Goal: Task Accomplishment & Management: Use online tool/utility

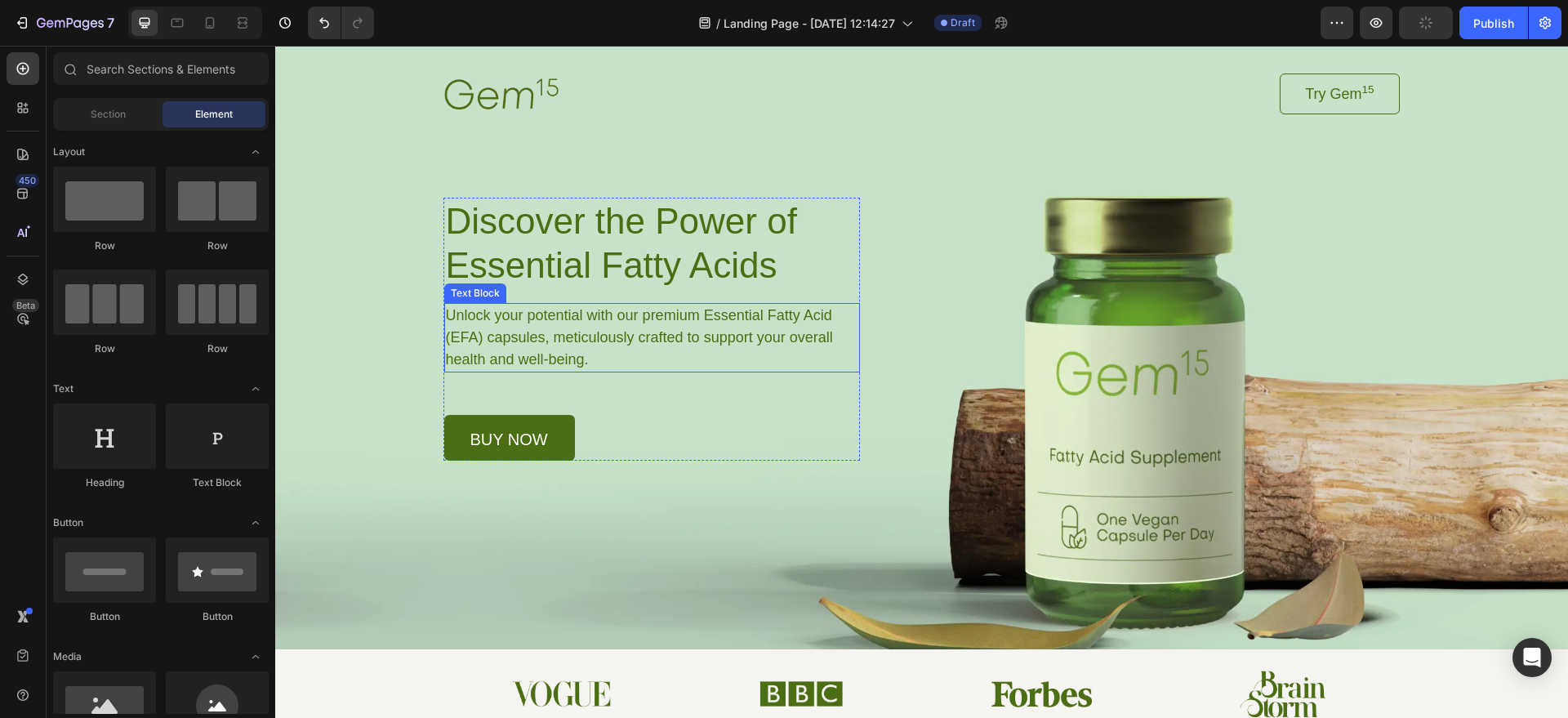
scroll to position [53, 0]
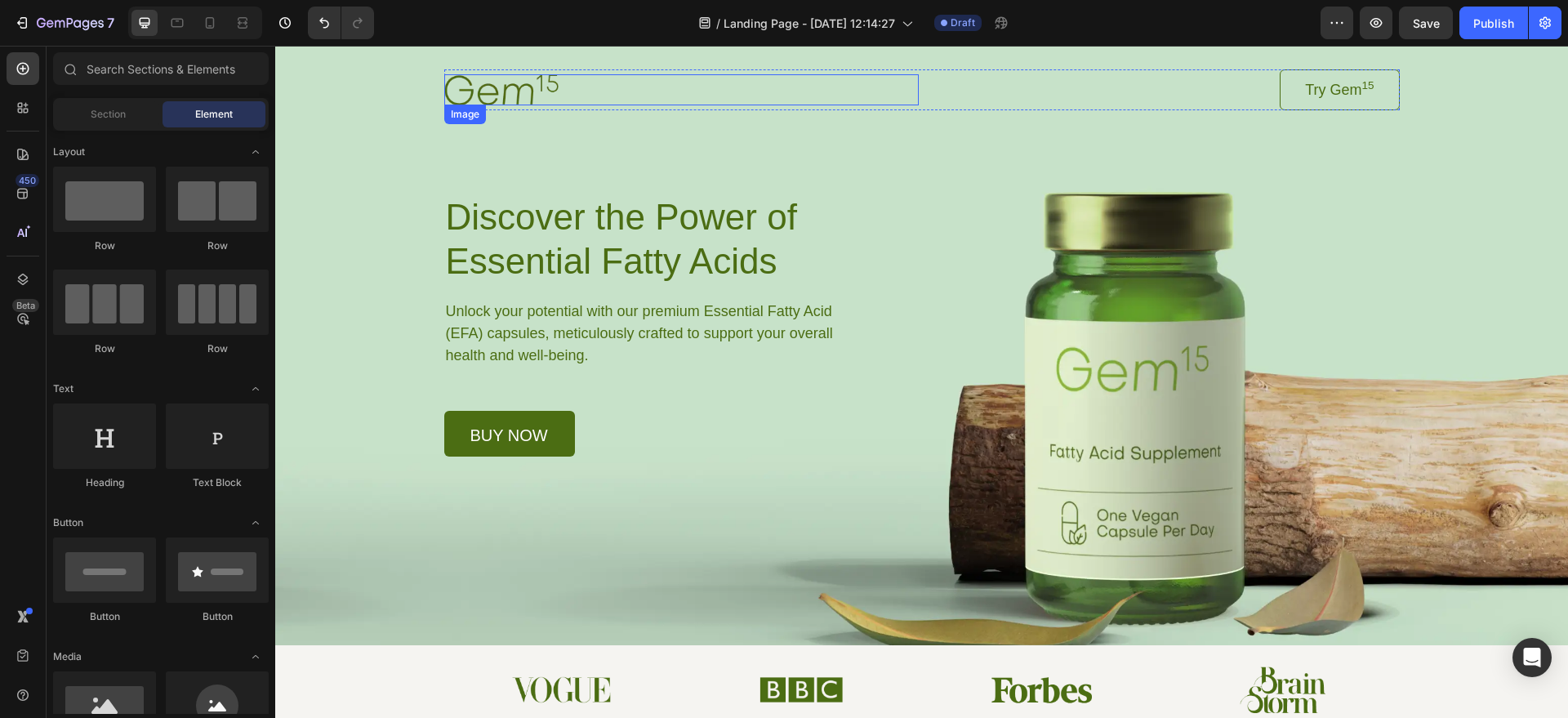
click at [540, 88] on img at bounding box center [501, 89] width 115 height 30
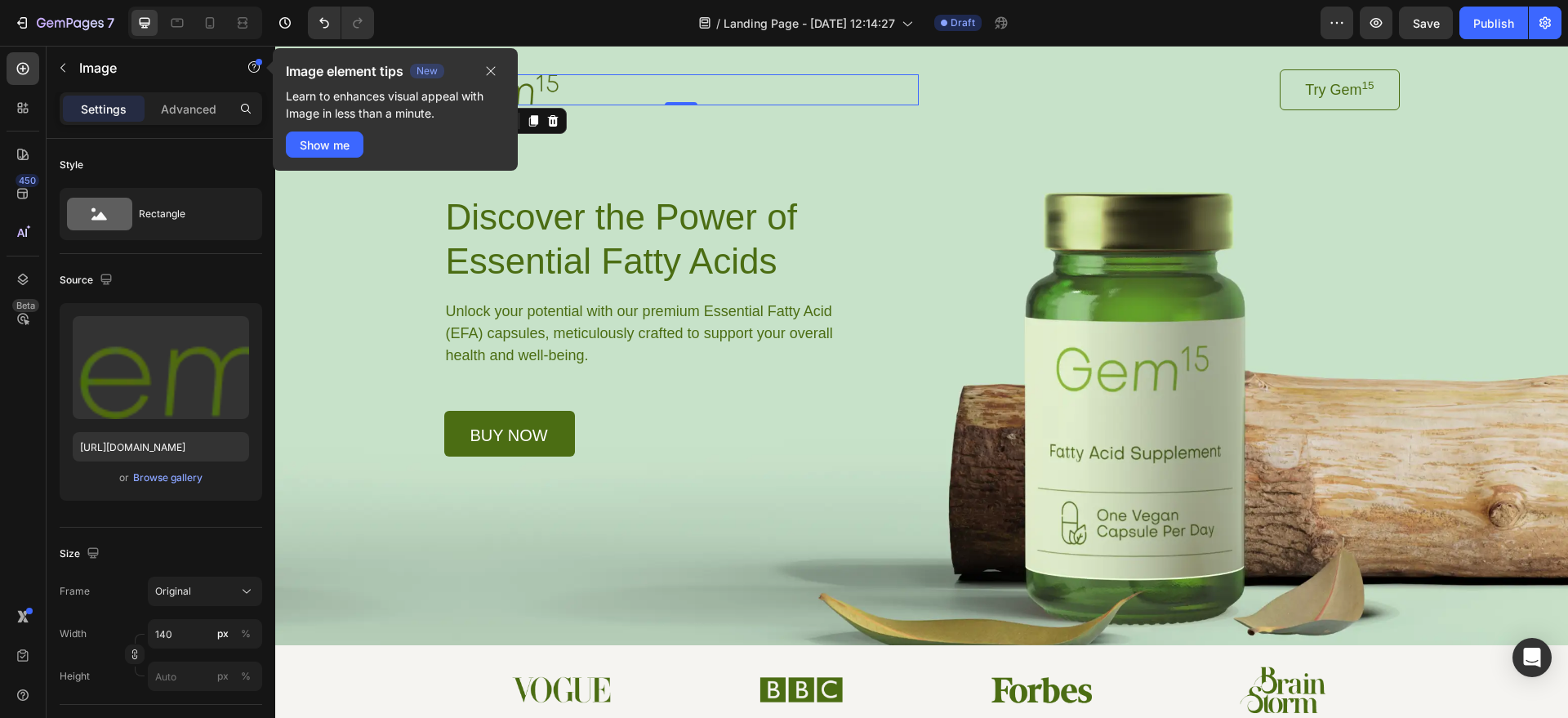
click at [610, 92] on div at bounding box center [682, 89] width 475 height 30
click at [656, 194] on h1 "Discover the Power of Essential Fatty Acids" at bounding box center [651, 239] width 416 height 91
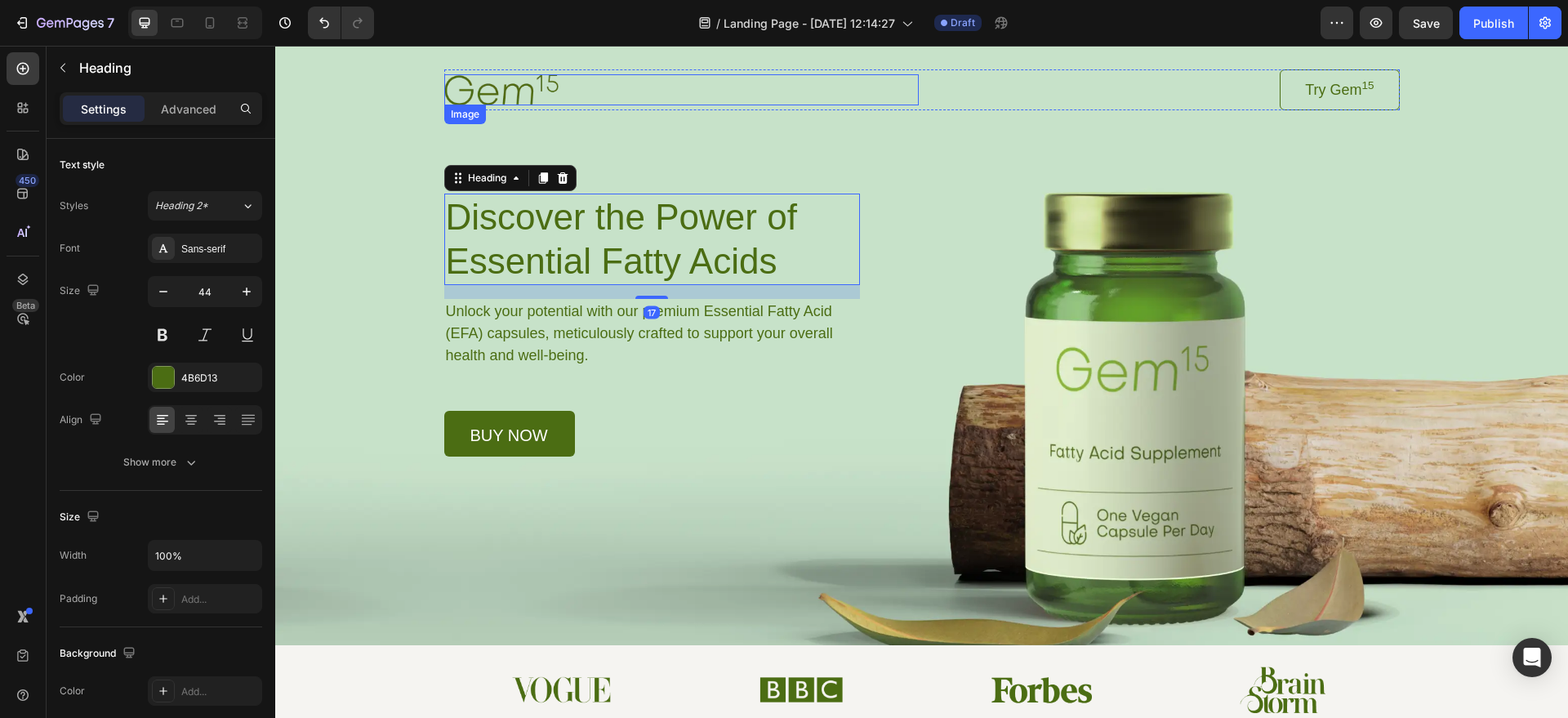
click at [532, 93] on img at bounding box center [501, 89] width 115 height 30
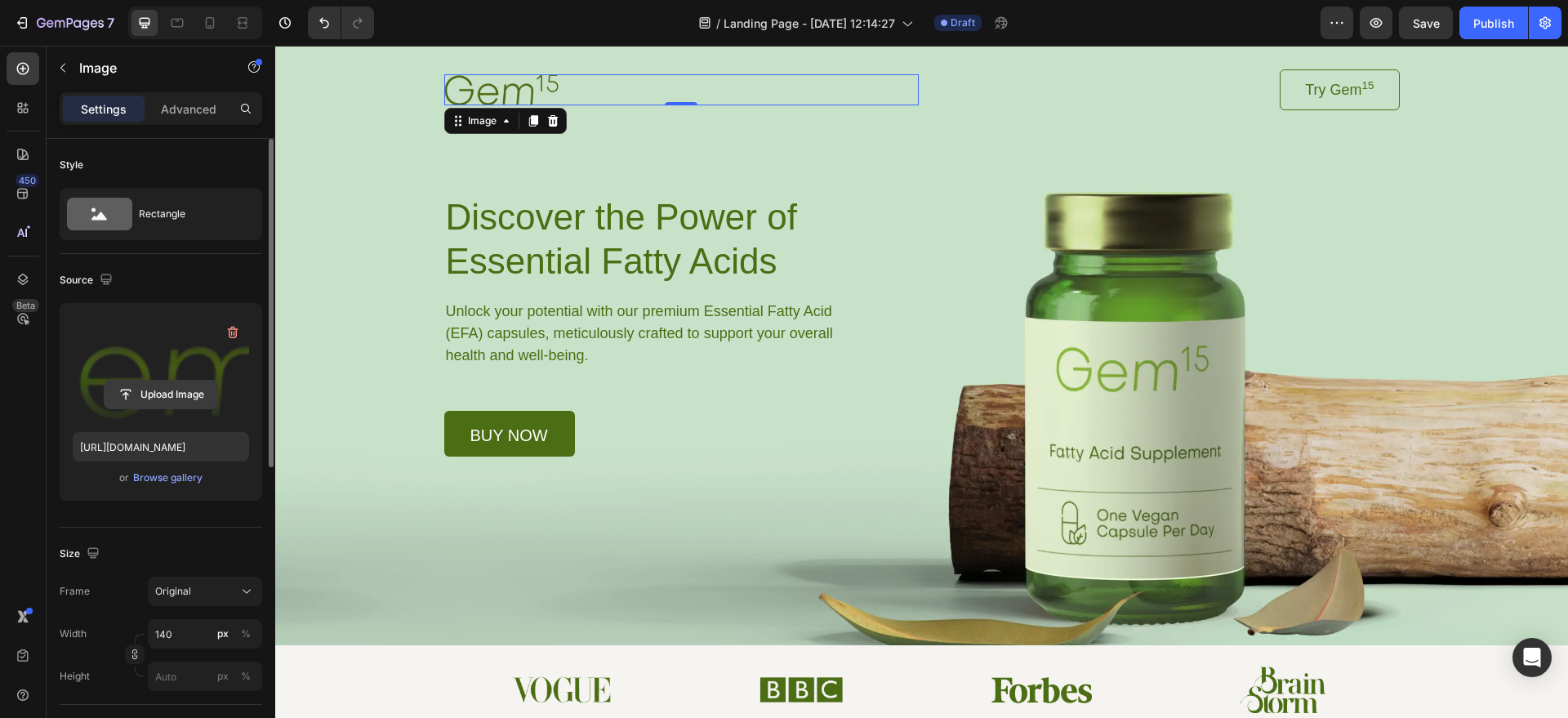
click at [181, 384] on input "file" at bounding box center [161, 394] width 113 height 28
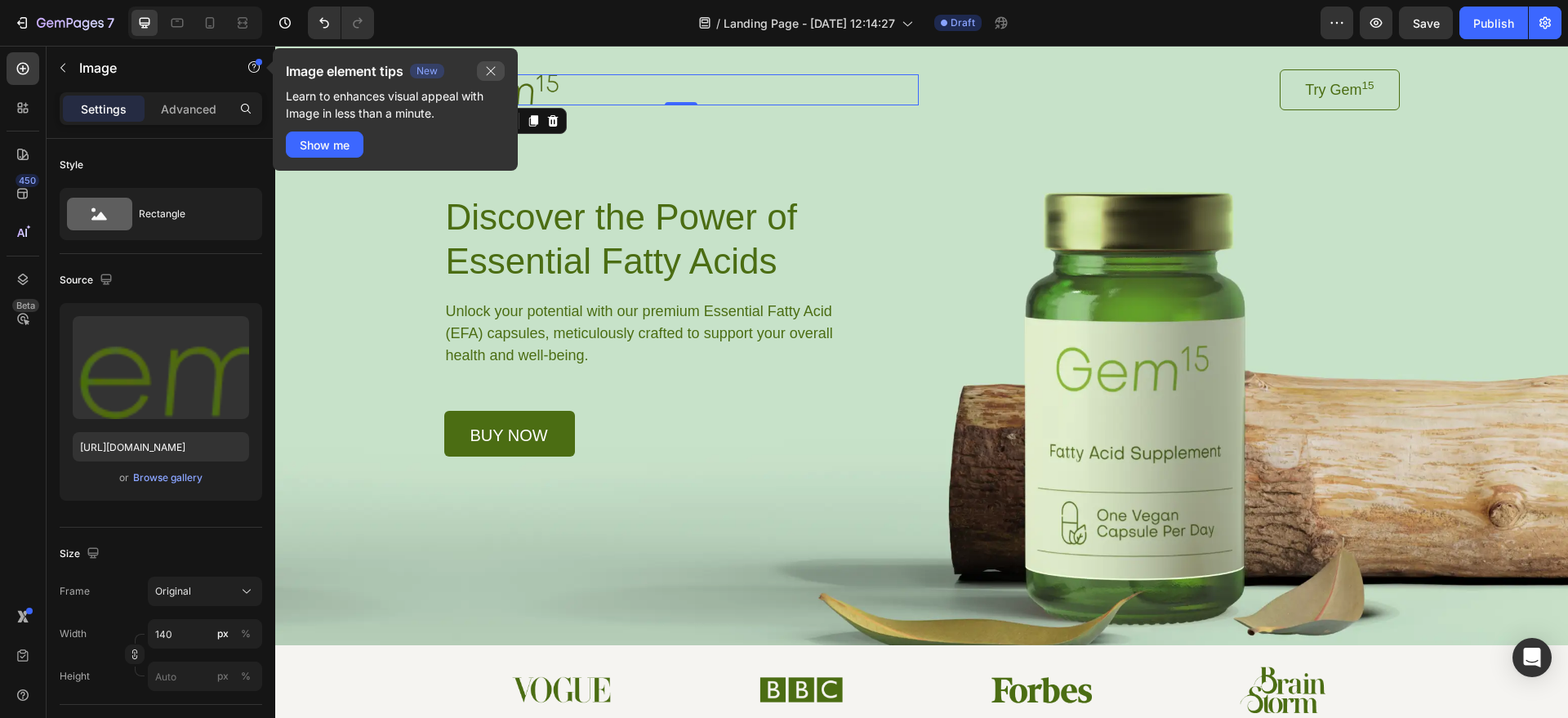
click at [496, 64] on icon "button" at bounding box center [491, 71] width 13 height 13
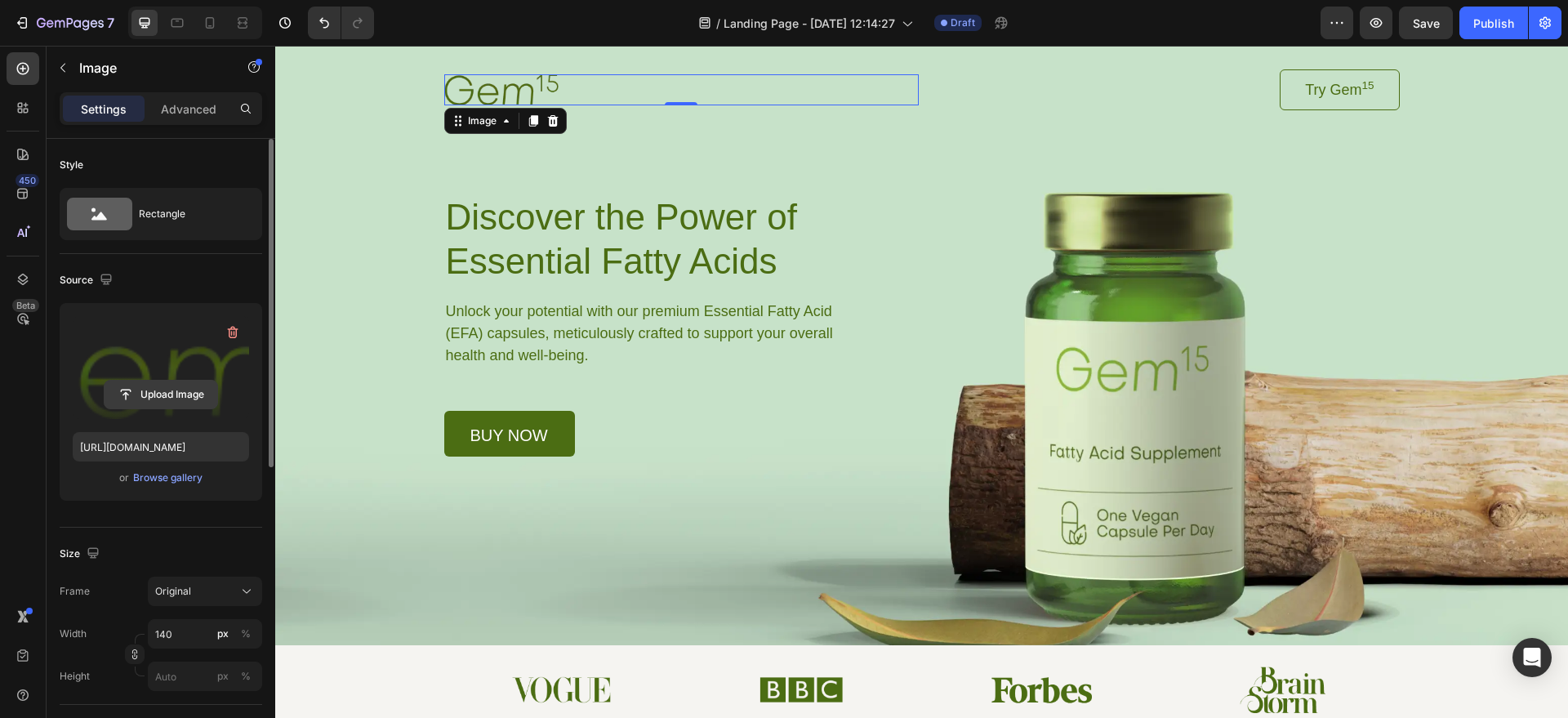
click at [163, 403] on input "file" at bounding box center [161, 394] width 113 height 28
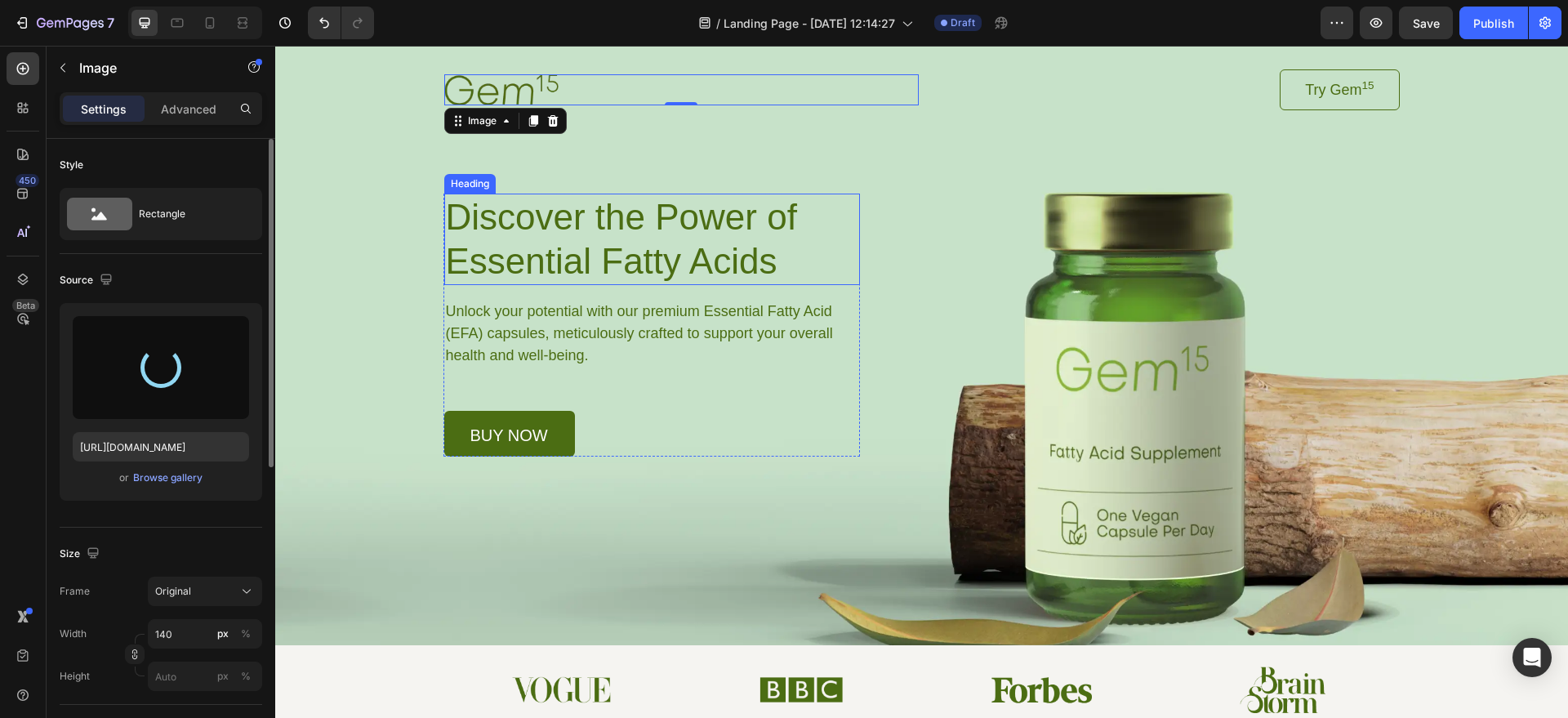
type input "[URL][DOMAIN_NAME]"
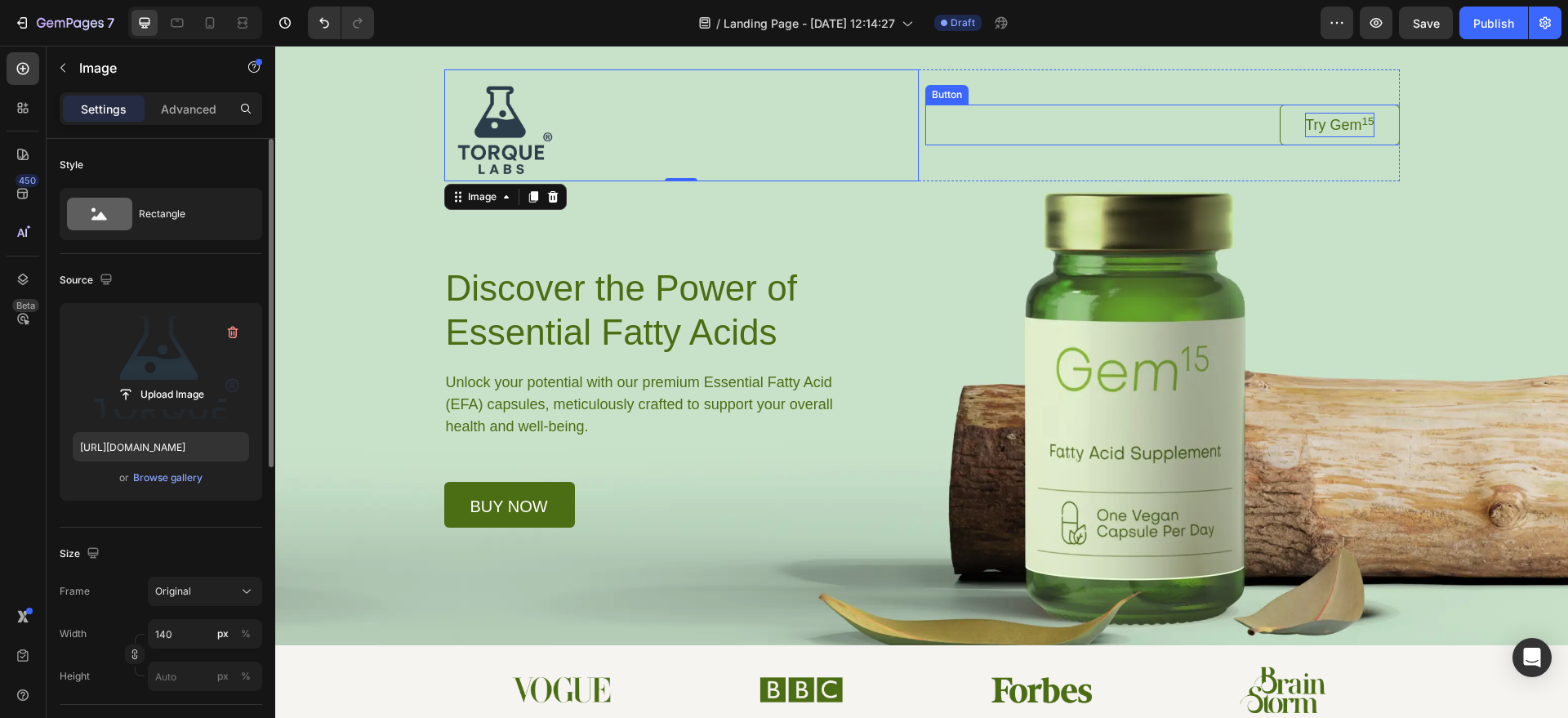
click at [1342, 133] on p "Try Gem 15" at bounding box center [1340, 125] width 69 height 24
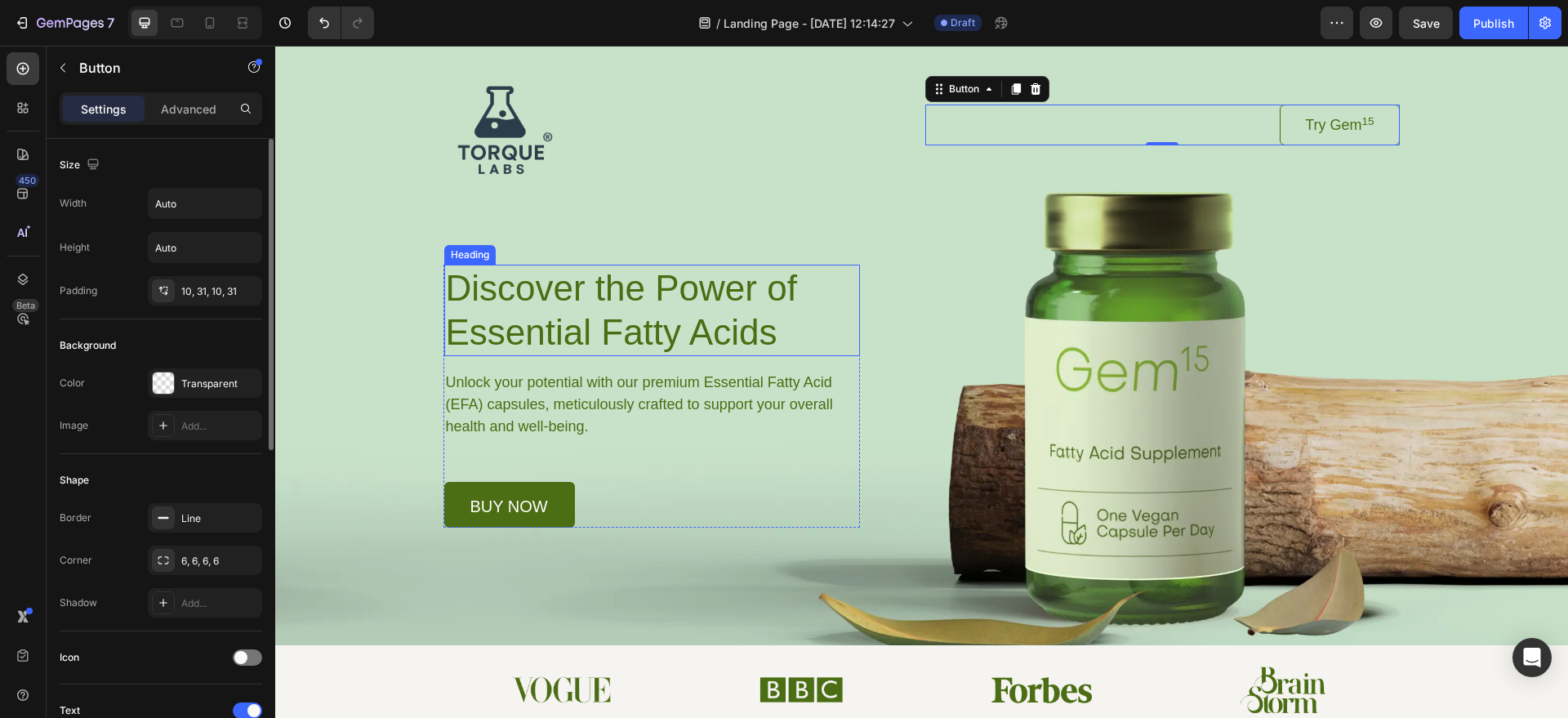
click at [615, 292] on h1 "Discover the Power of Essential Fatty Acids" at bounding box center [651, 309] width 416 height 91
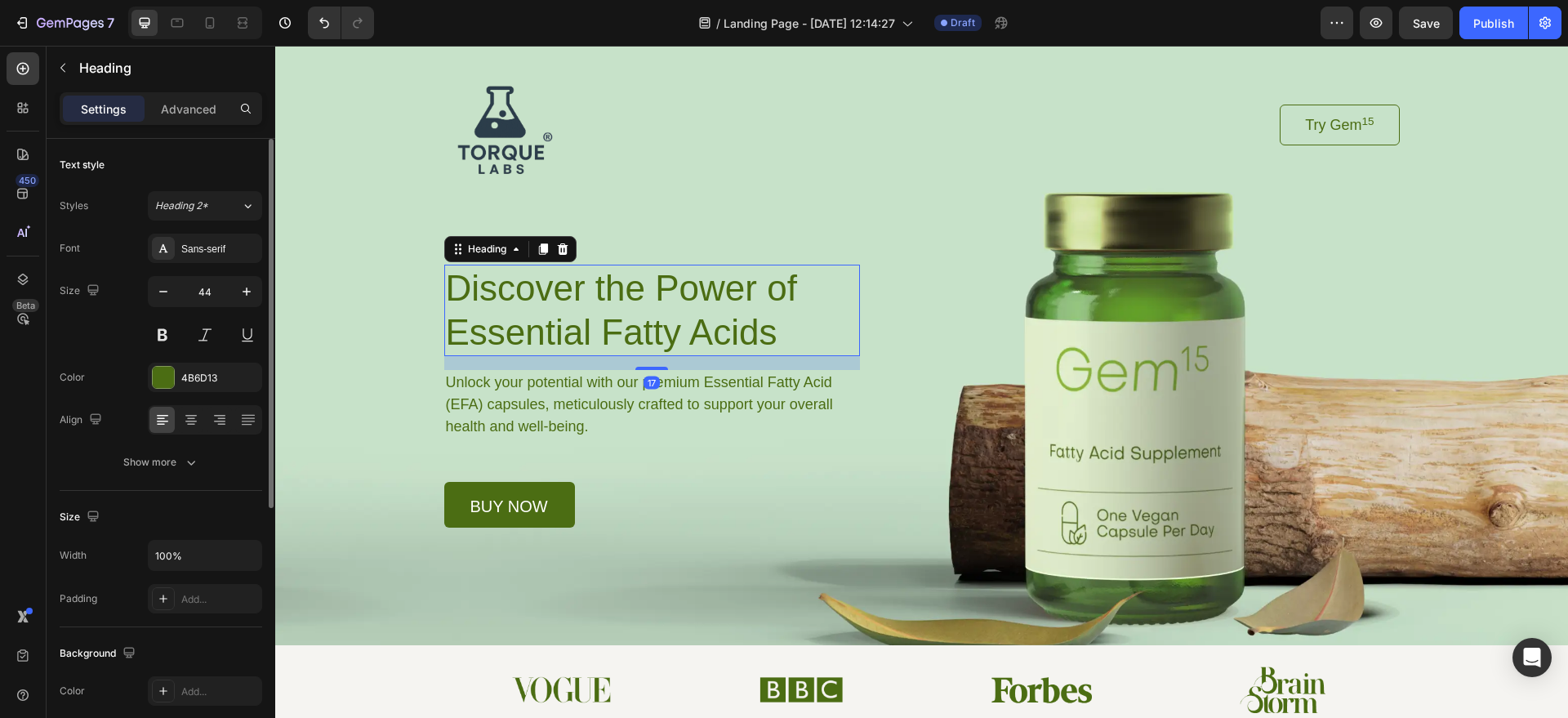
click at [336, 263] on div "Background Image" at bounding box center [922, 335] width 1293 height 618
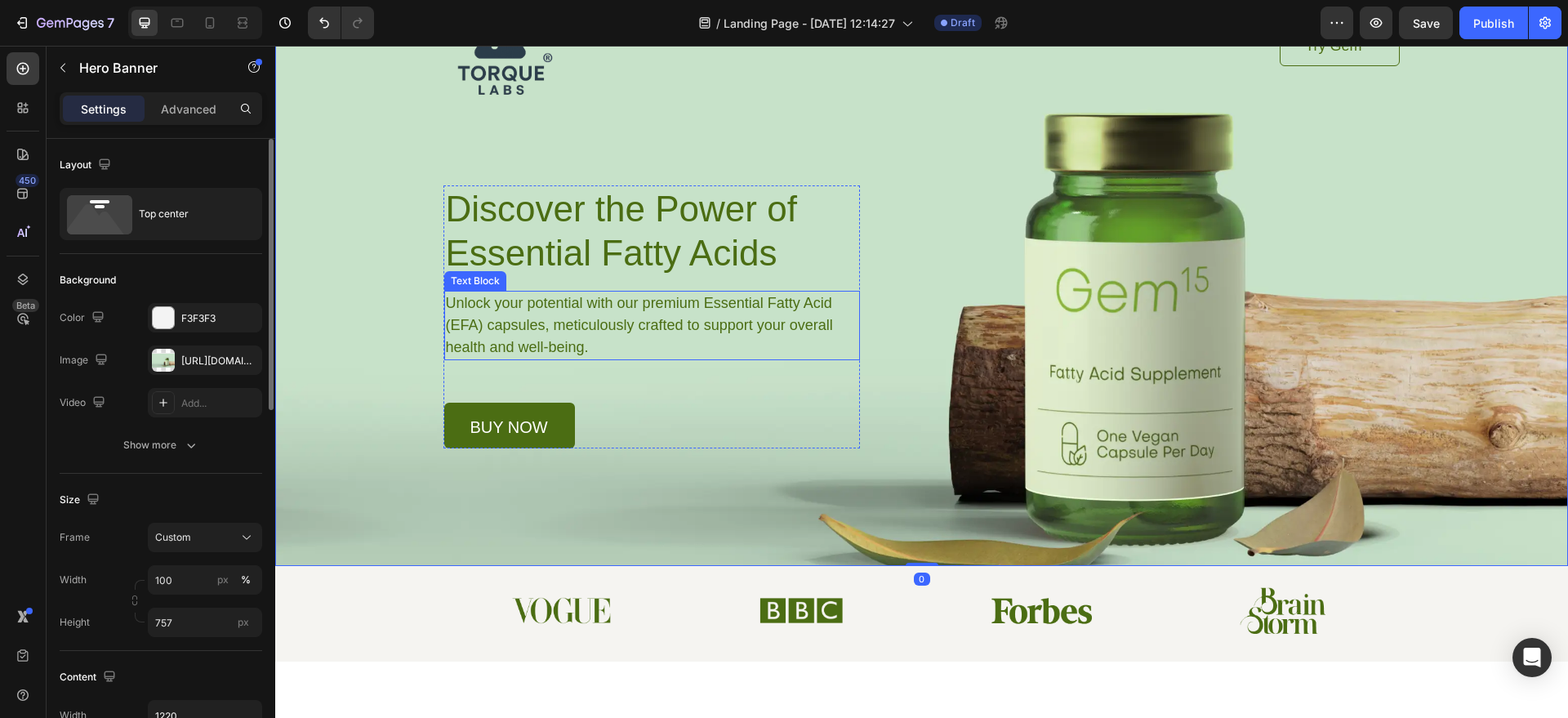
scroll to position [0, 0]
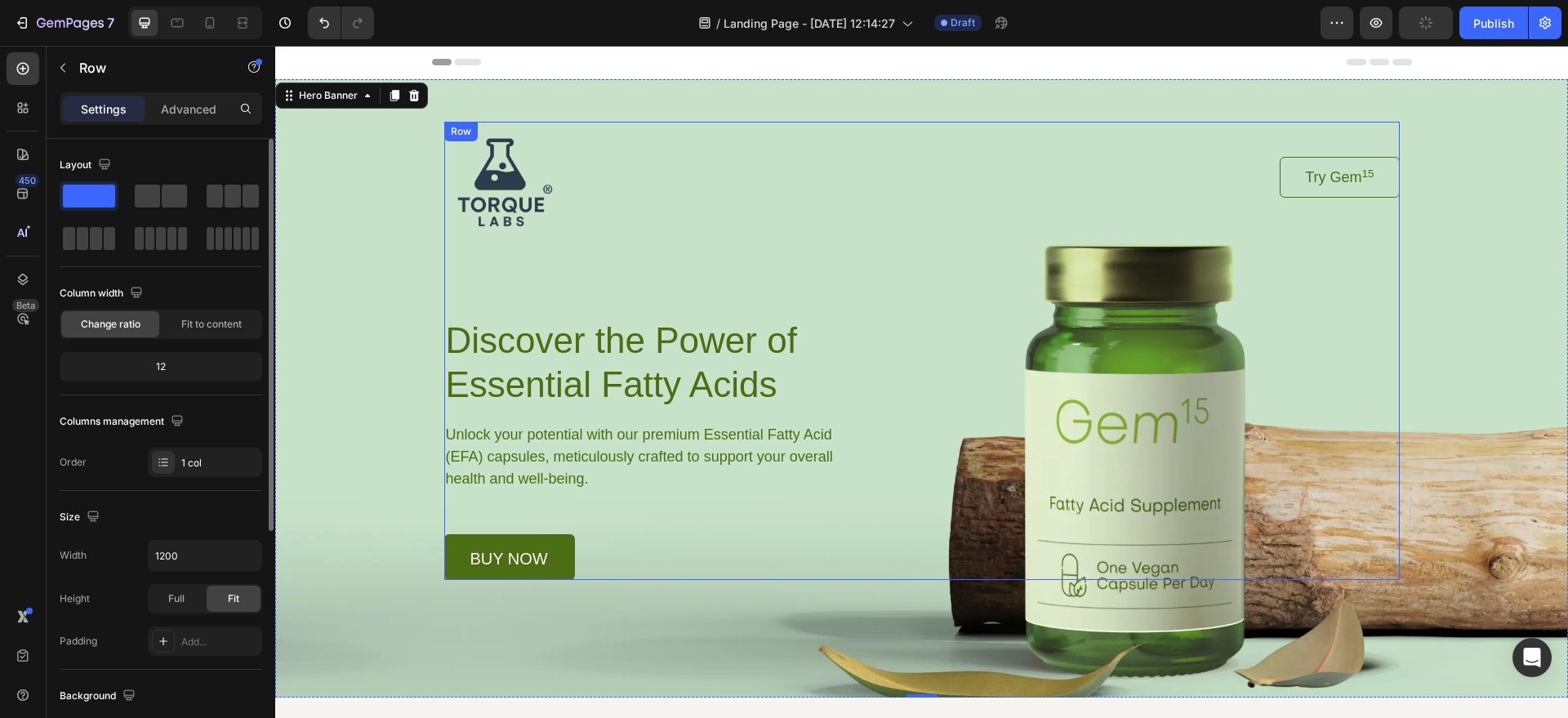
click at [1193, 456] on div "Image Try Gem 15 Button Row Discover the Power of Essential Fatty Acids Heading…" at bounding box center [922, 351] width 956 height 458
click at [1491, 553] on div "Background Image" at bounding box center [922, 388] width 1293 height 618
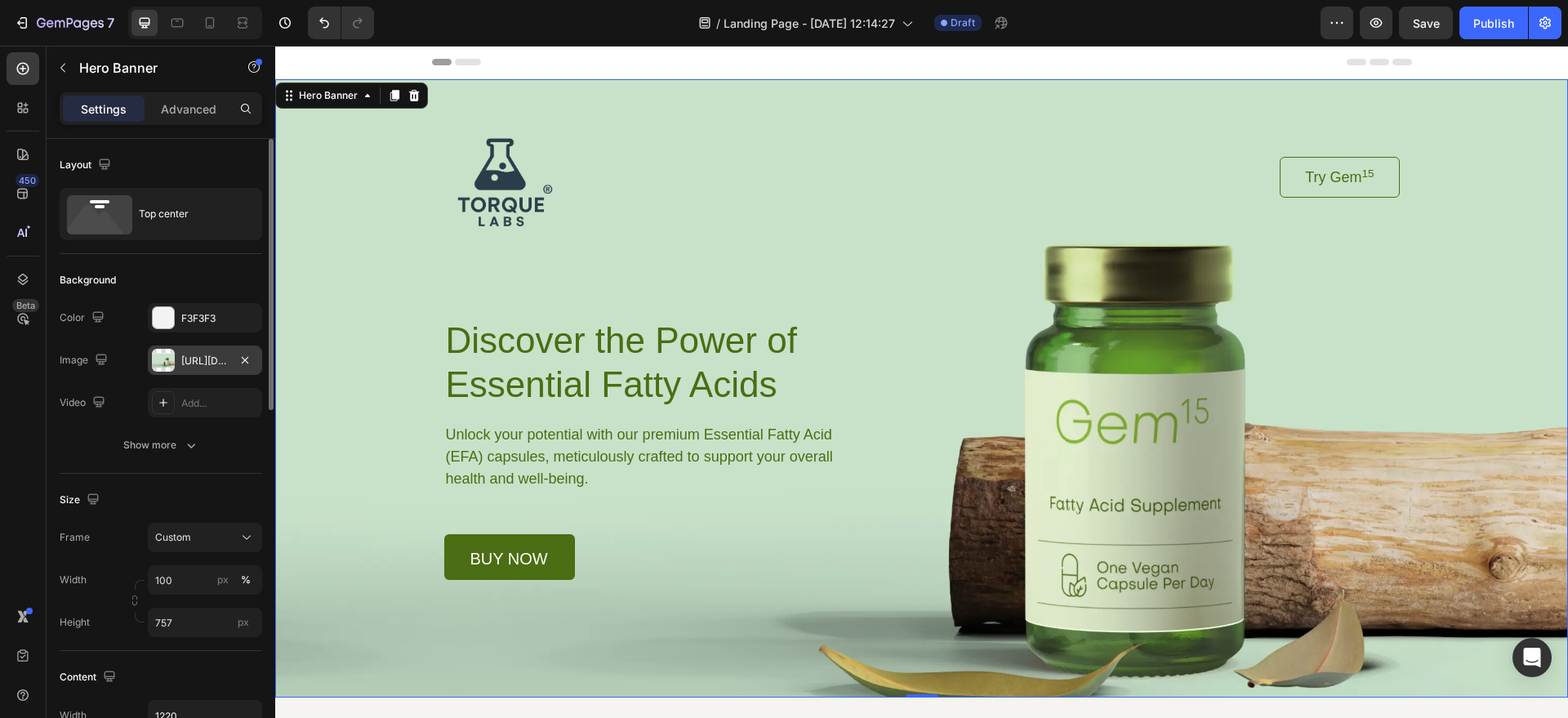
click at [202, 363] on div "[URL][DOMAIN_NAME]" at bounding box center [205, 361] width 48 height 15
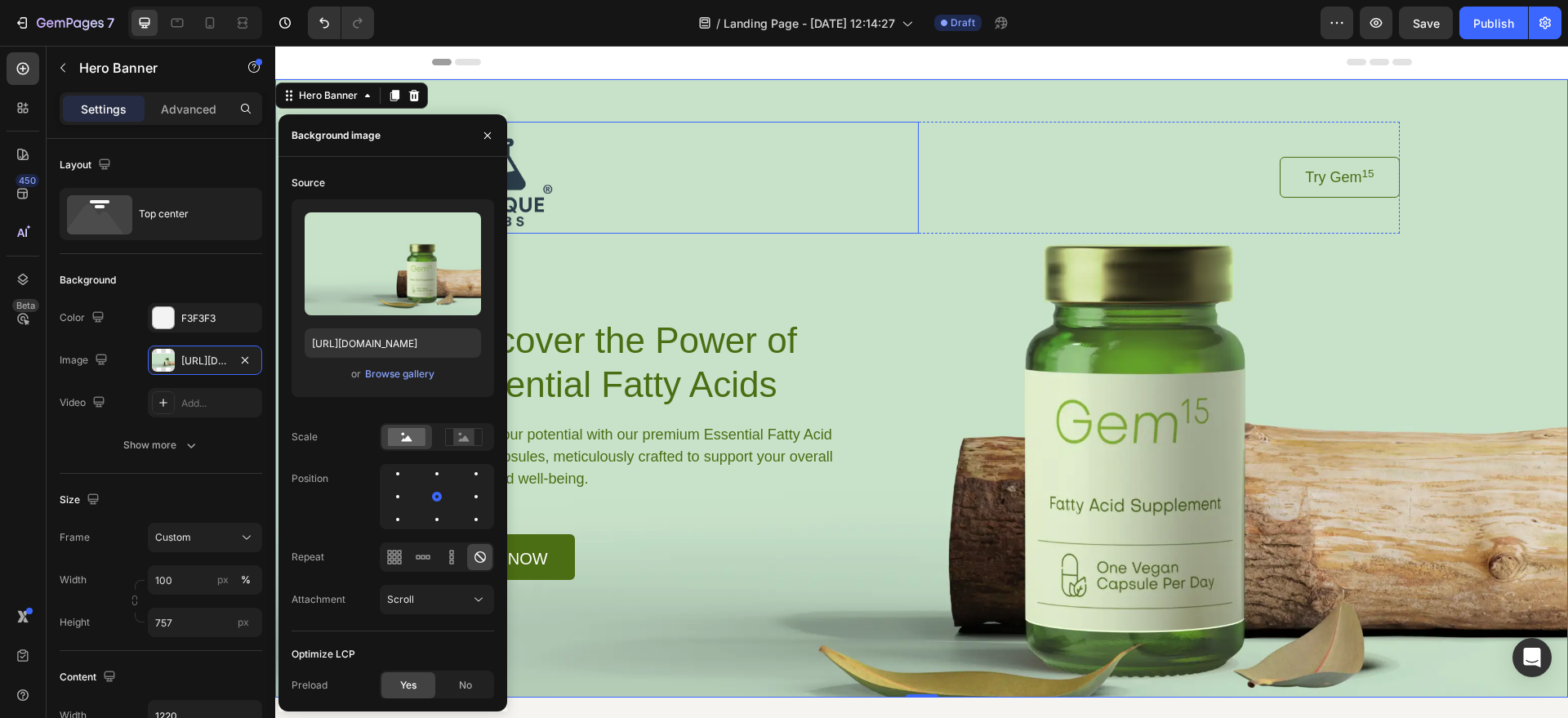
click at [877, 197] on div at bounding box center [682, 178] width 475 height 112
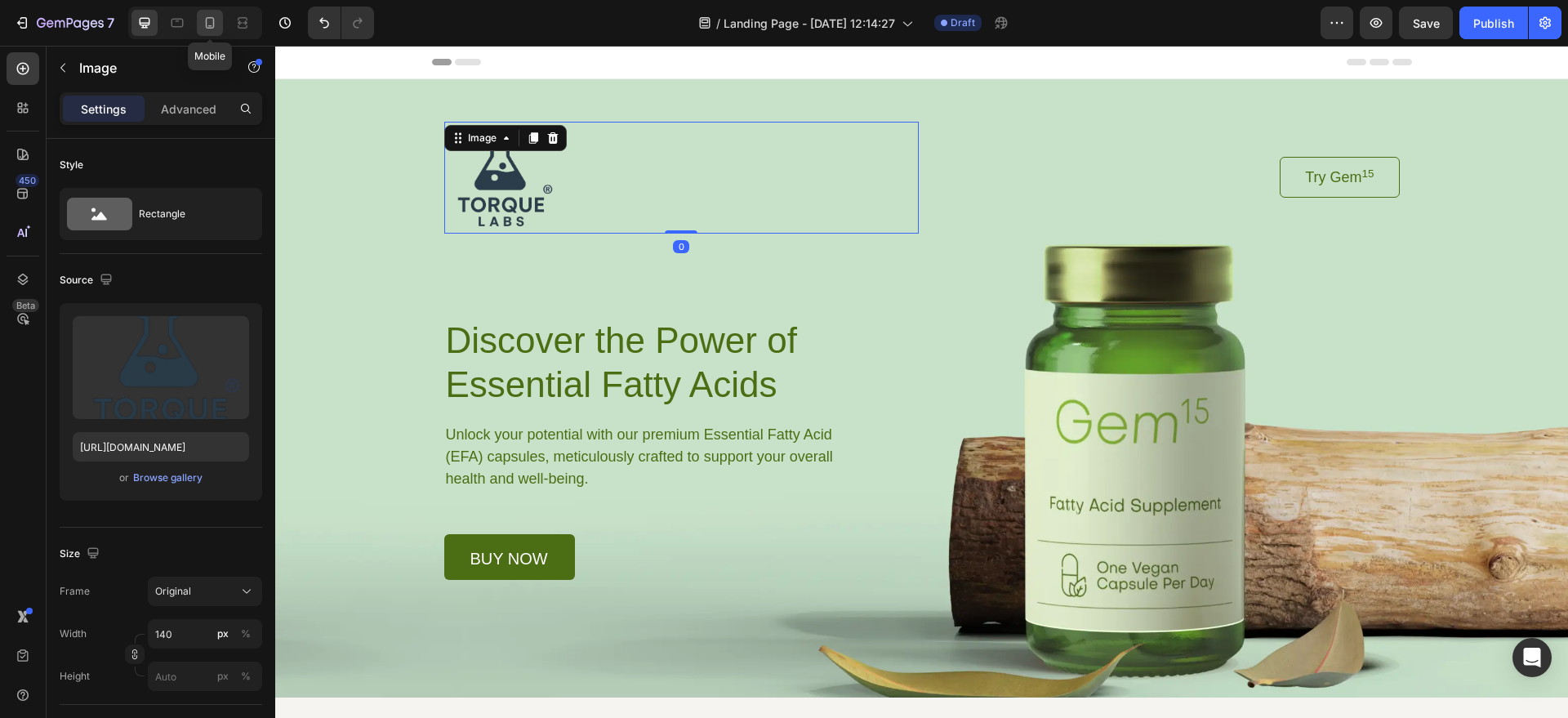
click at [209, 29] on icon at bounding box center [210, 23] width 17 height 17
type input "94"
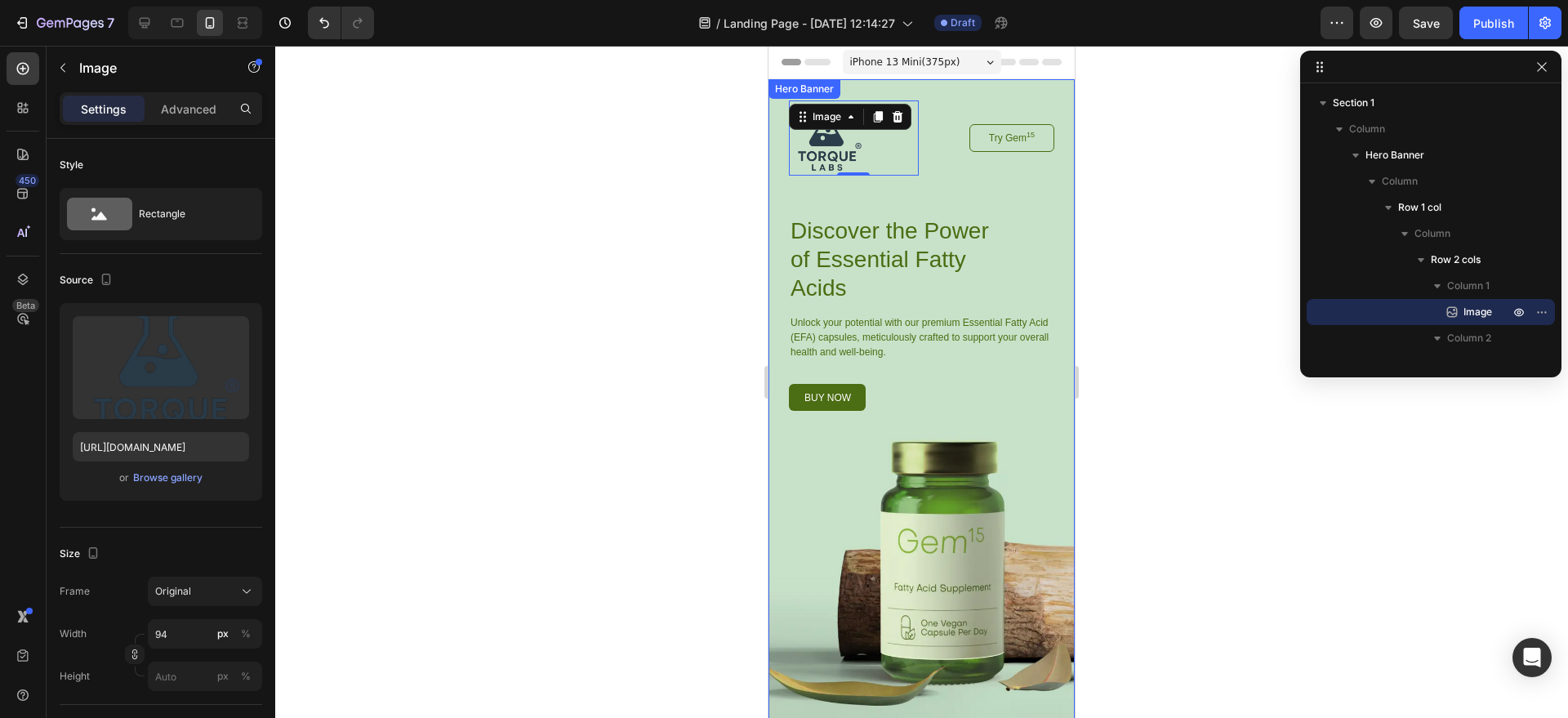
click at [1105, 206] on div at bounding box center [922, 382] width 1293 height 672
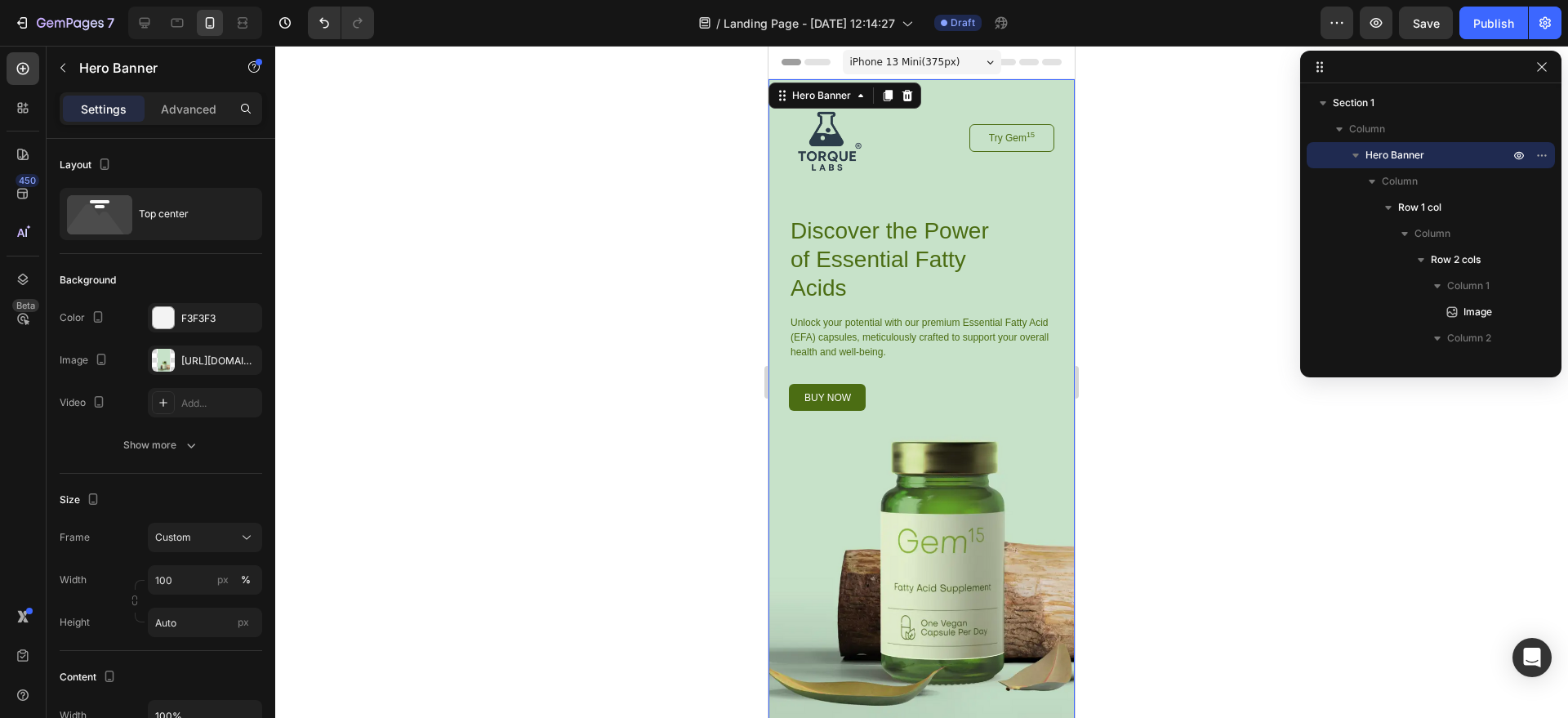
click at [982, 510] on div "Image Try Gem 15 Button Row Discover the Power of Essential Fatty Acids Heading…" at bounding box center [922, 408] width 306 height 658
click at [167, 350] on div at bounding box center [163, 359] width 23 height 23
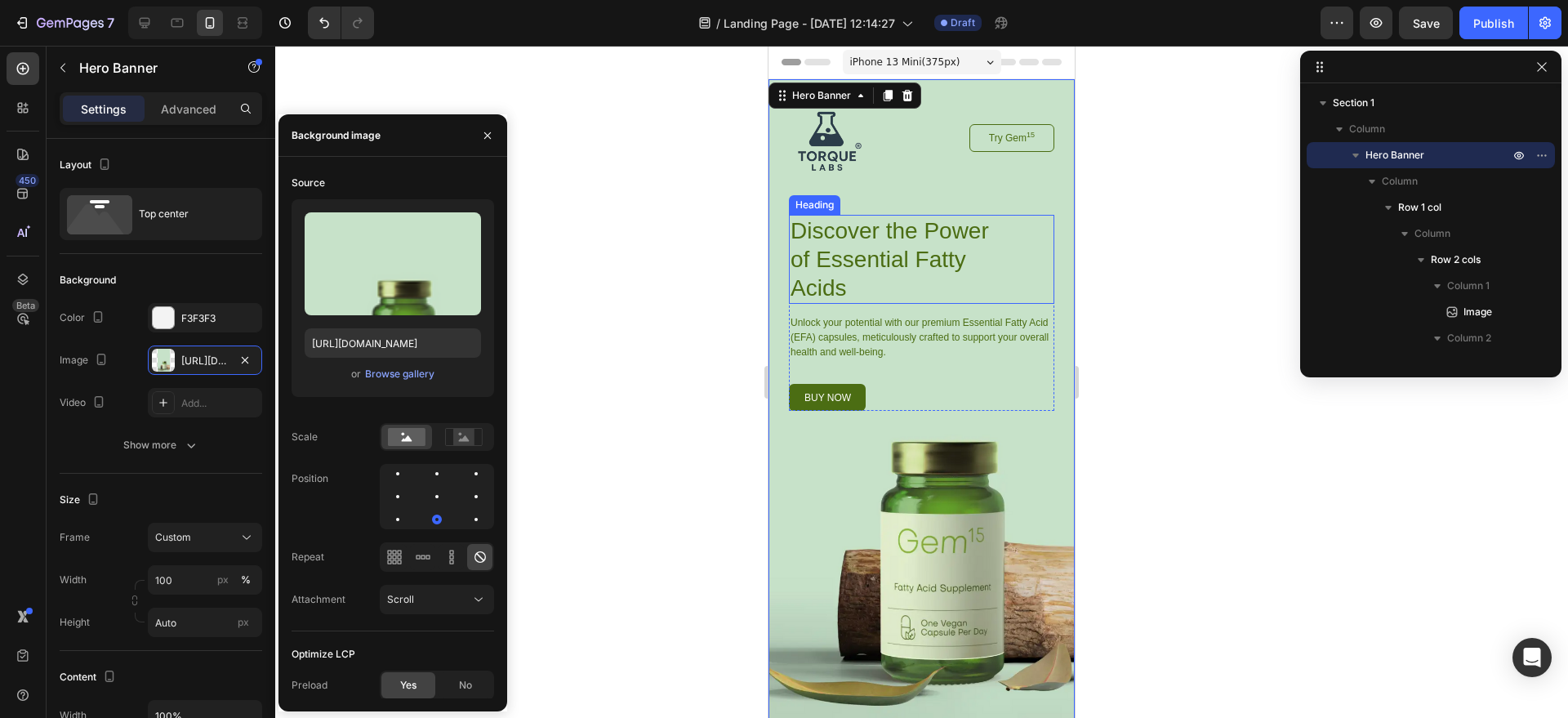
click at [856, 276] on h1 "Discover the Power of Essential Fatty Acids" at bounding box center [901, 259] width 224 height 89
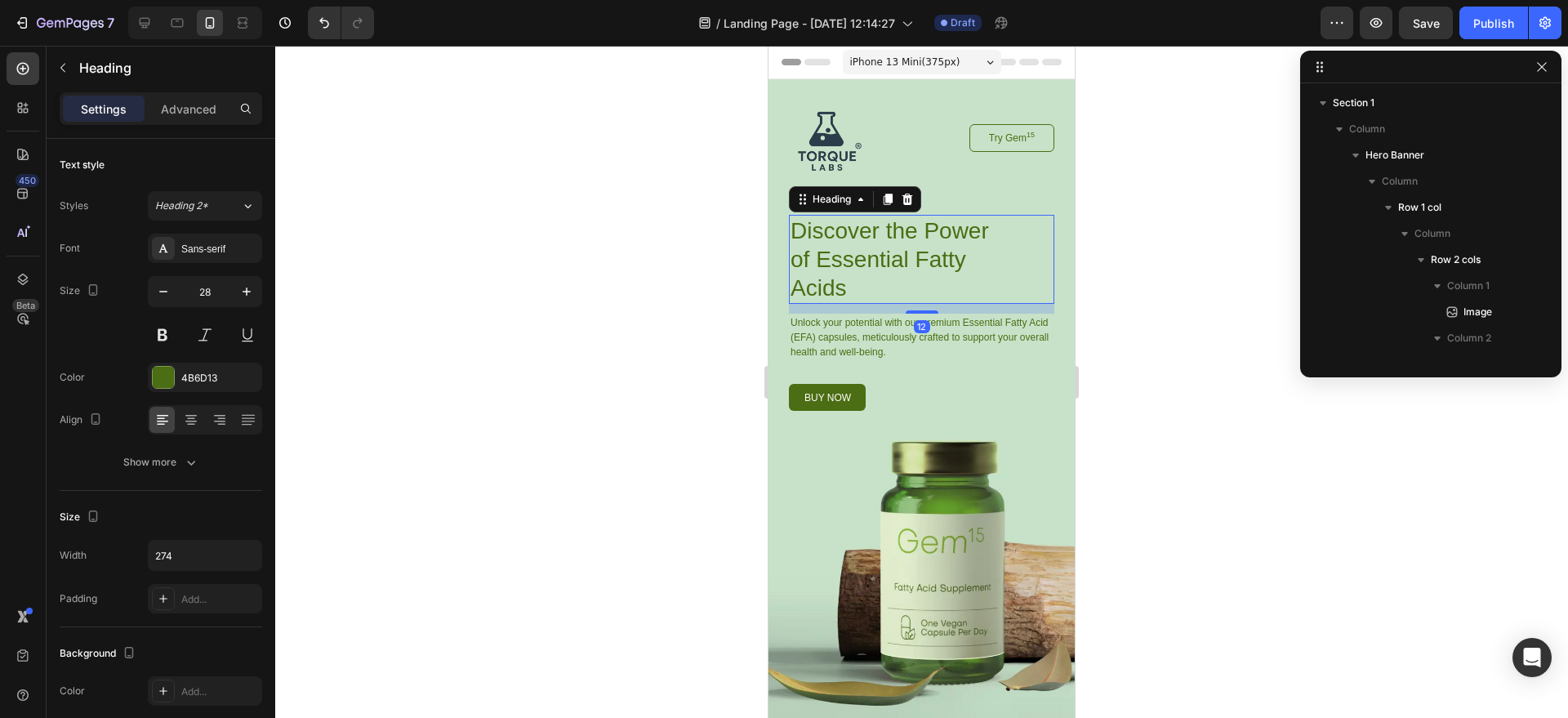
scroll to position [231, 0]
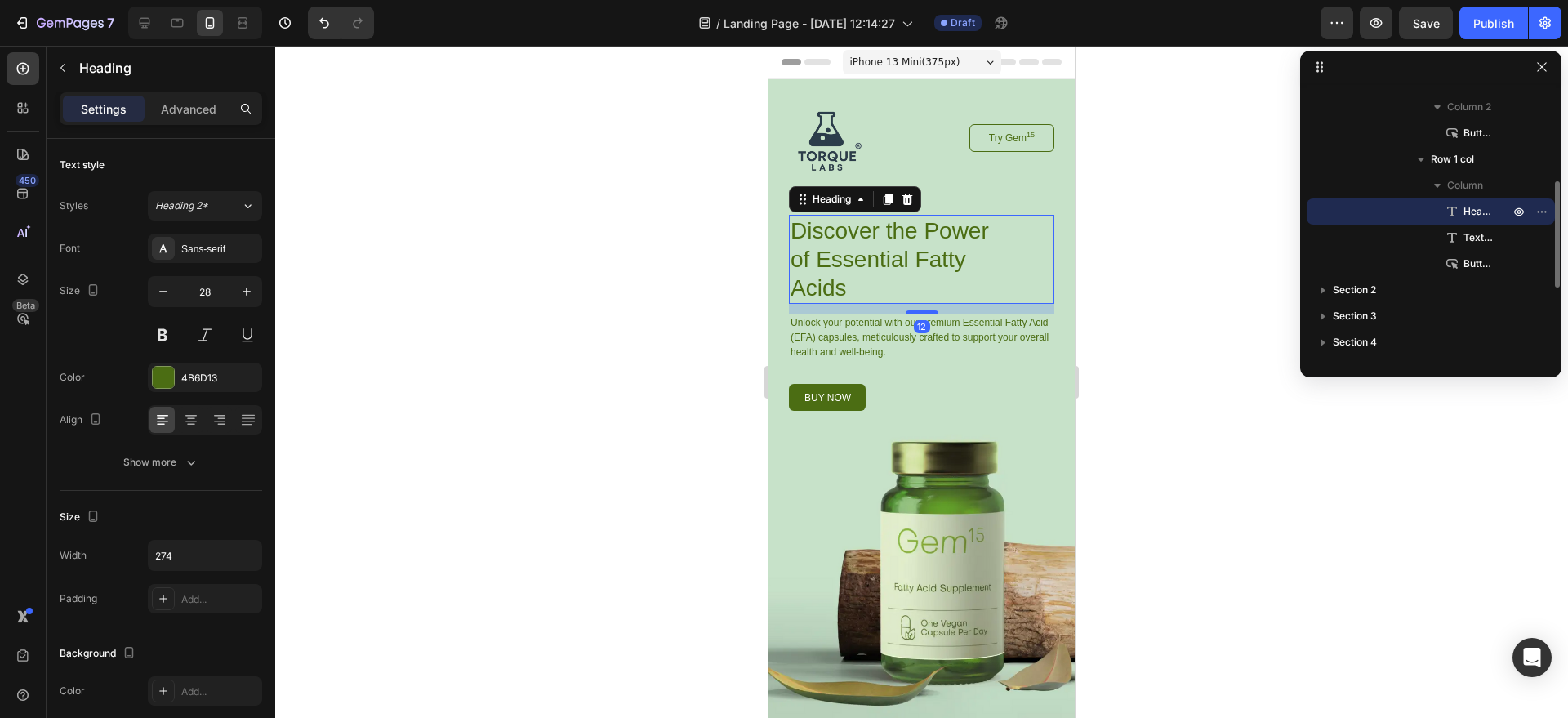
click at [855, 272] on h1 "Discover the Power of Essential Fatty Acids" at bounding box center [901, 259] width 224 height 89
click at [855, 272] on p "Discover the Power of Essential Fatty Acids" at bounding box center [901, 259] width 221 height 86
click at [855, 270] on p "Discover the Power of Essential Fatty Acids" at bounding box center [901, 259] width 221 height 86
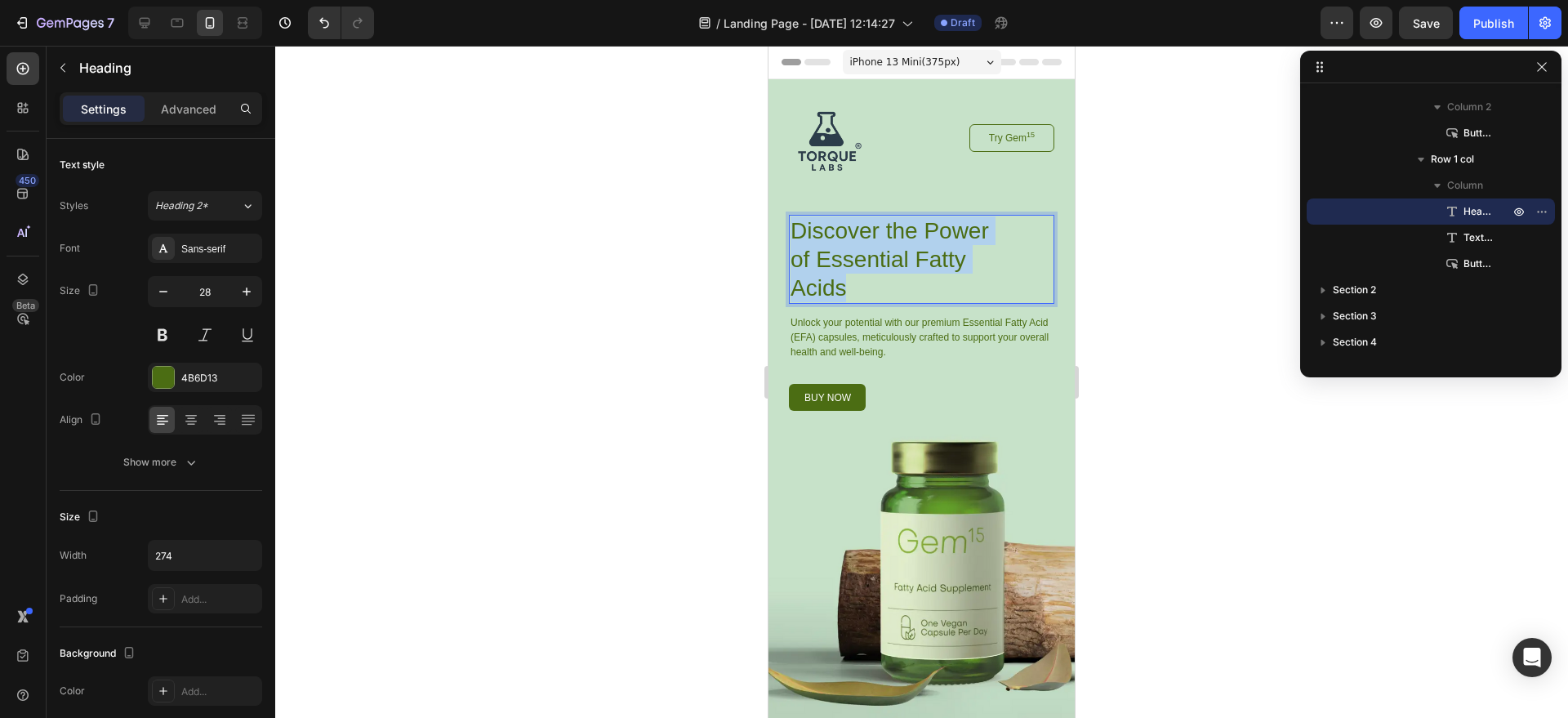
click at [855, 270] on p "Discover the Power of Essential Fatty Acids" at bounding box center [901, 259] width 221 height 86
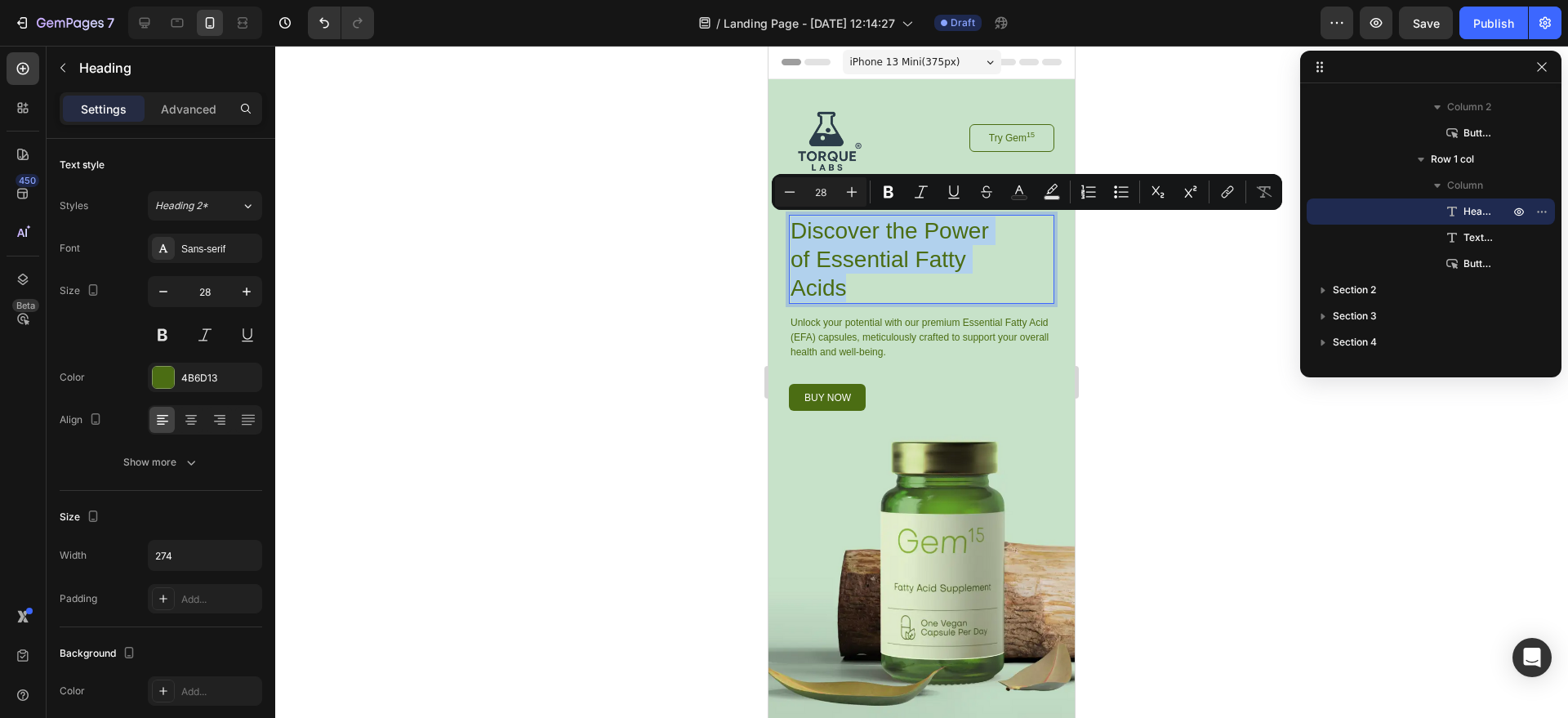
click at [865, 288] on p "Discover the Power of Essential Fatty Acids" at bounding box center [901, 259] width 221 height 86
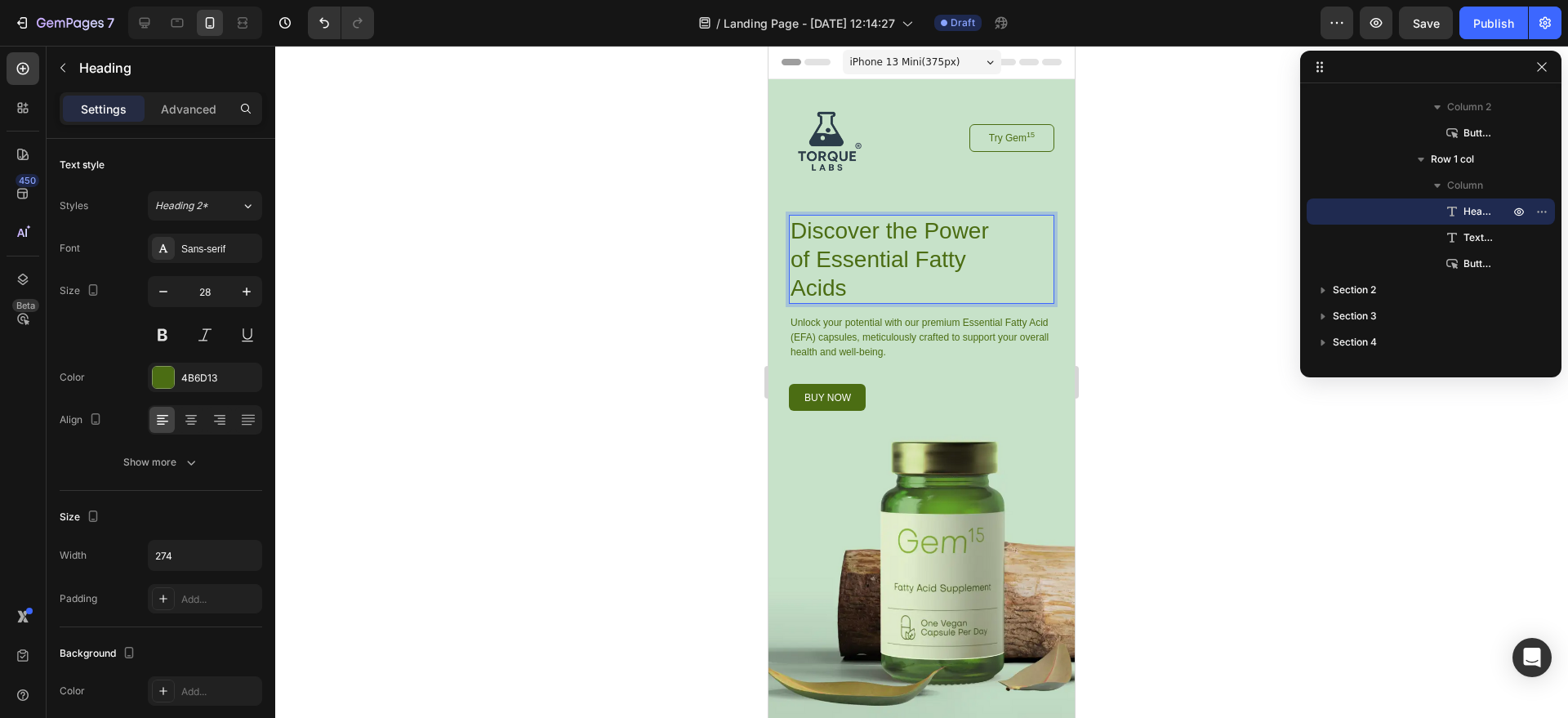
click at [864, 288] on p "Discover the Power of Essential Fatty Acids" at bounding box center [901, 259] width 221 height 86
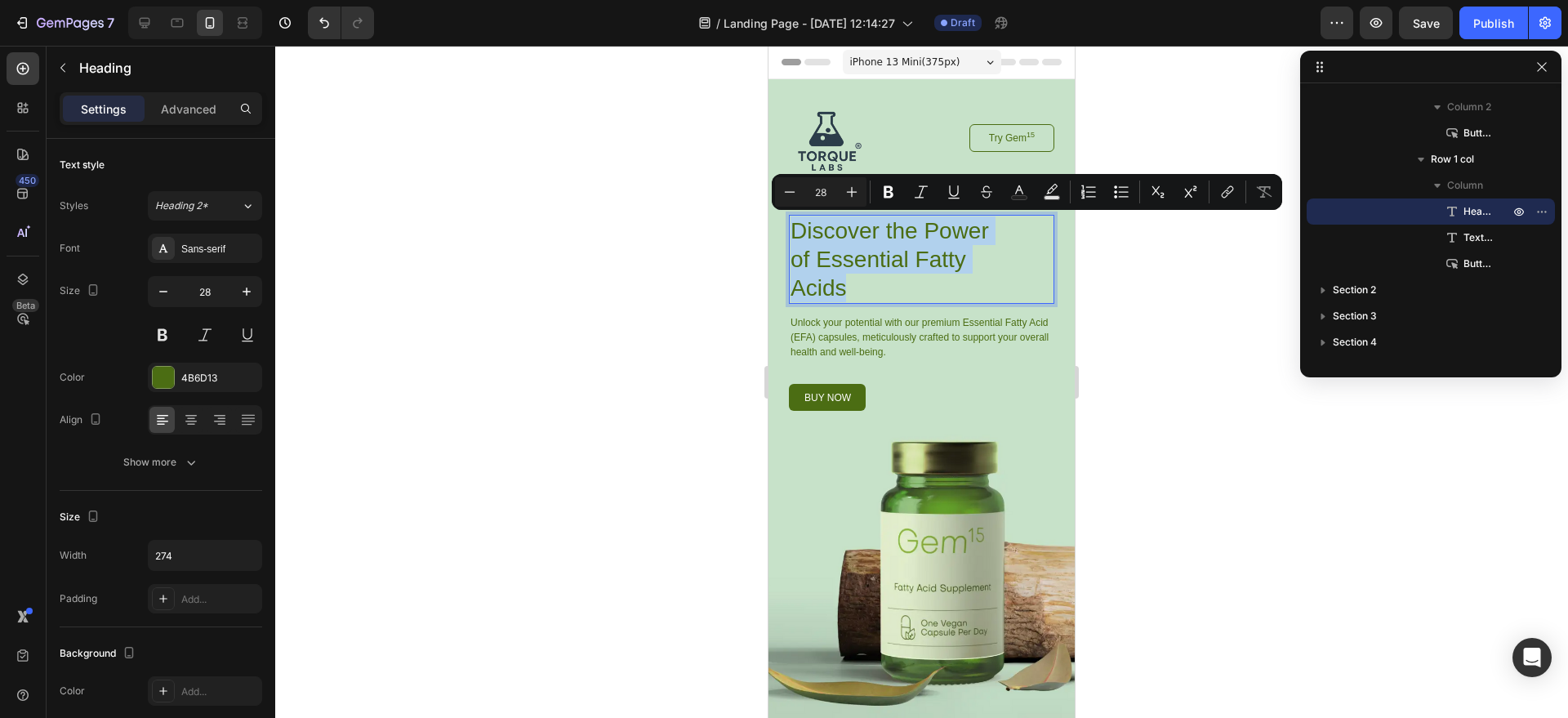
click at [864, 288] on p "Discover the Power of Essential Fatty Acids" at bounding box center [901, 259] width 221 height 86
click at [901, 283] on p "Discover the Power of Essential Fatty Acids" at bounding box center [901, 259] width 221 height 86
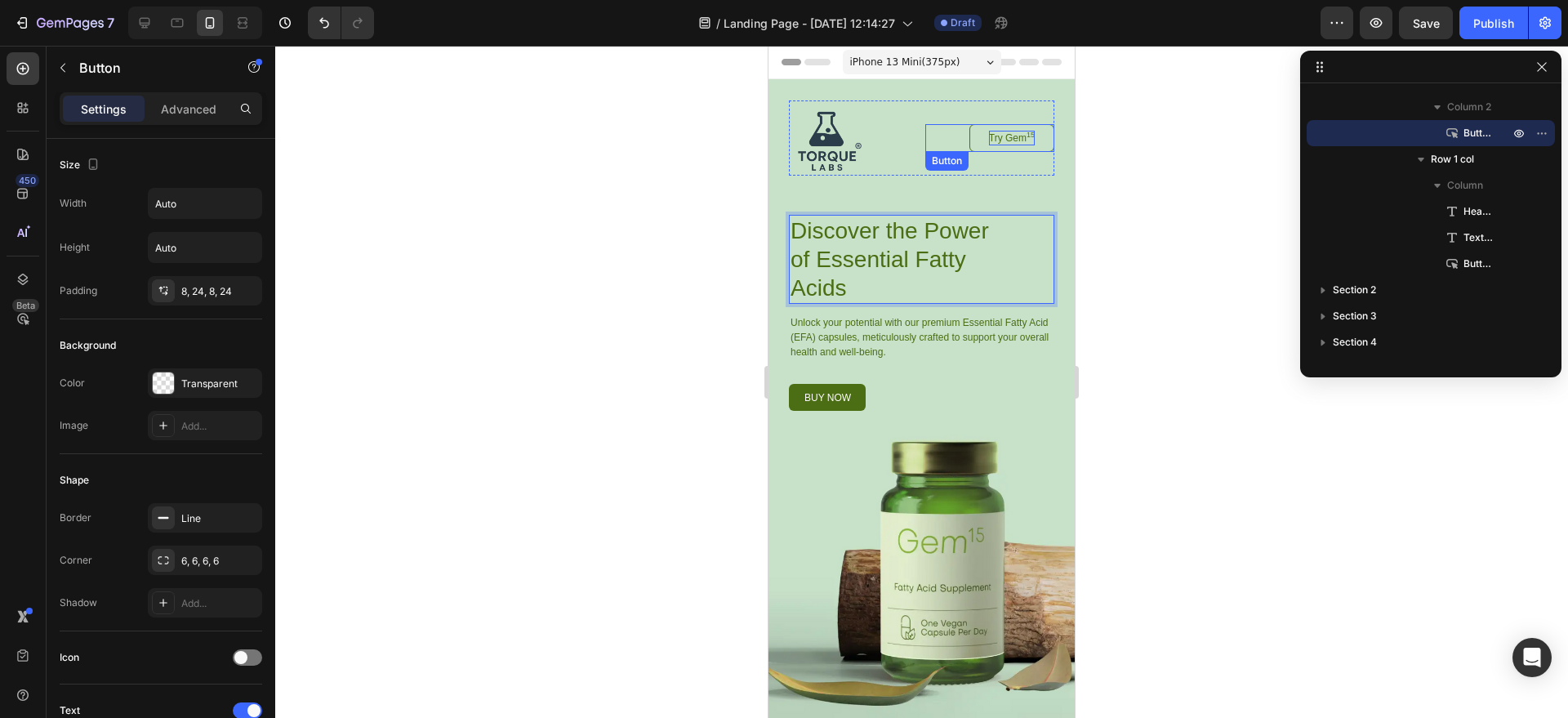
click at [998, 130] on p "Try Gem 15" at bounding box center [1012, 138] width 46 height 15
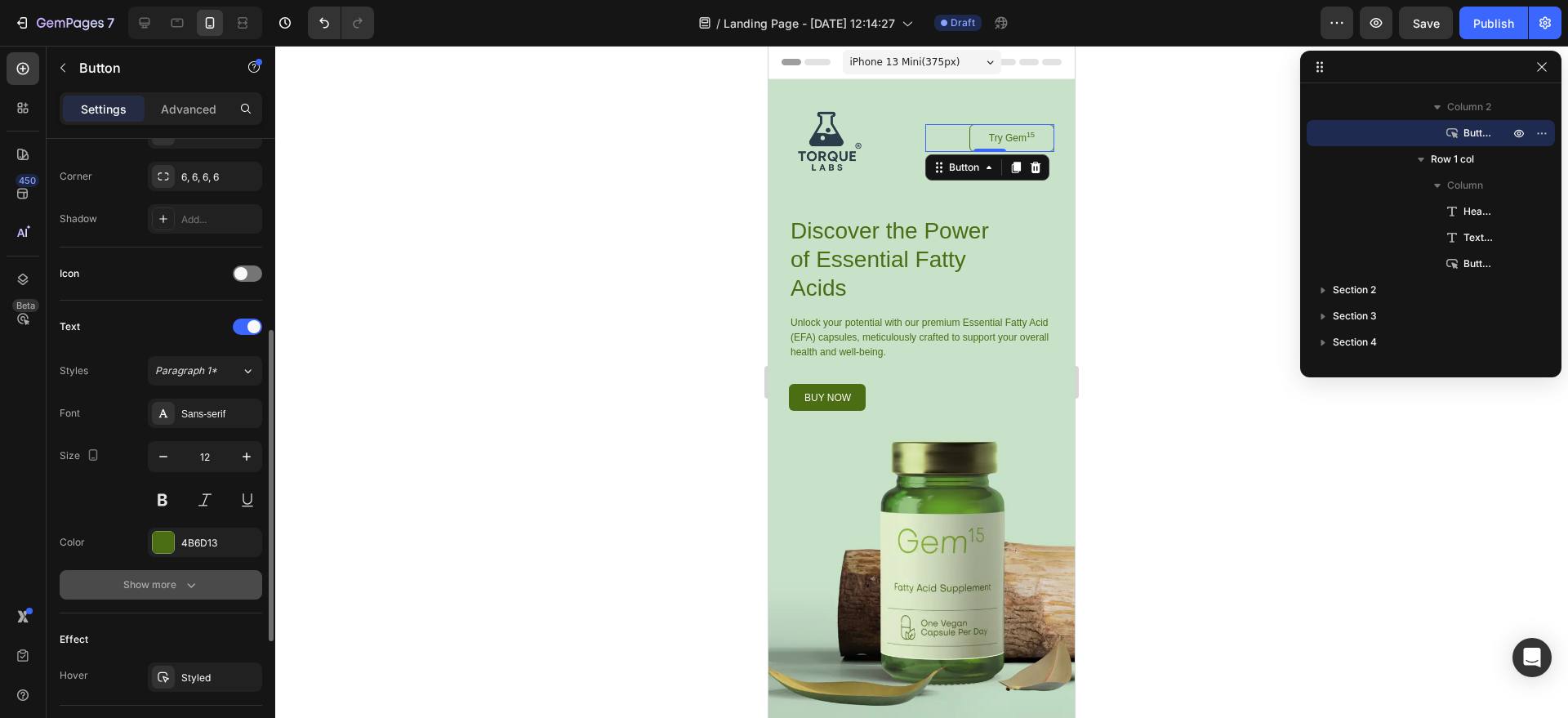
scroll to position [630, 0]
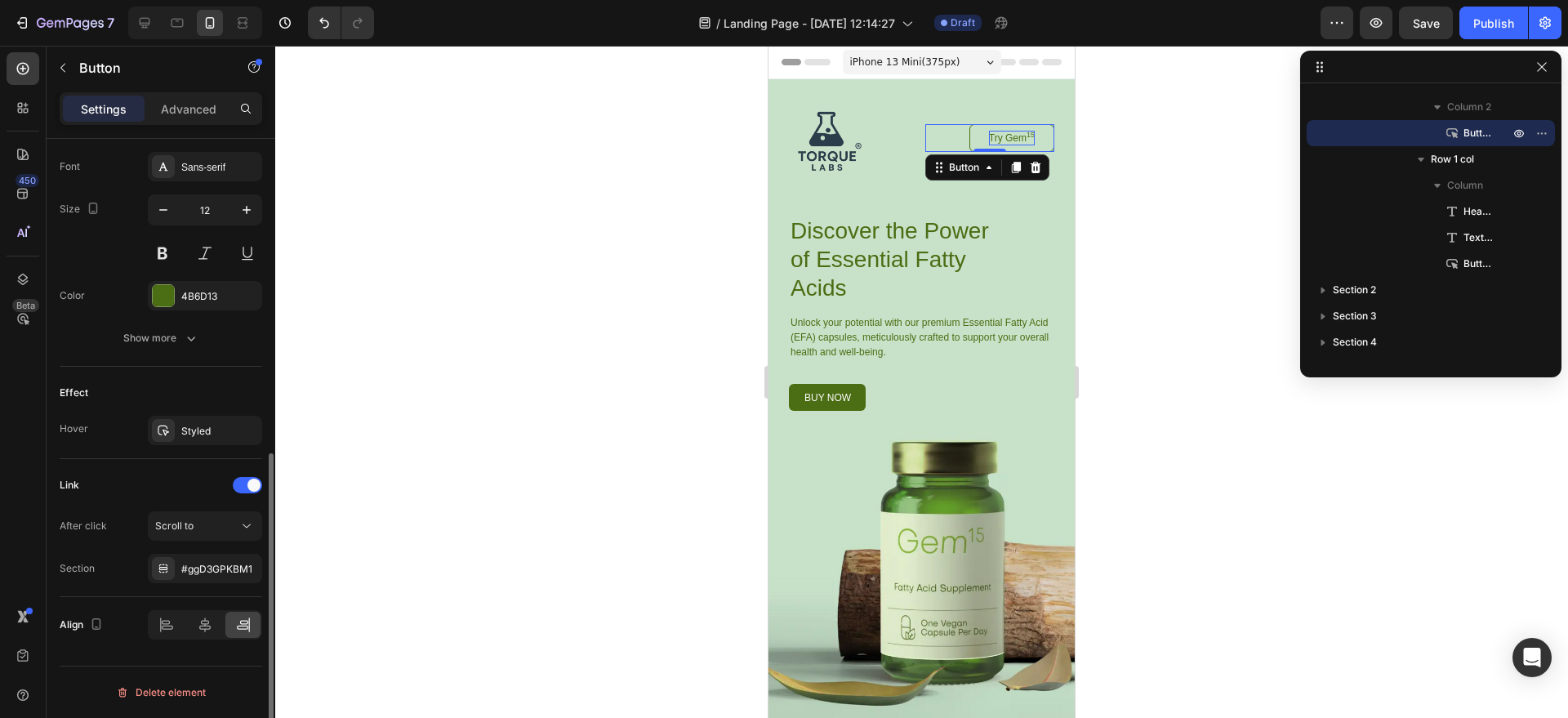
click at [993, 144] on p "Try Gem 15" at bounding box center [1012, 138] width 46 height 15
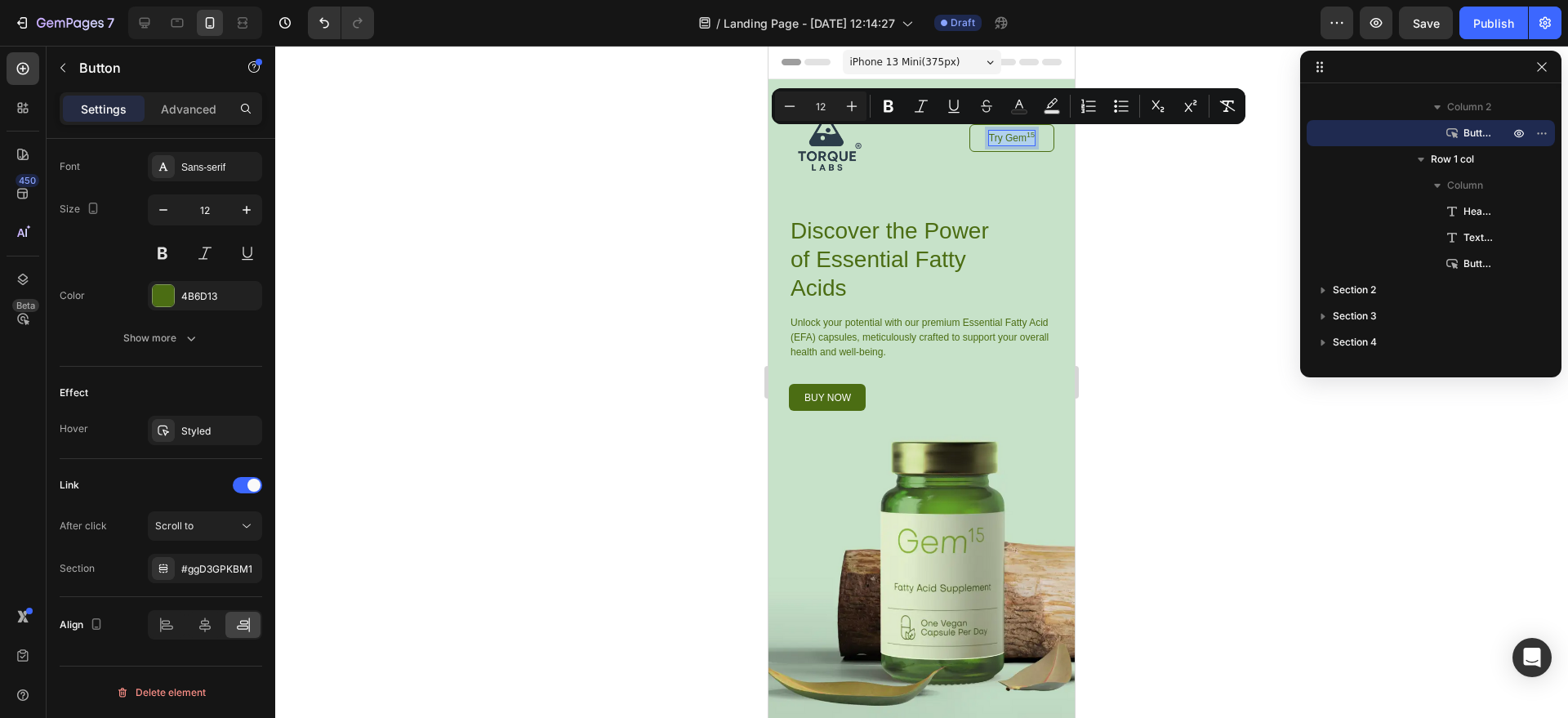
click at [995, 142] on p "Try Gem 15" at bounding box center [1012, 138] width 46 height 15
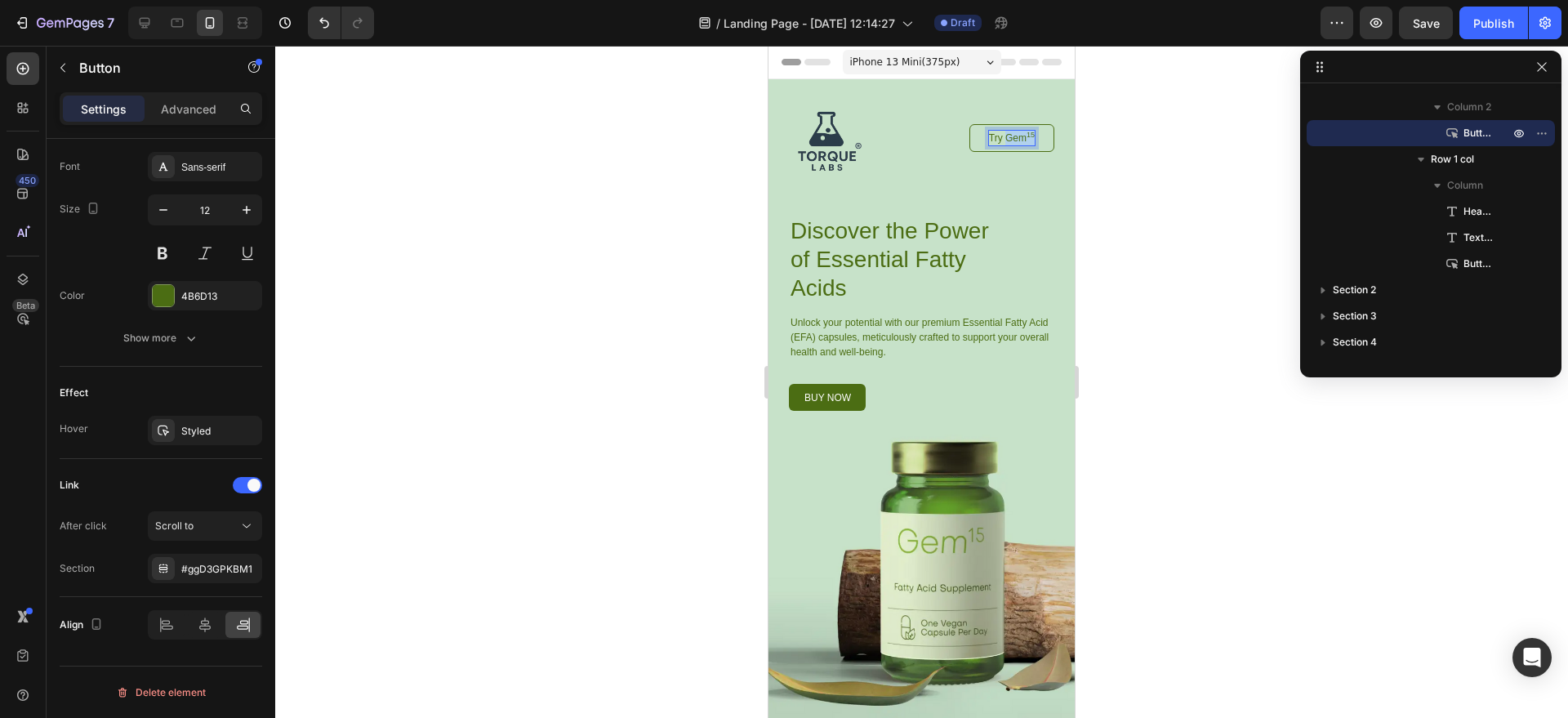
drag, startPoint x: 995, startPoint y: 140, endPoint x: 1034, endPoint y: 142, distance: 39.1
click at [1034, 142] on link "Try Gem 15" at bounding box center [1012, 137] width 85 height 28
click at [1114, 134] on div at bounding box center [922, 382] width 1293 height 672
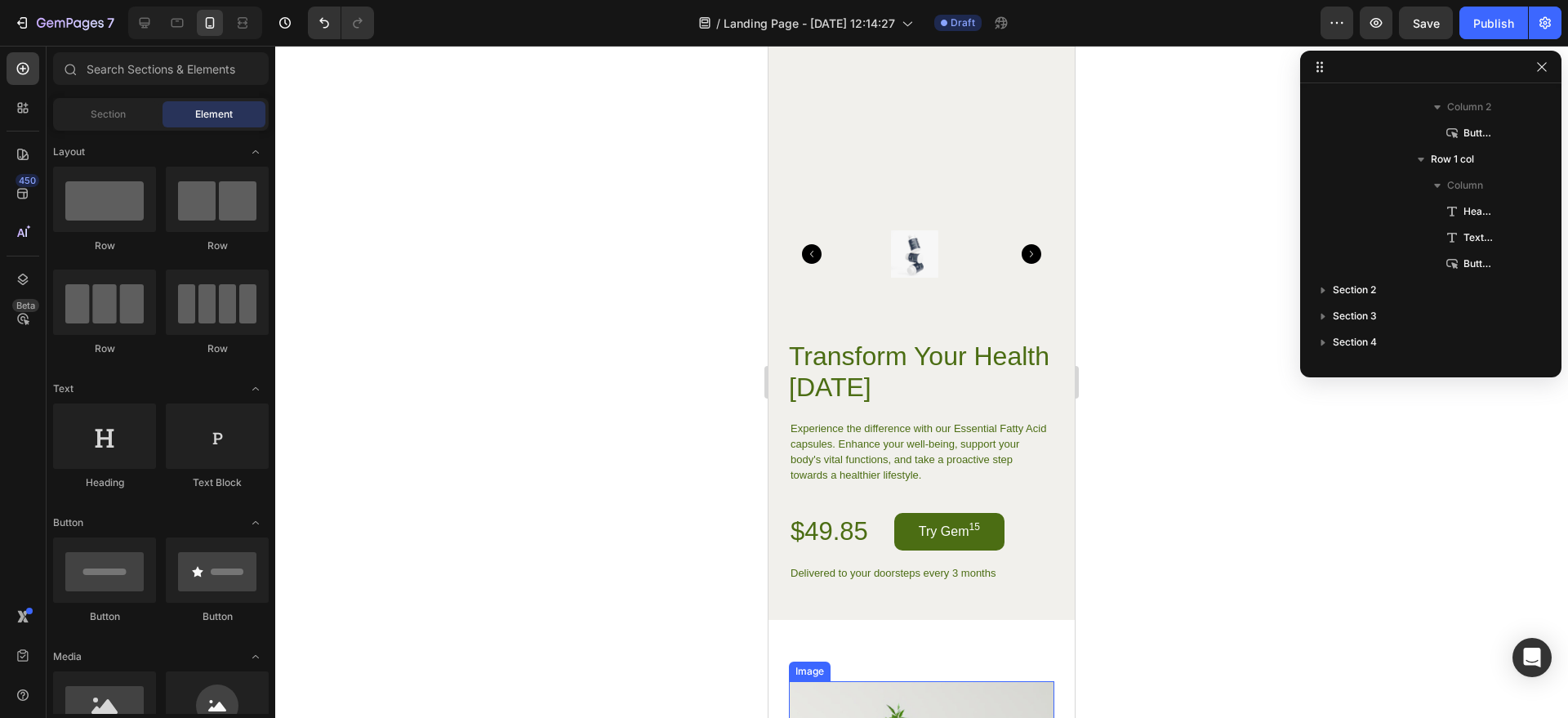
scroll to position [3277, 0]
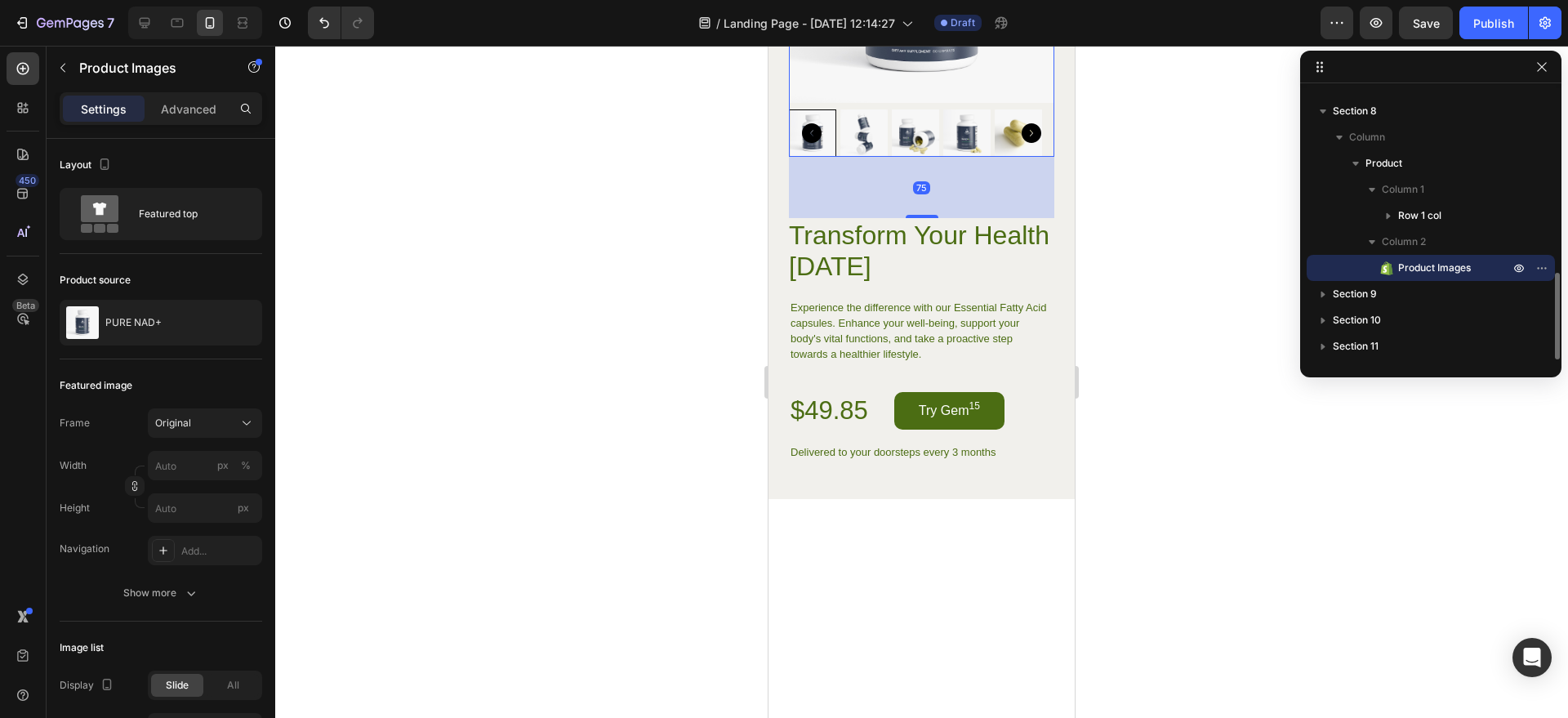
scroll to position [3447, 0]
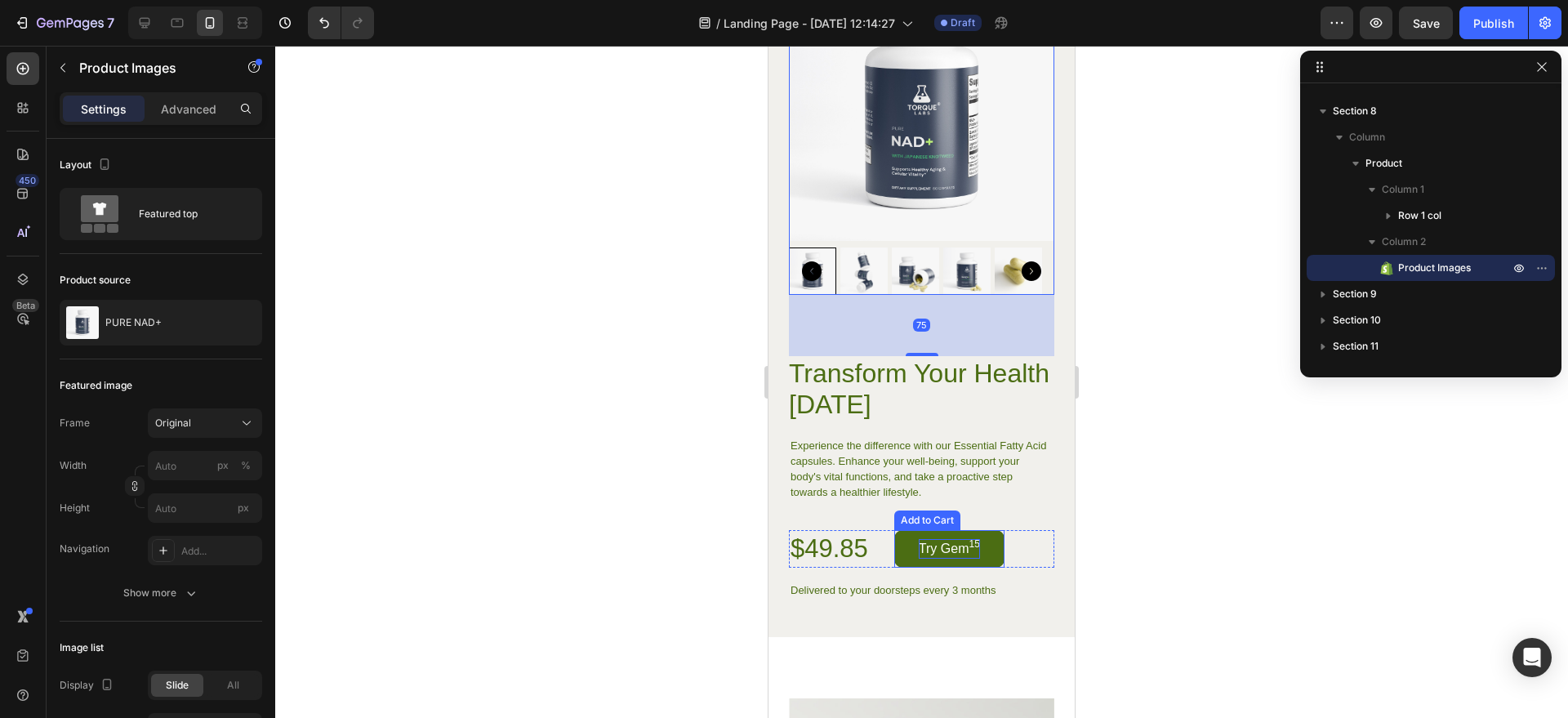
click at [979, 544] on div "Try Gem 15" at bounding box center [949, 548] width 61 height 19
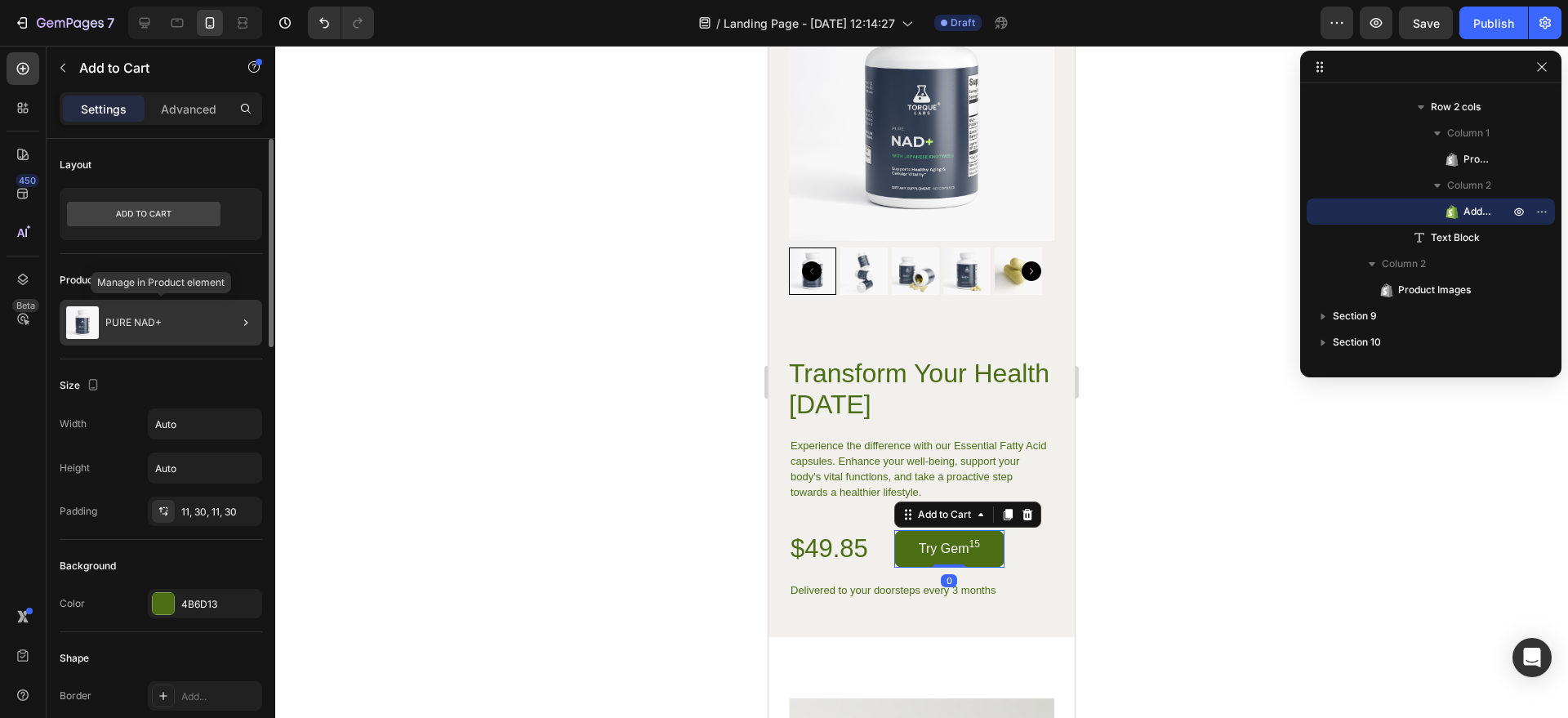
click at [161, 327] on p "PURE NAD+" at bounding box center [133, 323] width 56 height 12
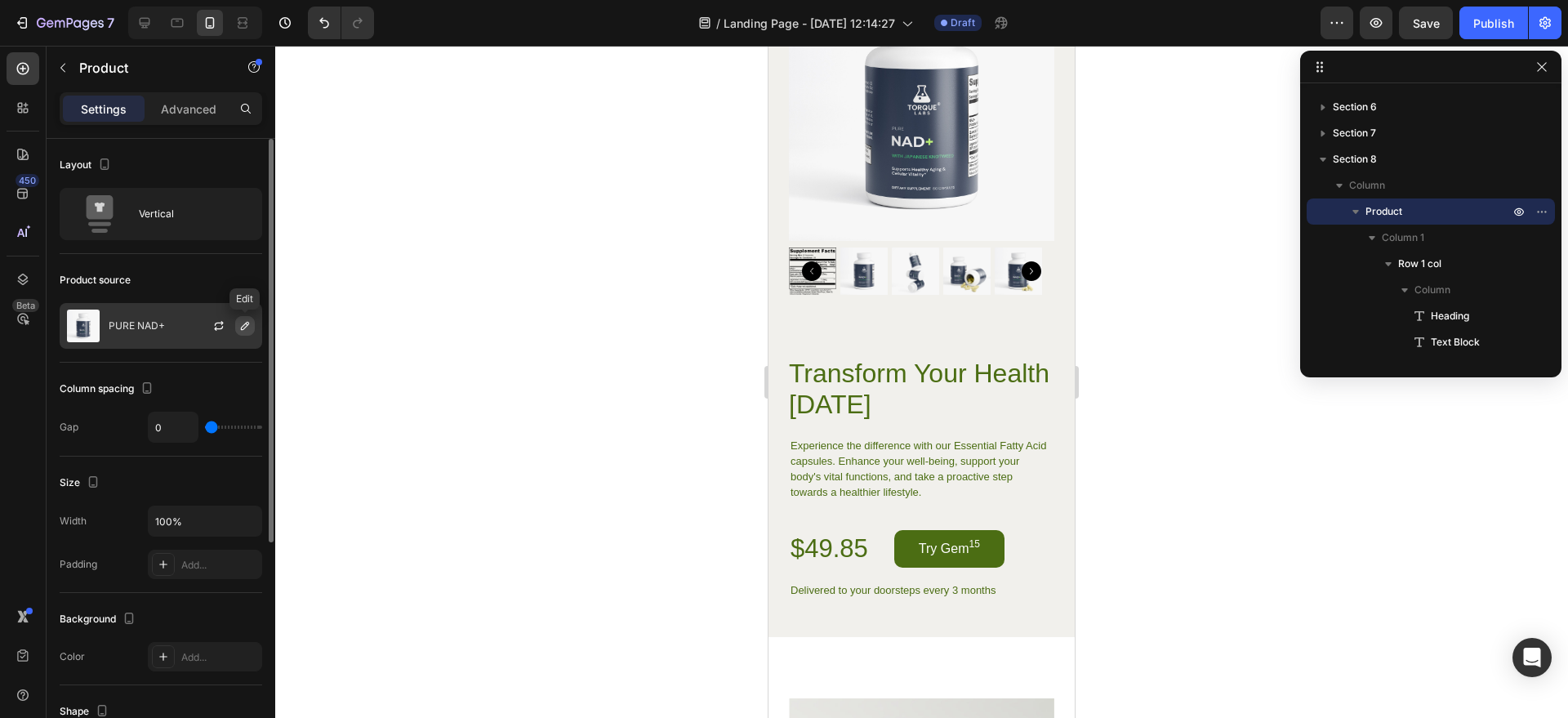
click at [247, 323] on icon "button" at bounding box center [245, 326] width 8 height 8
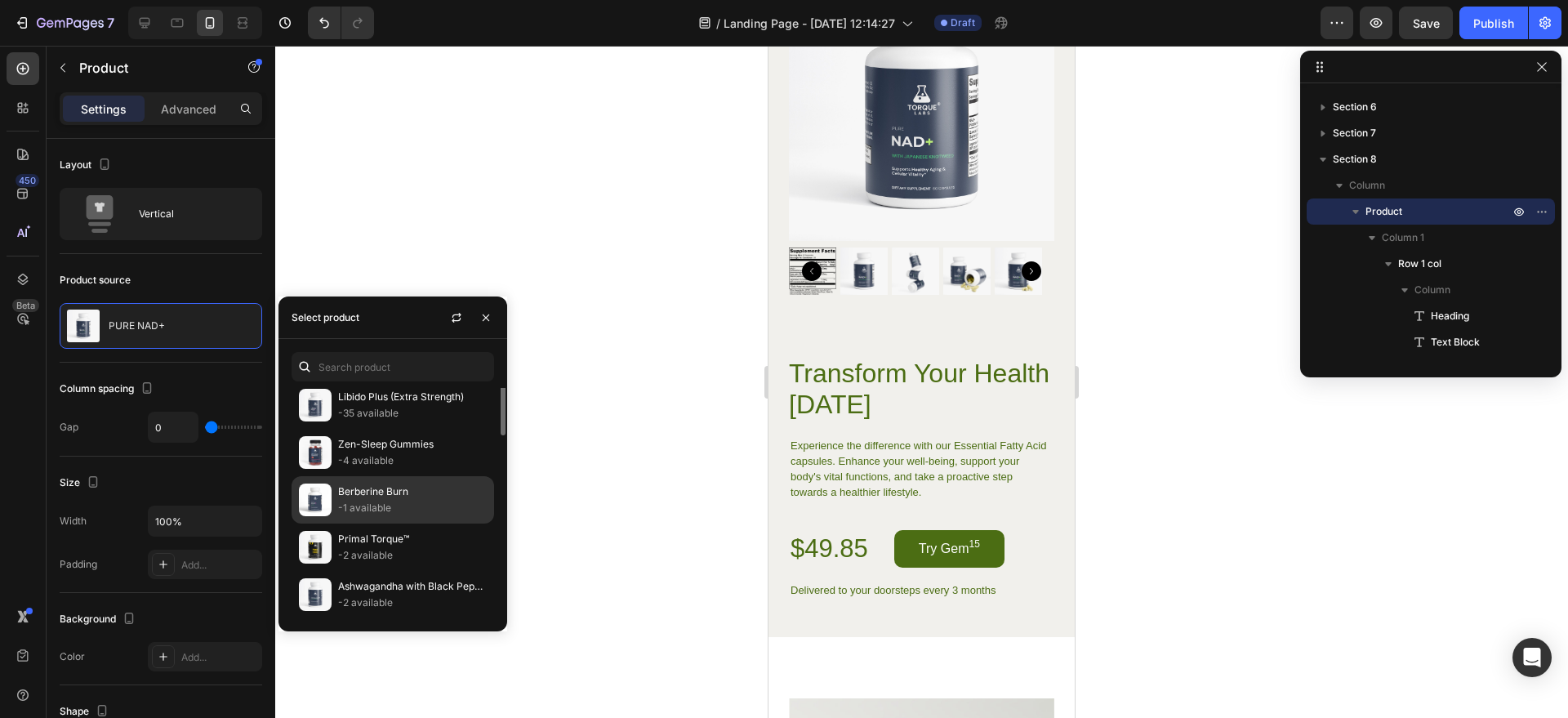
scroll to position [0, 0]
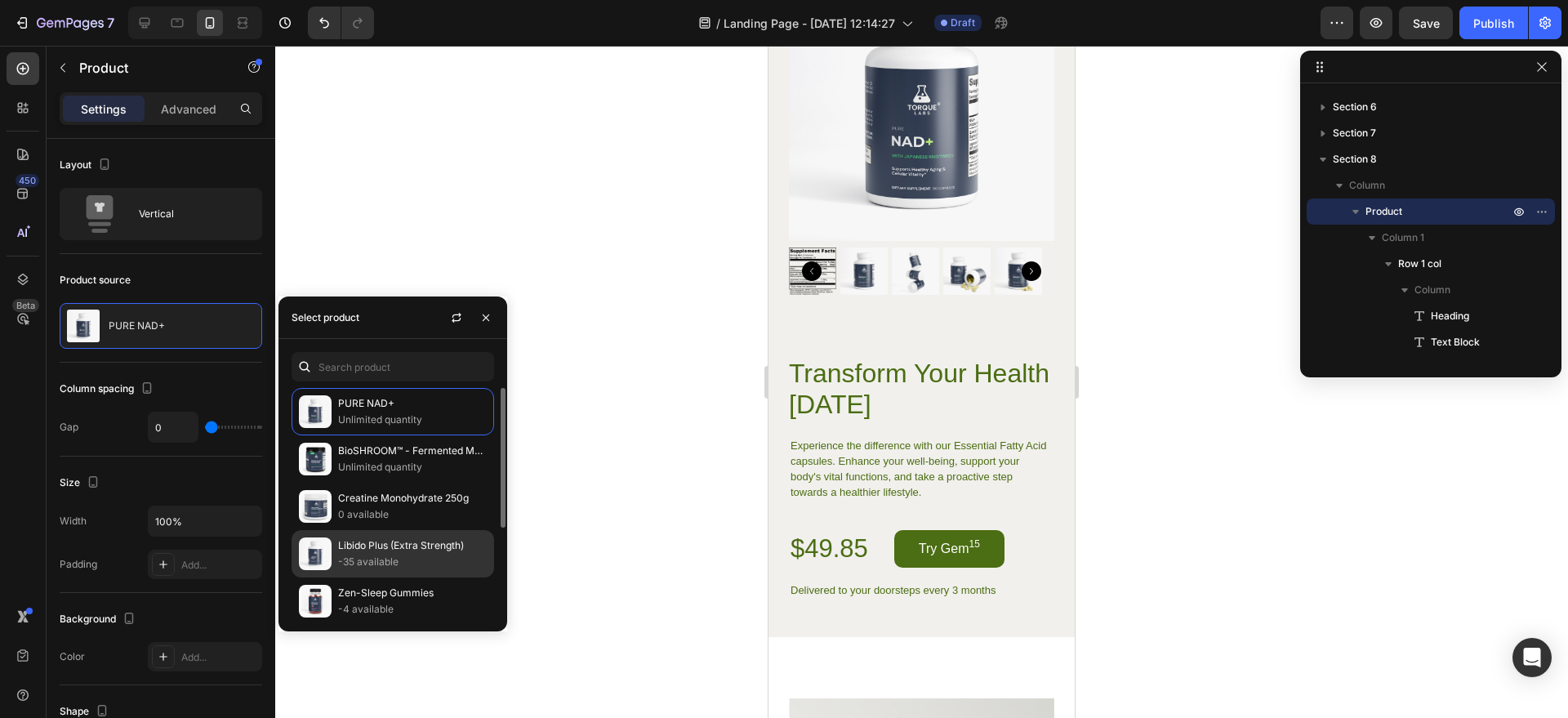
click at [406, 542] on p "Libido Plus (Extra Strength)" at bounding box center [412, 546] width 149 height 17
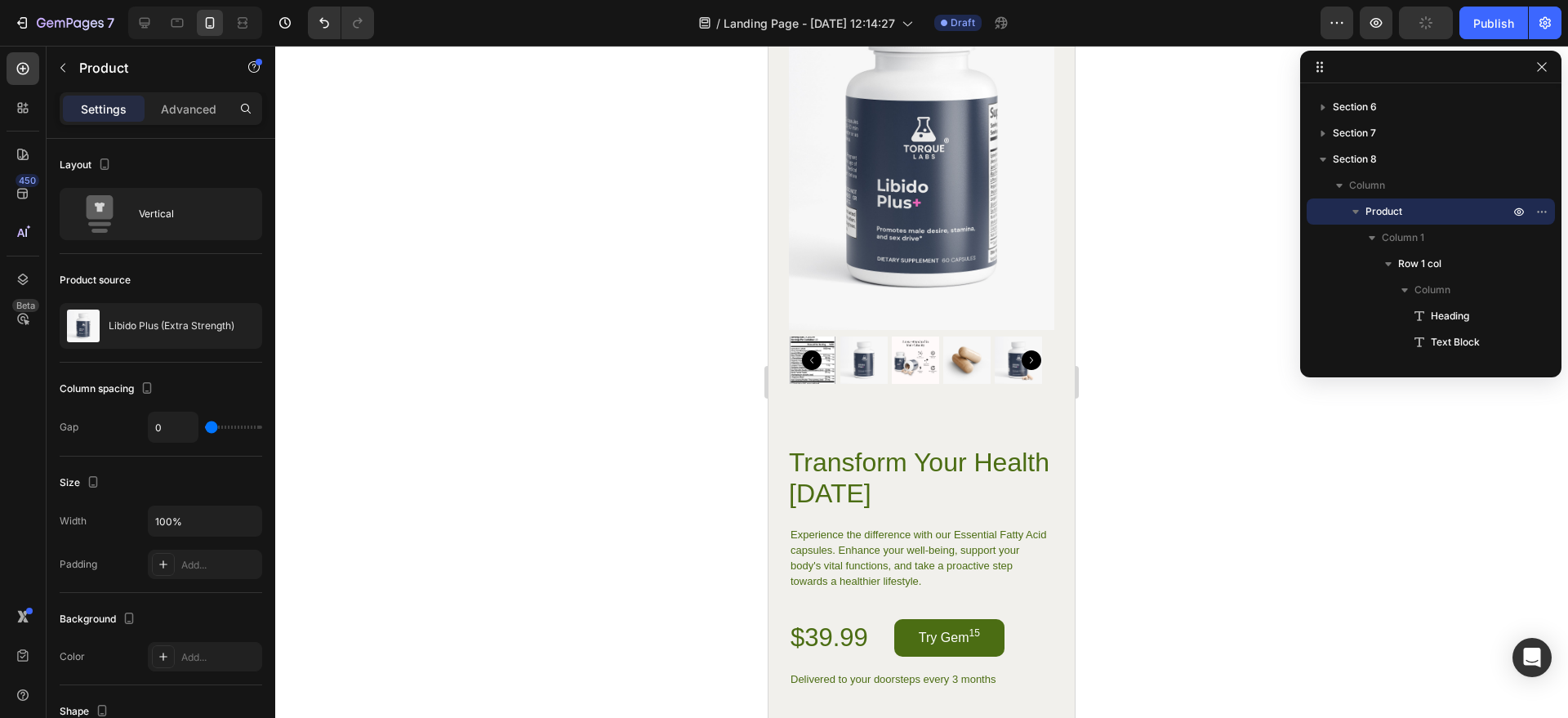
click at [588, 453] on div at bounding box center [922, 382] width 1293 height 672
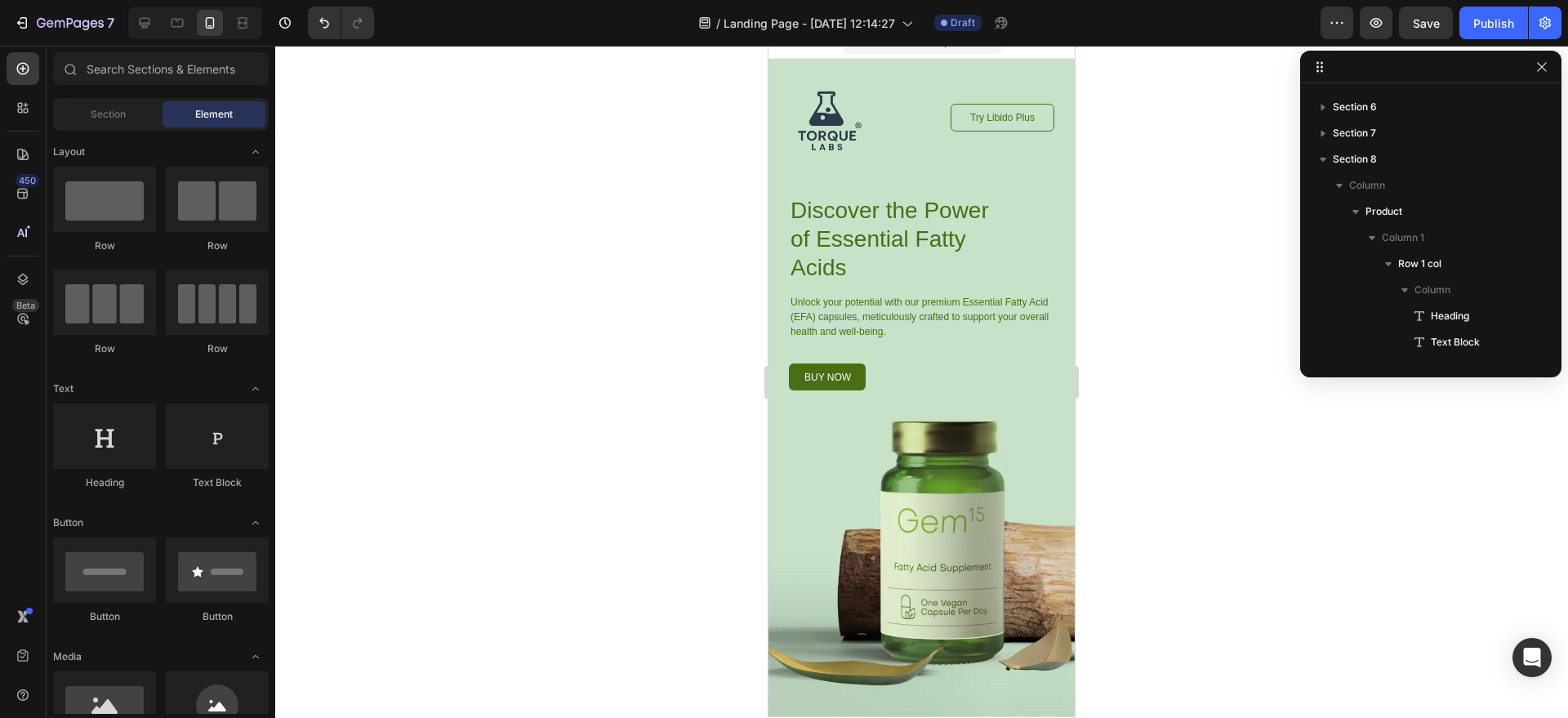
scroll to position [518, 0]
click at [1044, 176] on div "Image Try Libido Plus Button Row Discover the Power of Essential Fatty Acids He…" at bounding box center [922, 387] width 306 height 658
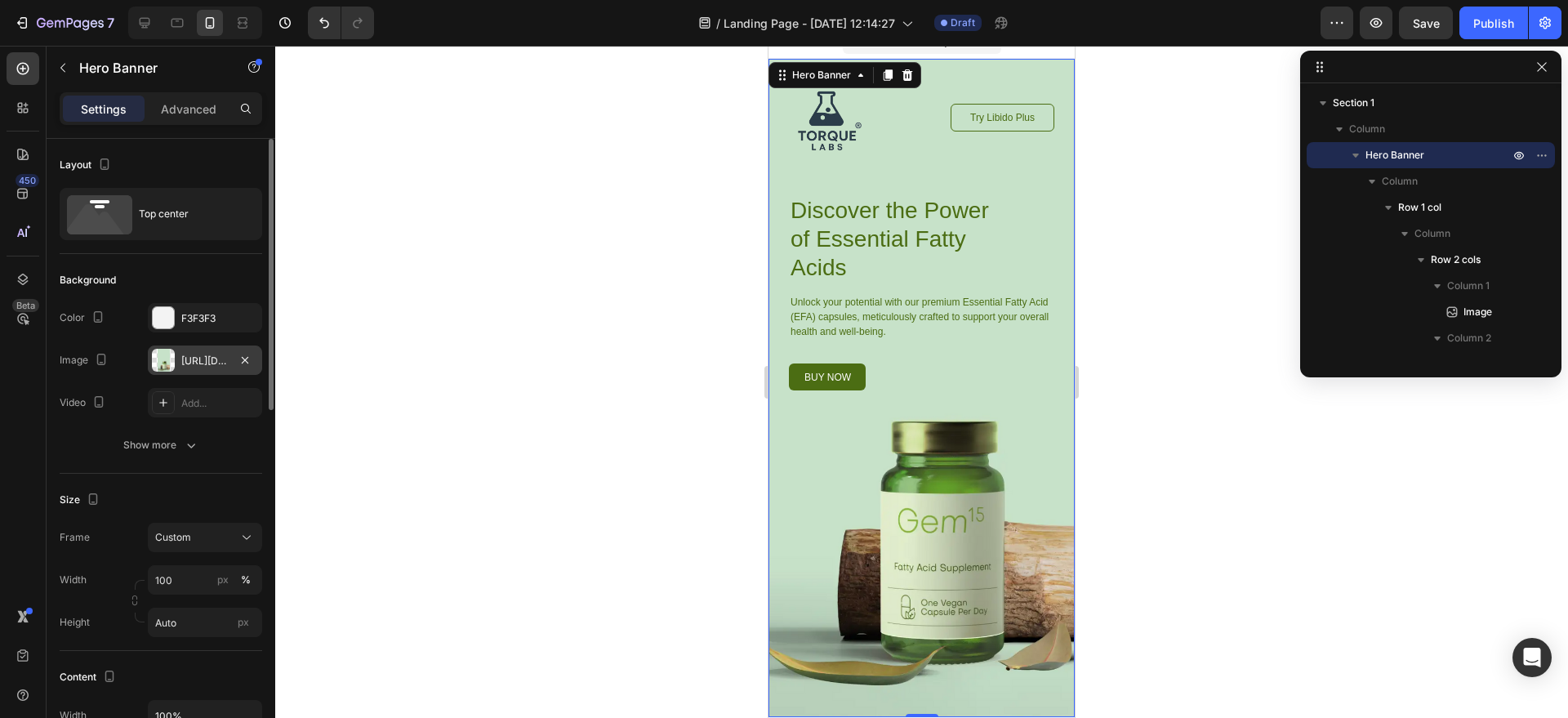
click at [217, 358] on div "[URL][DOMAIN_NAME]" at bounding box center [205, 361] width 48 height 15
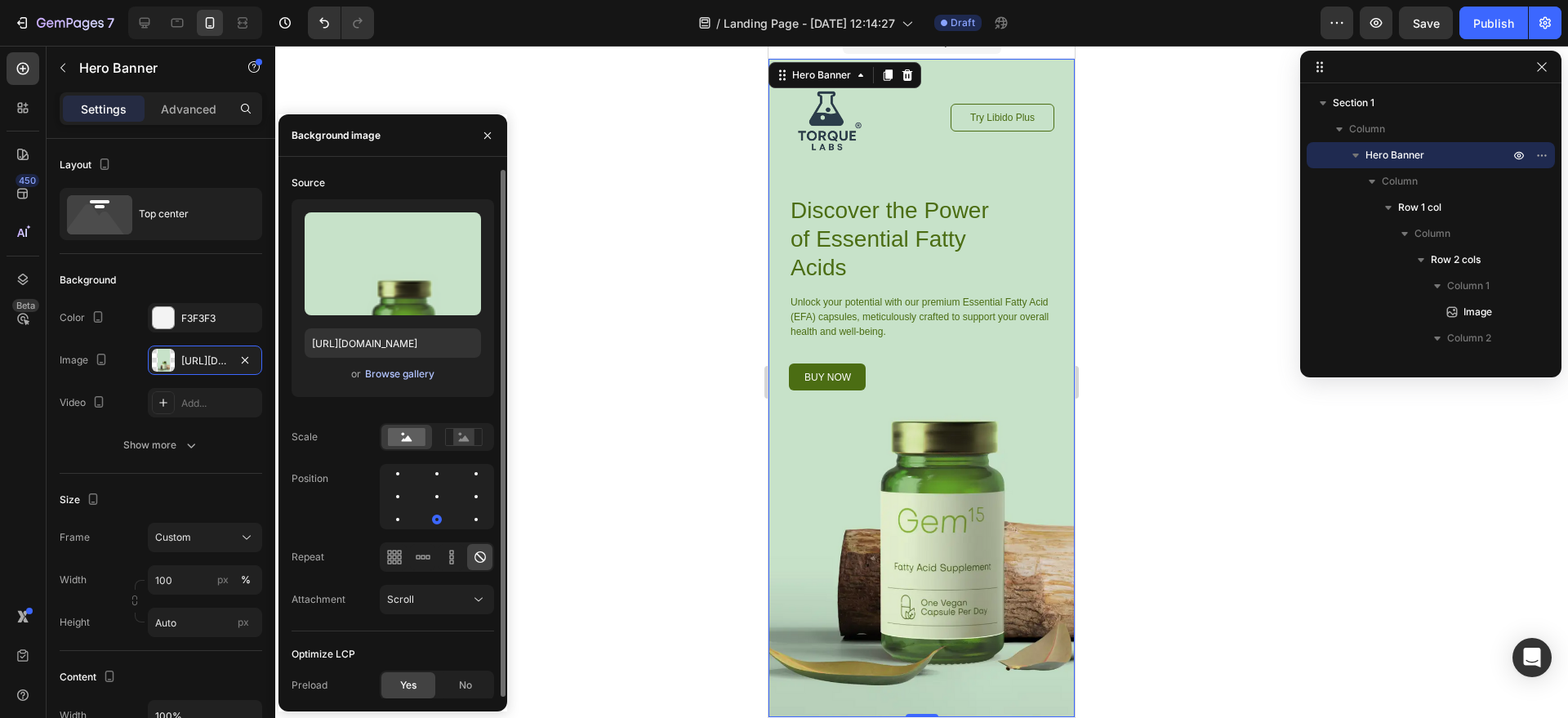
click at [411, 370] on div "Browse gallery" at bounding box center [400, 374] width 69 height 15
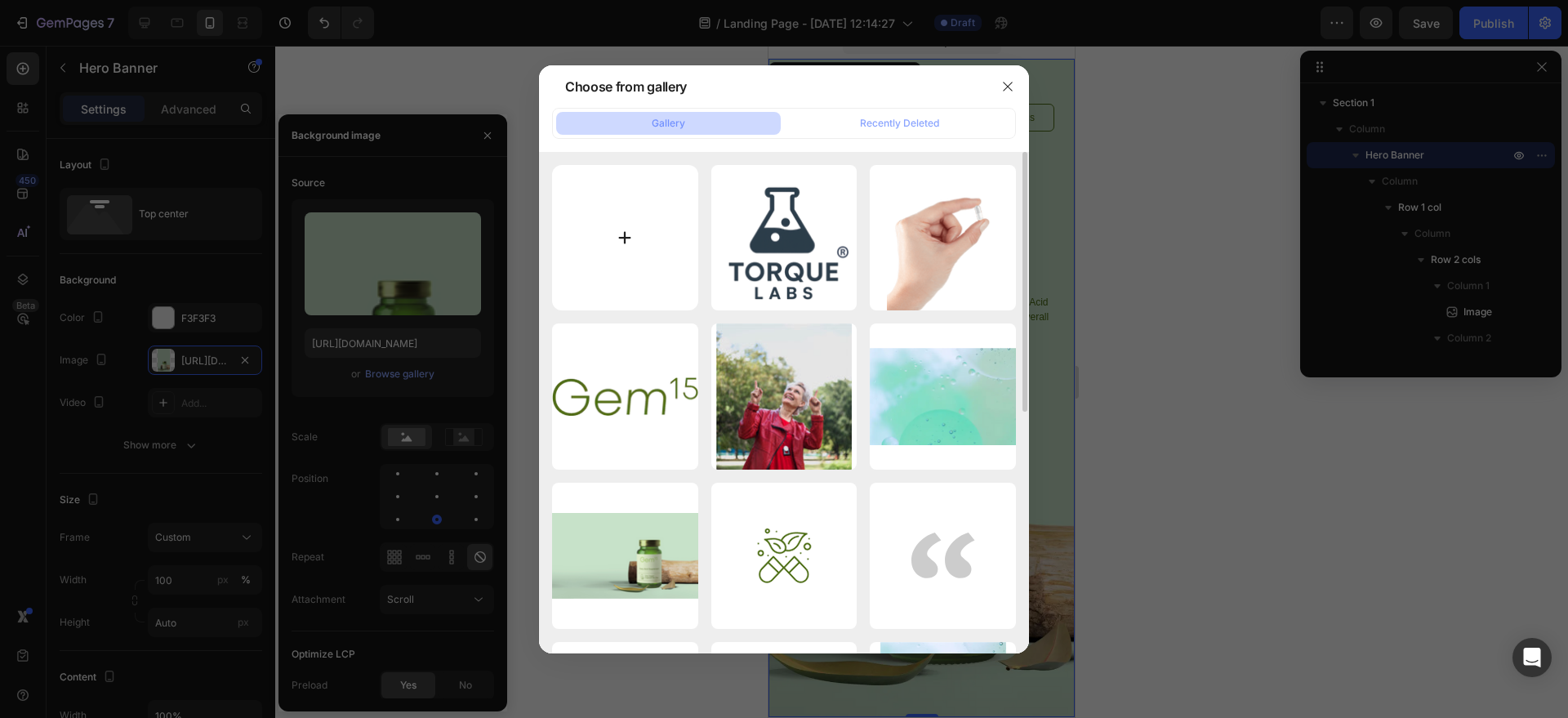
click at [650, 182] on input "file" at bounding box center [625, 237] width 146 height 146
type input "C:\fakepath\Copy of Ad Request 3879 Your Heights (2).png"
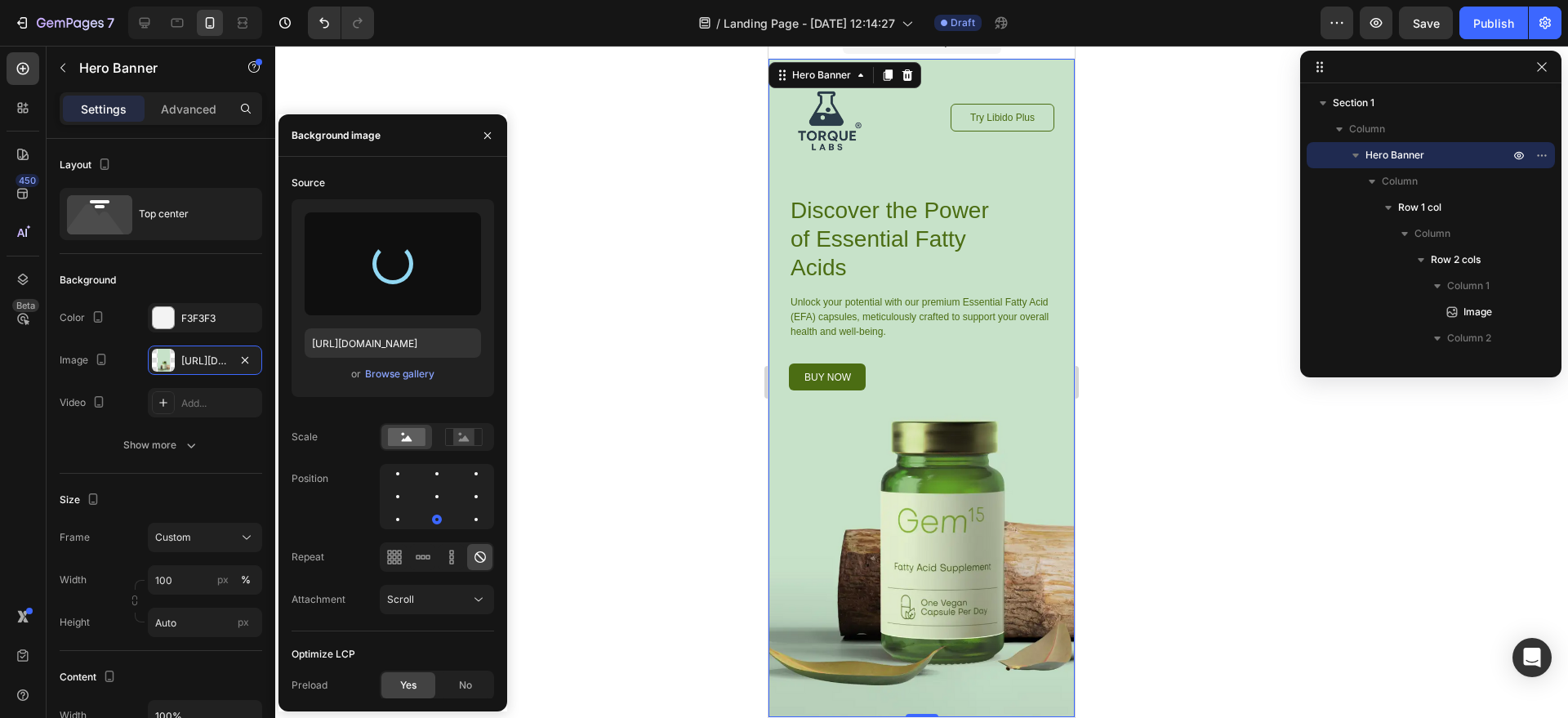
type input "[URL][DOMAIN_NAME]"
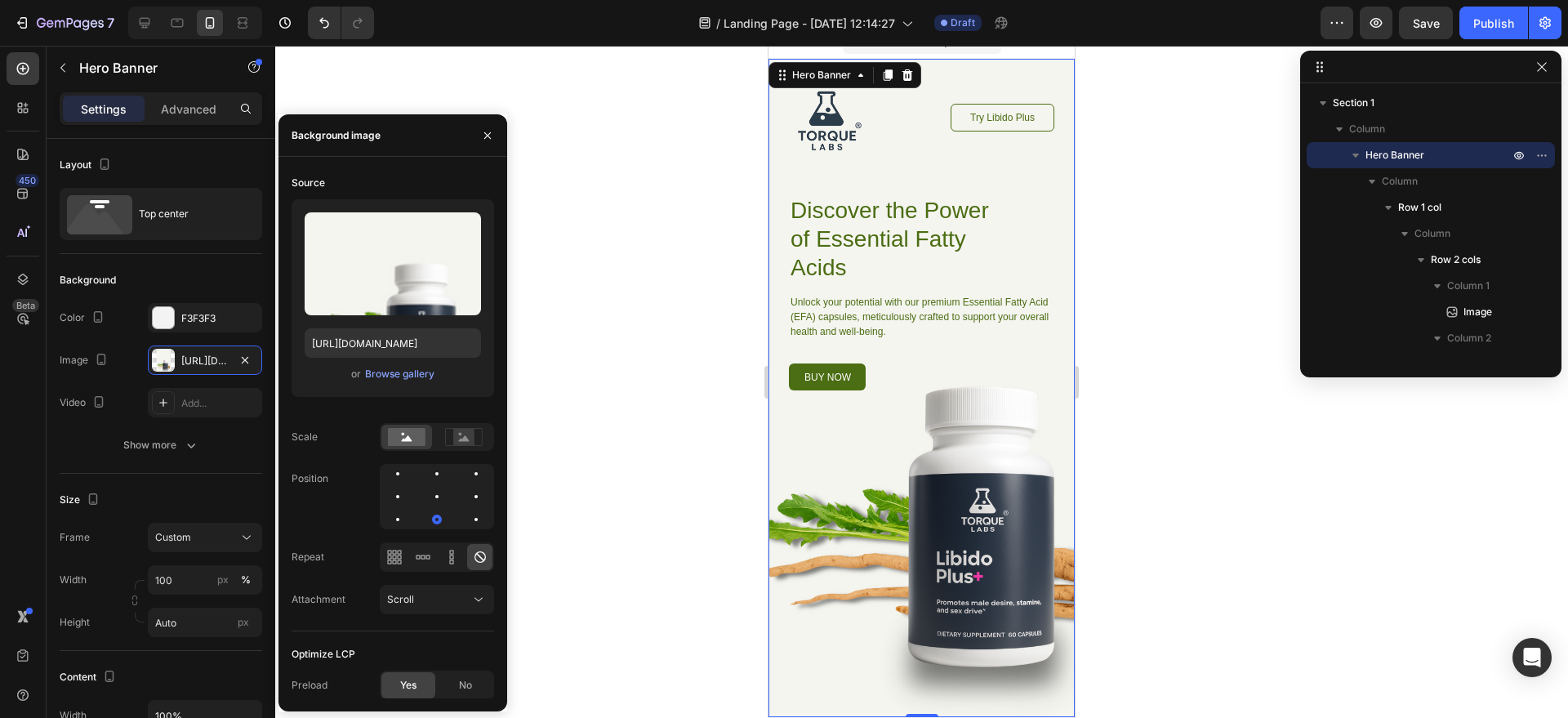
scroll to position [31, 0]
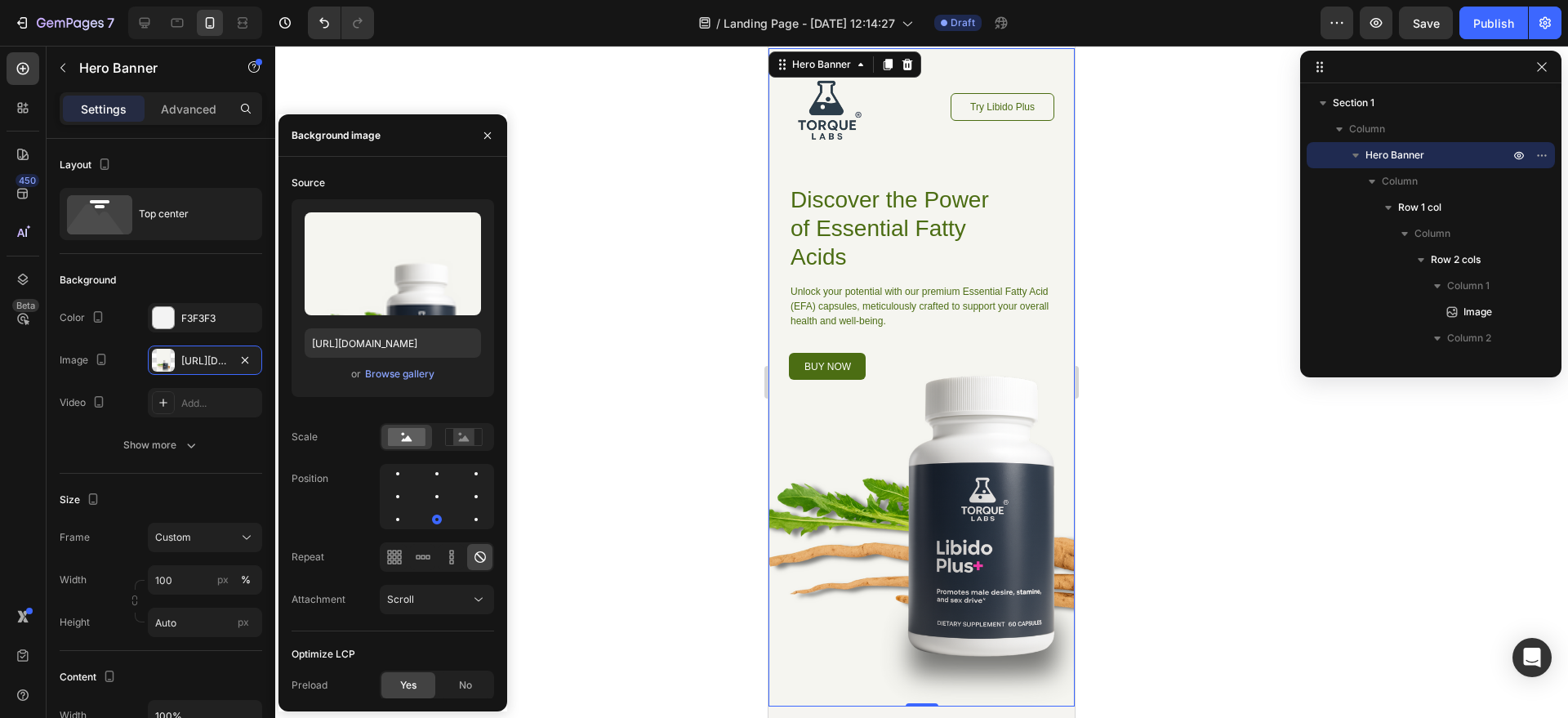
click at [1124, 419] on div at bounding box center [922, 382] width 1293 height 672
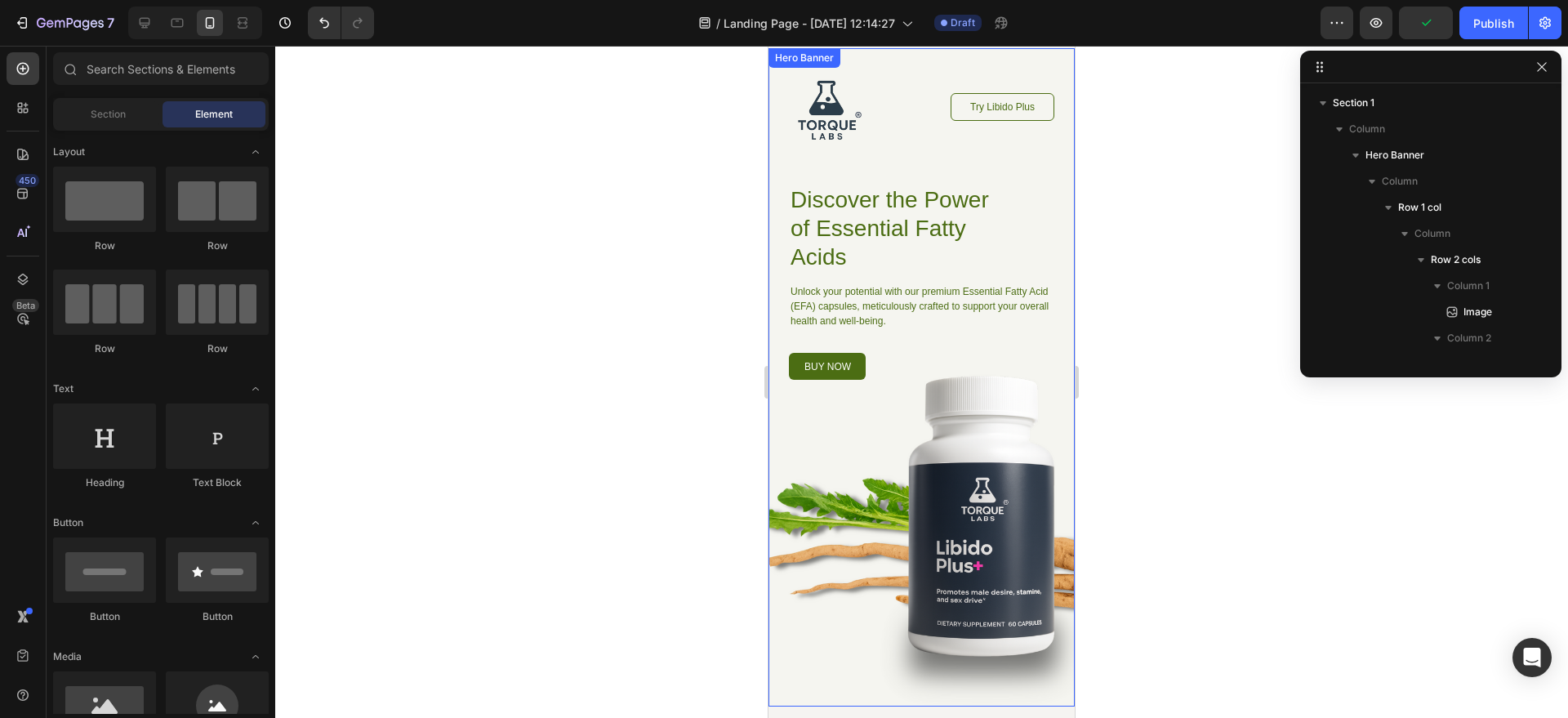
scroll to position [0, 0]
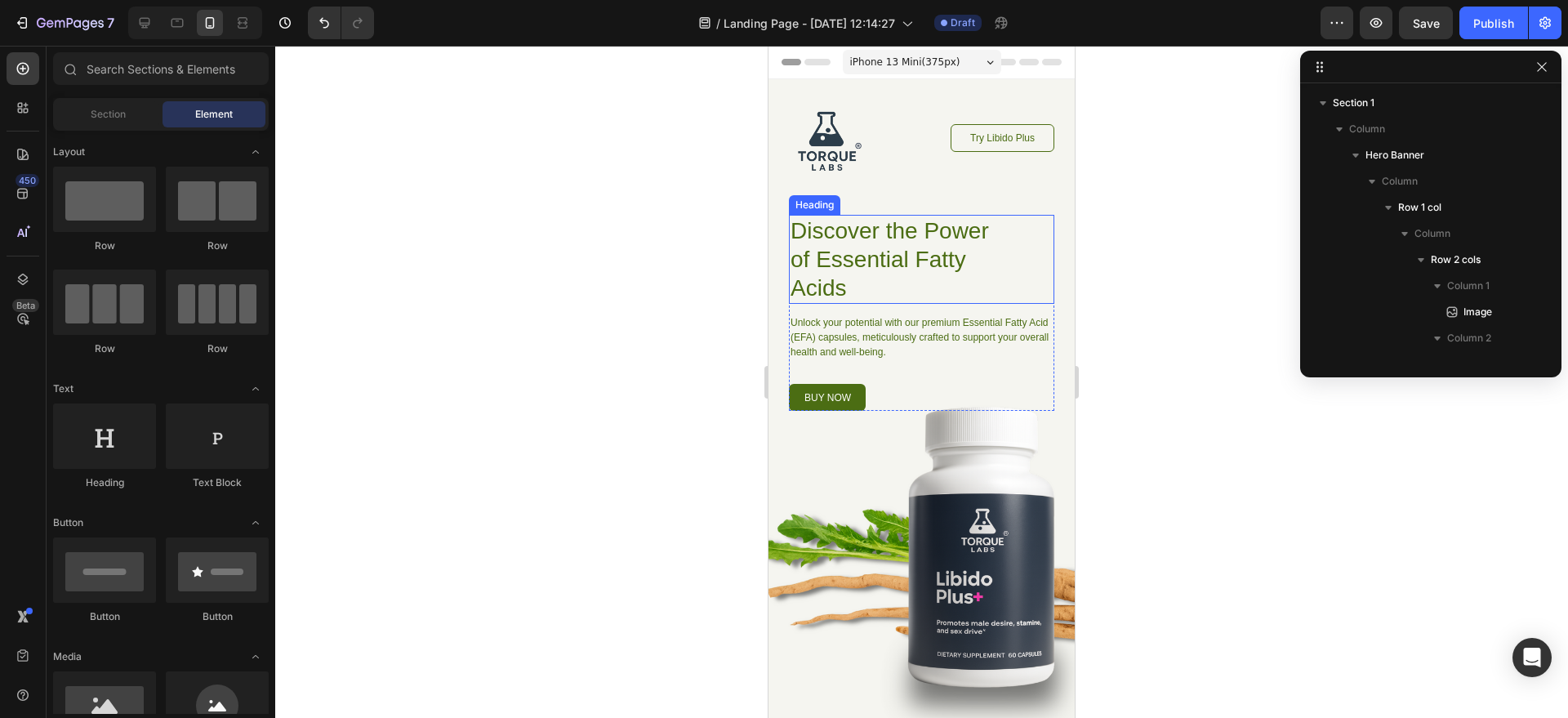
click at [847, 246] on h1 "Discover the Power of Essential Fatty Acids" at bounding box center [901, 259] width 224 height 89
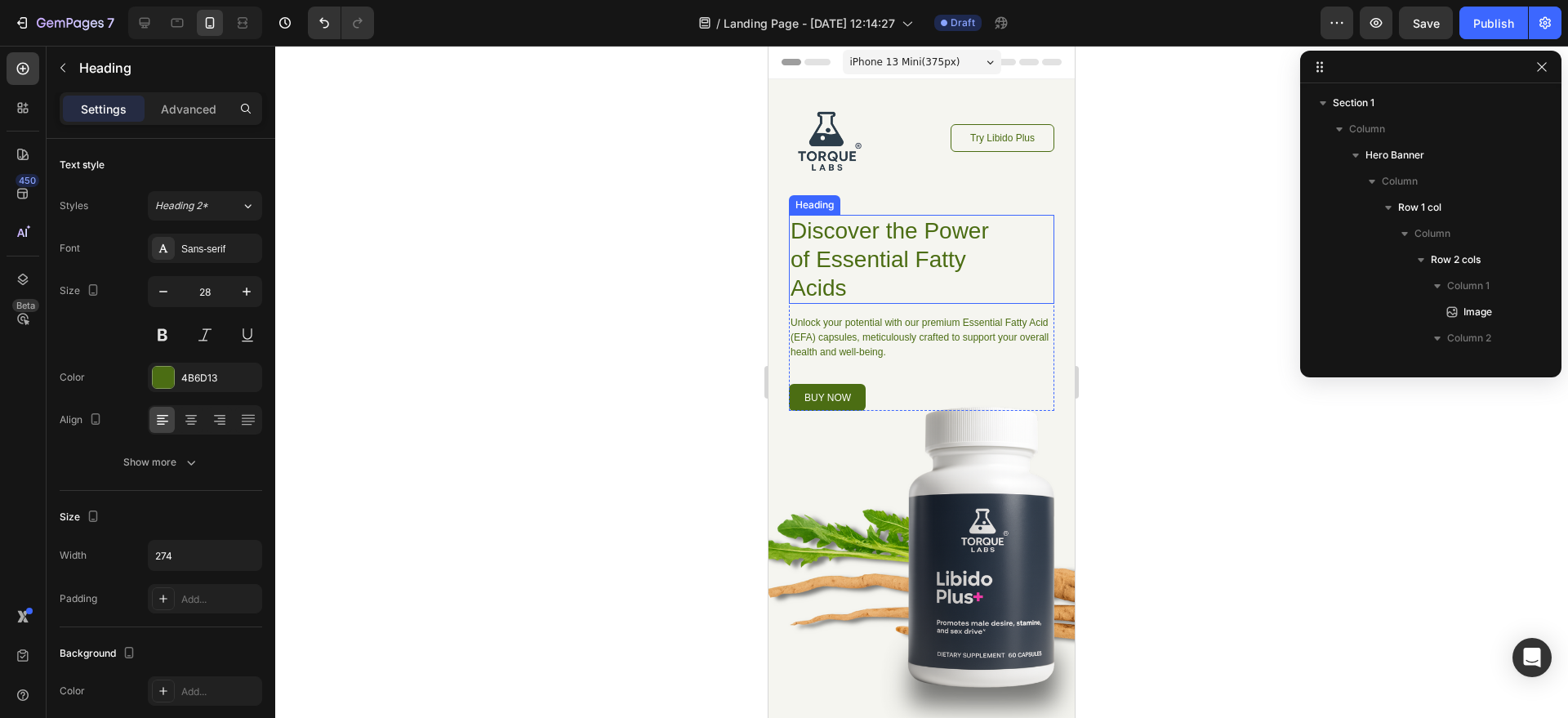
scroll to position [231, 0]
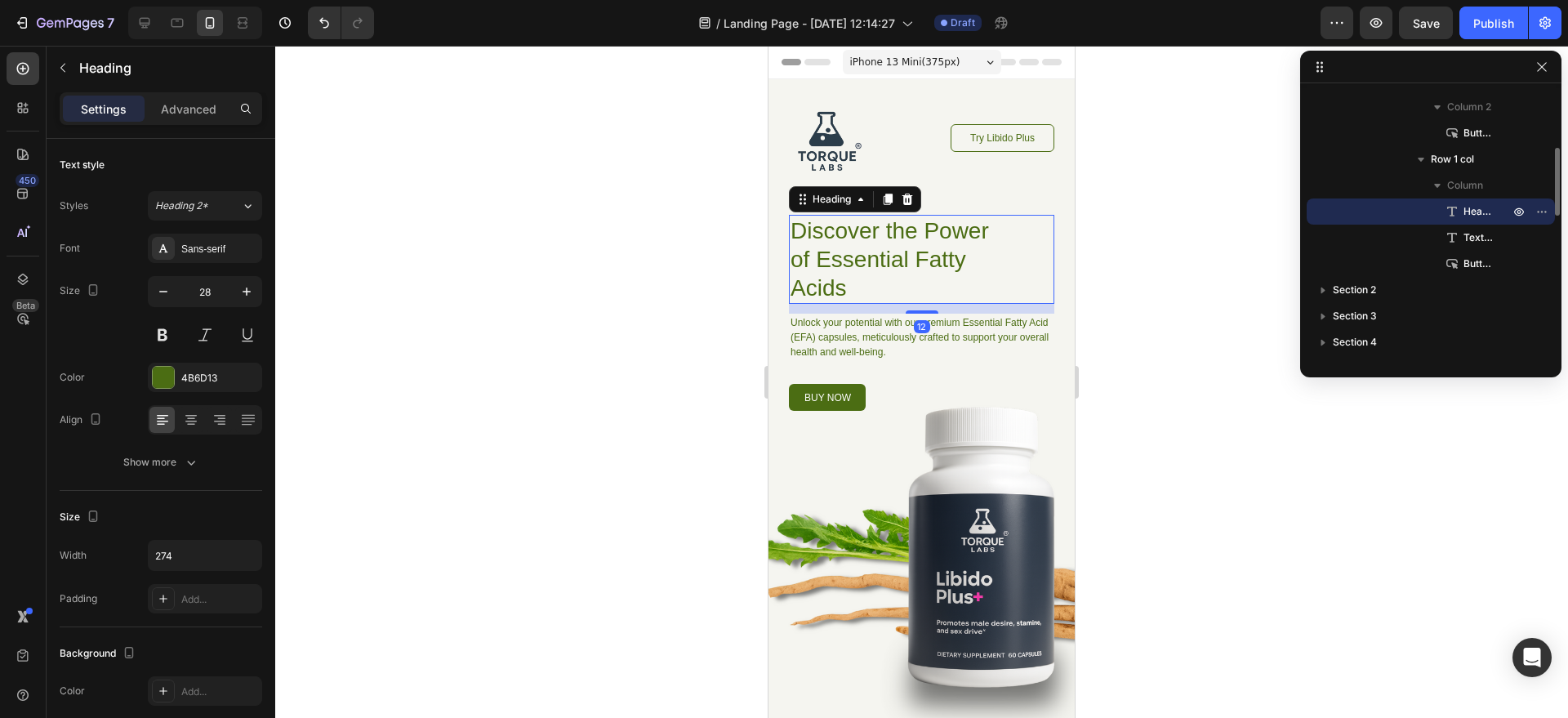
click at [847, 243] on h1 "Discover the Power of Essential Fatty Acids" at bounding box center [901, 259] width 224 height 89
click at [848, 243] on p "Discover the Power of Essential Fatty Acids" at bounding box center [901, 259] width 221 height 86
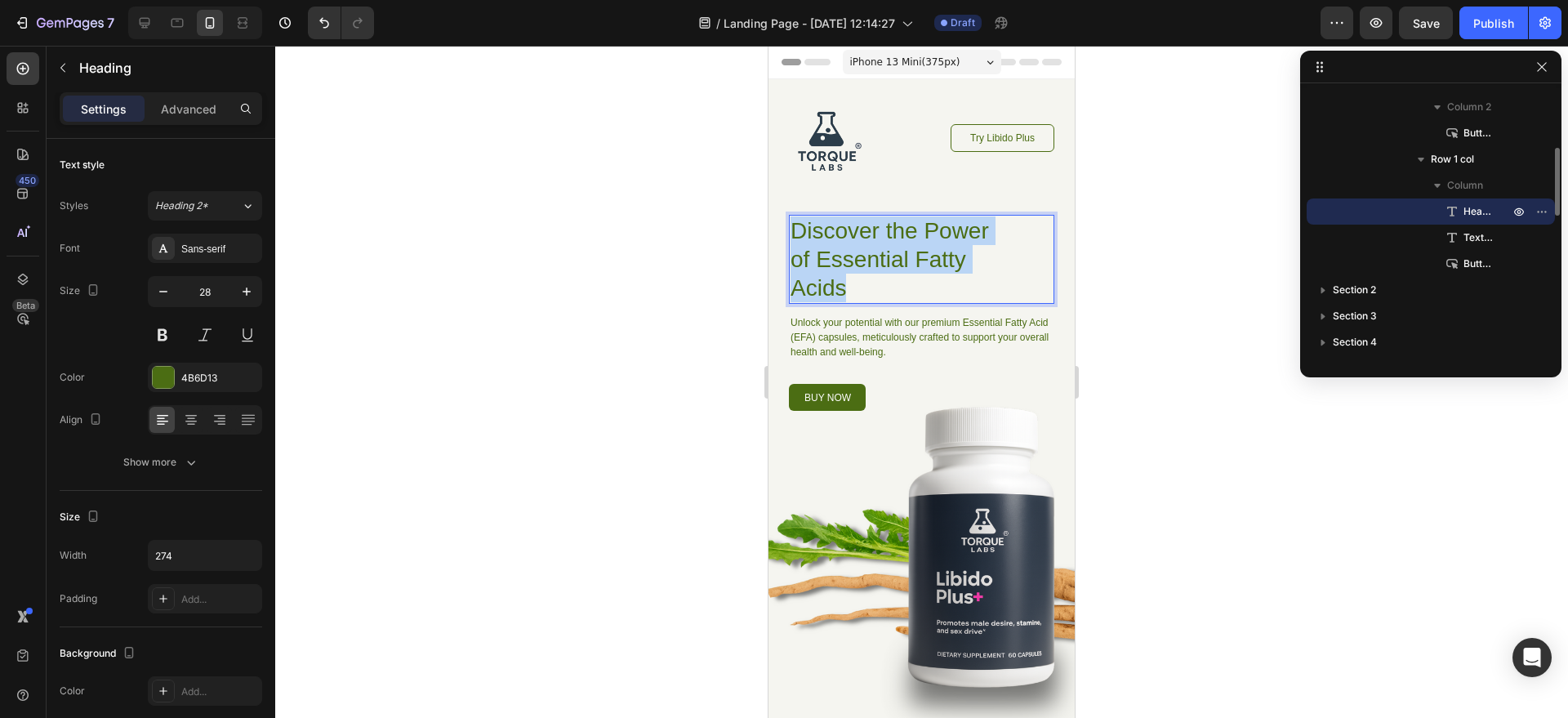
click at [848, 243] on p "Discover the Power of Essential Fatty Acids" at bounding box center [901, 259] width 221 height 86
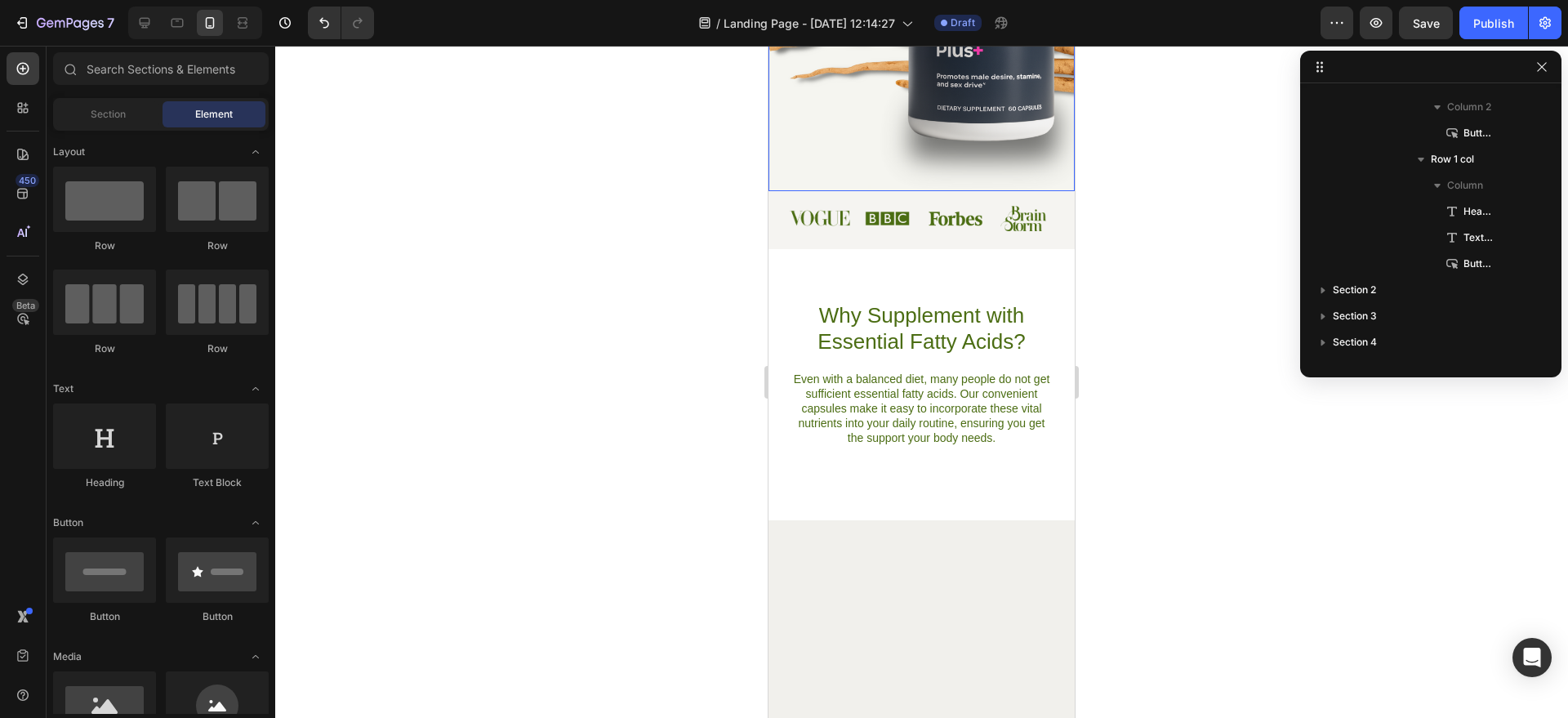
scroll to position [0, 0]
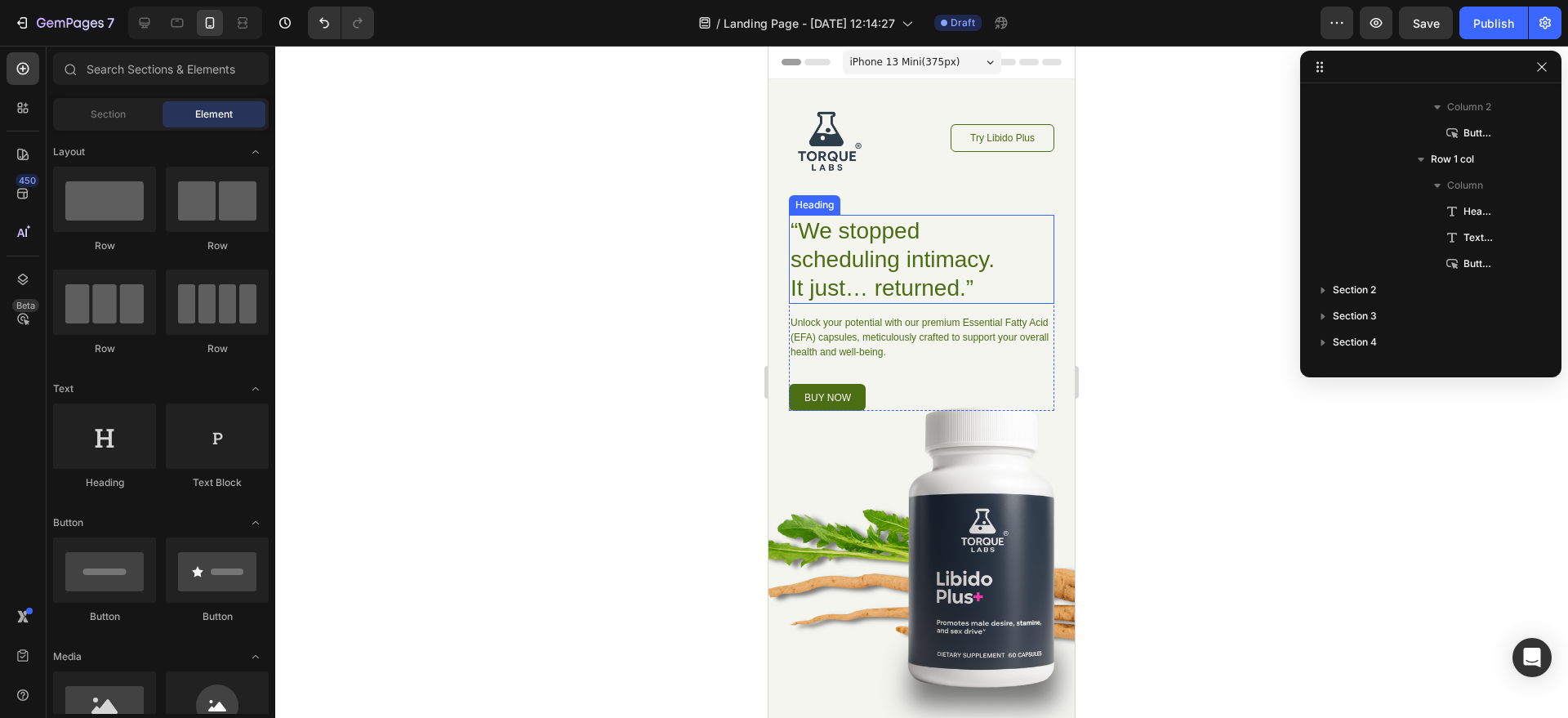
click at [1181, 293] on div at bounding box center [922, 382] width 1293 height 672
click at [980, 264] on p "“We stopped scheduling intimacy. It just… returned.”" at bounding box center [901, 259] width 221 height 86
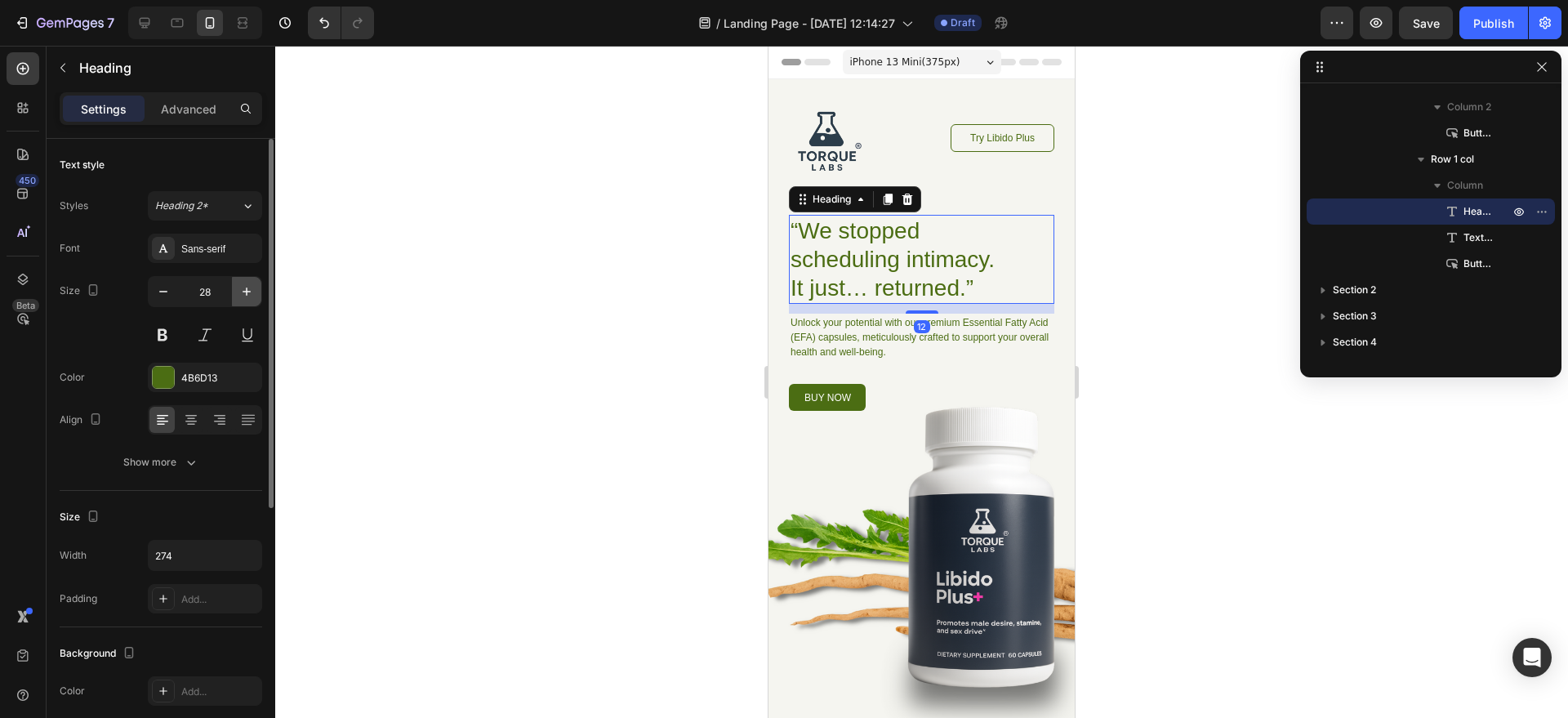
click at [253, 293] on icon "button" at bounding box center [247, 292] width 17 height 17
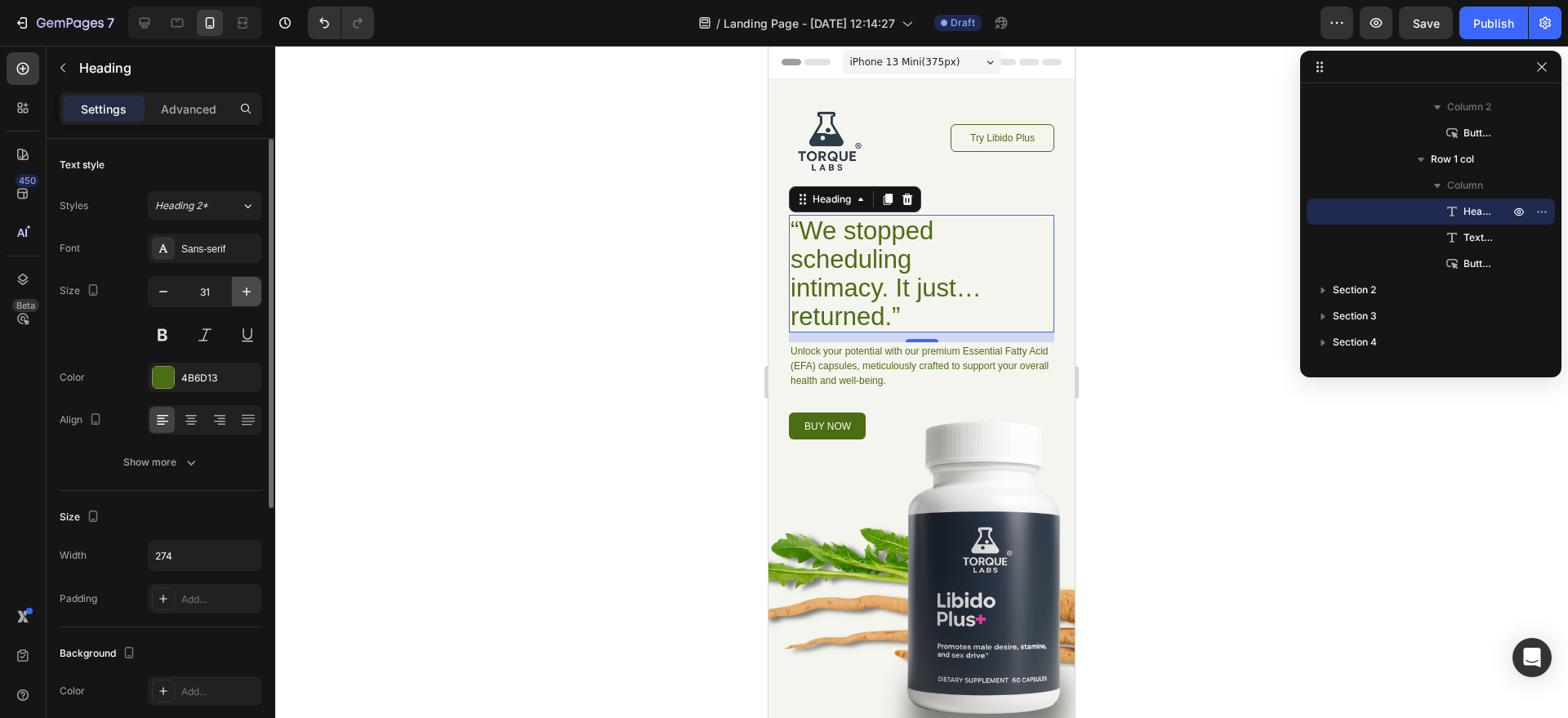
click at [253, 293] on icon "button" at bounding box center [247, 292] width 17 height 17
click at [253, 293] on icon "button" at bounding box center [247, 292] width 17 height 17
type input "33"
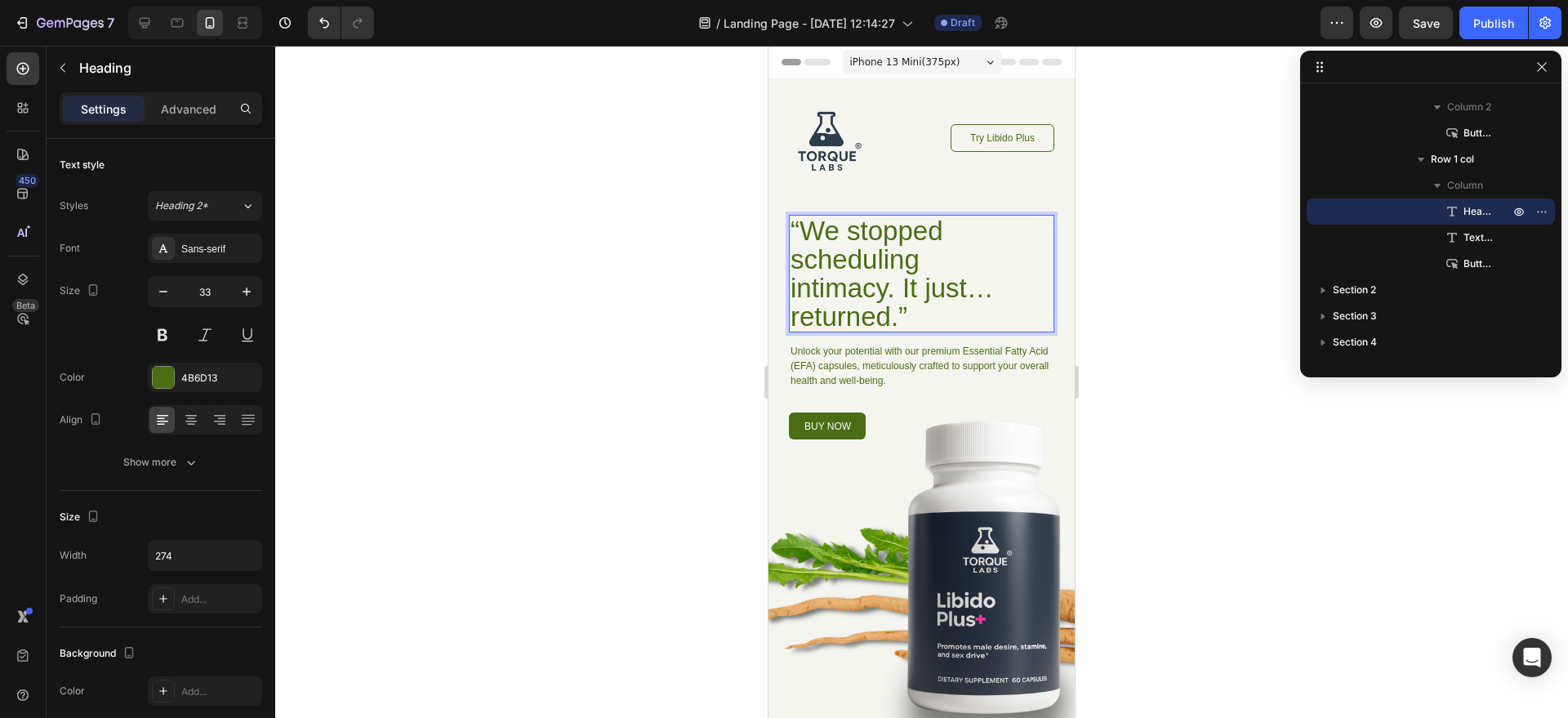
click at [972, 287] on p "“We stopped scheduling intimacy. It just… returned.”" at bounding box center [901, 273] width 221 height 115
click at [986, 288] on p "“We stopped scheduling intimacy. It just… returned.”" at bounding box center [901, 273] width 221 height 115
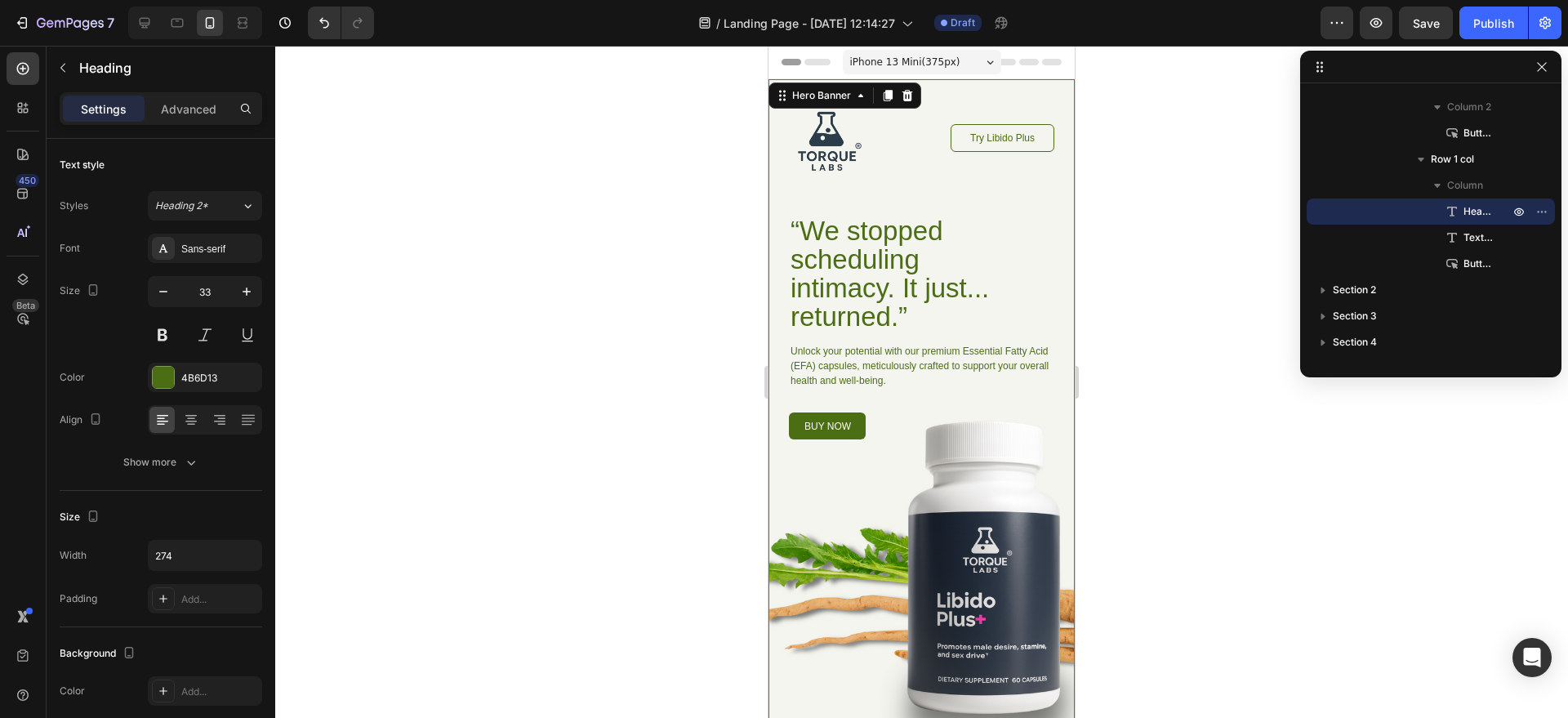
click at [1044, 249] on div "Image Try Libido Plus Button Row “We stopped scheduling intimacy. It just... re…" at bounding box center [922, 422] width 306 height 686
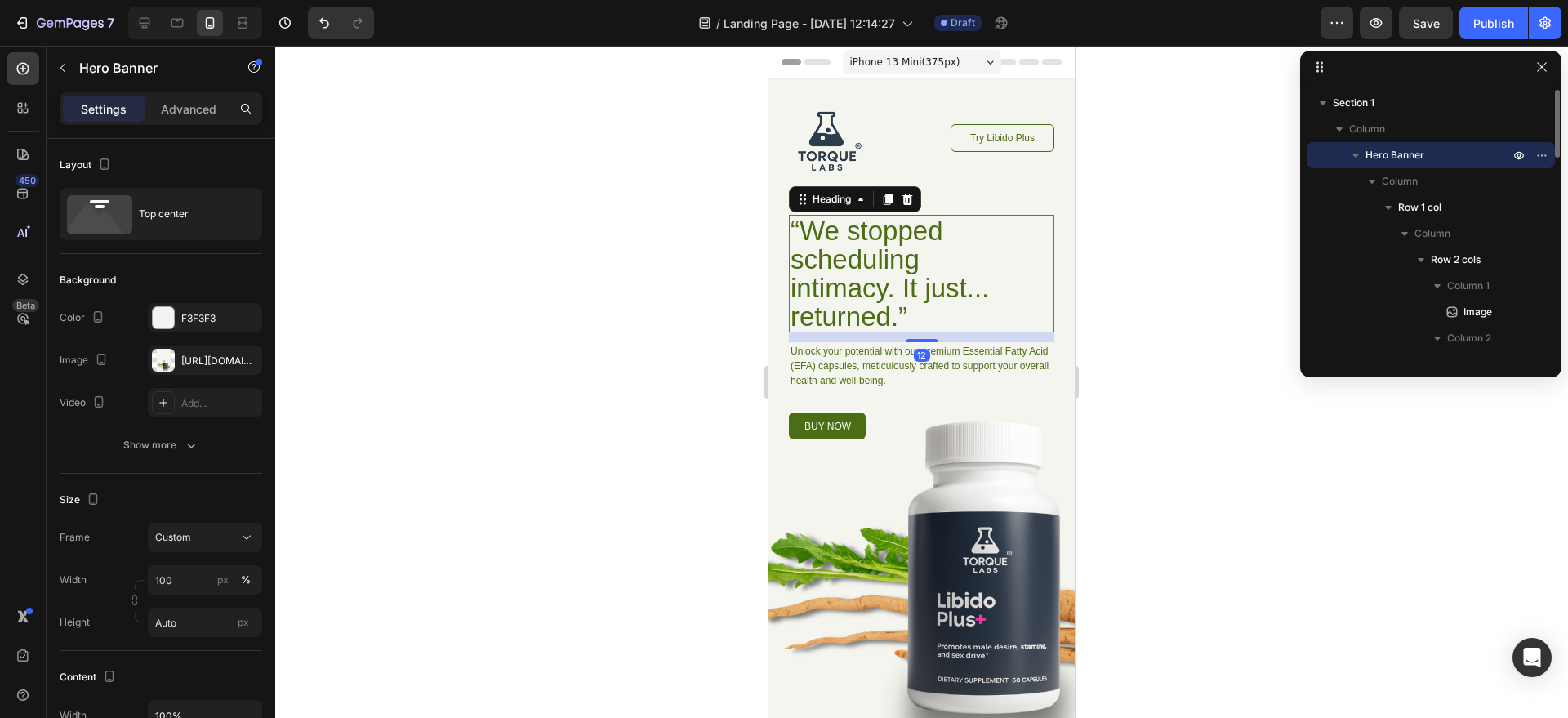
click at [956, 253] on p "“We stopped scheduling intimacy. It just... returned.”" at bounding box center [901, 273] width 221 height 115
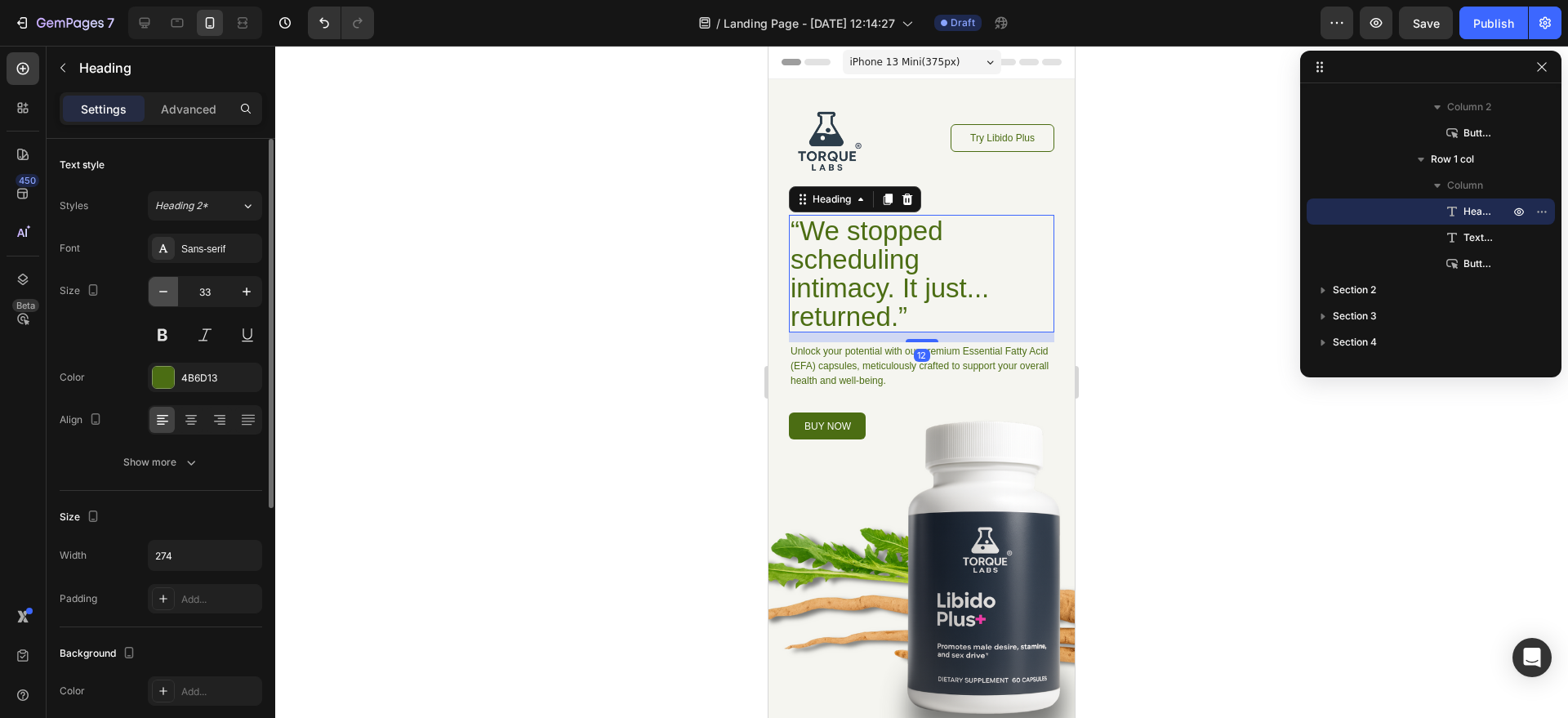
click at [172, 296] on button "button" at bounding box center [163, 291] width 29 height 29
click at [171, 296] on button "button" at bounding box center [163, 291] width 29 height 29
type input "30"
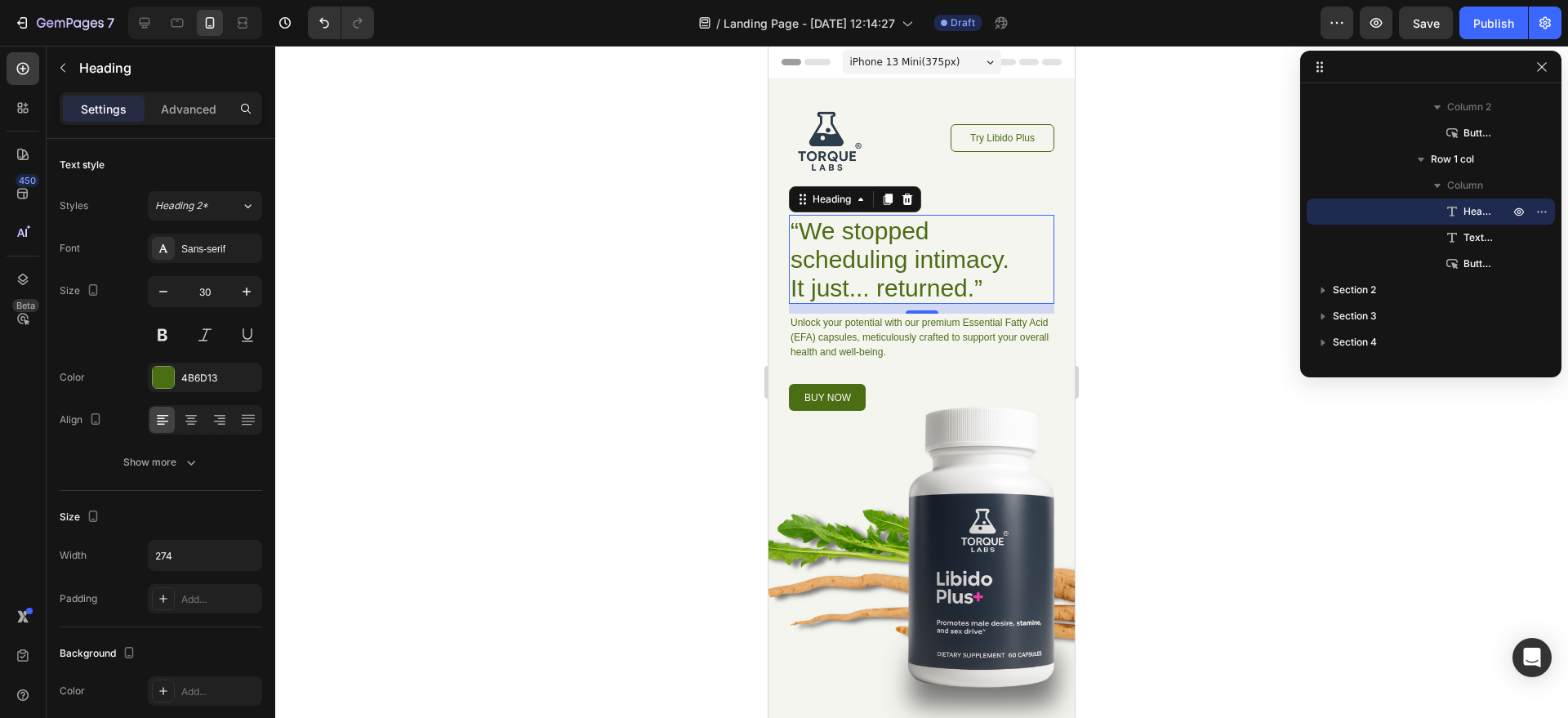
click at [1107, 218] on div at bounding box center [922, 382] width 1293 height 672
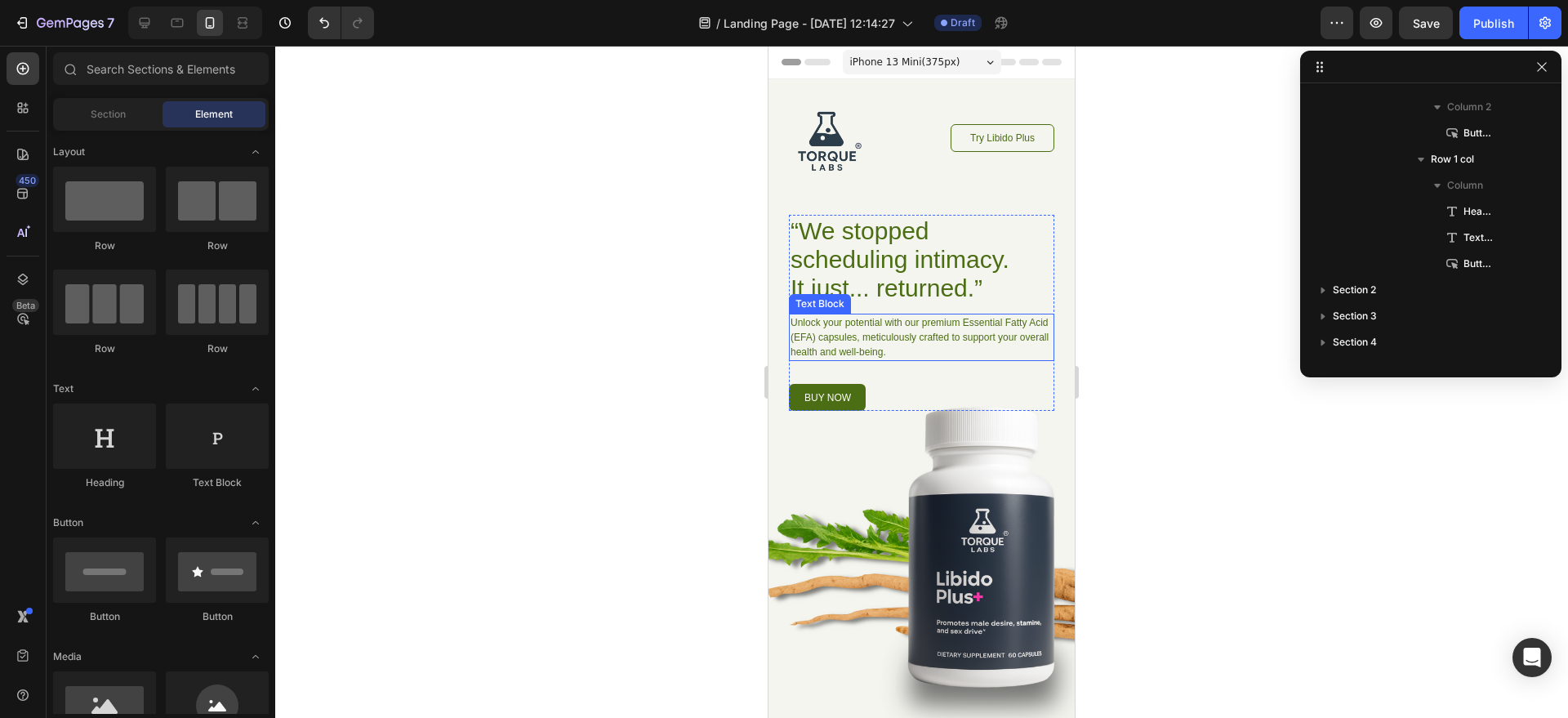
click at [927, 317] on p "Unlock your potential with our premium Essential Fatty Acid (EFA) capsules, met…" at bounding box center [922, 337] width 263 height 44
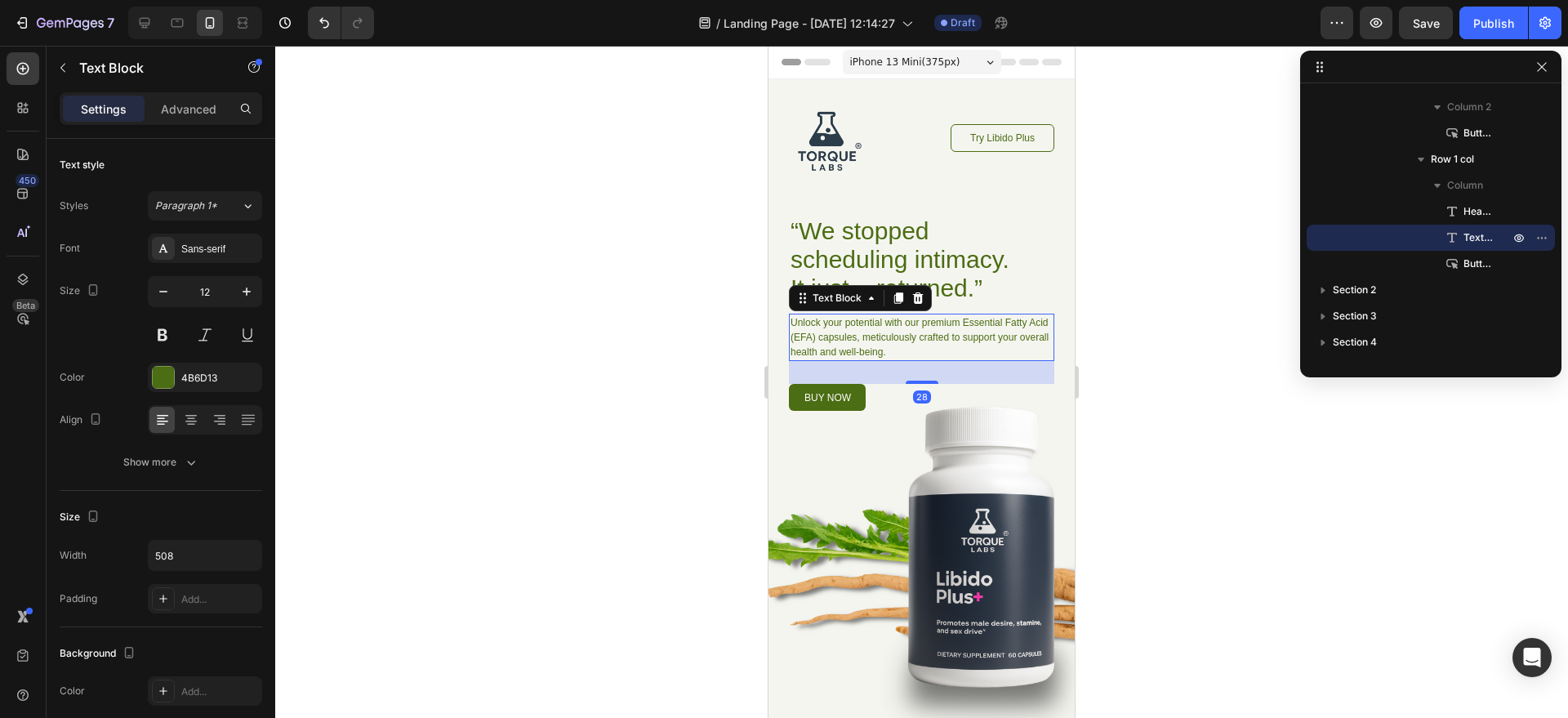
click at [864, 327] on p "Unlock your potential with our premium Essential Fatty Acid (EFA) capsules, met…" at bounding box center [922, 337] width 263 height 44
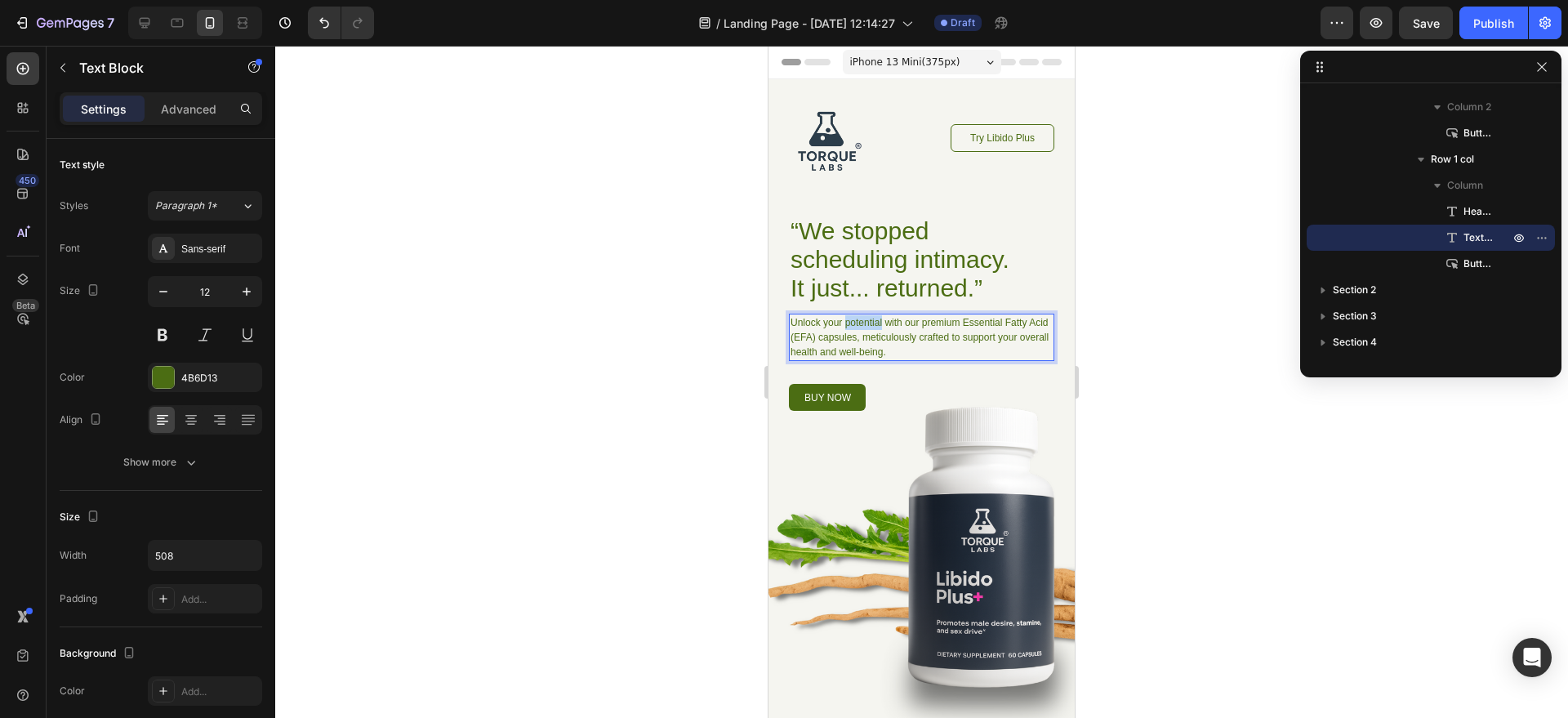
click at [863, 327] on p "Unlock your potential with our premium Essential Fatty Acid (EFA) capsules, met…" at bounding box center [922, 337] width 263 height 44
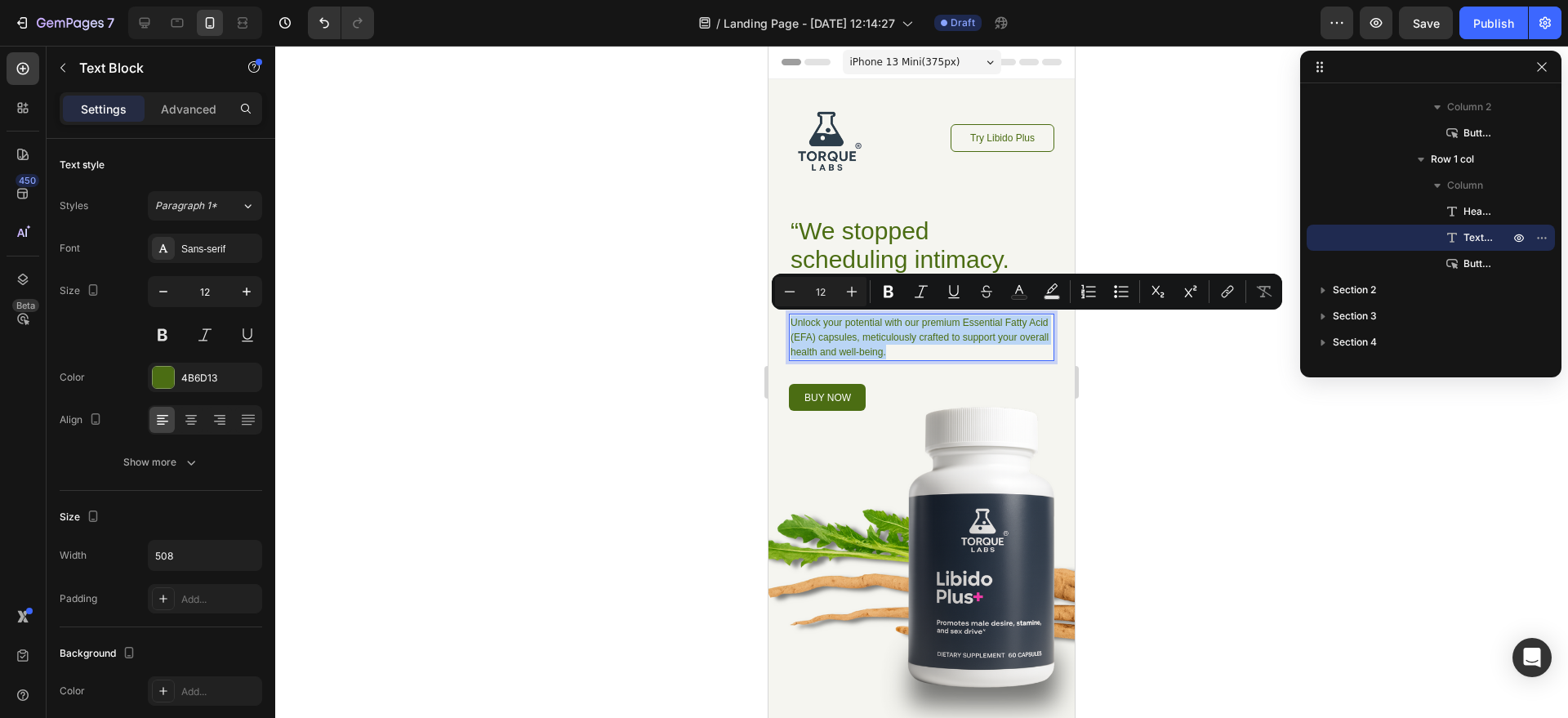
click at [936, 334] on p "Unlock your potential with our premium Essential Fatty Acid (EFA) capsules, met…" at bounding box center [922, 337] width 263 height 44
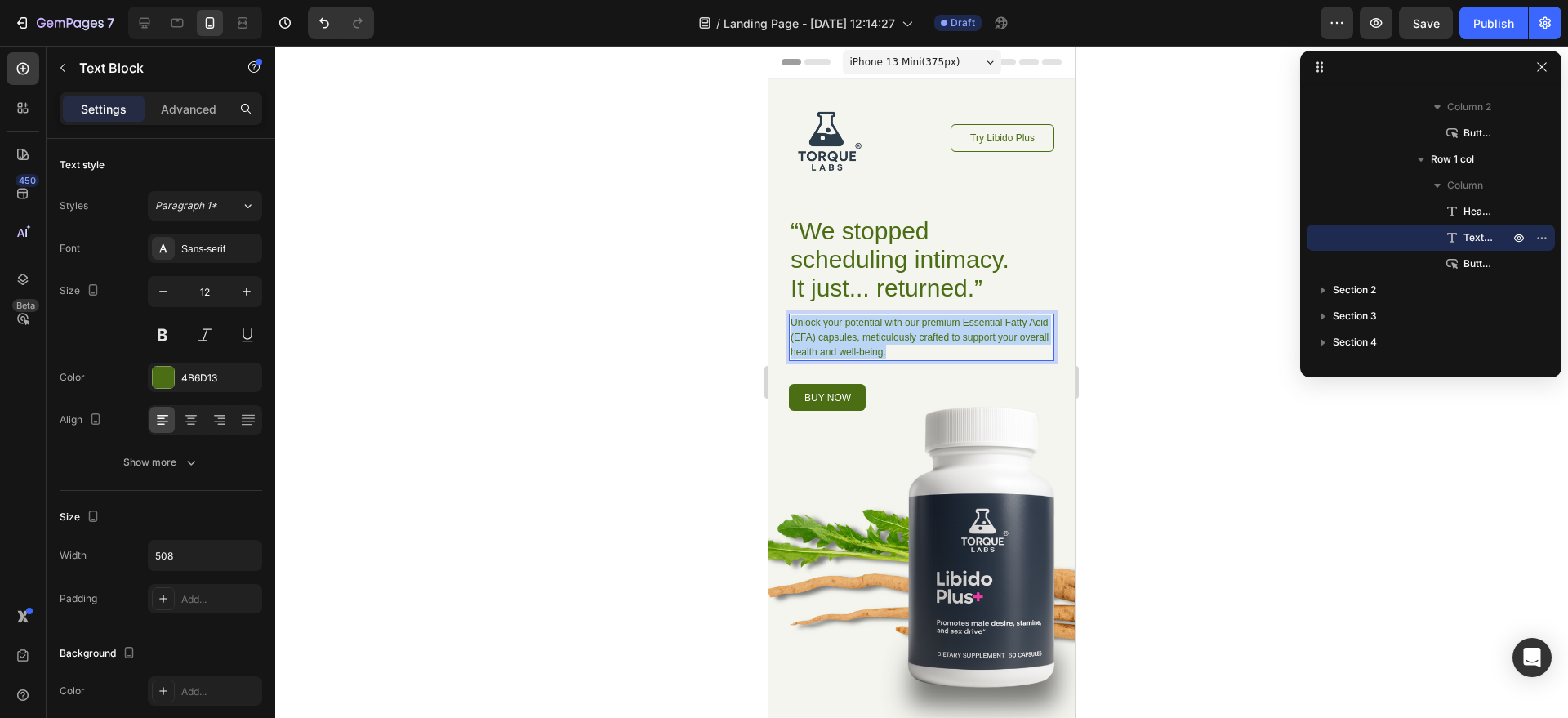
click at [936, 334] on p "Unlock your potential with our premium Essential Fatty Acid (EFA) capsules, met…" at bounding box center [922, 337] width 263 height 44
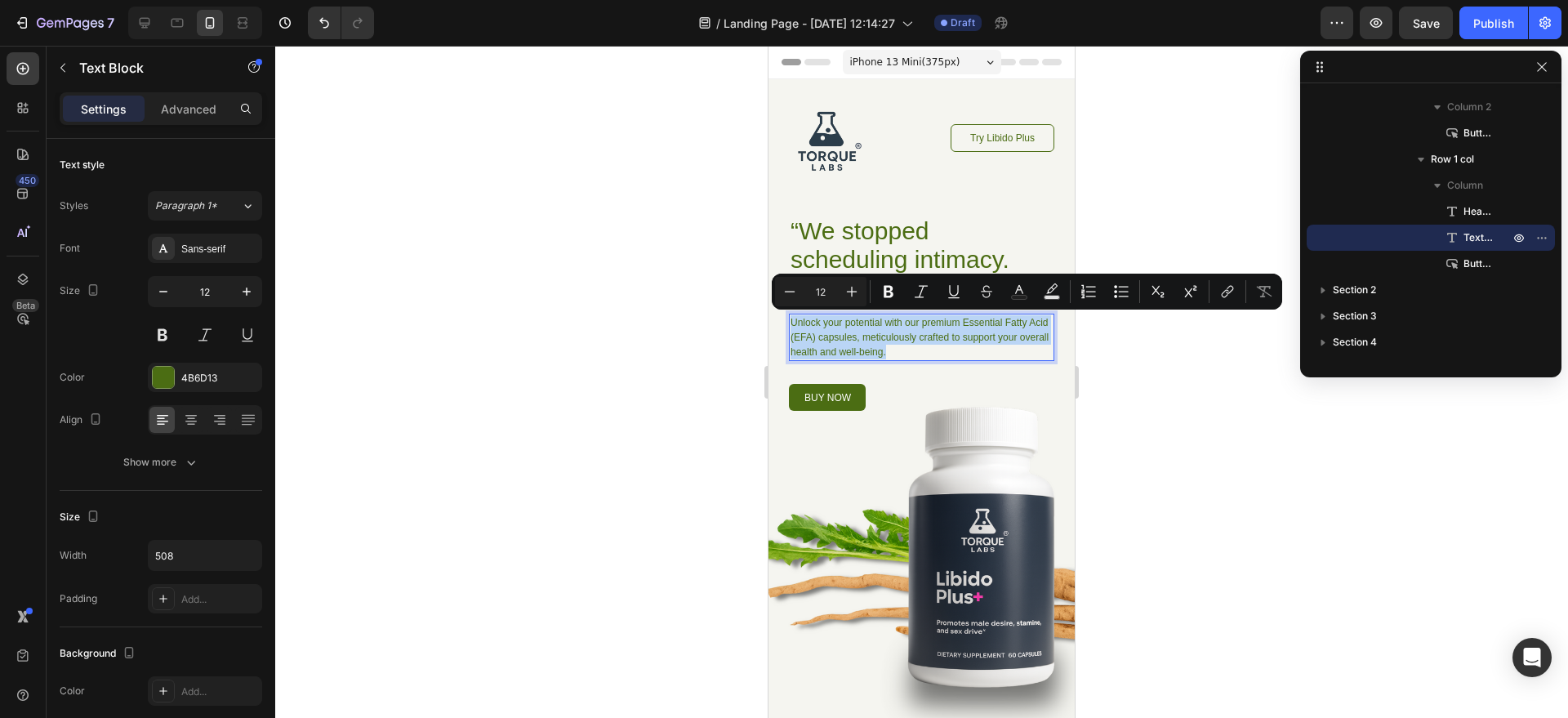
copy p "Unlock your potential with our premium Essential Fatty Acid (EFA) capsules, met…"
click at [881, 450] on div "Image Try Libido Plus Button Row “We stopped scheduling intimacy. It just... re…" at bounding box center [922, 408] width 306 height 658
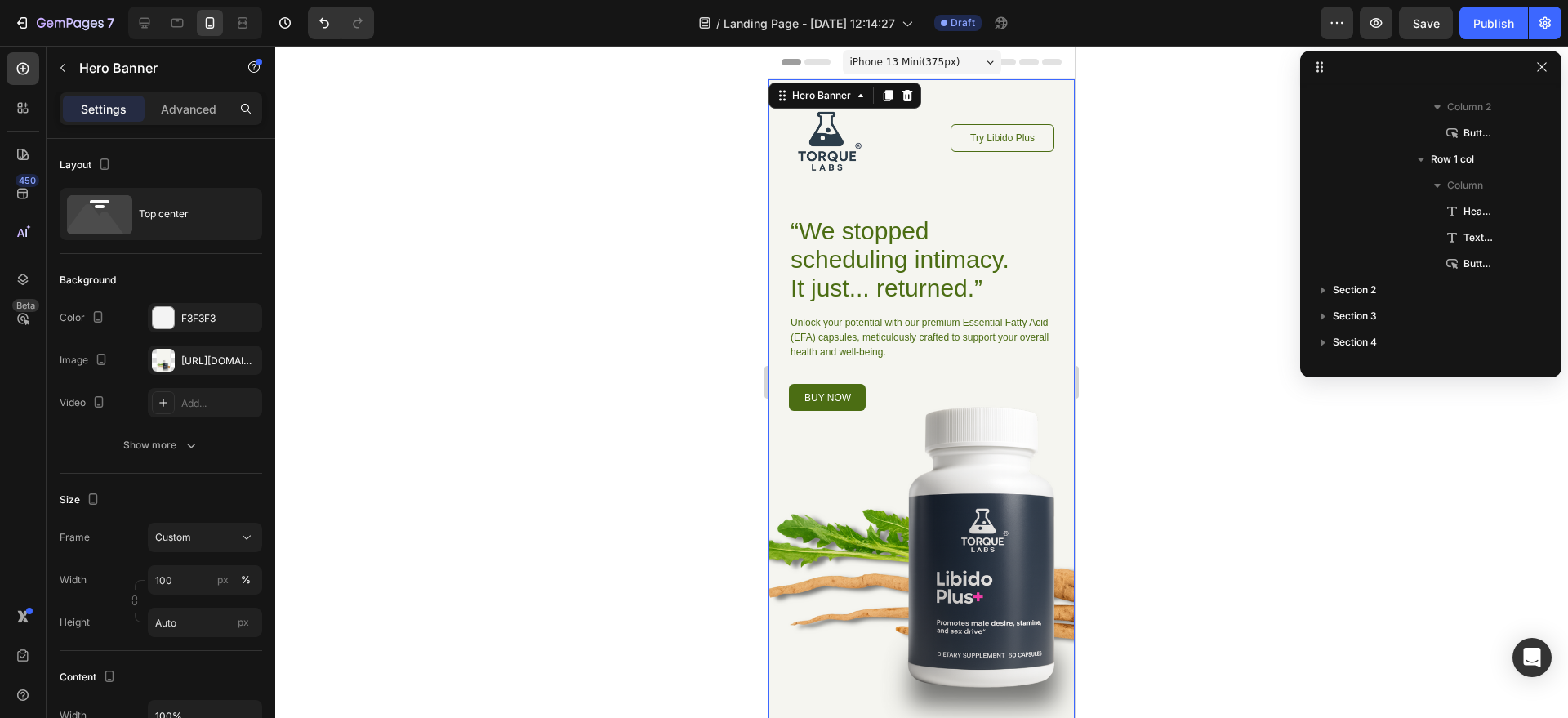
scroll to position [0, 0]
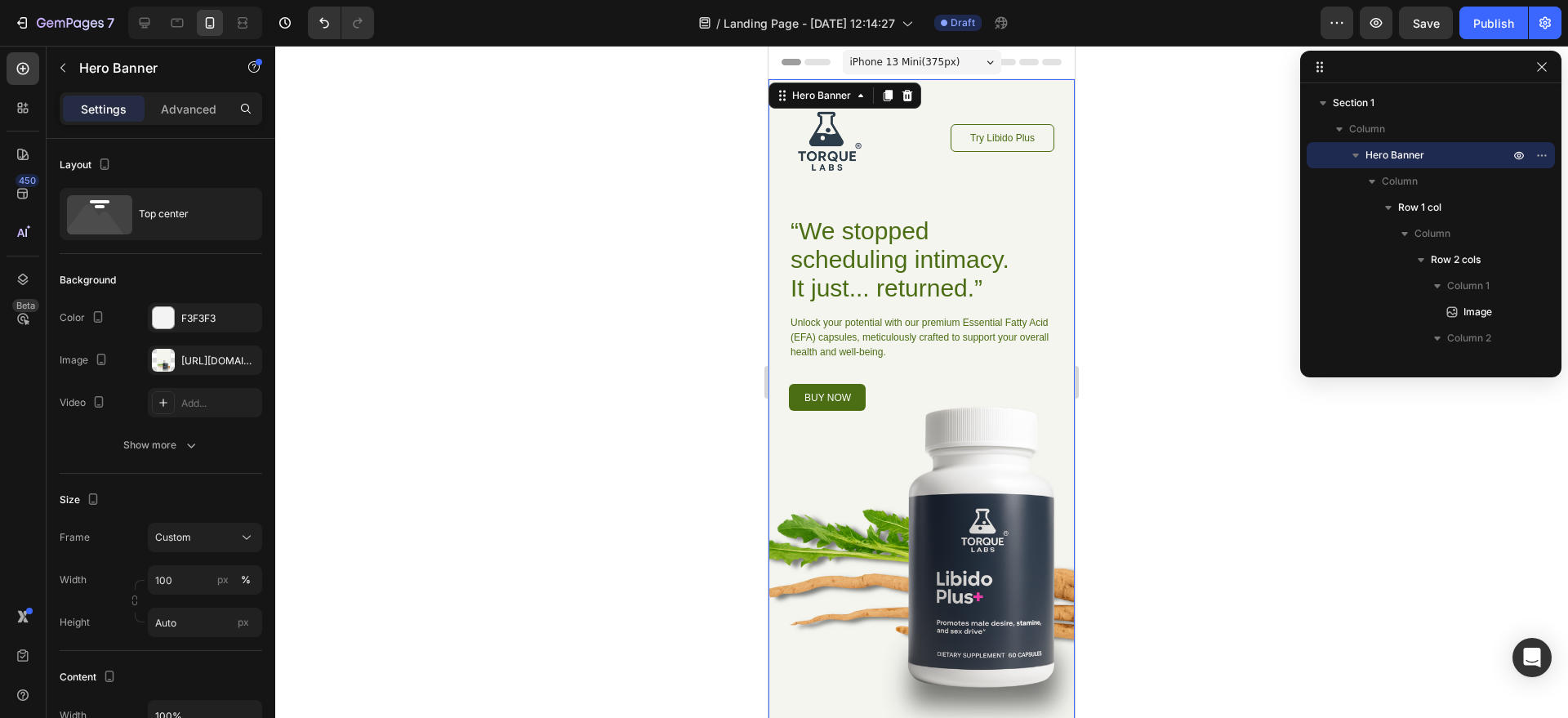
drag, startPoint x: 1142, startPoint y: 237, endPoint x: 1151, endPoint y: 257, distance: 21.9
click at [1145, 244] on div at bounding box center [922, 382] width 1293 height 672
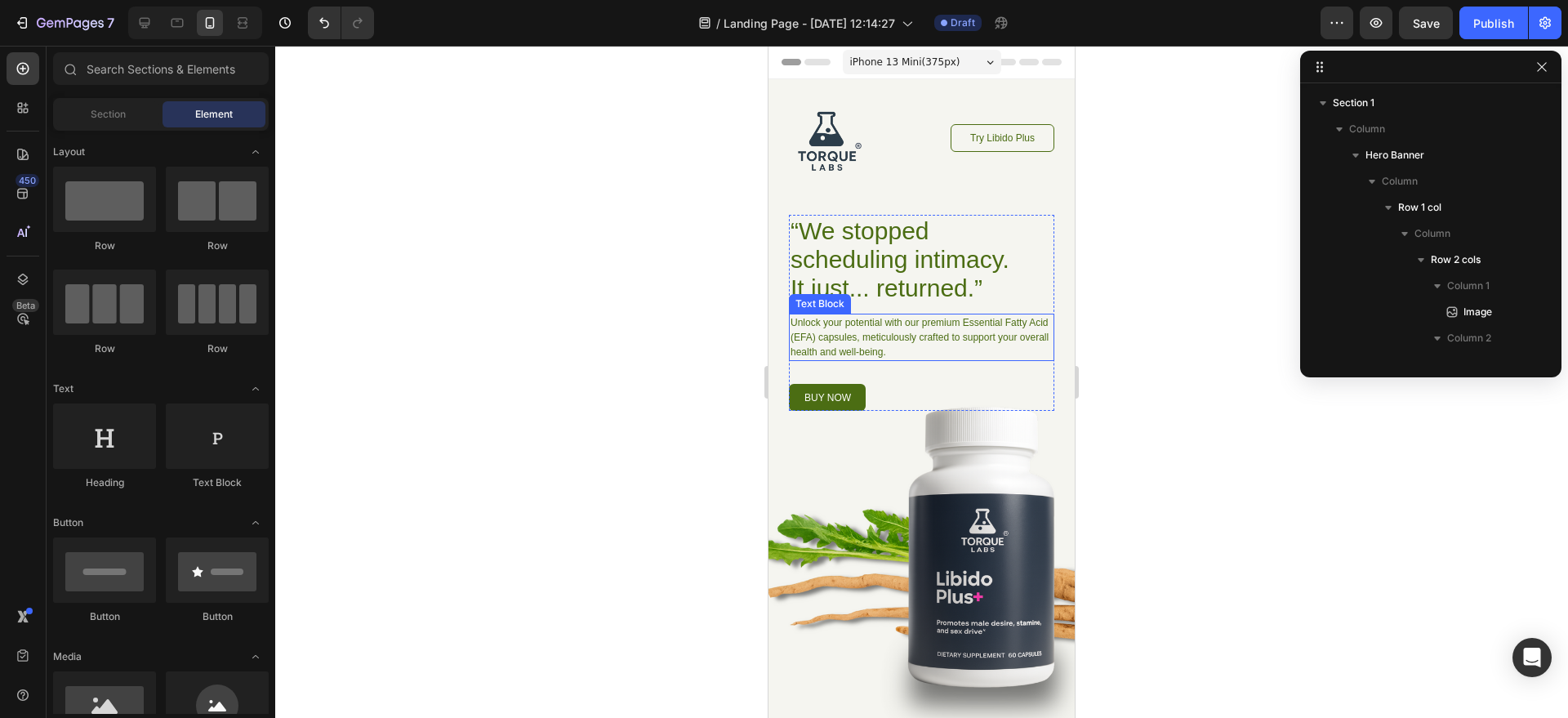
click at [971, 333] on p "Unlock your potential with our premium Essential Fatty Acid (EFA) capsules, met…" at bounding box center [922, 337] width 263 height 44
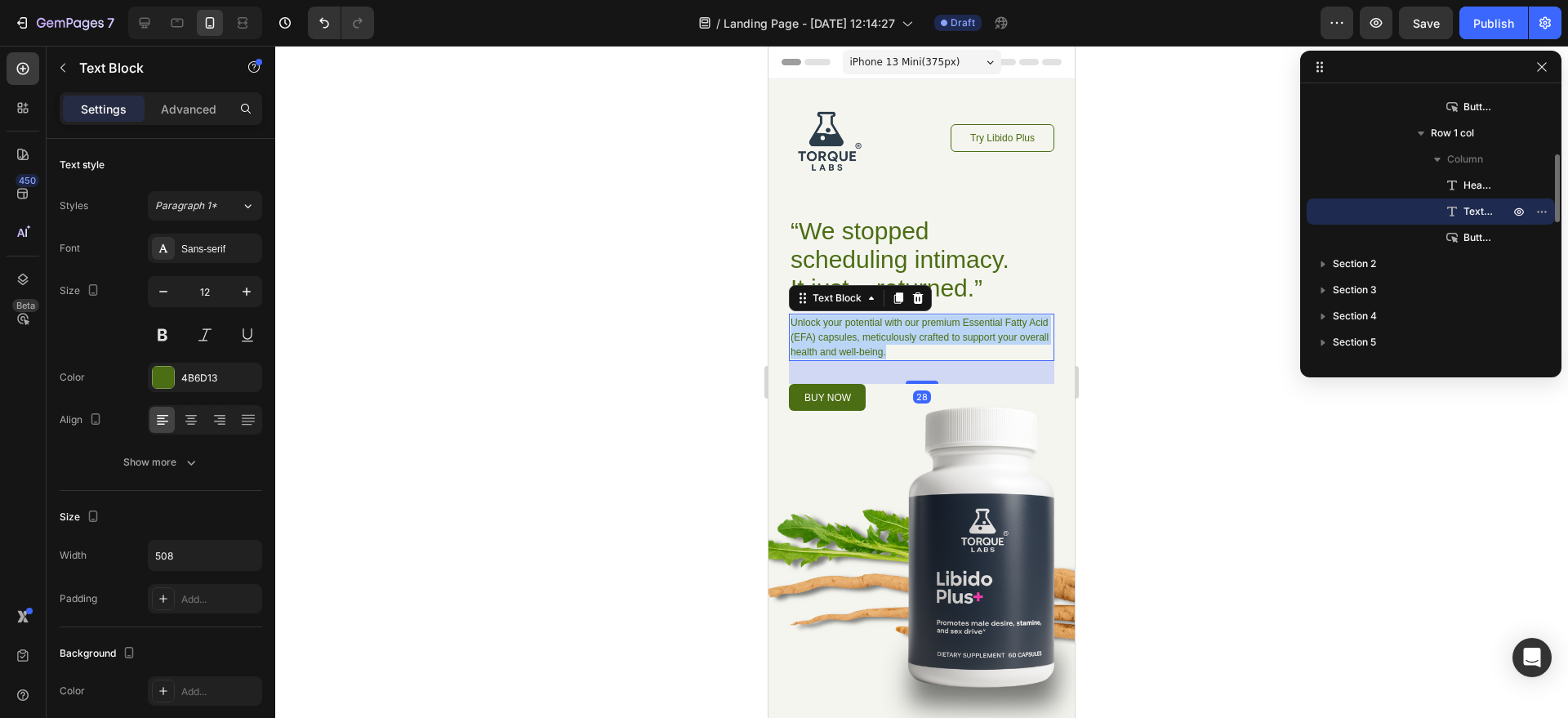
click at [971, 332] on p "Unlock your potential with our premium Essential Fatty Acid (EFA) capsules, met…" at bounding box center [922, 337] width 263 height 44
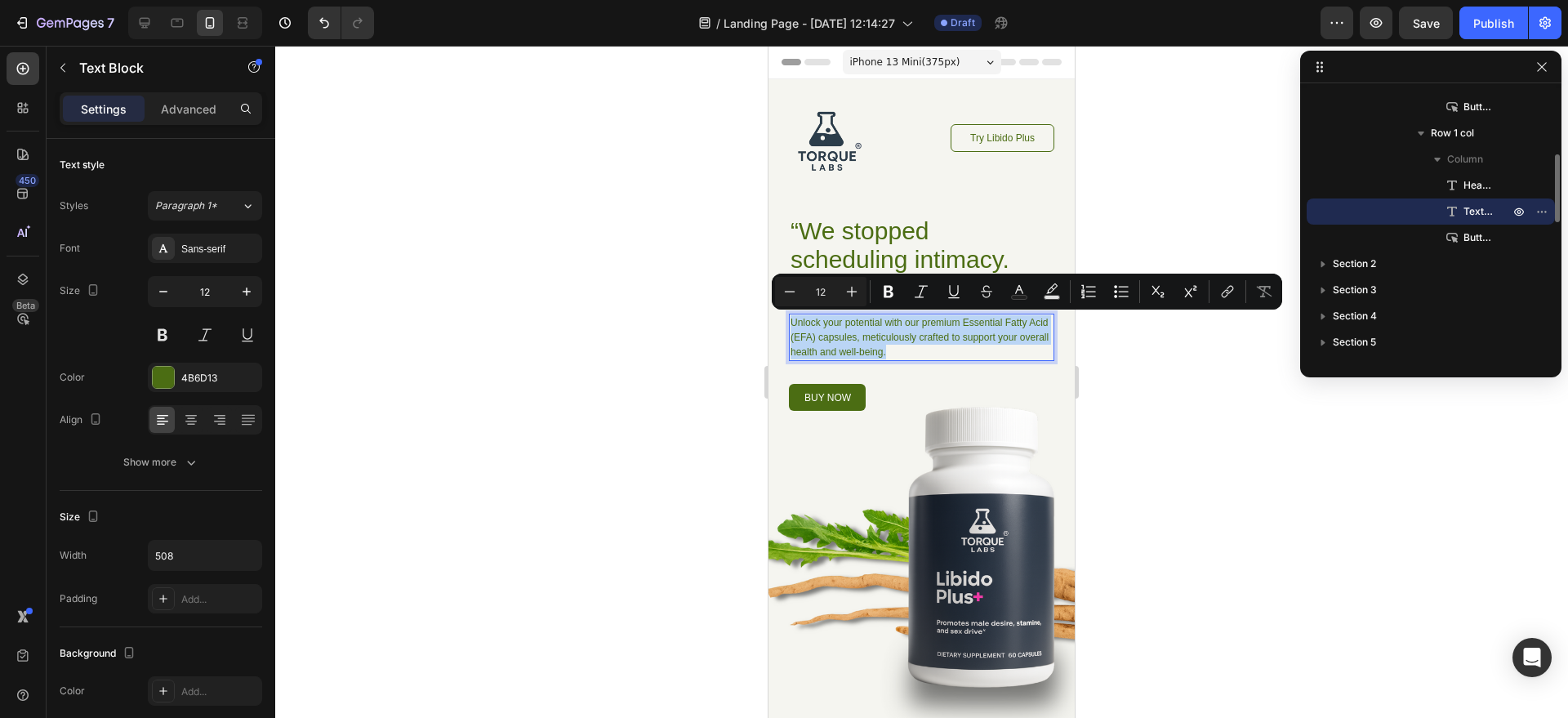
click at [971, 332] on p "Unlock your potential with our premium Essential Fatty Acid (EFA) capsules, met…" at bounding box center [922, 337] width 263 height 44
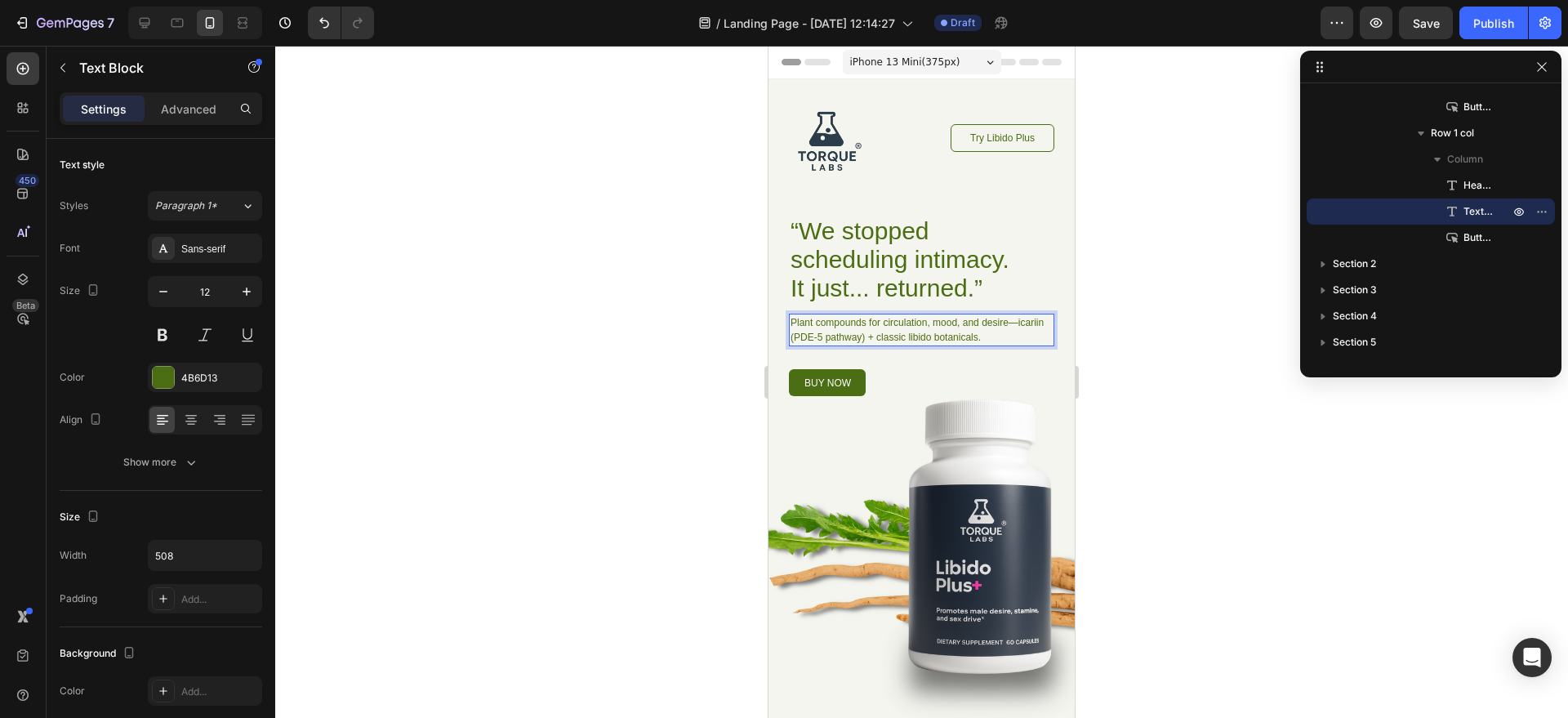
click at [1110, 328] on div at bounding box center [922, 382] width 1293 height 672
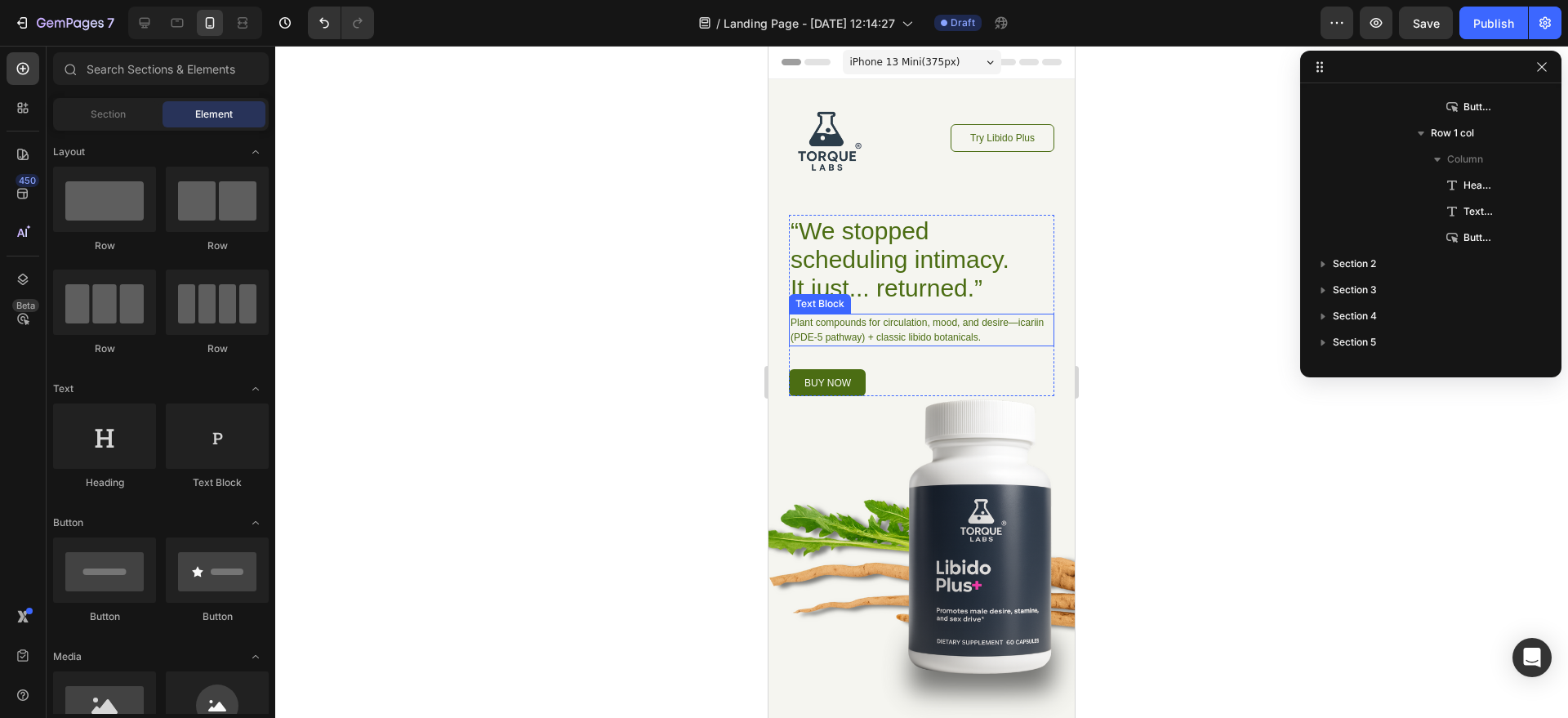
click at [921, 339] on p "Plant compounds for circulation, mood, and desire—icariin (PDE-5 pathway) + cla…" at bounding box center [922, 329] width 263 height 29
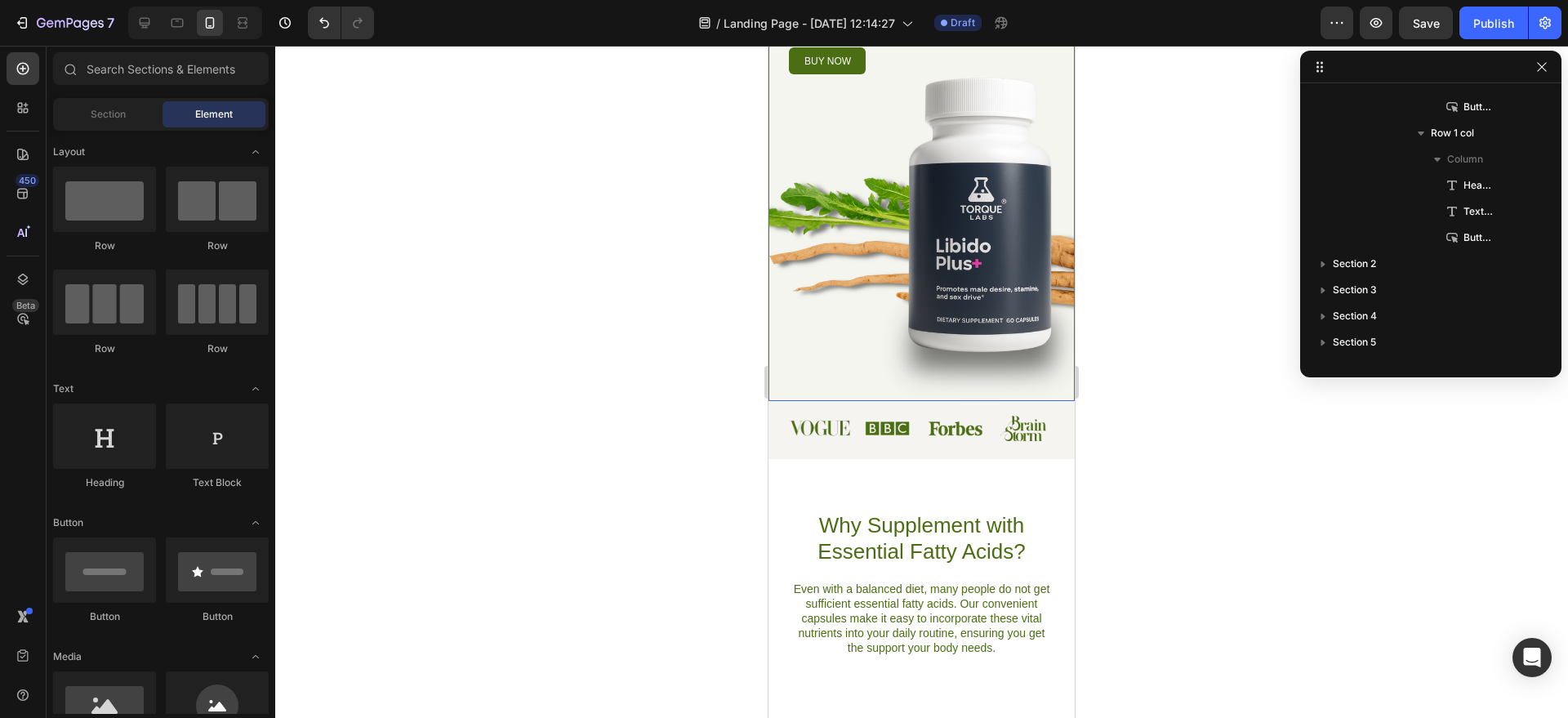
scroll to position [604, 0]
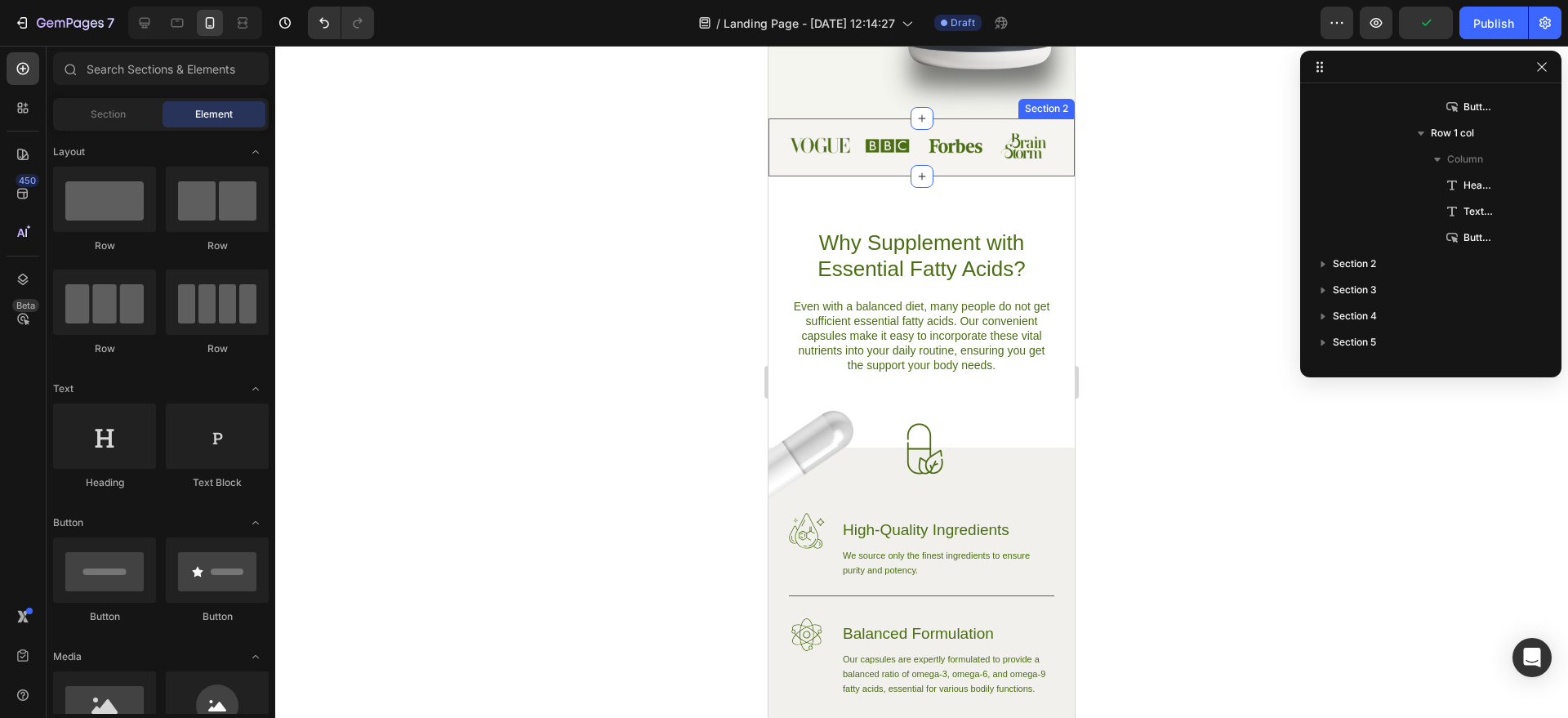
click at [830, 159] on div "Image Image Image Image Row Section 2" at bounding box center [922, 147] width 306 height 57
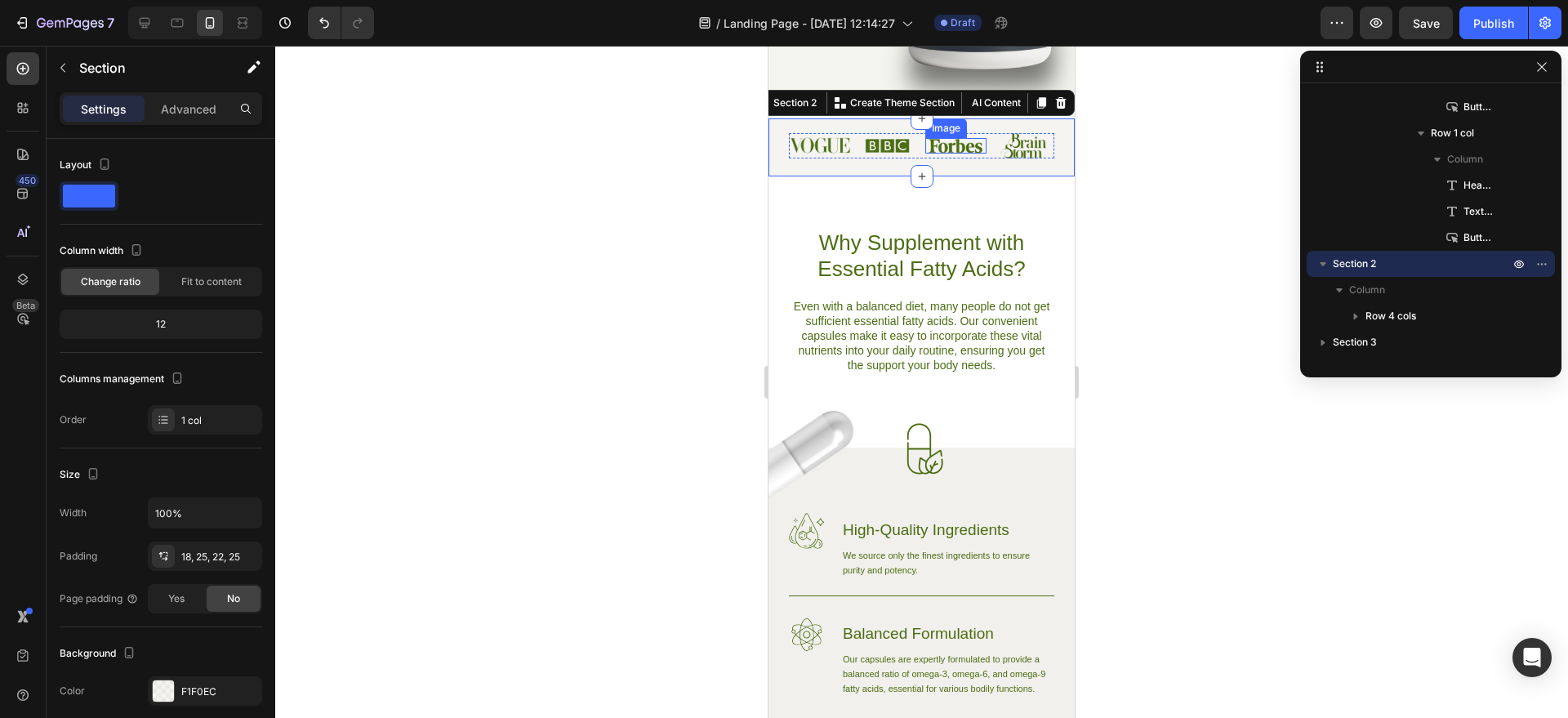
click at [927, 145] on img at bounding box center [956, 145] width 59 height 16
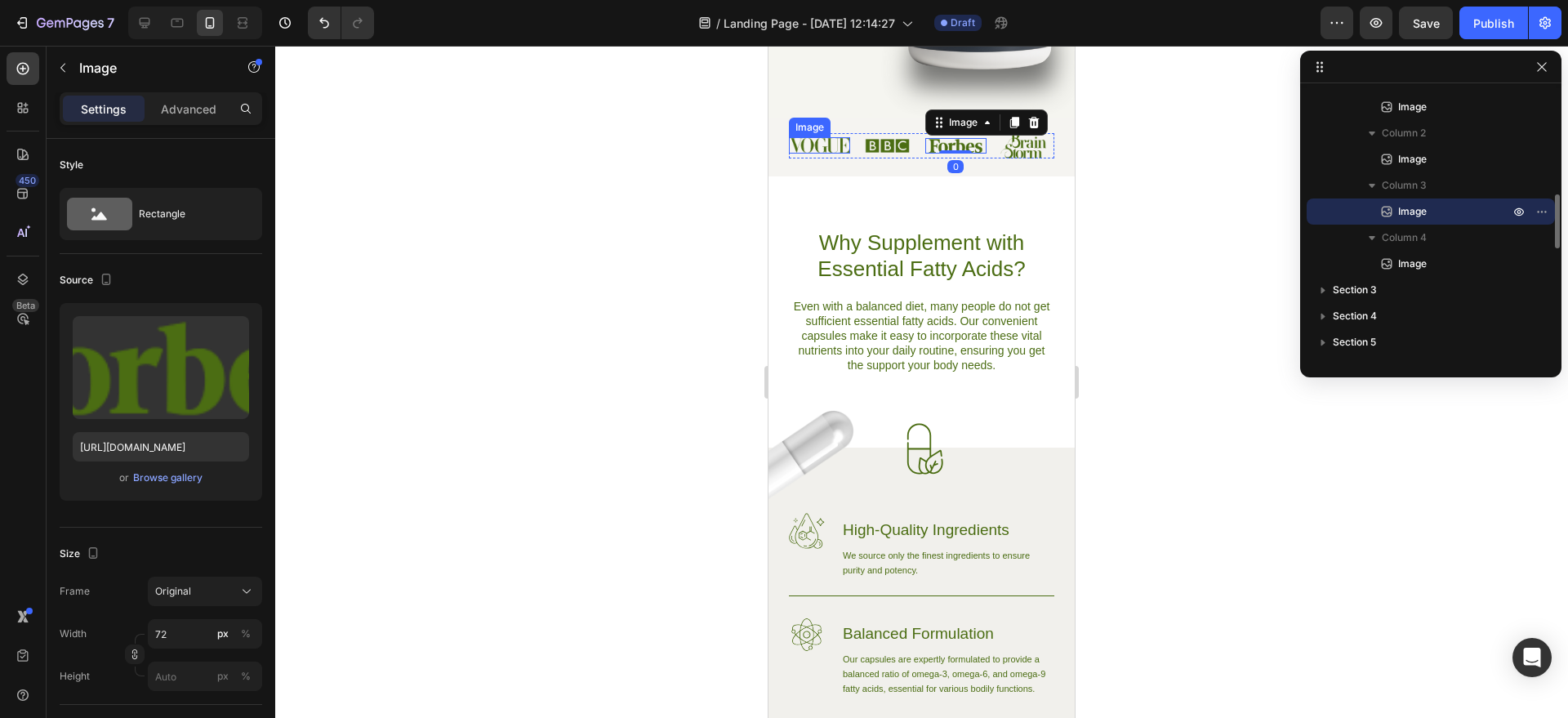
scroll to position [493, 0]
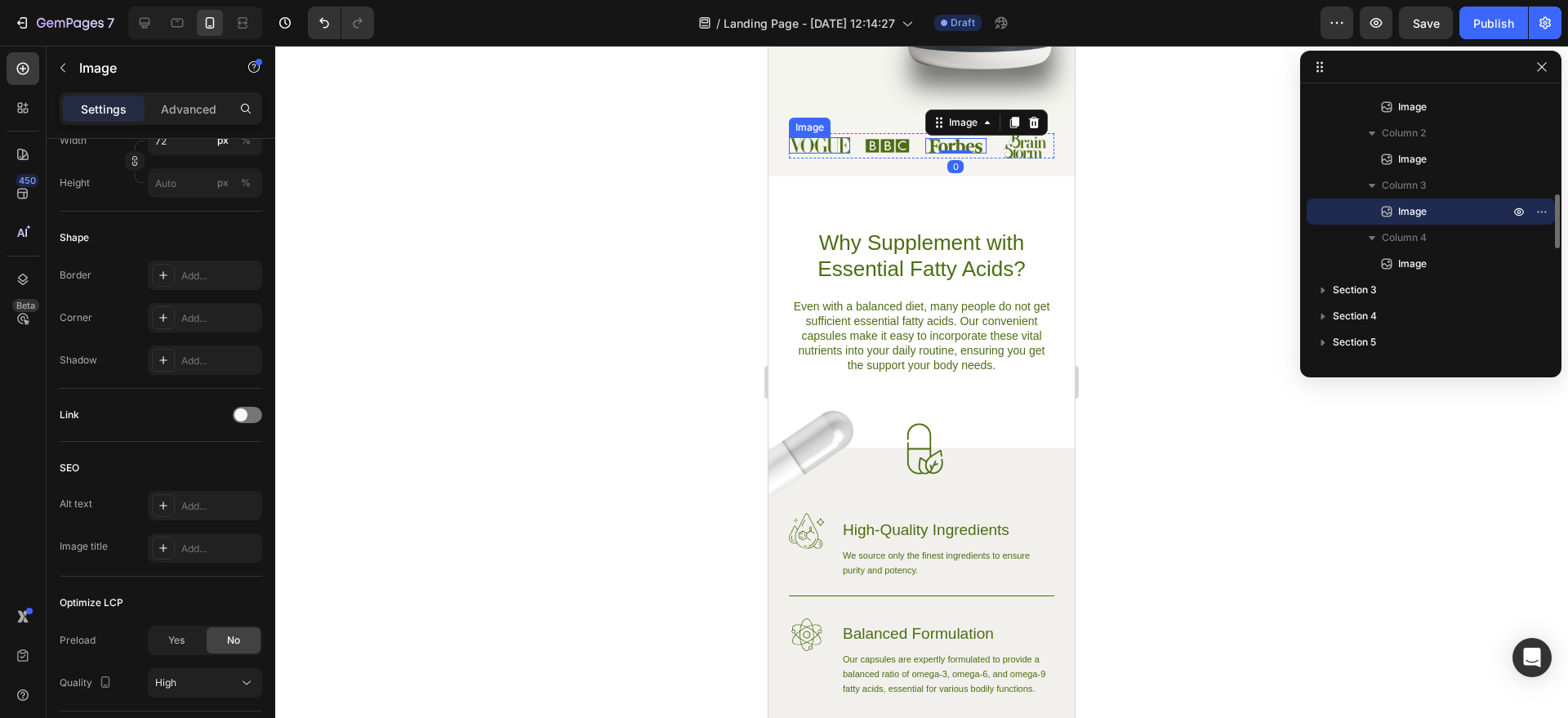
click at [829, 145] on img at bounding box center [820, 145] width 61 height 17
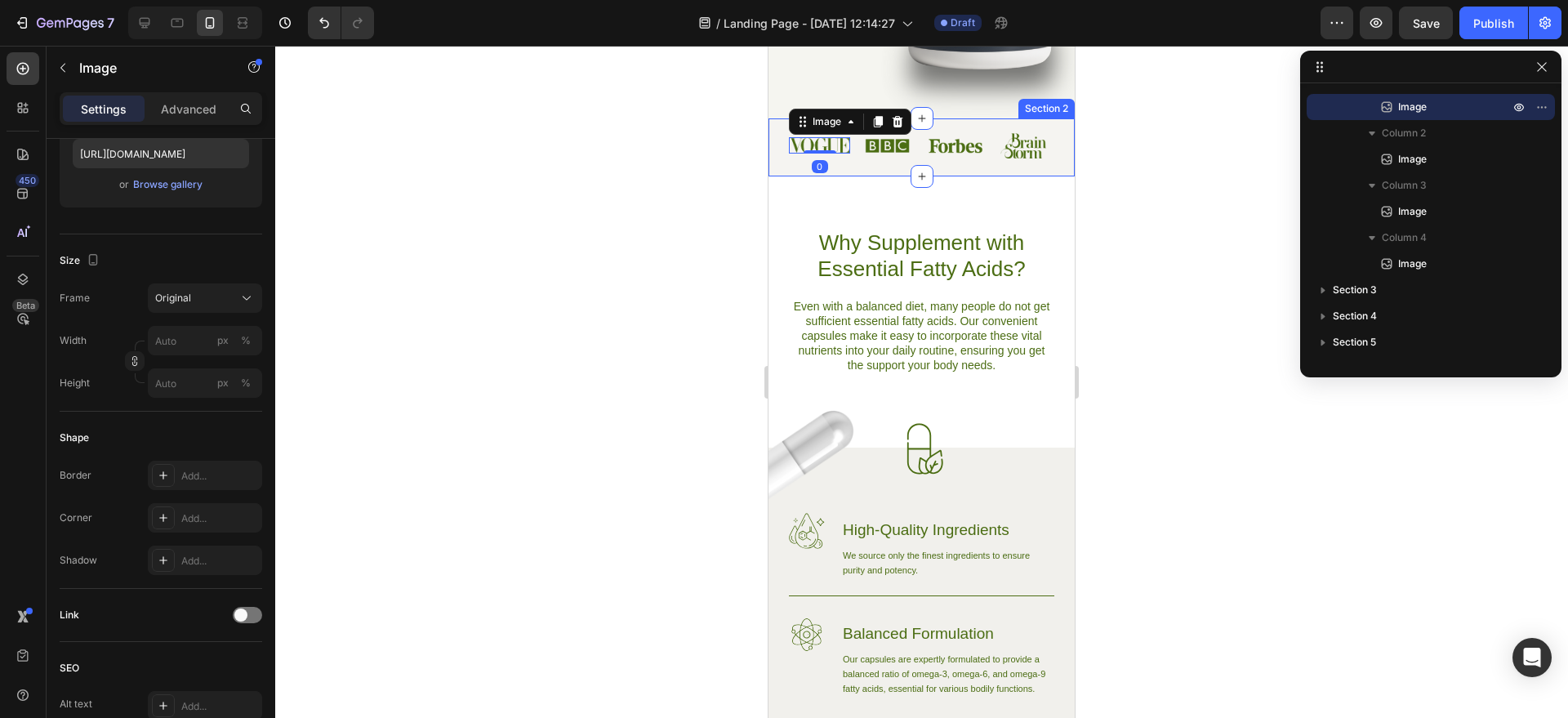
scroll to position [14, 0]
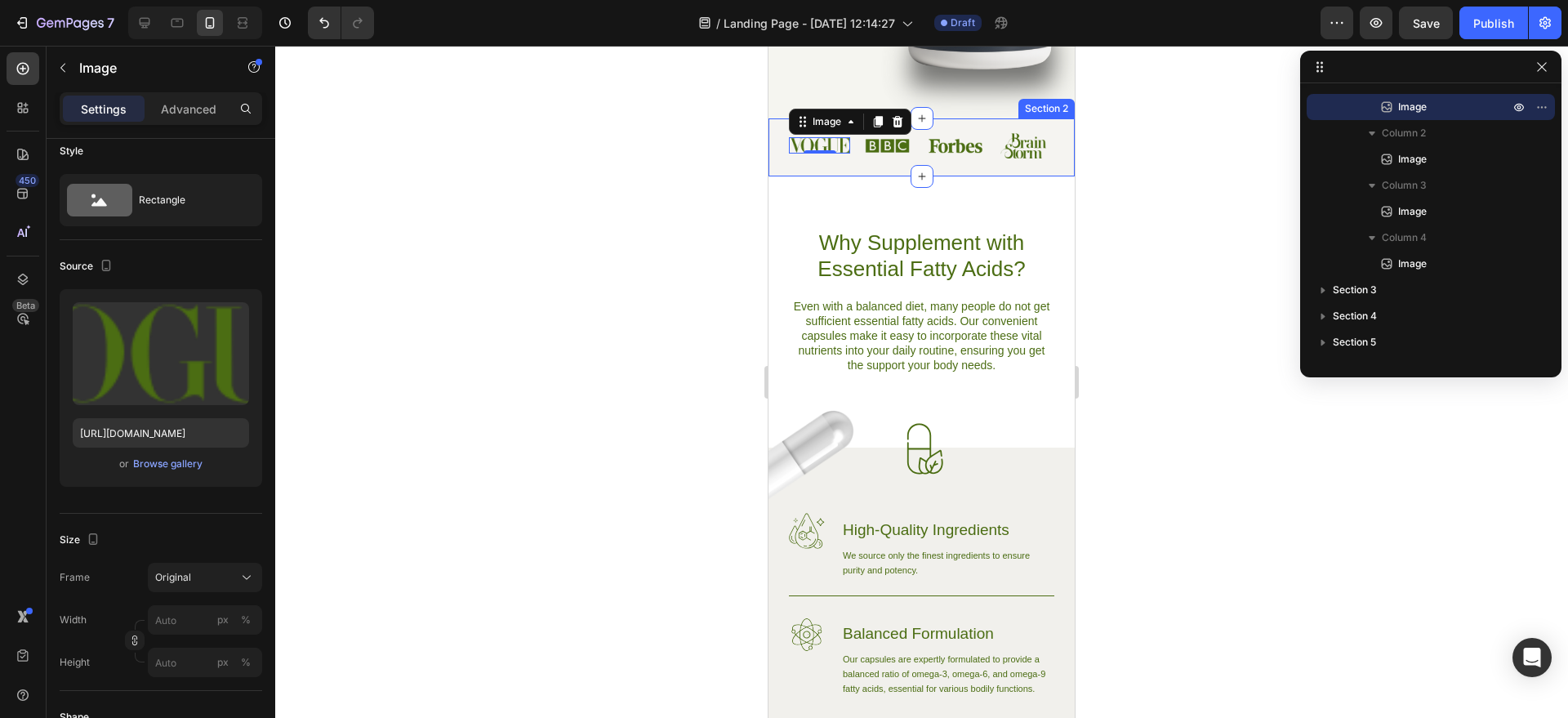
click at [507, 247] on div at bounding box center [922, 382] width 1293 height 672
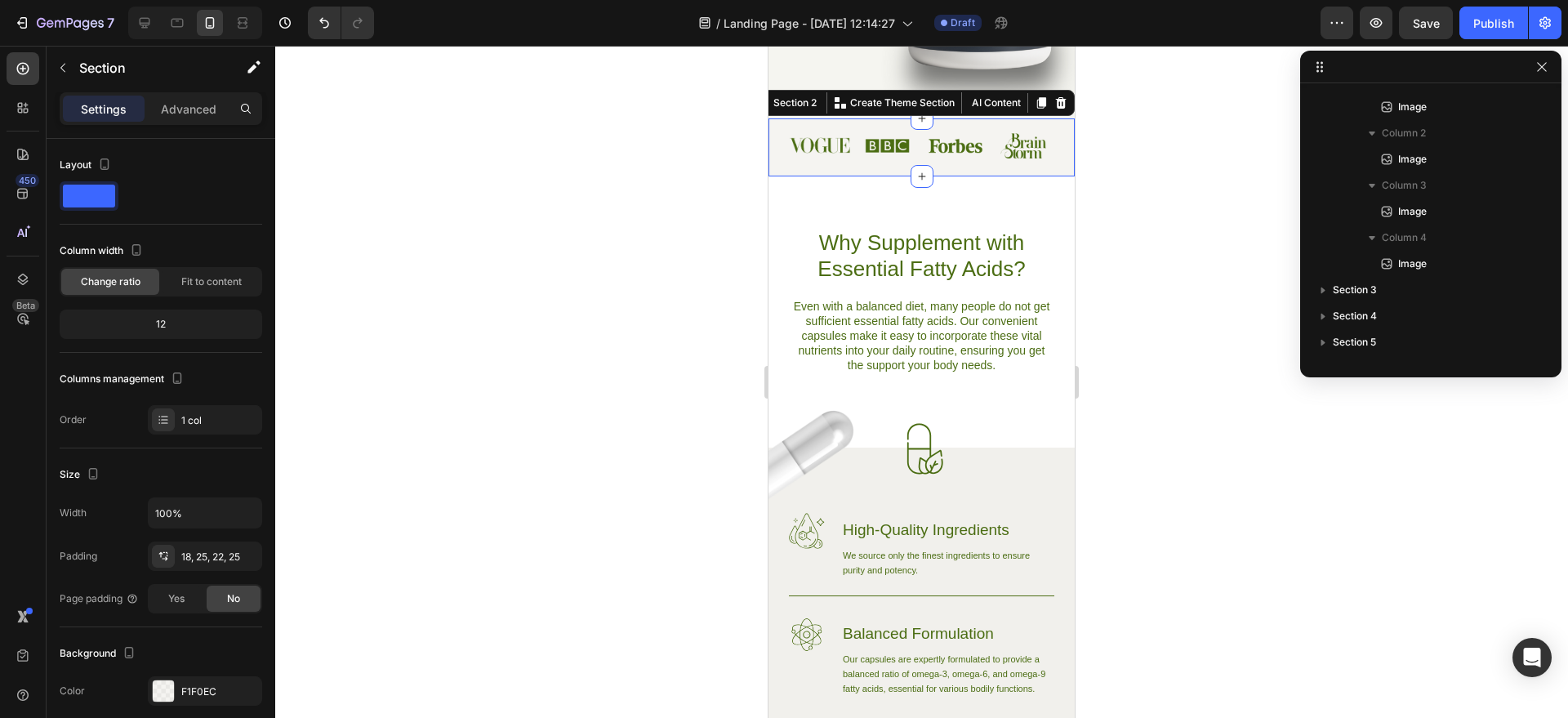
click at [977, 168] on div "Image Image Image Image Row Section 2 You can create reusable sections Create T…" at bounding box center [922, 147] width 306 height 57
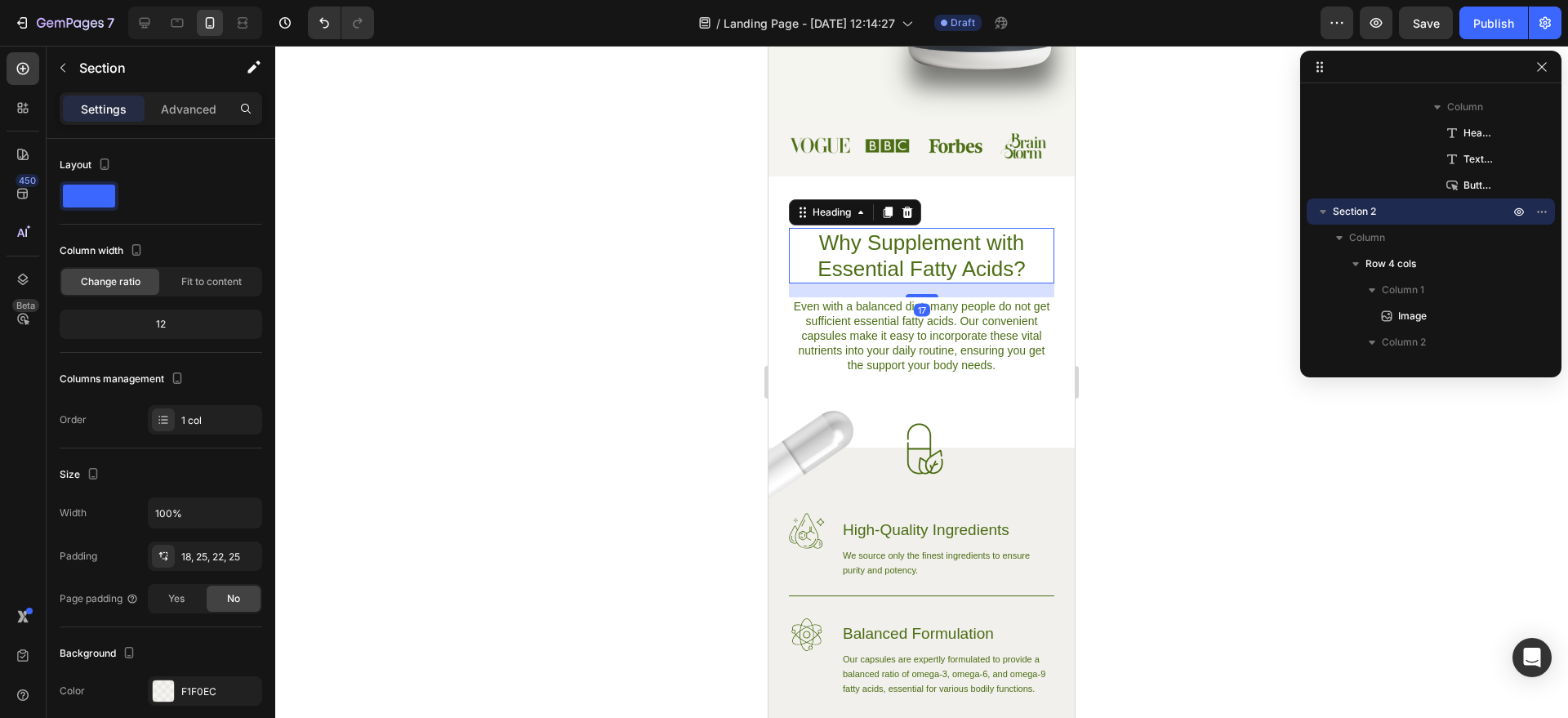
scroll to position [701, 0]
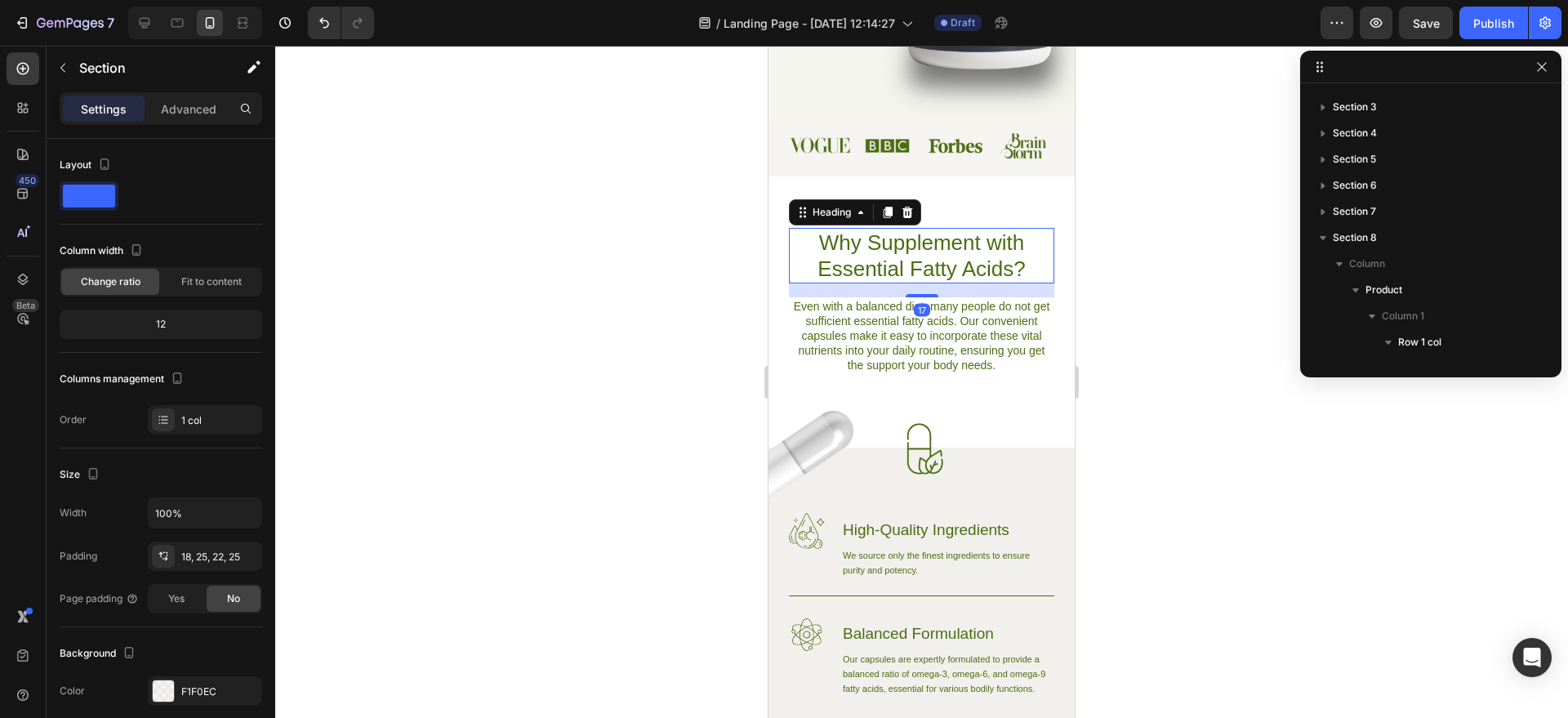
click at [854, 252] on h2 "Why Supplement with Essential Fatty Acids?" at bounding box center [922, 256] width 265 height 55
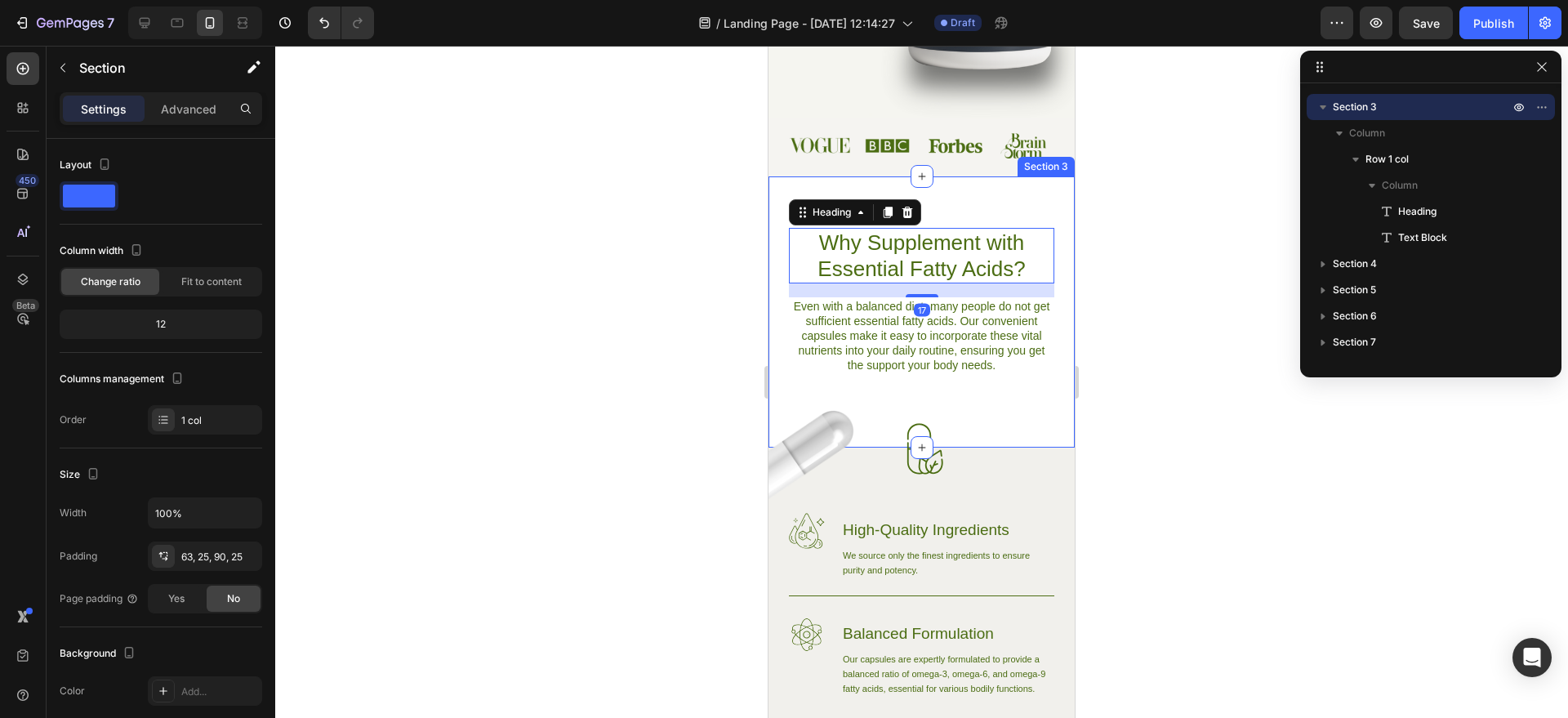
click at [996, 194] on div "Why Supplement with Essential Fatty Acids? Heading 17 Even with a balanced diet…" at bounding box center [922, 312] width 306 height 271
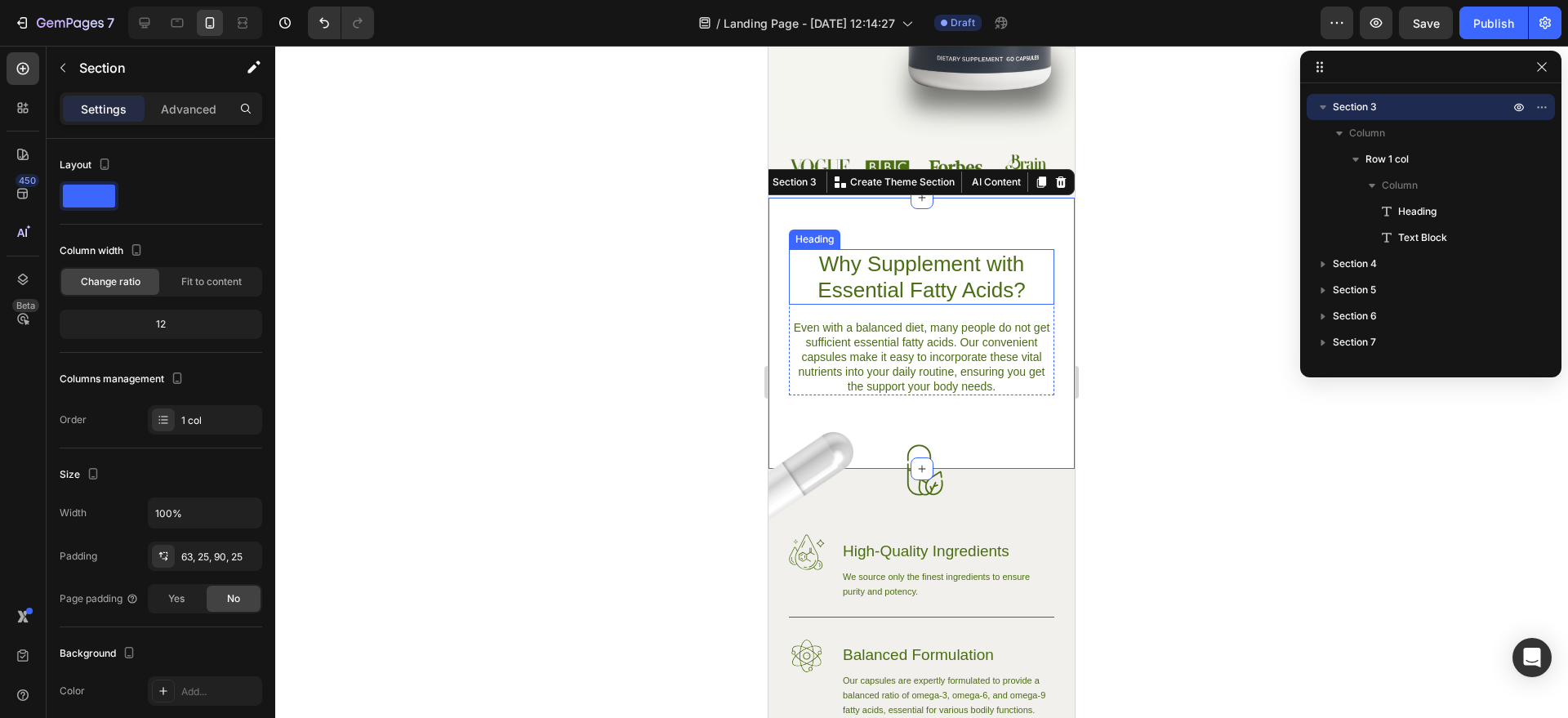
scroll to position [428, 0]
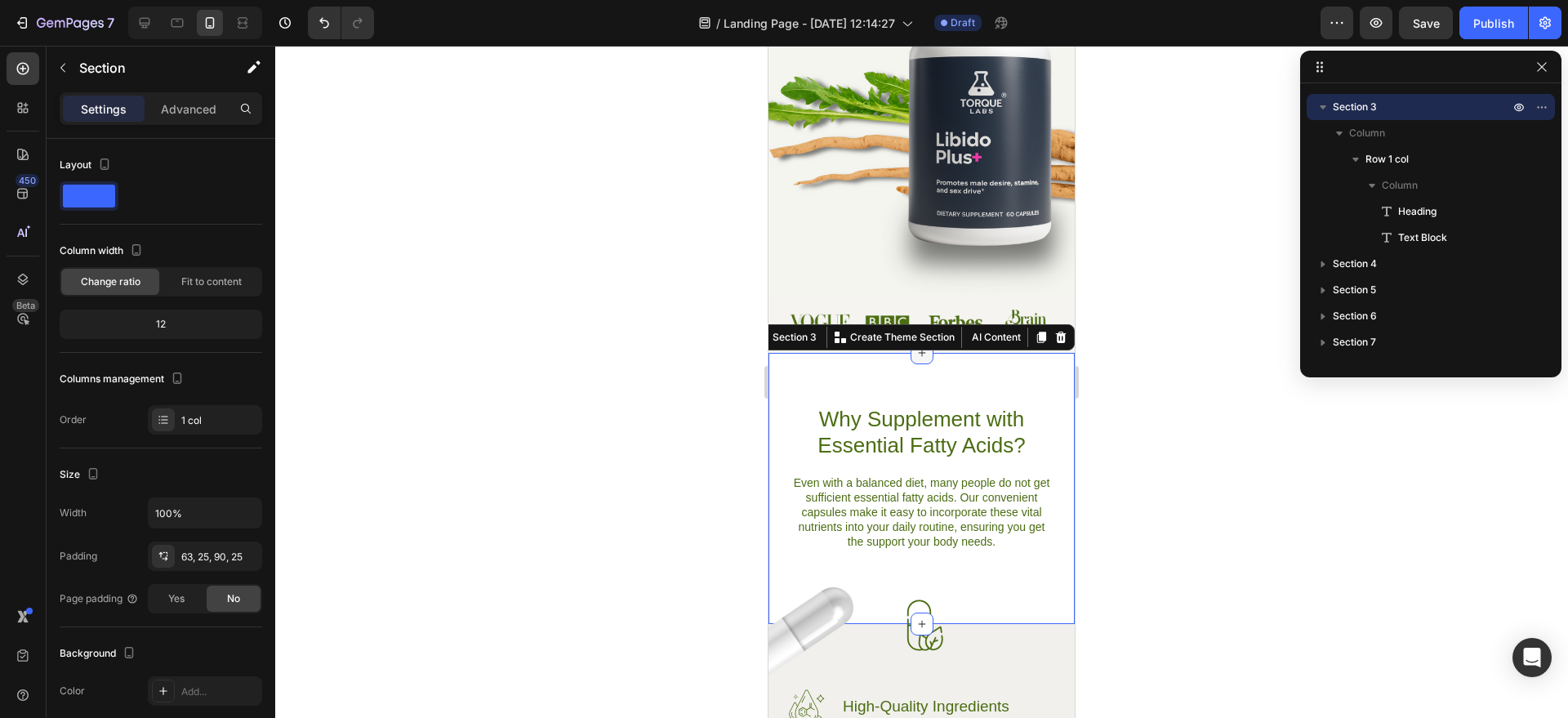
click at [922, 357] on div at bounding box center [922, 352] width 23 height 23
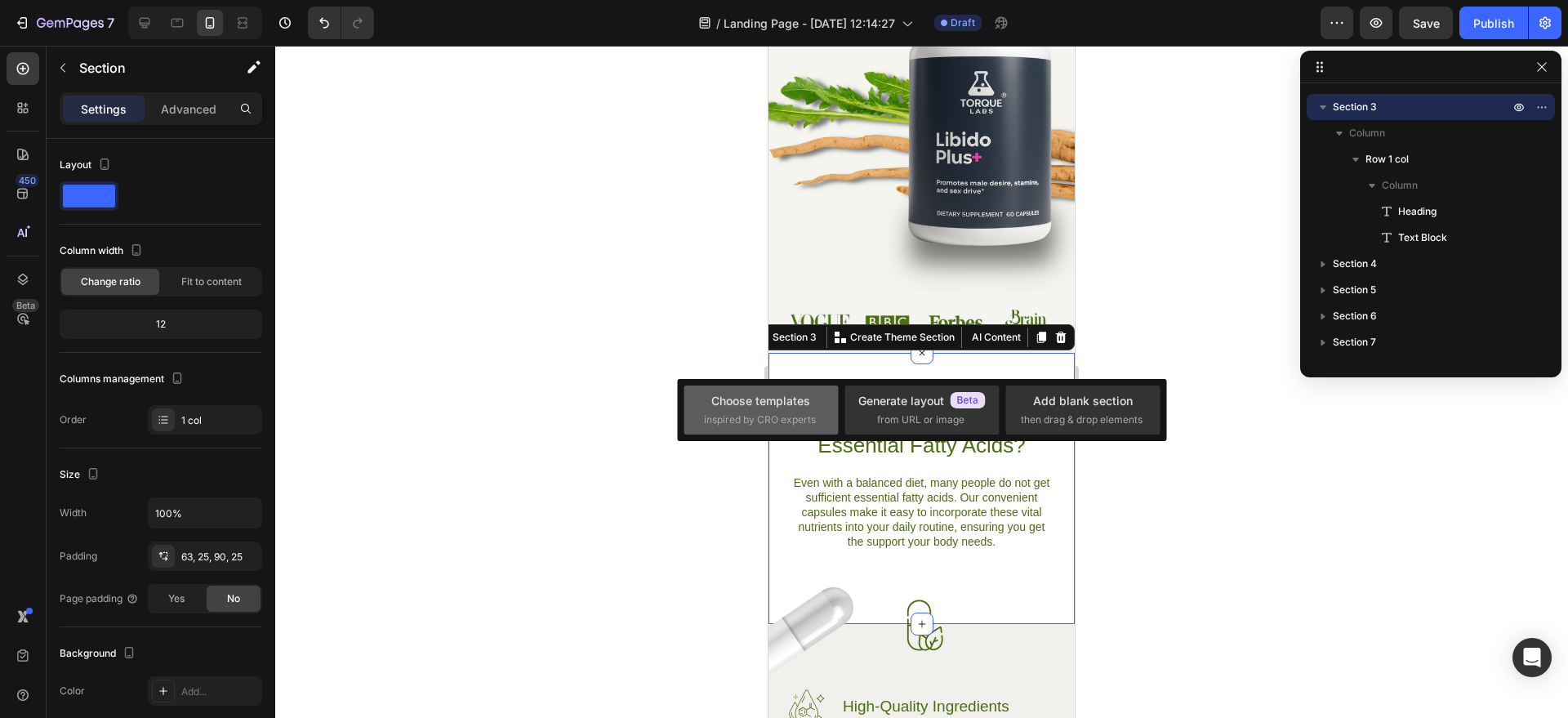
click at [787, 417] on span "inspired by CRO experts" at bounding box center [760, 420] width 112 height 15
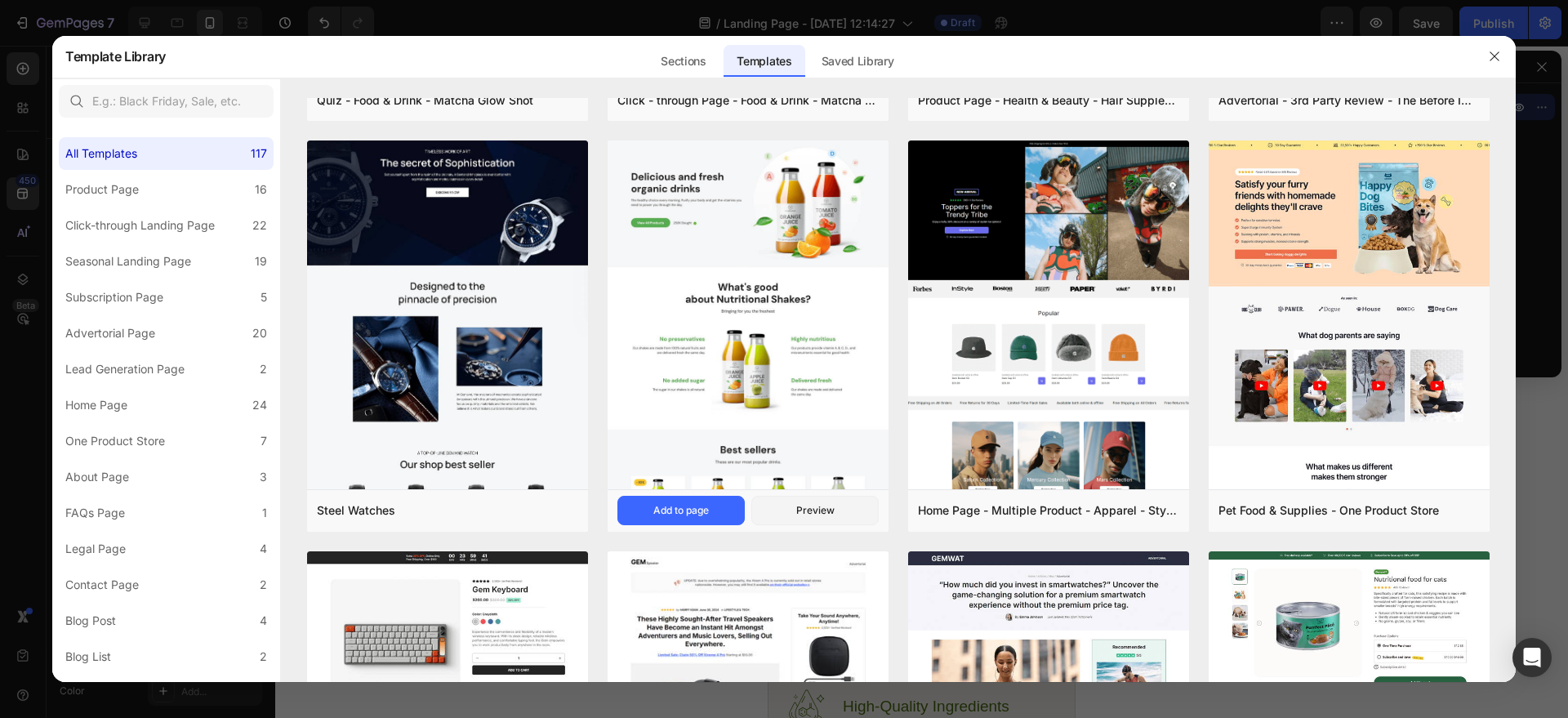
scroll to position [0, 0]
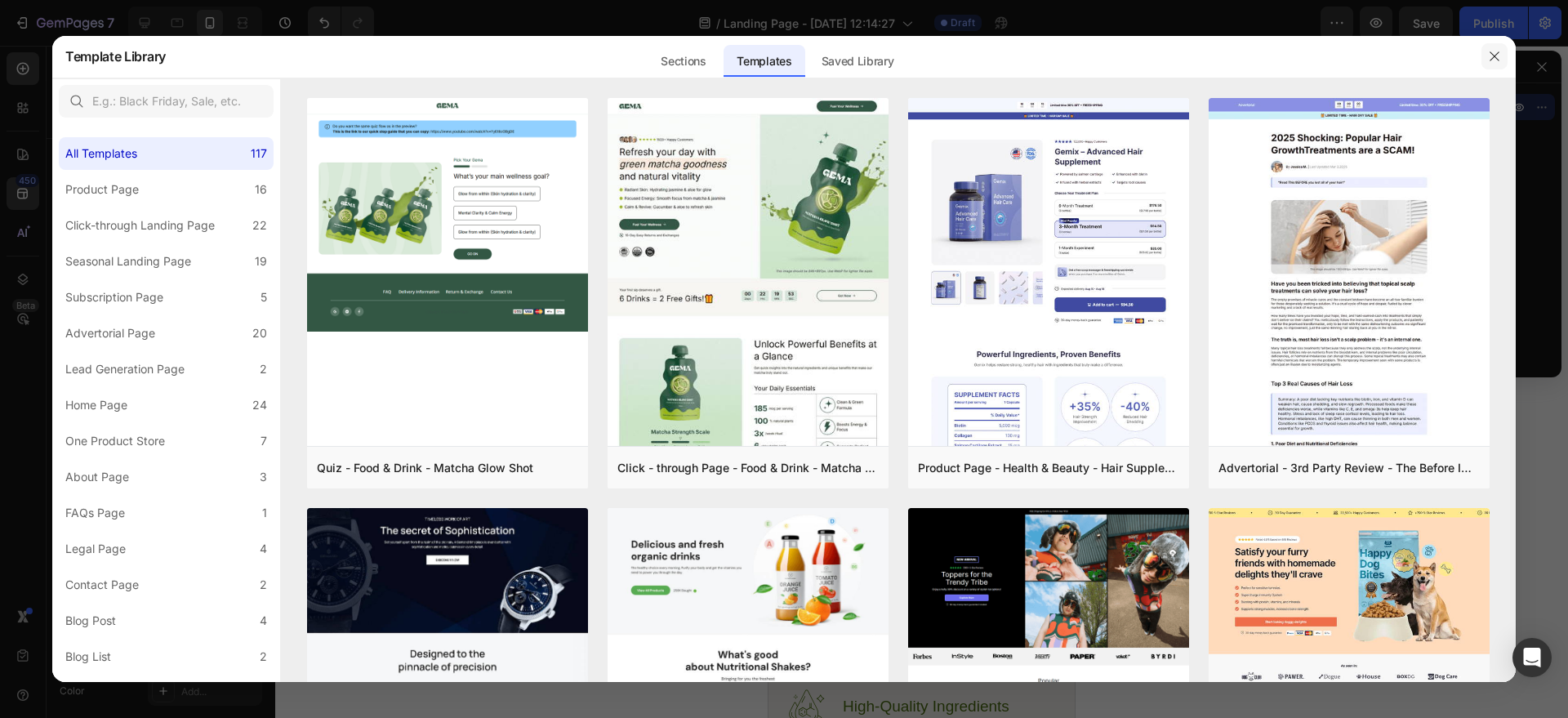
click at [1502, 59] on button "button" at bounding box center [1494, 56] width 26 height 26
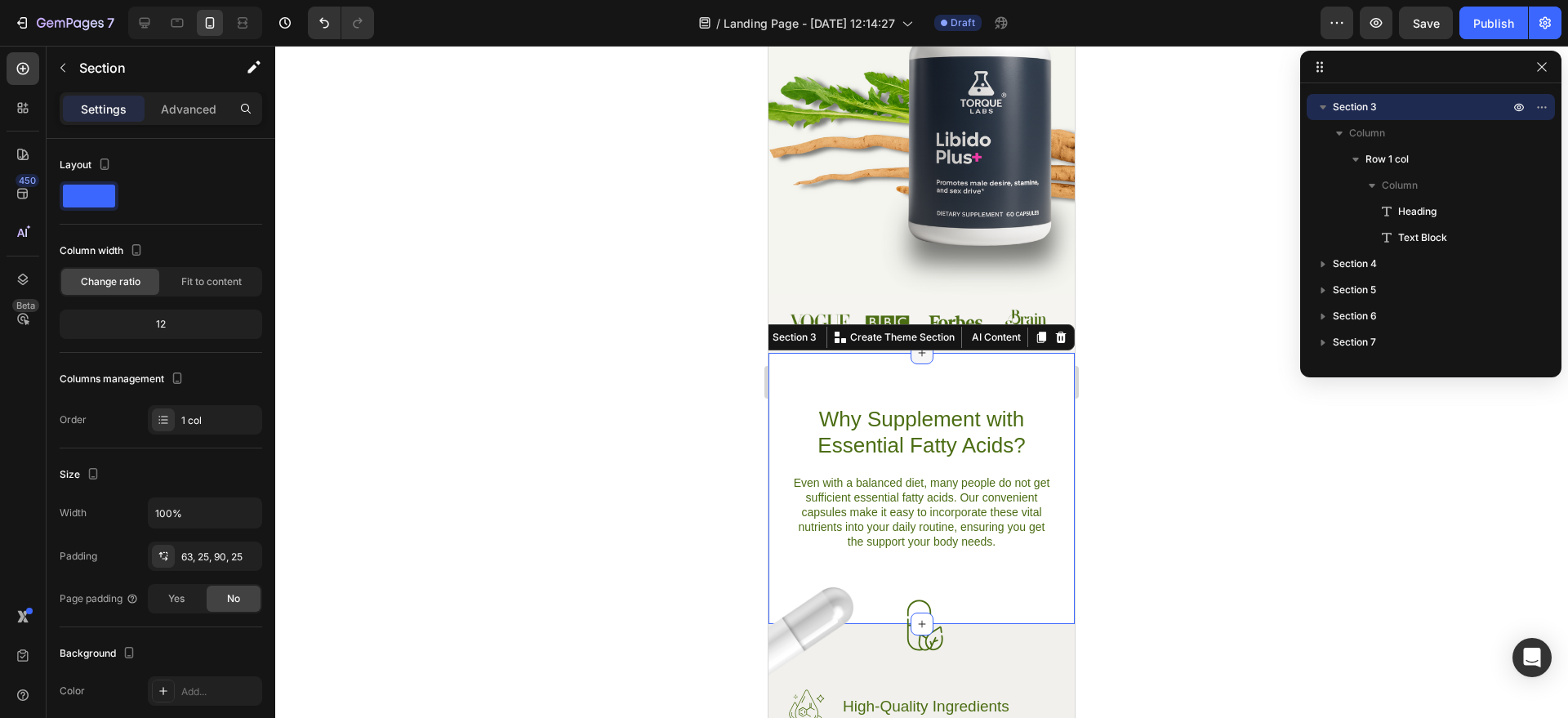
click at [916, 358] on icon at bounding box center [922, 353] width 13 height 13
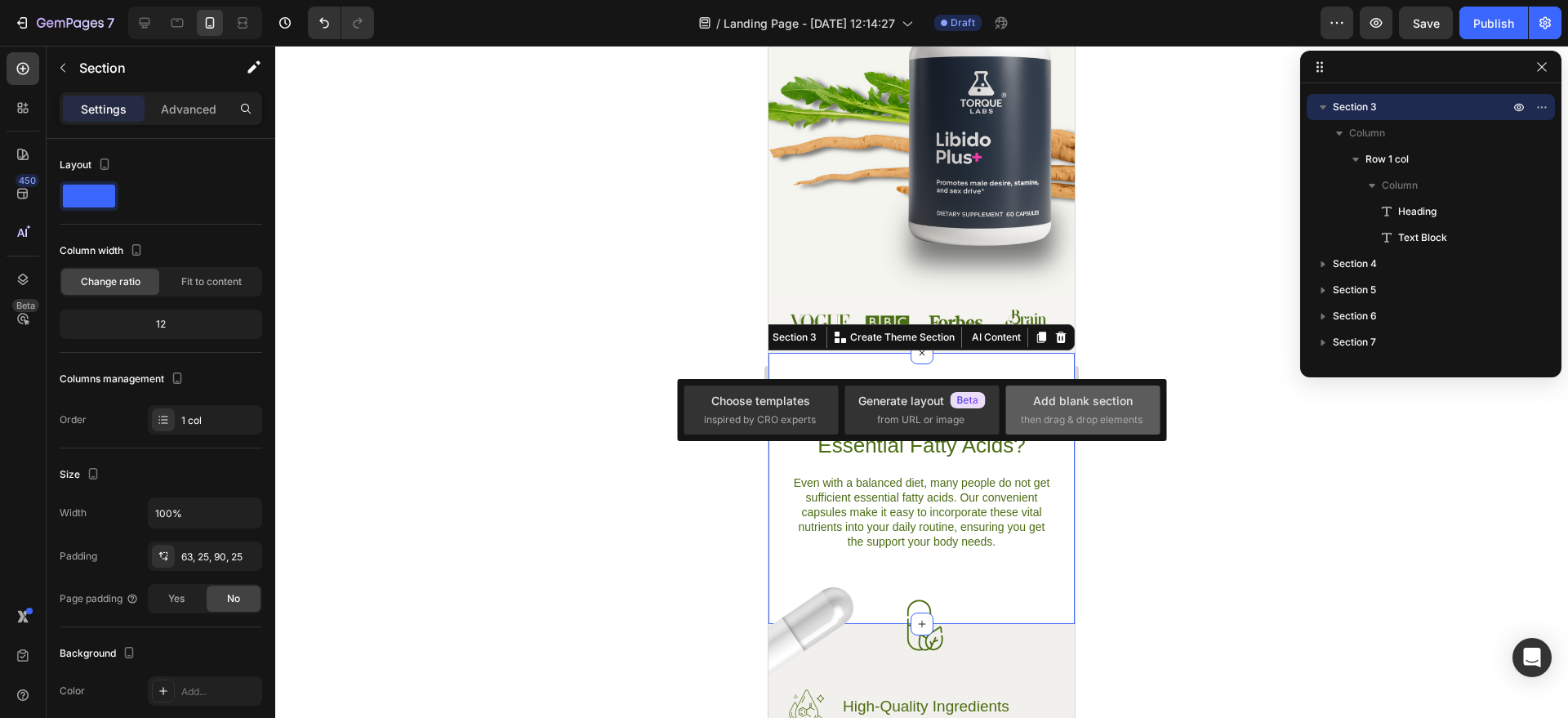
click at [1055, 426] on span "then drag & drop elements" at bounding box center [1082, 420] width 122 height 15
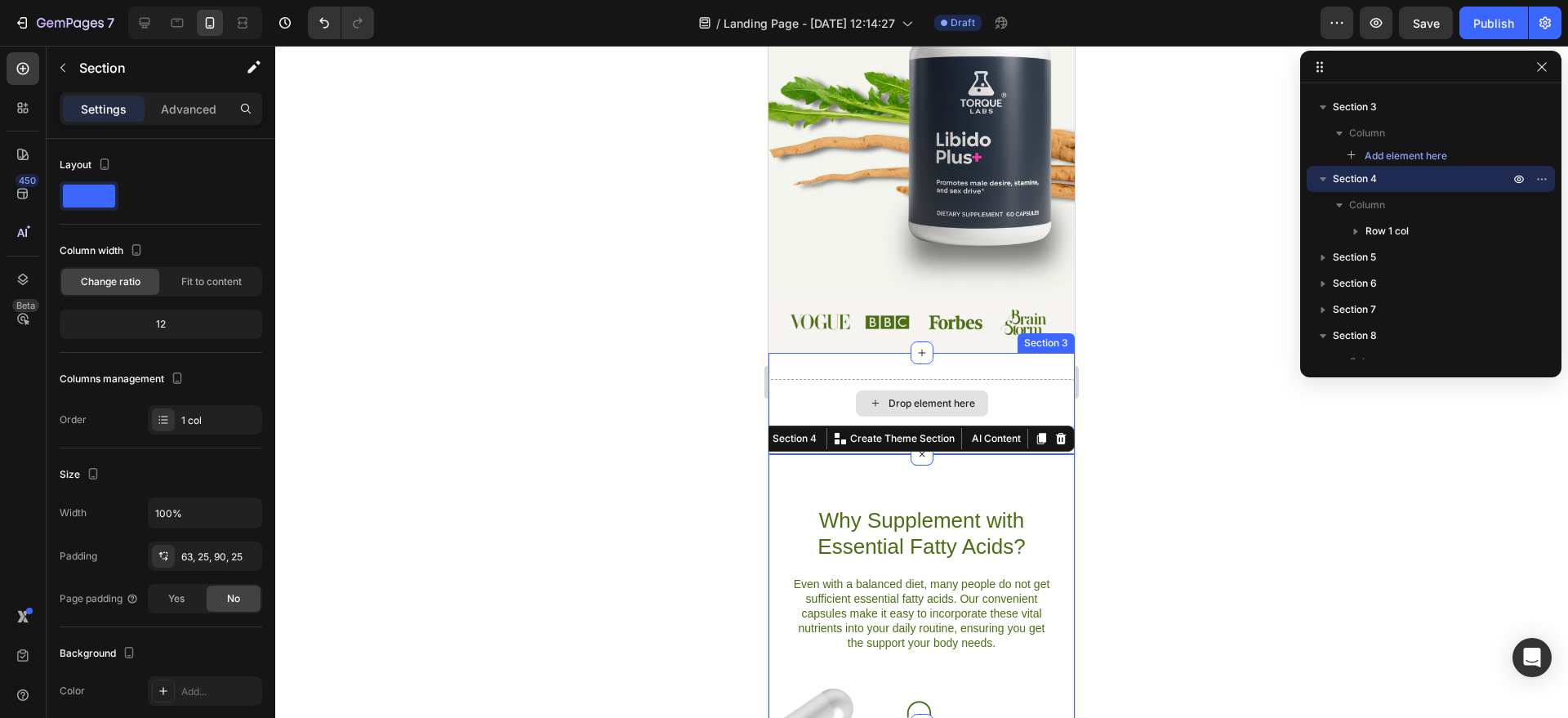
click at [937, 400] on div "Drop element here" at bounding box center [932, 404] width 87 height 13
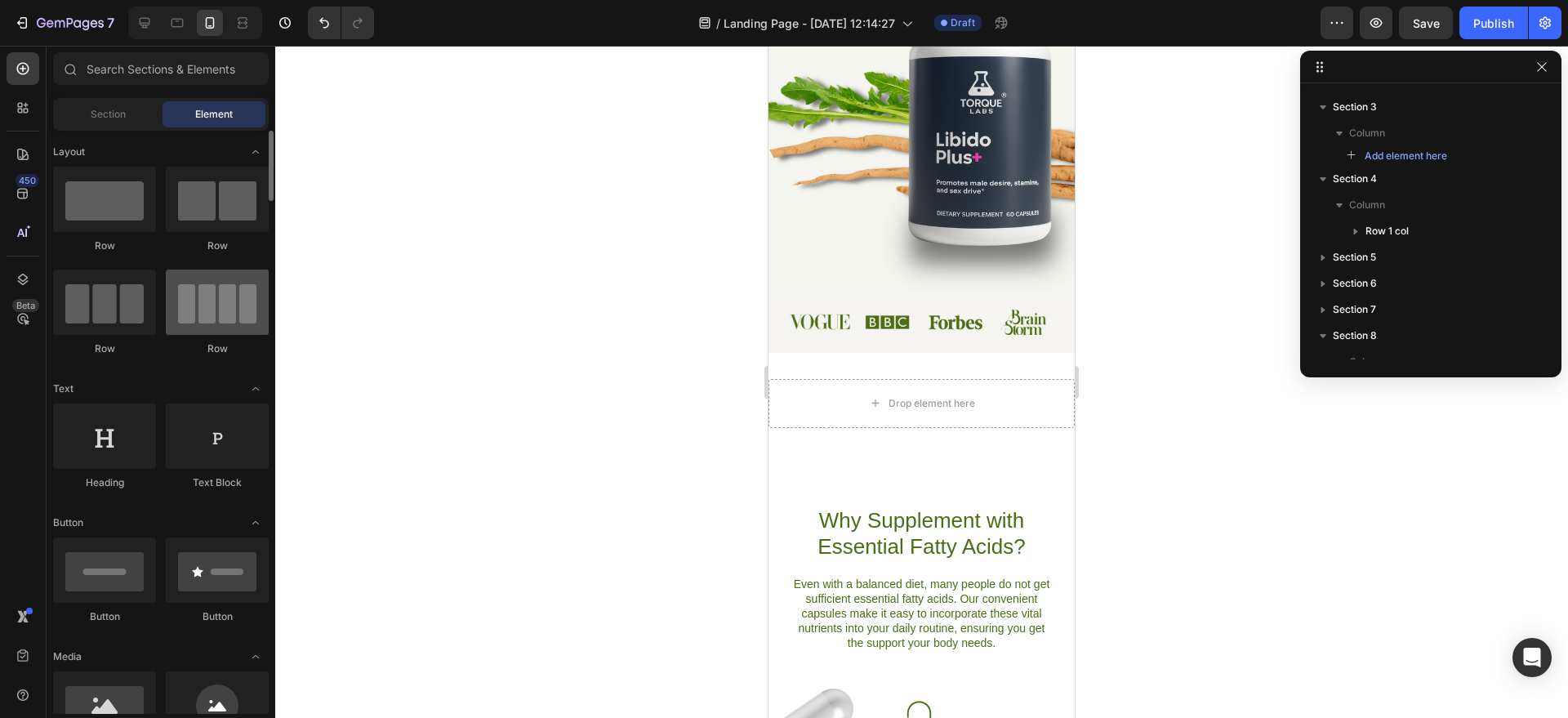
click at [212, 313] on div at bounding box center [217, 302] width 103 height 65
click at [232, 325] on div at bounding box center [217, 302] width 103 height 65
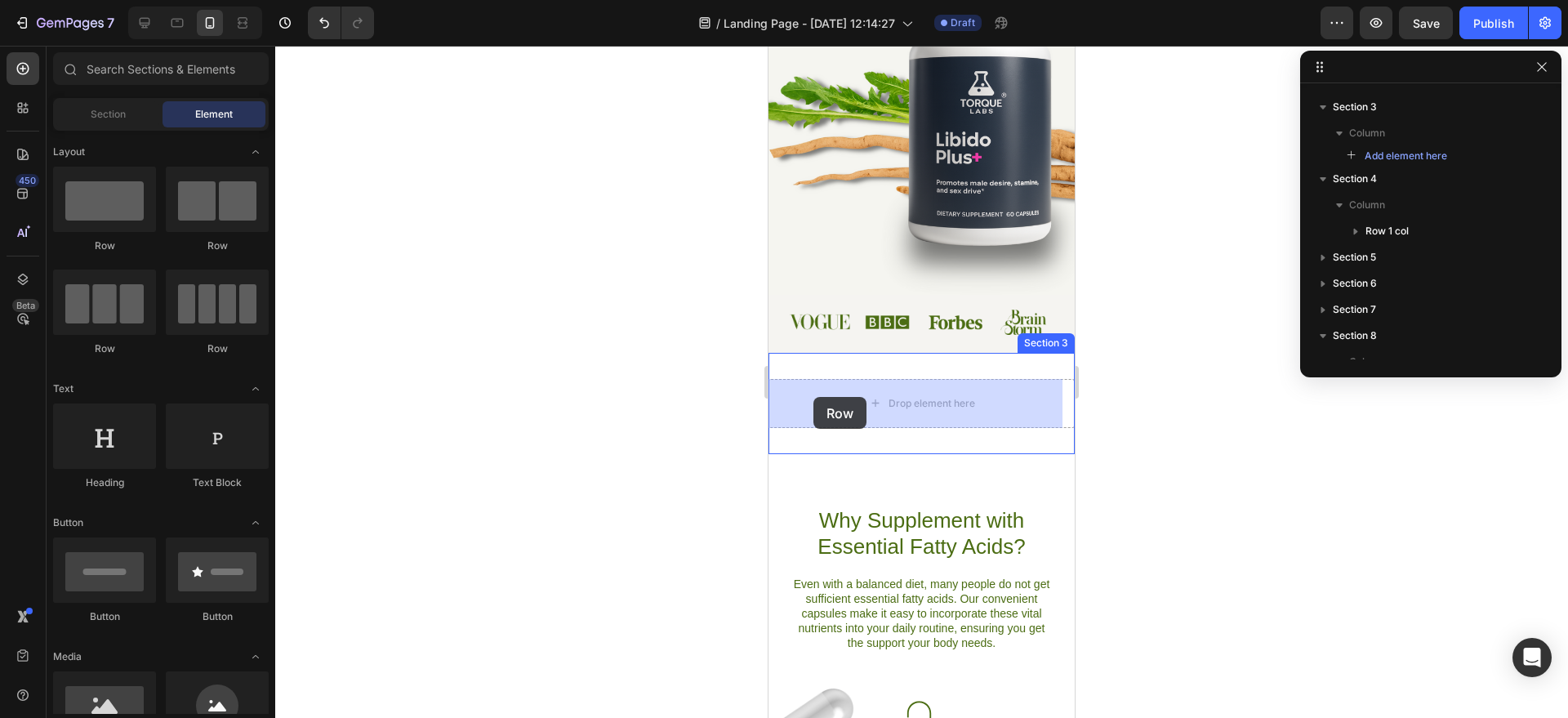
drag, startPoint x: 1004, startPoint y: 378, endPoint x: 831, endPoint y: 405, distance: 175.1
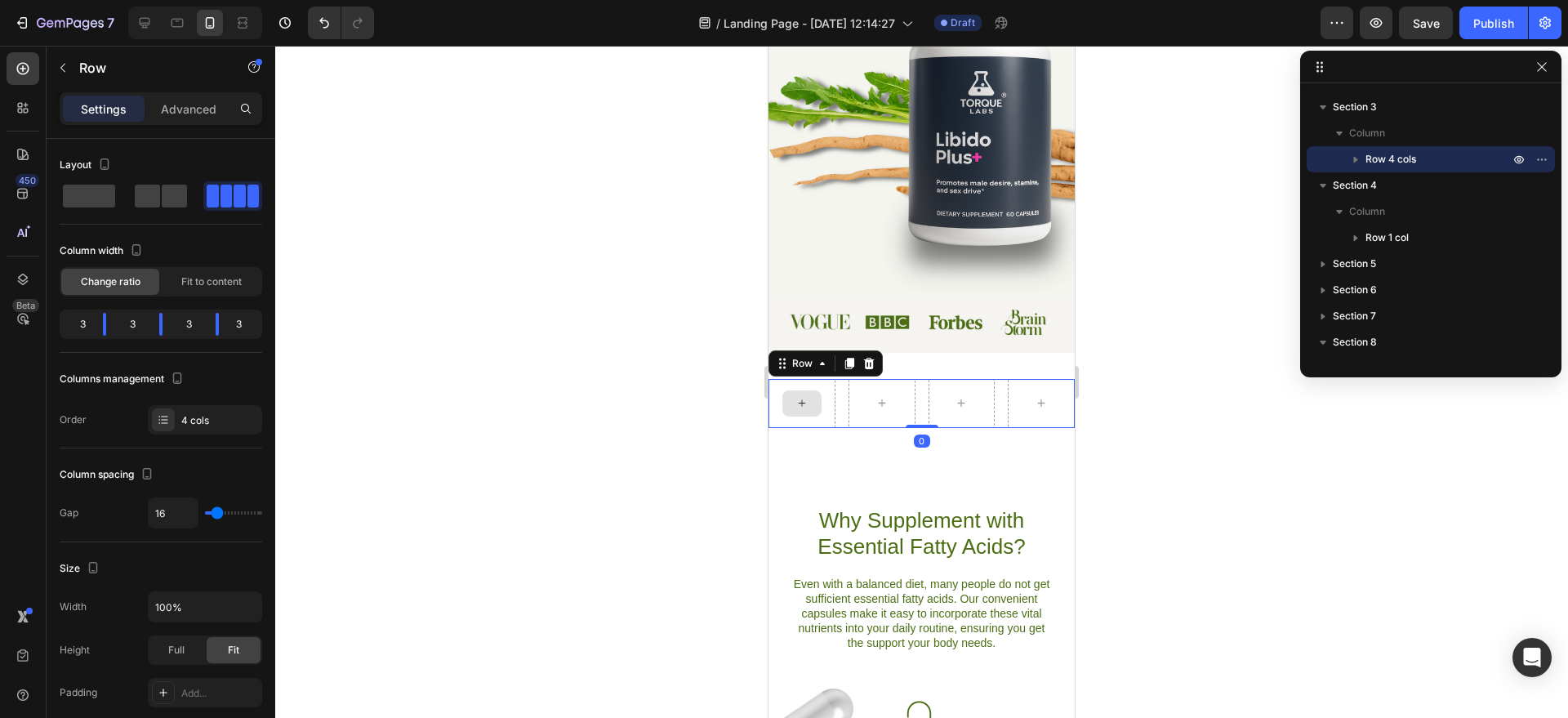
click at [799, 400] on icon at bounding box center [802, 403] width 7 height 7
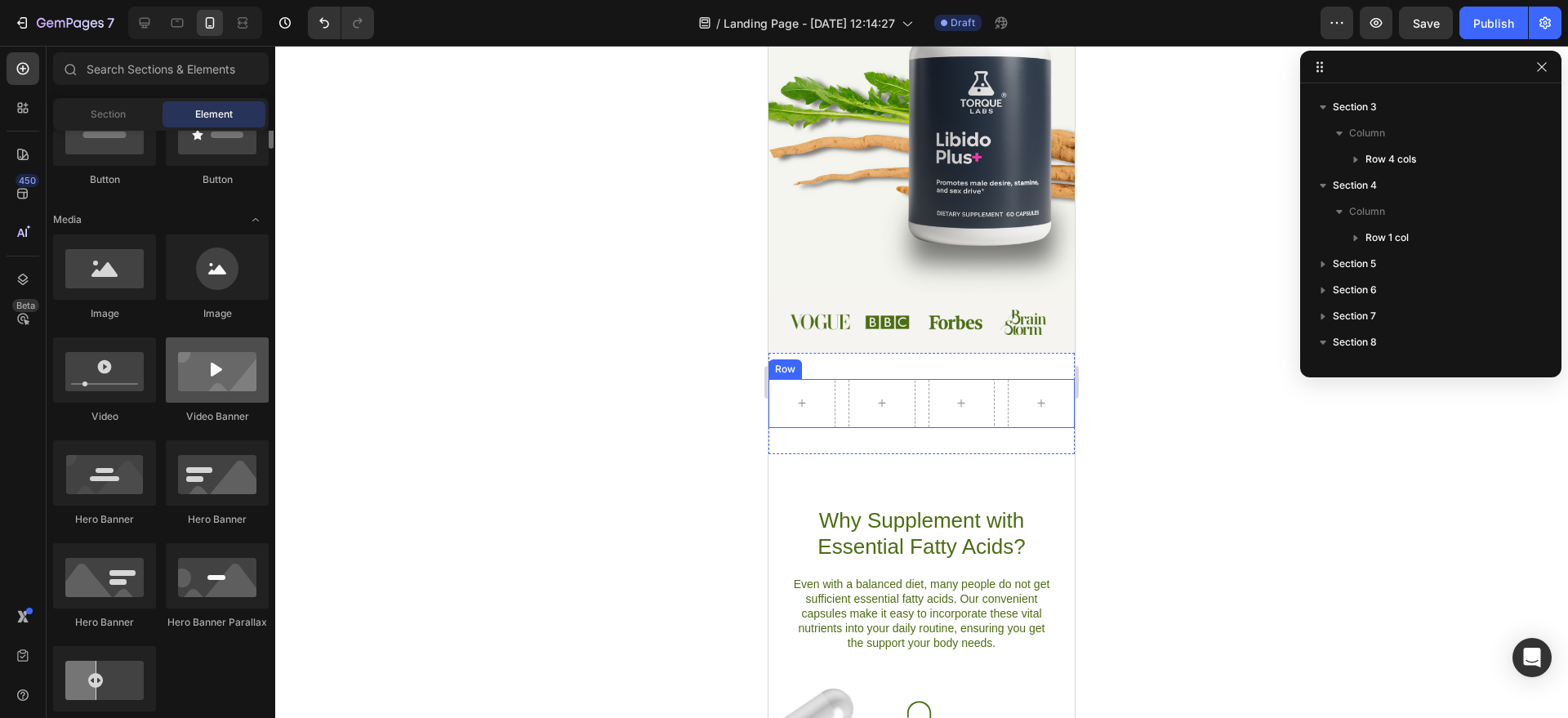
scroll to position [344, 0]
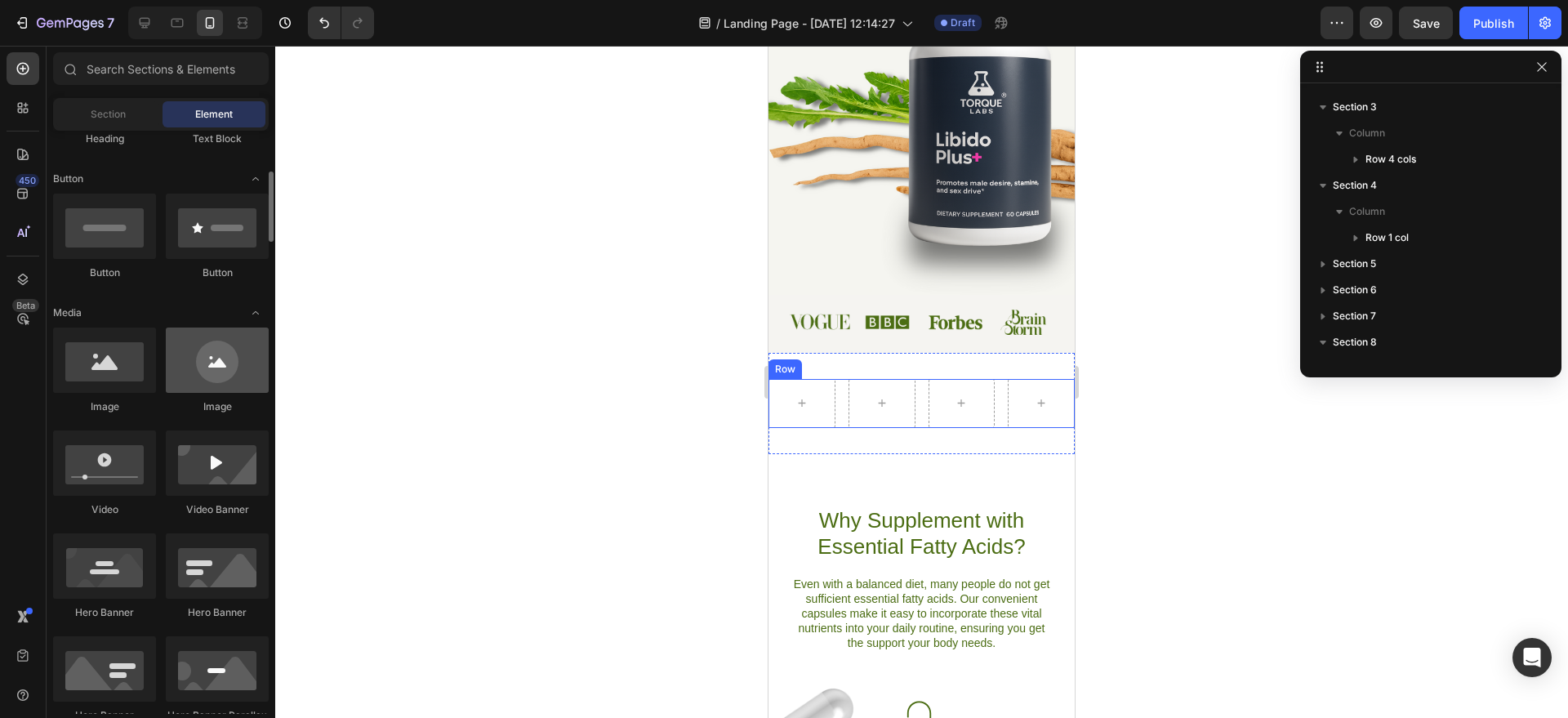
click at [225, 385] on div at bounding box center [217, 360] width 103 height 65
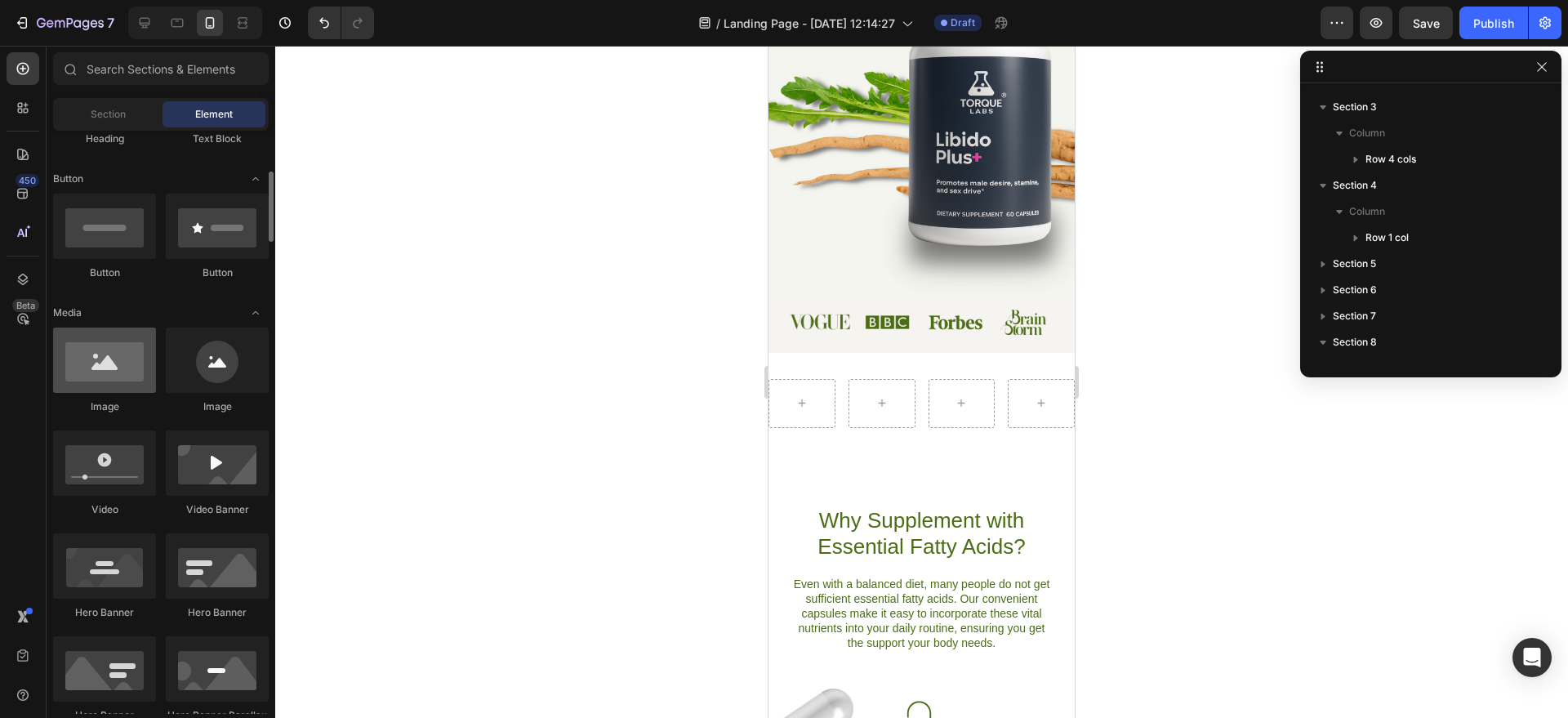
click at [124, 384] on div at bounding box center [104, 360] width 103 height 65
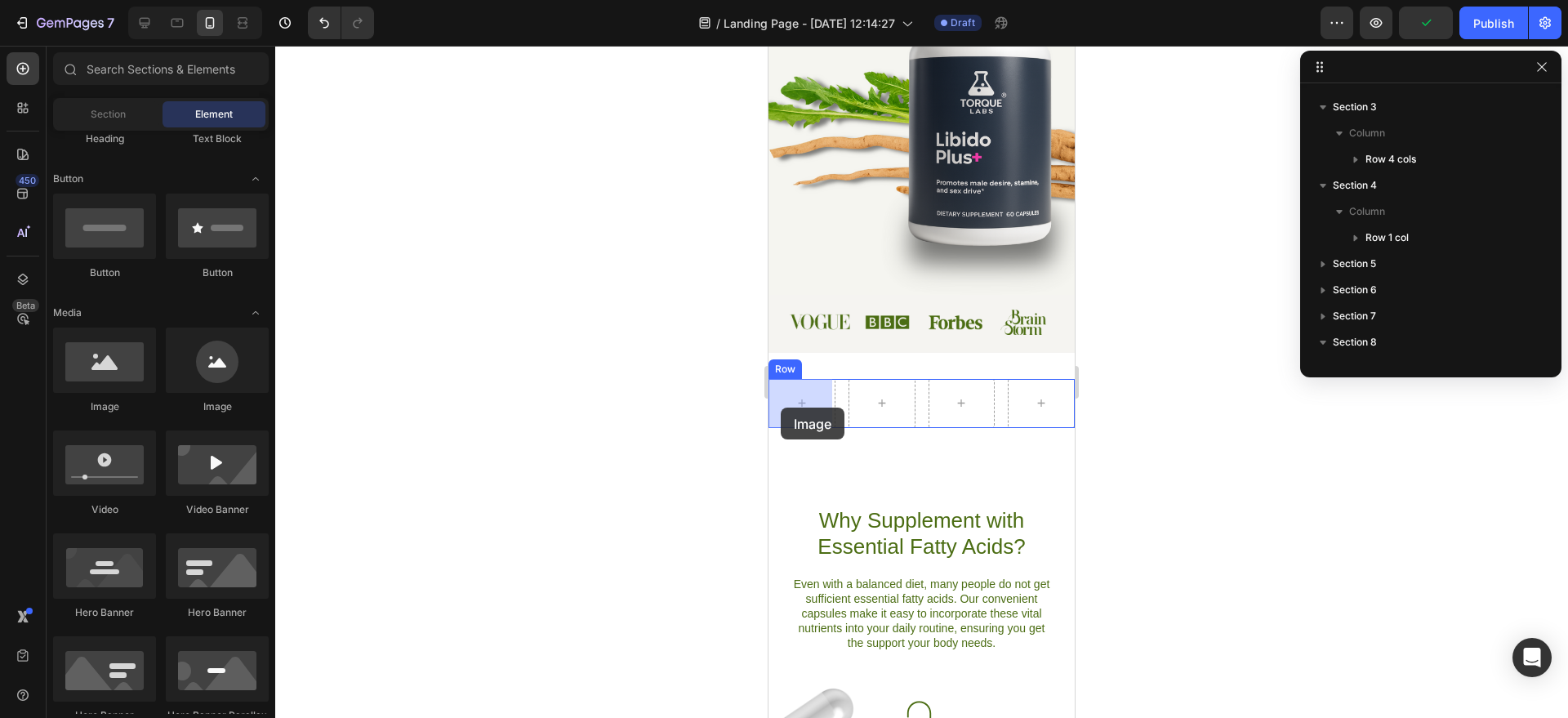
drag, startPoint x: 912, startPoint y: 435, endPoint x: 774, endPoint y: 409, distance: 140.4
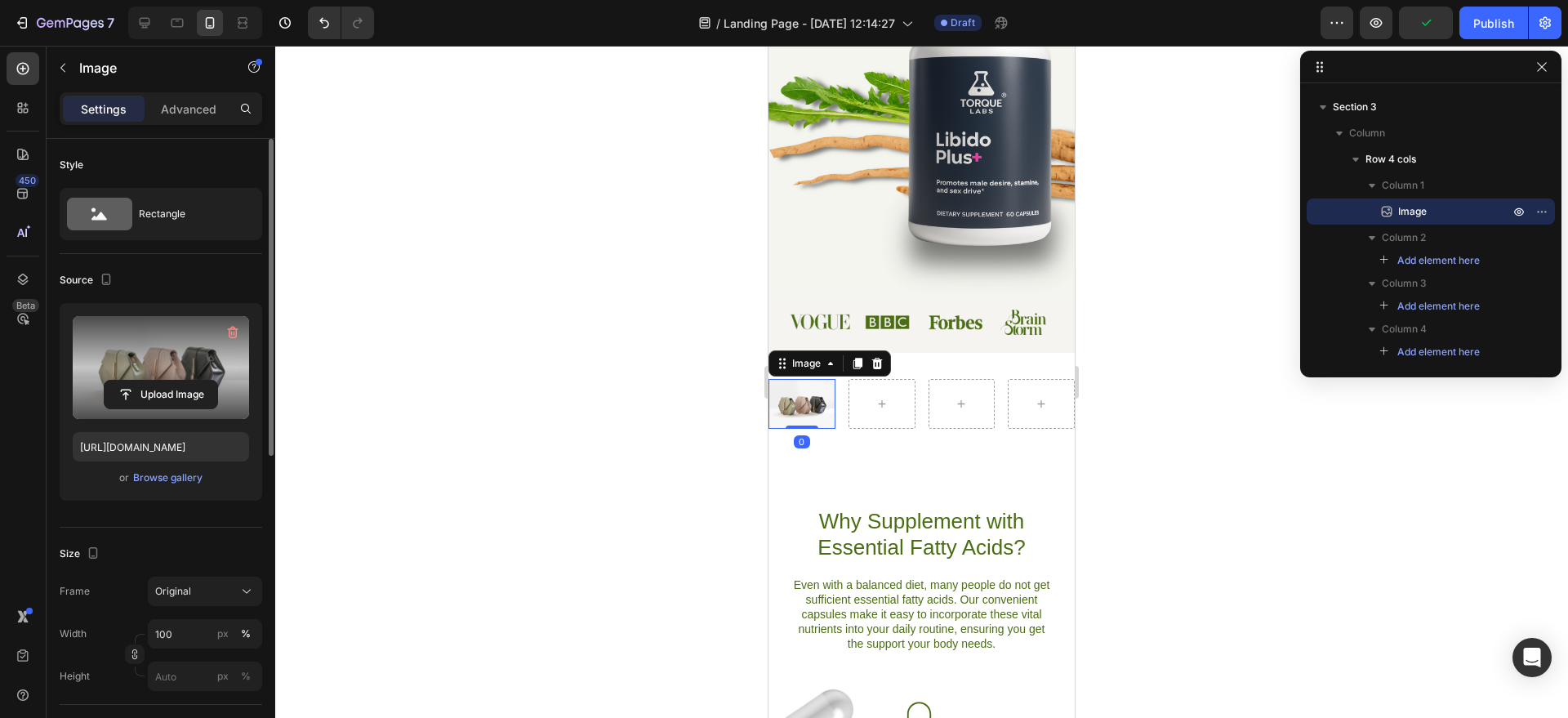
click at [157, 364] on label at bounding box center [161, 367] width 176 height 103
click at [157, 380] on input "file" at bounding box center [161, 394] width 113 height 28
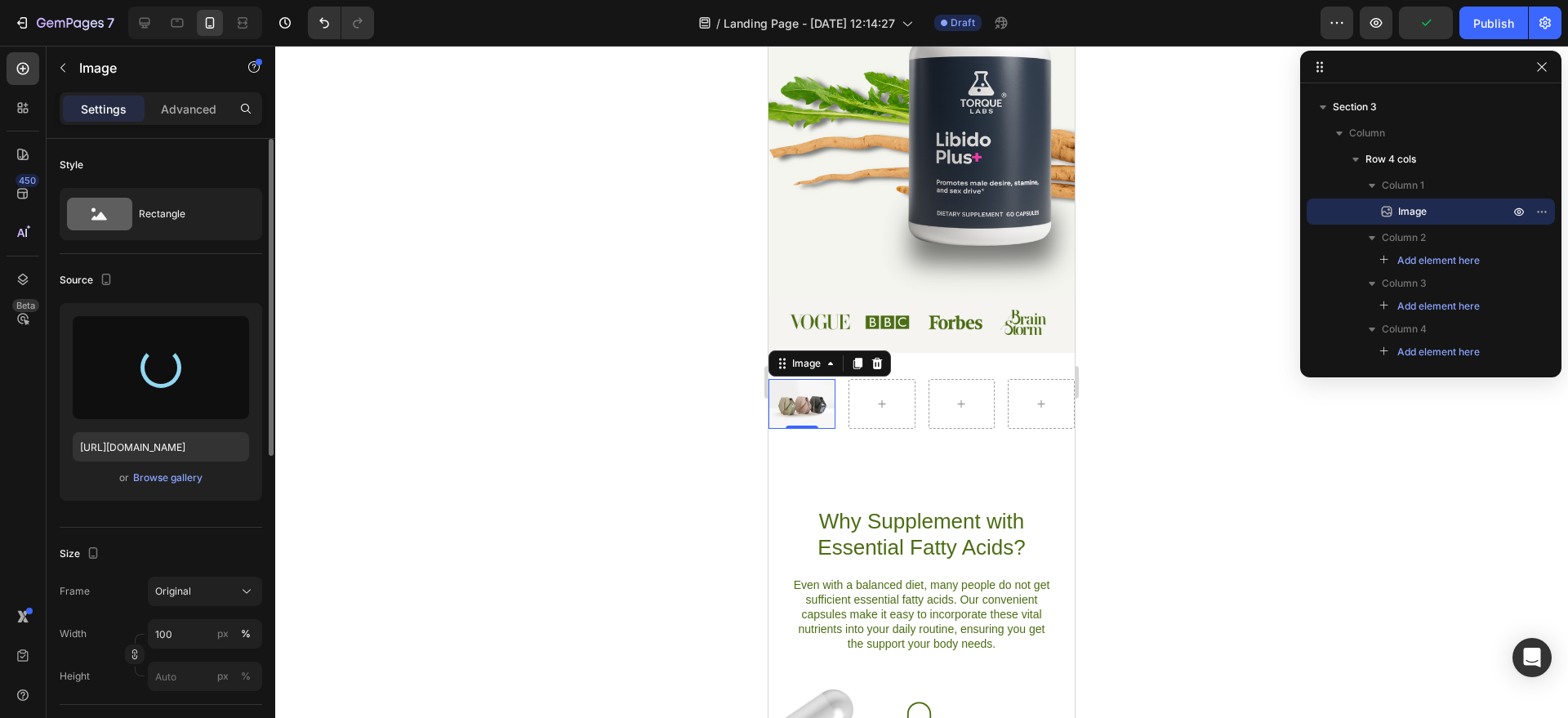
type input "[URL][DOMAIN_NAME]"
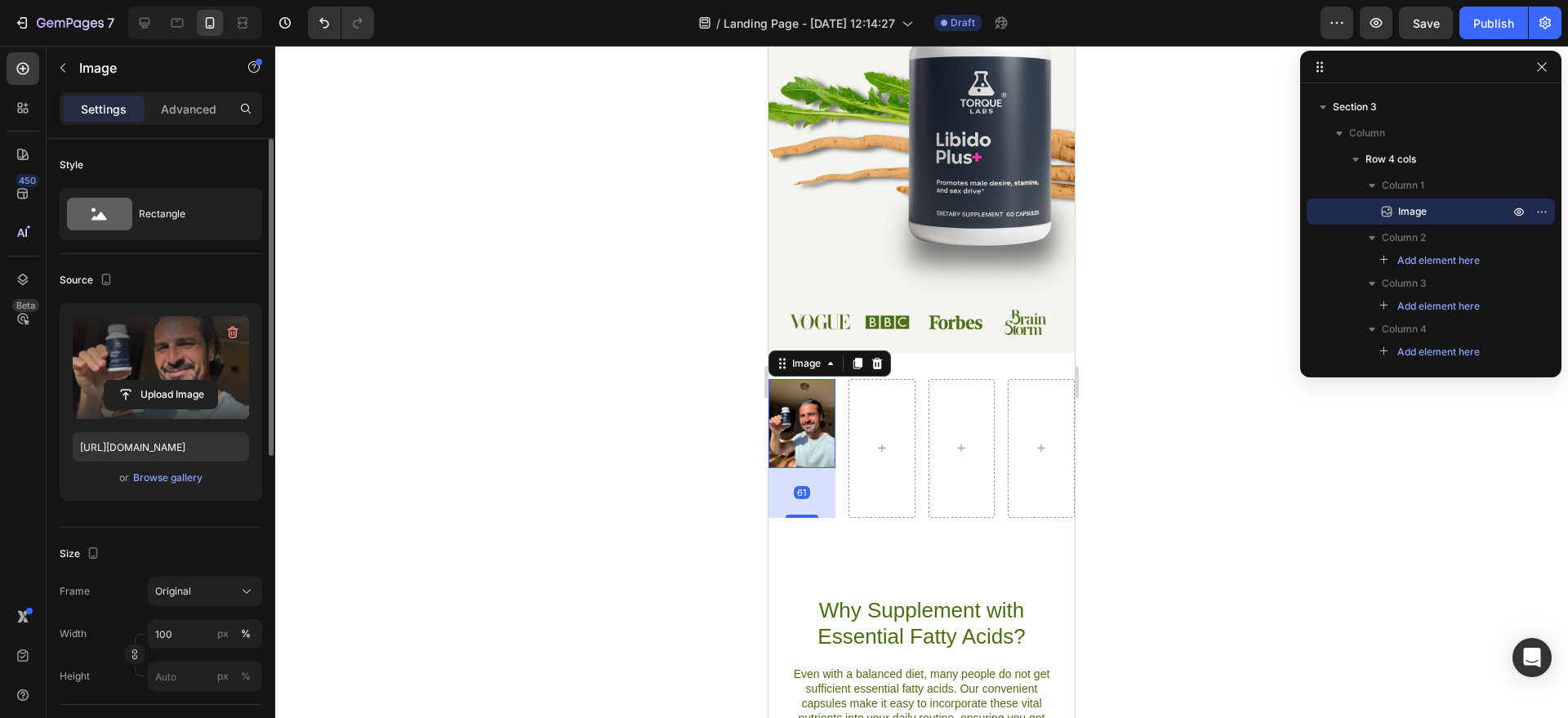
drag, startPoint x: 811, startPoint y: 462, endPoint x: 821, endPoint y: 512, distance: 51.0
click at [823, 468] on div "61" at bounding box center [802, 468] width 67 height 0
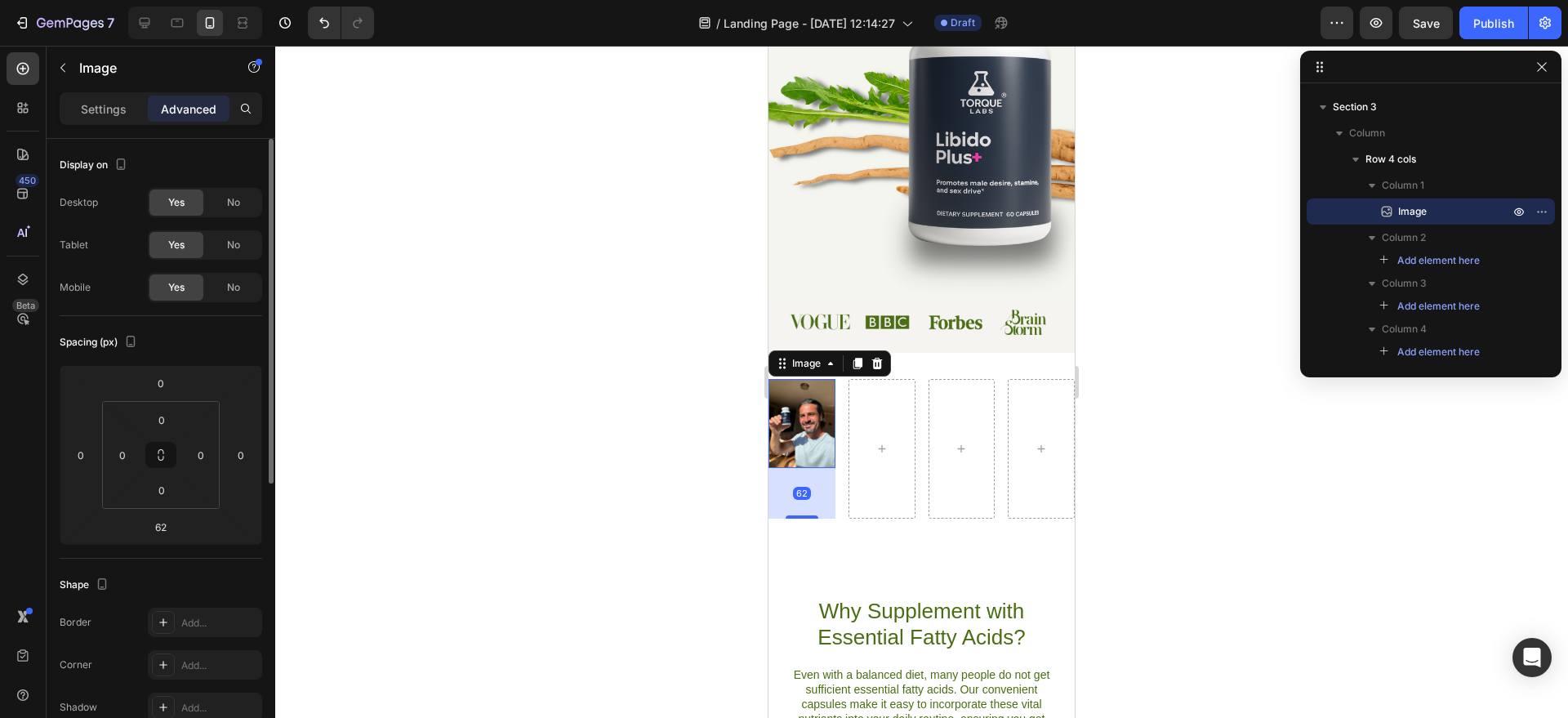
click at [815, 449] on img at bounding box center [802, 423] width 67 height 89
type input "0"
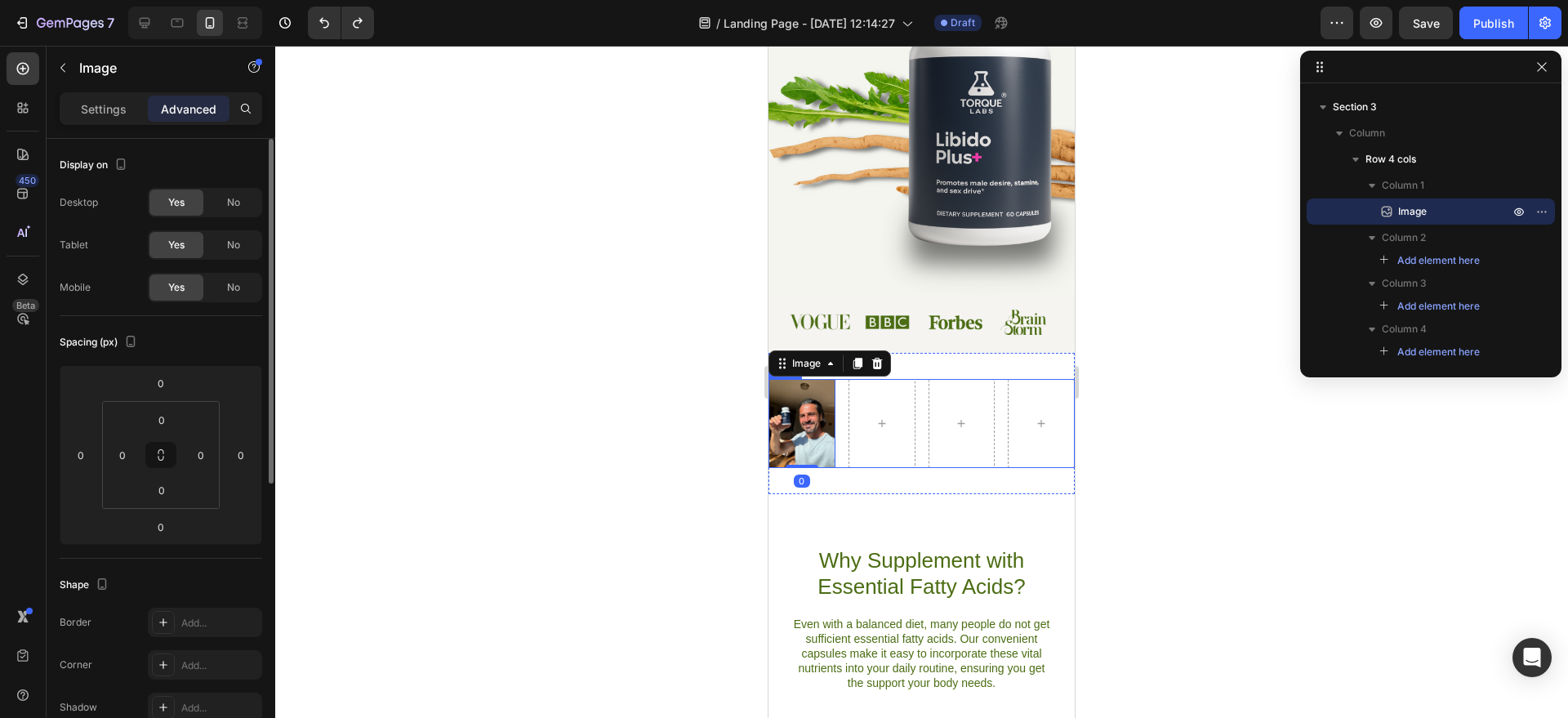
click at [915, 457] on div "Image 0 Row" at bounding box center [922, 423] width 306 height 89
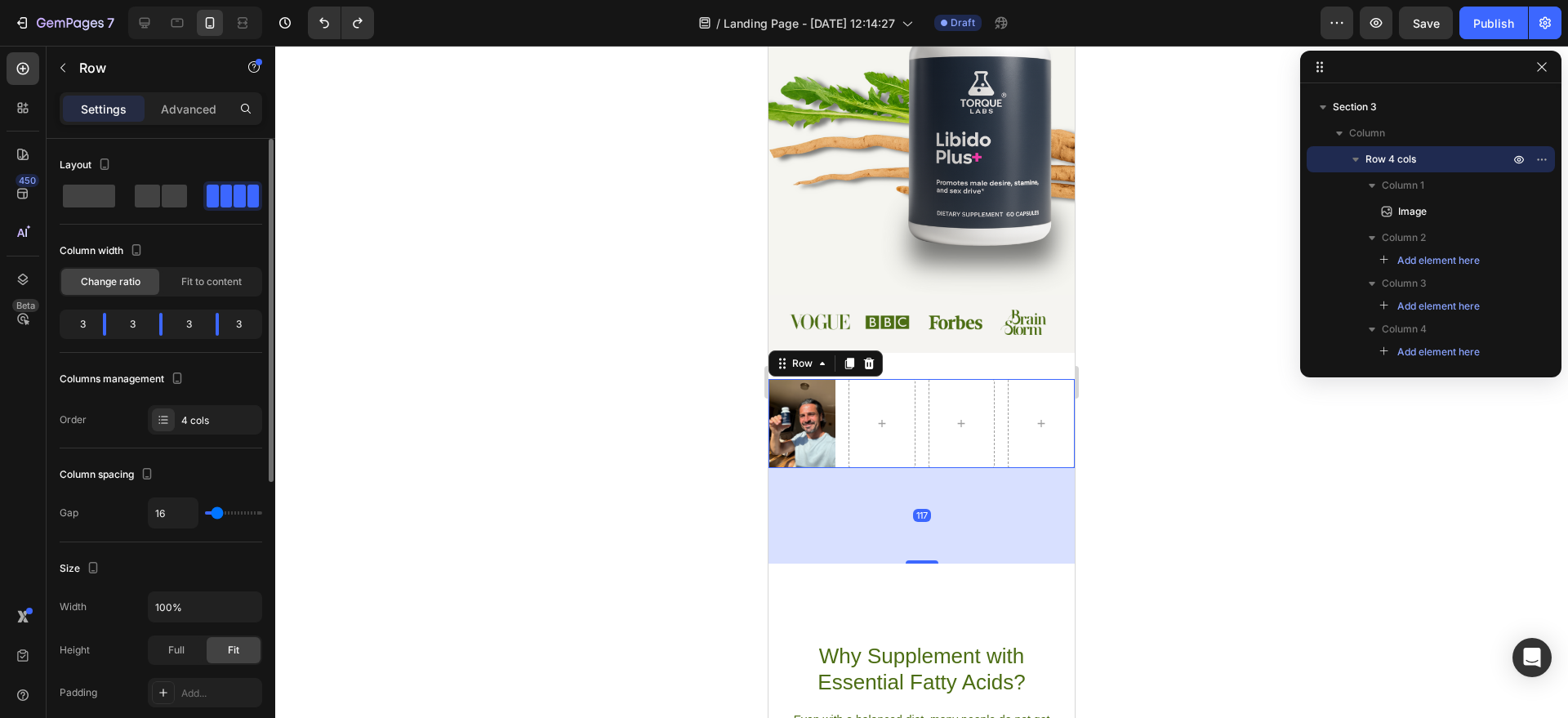
drag, startPoint x: 914, startPoint y: 461, endPoint x: 941, endPoint y: 576, distance: 118.1
click at [941, 468] on div "117" at bounding box center [922, 468] width 306 height 0
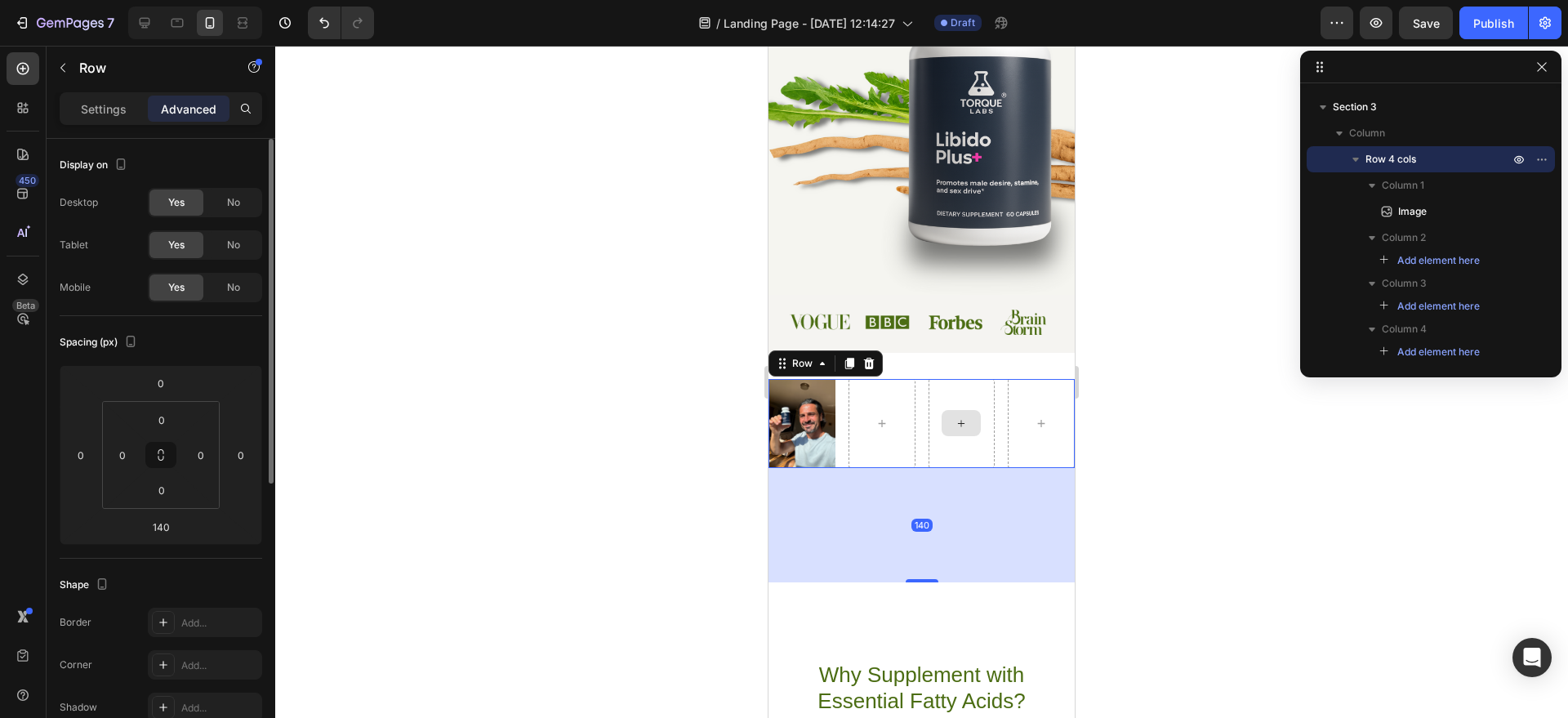
click at [929, 462] on div at bounding box center [963, 423] width 67 height 89
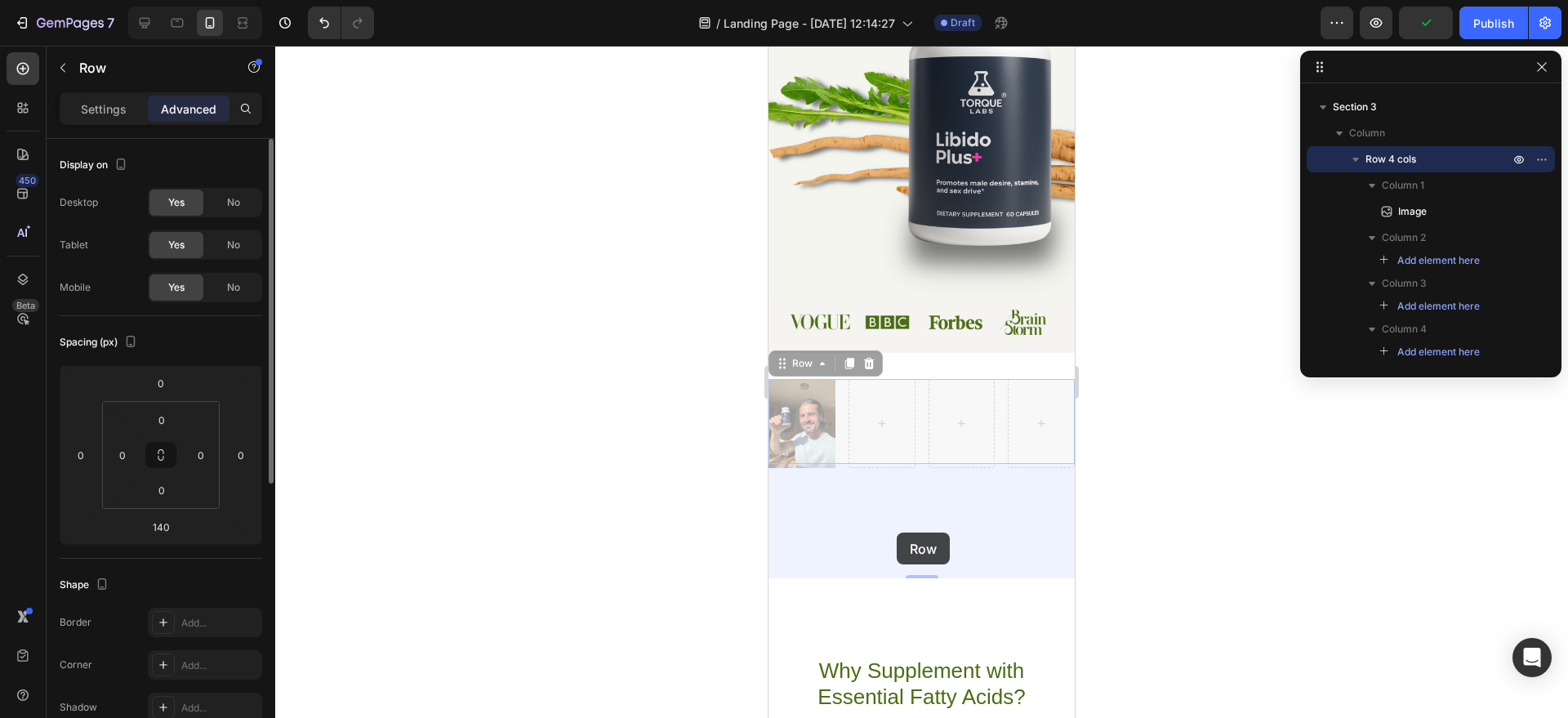
drag, startPoint x: 899, startPoint y: 446, endPoint x: 897, endPoint y: 525, distance: 79.0
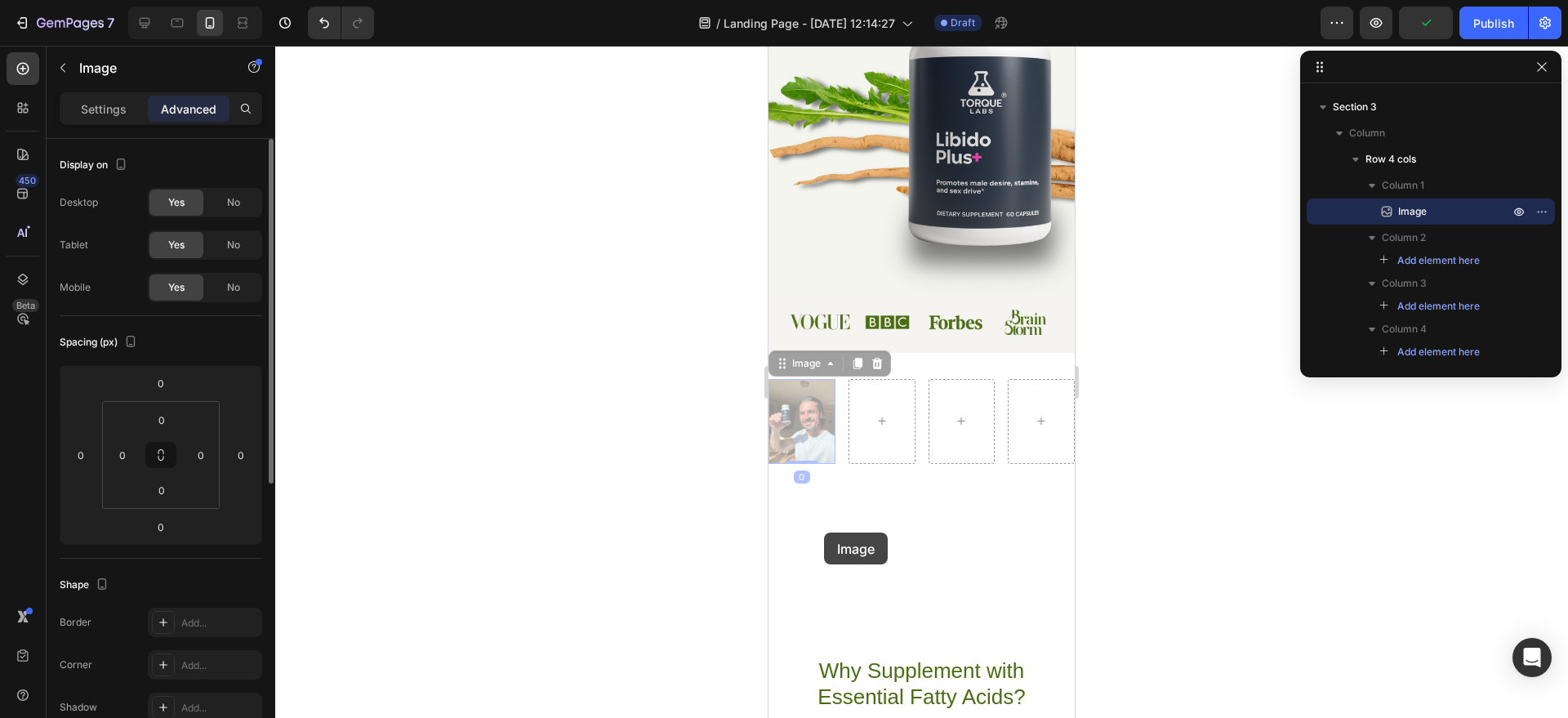
drag, startPoint x: 827, startPoint y: 471, endPoint x: 825, endPoint y: 536, distance: 65.0
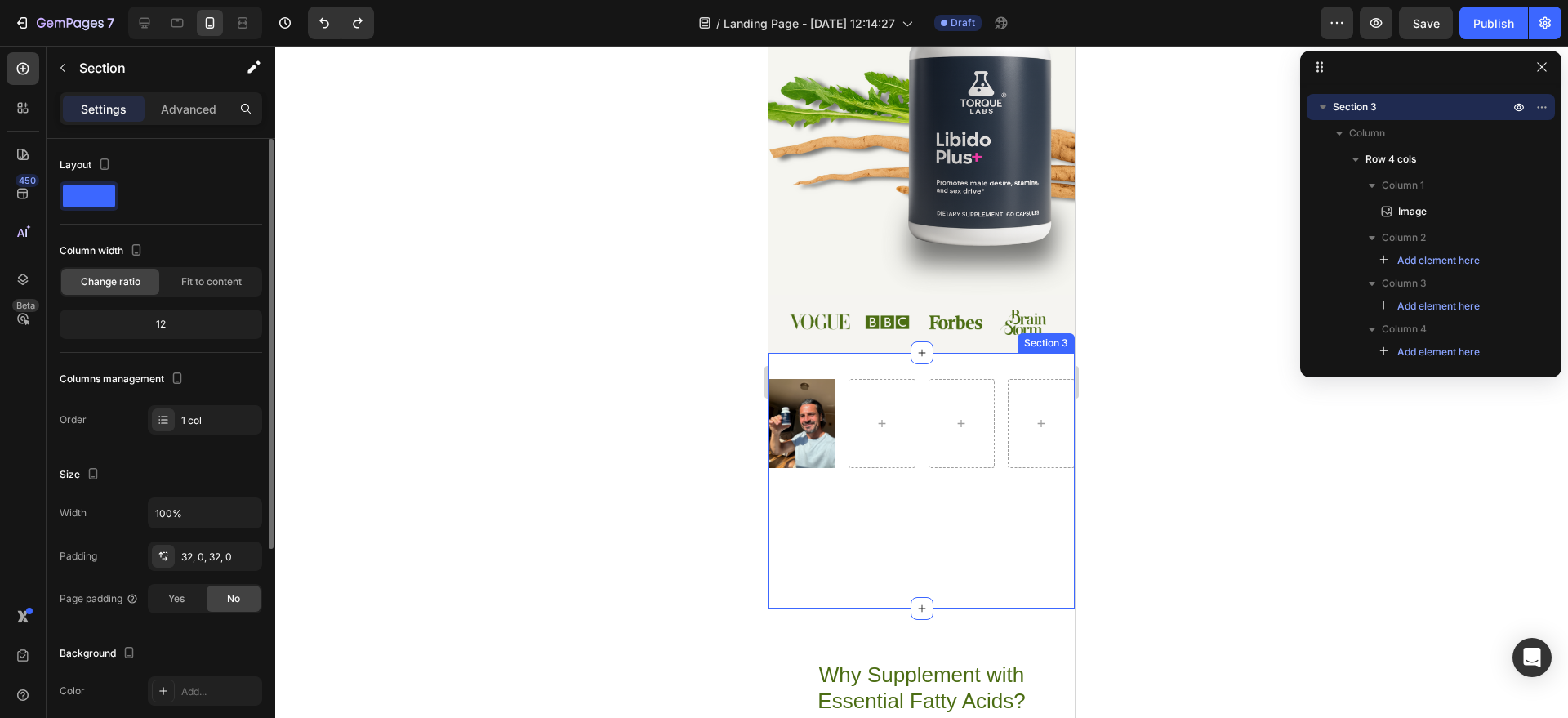
click at [985, 524] on div "Image Row" at bounding box center [922, 480] width 306 height 203
click at [969, 512] on div "Image Row" at bounding box center [922, 480] width 306 height 203
click at [978, 471] on div "Image Row" at bounding box center [922, 480] width 306 height 203
click at [932, 365] on div "Image Row Section 3 You can create reusable sections Create Theme Section AI Co…" at bounding box center [922, 481] width 306 height 256
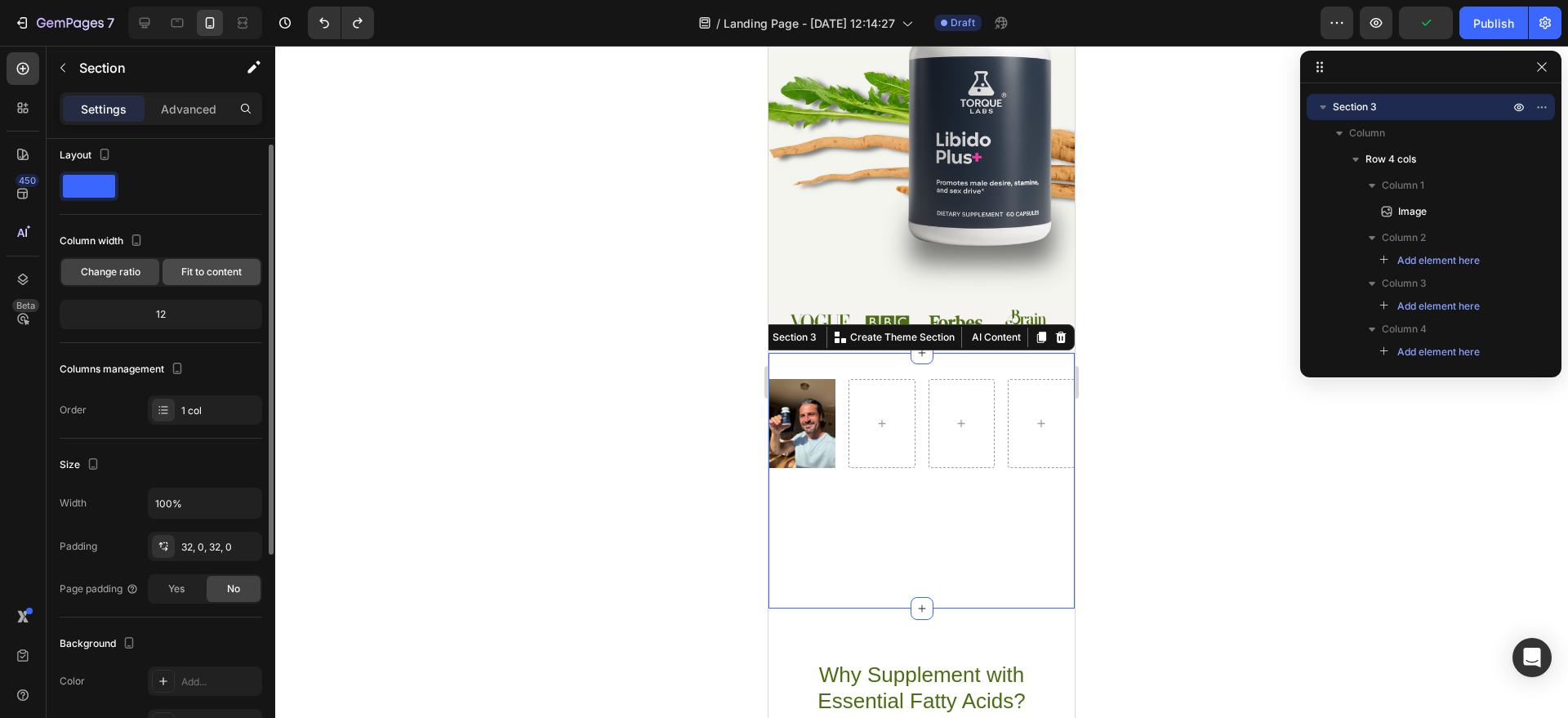
click at [189, 278] on span "Fit to content" at bounding box center [212, 272] width 60 height 15
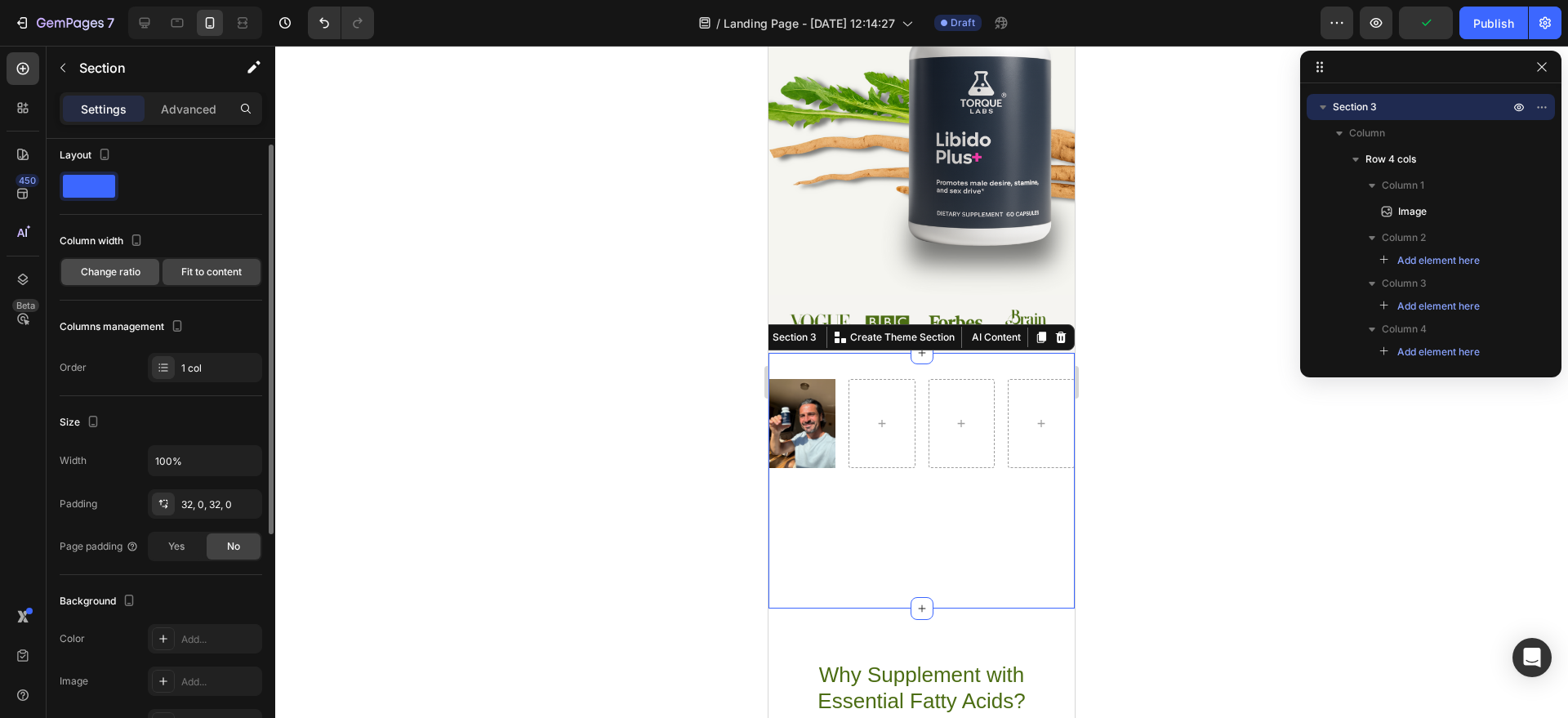
click at [130, 278] on span "Change ratio" at bounding box center [110, 272] width 59 height 15
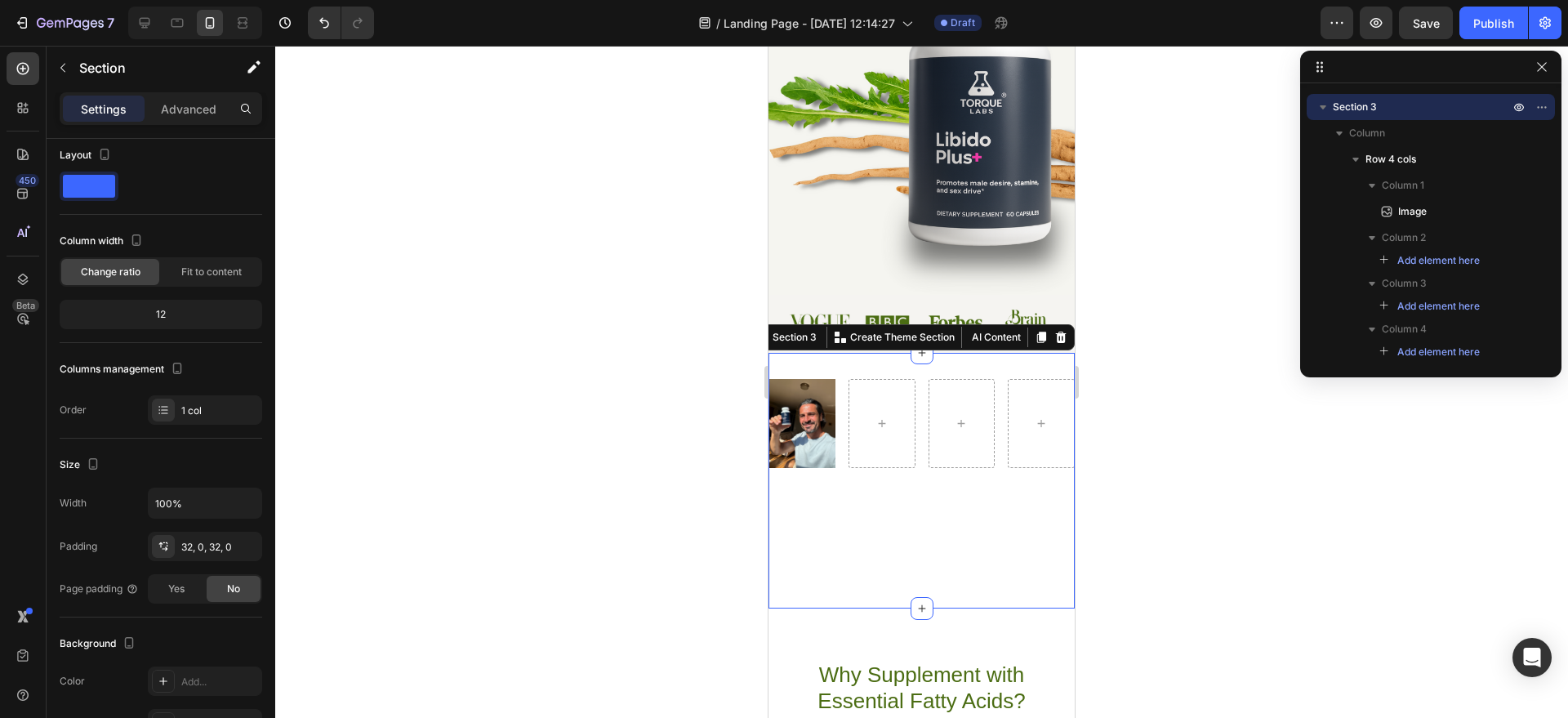
click at [850, 553] on div "Image Row" at bounding box center [922, 480] width 306 height 203
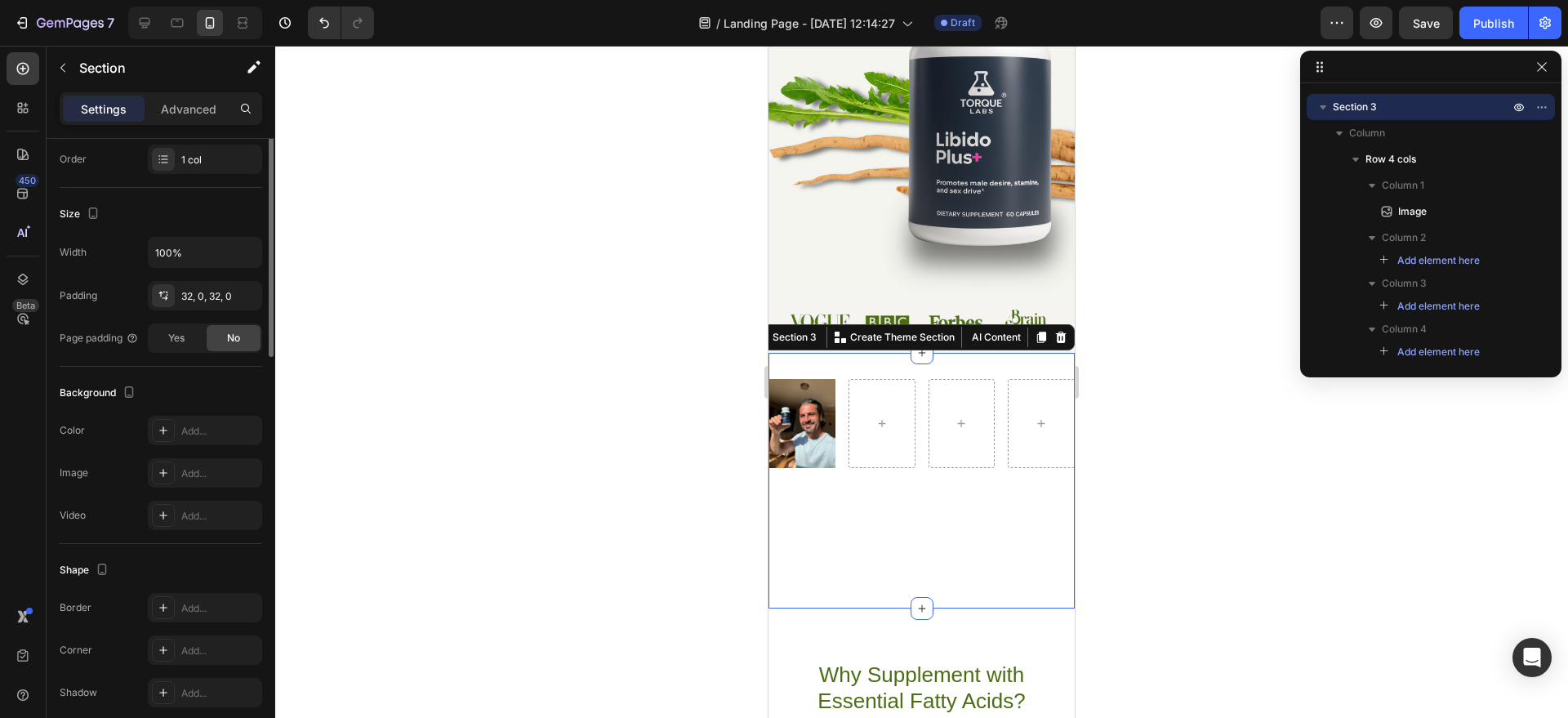
scroll to position [328, 0]
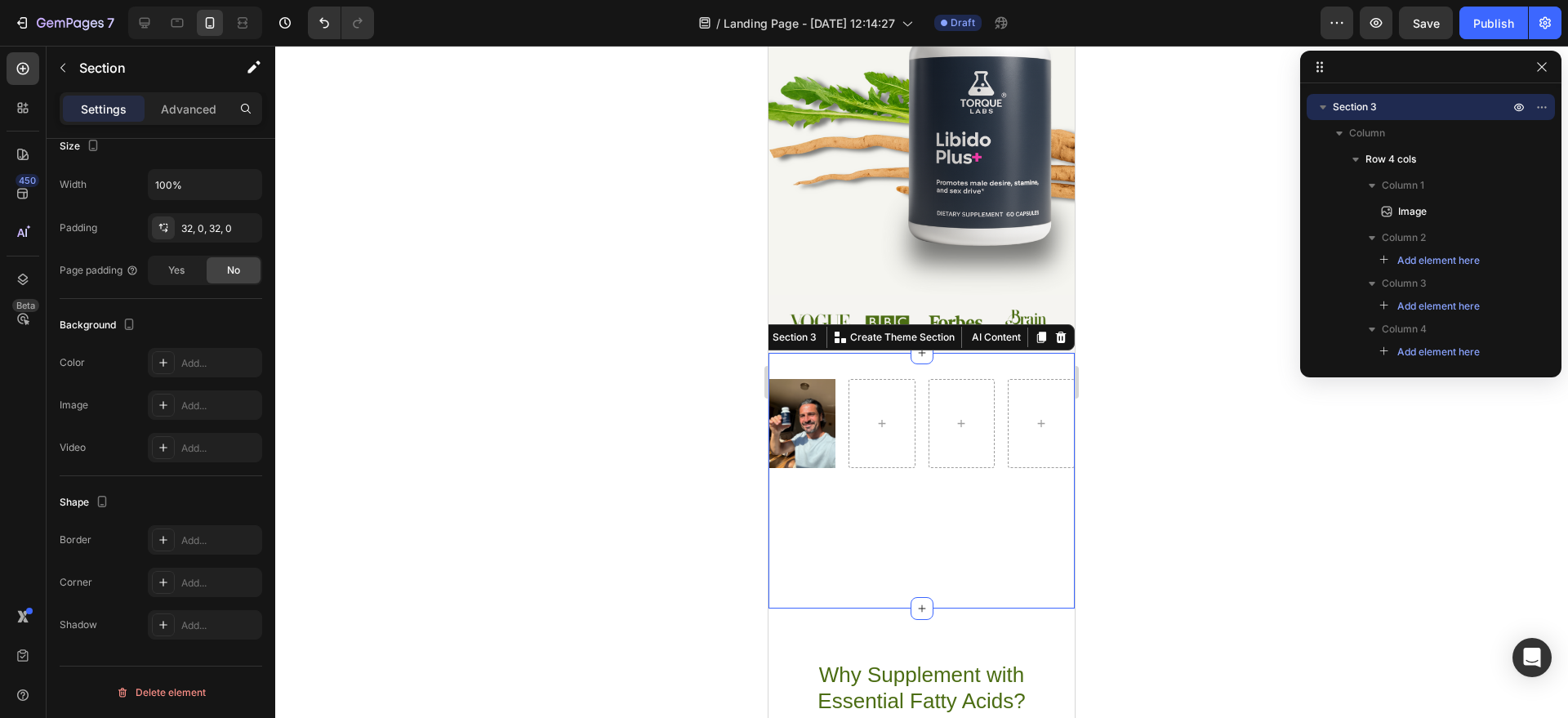
click at [867, 516] on div "Image Row" at bounding box center [922, 480] width 306 height 203
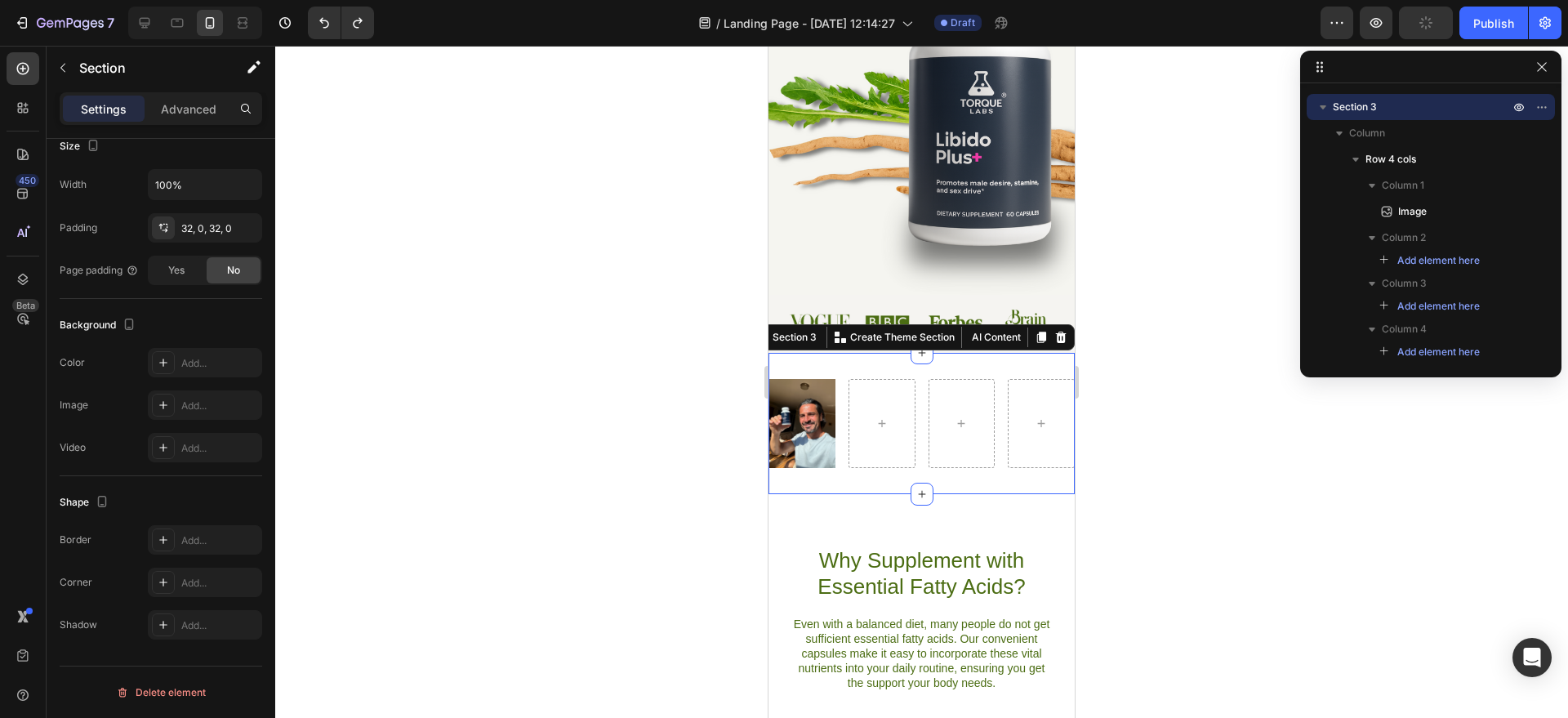
click at [884, 369] on div "Image Row Section 3 You can create reusable sections Create Theme Section AI Co…" at bounding box center [922, 423] width 306 height 141
click at [922, 490] on icon at bounding box center [922, 494] width 13 height 13
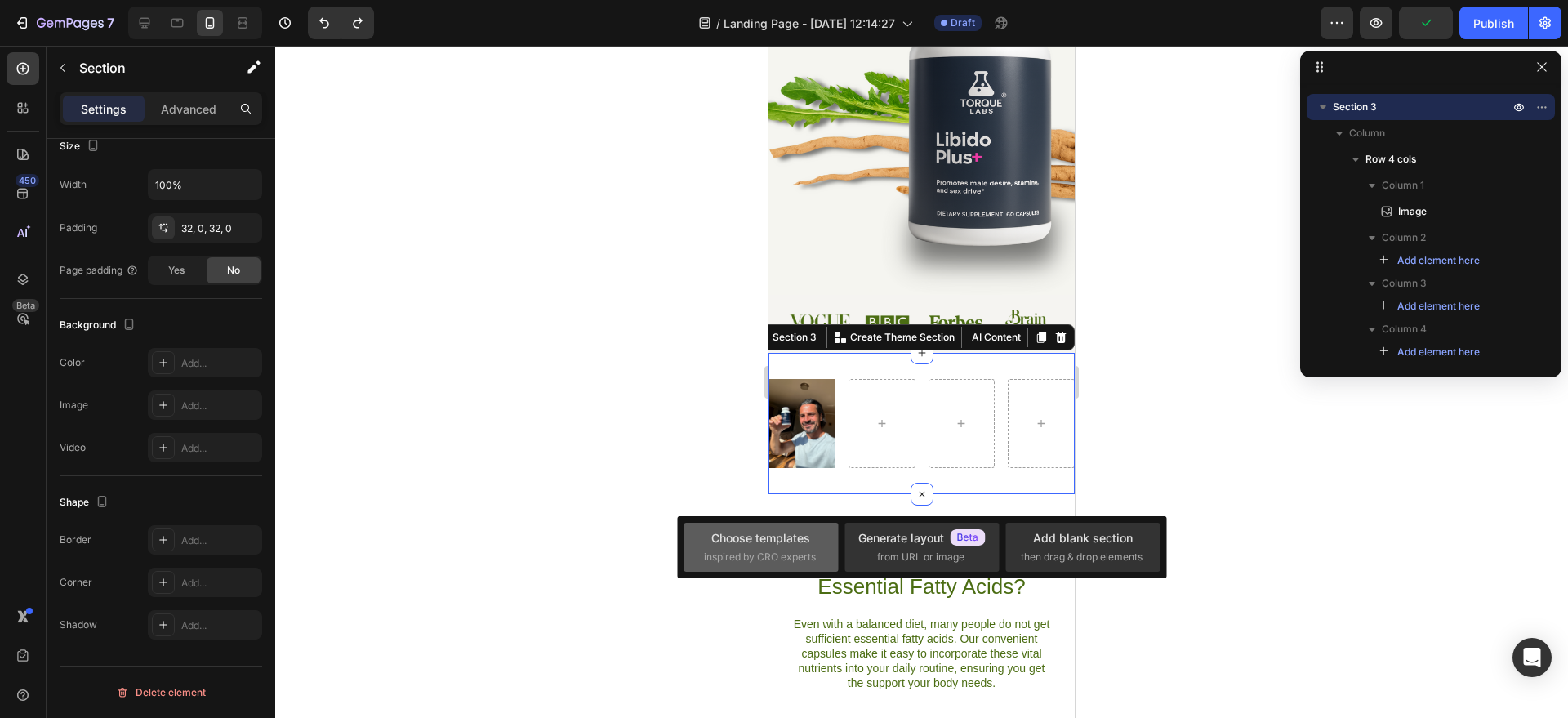
click at [764, 547] on div "Choose templates inspired by CRO experts" at bounding box center [761, 547] width 115 height 35
click at [1066, 529] on div "Add blank section" at bounding box center [1083, 537] width 100 height 18
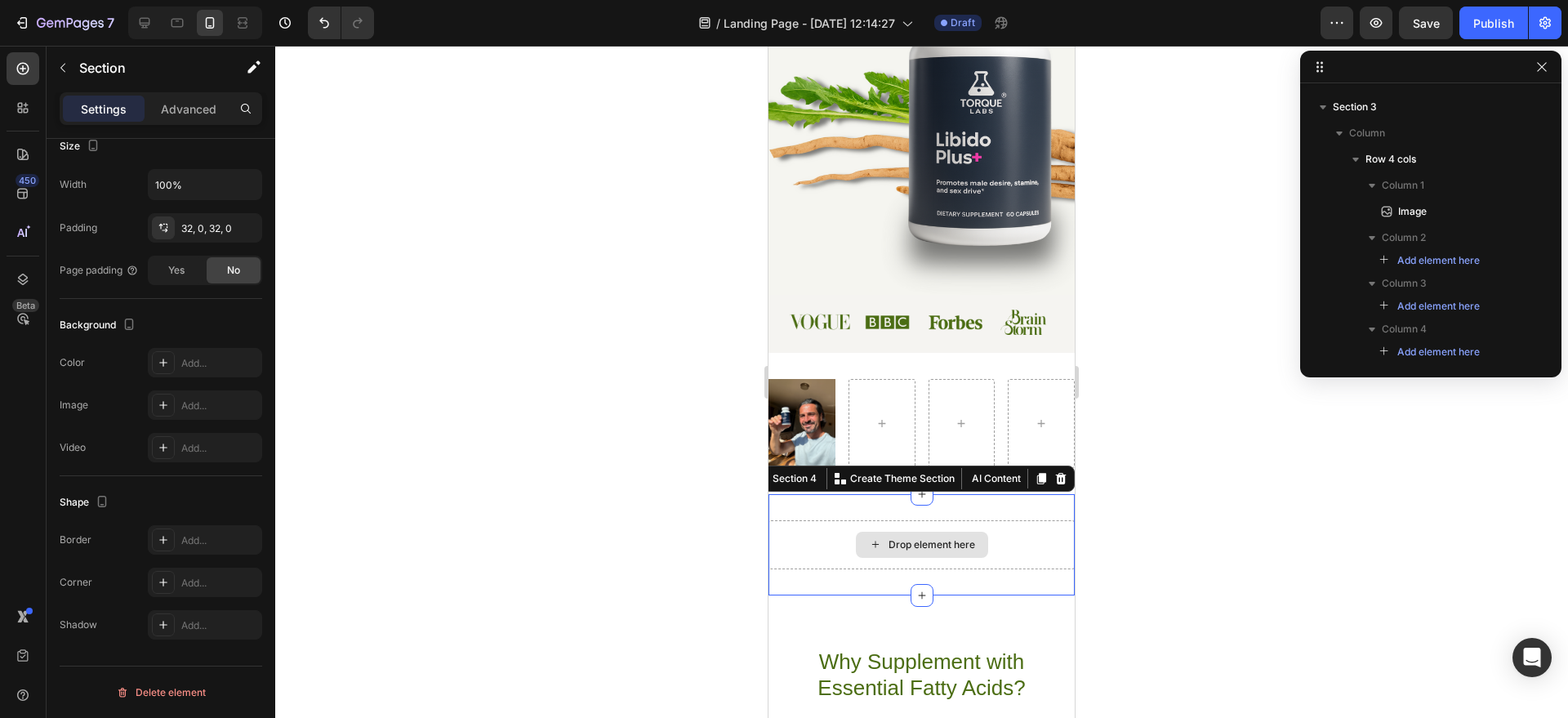
click at [942, 526] on div "Drop element here" at bounding box center [922, 544] width 306 height 49
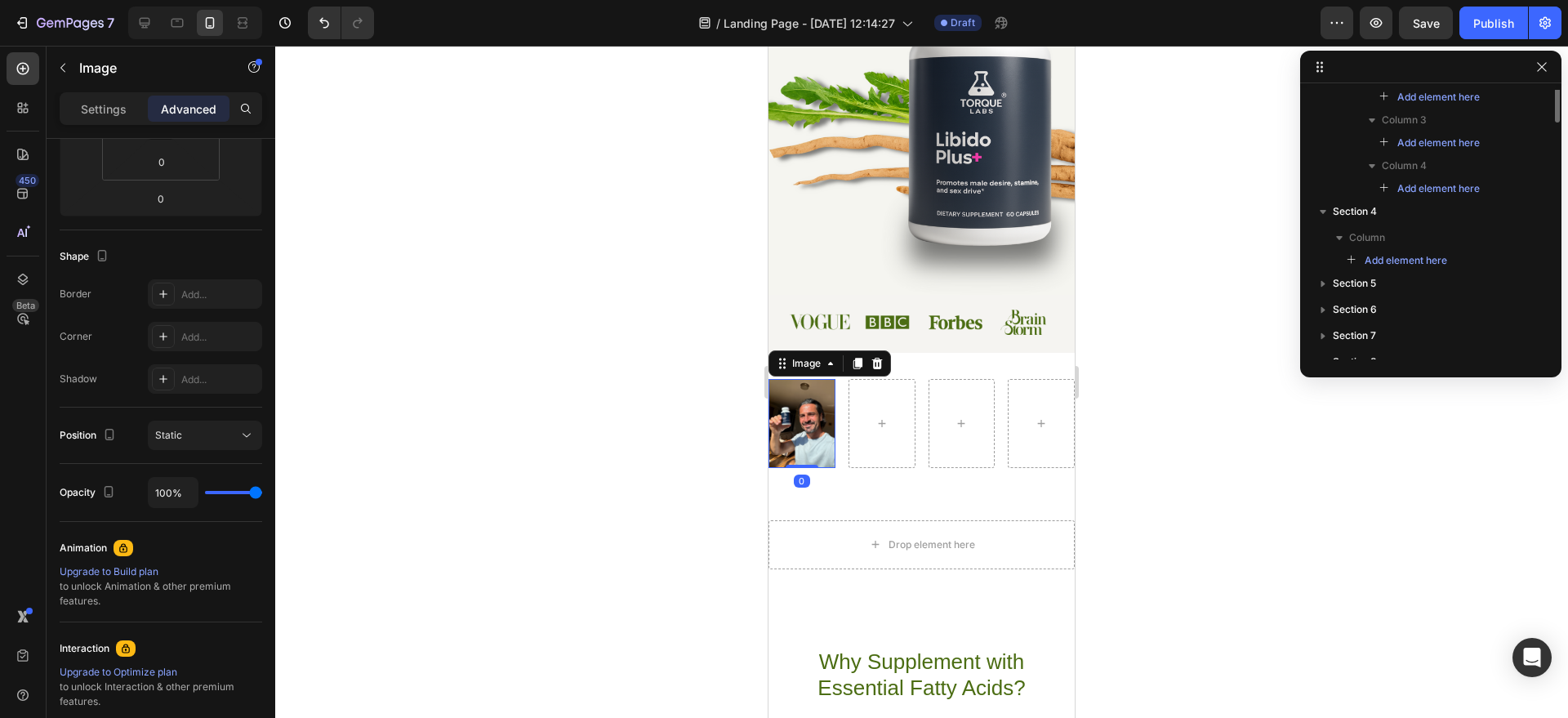
click at [822, 403] on img at bounding box center [802, 423] width 67 height 89
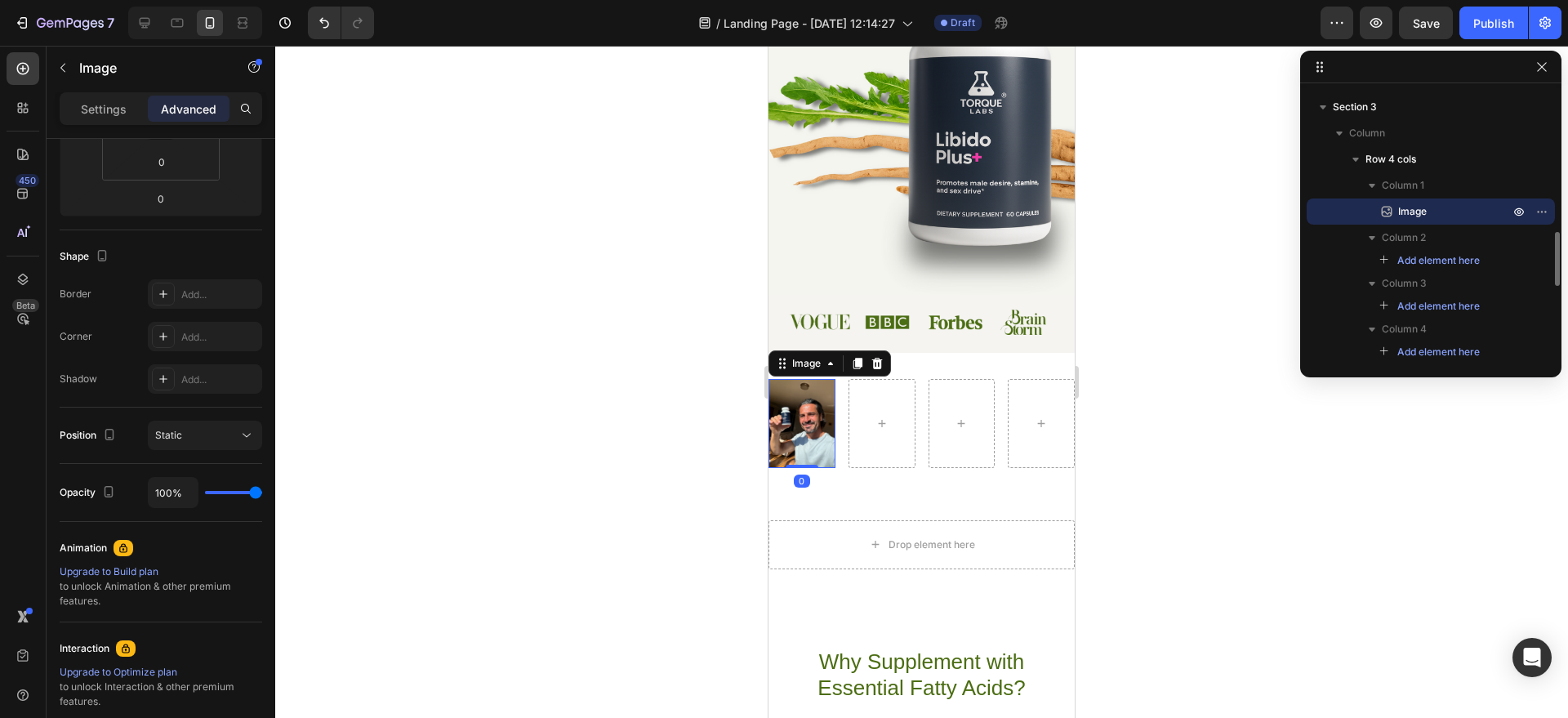
scroll to position [0, 0]
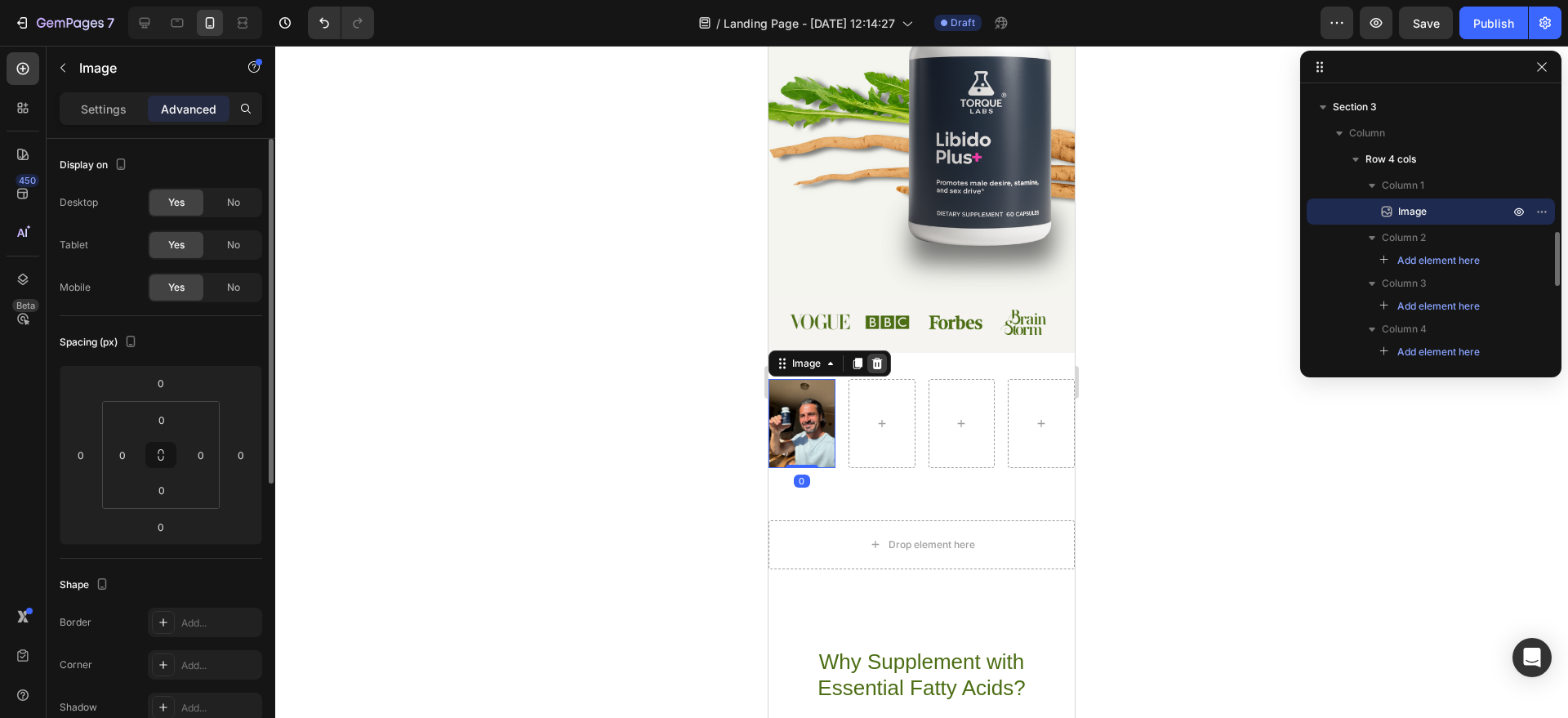
click at [885, 369] on div at bounding box center [876, 363] width 19 height 19
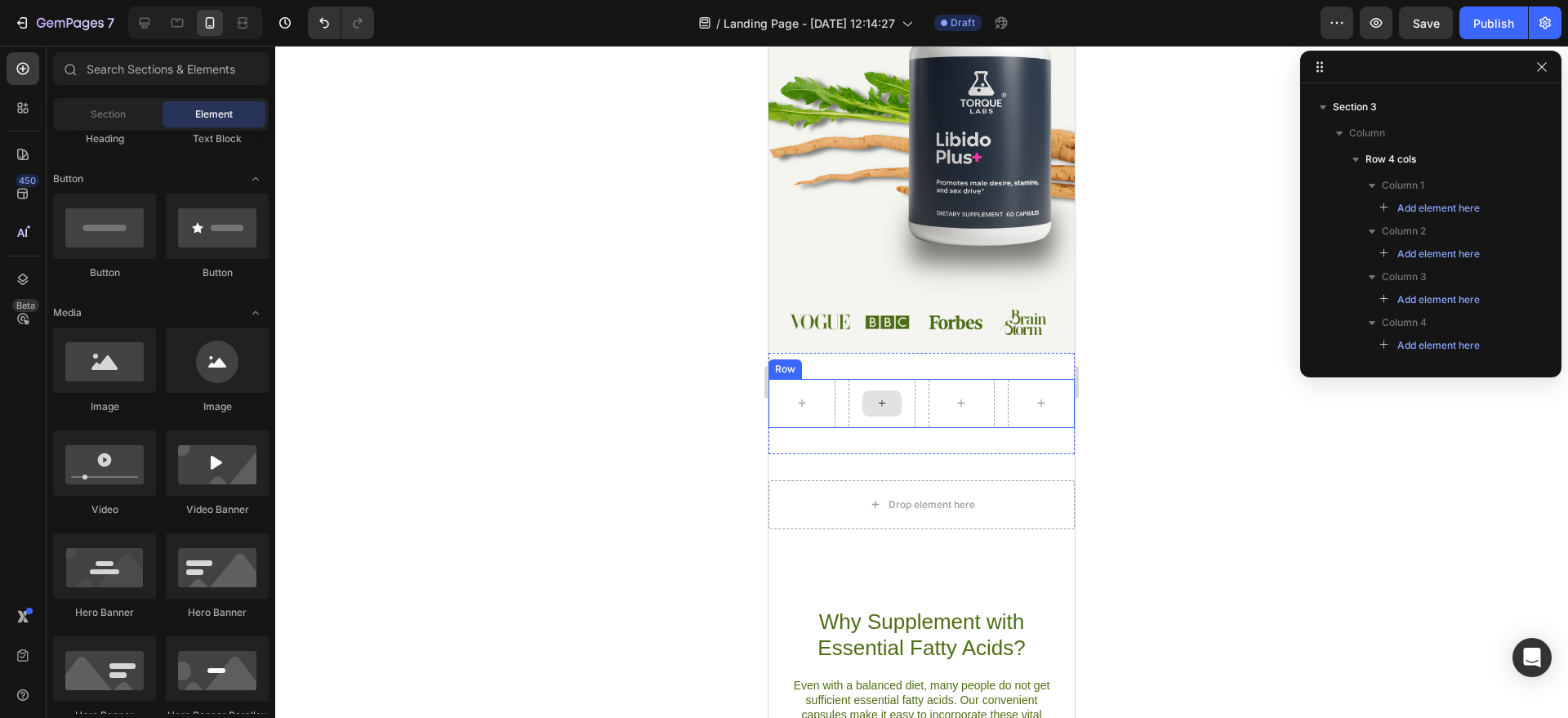
click at [892, 385] on div at bounding box center [882, 403] width 67 height 49
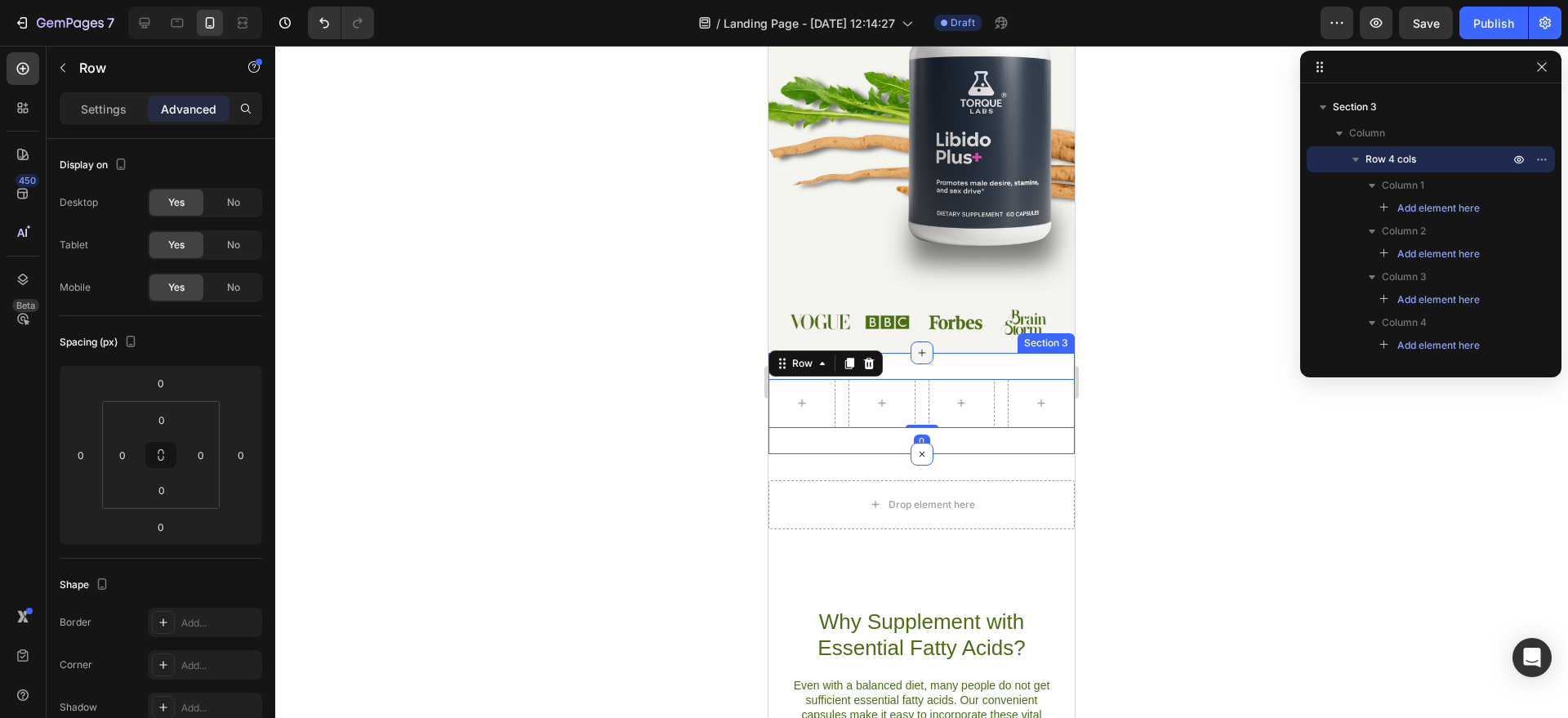
click at [911, 358] on div at bounding box center [922, 352] width 23 height 23
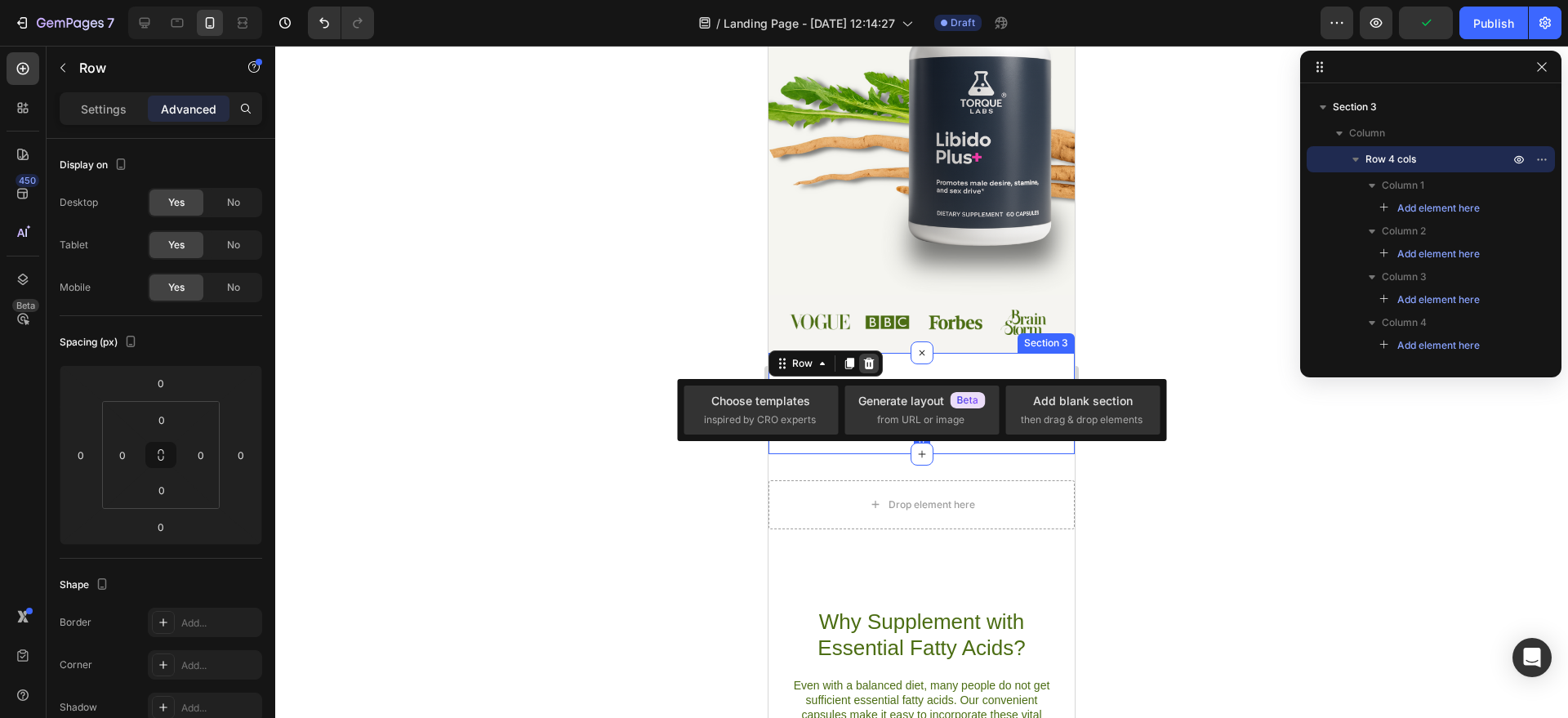
click at [871, 368] on icon at bounding box center [869, 363] width 11 height 12
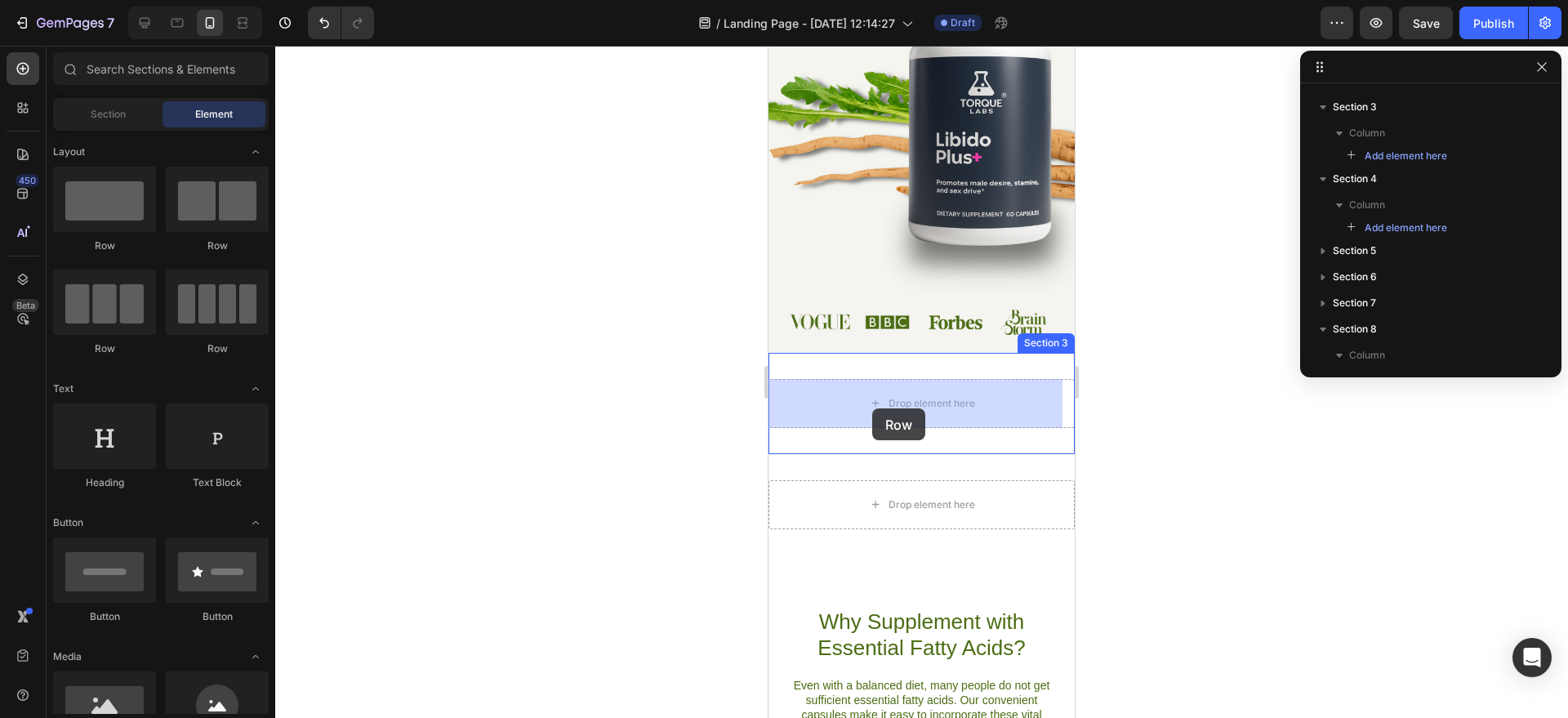
drag, startPoint x: 893, startPoint y: 355, endPoint x: 869, endPoint y: 393, distance: 44.9
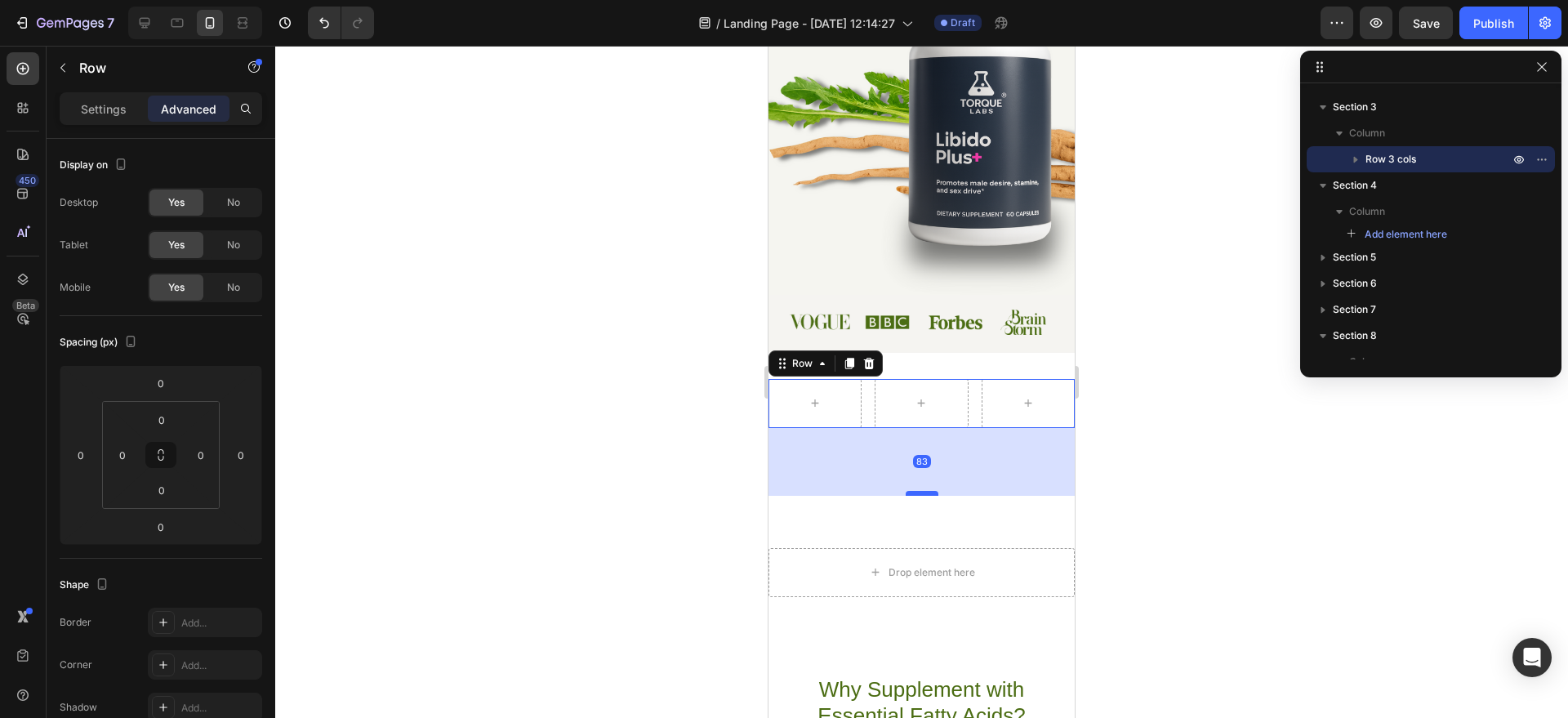
drag, startPoint x: 924, startPoint y: 456, endPoint x: 926, endPoint y: 494, distance: 38.1
click at [926, 494] on div at bounding box center [922, 493] width 33 height 5
click at [923, 428] on div "83" at bounding box center [922, 461] width 306 height 68
click at [924, 494] on div at bounding box center [922, 493] width 33 height 5
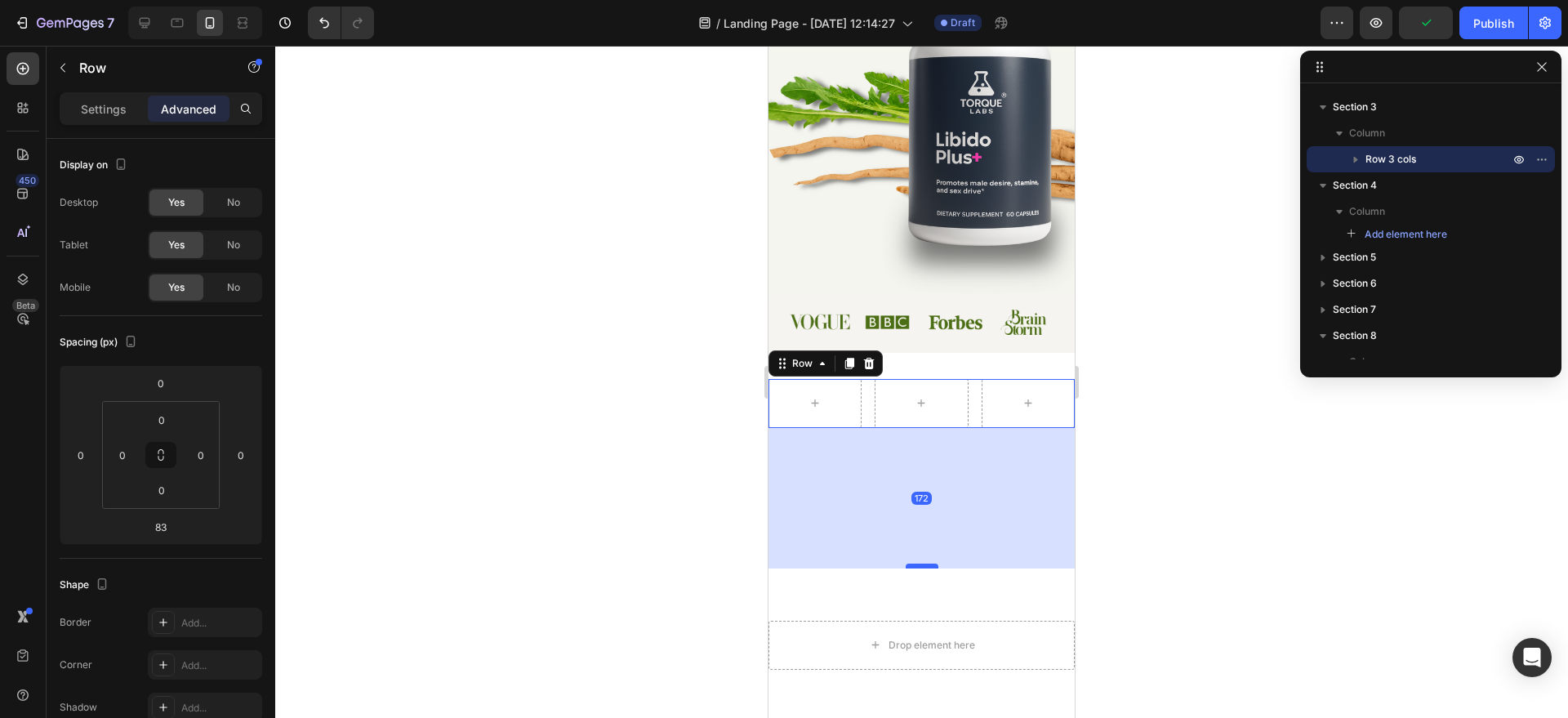
drag, startPoint x: 924, startPoint y: 494, endPoint x: 915, endPoint y: 573, distance: 79.5
click at [916, 568] on div at bounding box center [922, 566] width 33 height 5
type input "180"
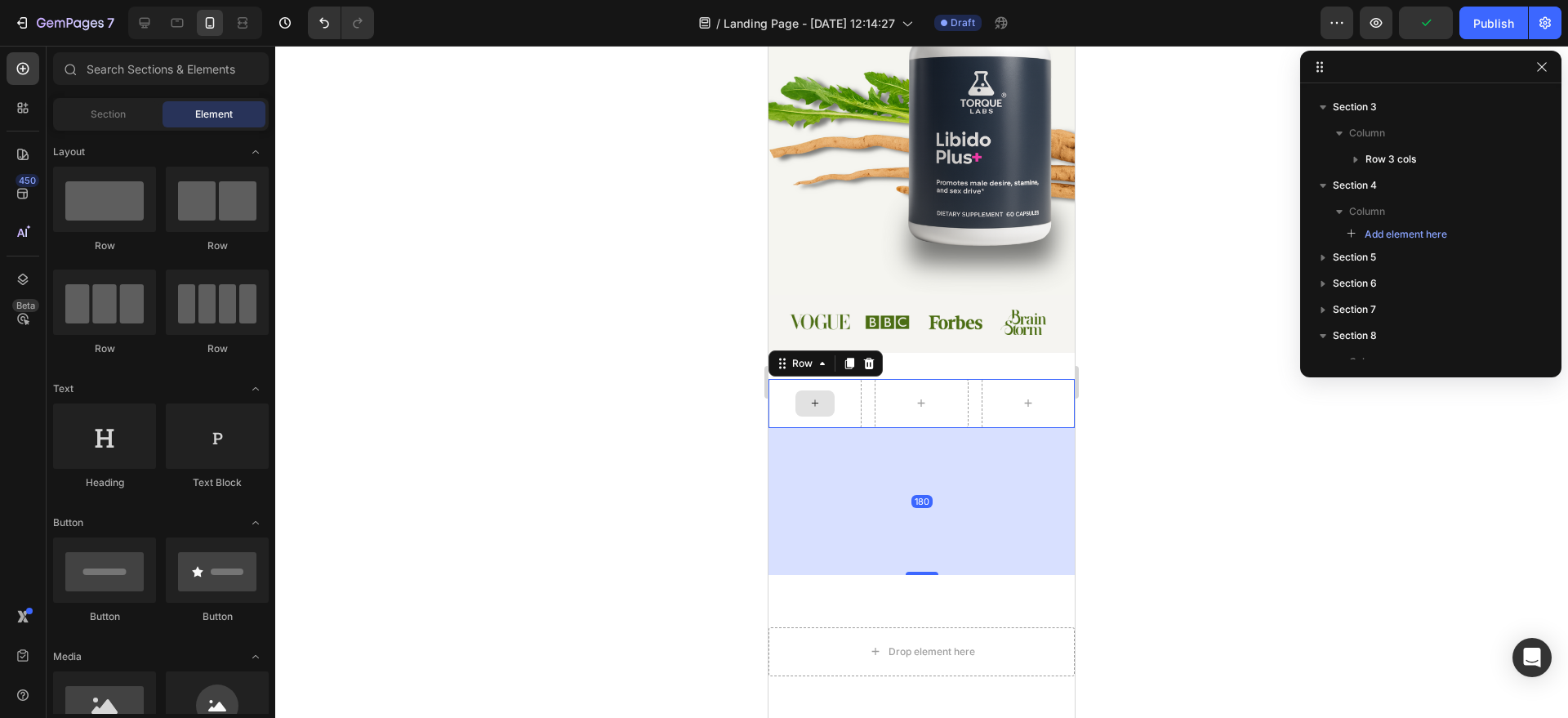
click at [810, 412] on div at bounding box center [815, 403] width 39 height 26
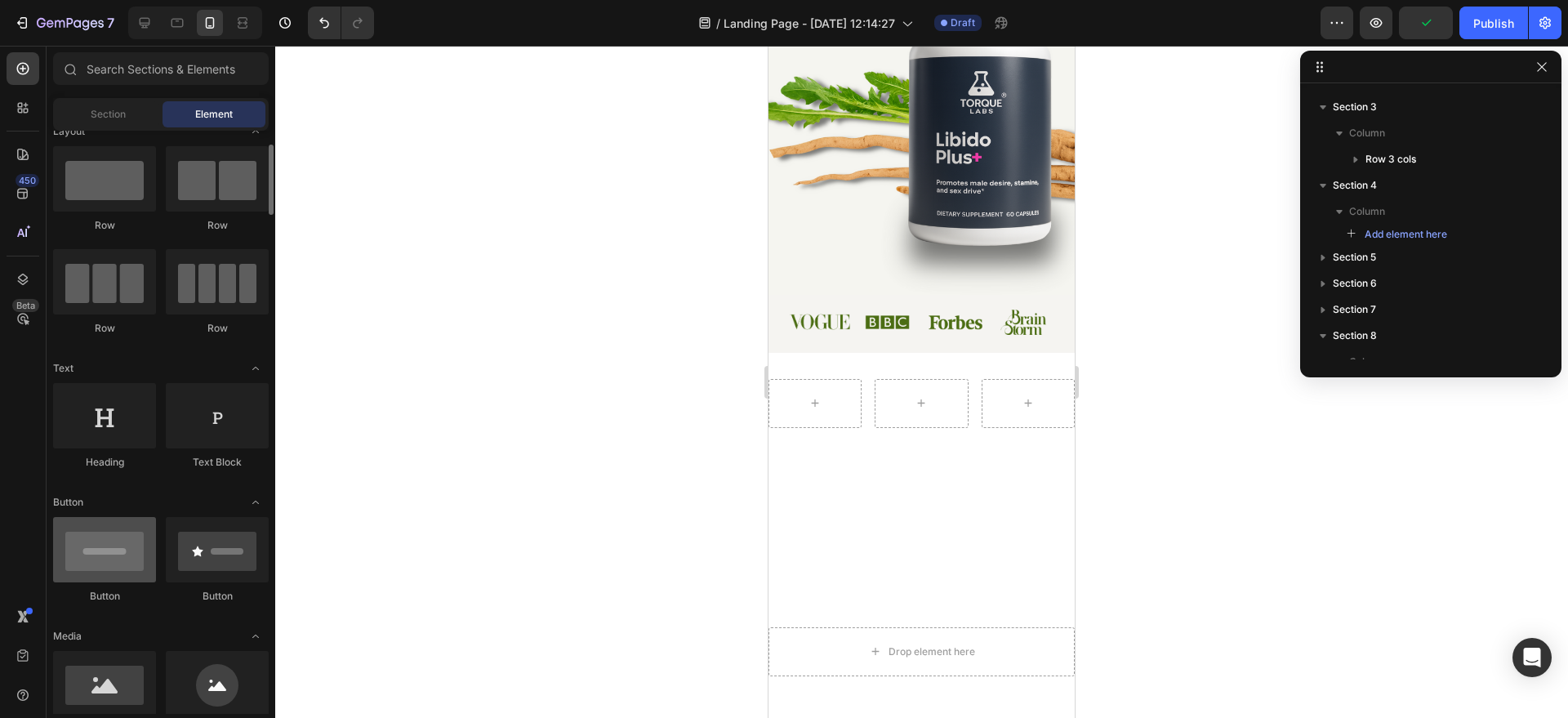
scroll to position [211, 0]
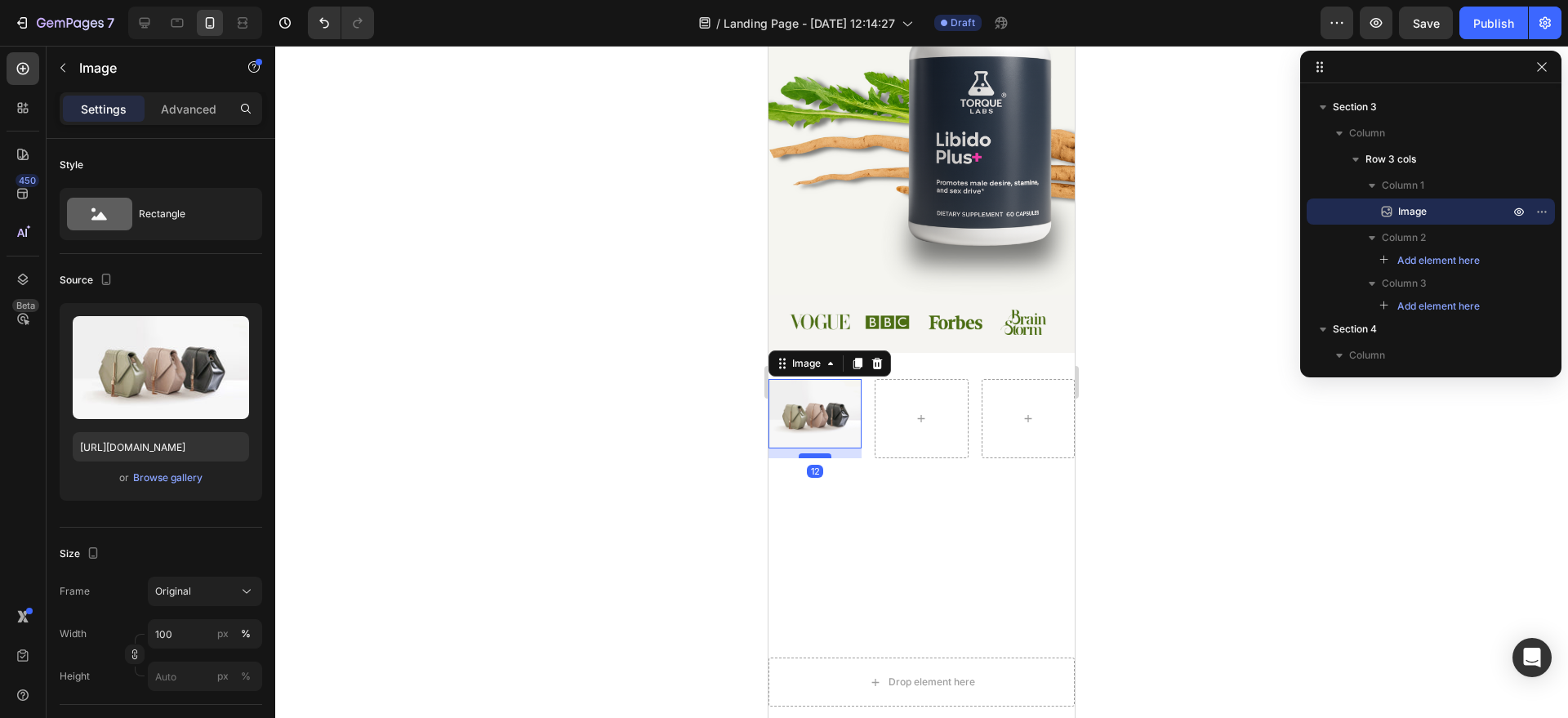
drag, startPoint x: 822, startPoint y: 443, endPoint x: 824, endPoint y: 455, distance: 12.2
click at [824, 455] on div at bounding box center [815, 456] width 33 height 5
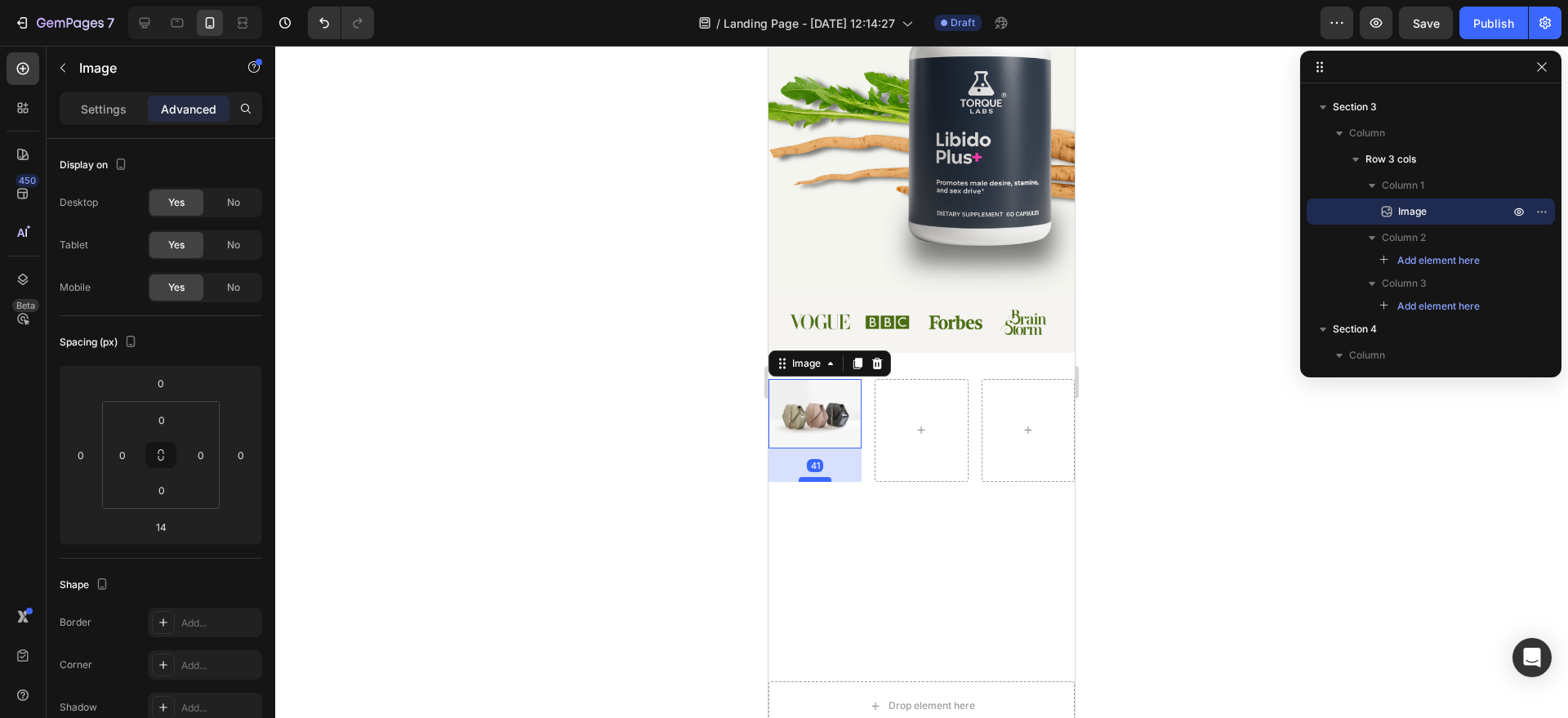
drag, startPoint x: 822, startPoint y: 452, endPoint x: 825, endPoint y: 476, distance: 24.2
click at [825, 476] on div at bounding box center [815, 479] width 33 height 5
drag, startPoint x: 822, startPoint y: 500, endPoint x: 830, endPoint y: 546, distance: 46.7
click at [822, 448] on div "44" at bounding box center [815, 448] width 93 height 0
type input "160"
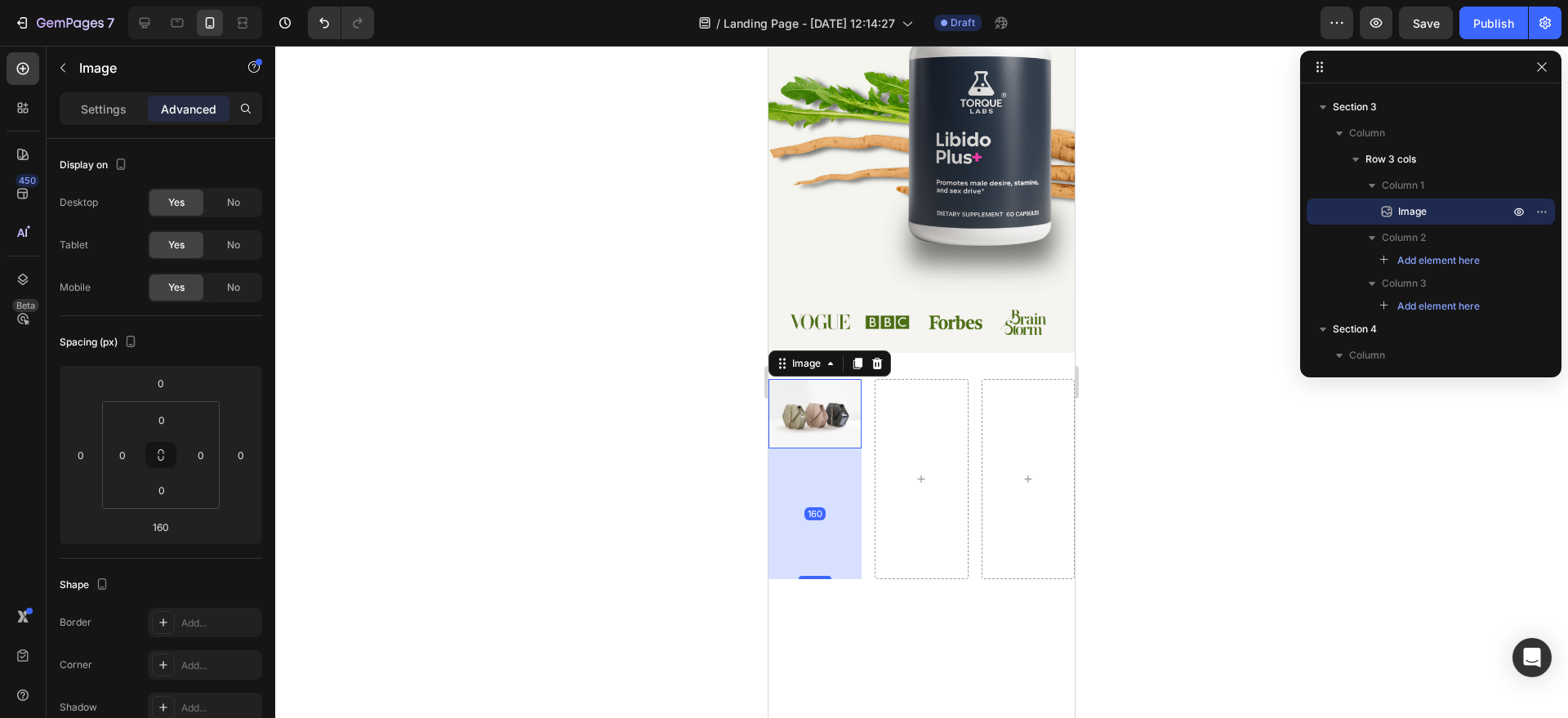
click at [850, 438] on img at bounding box center [815, 414] width 93 height 70
click at [835, 415] on img at bounding box center [815, 414] width 93 height 70
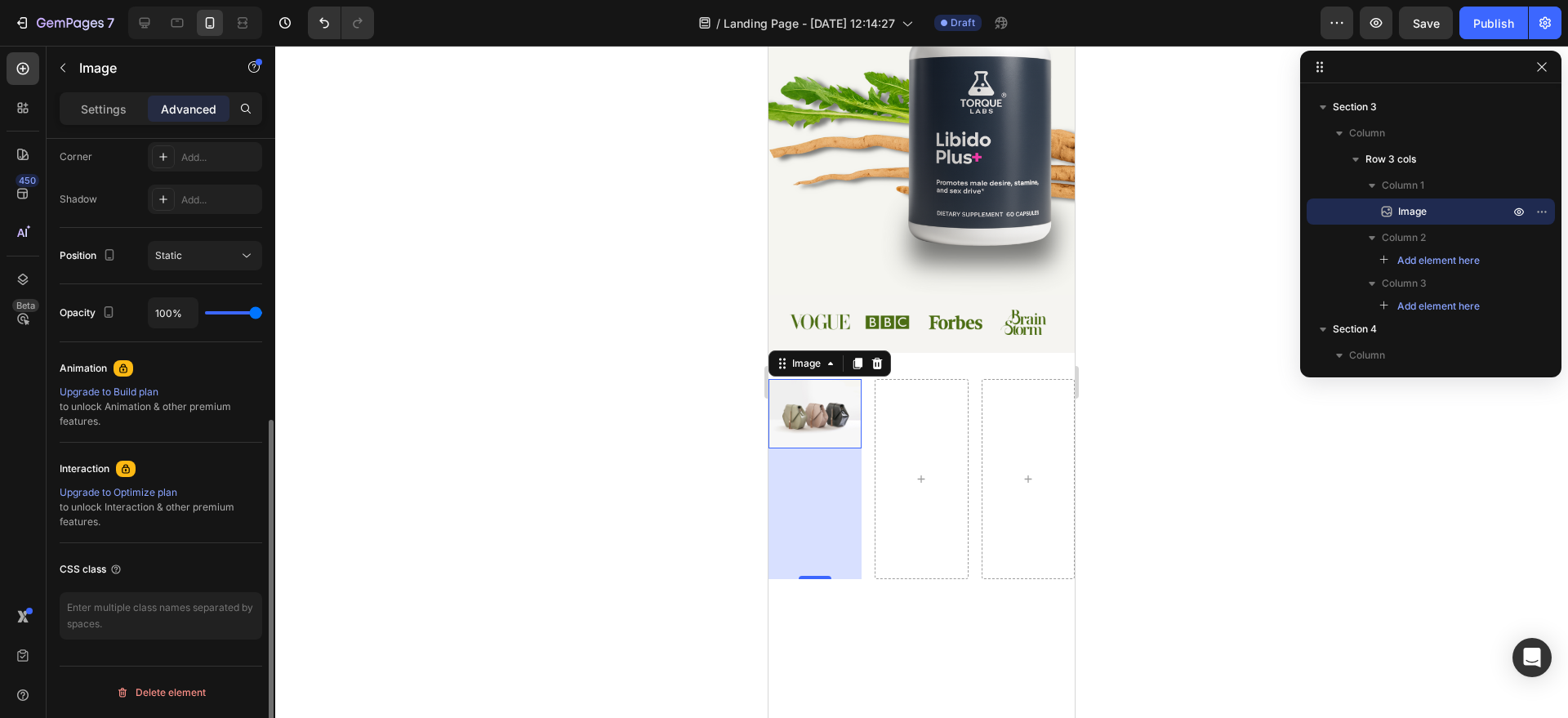
scroll to position [0, 0]
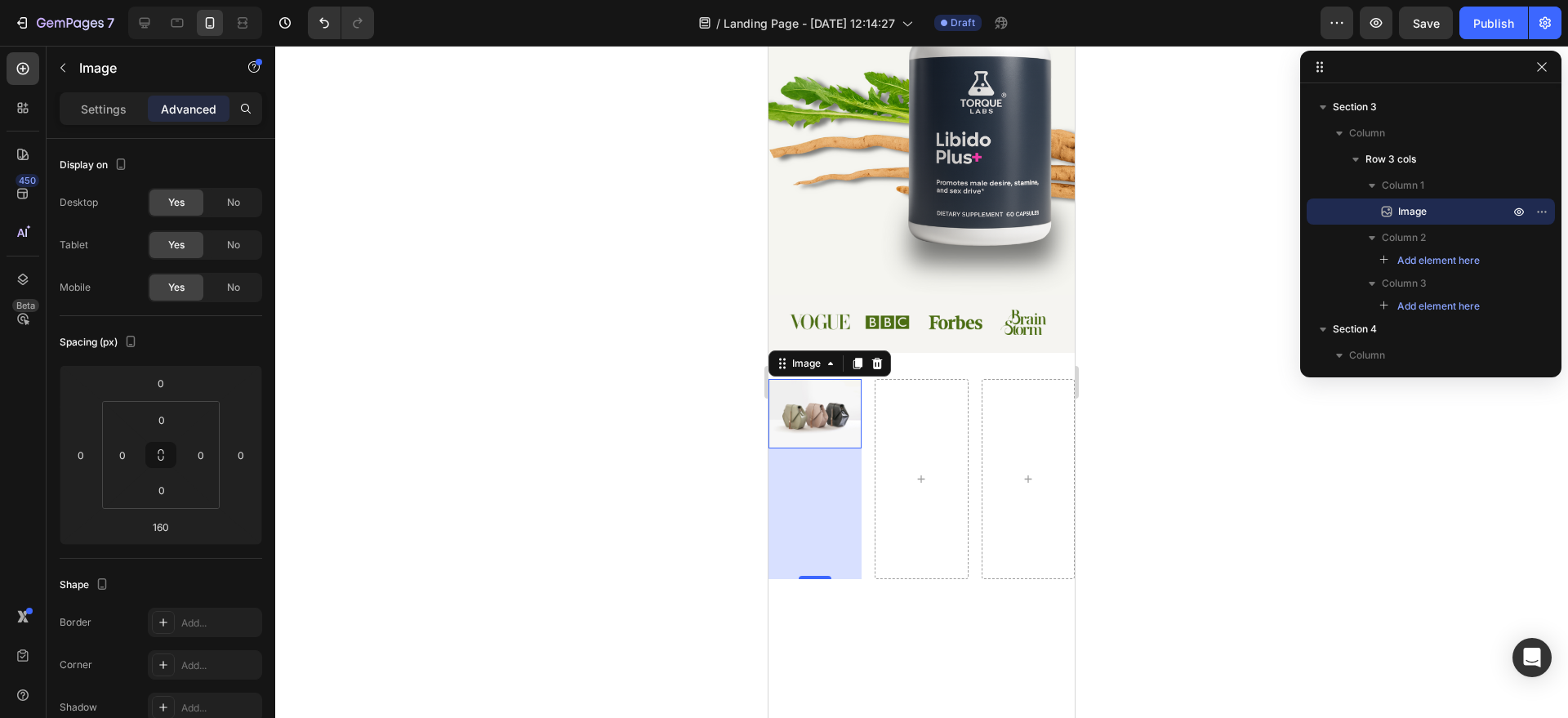
click at [822, 422] on img at bounding box center [815, 414] width 93 height 70
drag, startPoint x: 823, startPoint y: 421, endPoint x: 791, endPoint y: 415, distance: 32.6
click at [823, 421] on img at bounding box center [815, 414] width 93 height 70
click at [105, 109] on p "Settings" at bounding box center [104, 109] width 46 height 18
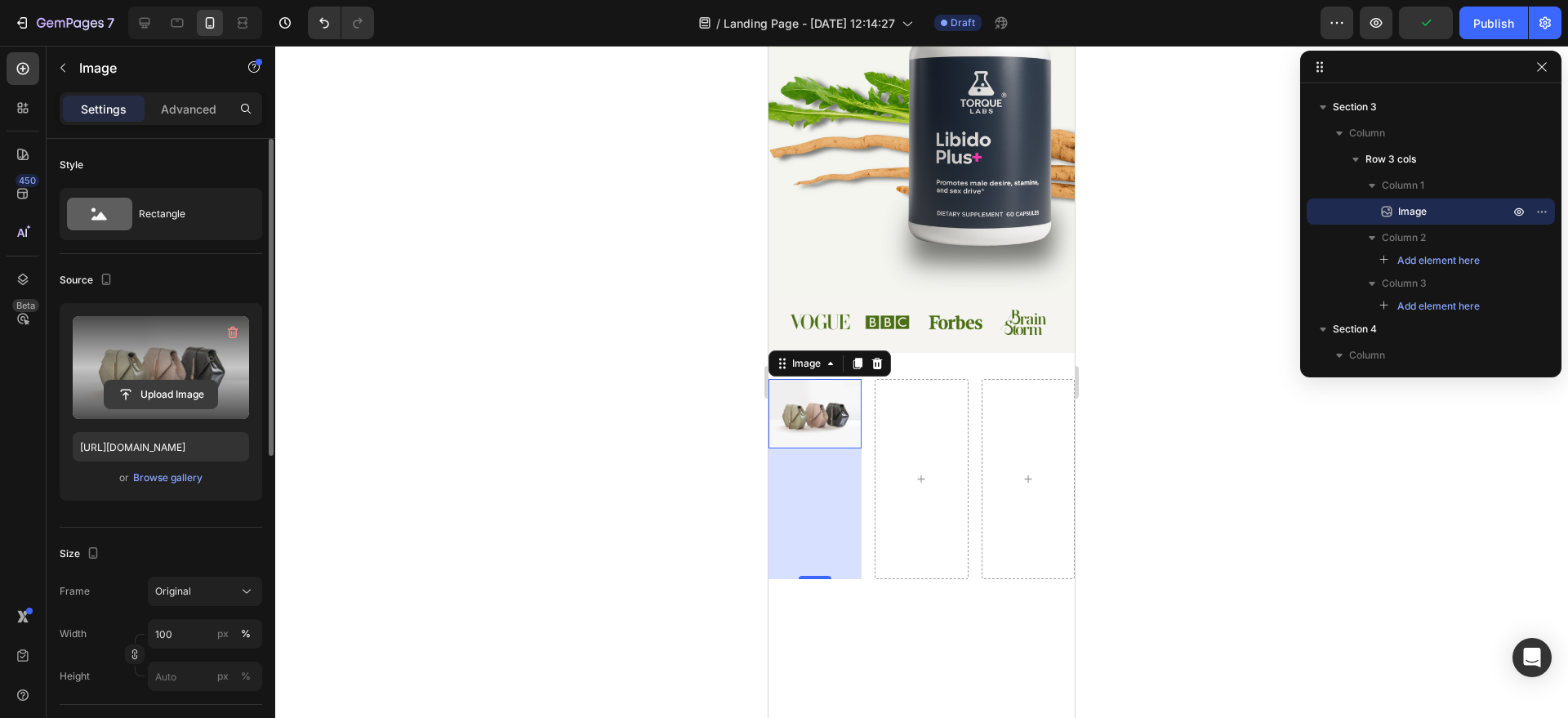
click at [181, 391] on input "file" at bounding box center [161, 394] width 113 height 28
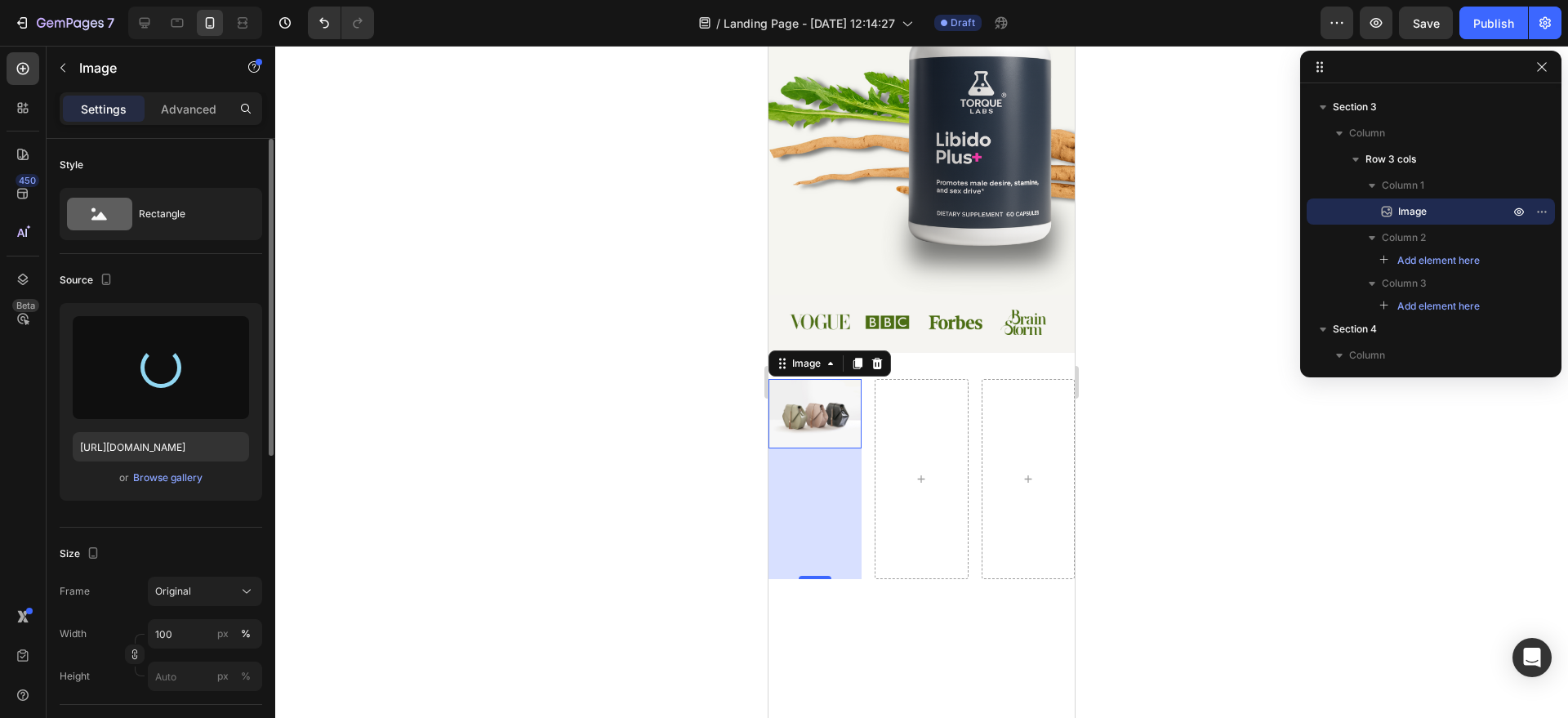
type input "[URL][DOMAIN_NAME]"
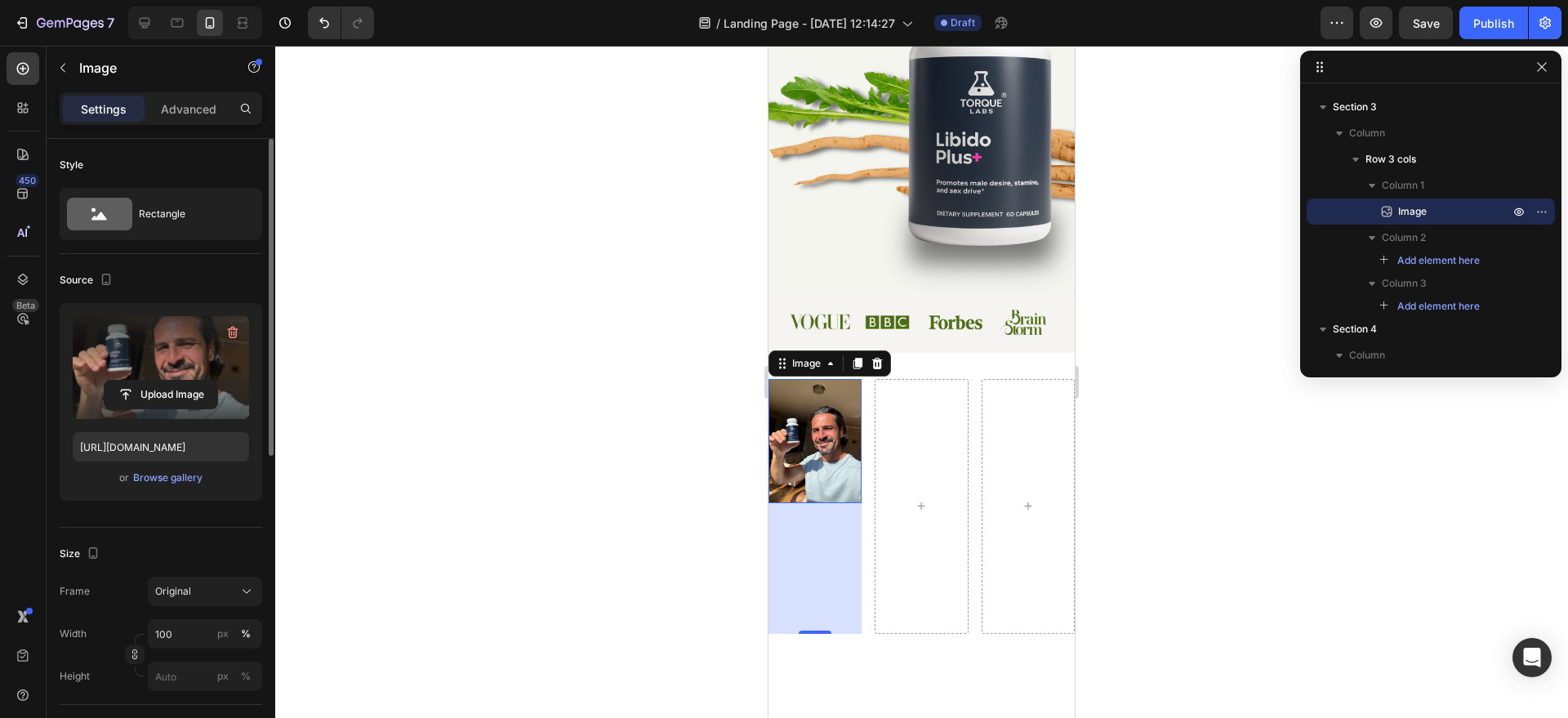
click at [814, 418] on img at bounding box center [815, 440] width 93 height 124
click at [206, 206] on div "Rectangle" at bounding box center [188, 213] width 100 height 38
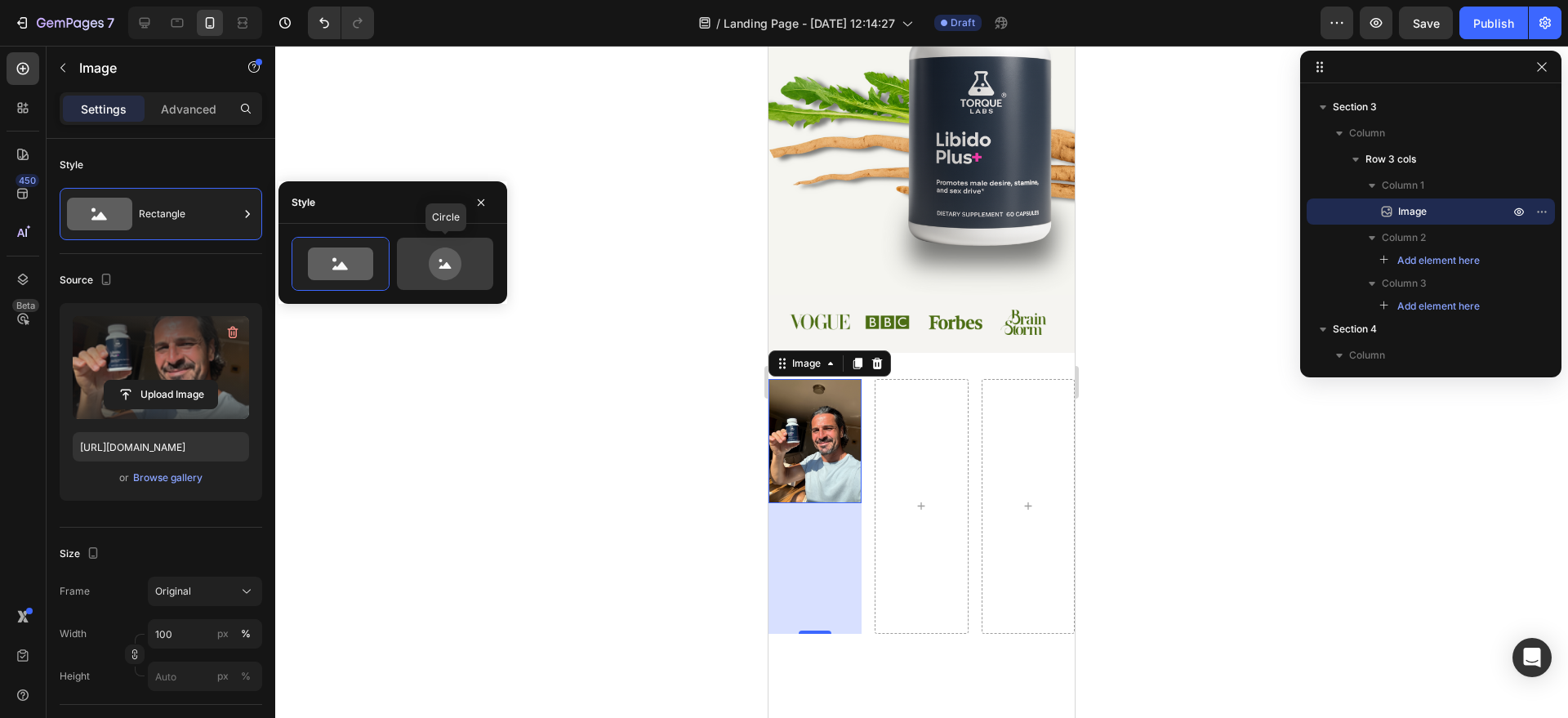
click at [409, 260] on icon at bounding box center [445, 263] width 77 height 33
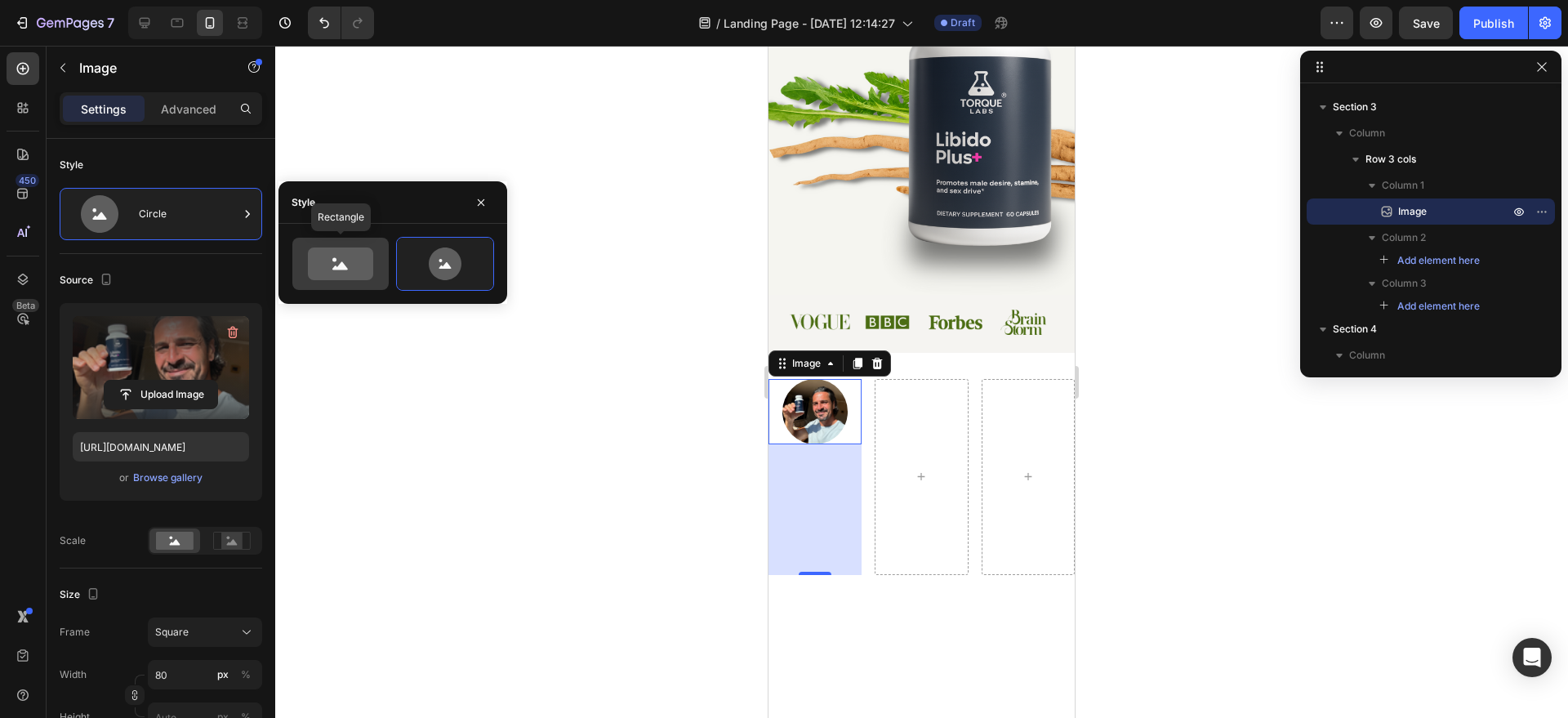
click at [320, 262] on icon at bounding box center [340, 263] width 65 height 33
type input "100"
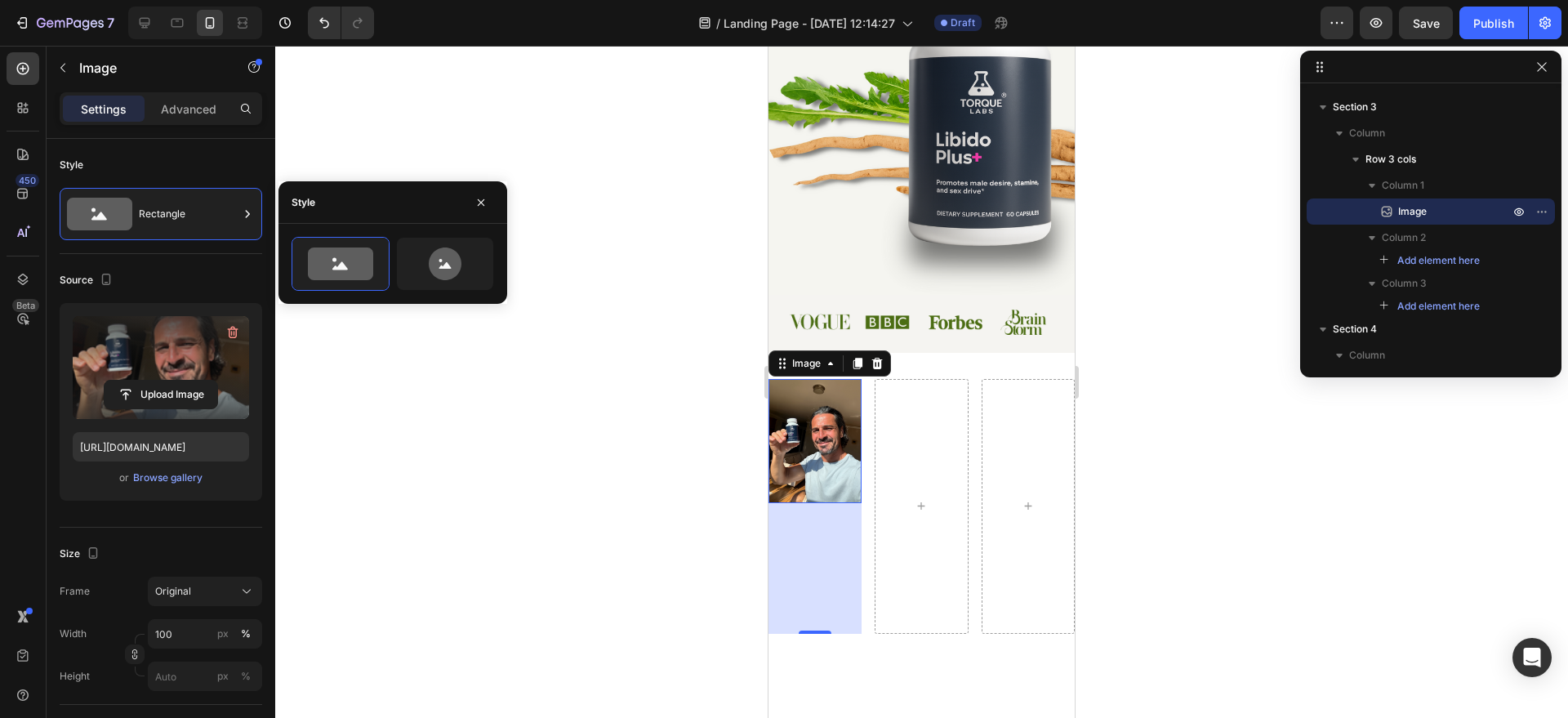
click at [574, 480] on div at bounding box center [922, 382] width 1293 height 672
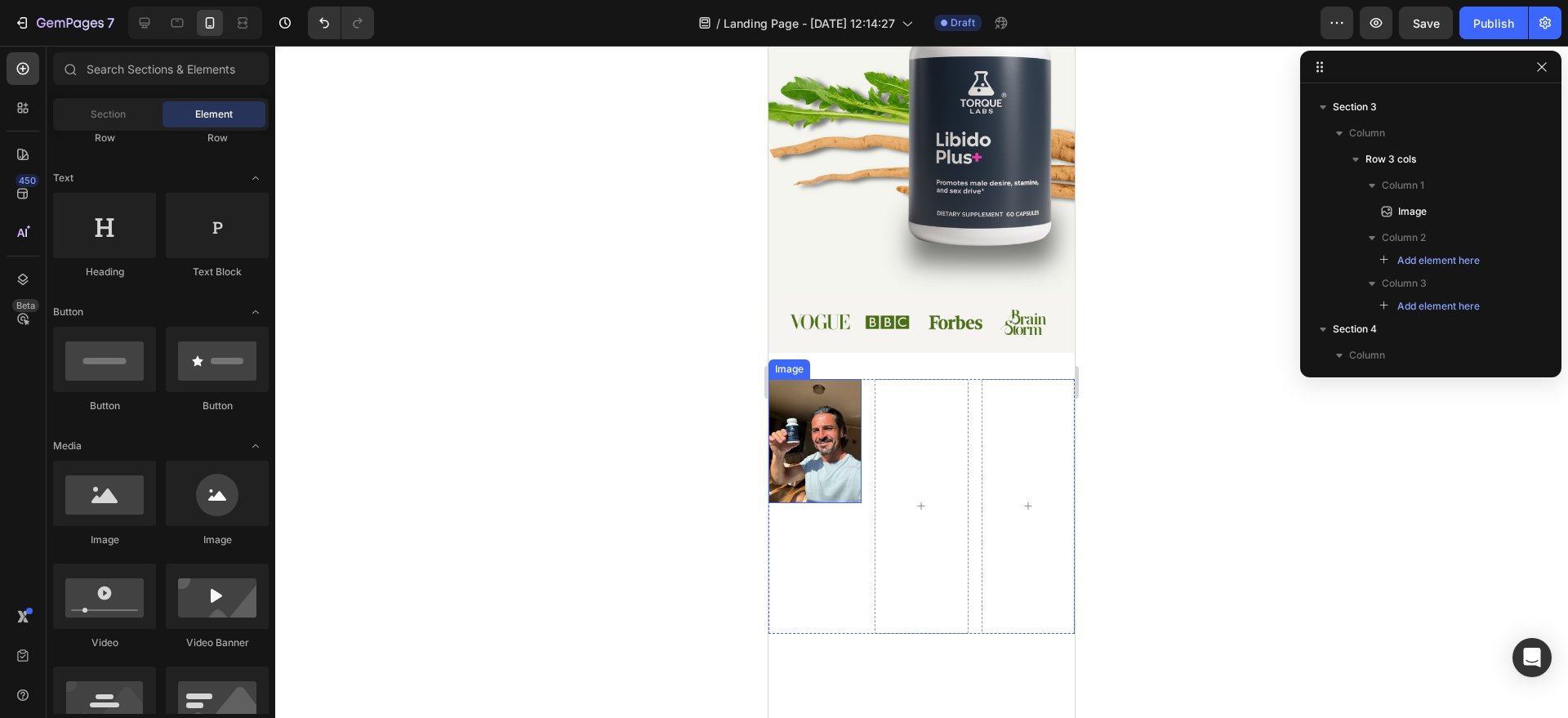
click at [779, 454] on img at bounding box center [815, 440] width 93 height 124
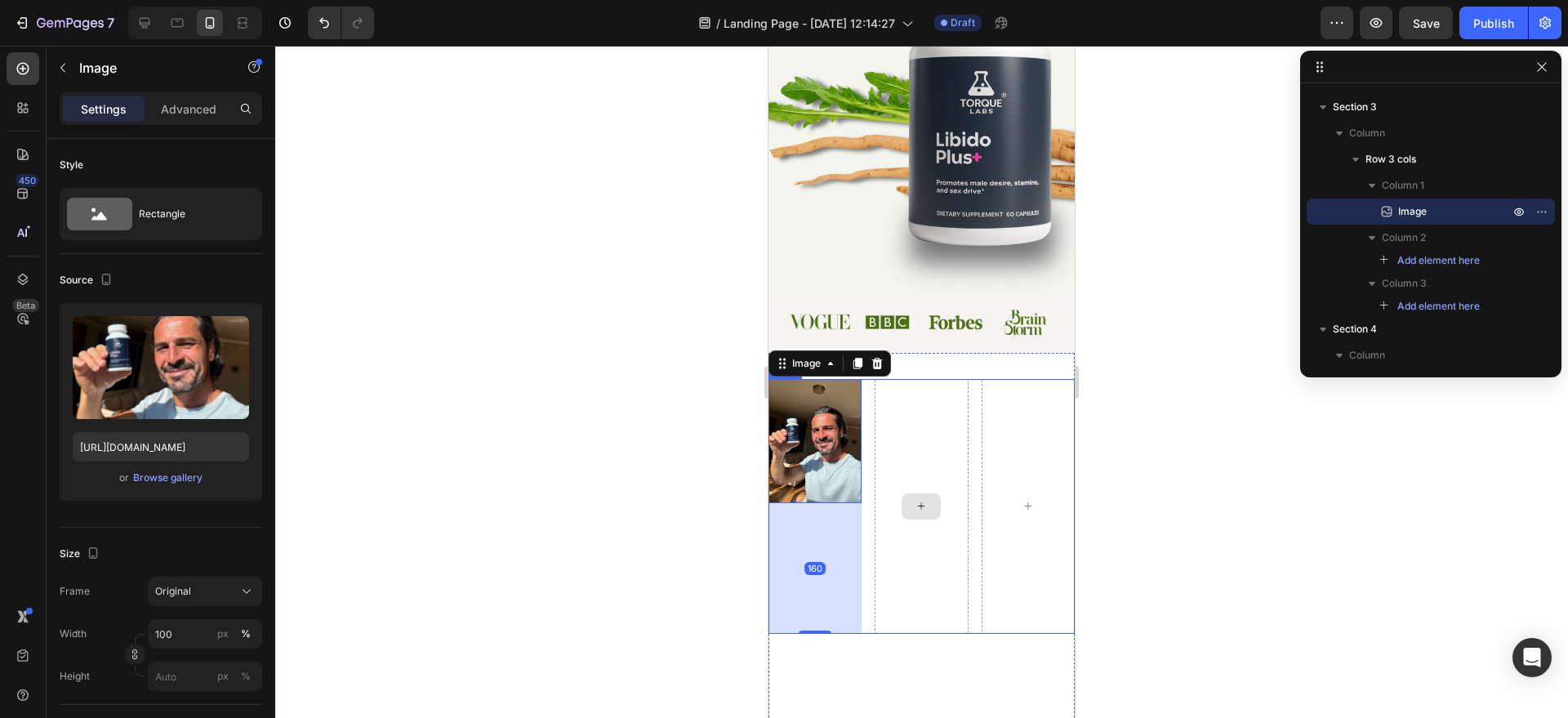
type input "80"
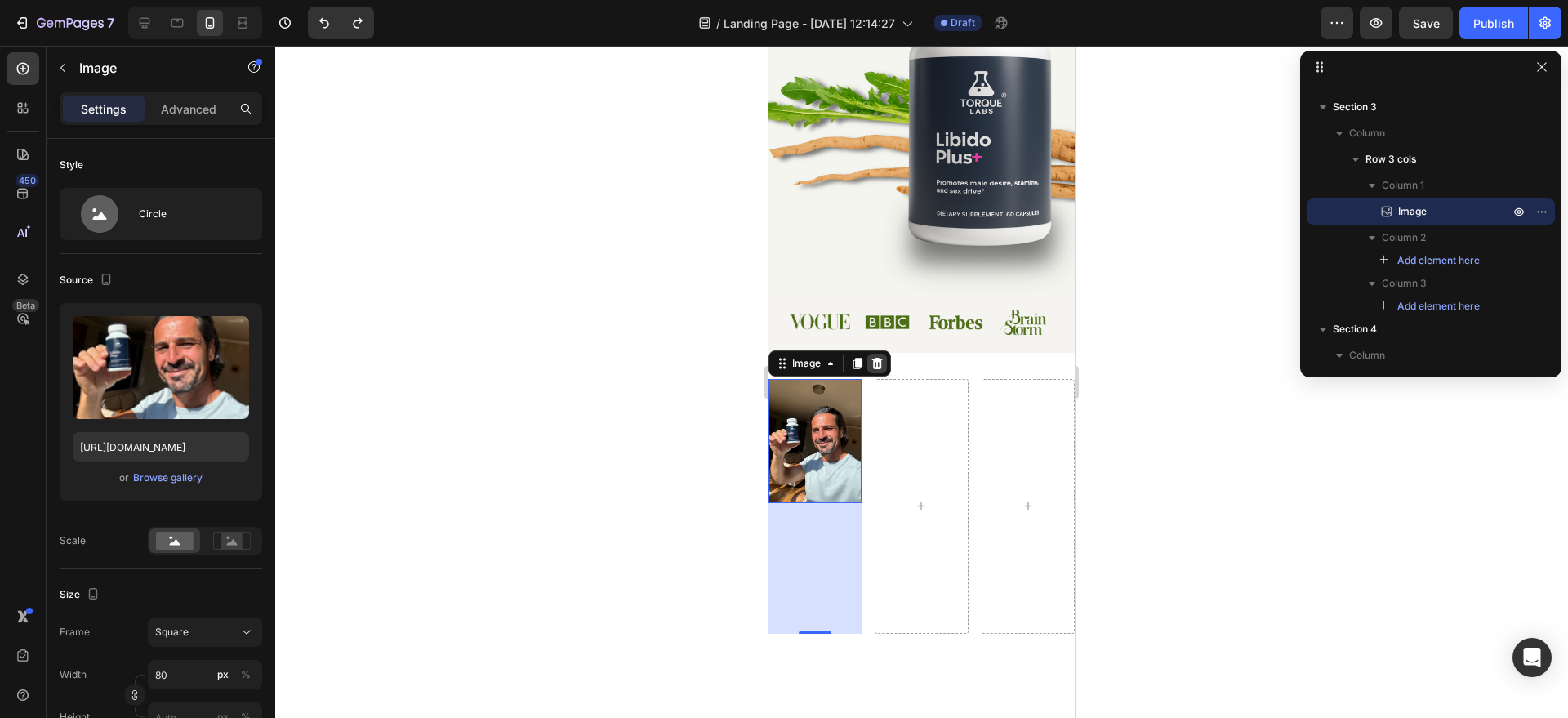
click at [885, 369] on div at bounding box center [876, 363] width 19 height 19
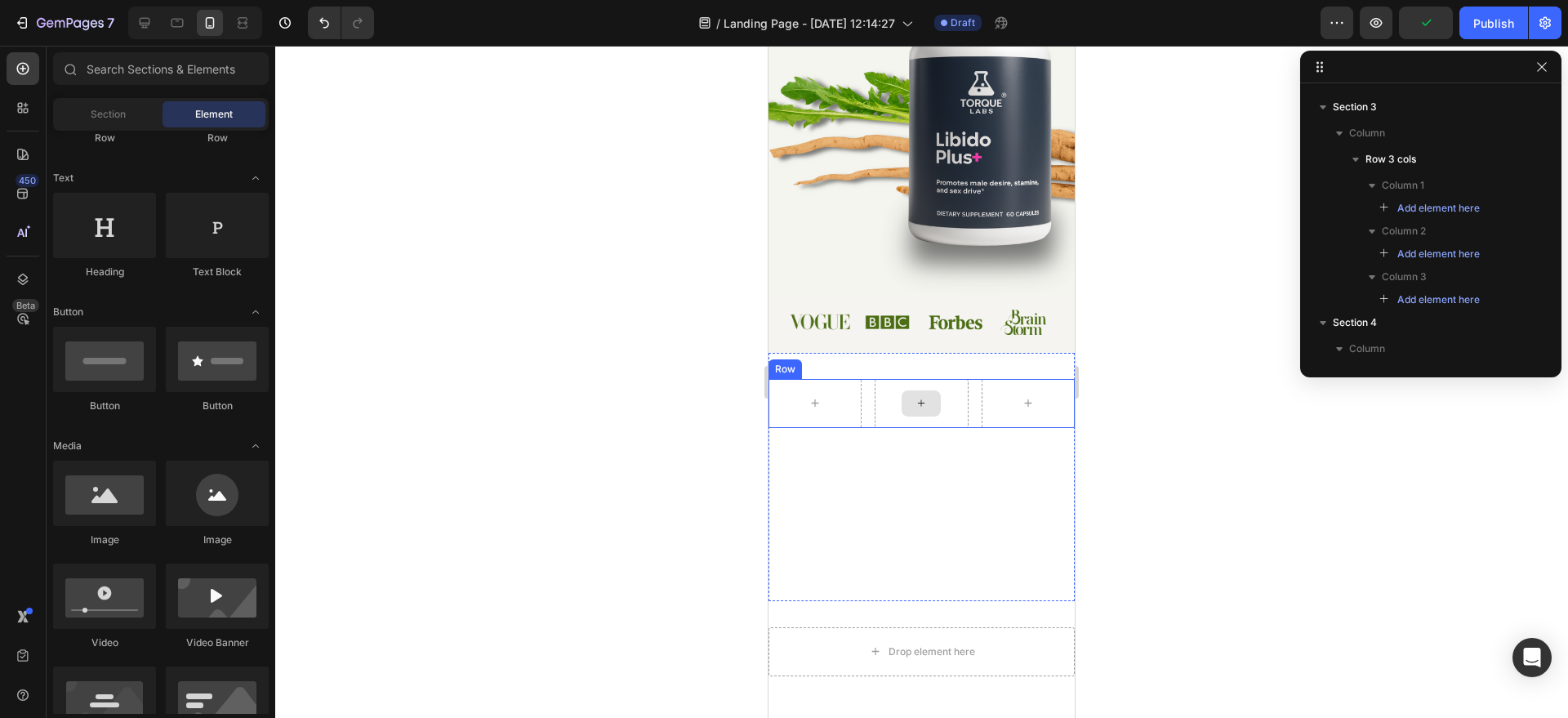
click at [949, 420] on div at bounding box center [921, 403] width 93 height 49
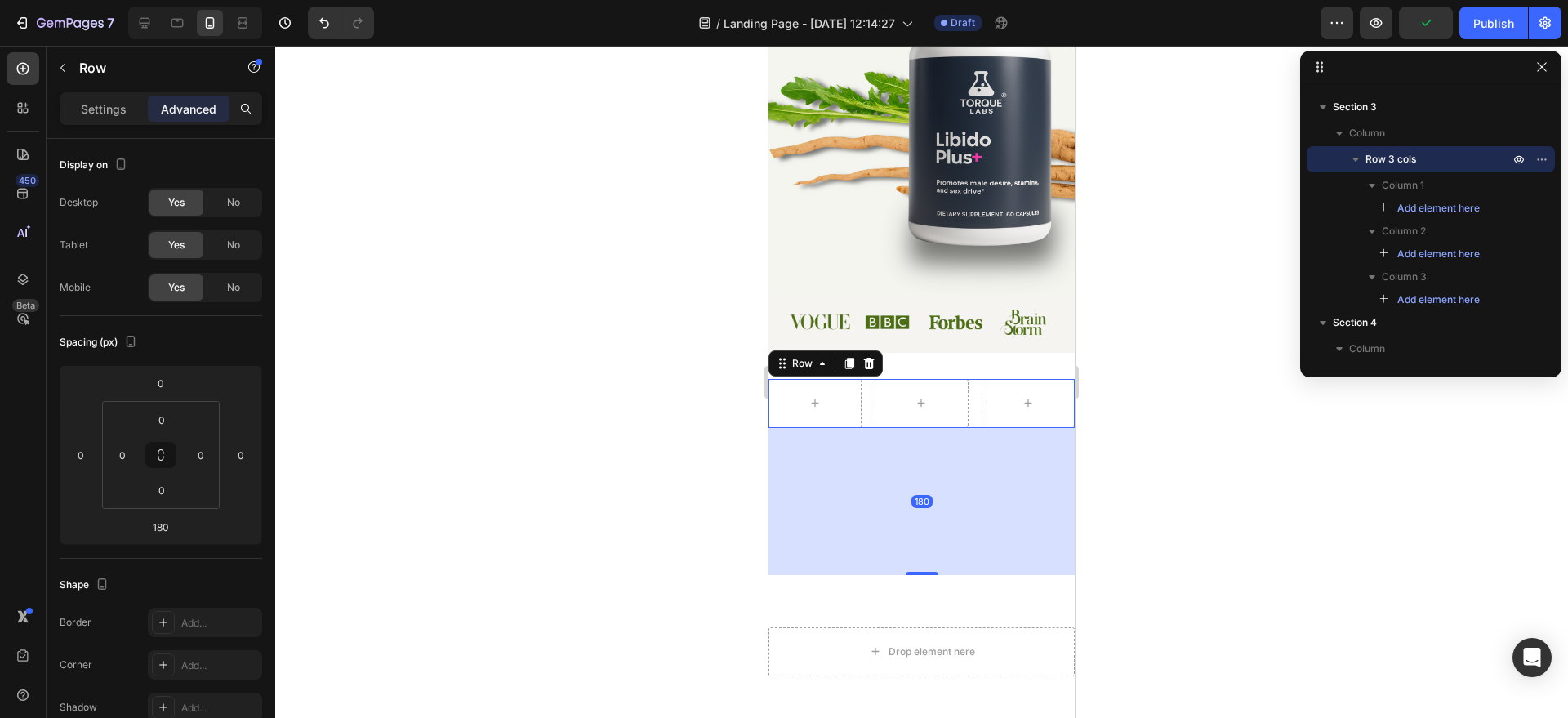
click at [964, 462] on div "180" at bounding box center [922, 502] width 306 height 147
click at [868, 367] on icon at bounding box center [869, 363] width 11 height 12
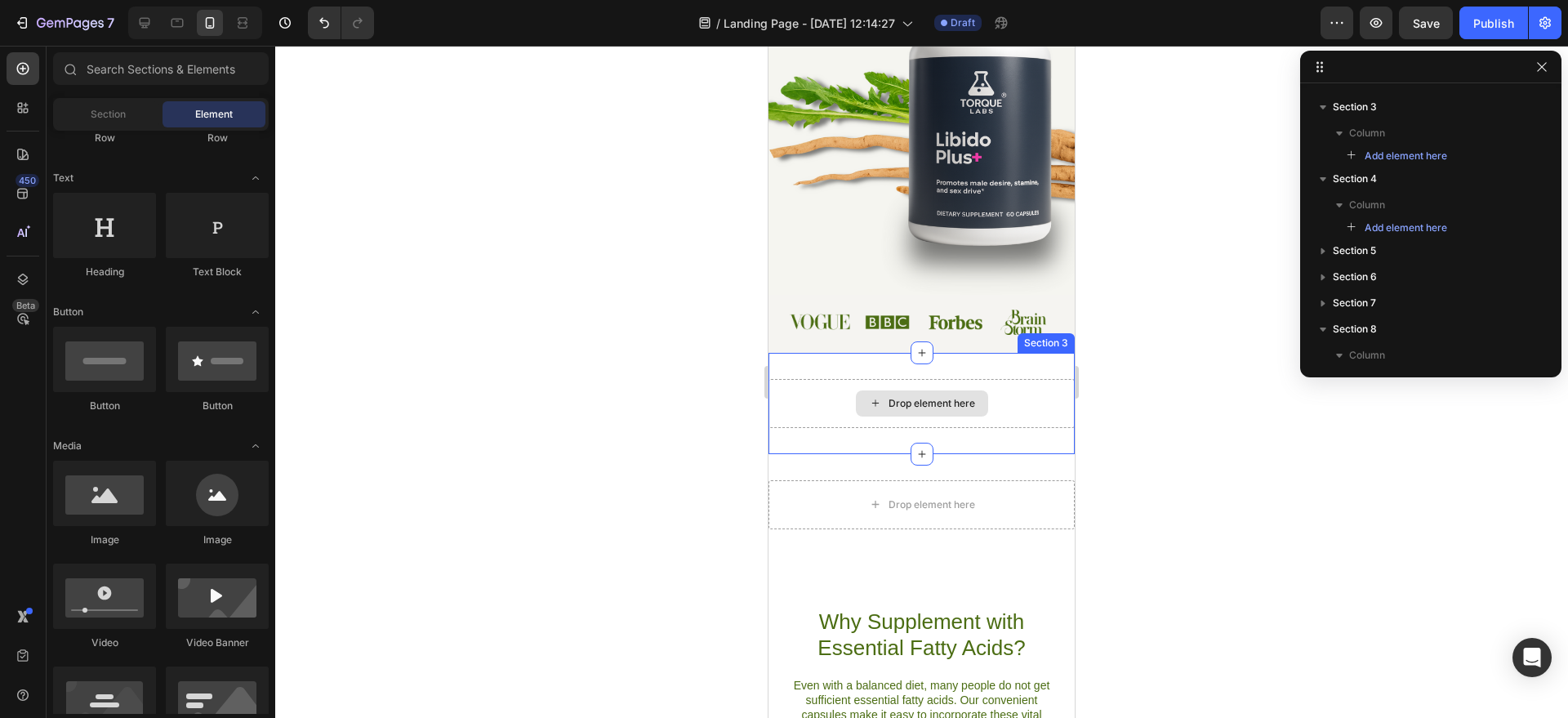
click at [967, 406] on div "Drop element here" at bounding box center [932, 404] width 87 height 13
click at [901, 398] on div "Drop element here" at bounding box center [932, 404] width 87 height 13
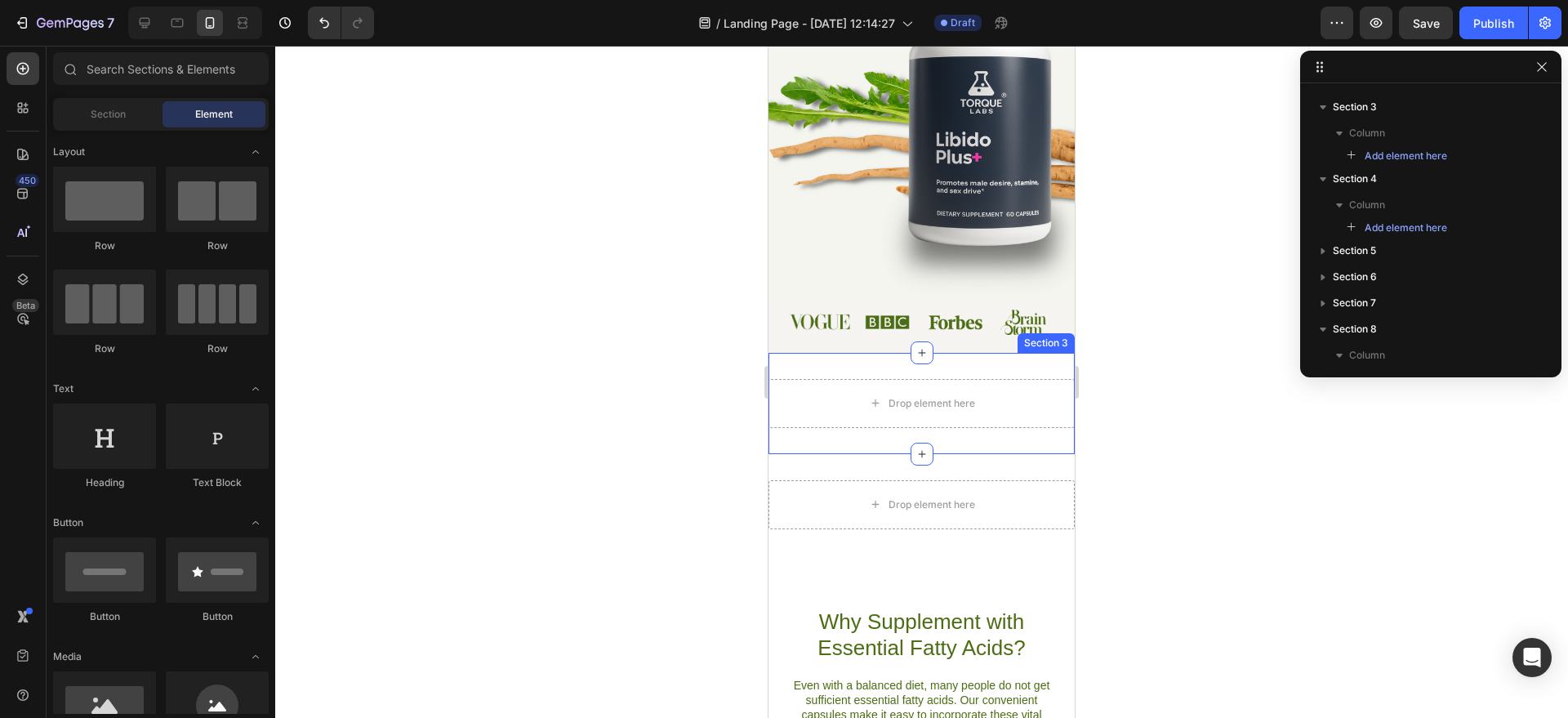
click at [937, 369] on div "Drop element here Section 3" at bounding box center [922, 403] width 306 height 101
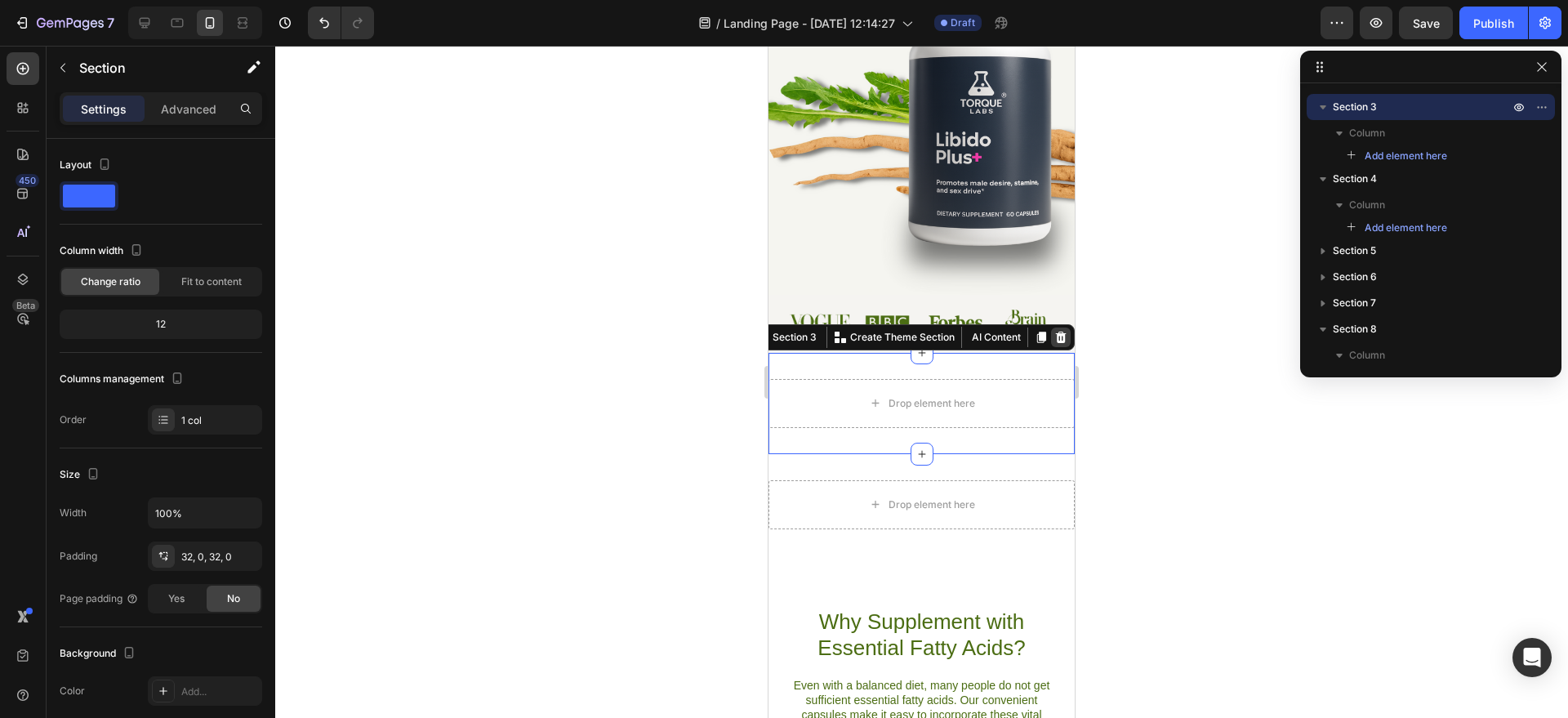
click at [1056, 337] on icon at bounding box center [1061, 337] width 11 height 12
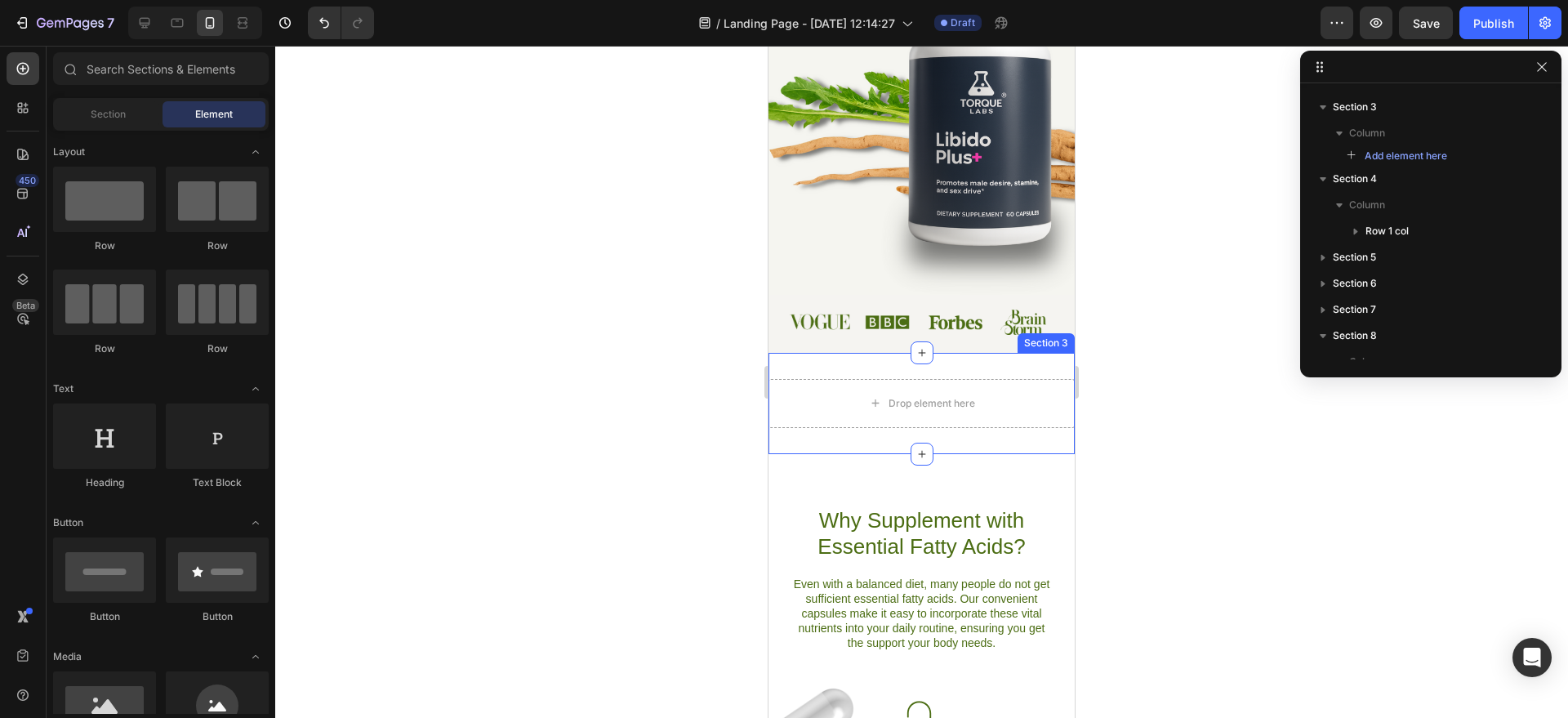
click at [1026, 372] on div "Drop element here Section 3" at bounding box center [922, 403] width 306 height 101
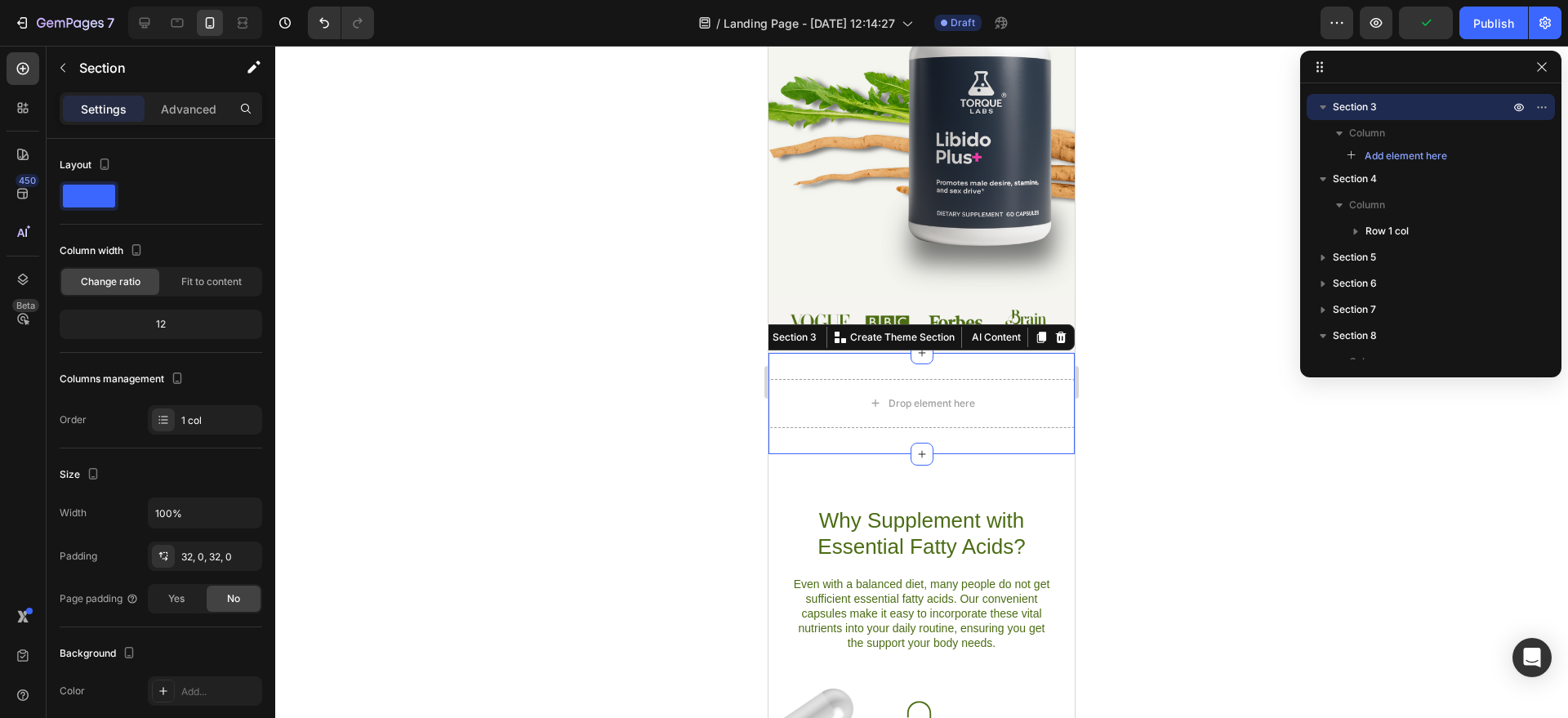
click at [1053, 347] on div "Section 3 You can create reusable sections Create Theme Section AI Content Writ…" at bounding box center [912, 337] width 326 height 26
click at [1056, 340] on icon at bounding box center [1061, 337] width 11 height 12
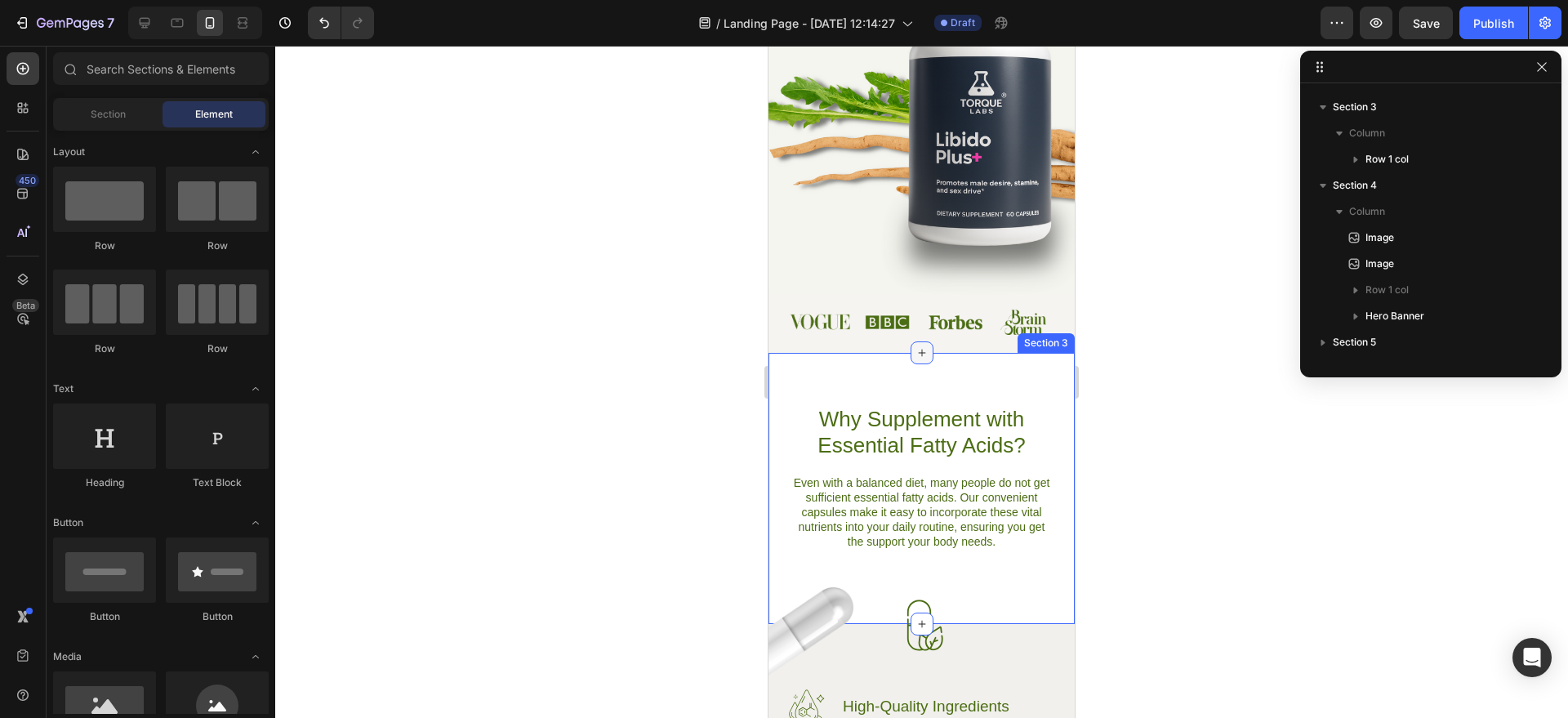
click at [920, 354] on icon at bounding box center [922, 353] width 13 height 13
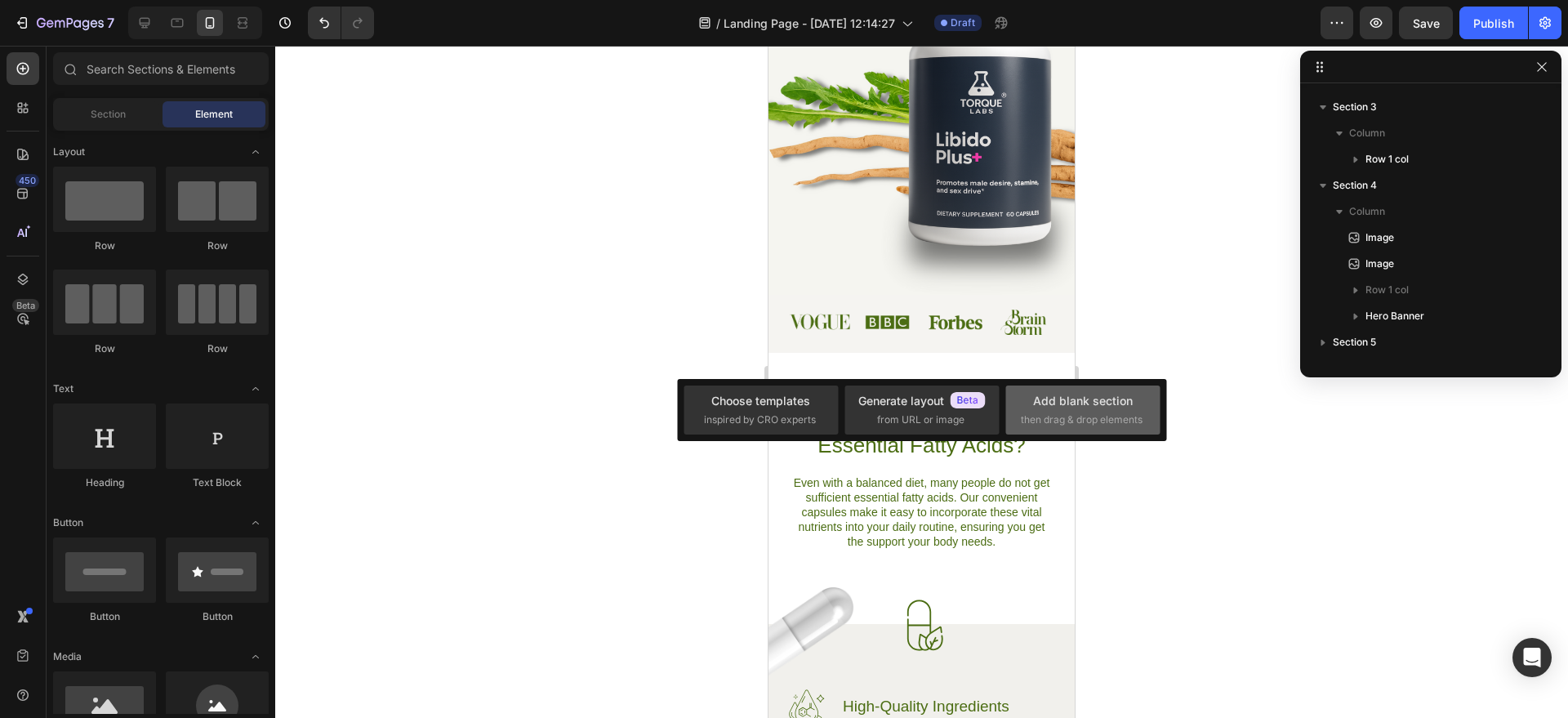
click at [1094, 401] on div "Add blank section" at bounding box center [1083, 400] width 100 height 18
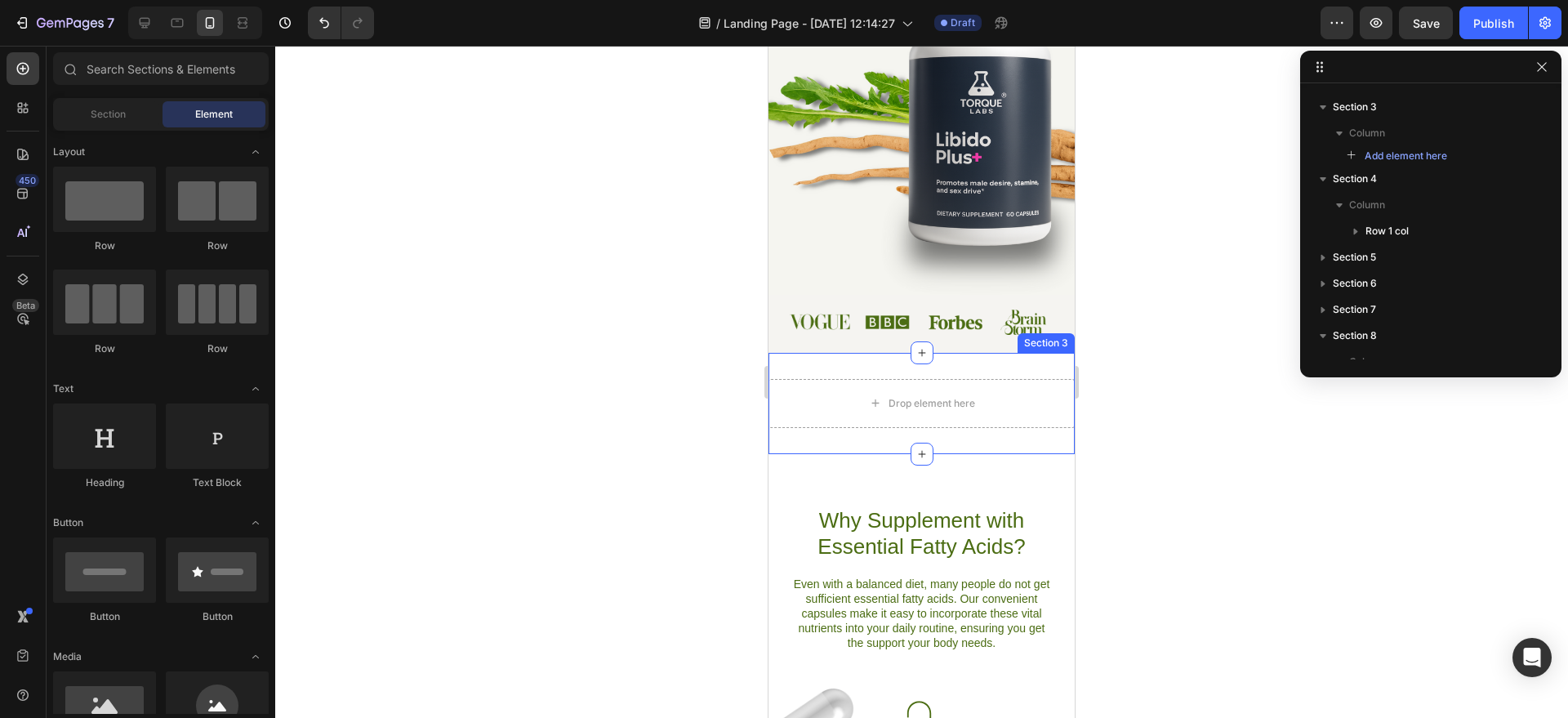
click at [969, 362] on div "Drop element here Section 3" at bounding box center [922, 403] width 306 height 101
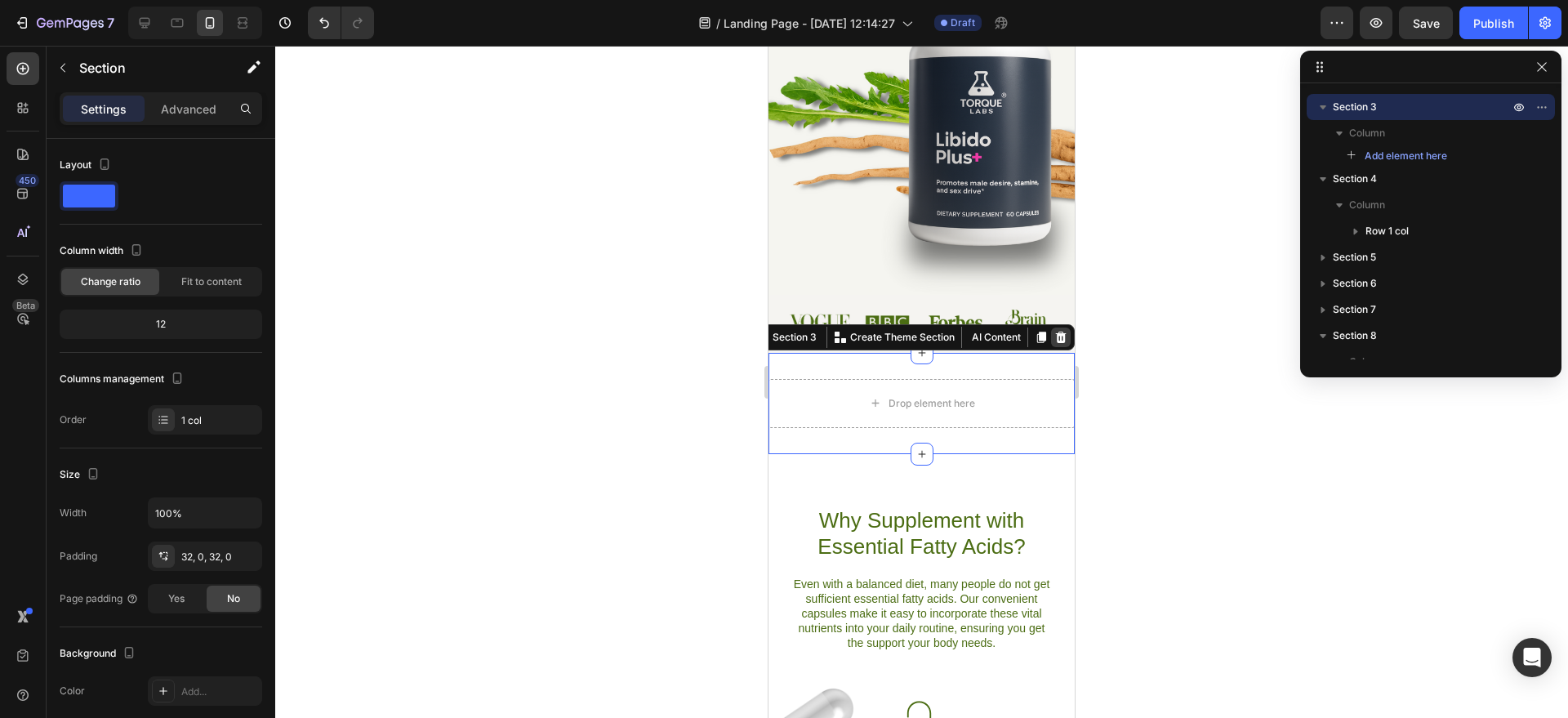
click at [1056, 339] on icon at bounding box center [1061, 337] width 11 height 12
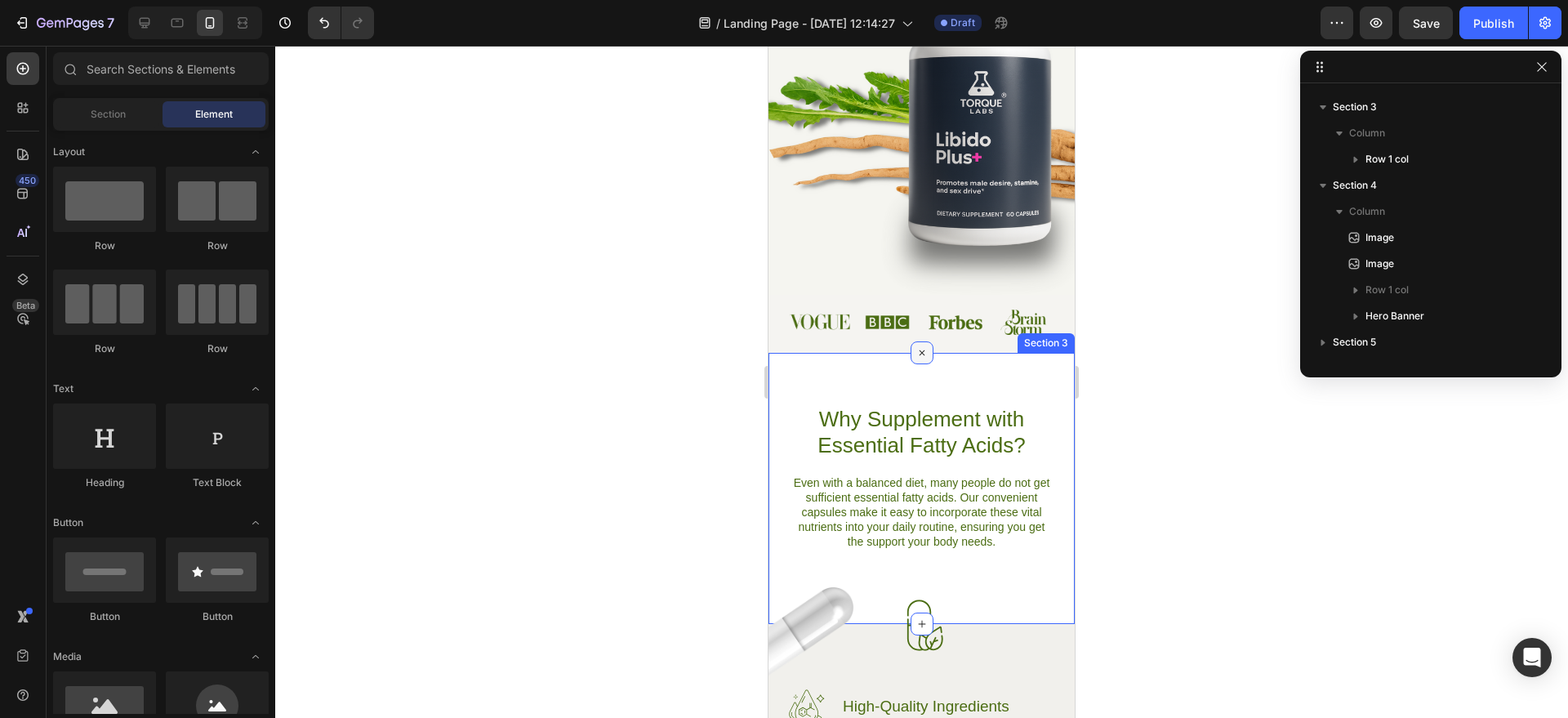
click at [921, 359] on div at bounding box center [922, 352] width 23 height 23
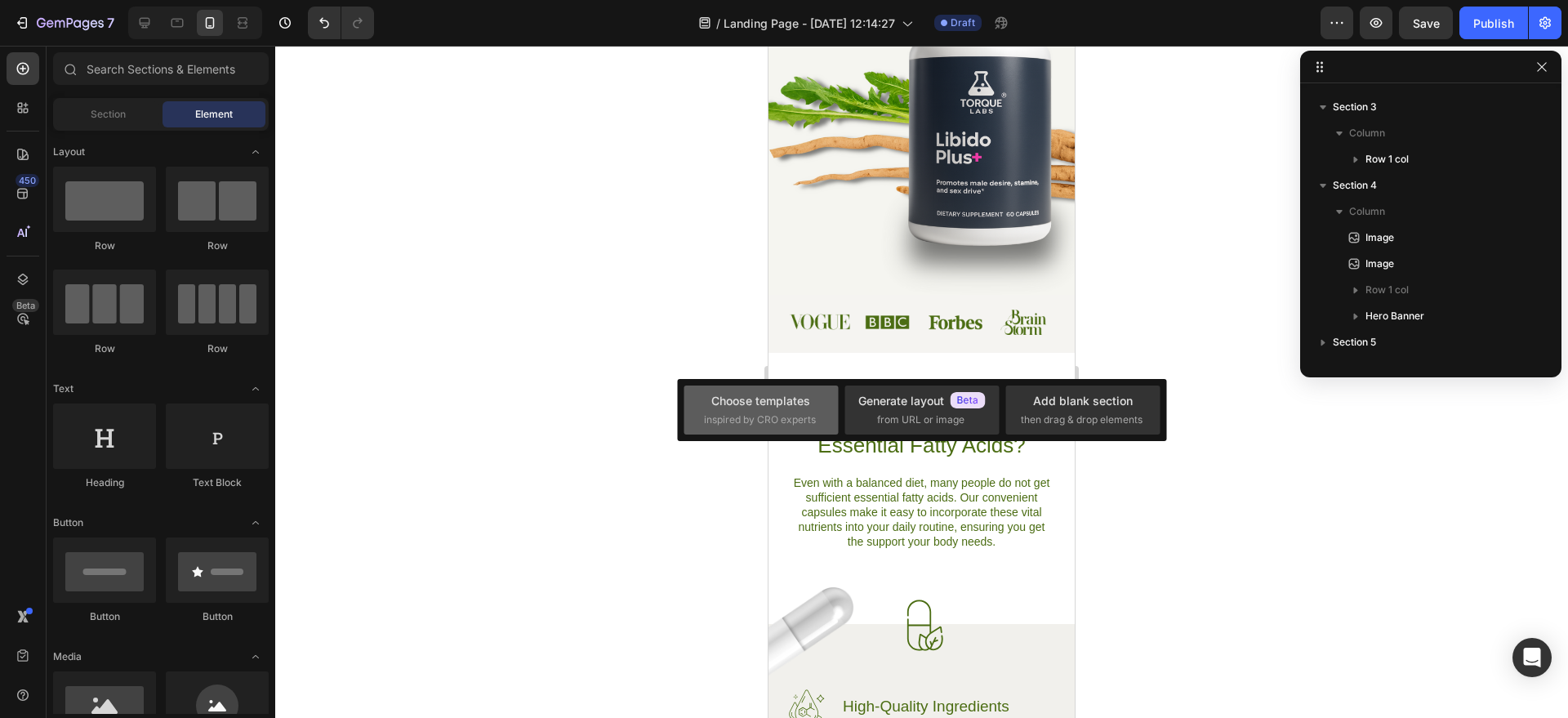
click at [751, 408] on div "Choose templates" at bounding box center [761, 400] width 99 height 18
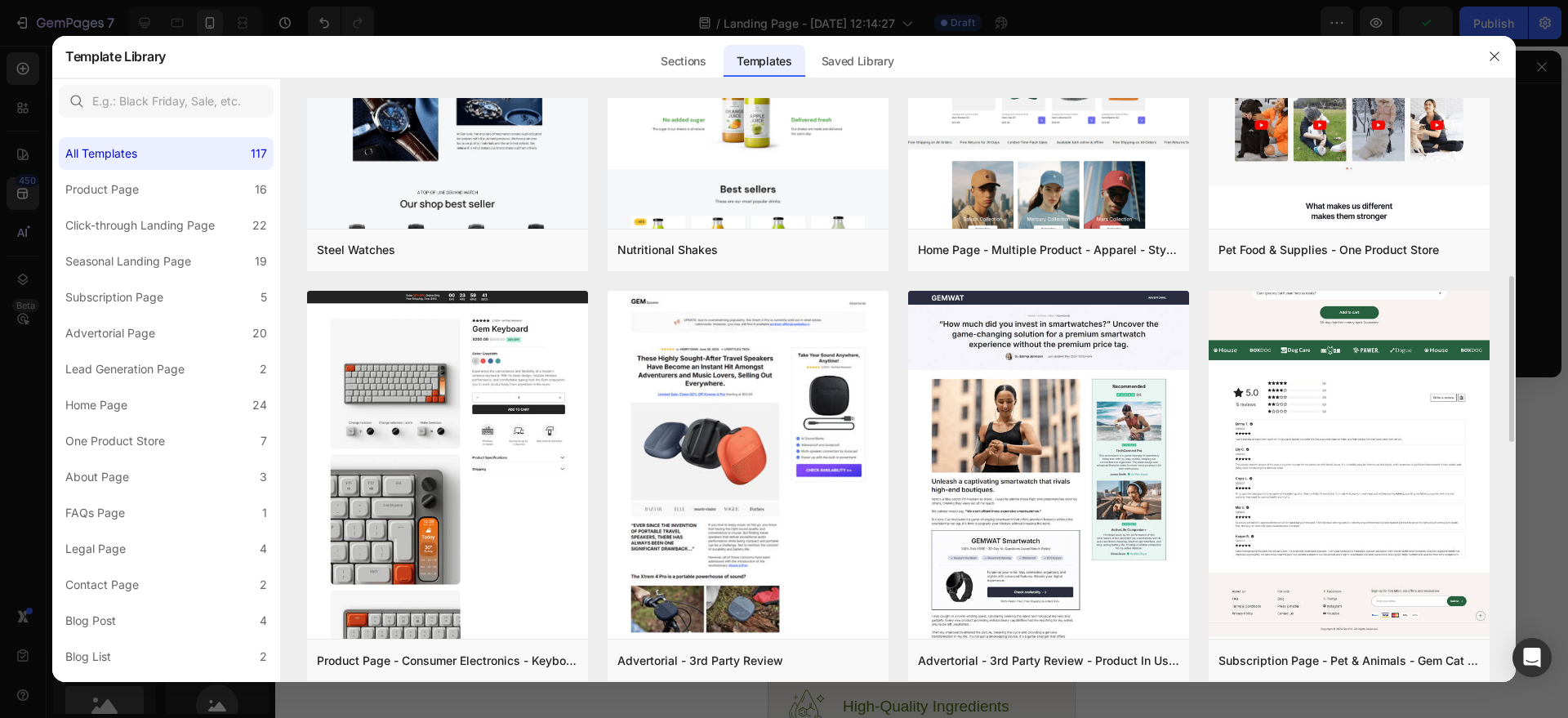
scroll to position [939, 0]
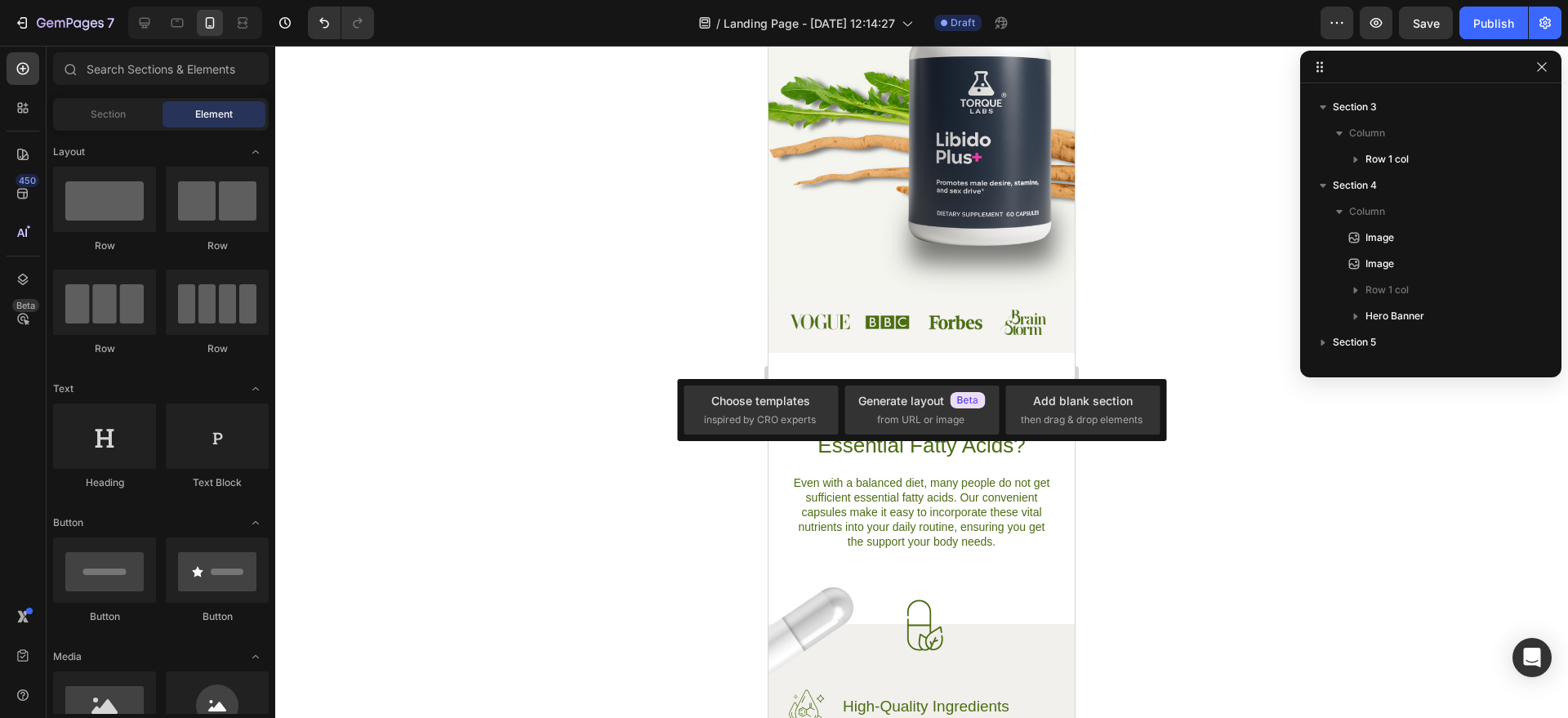
click at [1195, 339] on div at bounding box center [922, 382] width 1293 height 672
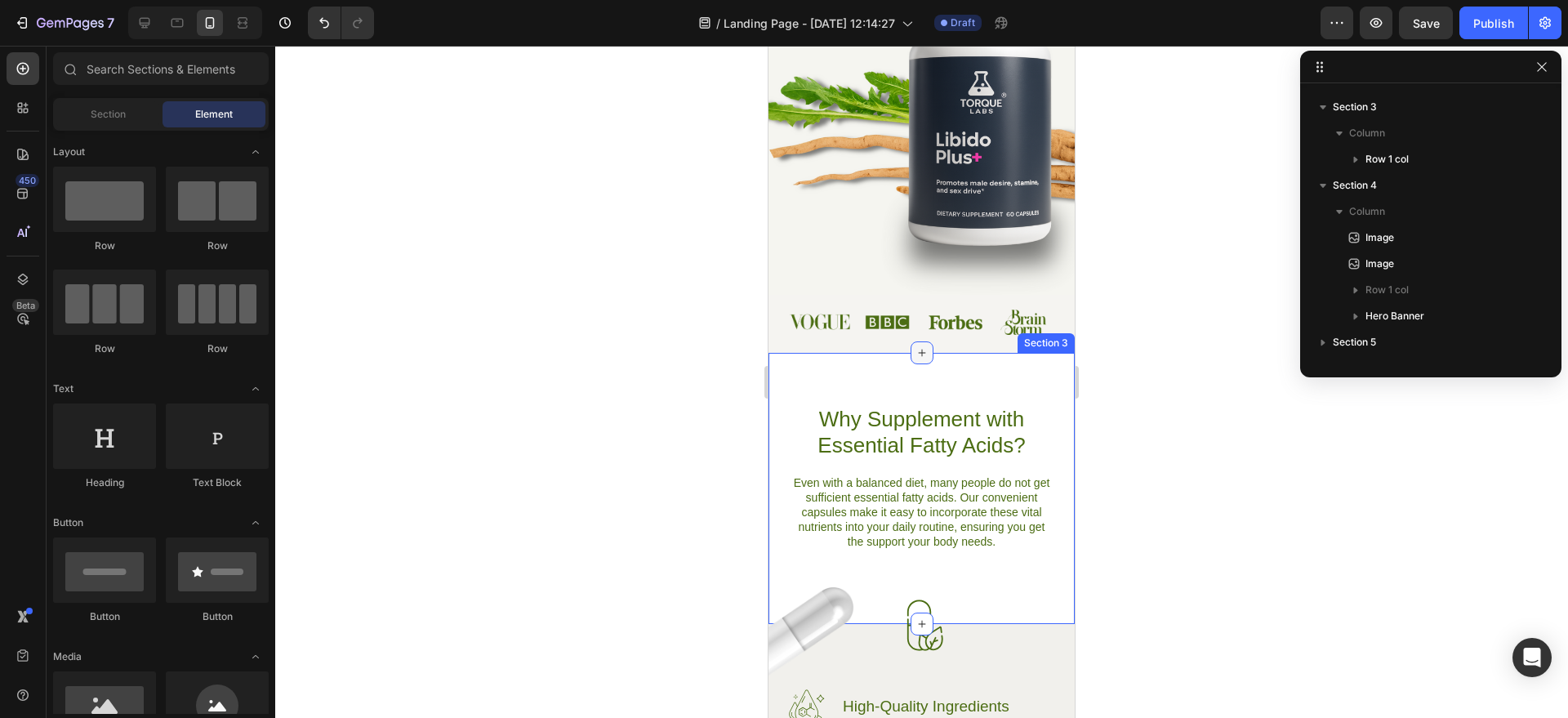
click at [919, 354] on icon at bounding box center [922, 353] width 13 height 13
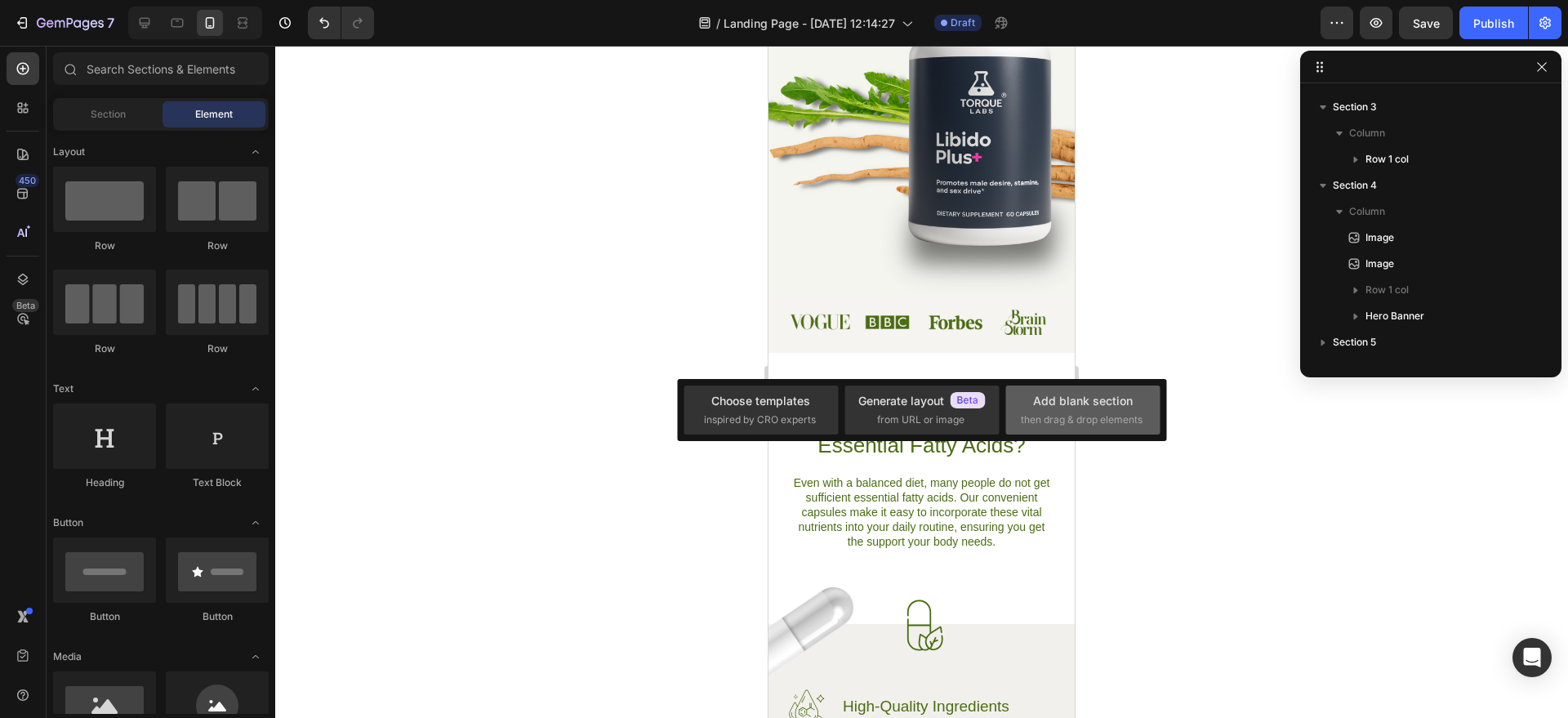
click at [1014, 409] on div "Add blank section then drag & drop elements" at bounding box center [1082, 410] width 155 height 49
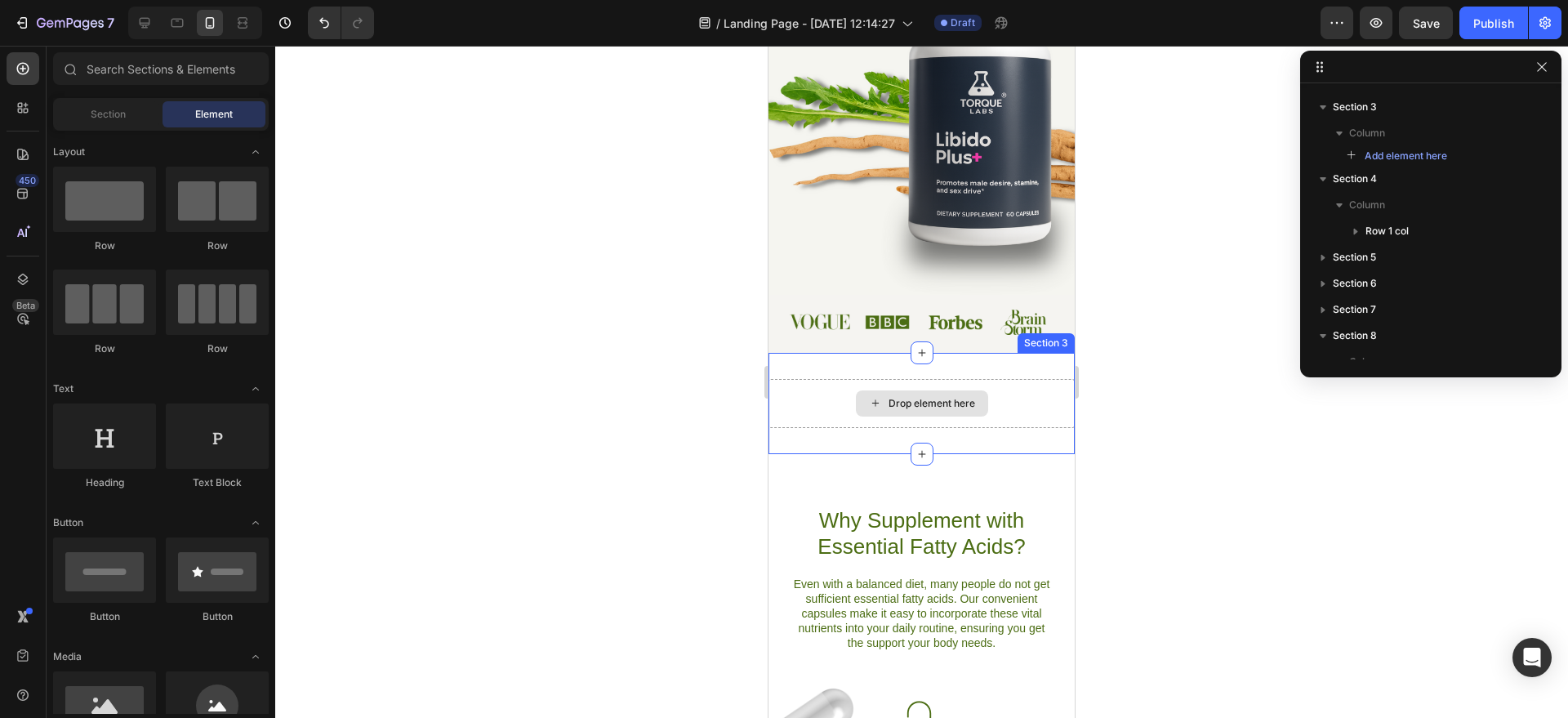
click at [960, 404] on div "Drop element here" at bounding box center [932, 404] width 87 height 13
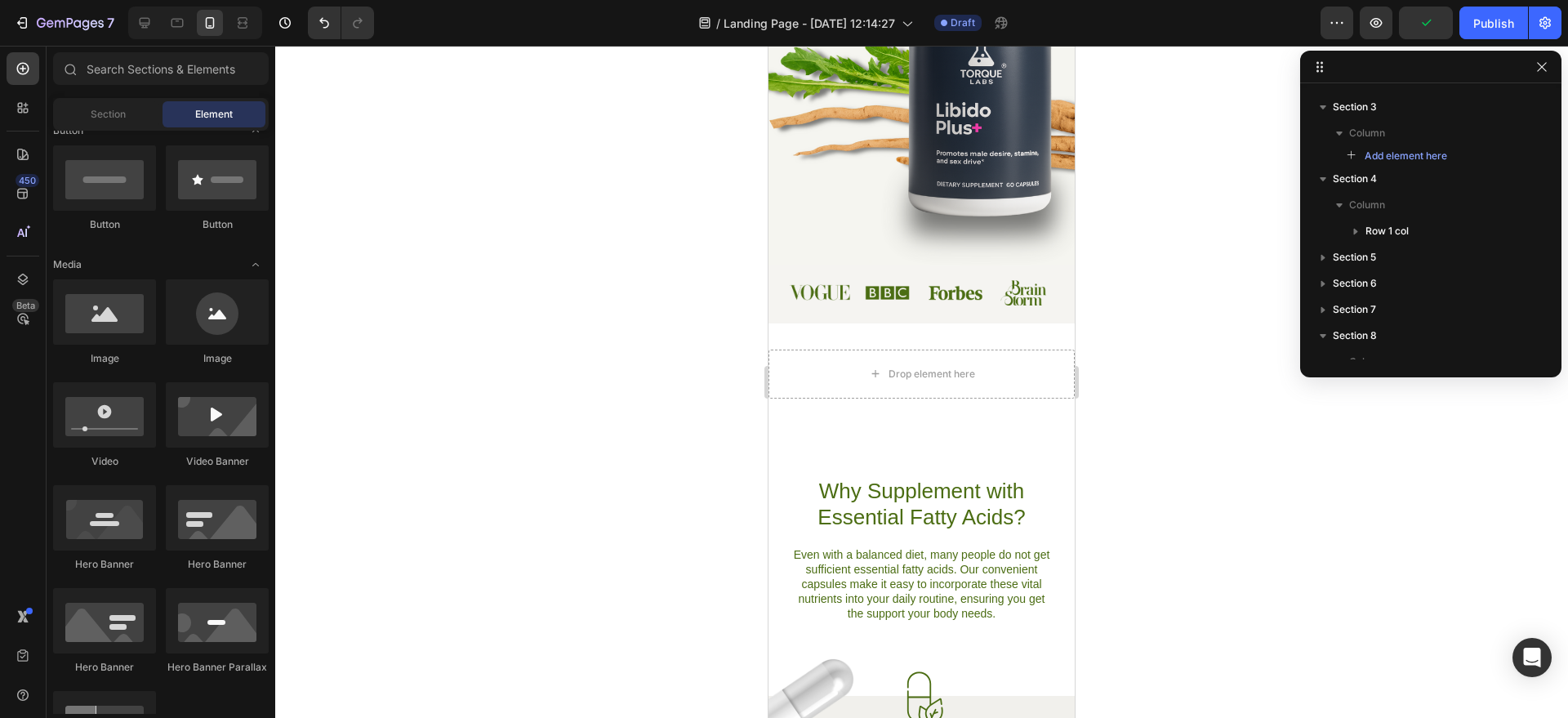
scroll to position [610, 0]
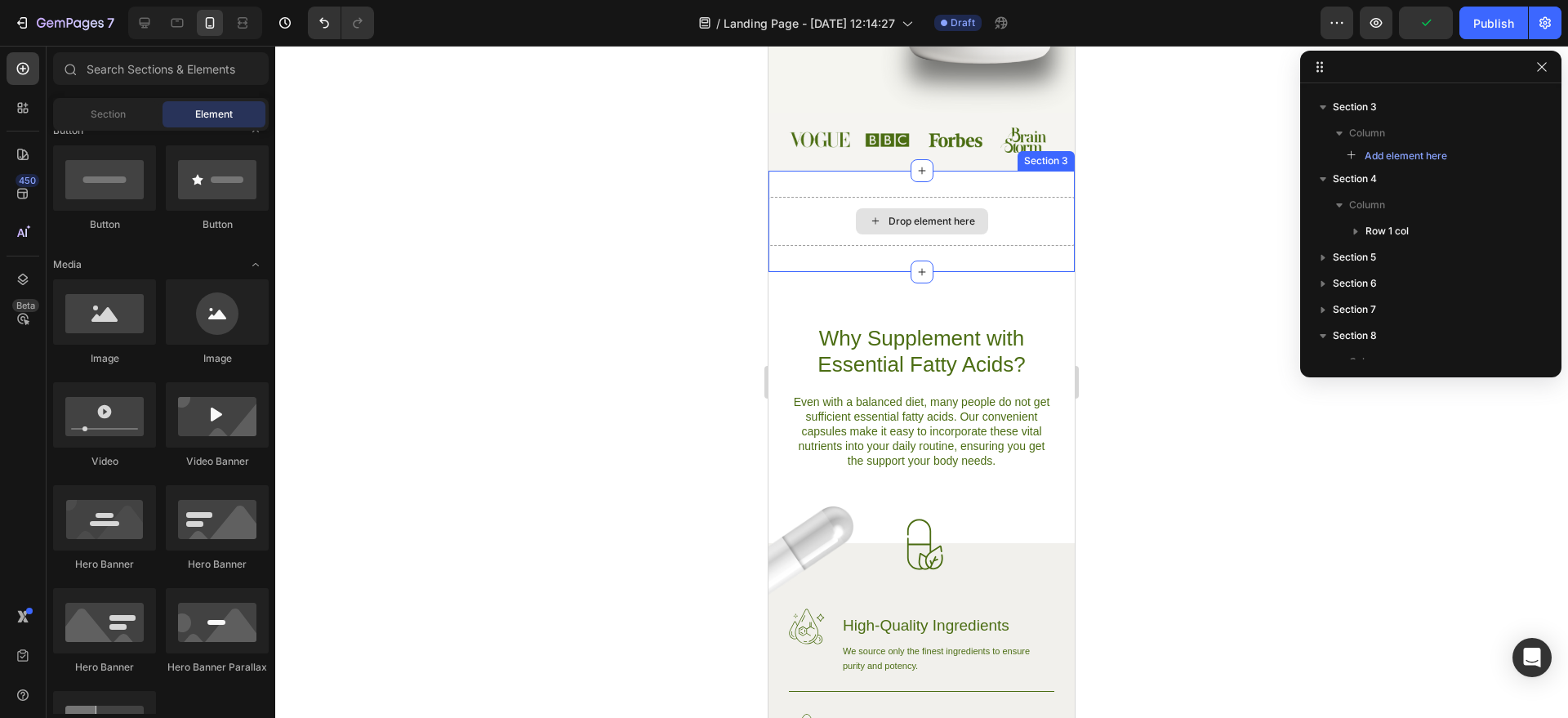
click at [902, 230] on div "Drop element here" at bounding box center [922, 221] width 132 height 26
drag, startPoint x: 900, startPoint y: 399, endPoint x: 850, endPoint y: 219, distance: 186.8
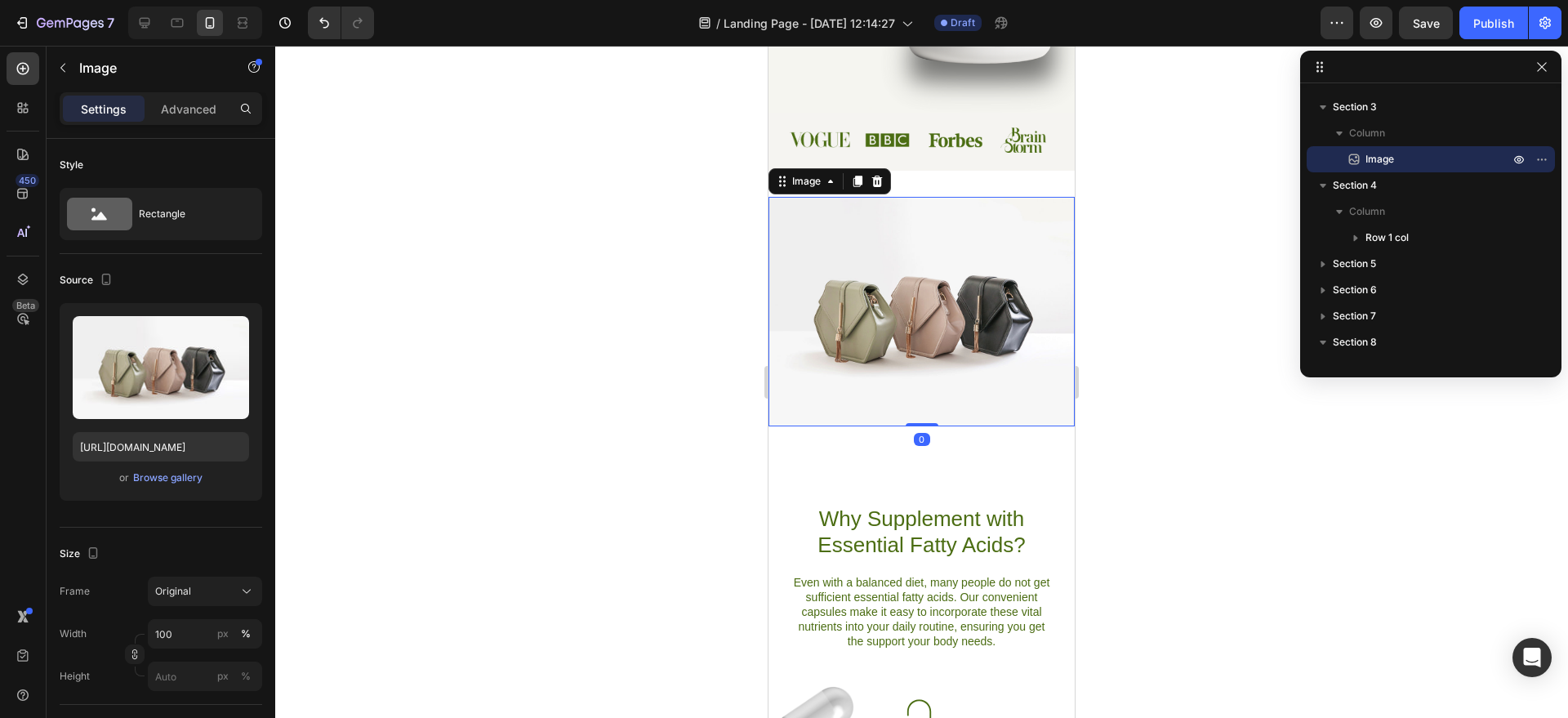
click at [962, 345] on img at bounding box center [922, 311] width 306 height 229
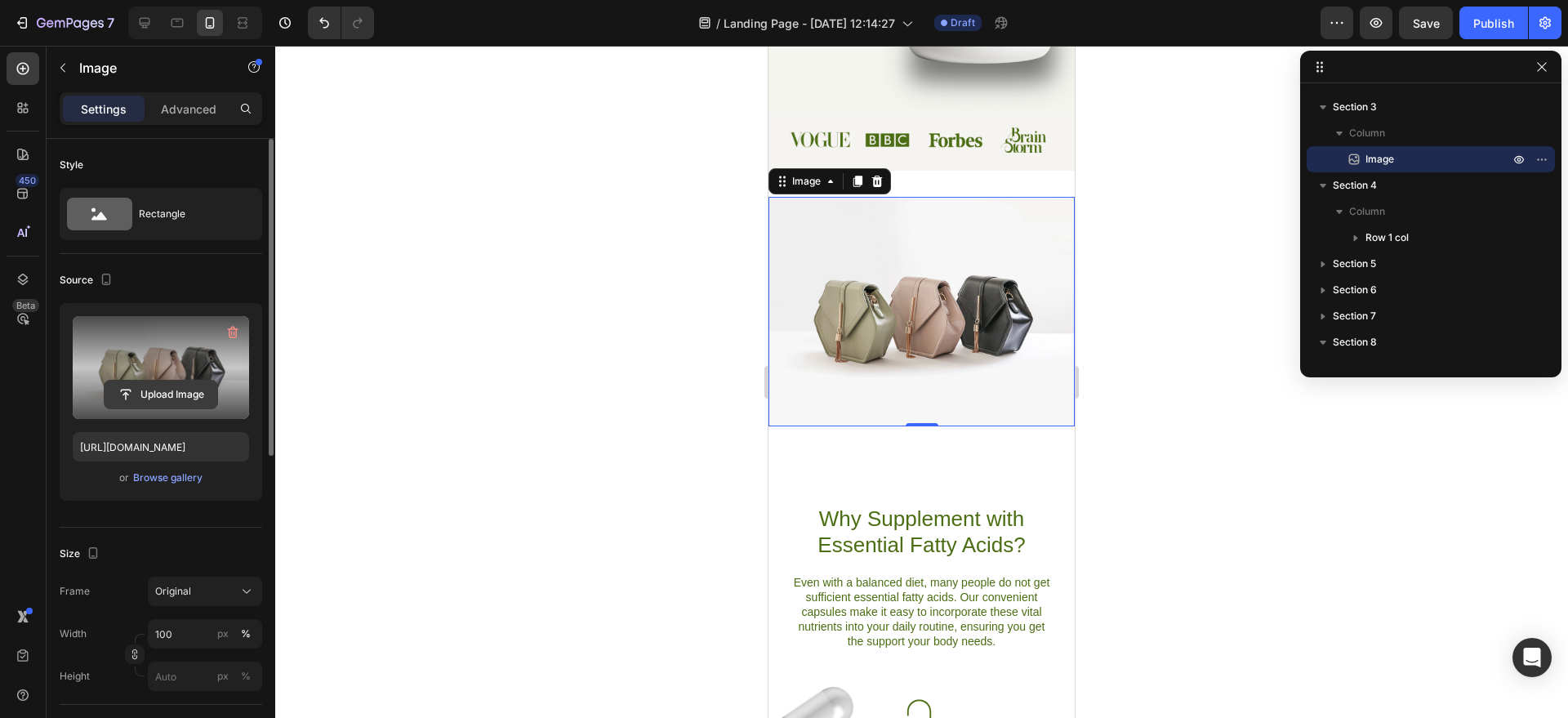
click at [161, 397] on input "file" at bounding box center [161, 394] width 113 height 28
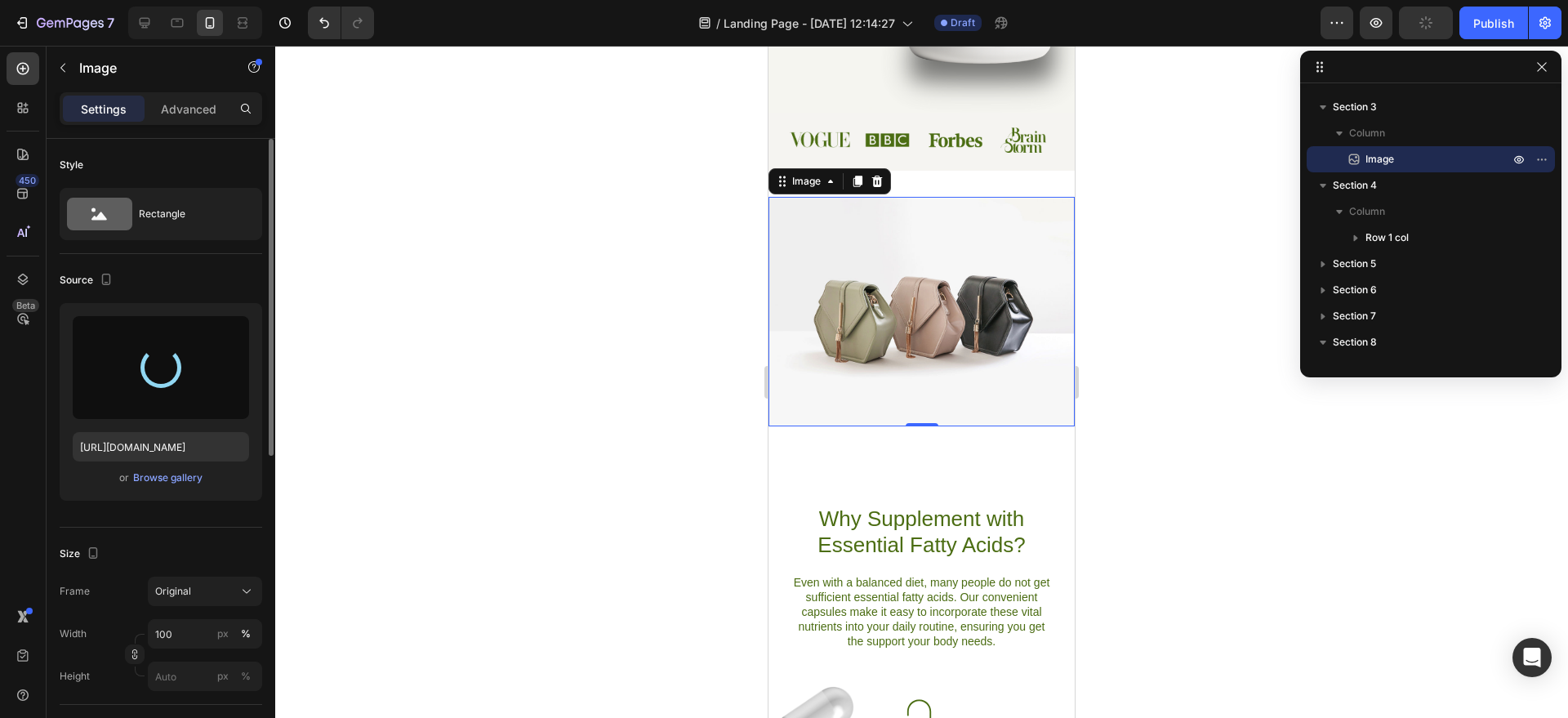
type input "[URL][DOMAIN_NAME]"
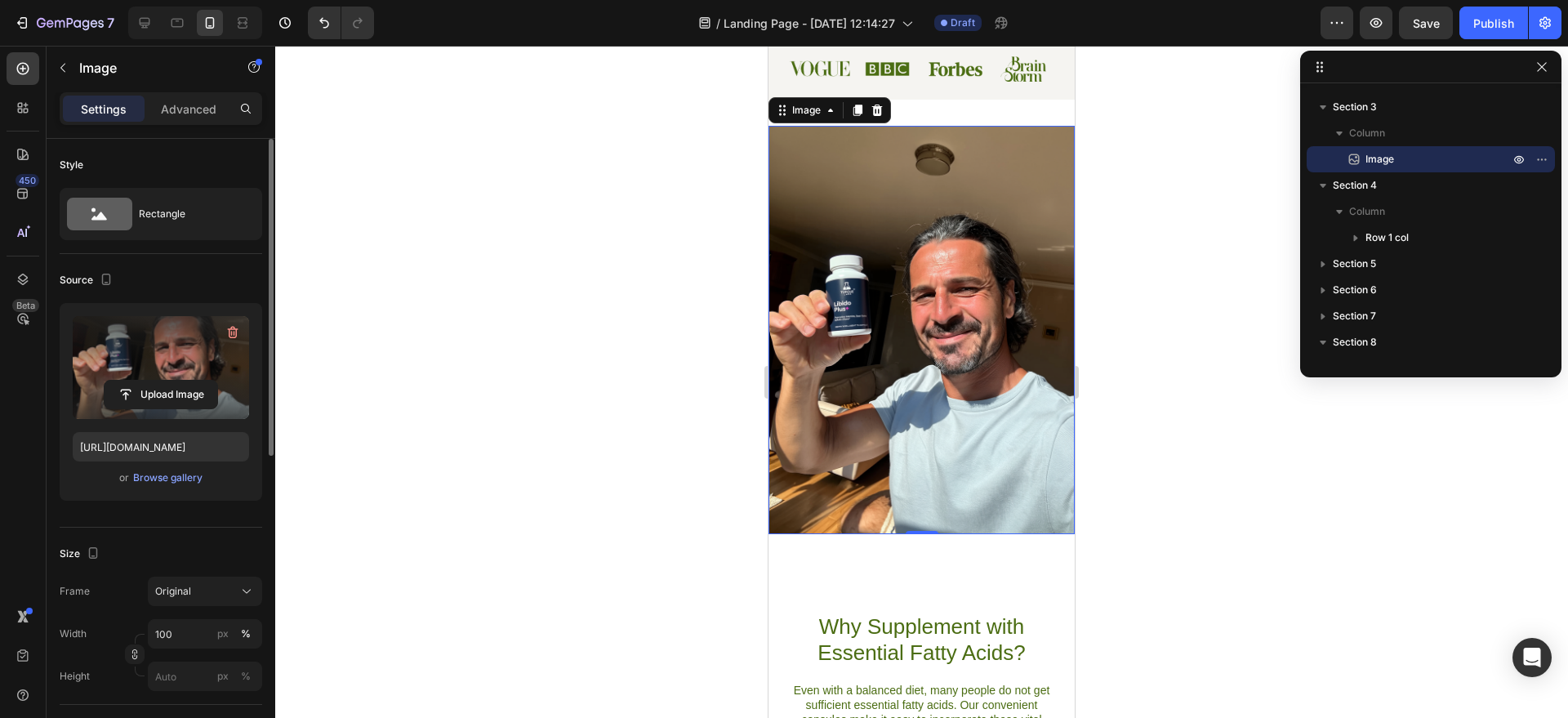
scroll to position [683, 0]
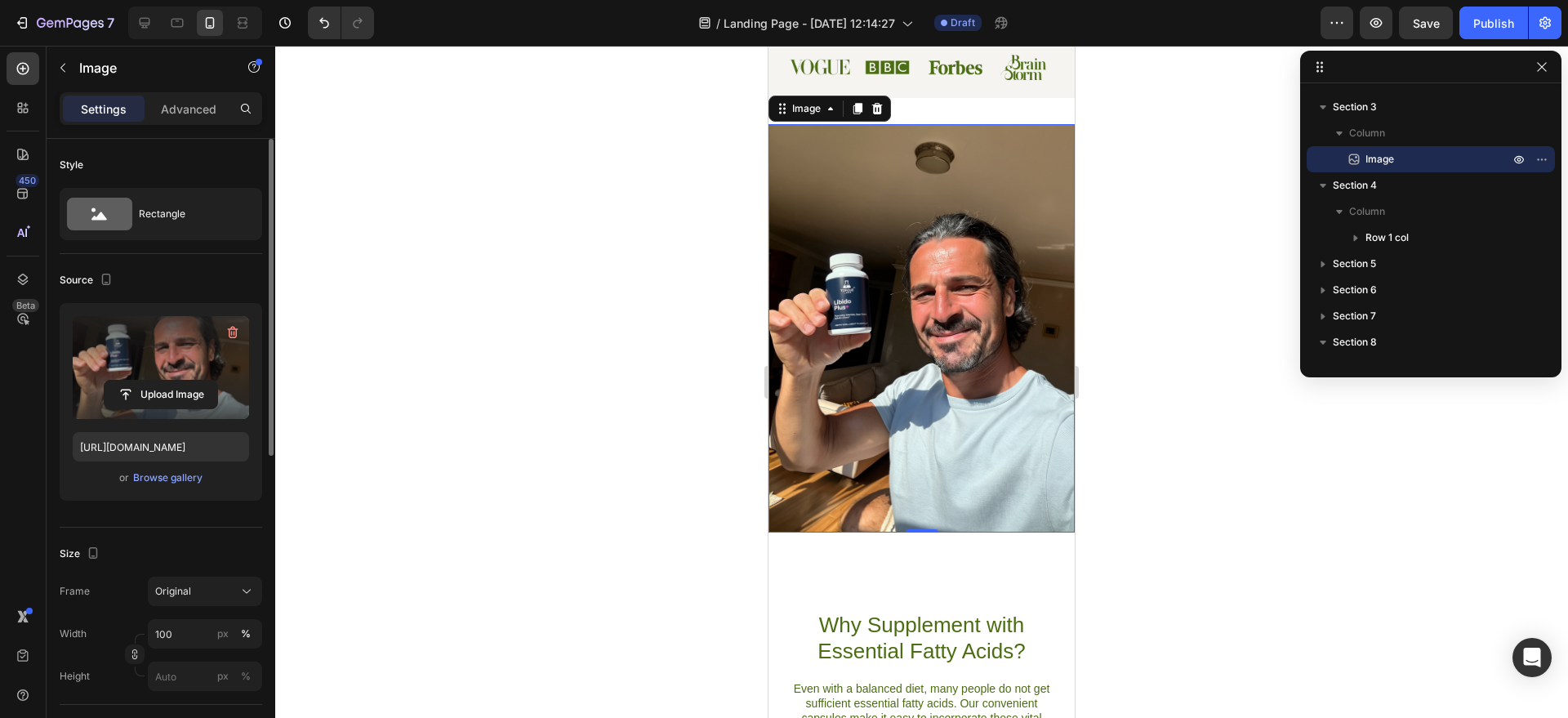
click at [924, 362] on img at bounding box center [922, 328] width 306 height 408
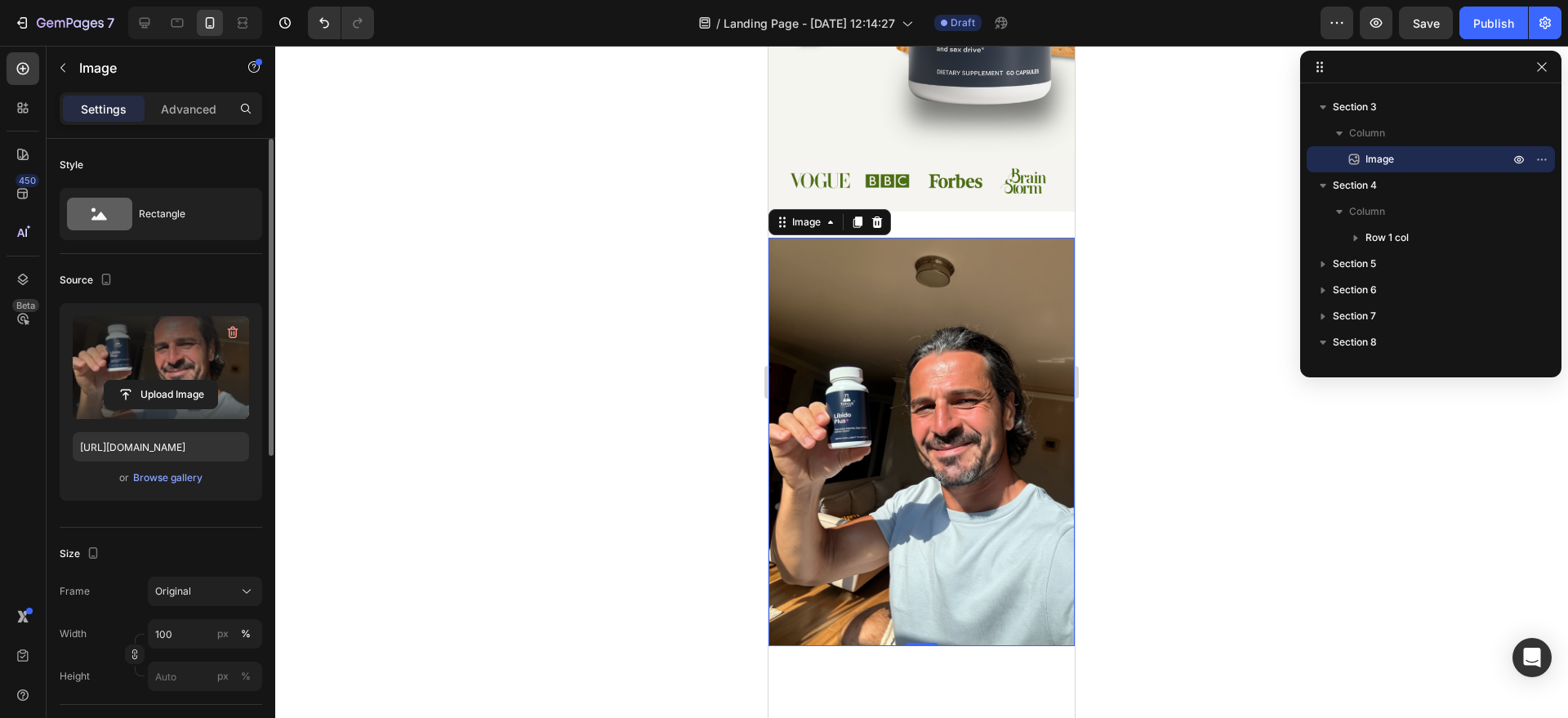
scroll to position [573, 0]
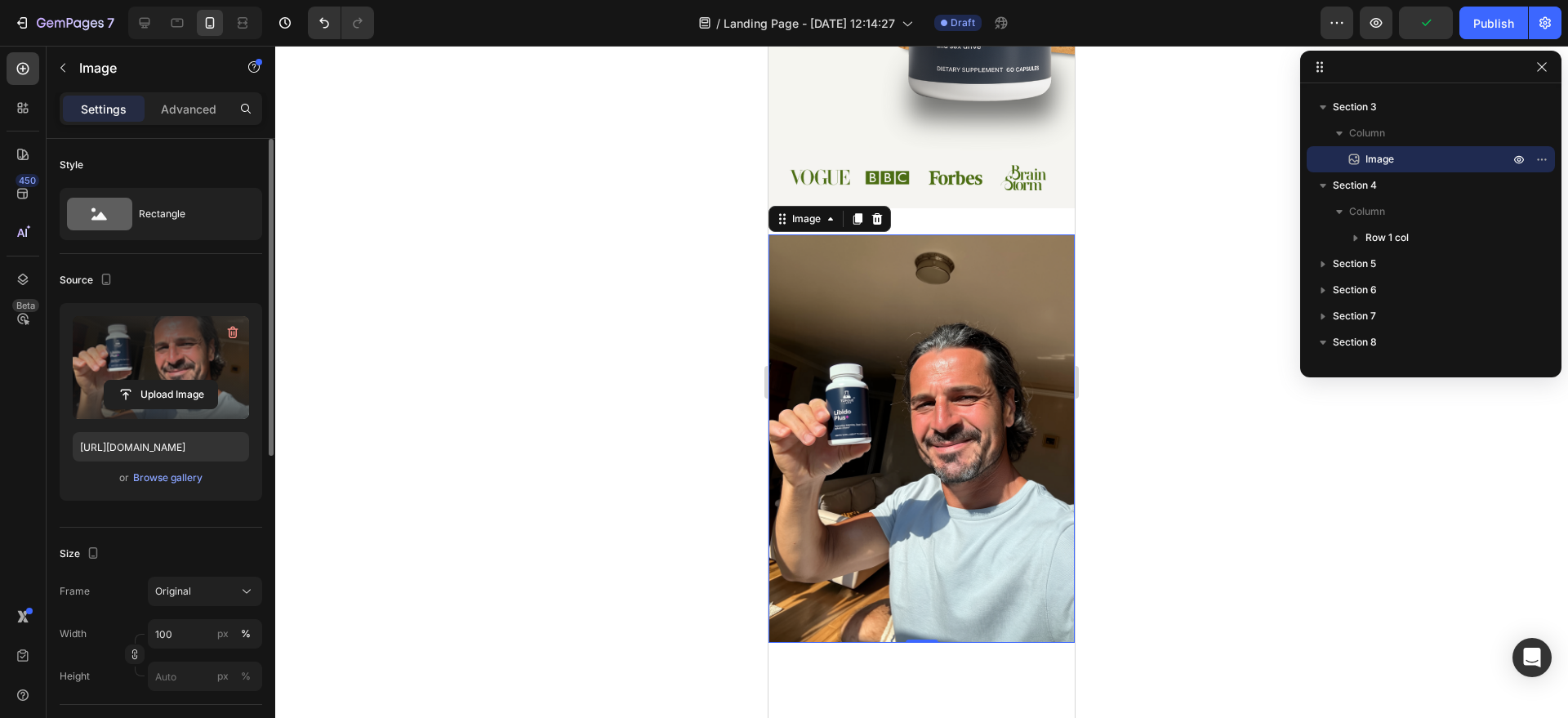
click at [896, 331] on img at bounding box center [922, 438] width 306 height 408
click at [1011, 390] on img at bounding box center [922, 438] width 306 height 408
click at [881, 228] on div "Image" at bounding box center [830, 218] width 123 height 26
click at [881, 220] on icon at bounding box center [877, 218] width 11 height 12
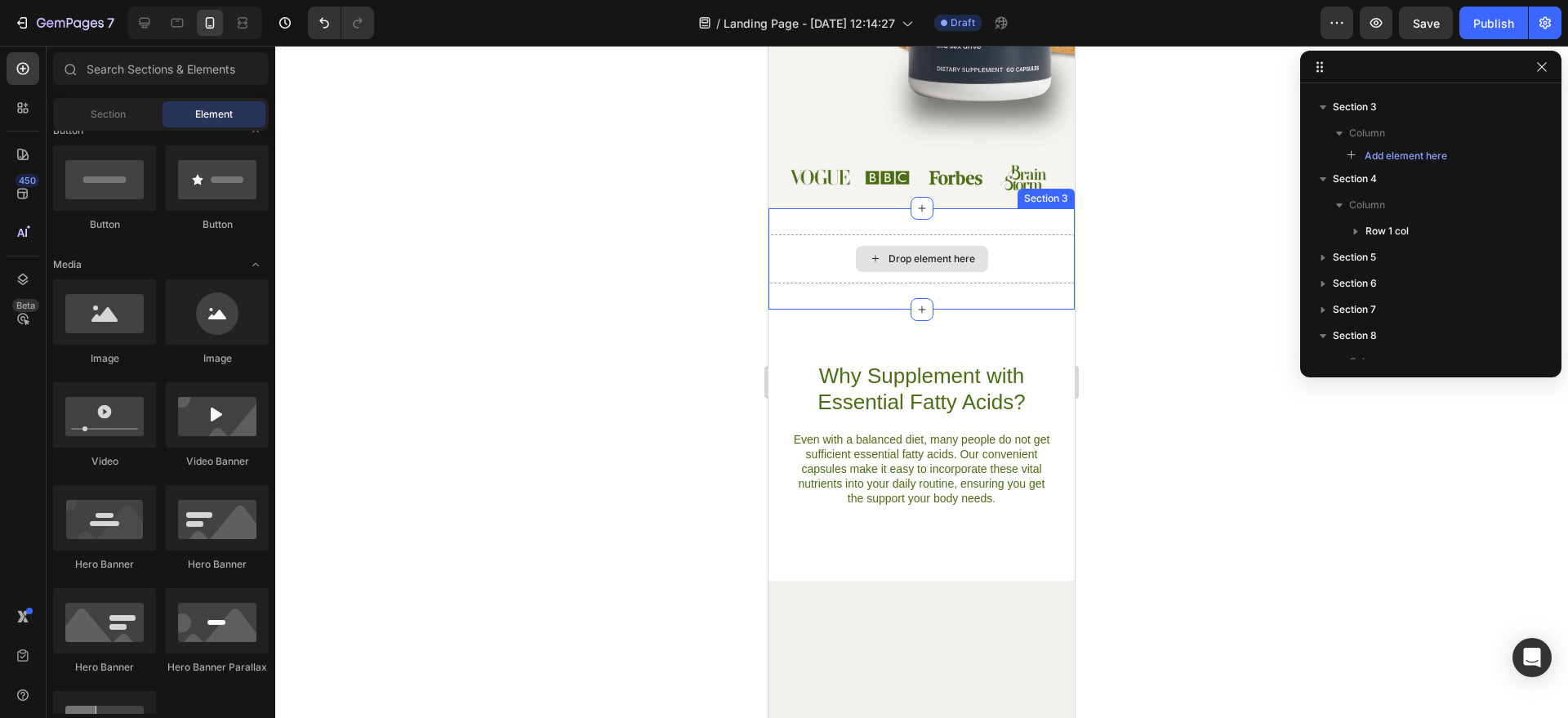
click at [889, 260] on div "Drop element here" at bounding box center [932, 259] width 87 height 13
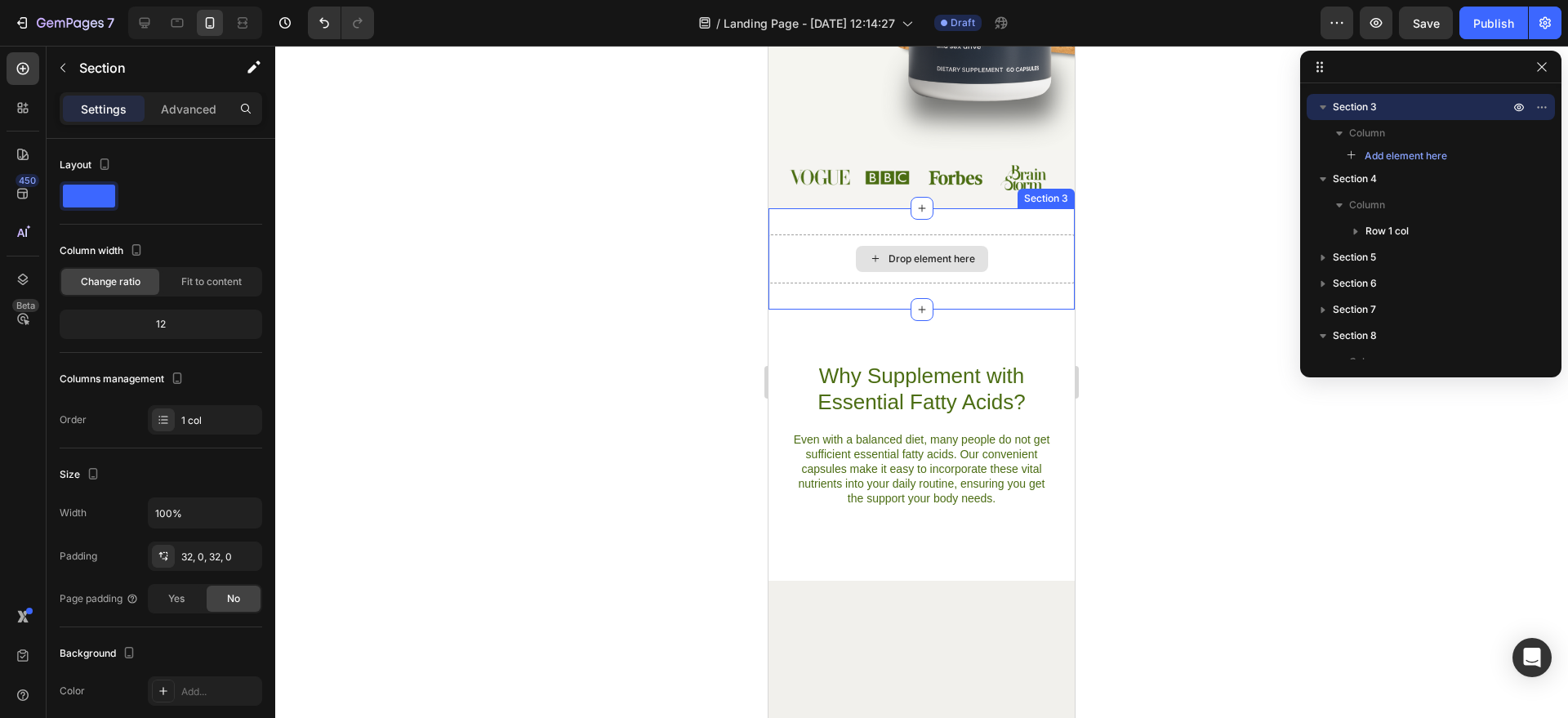
click at [810, 264] on div "Drop element here" at bounding box center [922, 258] width 306 height 49
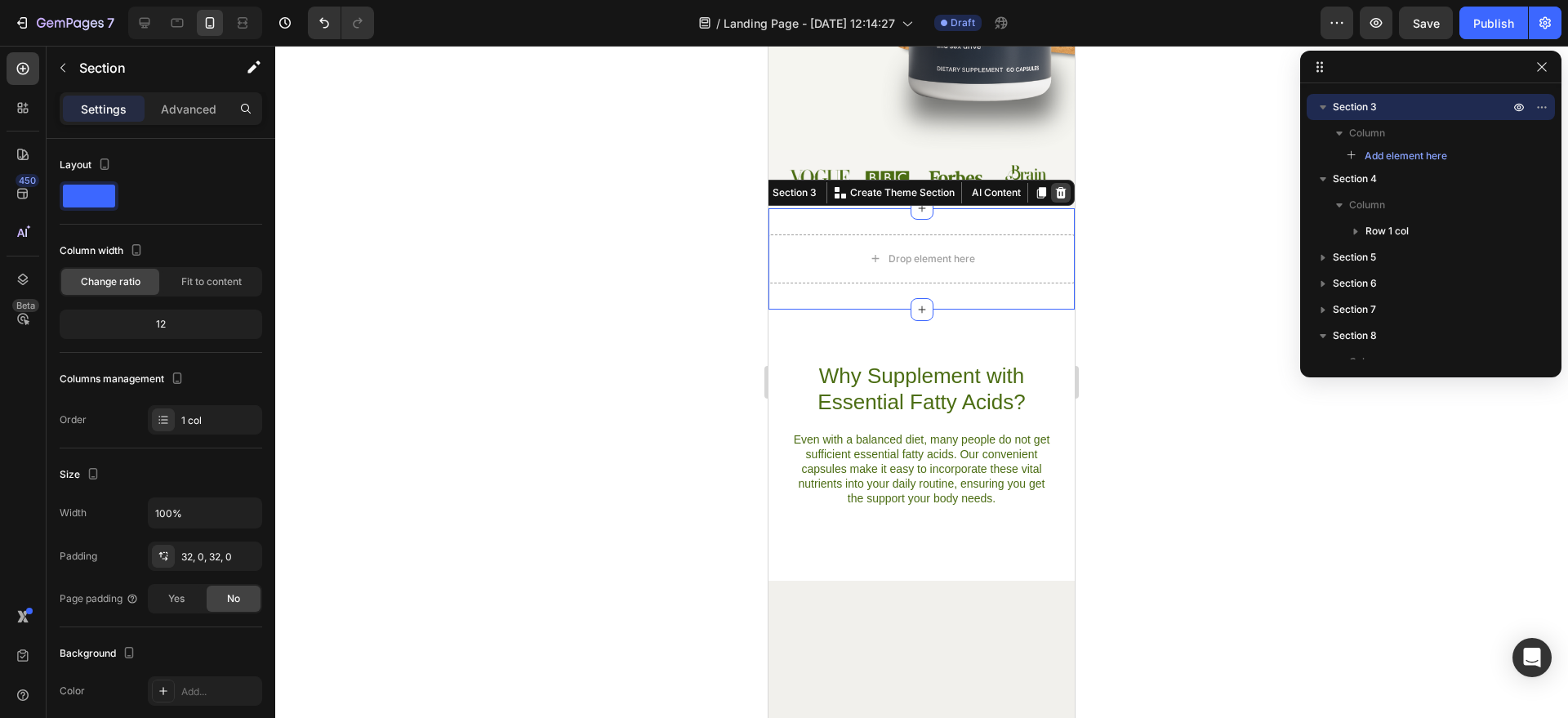
click at [1056, 196] on icon at bounding box center [1061, 192] width 11 height 12
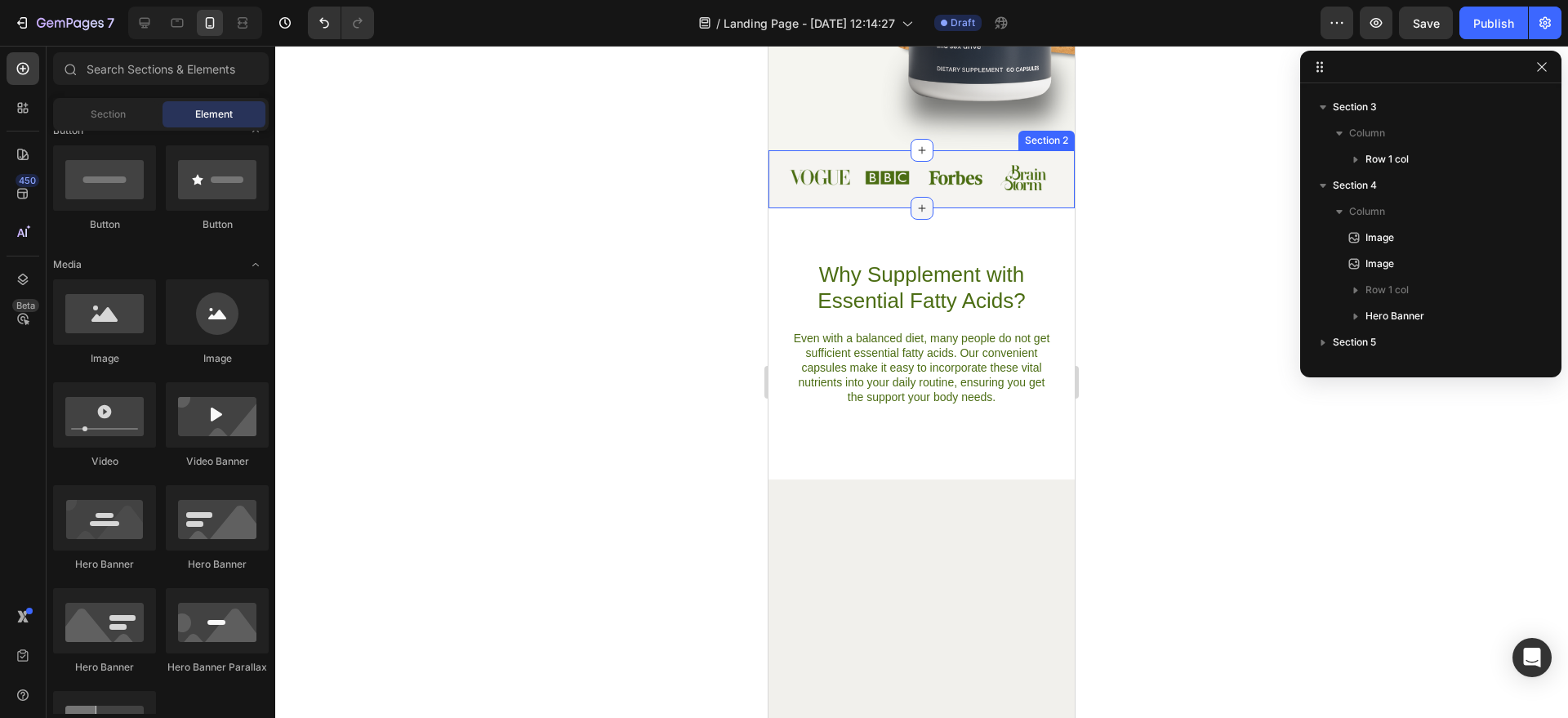
click at [916, 209] on icon at bounding box center [922, 208] width 13 height 13
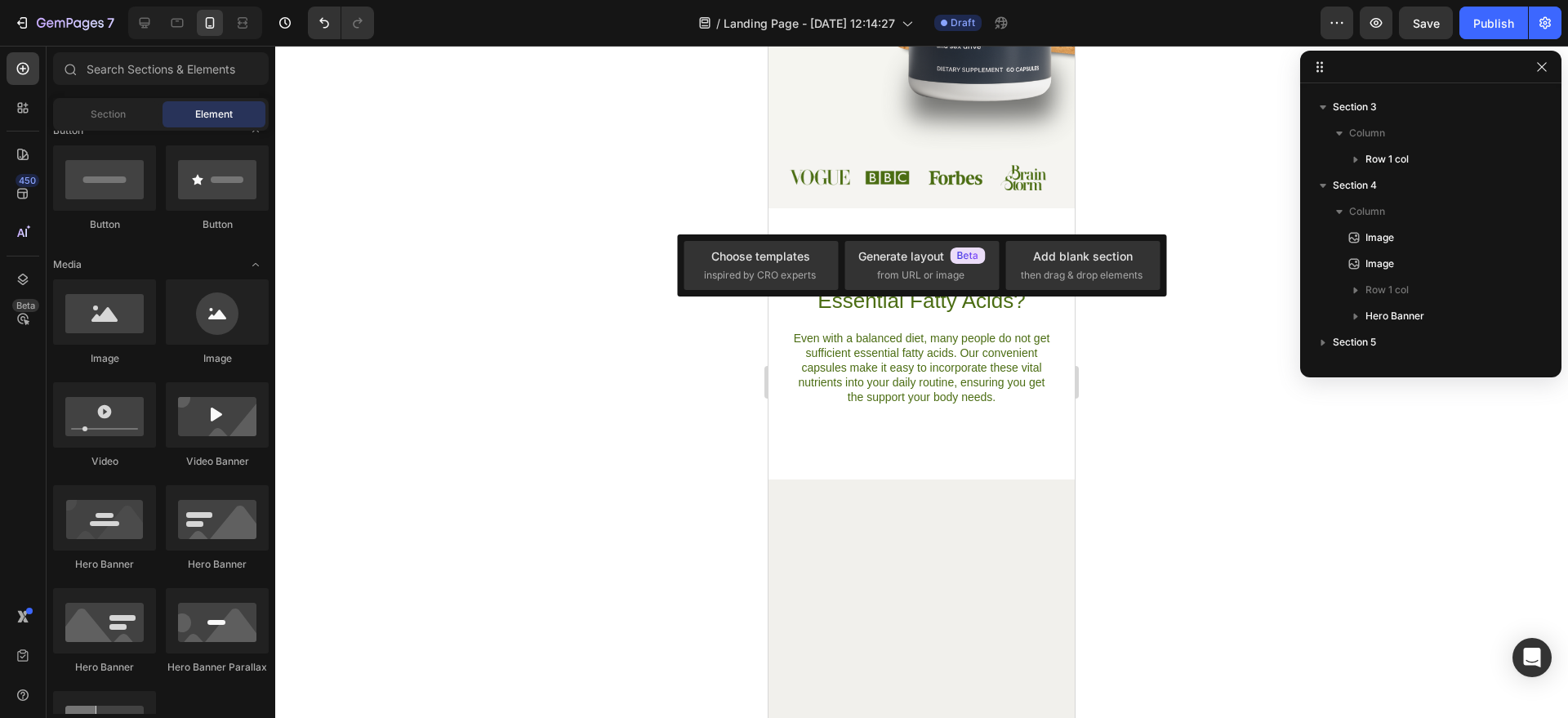
click at [1101, 267] on span "then drag & drop elements" at bounding box center [1082, 275] width 122 height 15
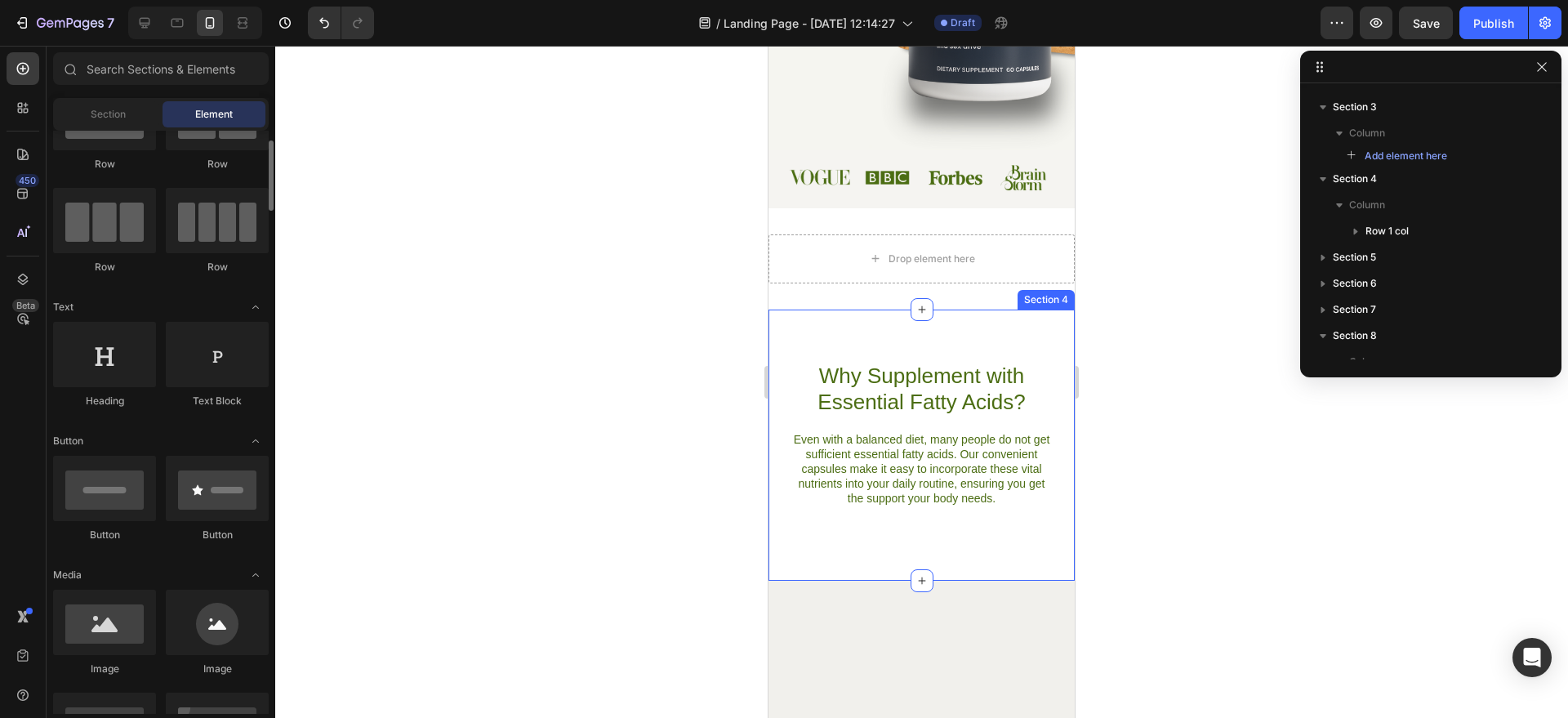
scroll to position [0, 0]
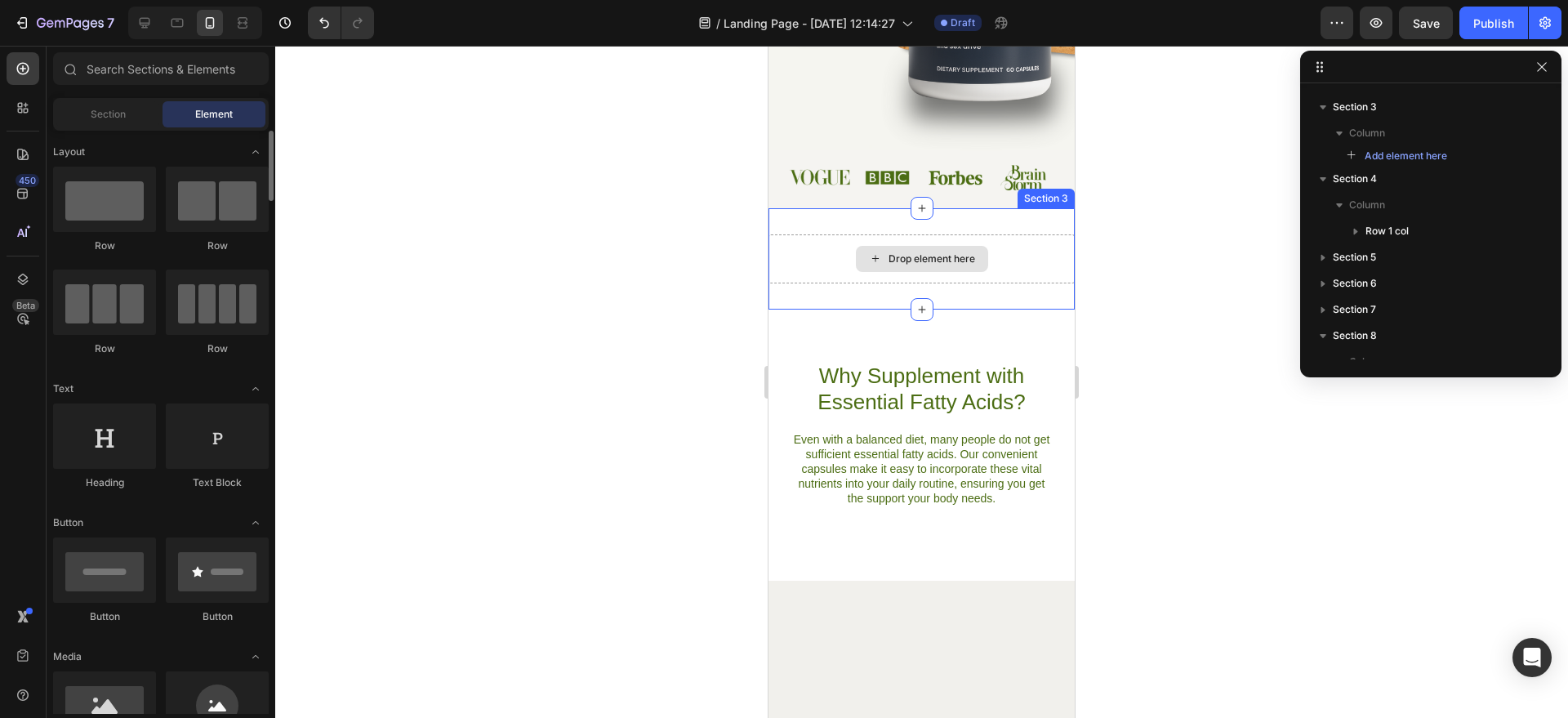
click at [939, 258] on div "Drop element here" at bounding box center [932, 259] width 87 height 13
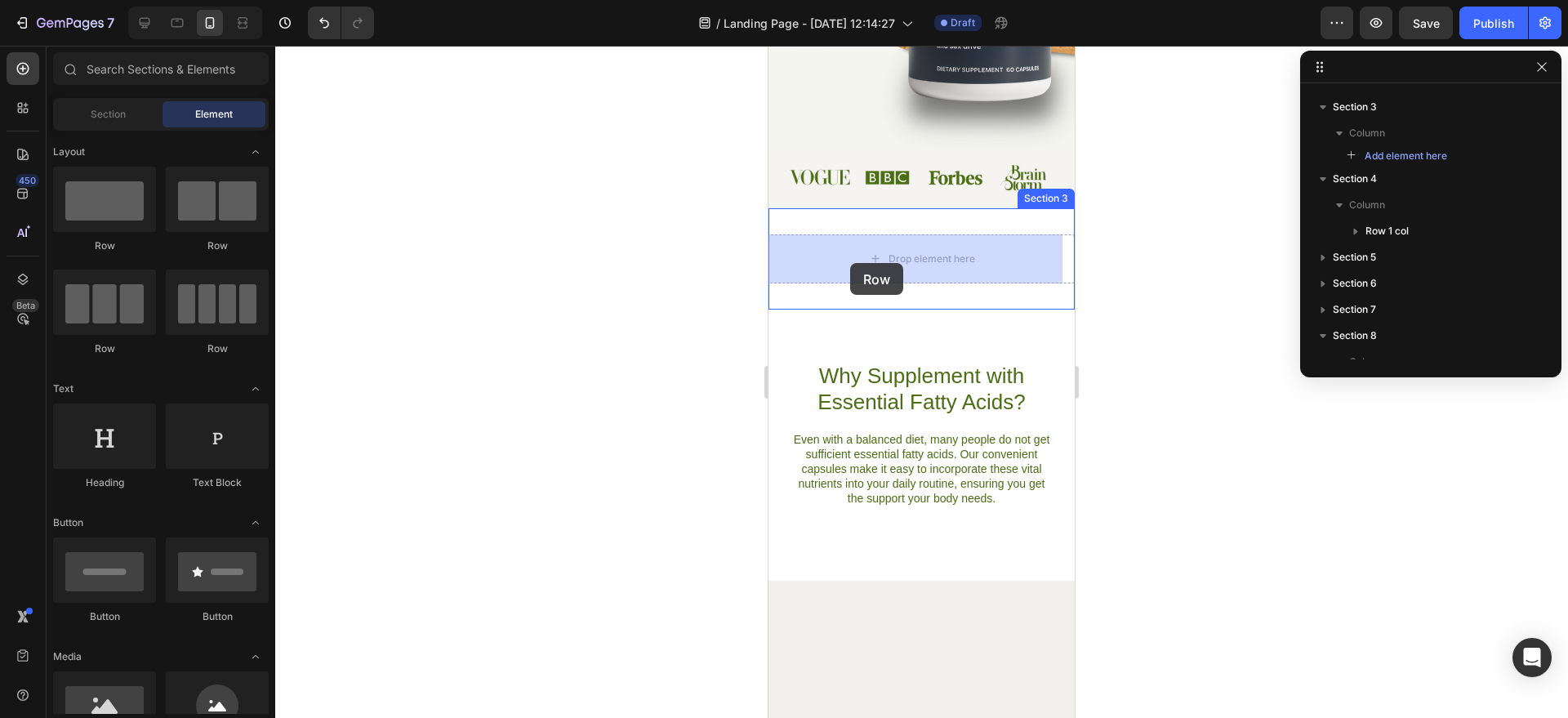
drag, startPoint x: 991, startPoint y: 254, endPoint x: 850, endPoint y: 263, distance: 141.3
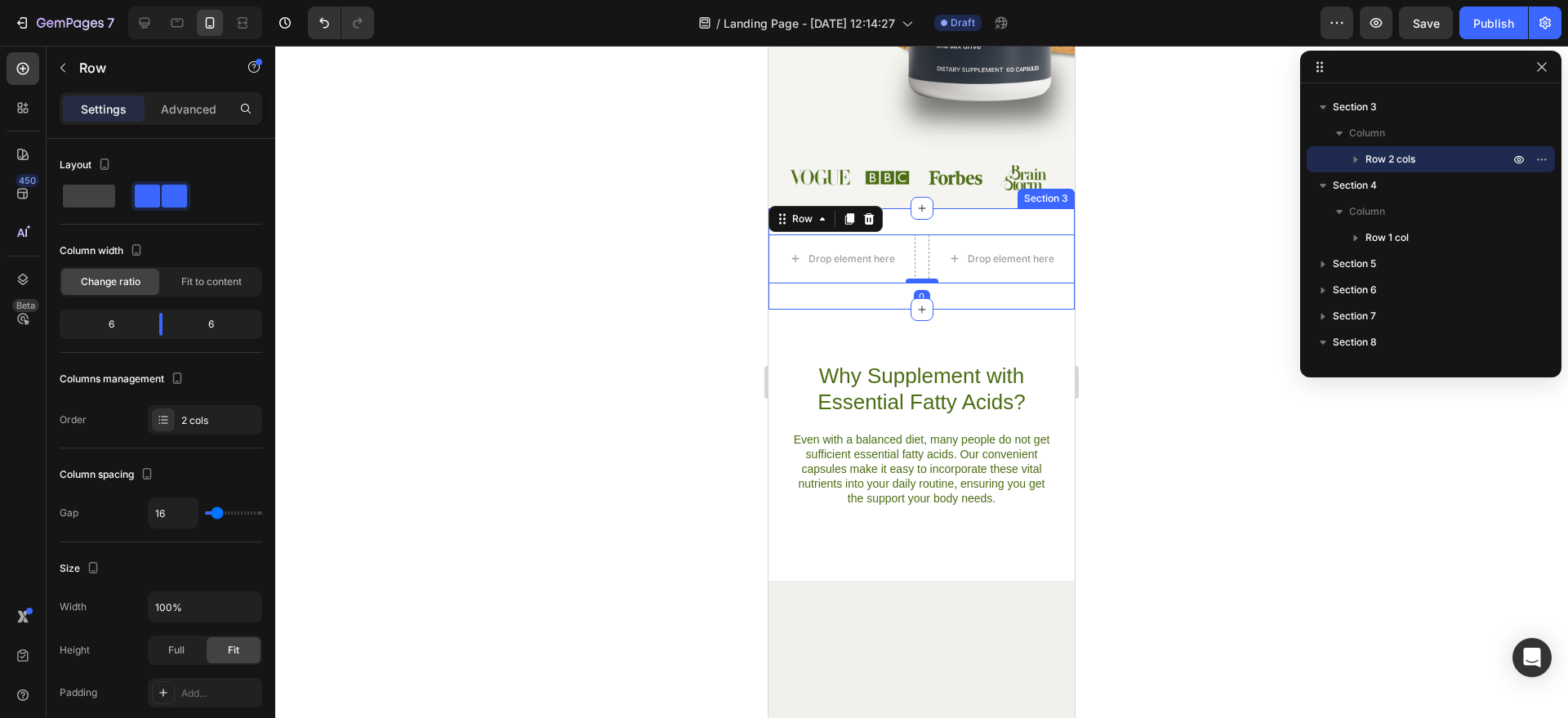
drag, startPoint x: 912, startPoint y: 281, endPoint x: 910, endPoint y: 351, distance: 70.0
click at [910, 283] on div at bounding box center [922, 281] width 33 height 5
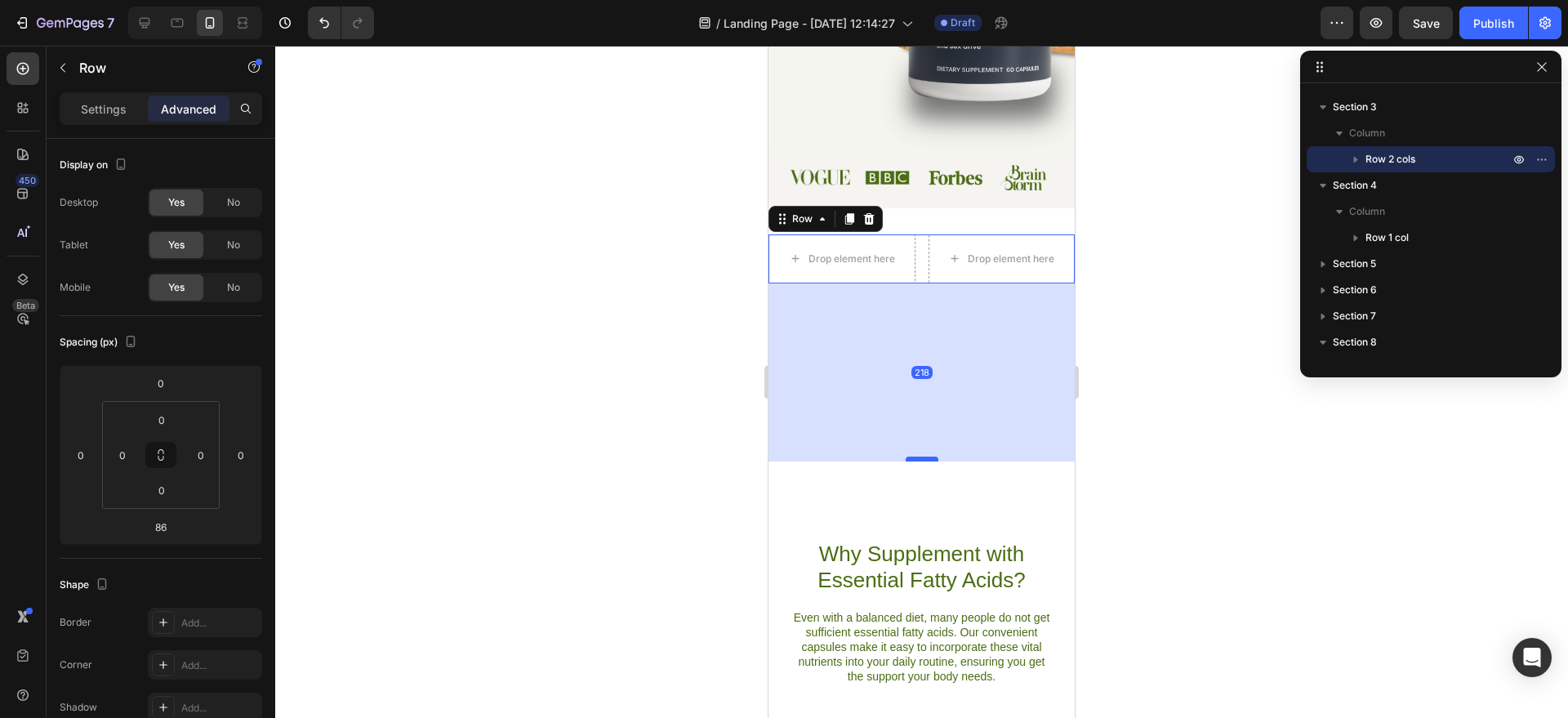
drag, startPoint x: 909, startPoint y: 351, endPoint x: 909, endPoint y: 471, distance: 120.0
click at [911, 461] on div at bounding box center [922, 459] width 33 height 5
type input "235"
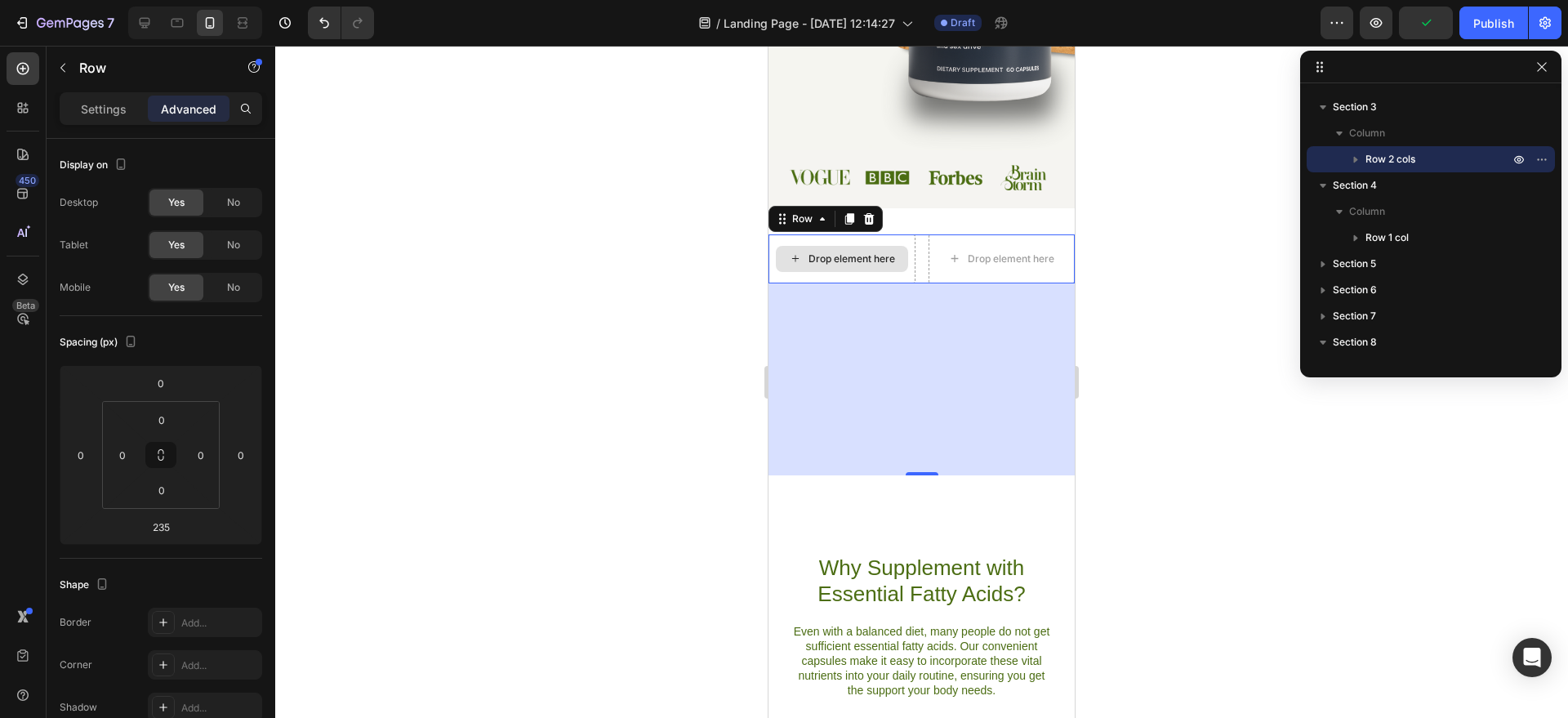
click at [902, 278] on div "Drop element here" at bounding box center [842, 258] width 147 height 49
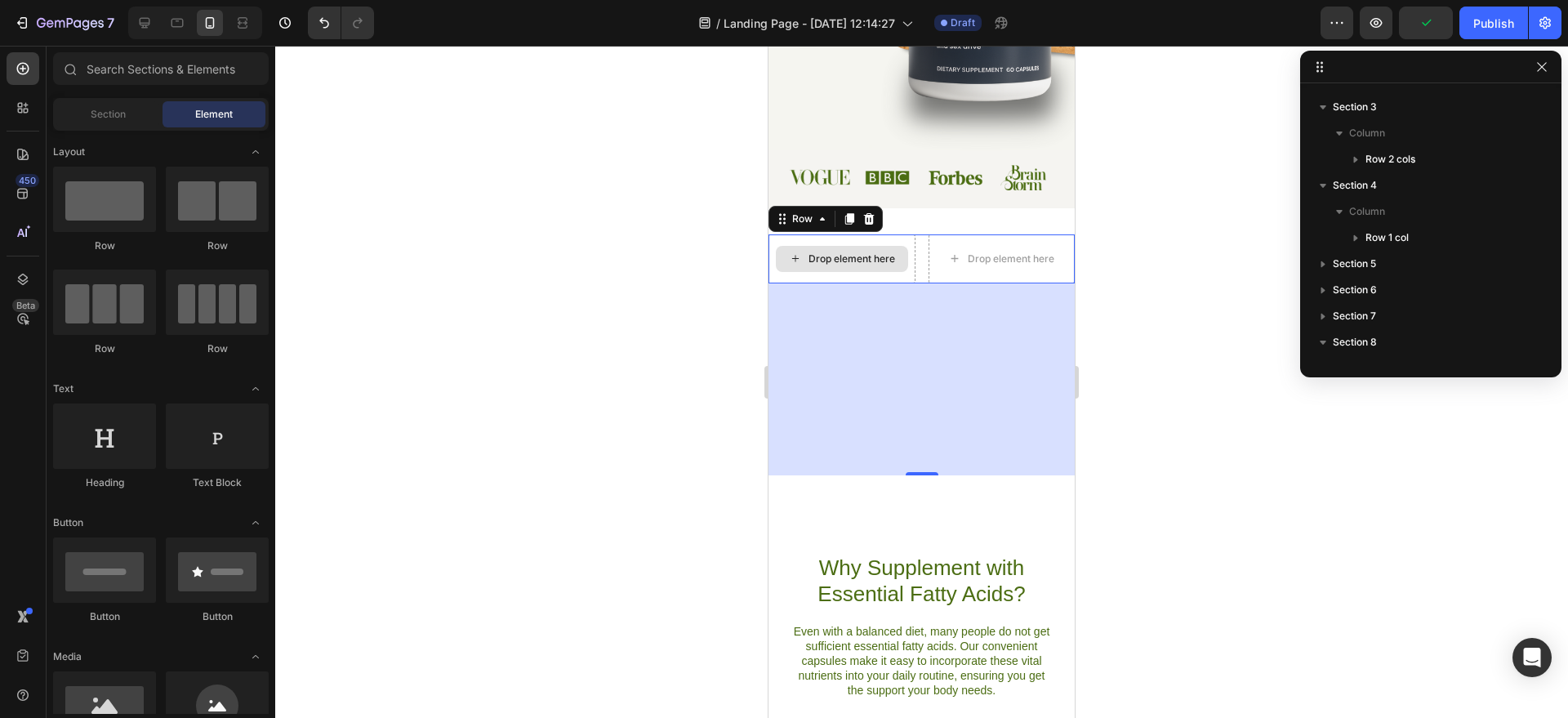
click at [883, 262] on div "Drop element here" at bounding box center [852, 259] width 87 height 13
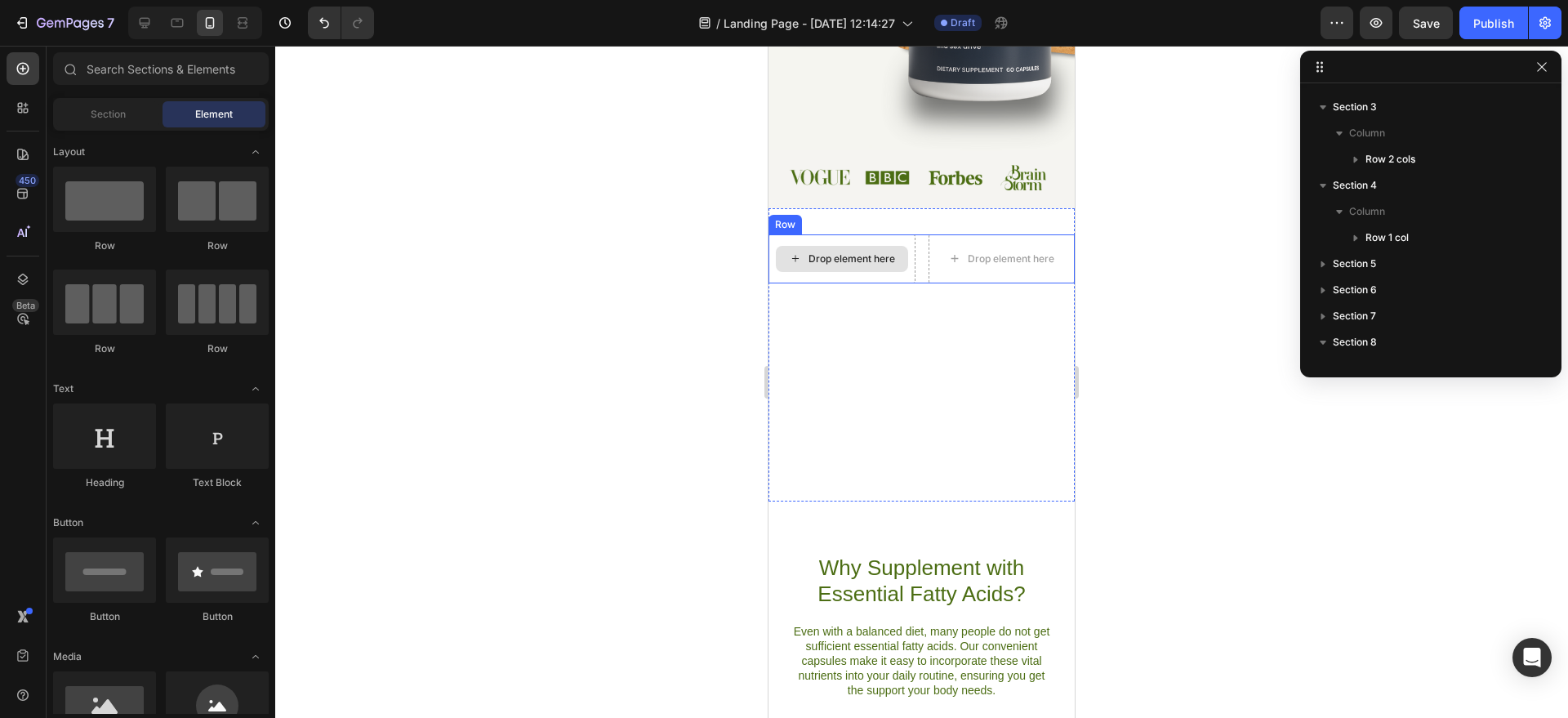
click at [797, 267] on div "Drop element here" at bounding box center [842, 258] width 132 height 26
click at [809, 262] on div "Drop element here" at bounding box center [852, 259] width 87 height 13
click at [804, 258] on div "Drop element here" at bounding box center [842, 258] width 132 height 26
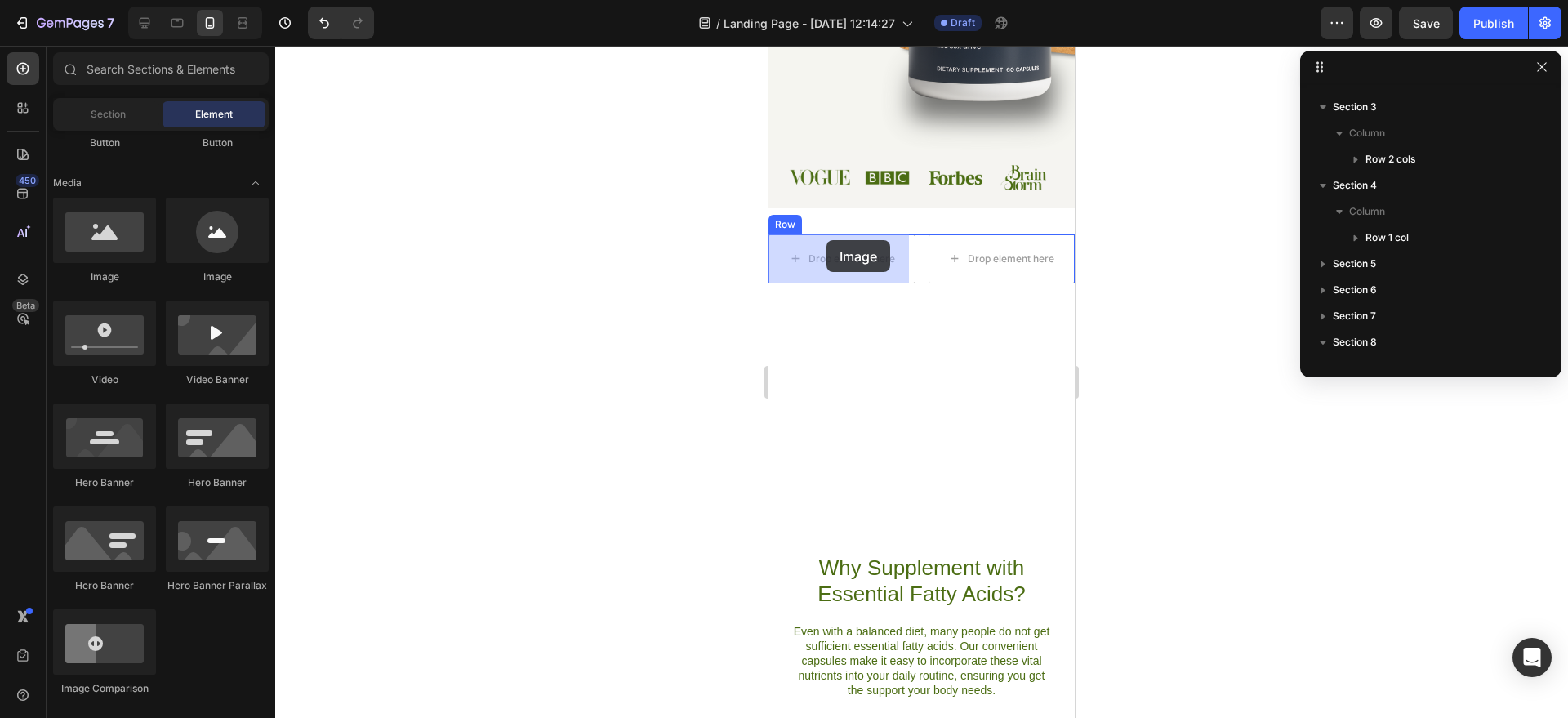
drag, startPoint x: 868, startPoint y: 287, endPoint x: 826, endPoint y: 242, distance: 61.6
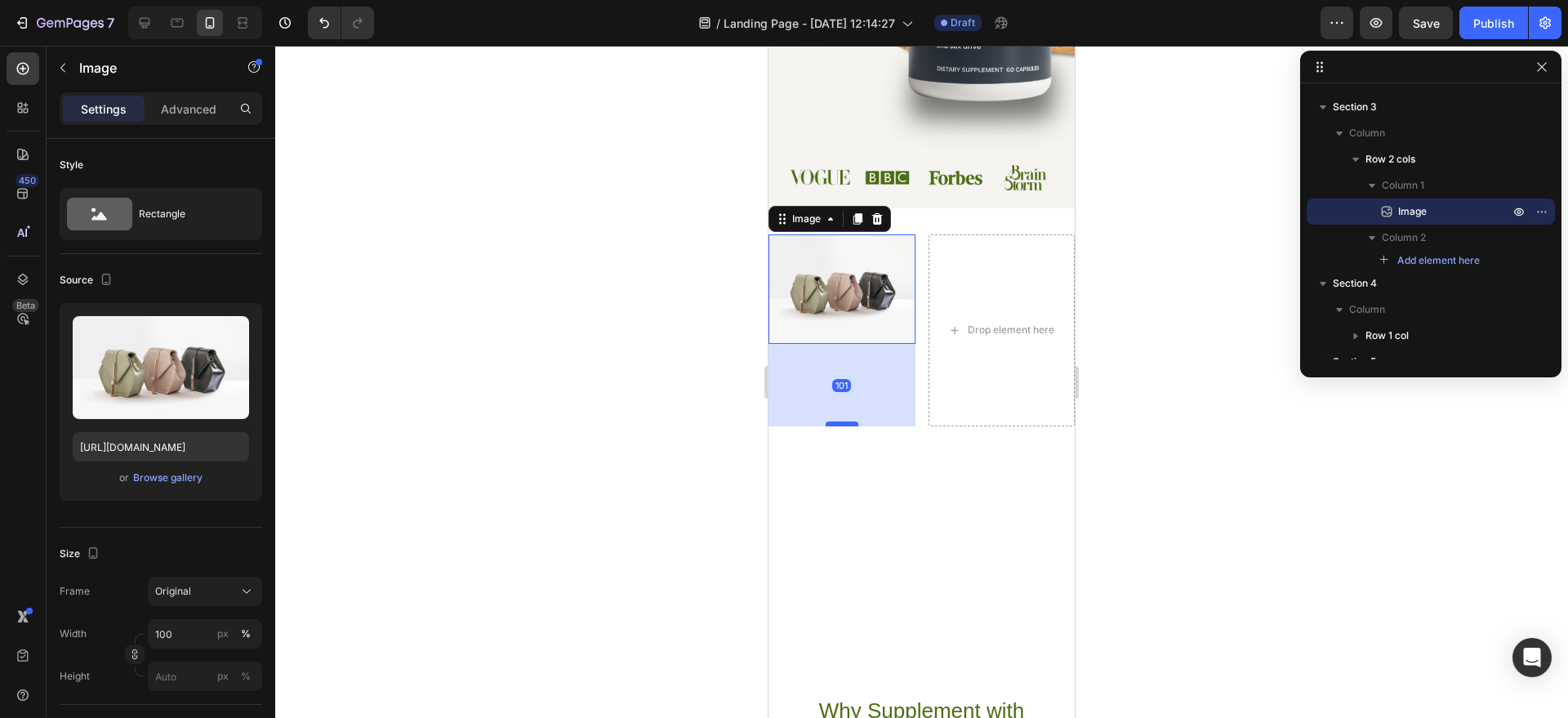
drag, startPoint x: 844, startPoint y: 336, endPoint x: 841, endPoint y: 419, distance: 83.1
click at [841, 421] on div at bounding box center [842, 424] width 33 height 5
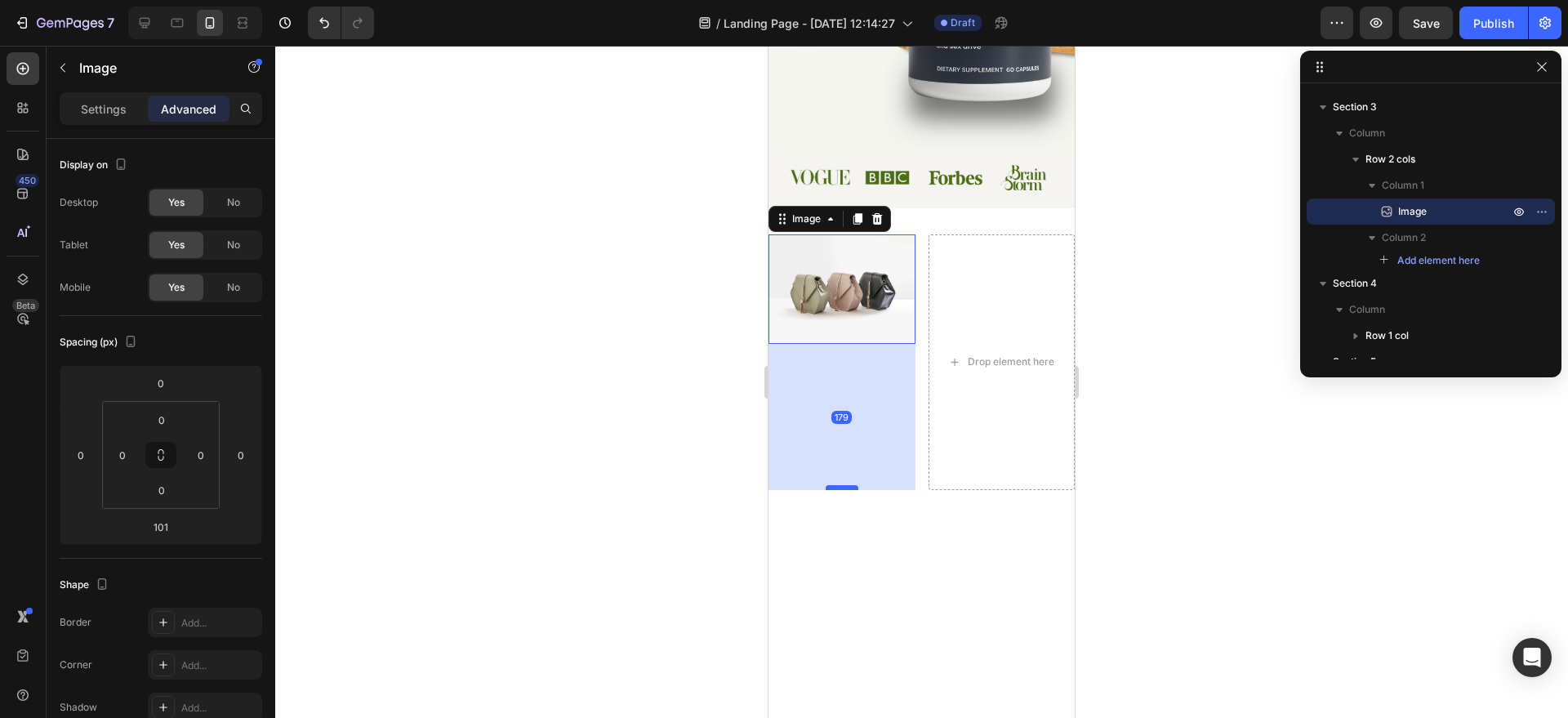
drag, startPoint x: 840, startPoint y: 418, endPoint x: 839, endPoint y: 481, distance: 63.0
click at [839, 485] on div at bounding box center [842, 487] width 33 height 5
type input "179"
click at [875, 377] on div "179" at bounding box center [842, 416] width 147 height 146
click at [839, 416] on div "179" at bounding box center [841, 417] width 20 height 13
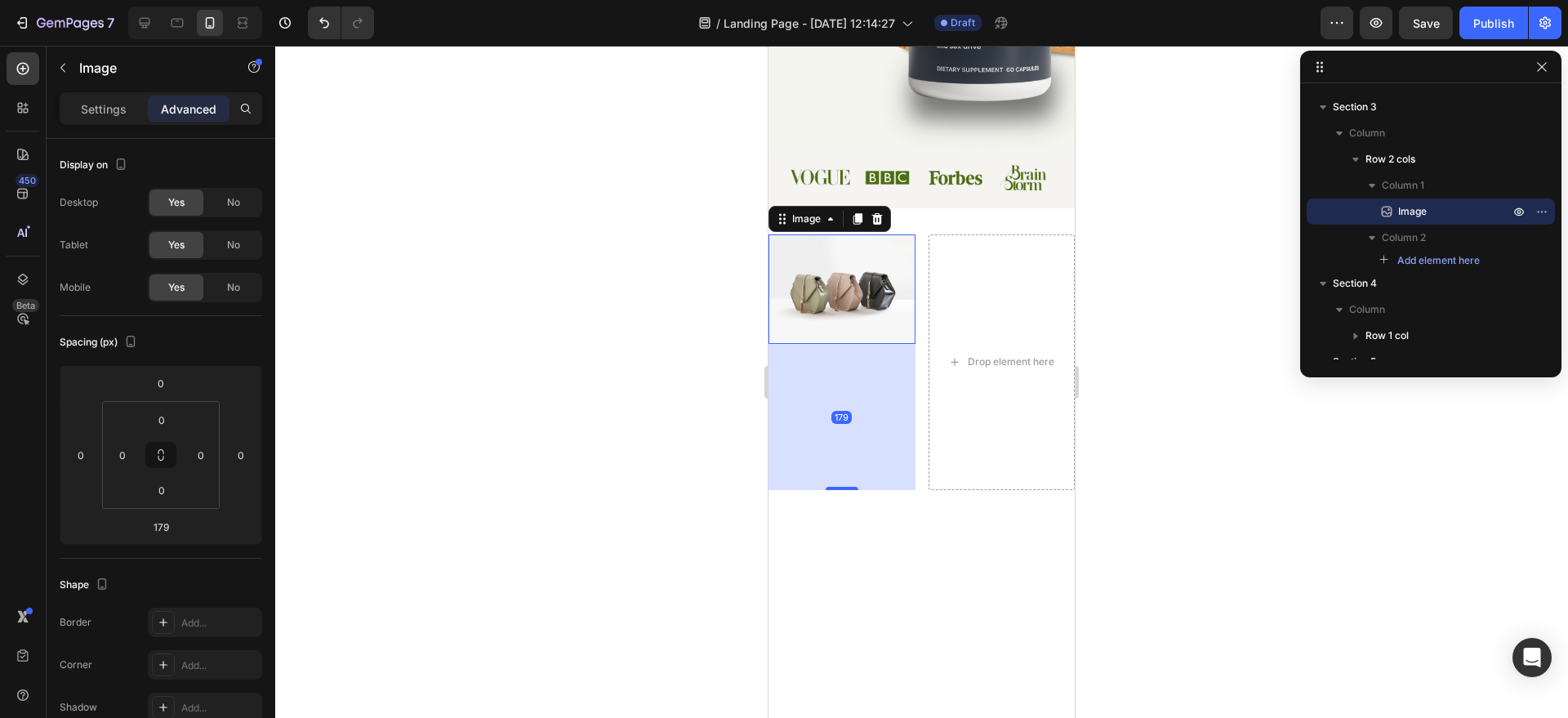
click at [839, 416] on div "179" at bounding box center [841, 417] width 20 height 13
click at [831, 260] on img at bounding box center [842, 289] width 147 height 110
drag, startPoint x: 833, startPoint y: 279, endPoint x: 831, endPoint y: 379, distance: 100.0
click at [825, 273] on img at bounding box center [842, 289] width 147 height 110
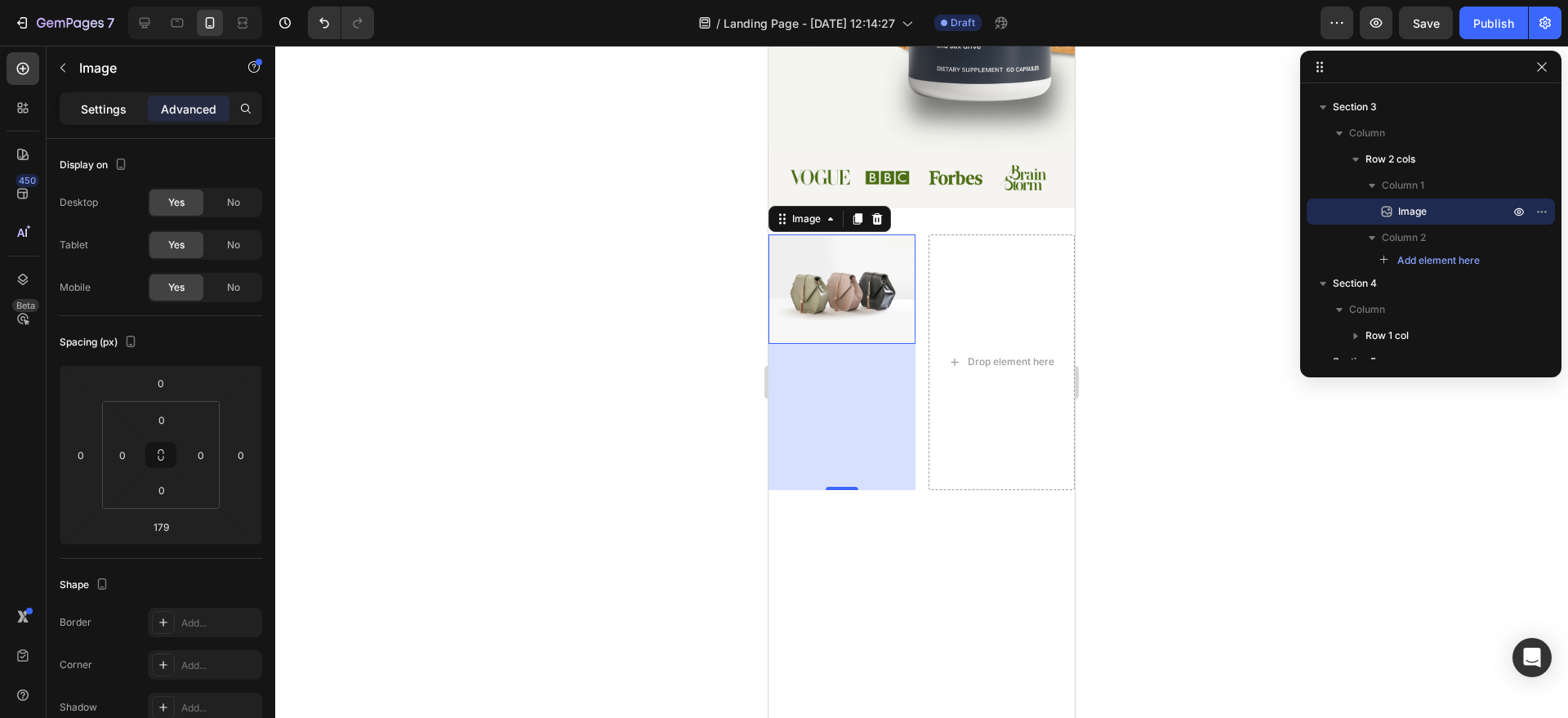
click at [90, 118] on div "Settings" at bounding box center [104, 108] width 82 height 26
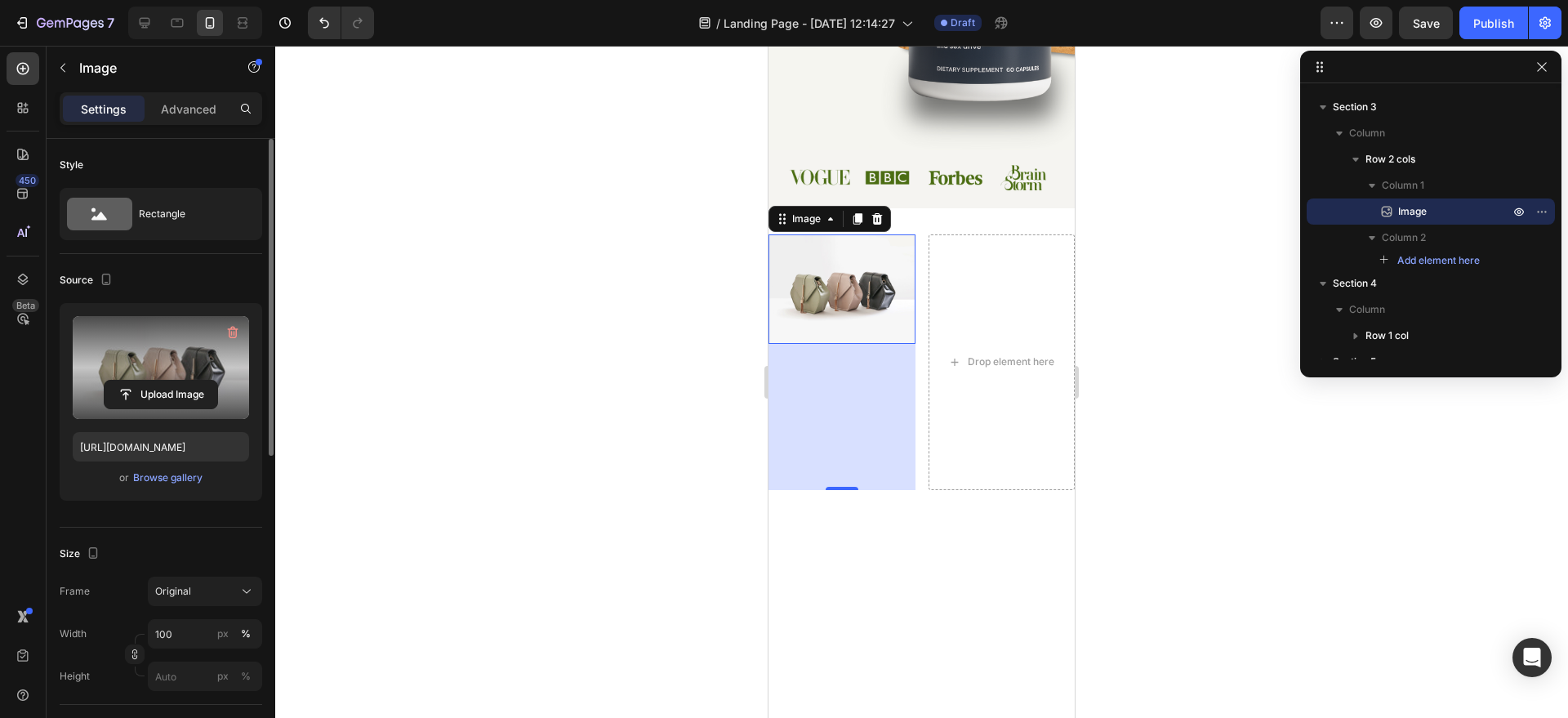
click at [172, 356] on label at bounding box center [161, 367] width 176 height 103
click at [172, 380] on input "file" at bounding box center [161, 394] width 113 height 28
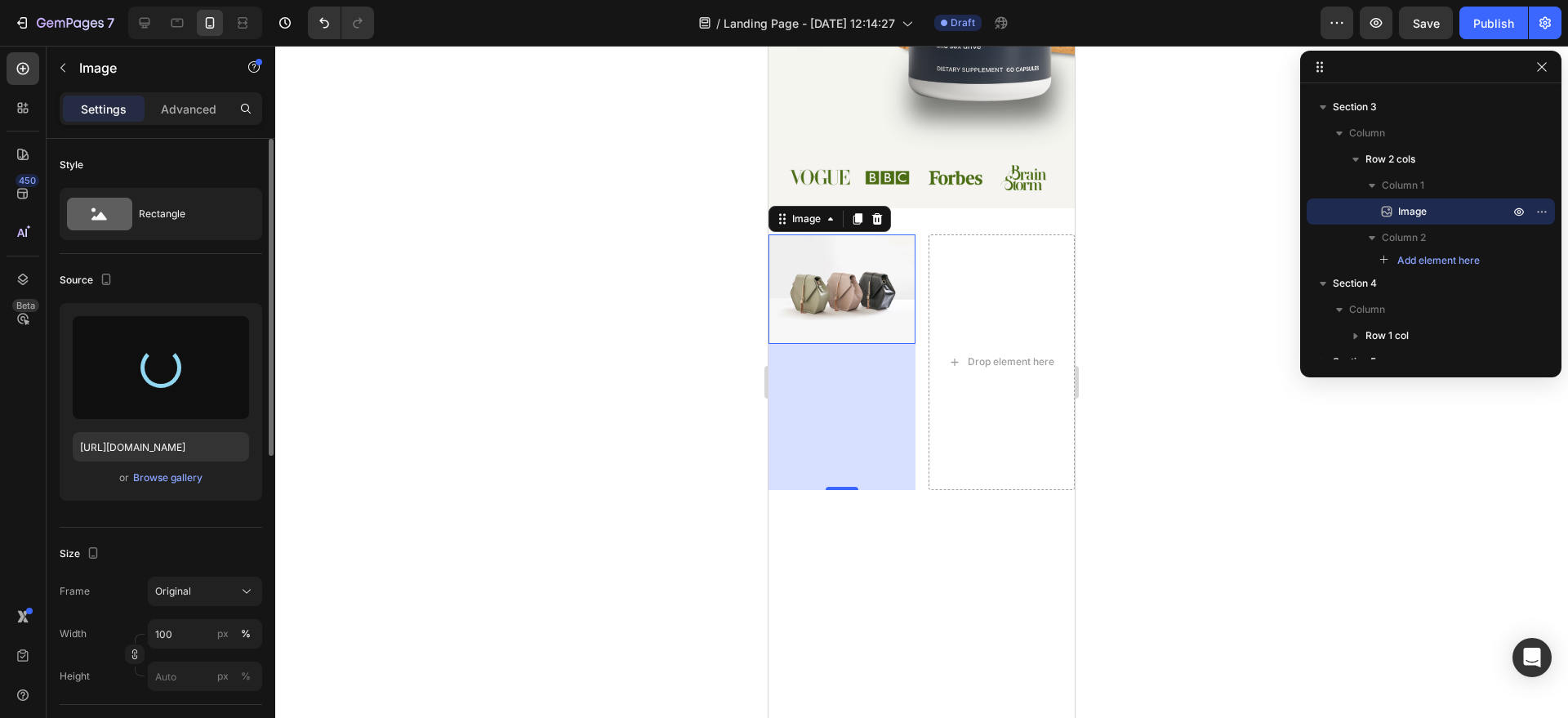
type input "[URL][DOMAIN_NAME]"
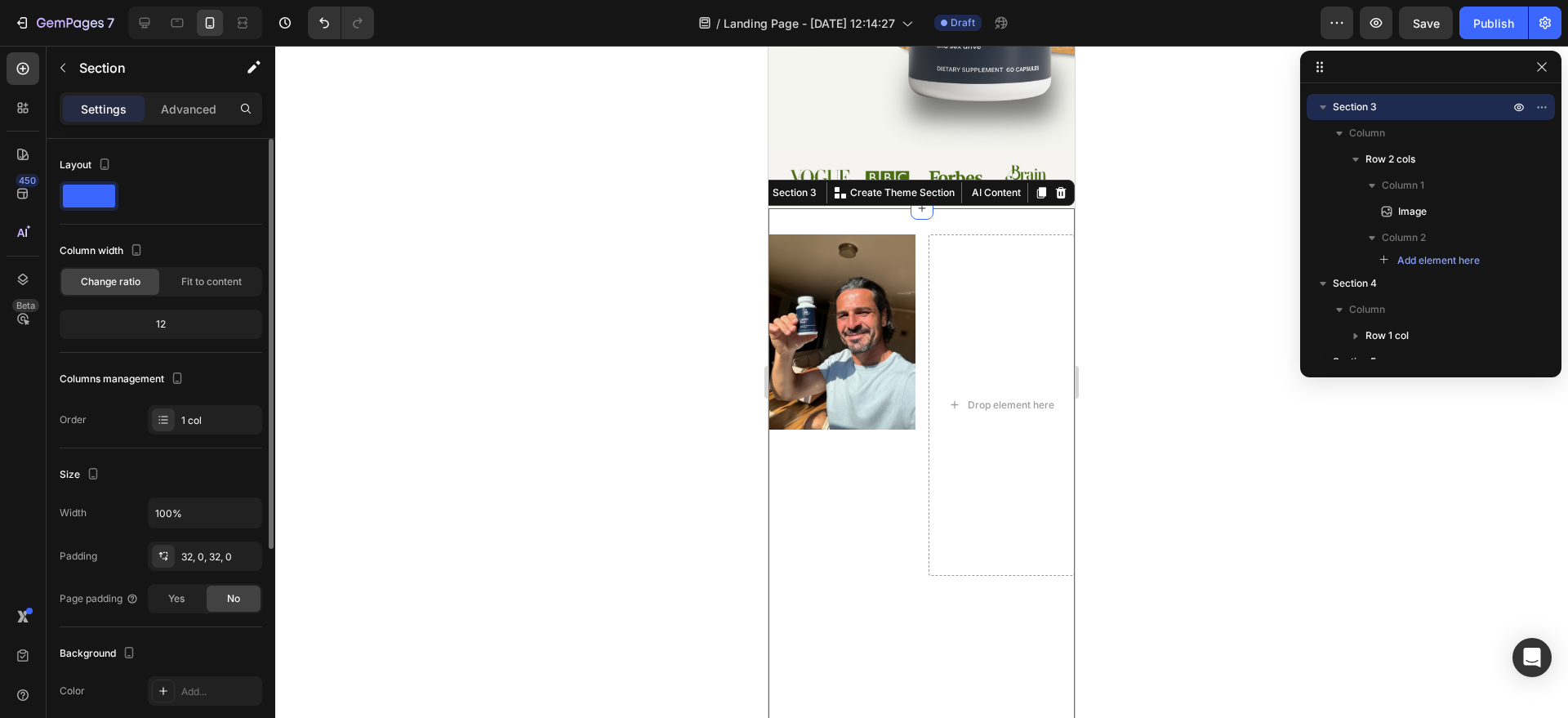
click at [840, 574] on div "Image Drop element here Row" at bounding box center [922, 501] width 306 height 533
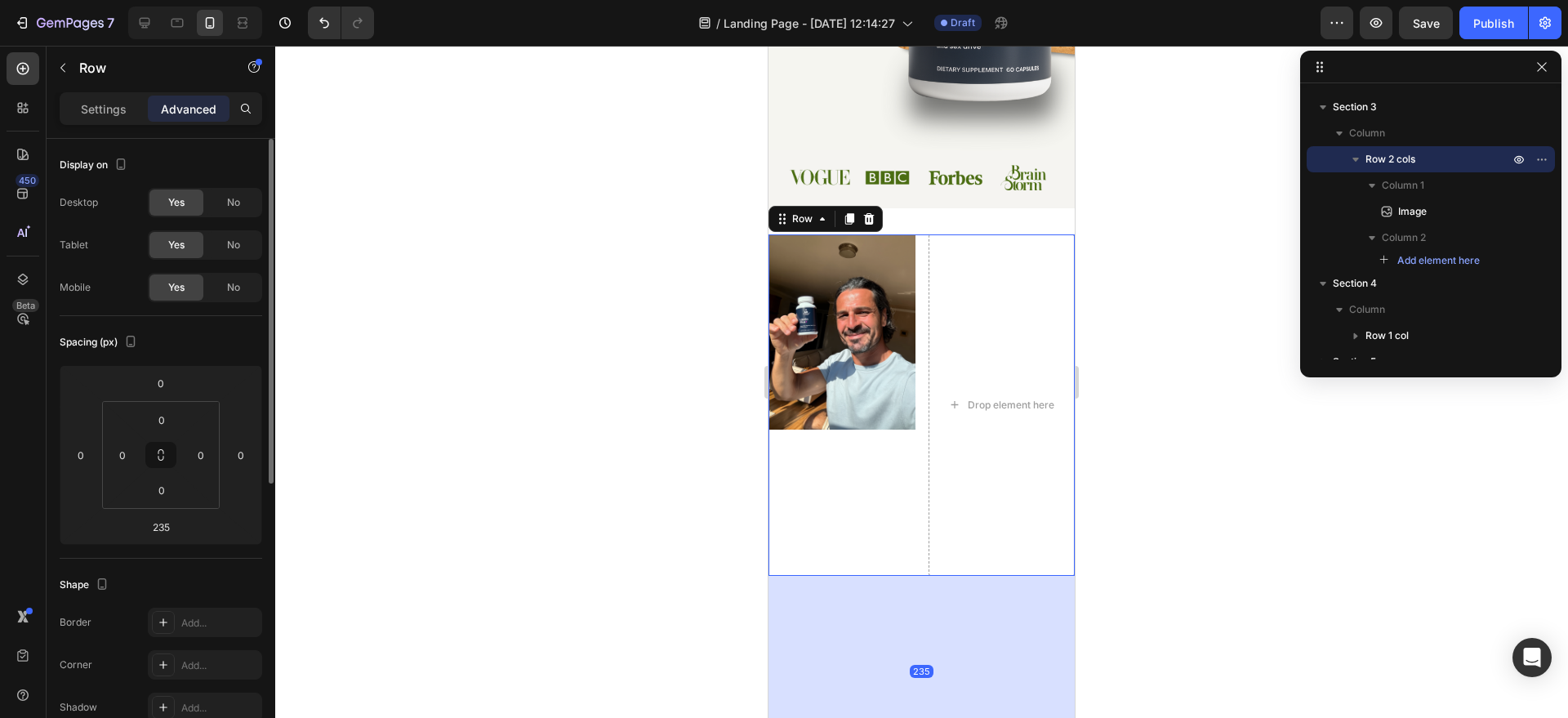
click at [840, 542] on div "Image" at bounding box center [842, 405] width 147 height 341
click at [856, 430] on div "Image" at bounding box center [842, 405] width 147 height 341
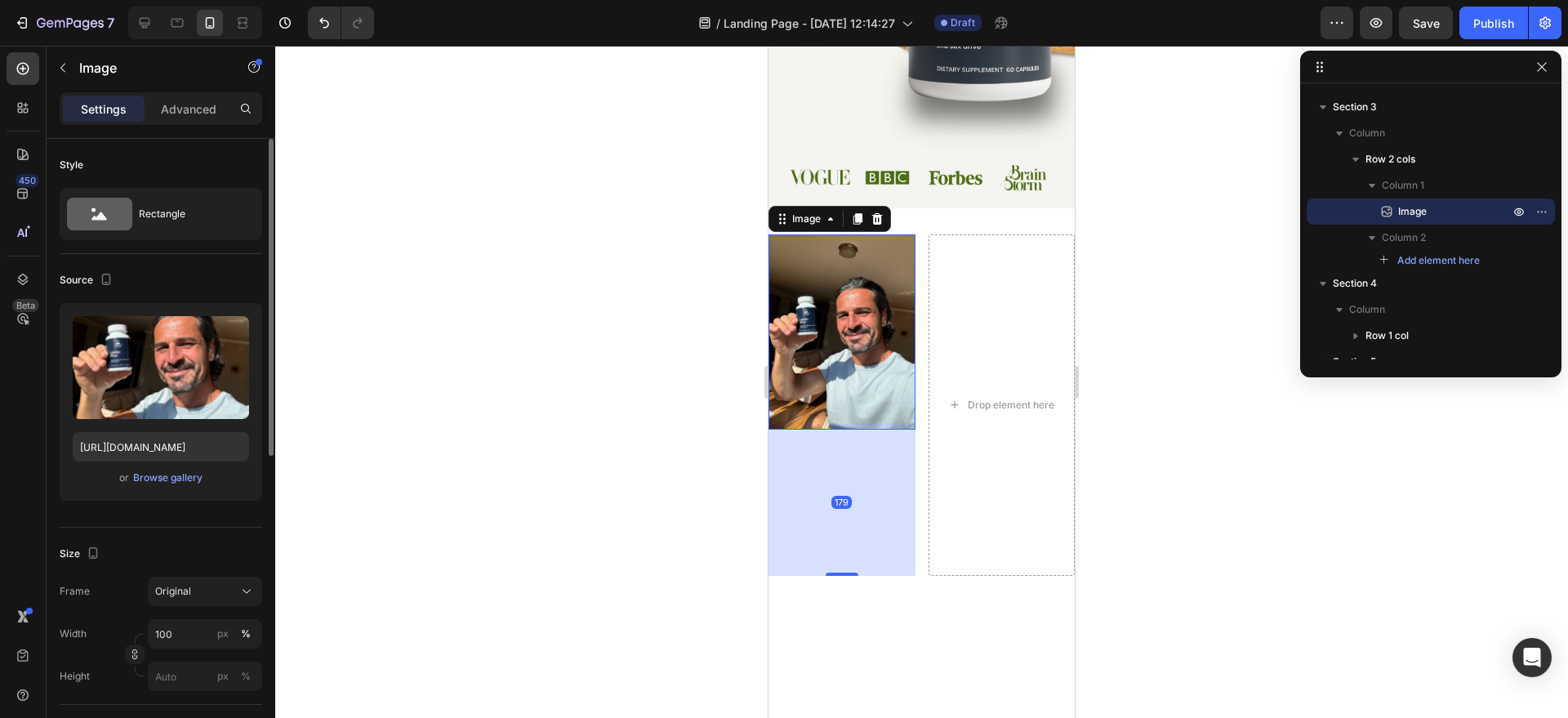
click at [845, 340] on img at bounding box center [842, 331] width 147 height 195
click at [835, 415] on img at bounding box center [842, 331] width 147 height 195
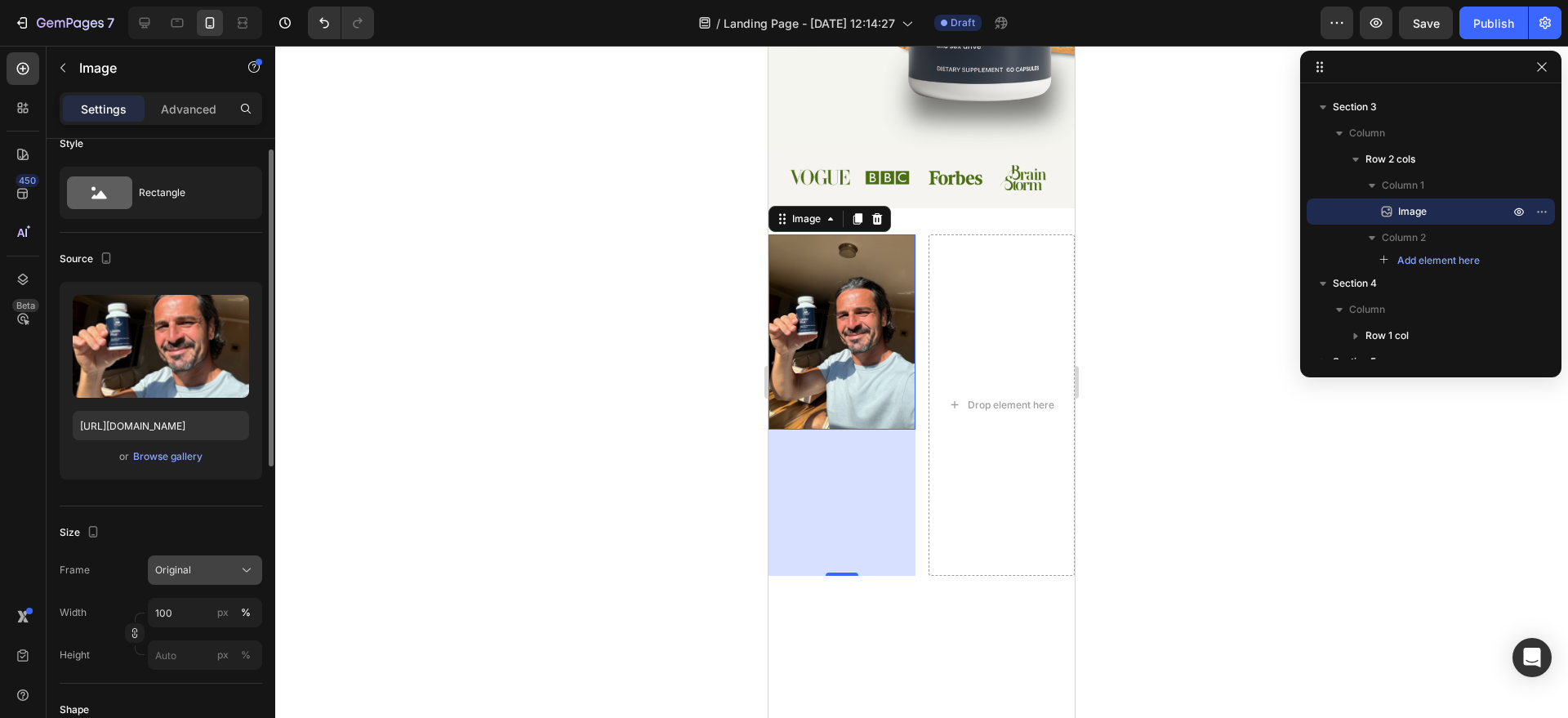
click at [228, 578] on button "Original" at bounding box center [205, 569] width 115 height 29
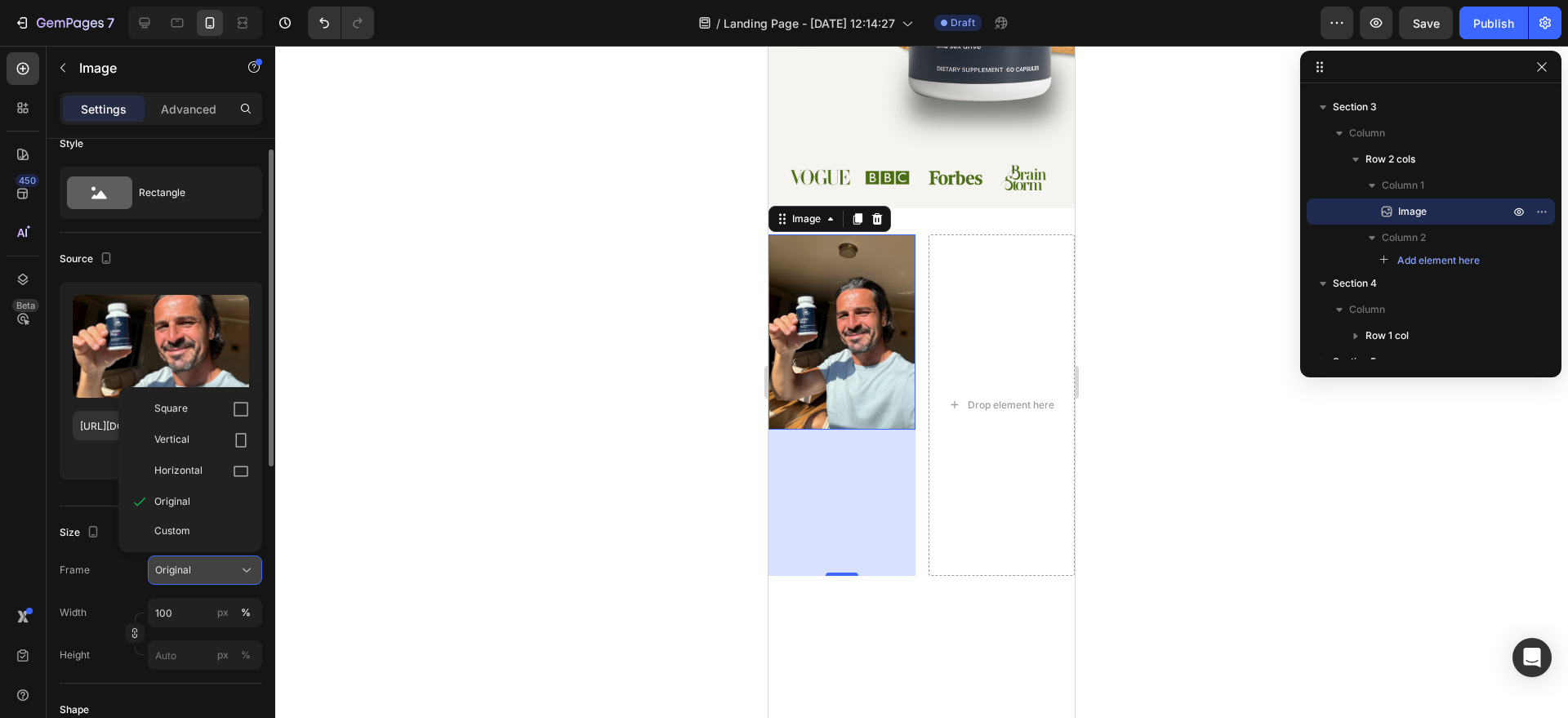
click at [226, 578] on button "Original" at bounding box center [205, 569] width 115 height 29
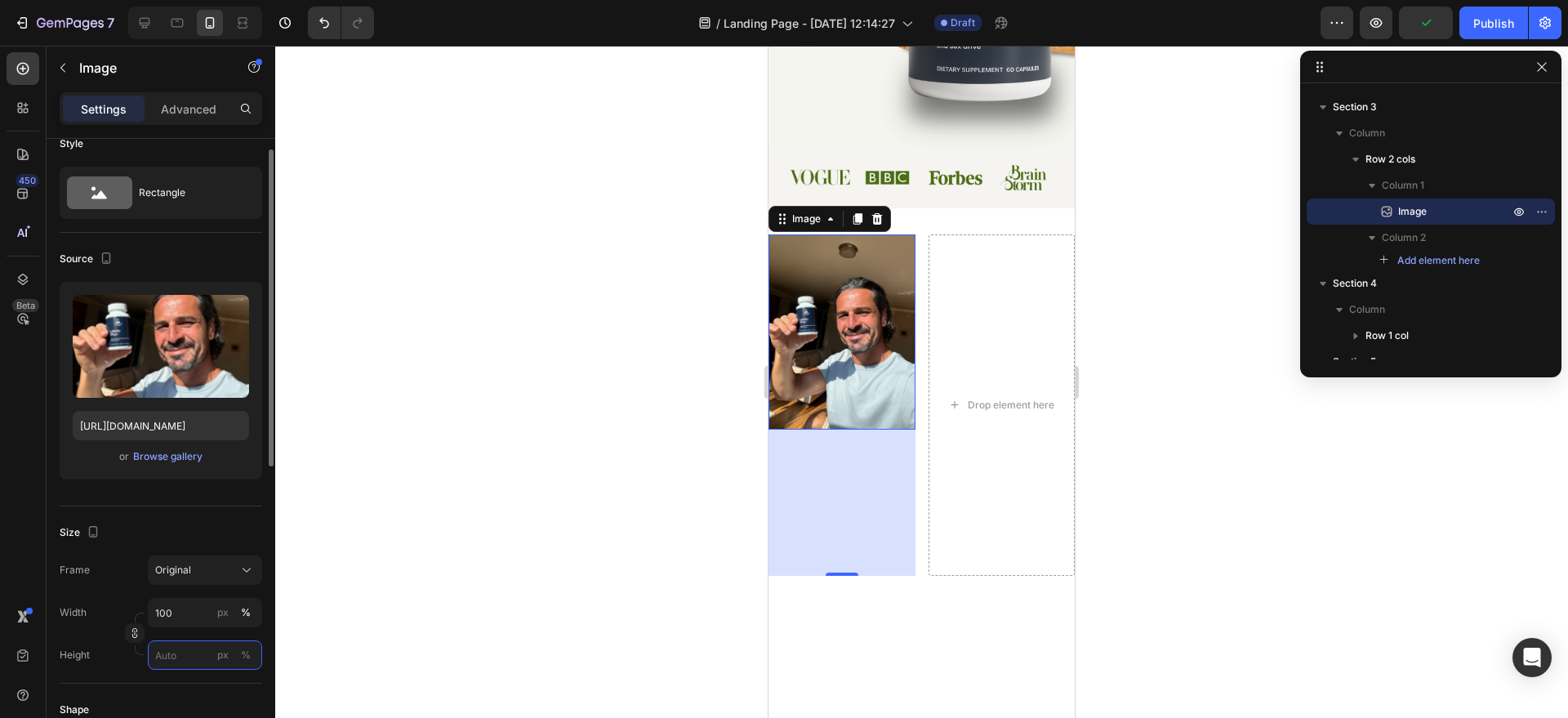
click at [189, 654] on input "px %" at bounding box center [205, 654] width 115 height 29
click at [192, 683] on div "Full 100%" at bounding box center [189, 694] width 134 height 29
type input "100"
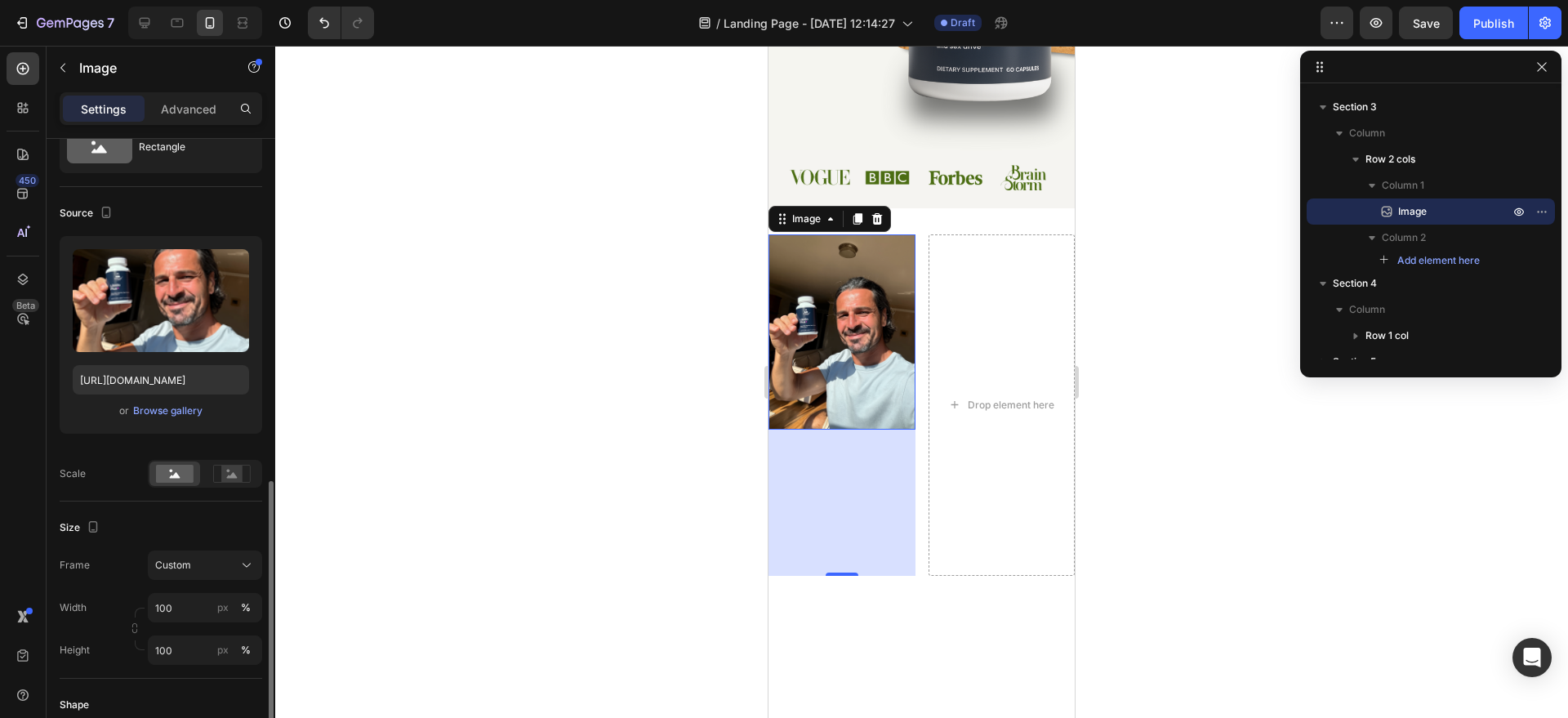
scroll to position [369, 0]
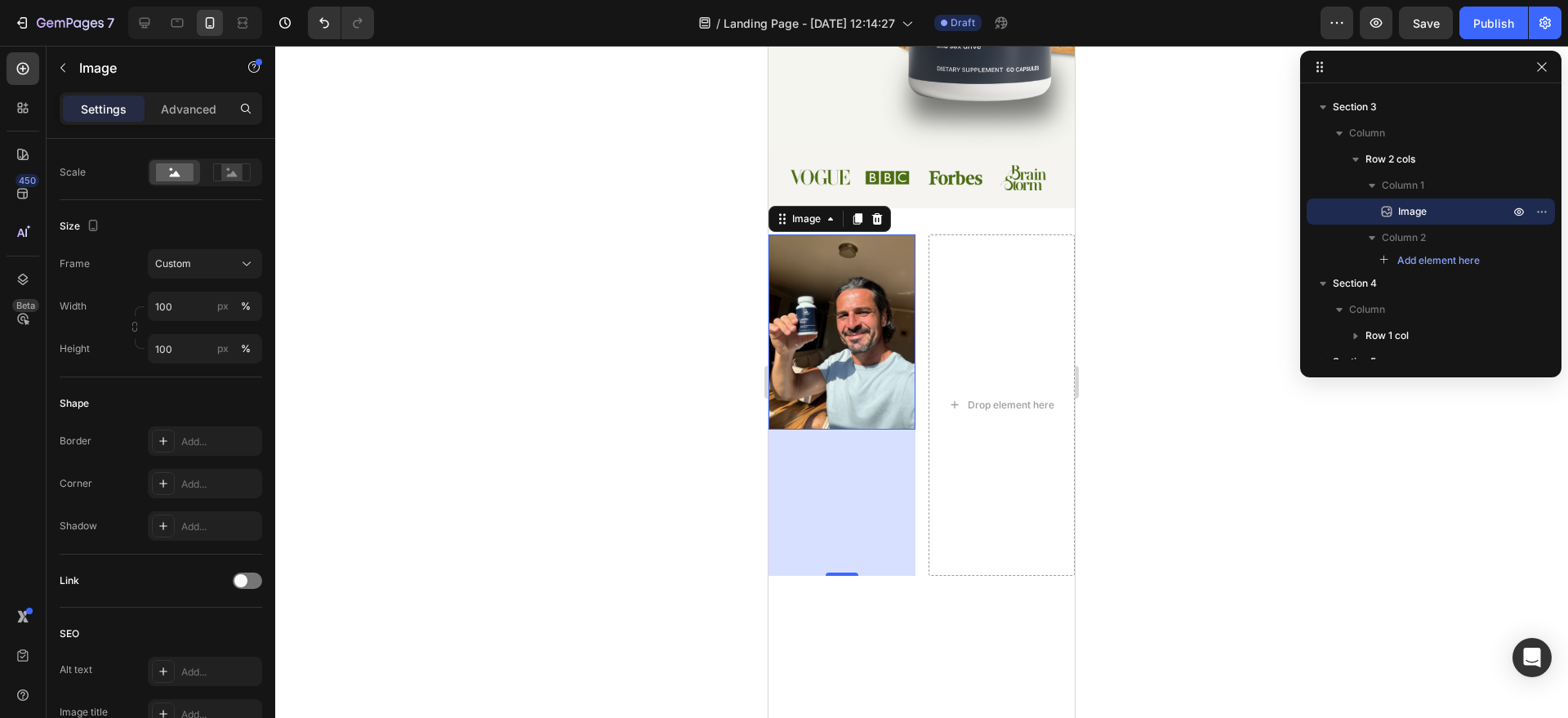
click at [813, 415] on img at bounding box center [842, 331] width 147 height 195
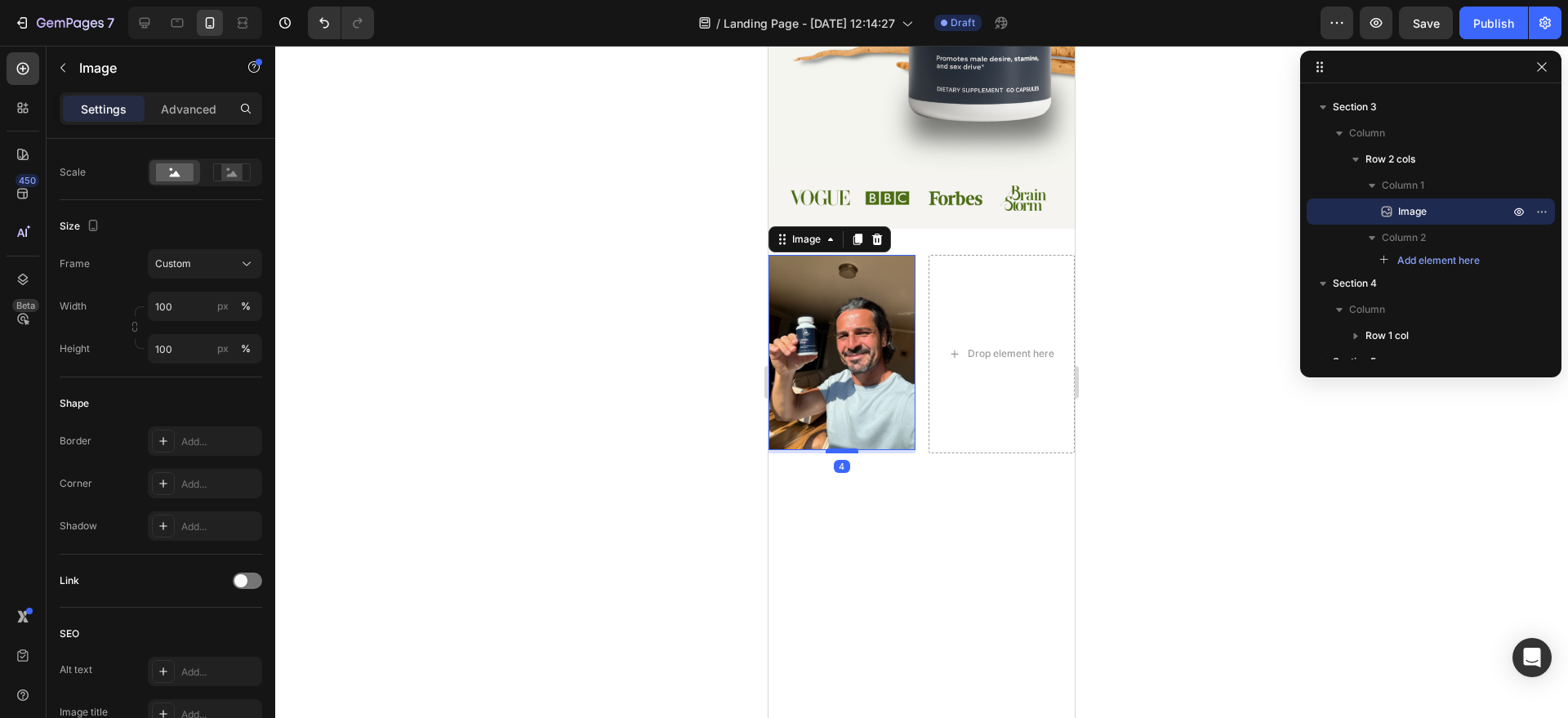
drag, startPoint x: 849, startPoint y: 584, endPoint x: 852, endPoint y: 439, distance: 145.0
click at [852, 448] on div at bounding box center [842, 451] width 33 height 5
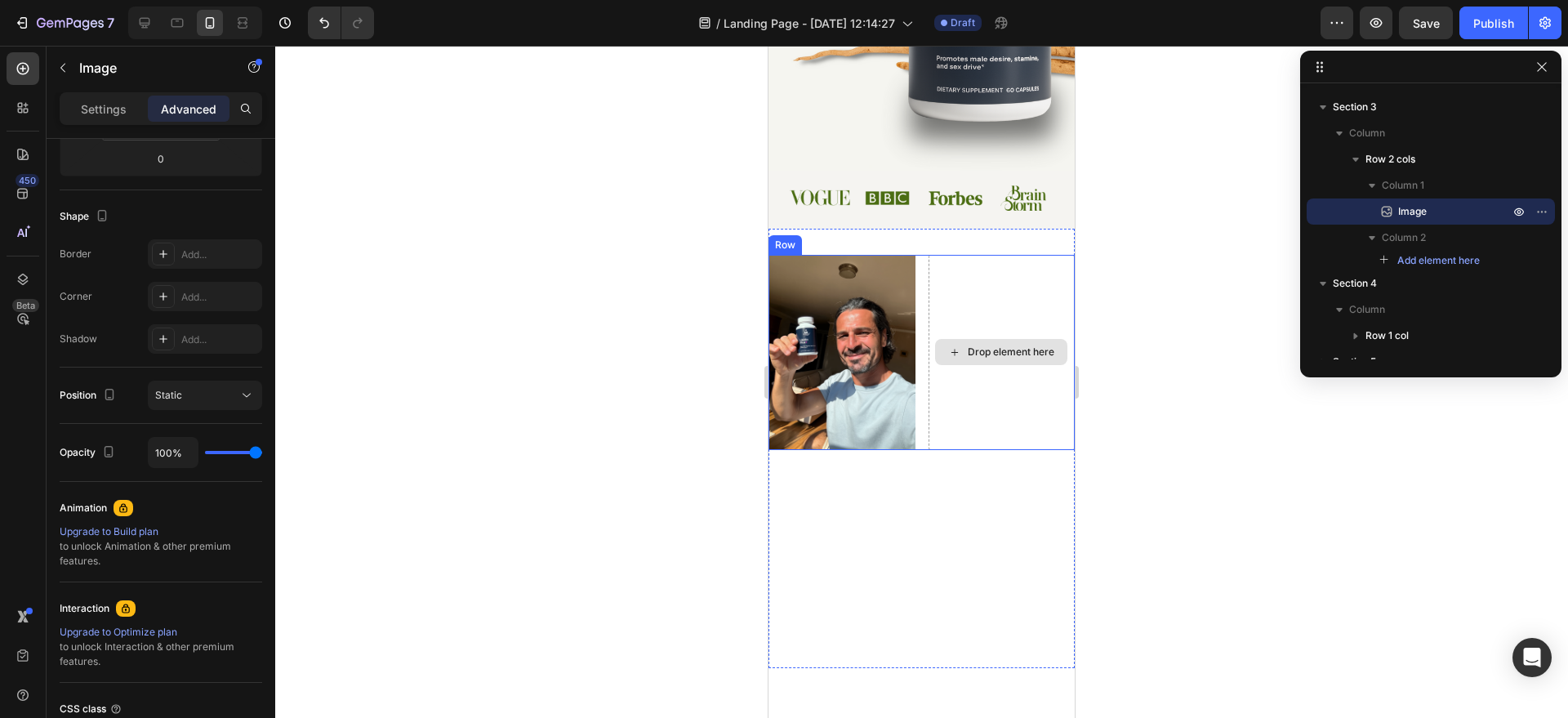
click at [983, 351] on div "Drop element here" at bounding box center [1012, 352] width 87 height 13
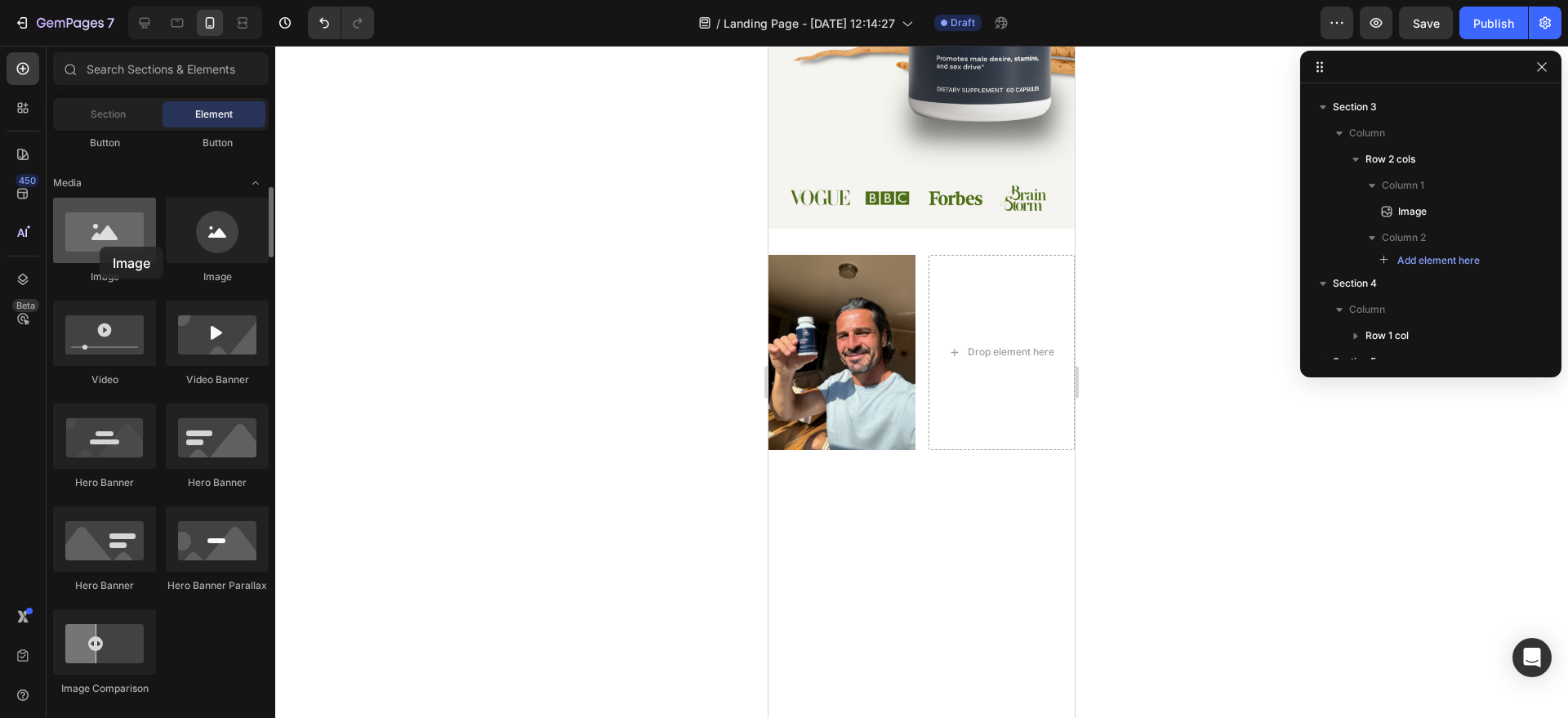
click at [100, 247] on div at bounding box center [104, 230] width 103 height 65
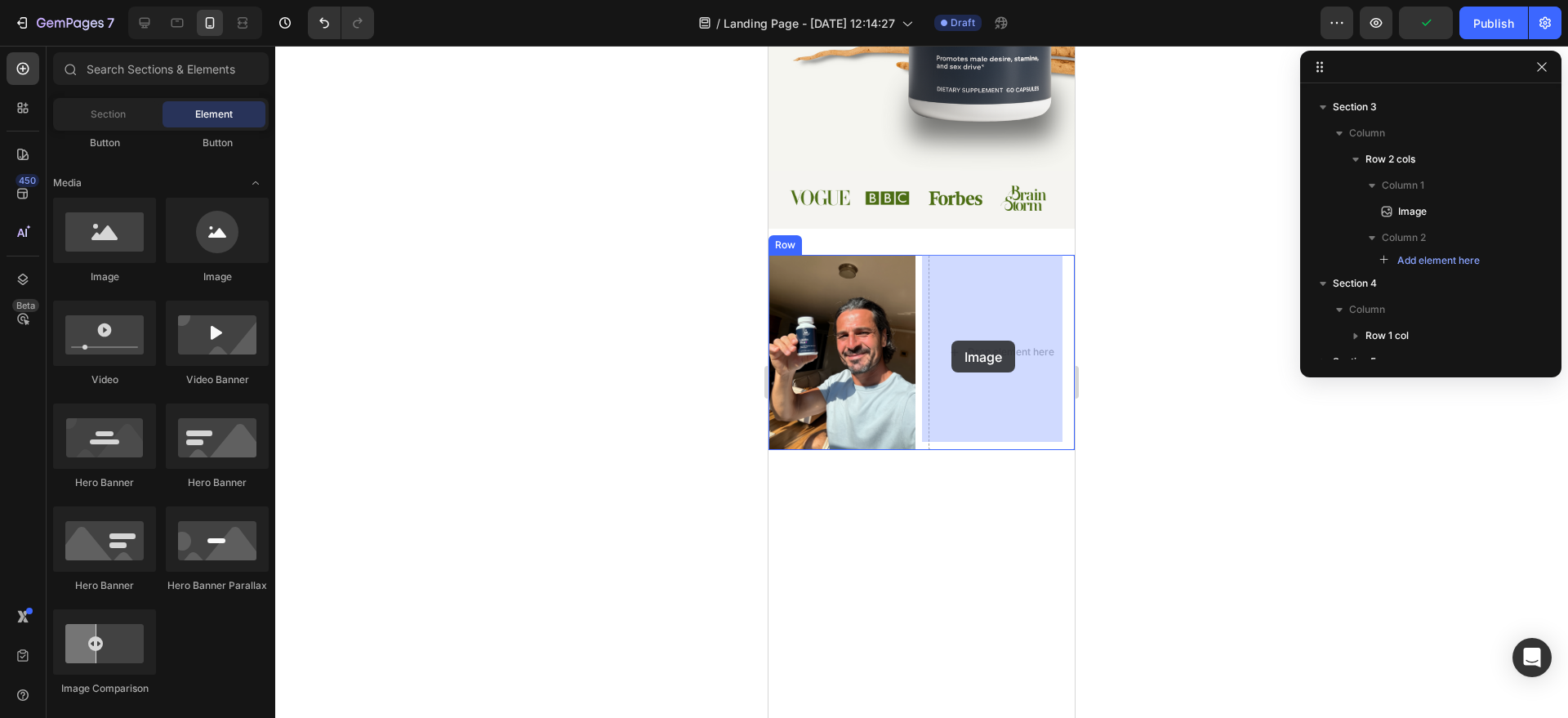
drag, startPoint x: 868, startPoint y: 293, endPoint x: 957, endPoint y: 342, distance: 101.6
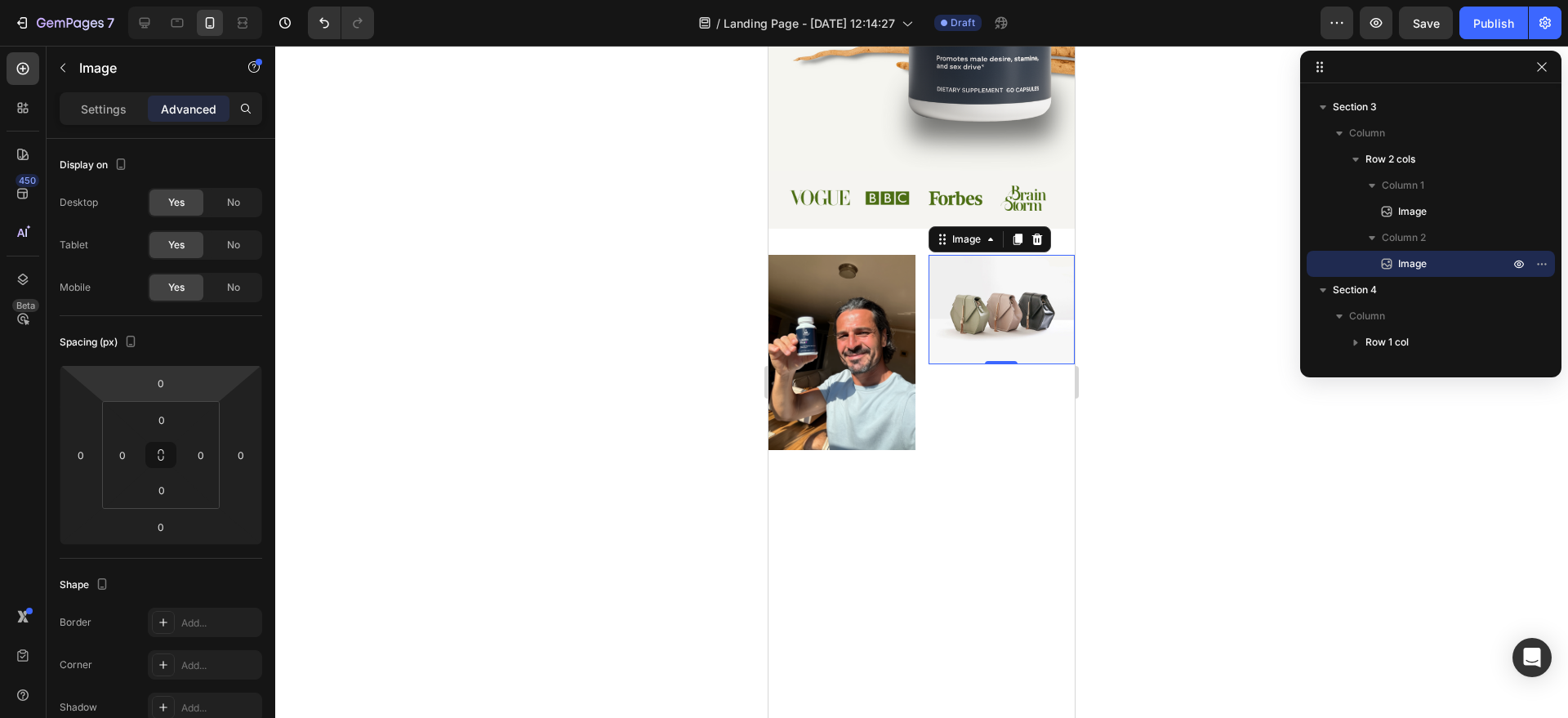
click at [84, 124] on div "Settings Advanced" at bounding box center [161, 108] width 202 height 33
click at [92, 120] on div "Settings" at bounding box center [104, 108] width 82 height 26
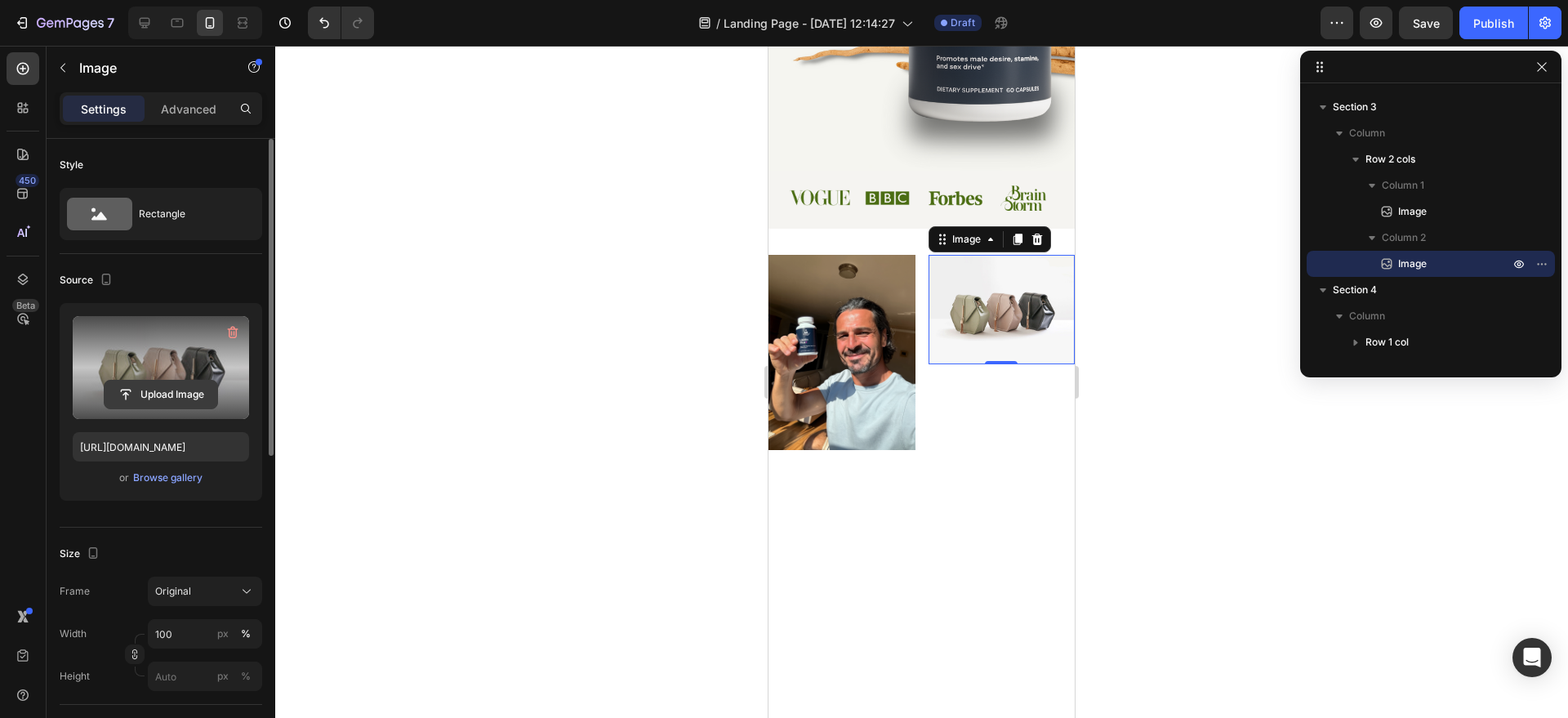
click at [161, 390] on input "file" at bounding box center [161, 394] width 113 height 28
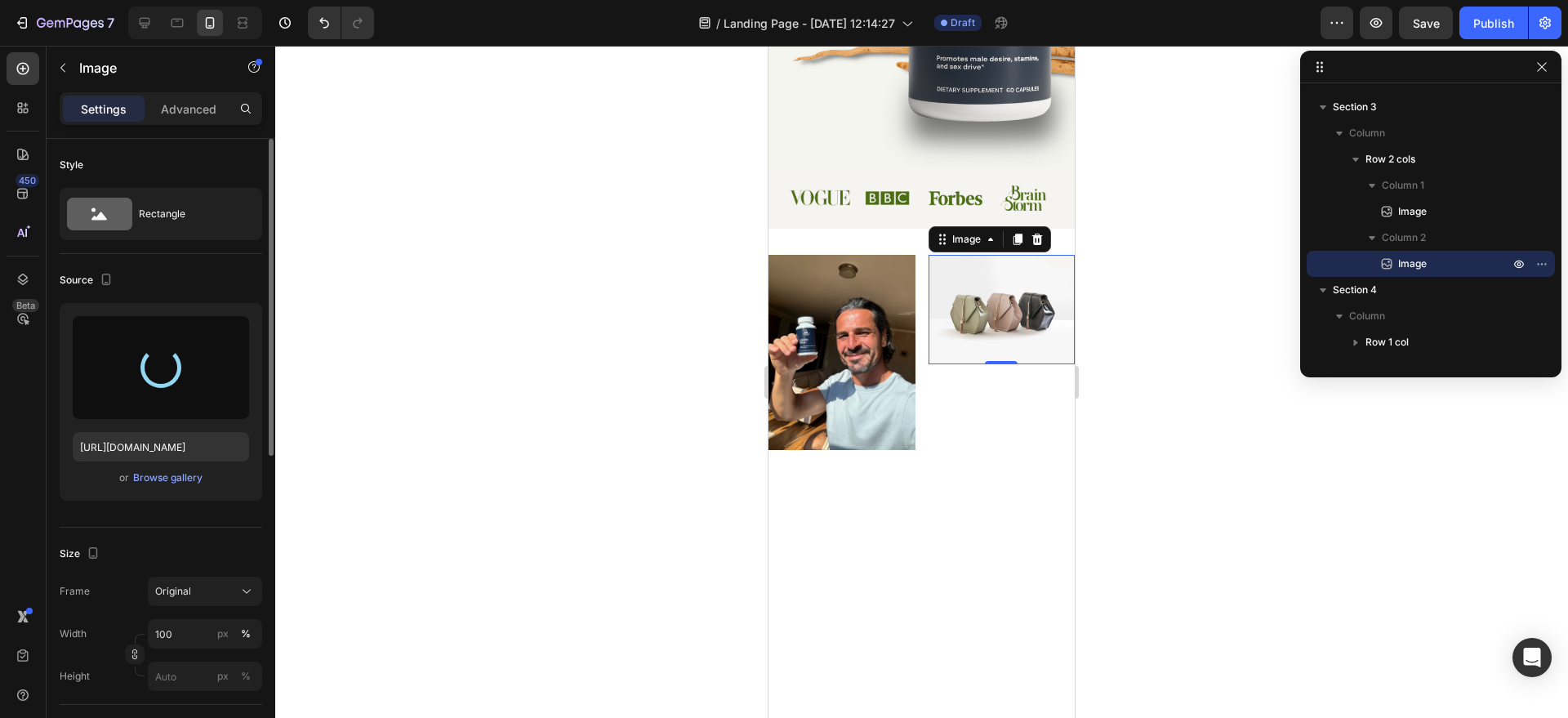
type input "[URL][DOMAIN_NAME]"
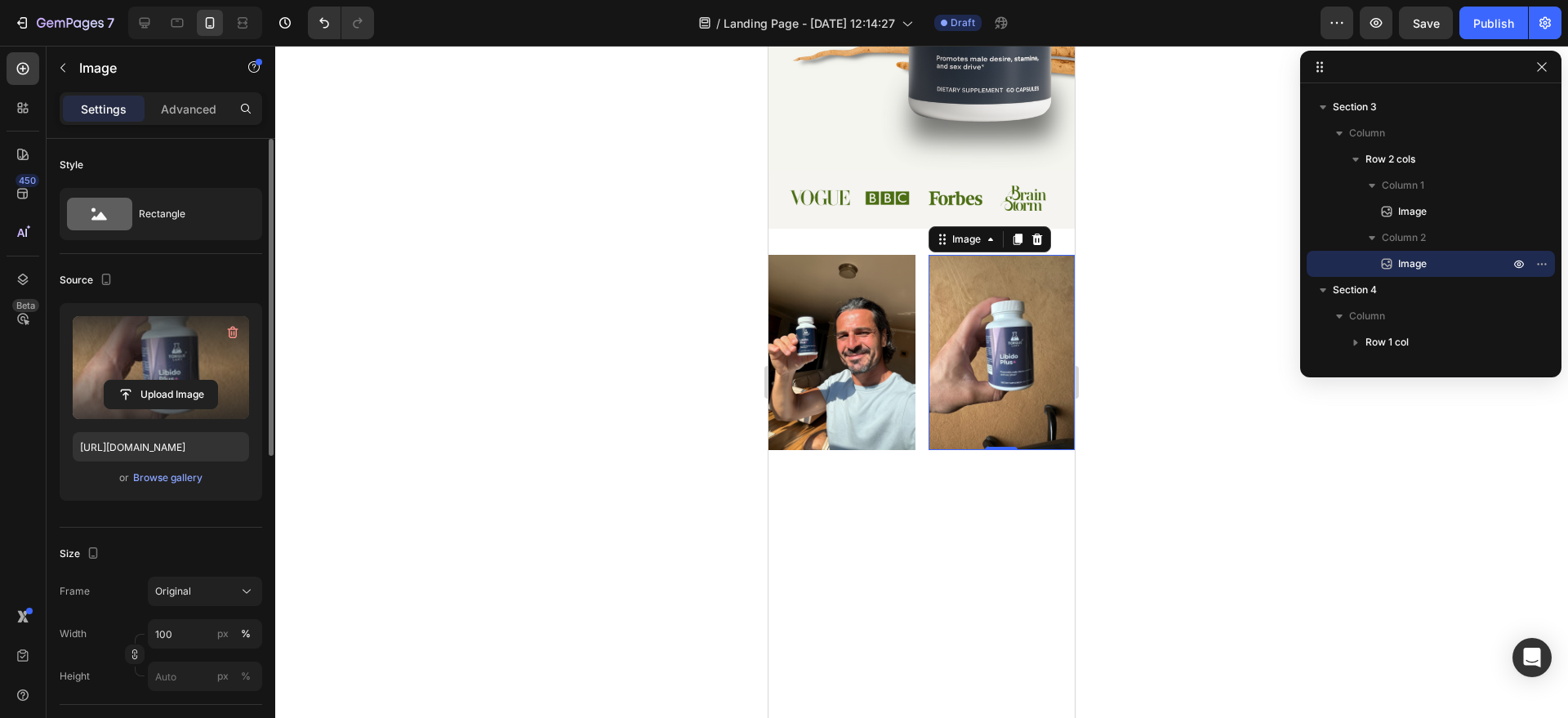
click at [1114, 371] on div at bounding box center [922, 382] width 1293 height 672
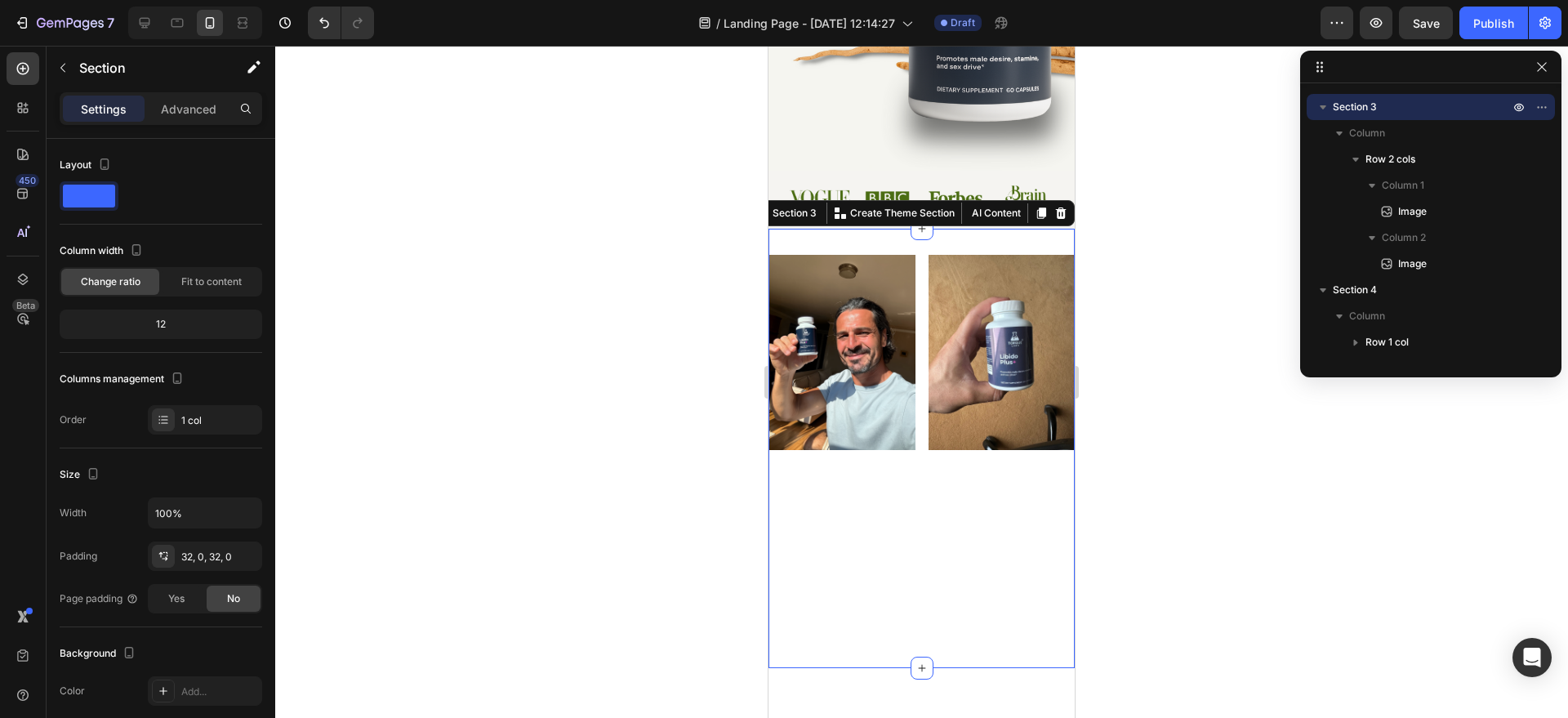
click at [895, 237] on div "Image Image Row Section 3 You can create reusable sections Create Theme Section…" at bounding box center [922, 449] width 306 height 440
click at [916, 229] on icon at bounding box center [922, 229] width 13 height 13
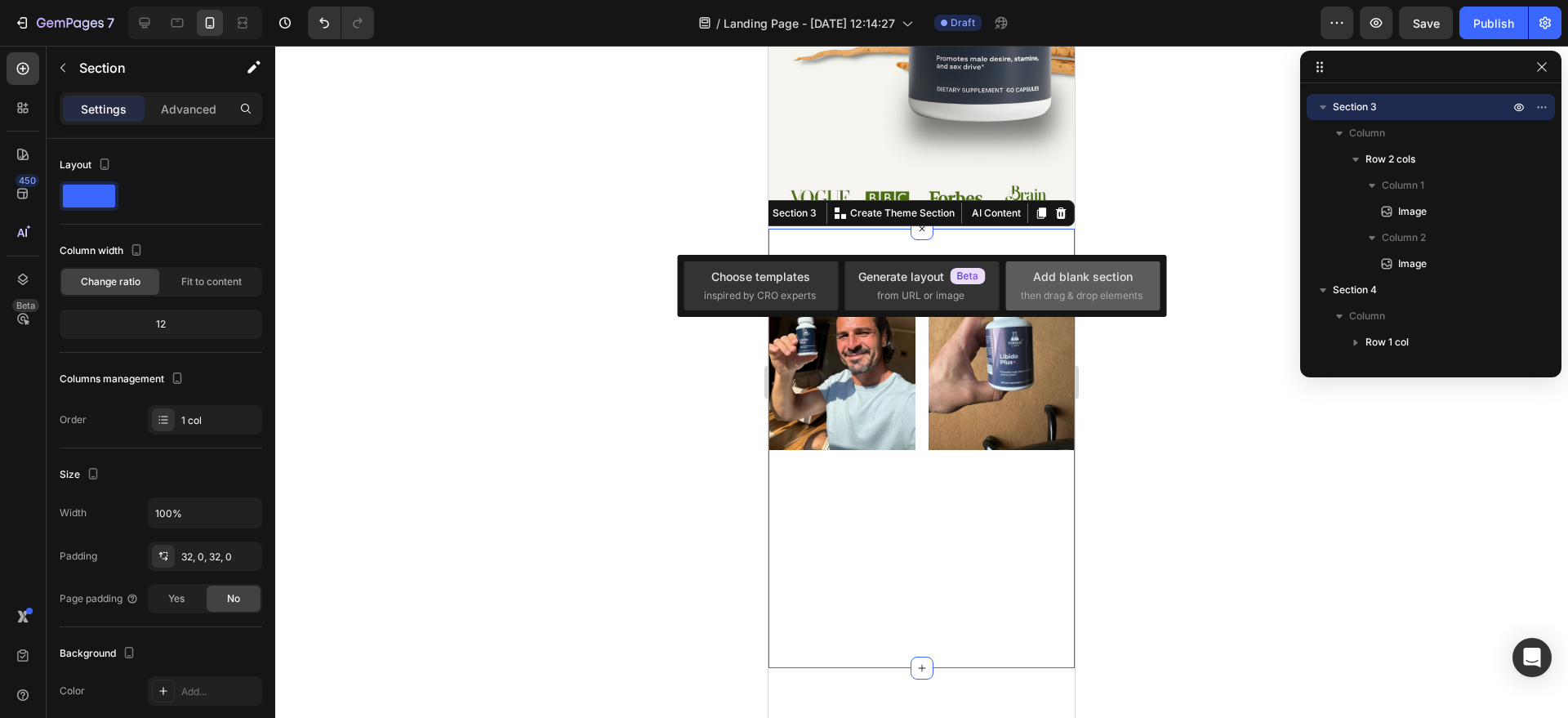
click at [1063, 289] on span "then drag & drop elements" at bounding box center [1082, 296] width 122 height 15
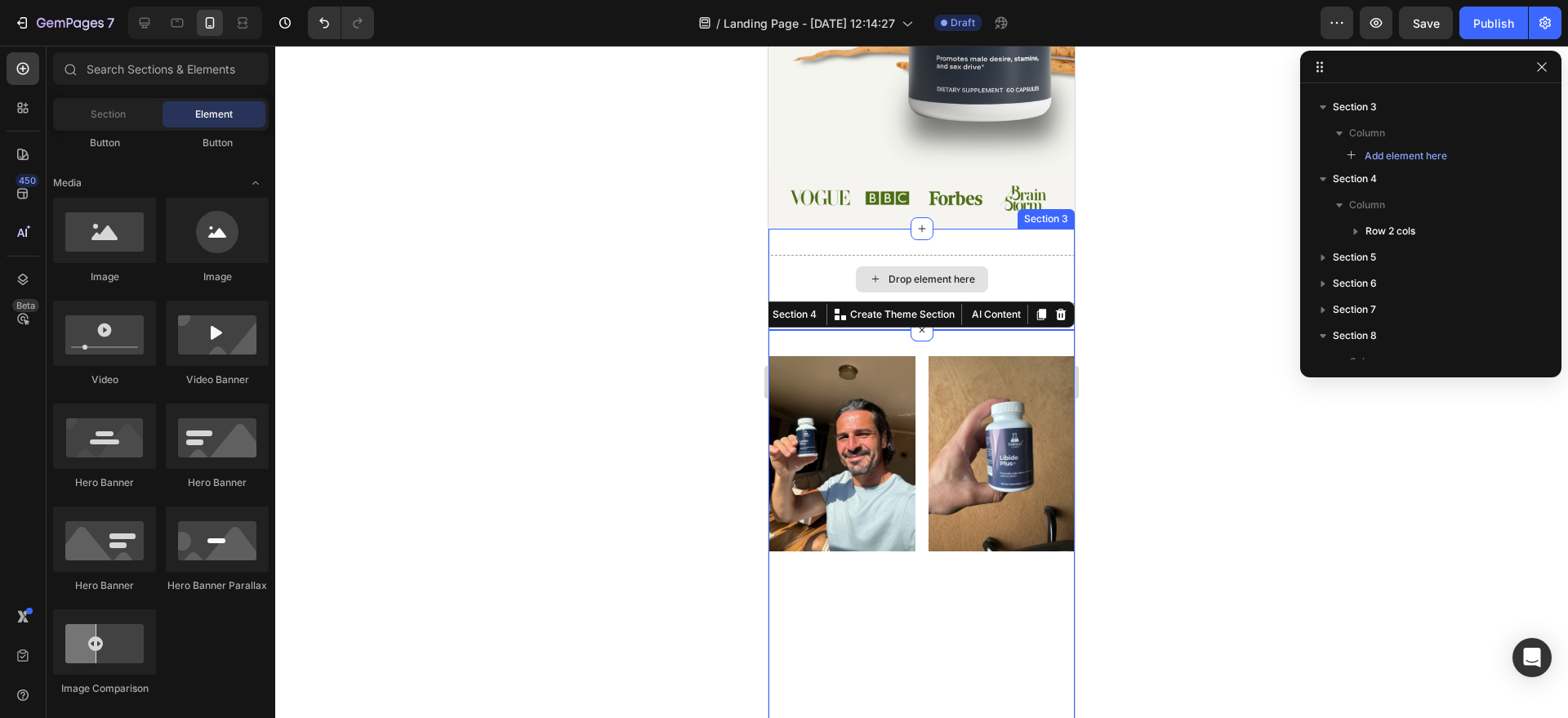
click at [943, 272] on div "Drop element here" at bounding box center [932, 279] width 87 height 13
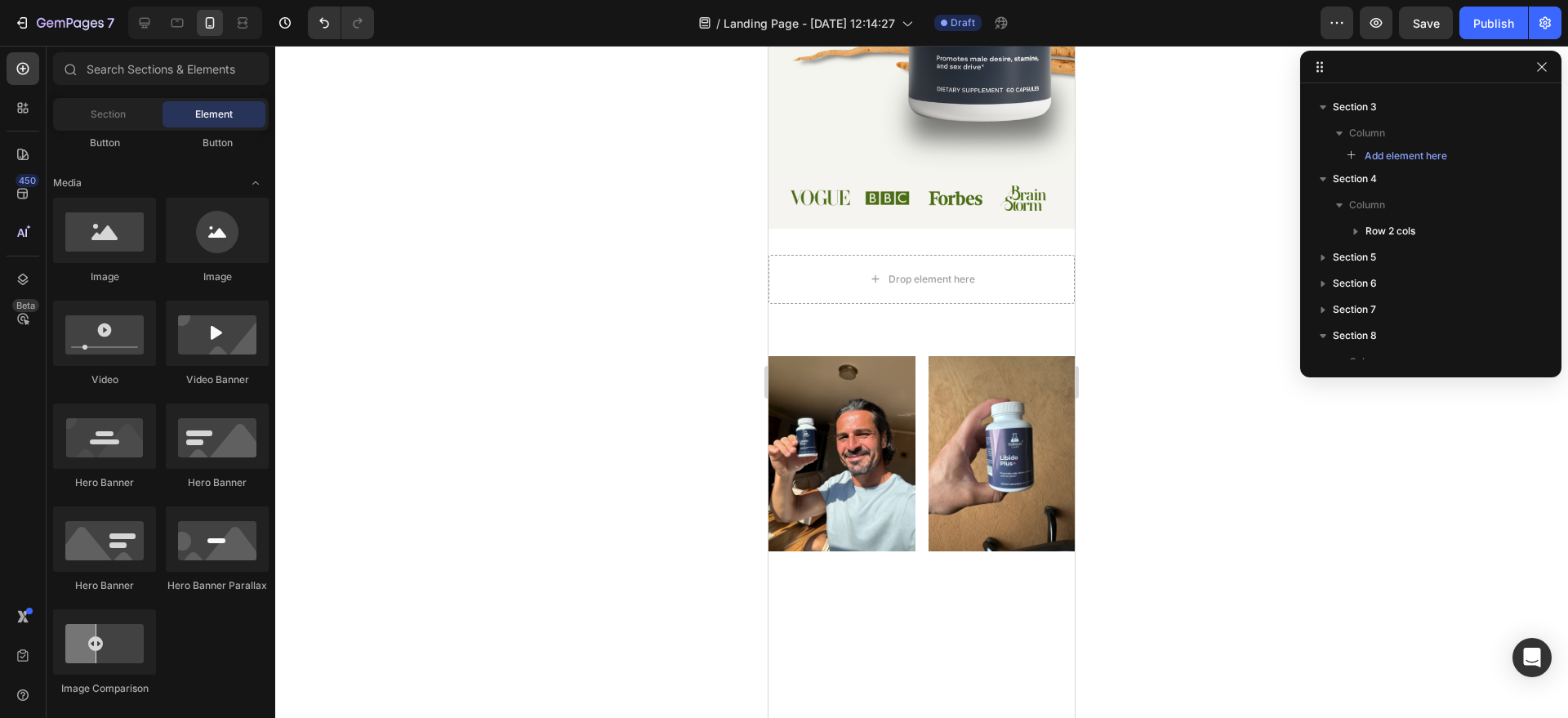
scroll to position [0, 0]
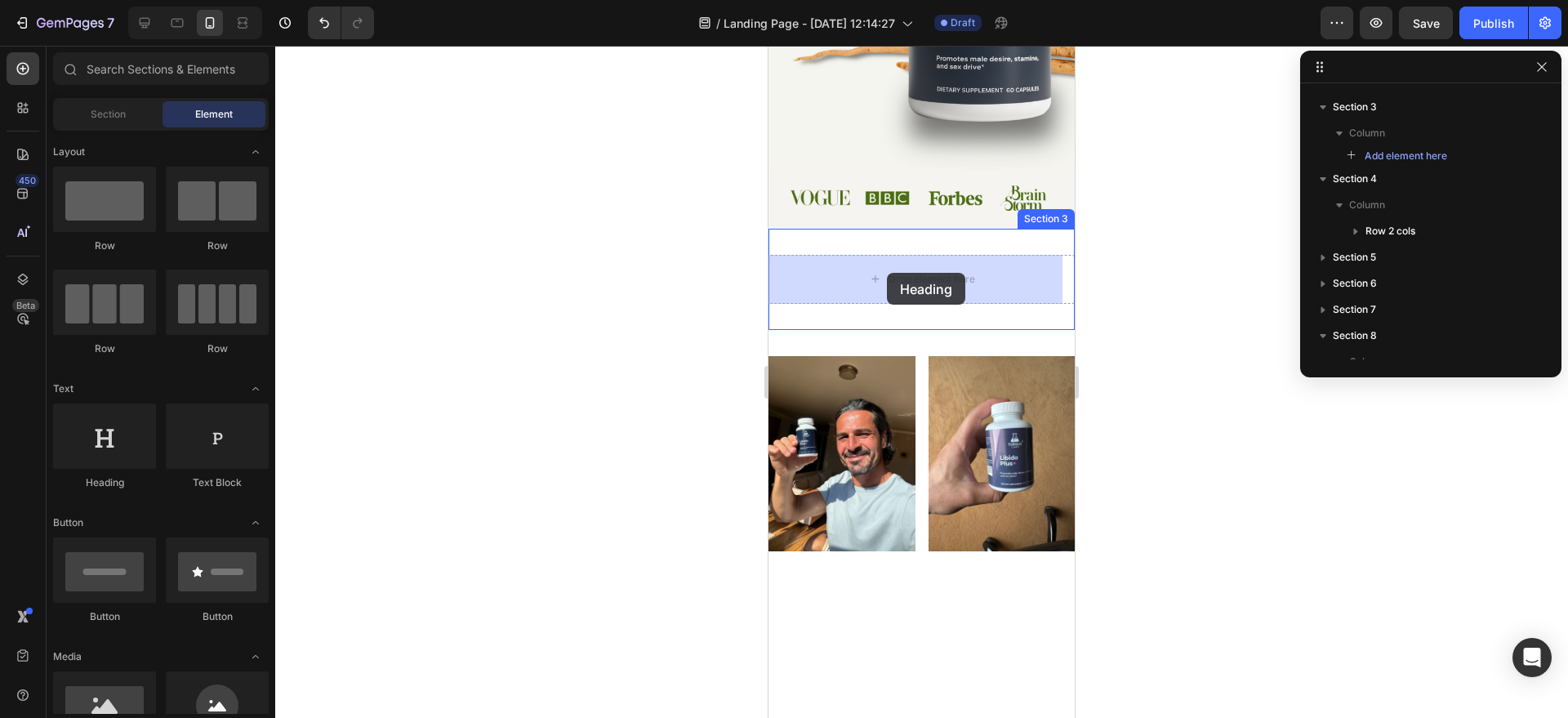
drag, startPoint x: 898, startPoint y: 484, endPoint x: 887, endPoint y: 272, distance: 212.3
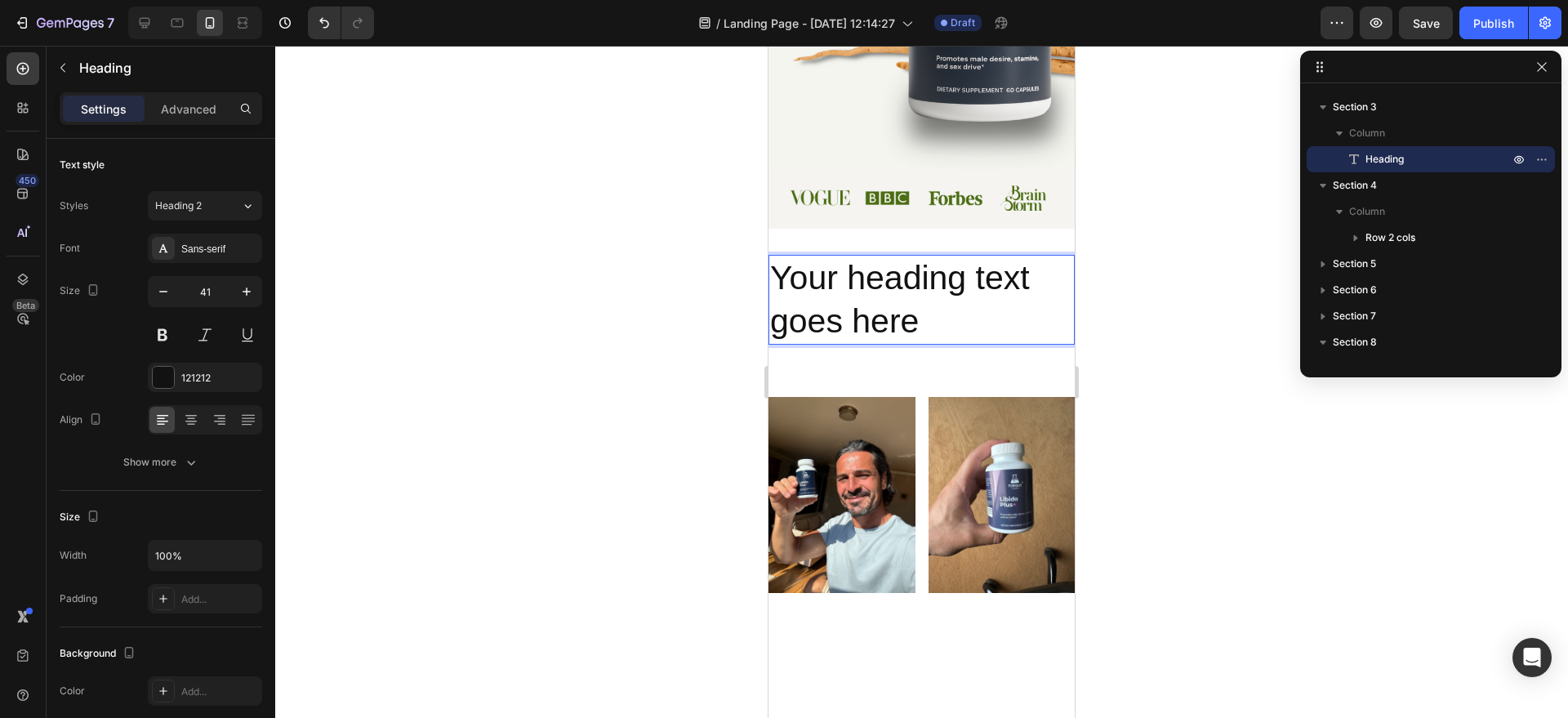
click at [915, 272] on h2 "Your heading text goes here" at bounding box center [922, 300] width 306 height 90
click at [915, 272] on p "Your heading text goes here" at bounding box center [922, 300] width 303 height 88
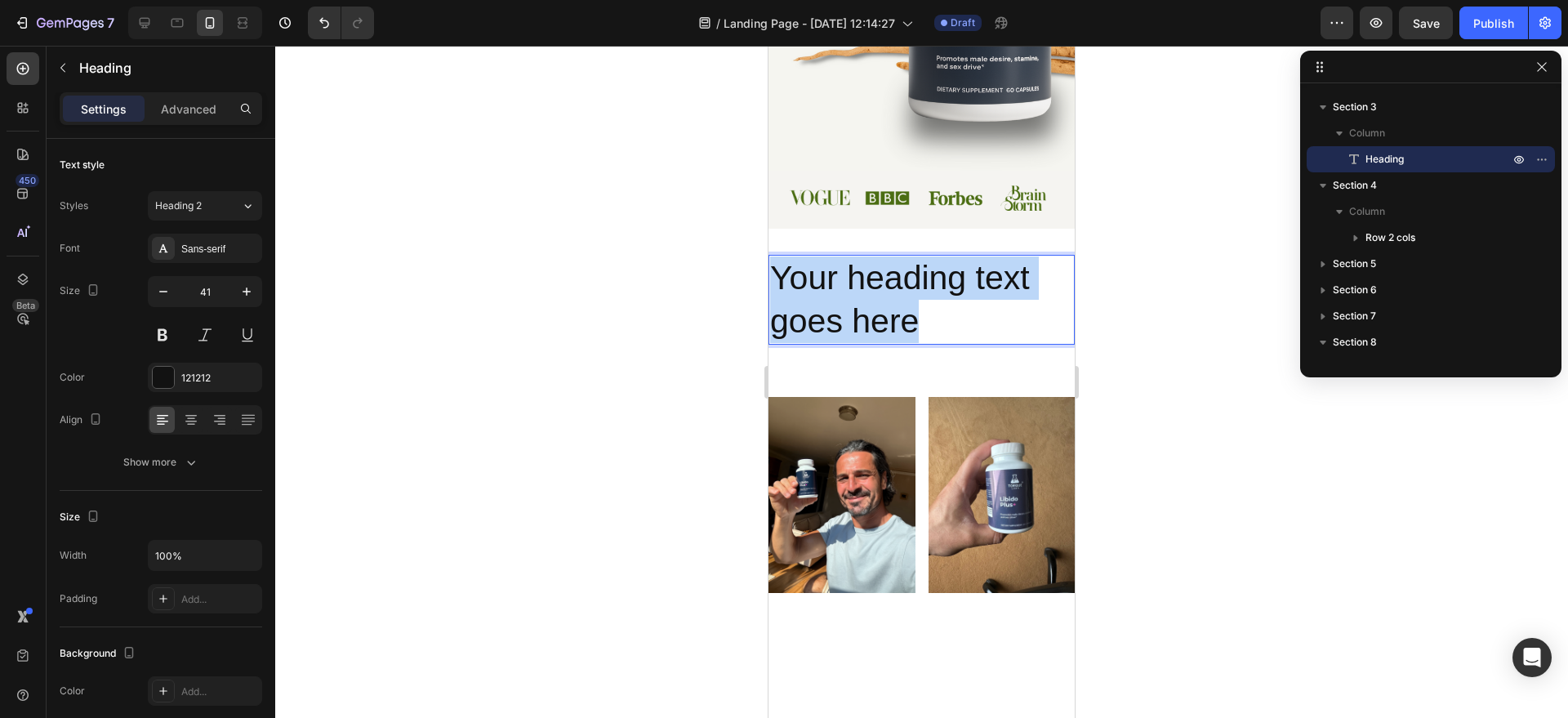
click at [915, 272] on p "Your heading text goes here" at bounding box center [922, 300] width 303 height 88
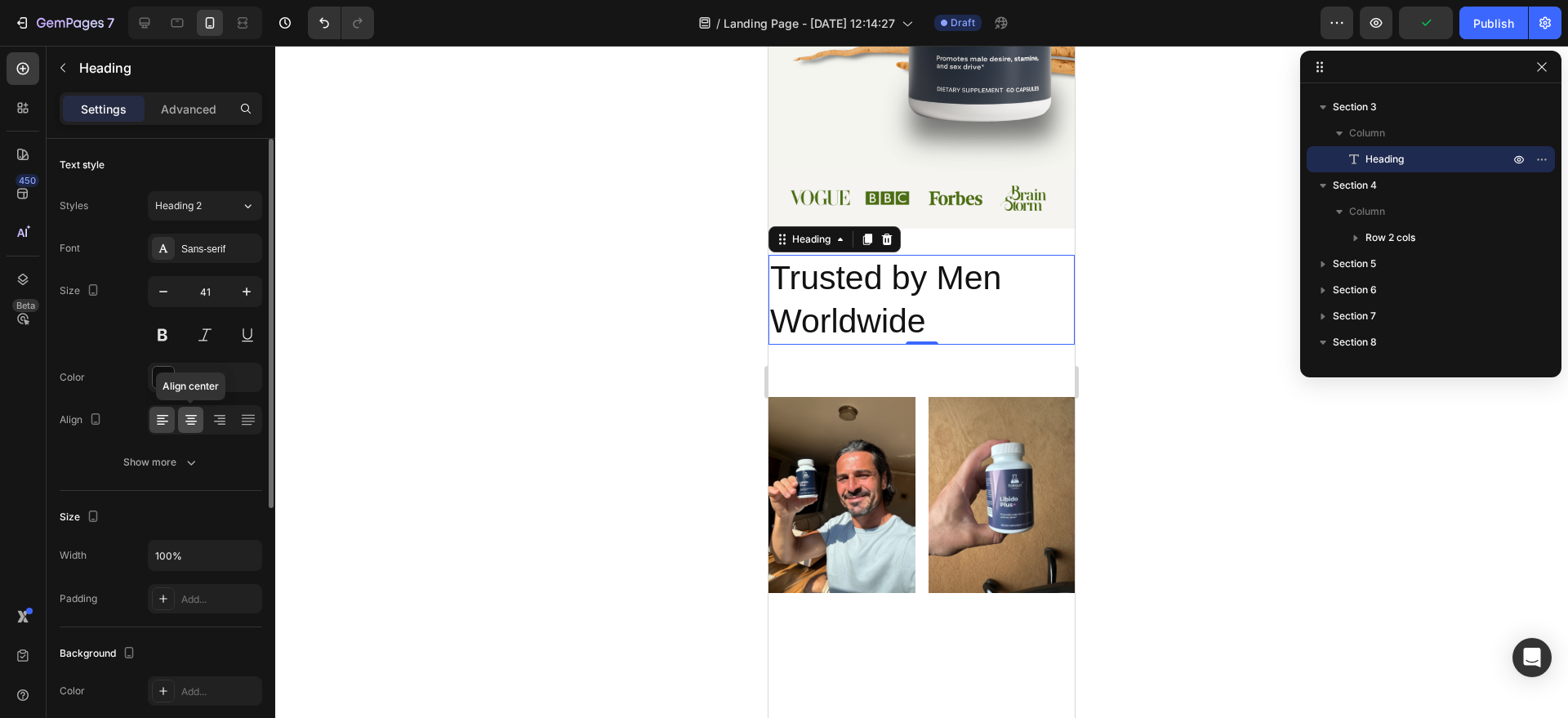
click at [180, 417] on div at bounding box center [191, 419] width 25 height 26
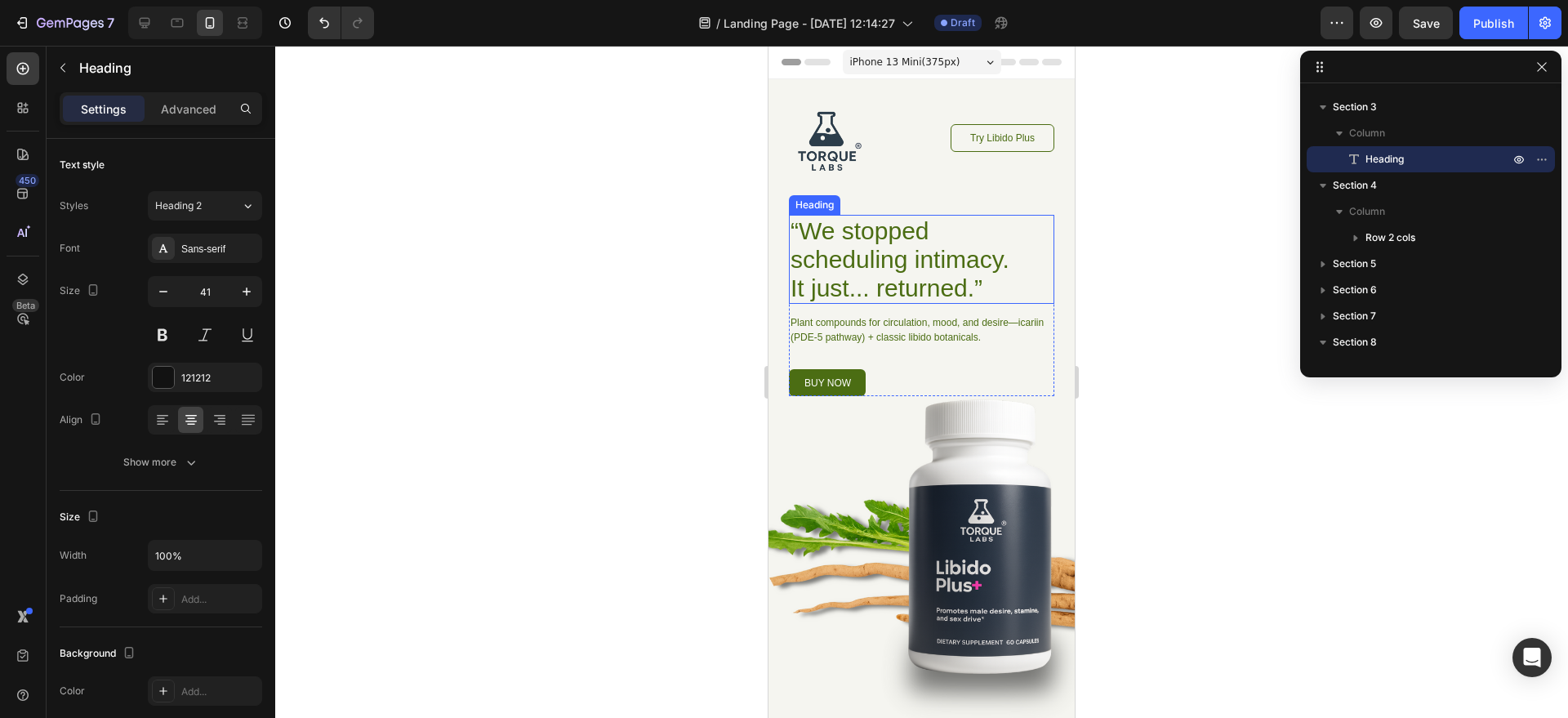
click at [914, 279] on h1 "“We stopped scheduling intimacy. It just... returned.”" at bounding box center [901, 259] width 224 height 89
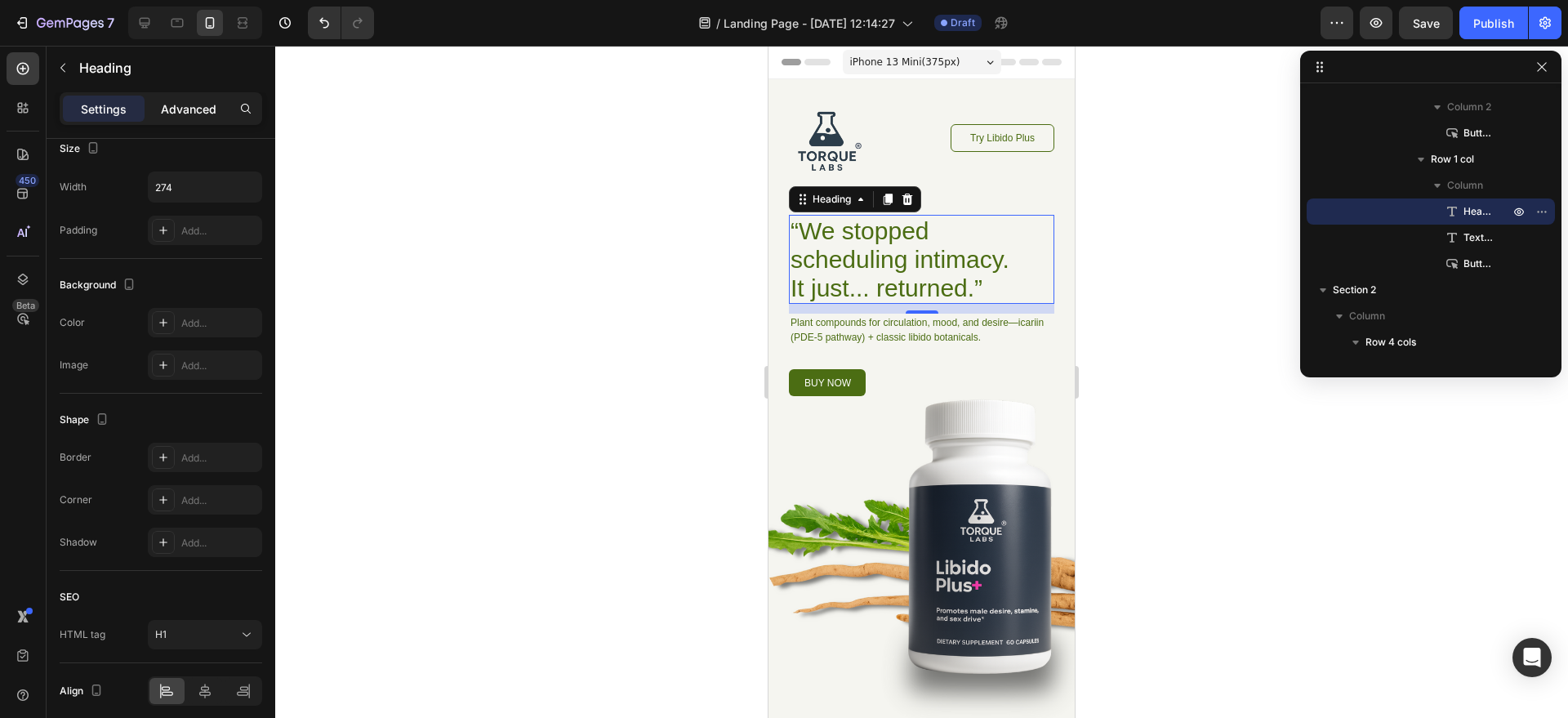
click at [187, 104] on p "Advanced" at bounding box center [188, 109] width 55 height 18
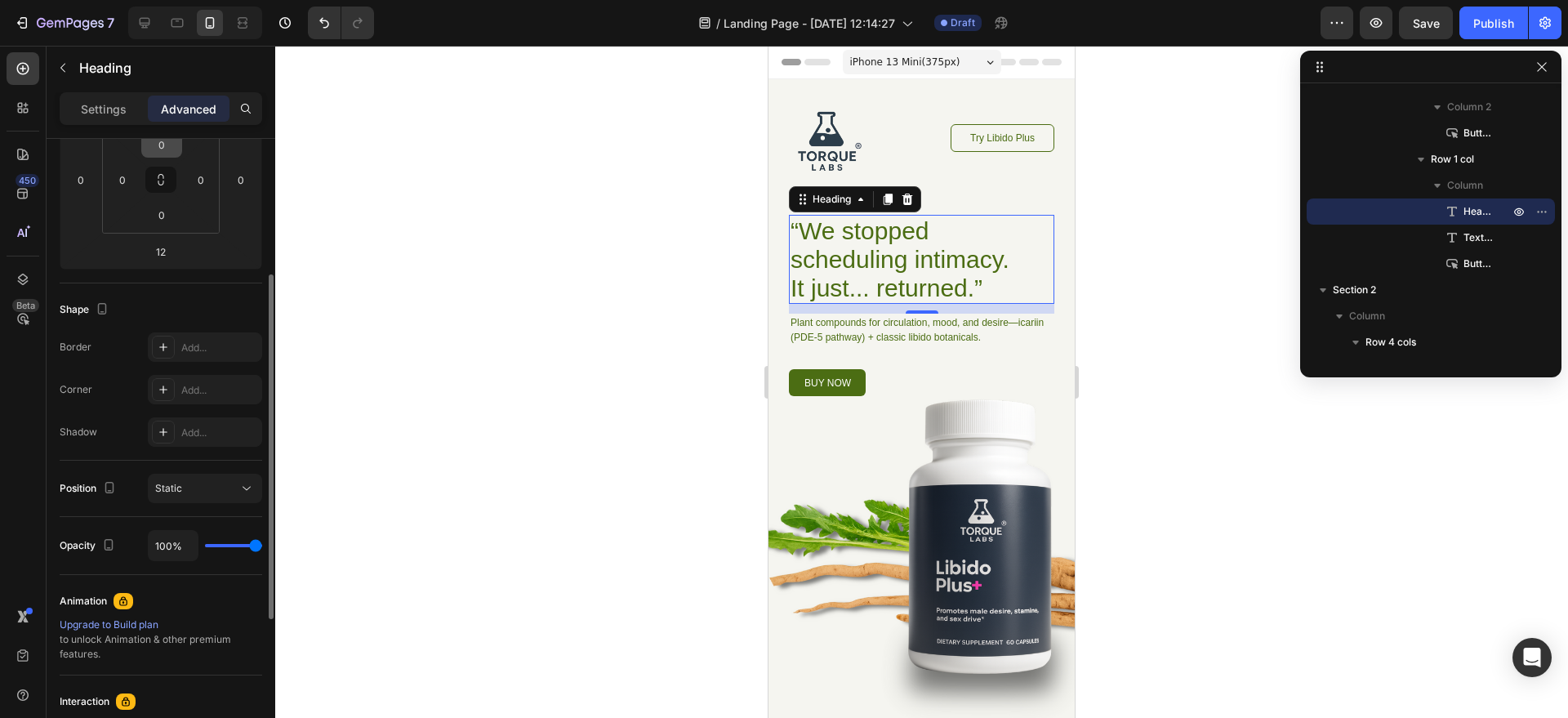
scroll to position [0, 0]
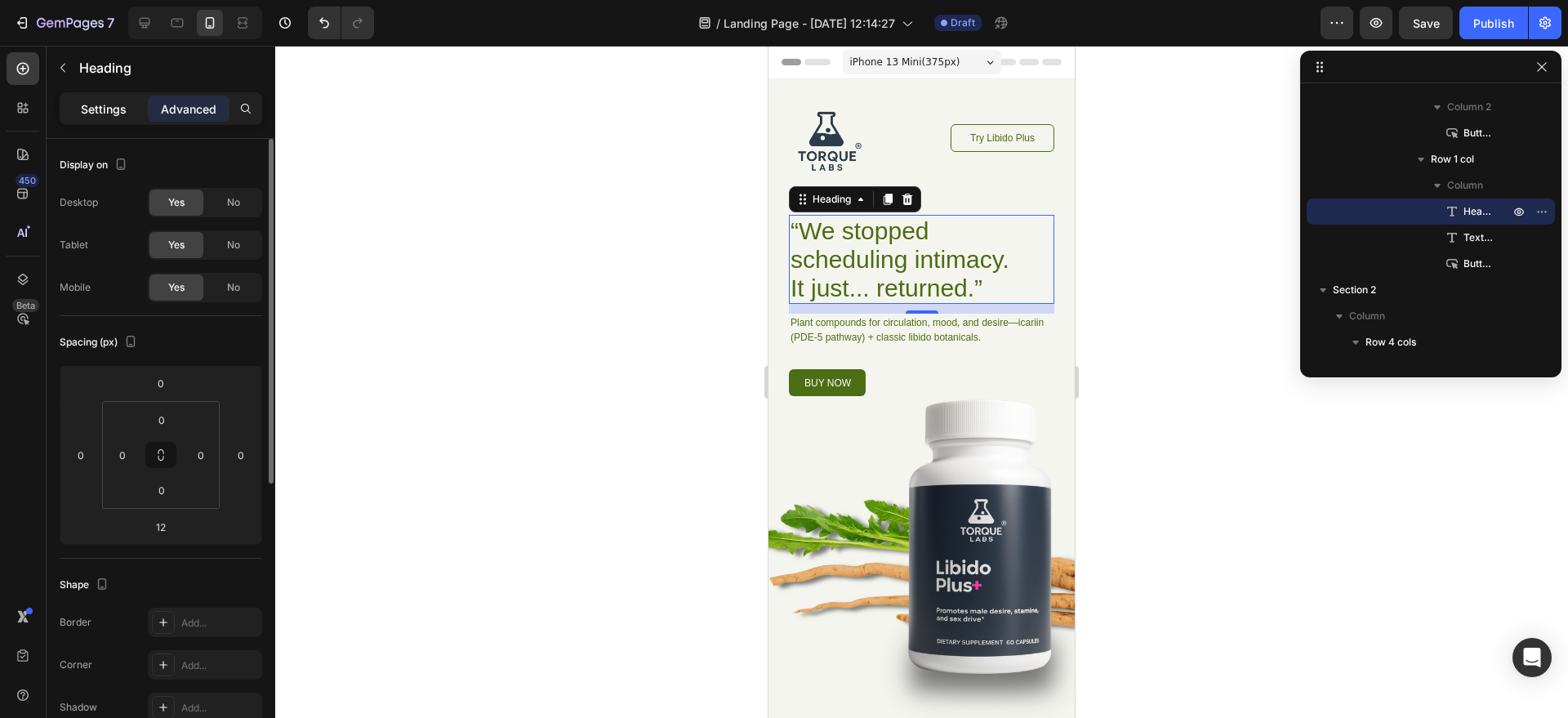
click at [110, 95] on div "Settings" at bounding box center [104, 108] width 82 height 26
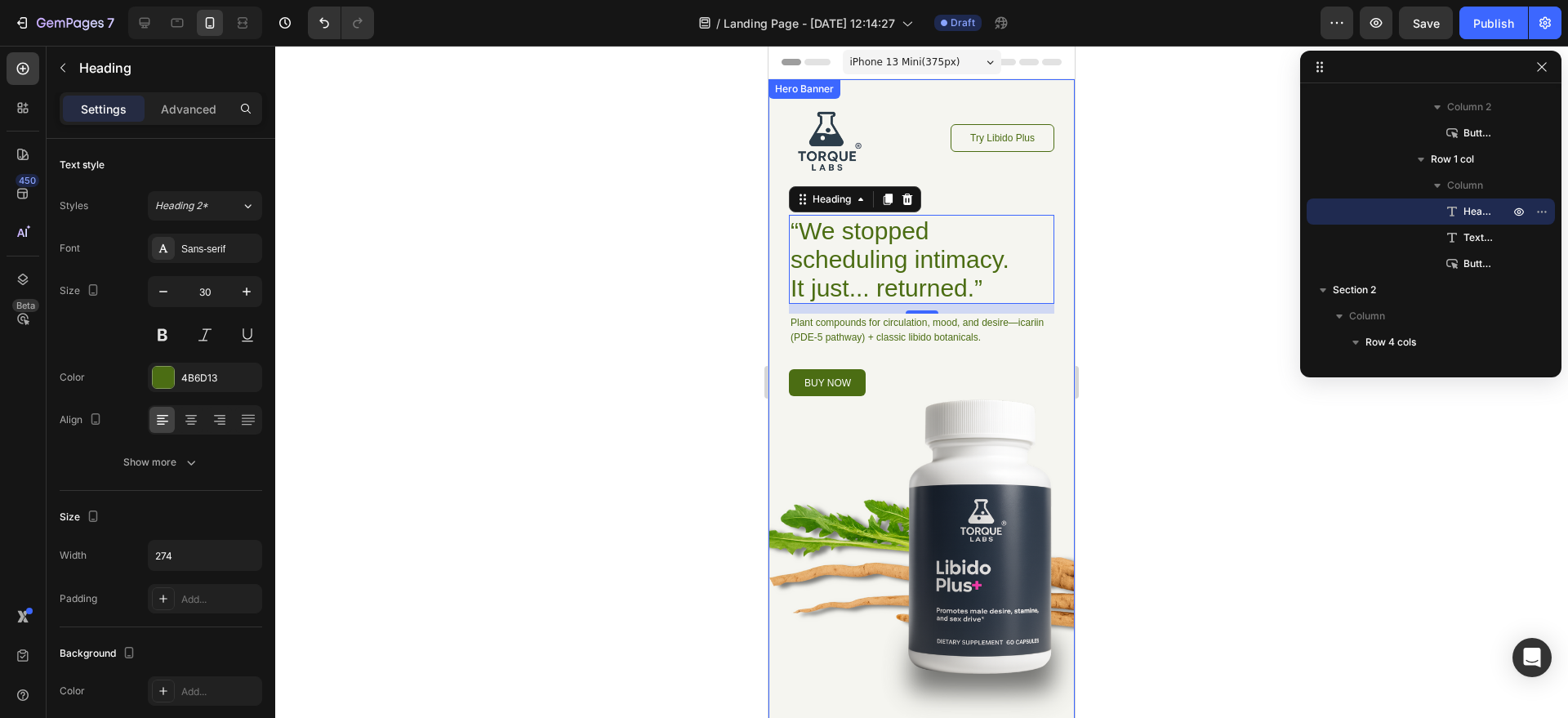
scroll to position [185, 0]
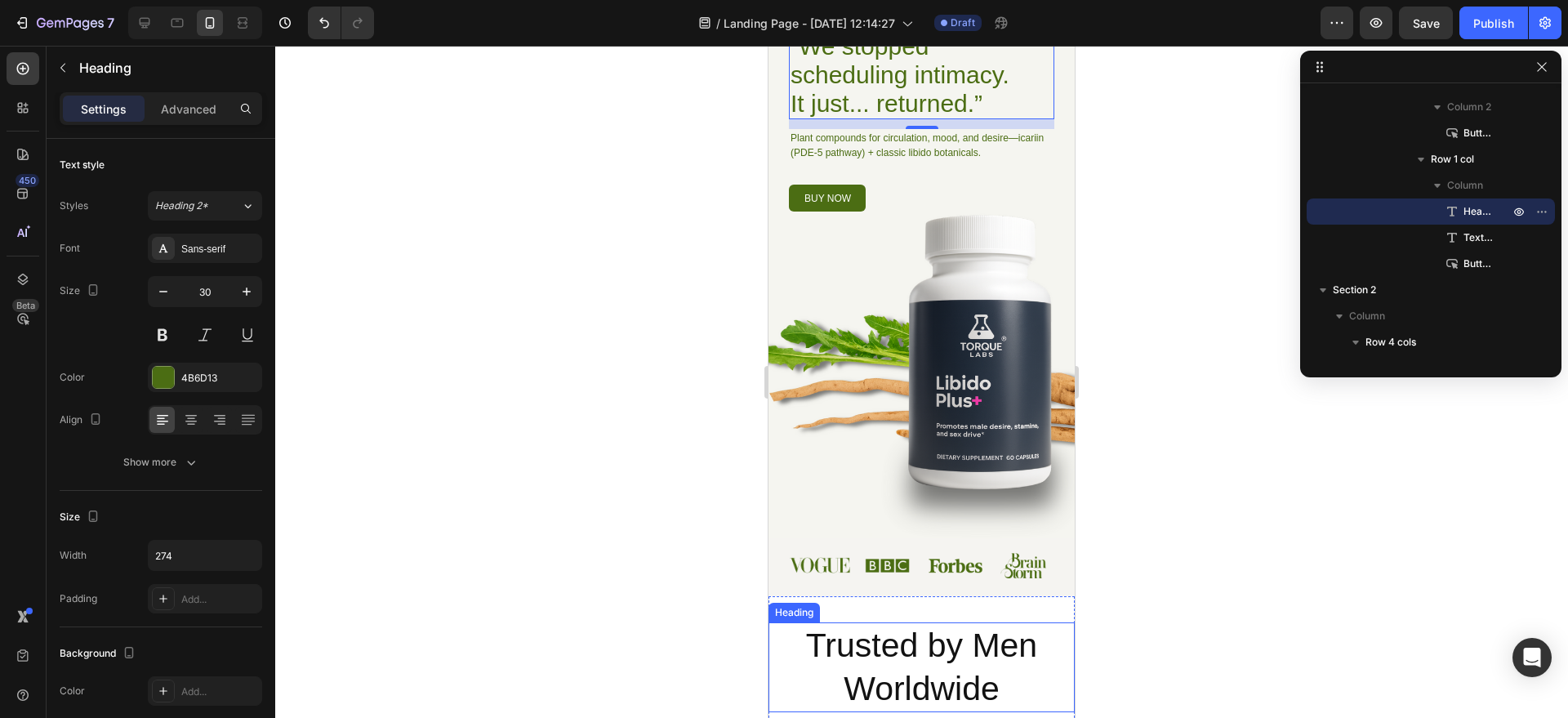
click at [936, 650] on h2 "Trusted by Men Worldwide" at bounding box center [922, 667] width 306 height 90
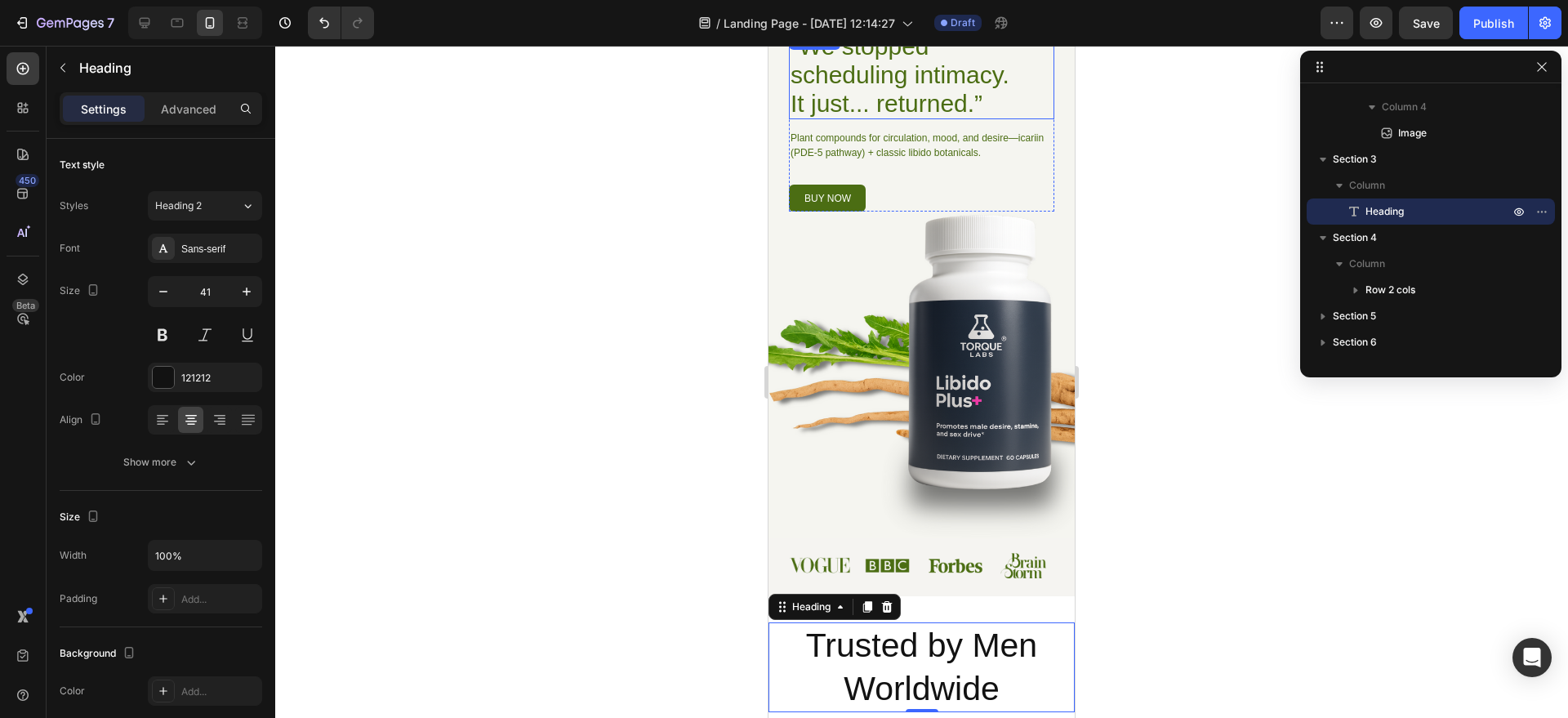
click at [875, 96] on h1 "“We stopped scheduling intimacy. It just... returned.”" at bounding box center [901, 74] width 224 height 89
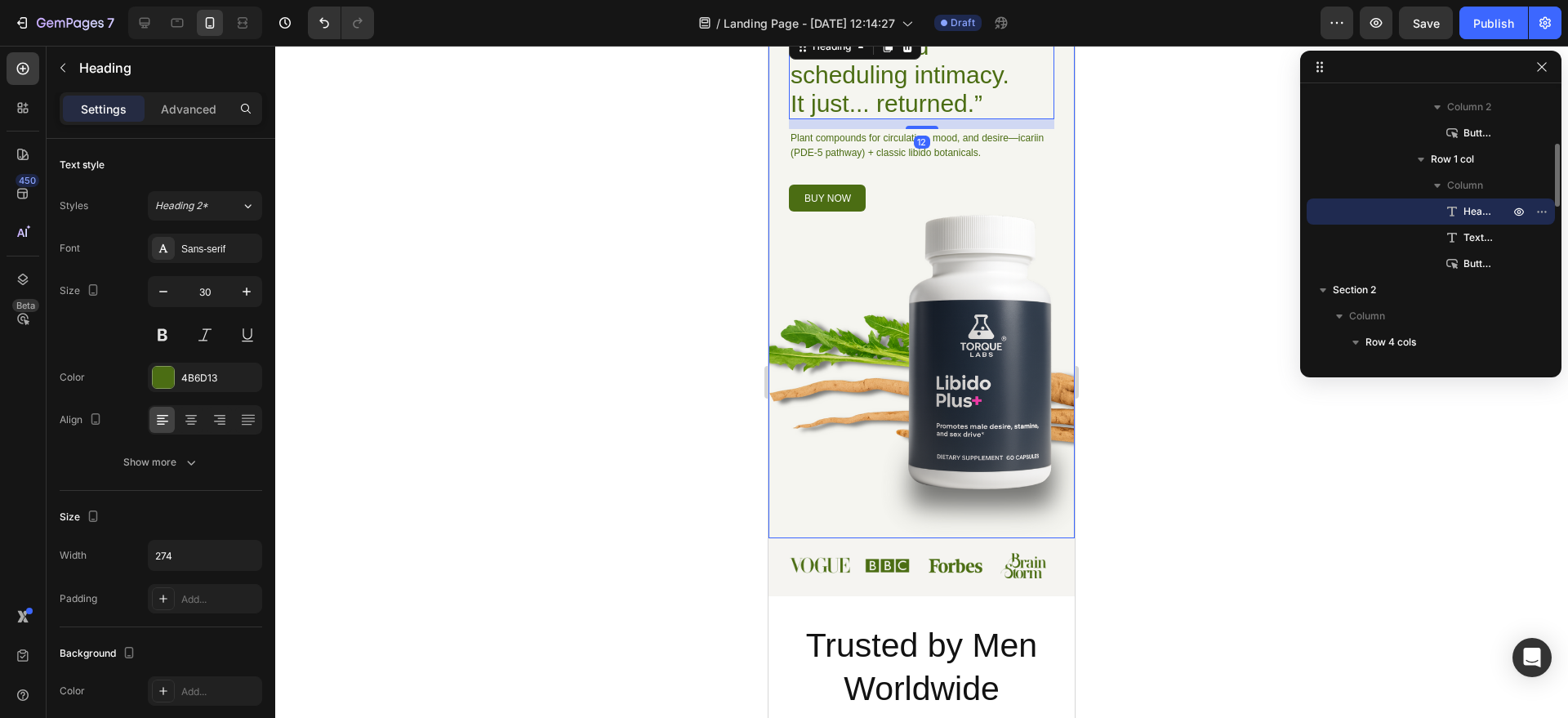
scroll to position [245, 0]
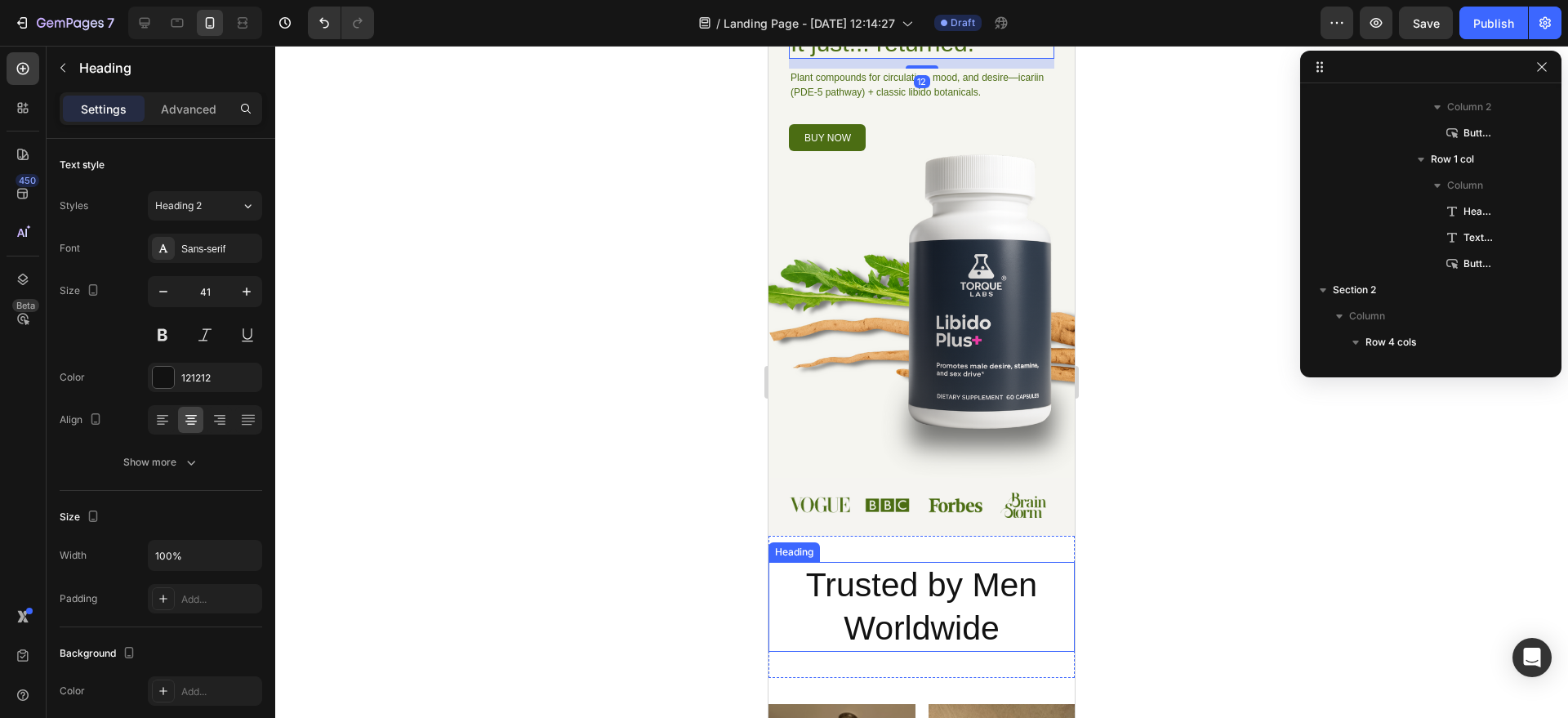
click at [929, 578] on h2 "Trusted by Men Worldwide" at bounding box center [922, 607] width 306 height 90
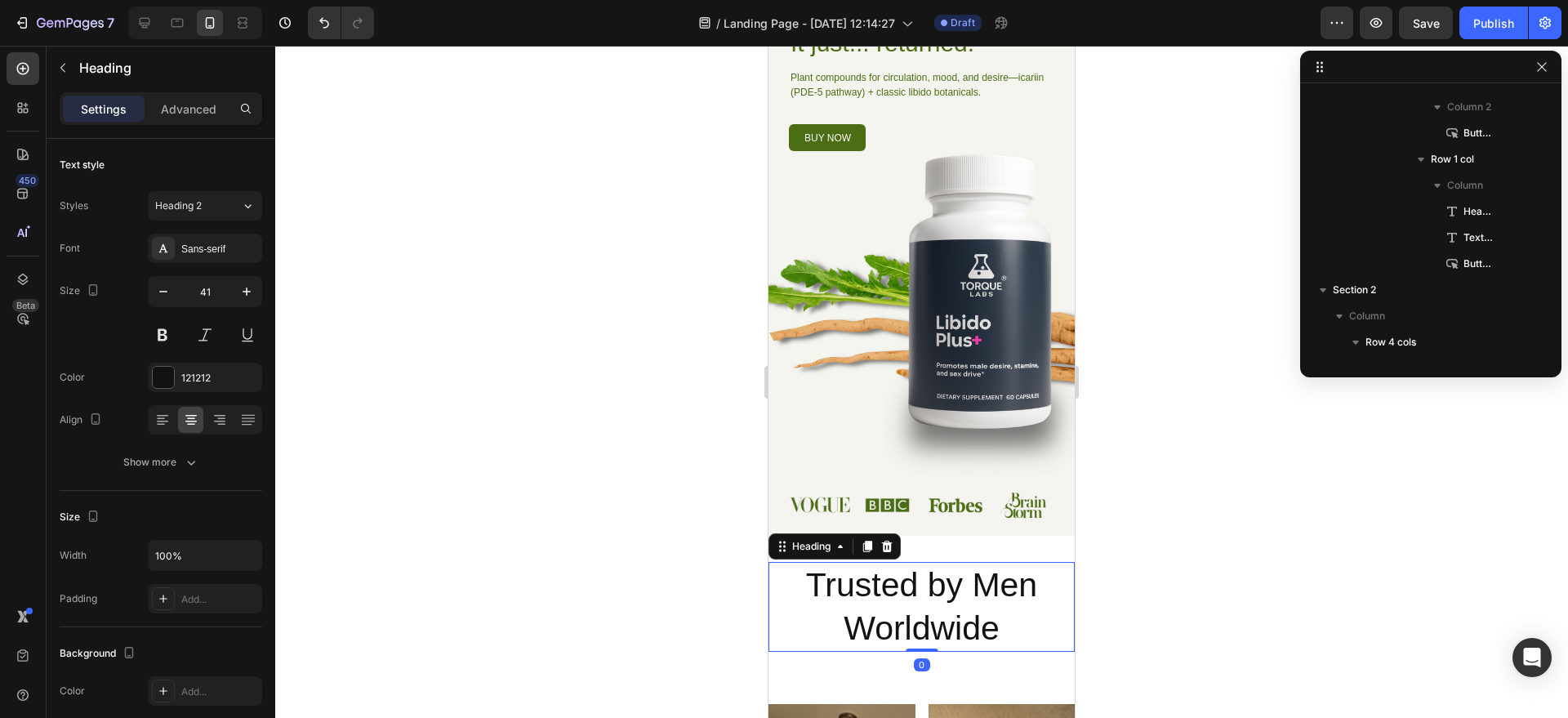
scroll to position [649, 0]
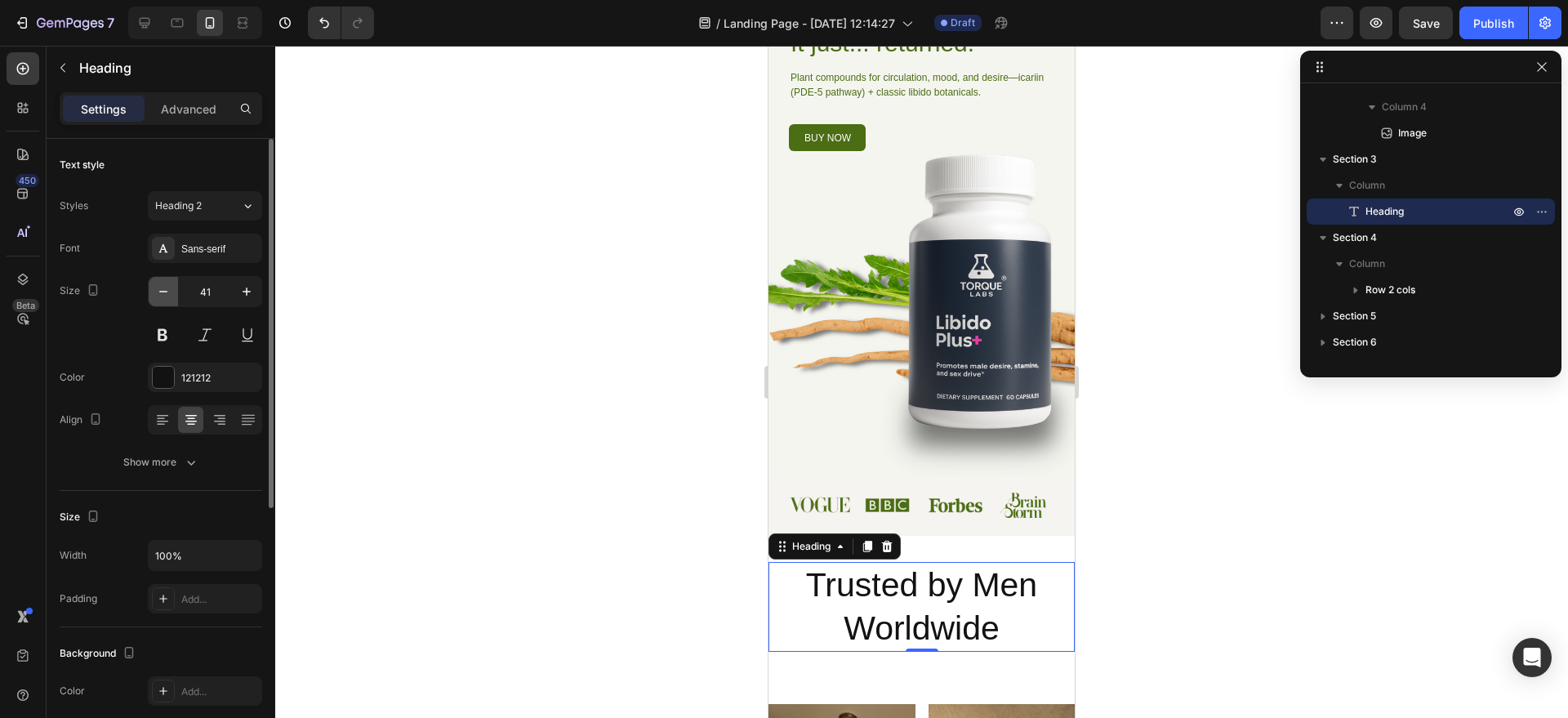
click at [162, 296] on icon "button" at bounding box center [164, 292] width 17 height 17
type input "39"
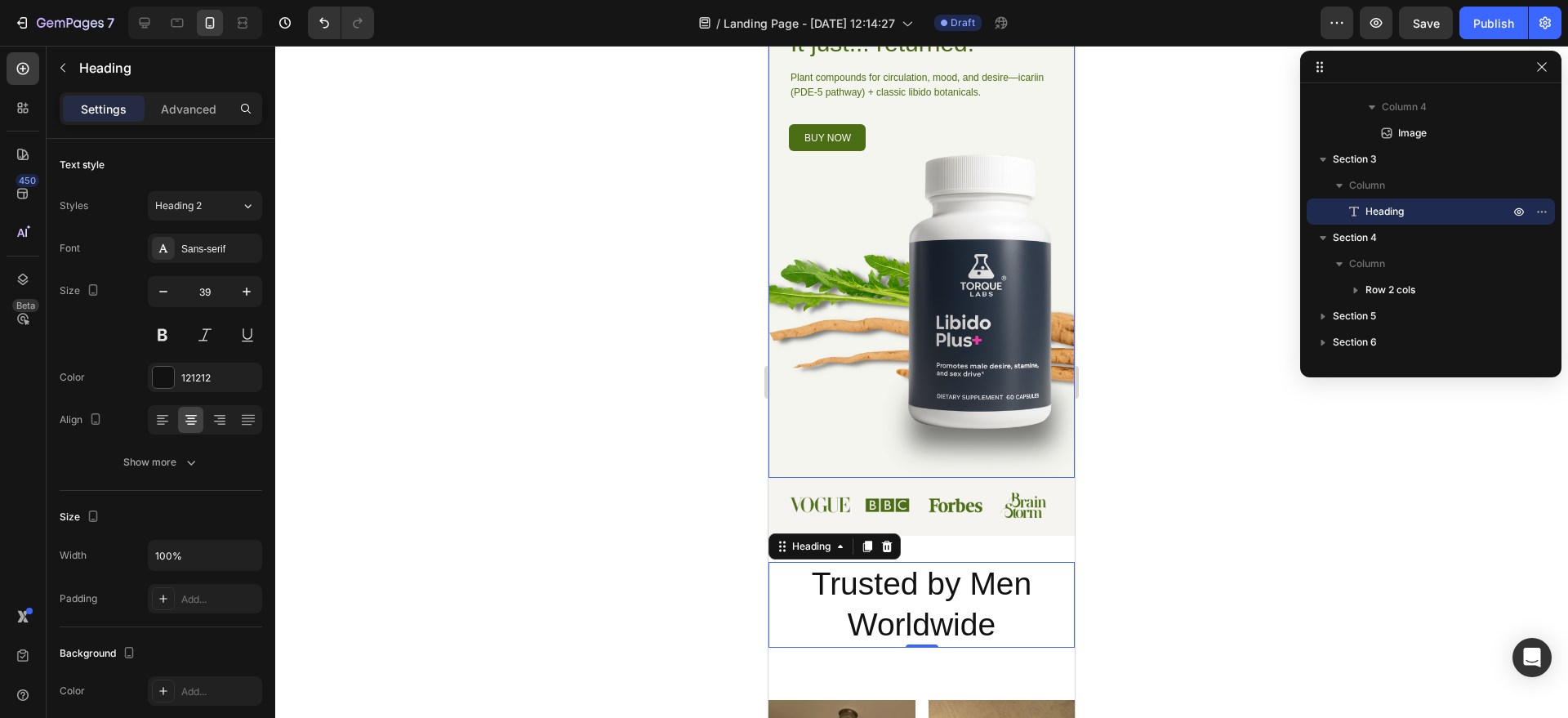
scroll to position [0, 0]
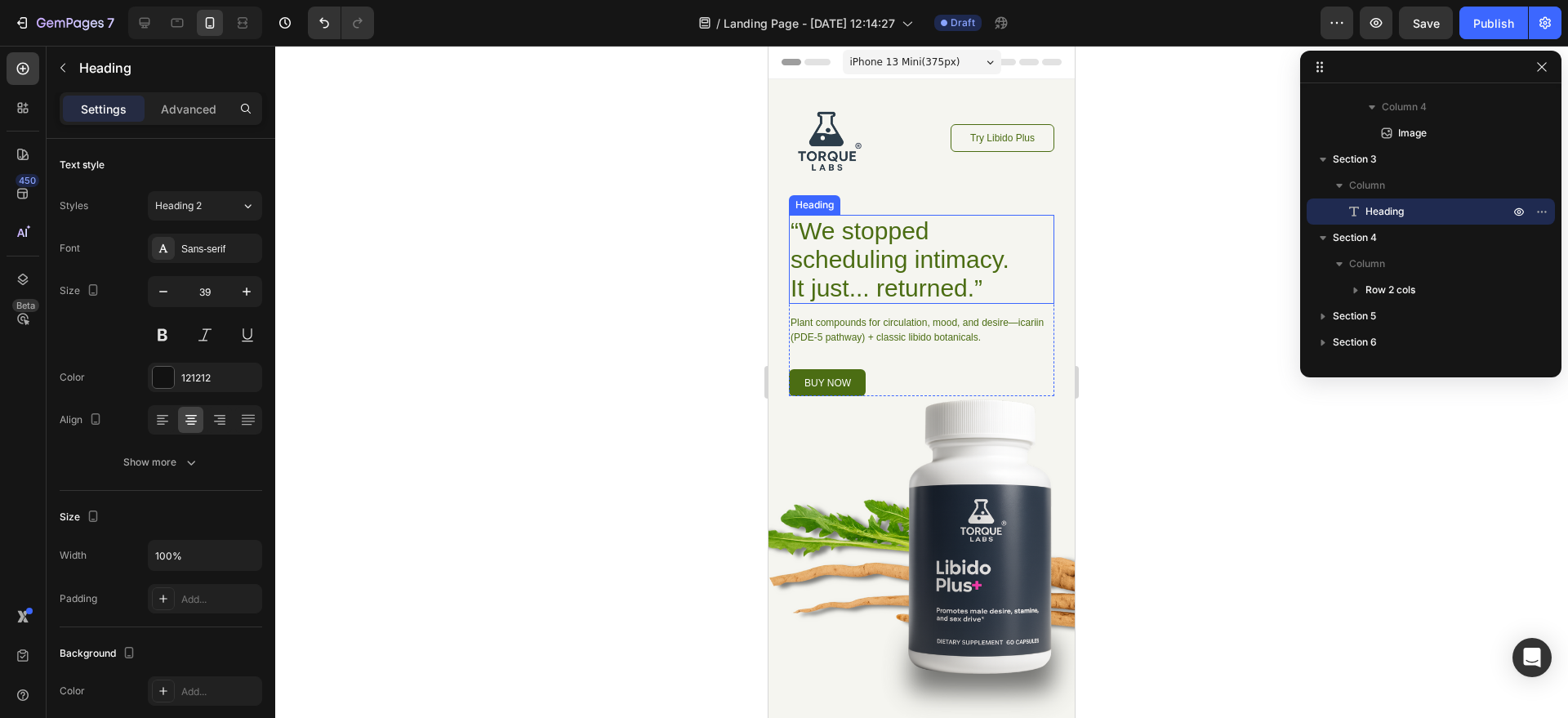
click at [900, 237] on h1 "“We stopped scheduling intimacy. It just... returned.”" at bounding box center [901, 259] width 224 height 89
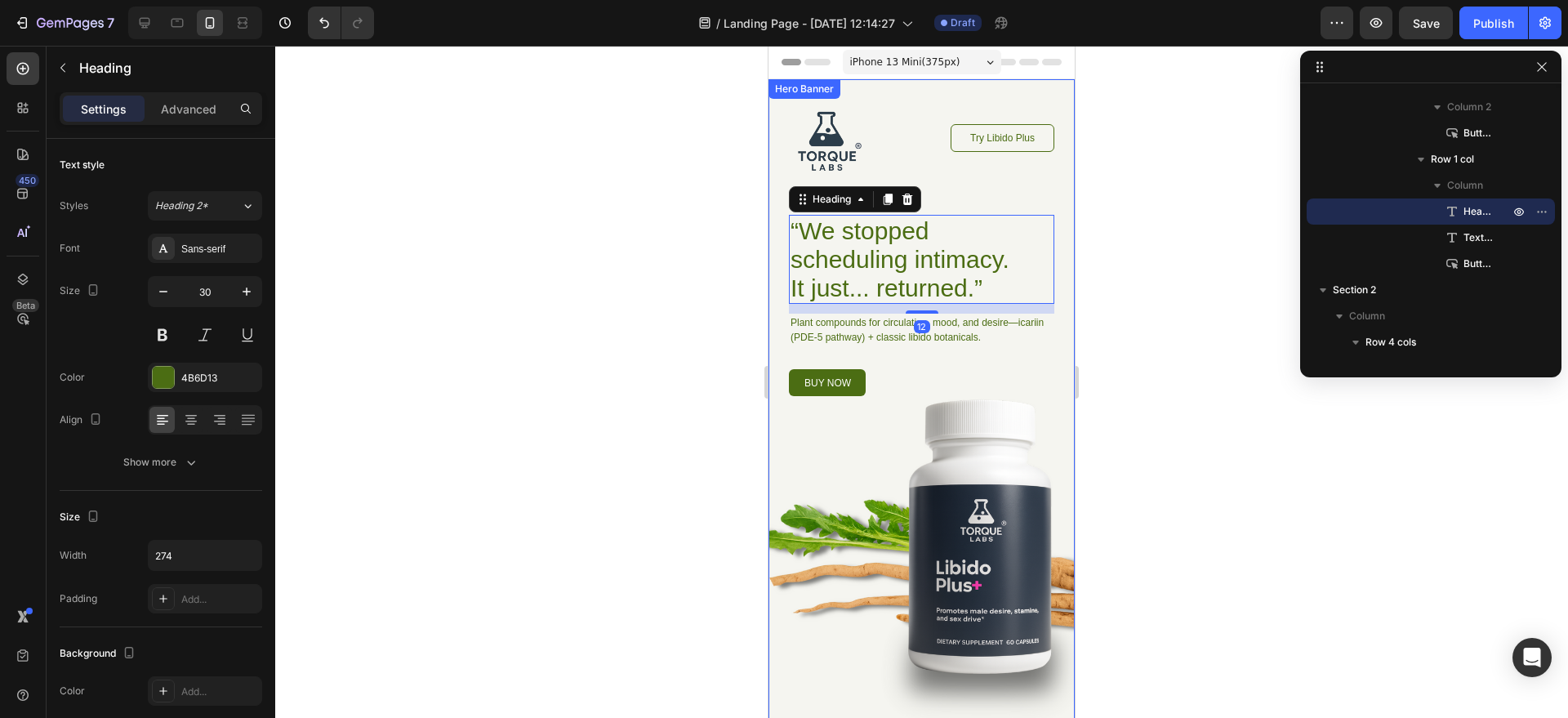
scroll to position [342, 0]
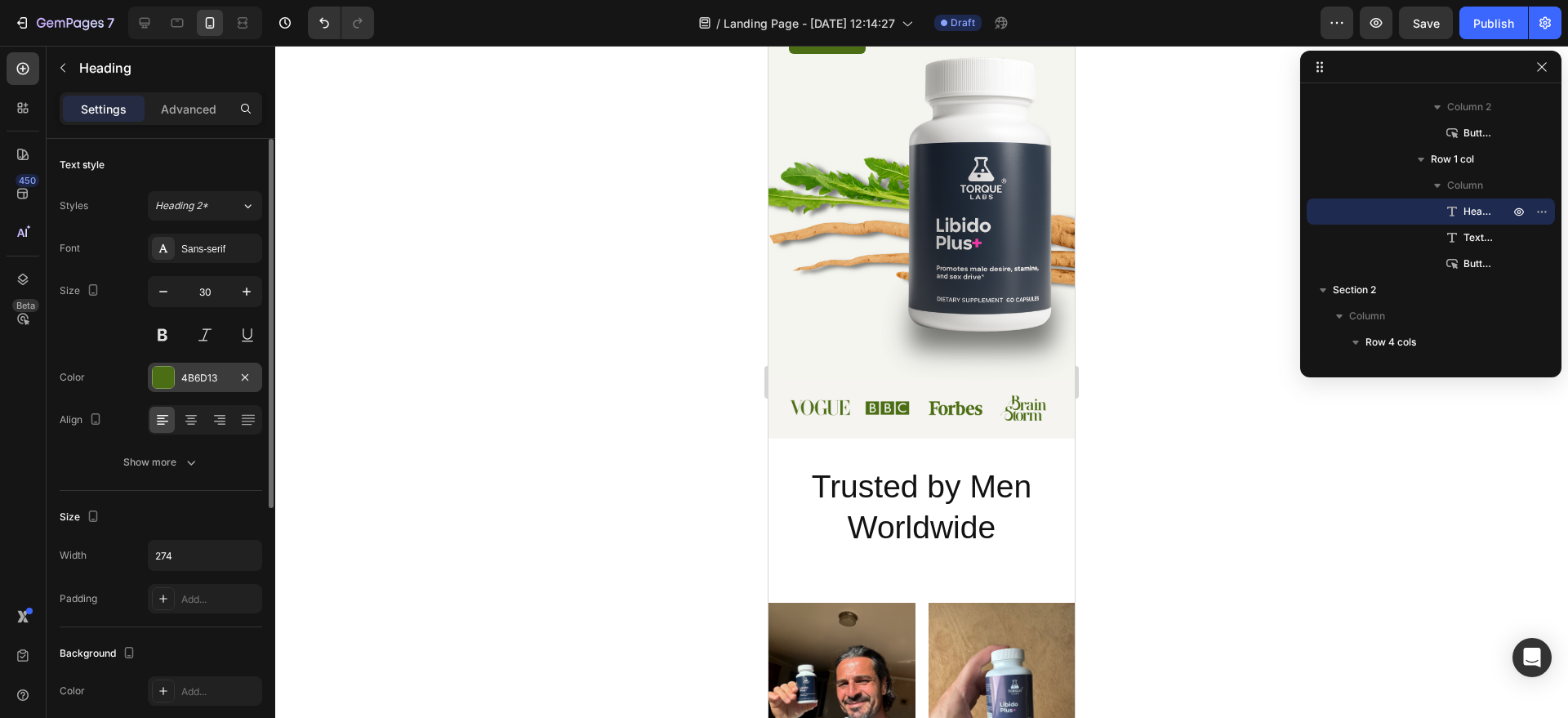
click at [212, 383] on div "4B6D13" at bounding box center [205, 378] width 48 height 15
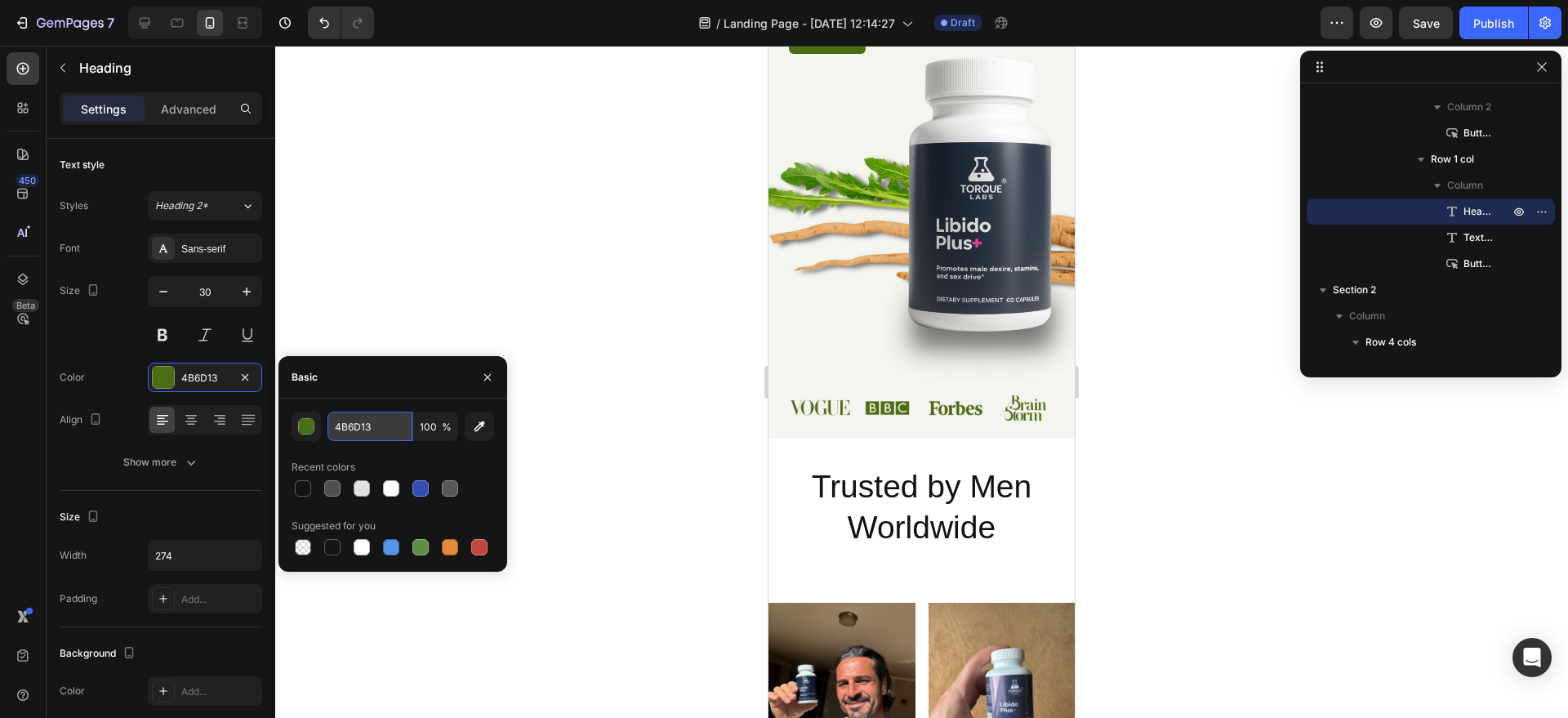
click at [370, 435] on input "4B6D13" at bounding box center [370, 425] width 85 height 29
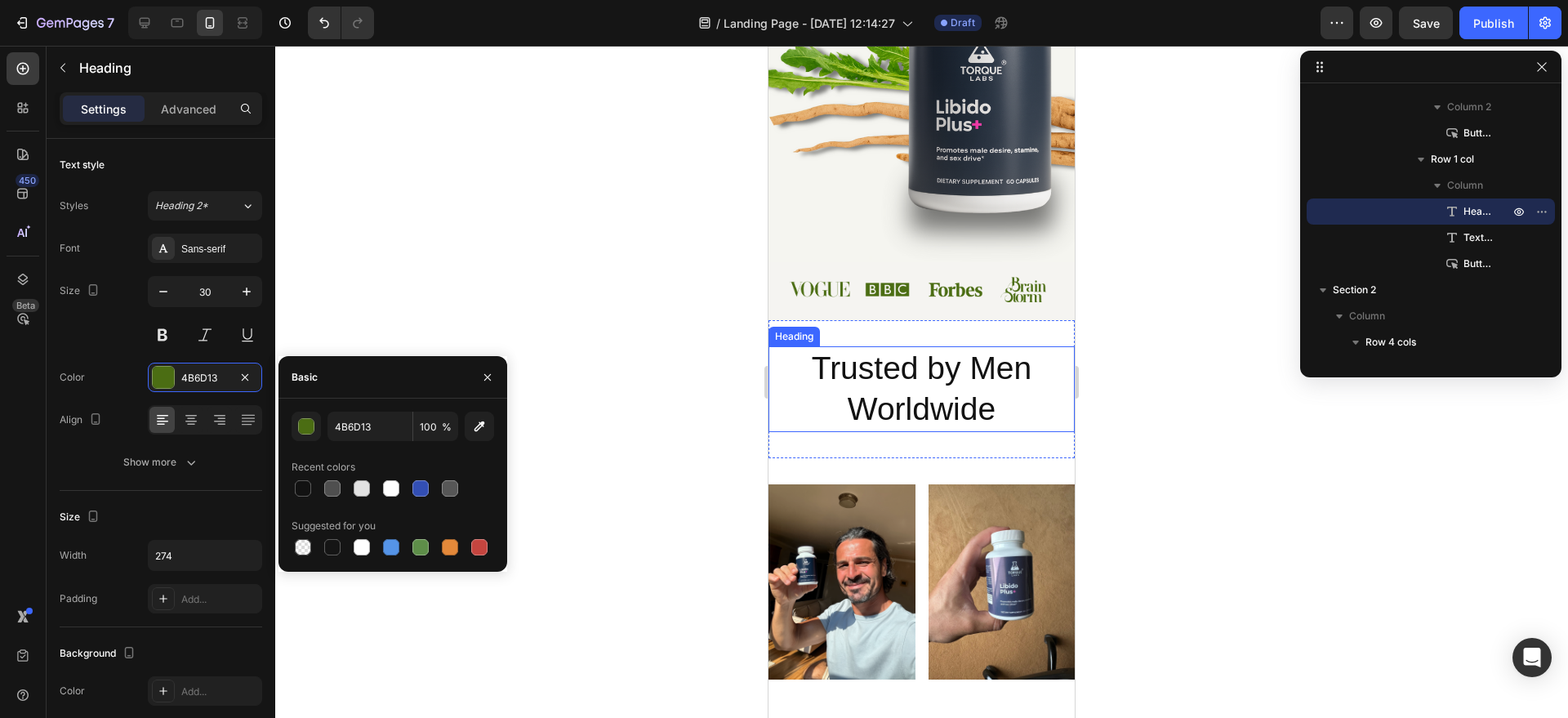
click at [920, 378] on h2 "Trusted by Men Worldwide" at bounding box center [922, 389] width 306 height 86
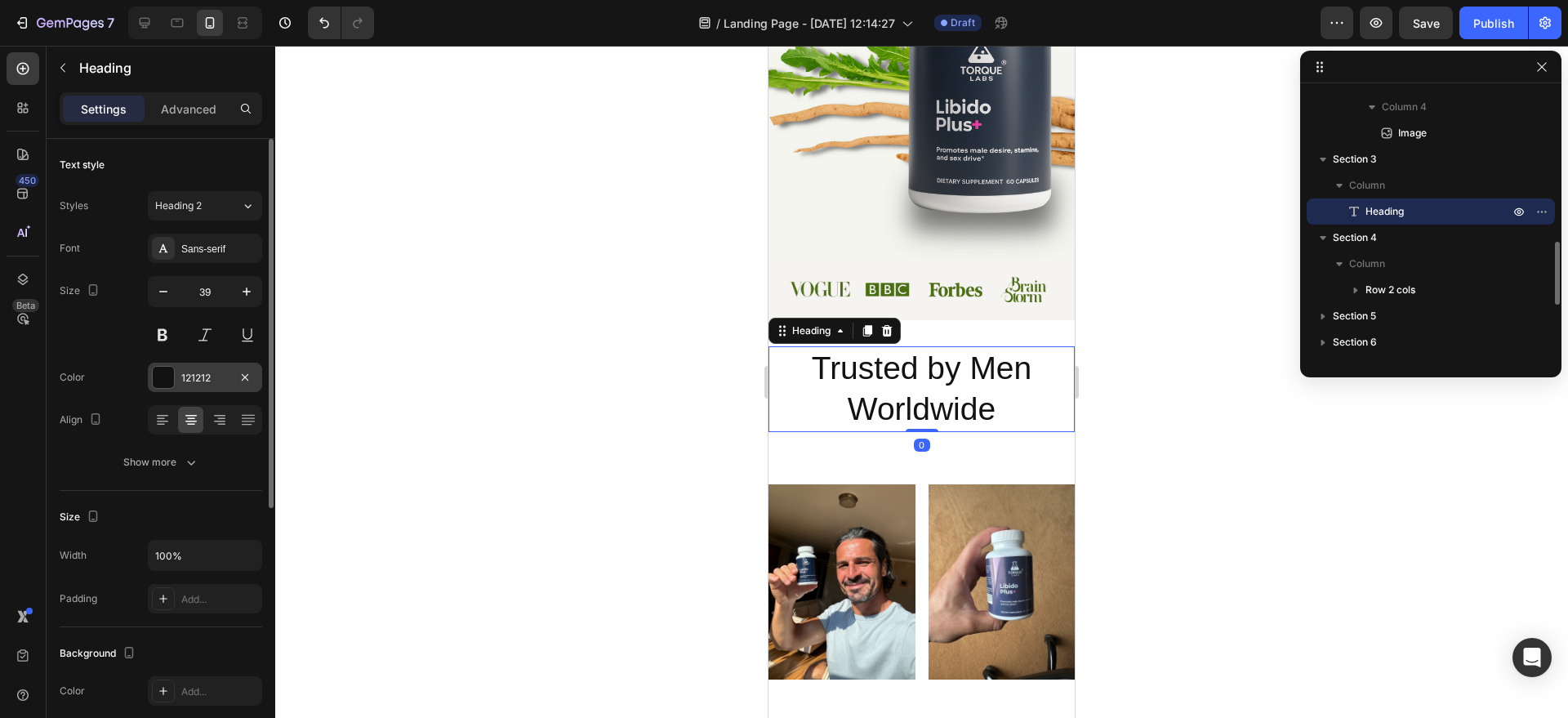
click at [223, 378] on div "121212" at bounding box center [205, 378] width 48 height 15
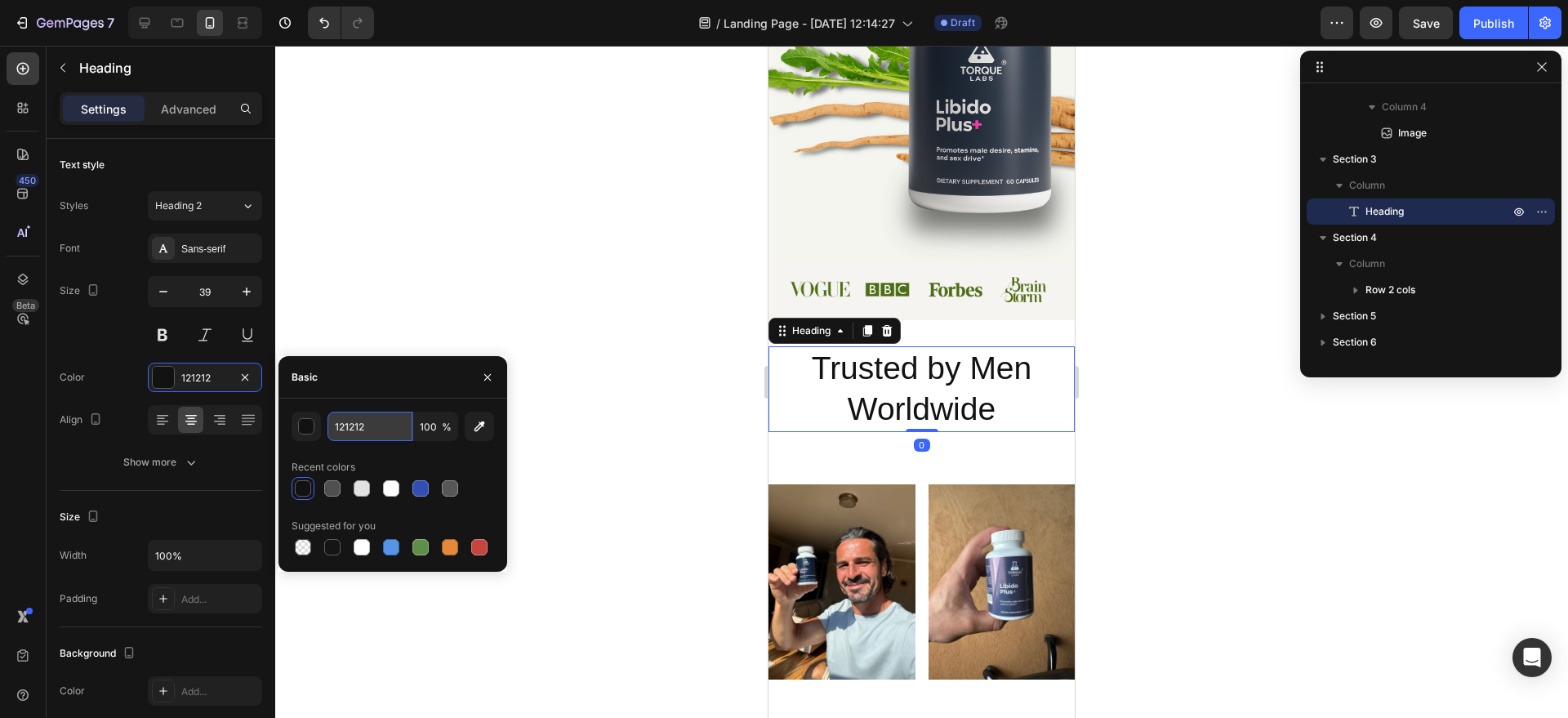
click at [381, 431] on input "121212" at bounding box center [370, 425] width 85 height 29
paste input "4B6D13"
type input "4B6D13"
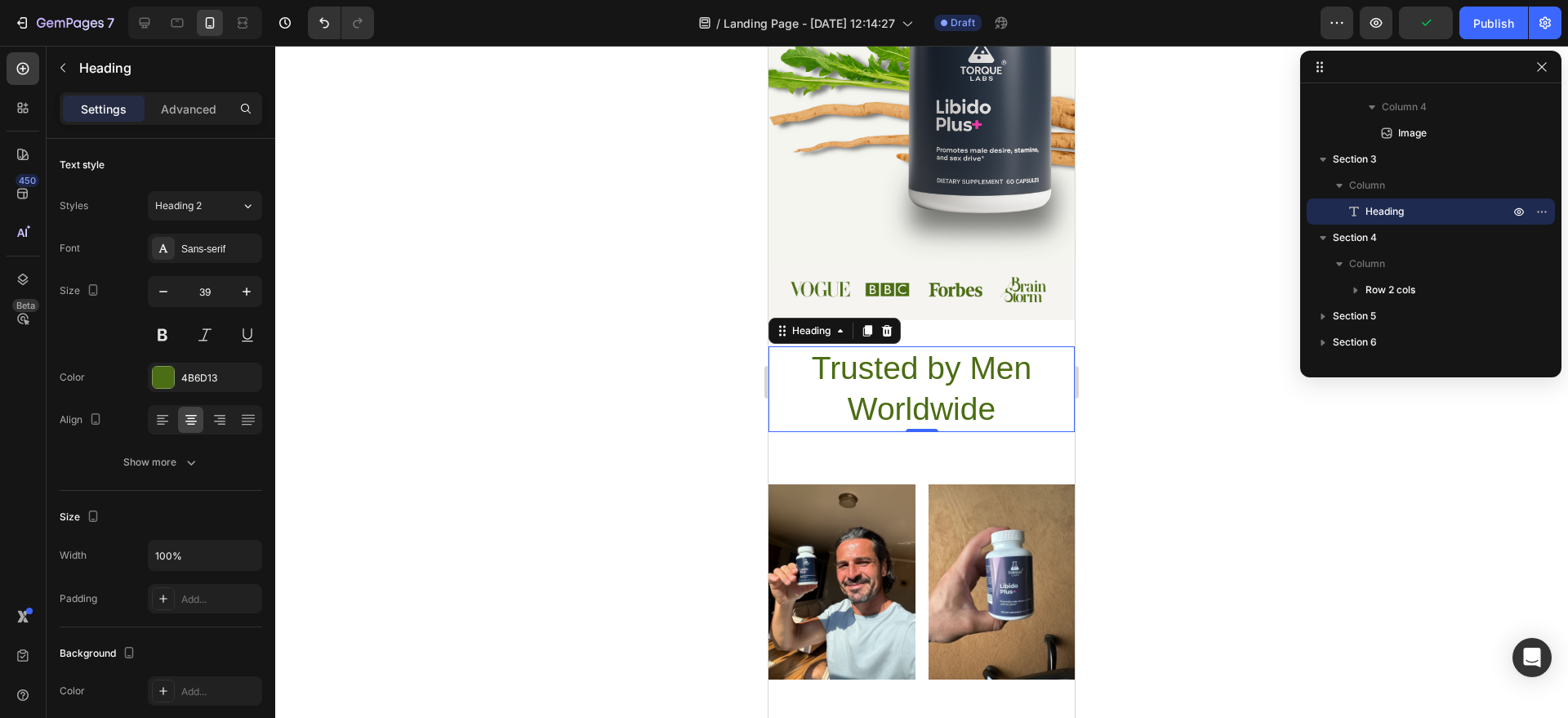
click at [1110, 363] on div at bounding box center [922, 382] width 1293 height 672
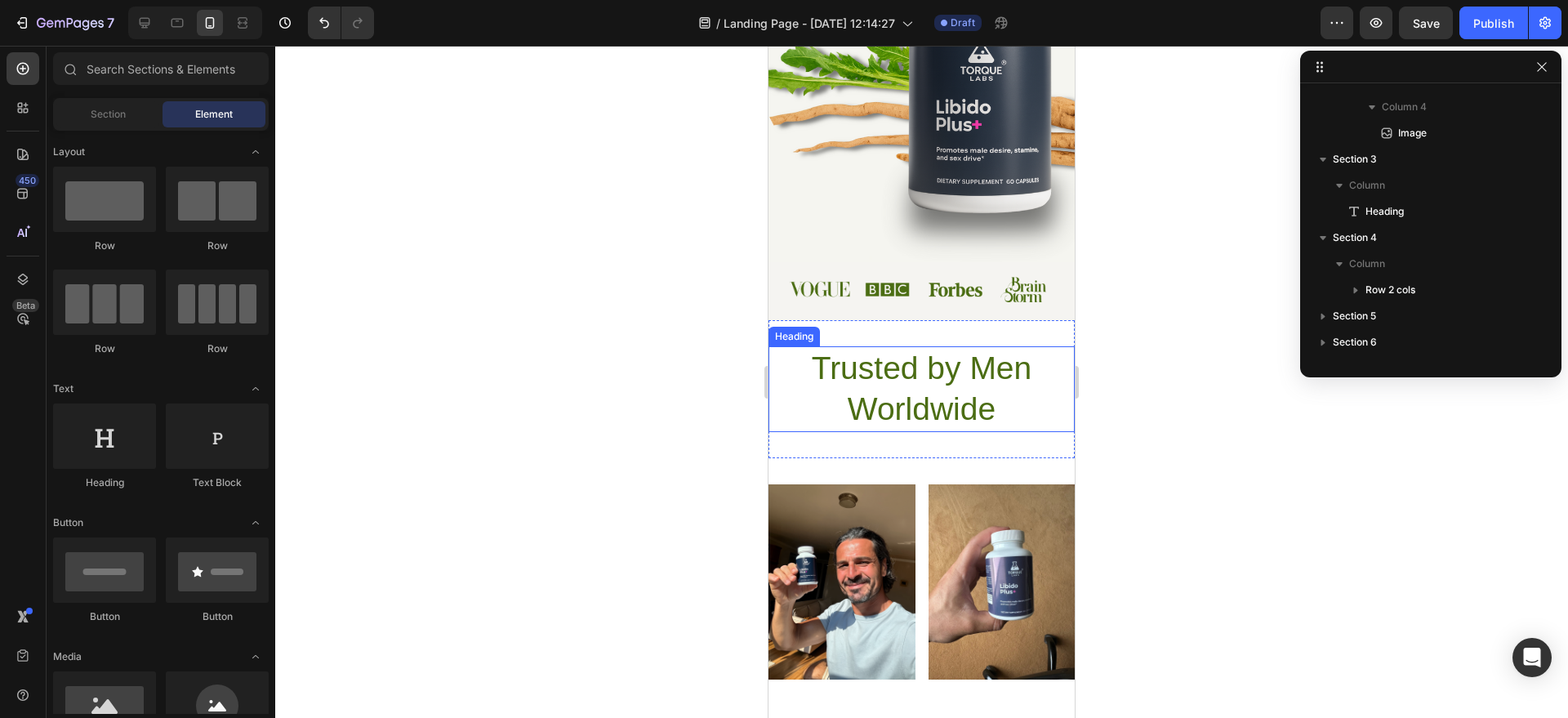
click at [1040, 401] on h2 "Trusted by Men Worldwide" at bounding box center [922, 389] width 306 height 86
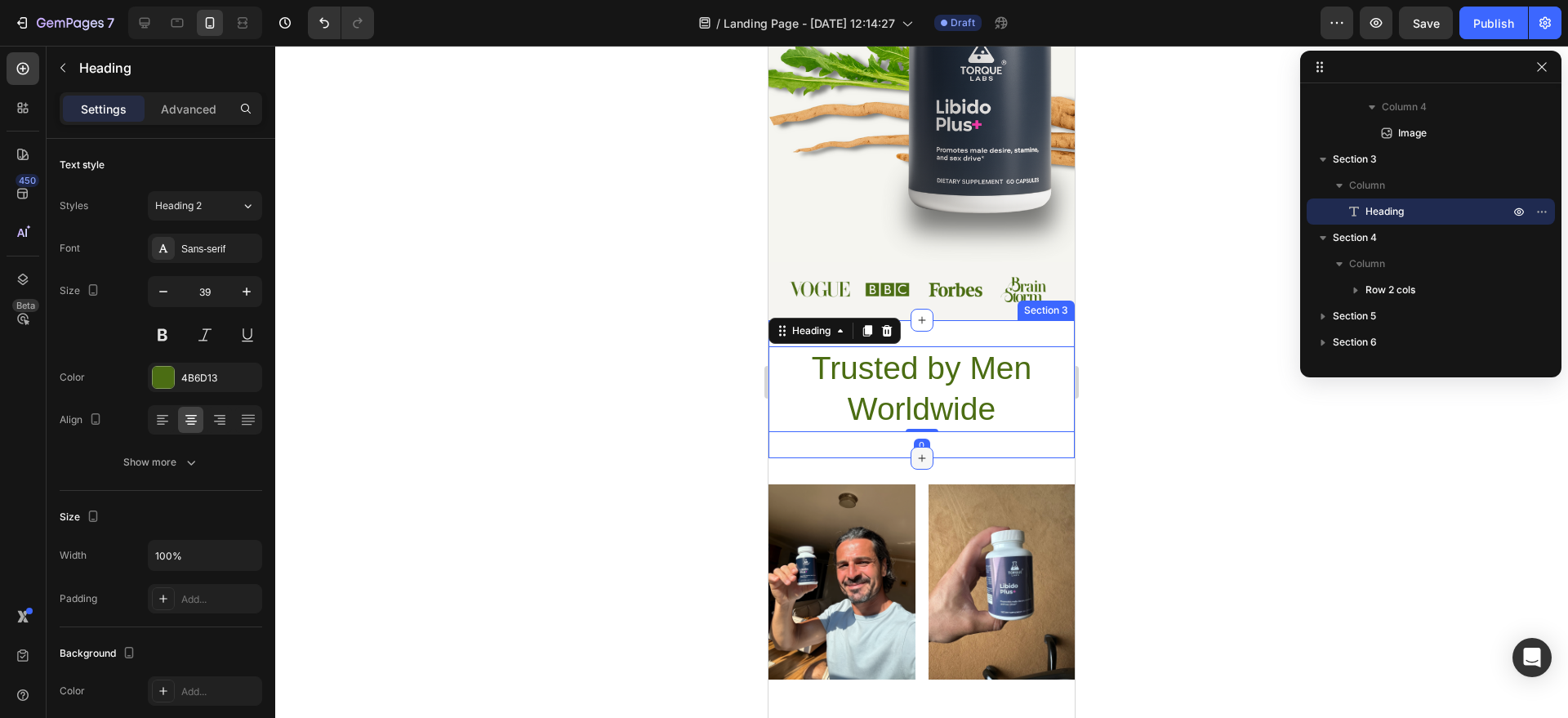
click at [918, 455] on icon at bounding box center [922, 458] width 13 height 13
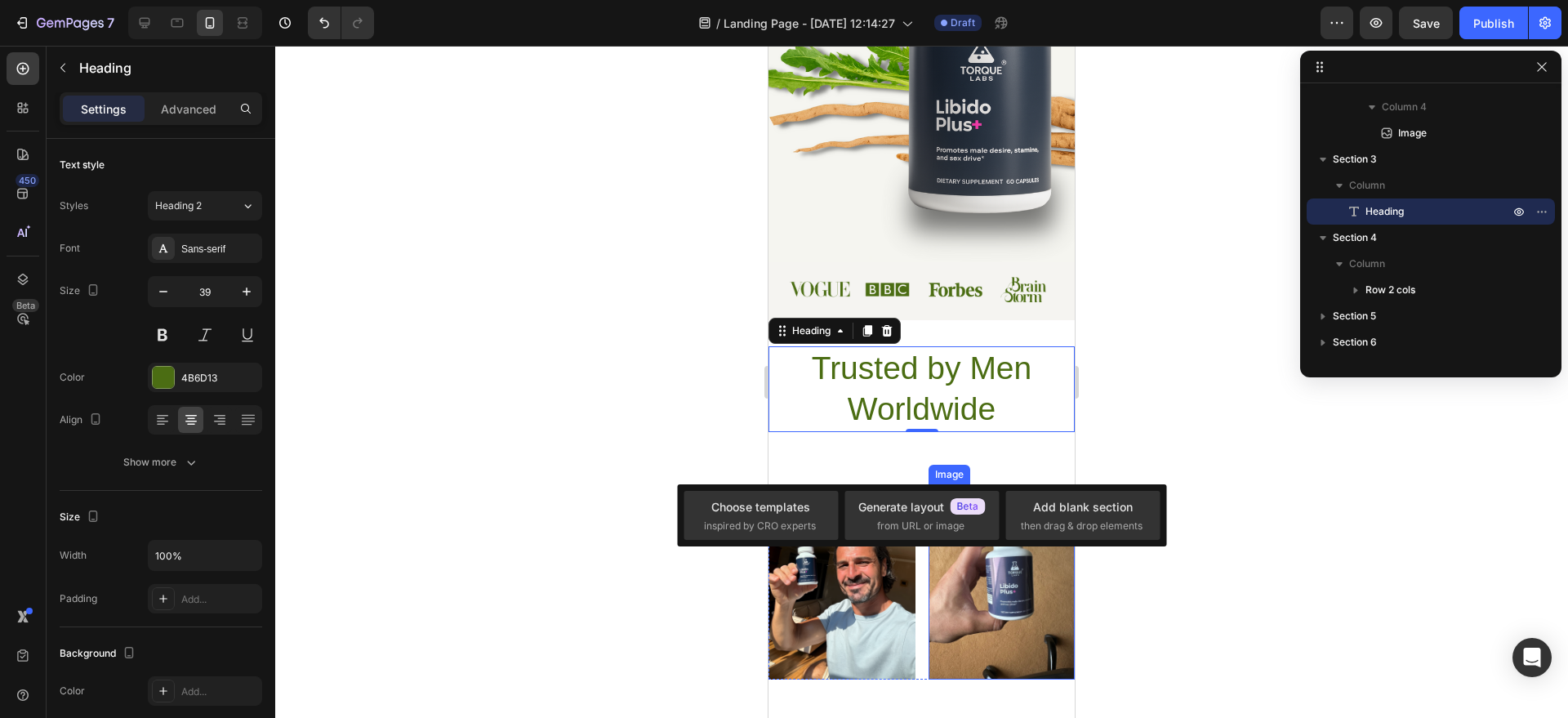
click at [1104, 532] on span "then drag & drop elements" at bounding box center [1082, 526] width 122 height 15
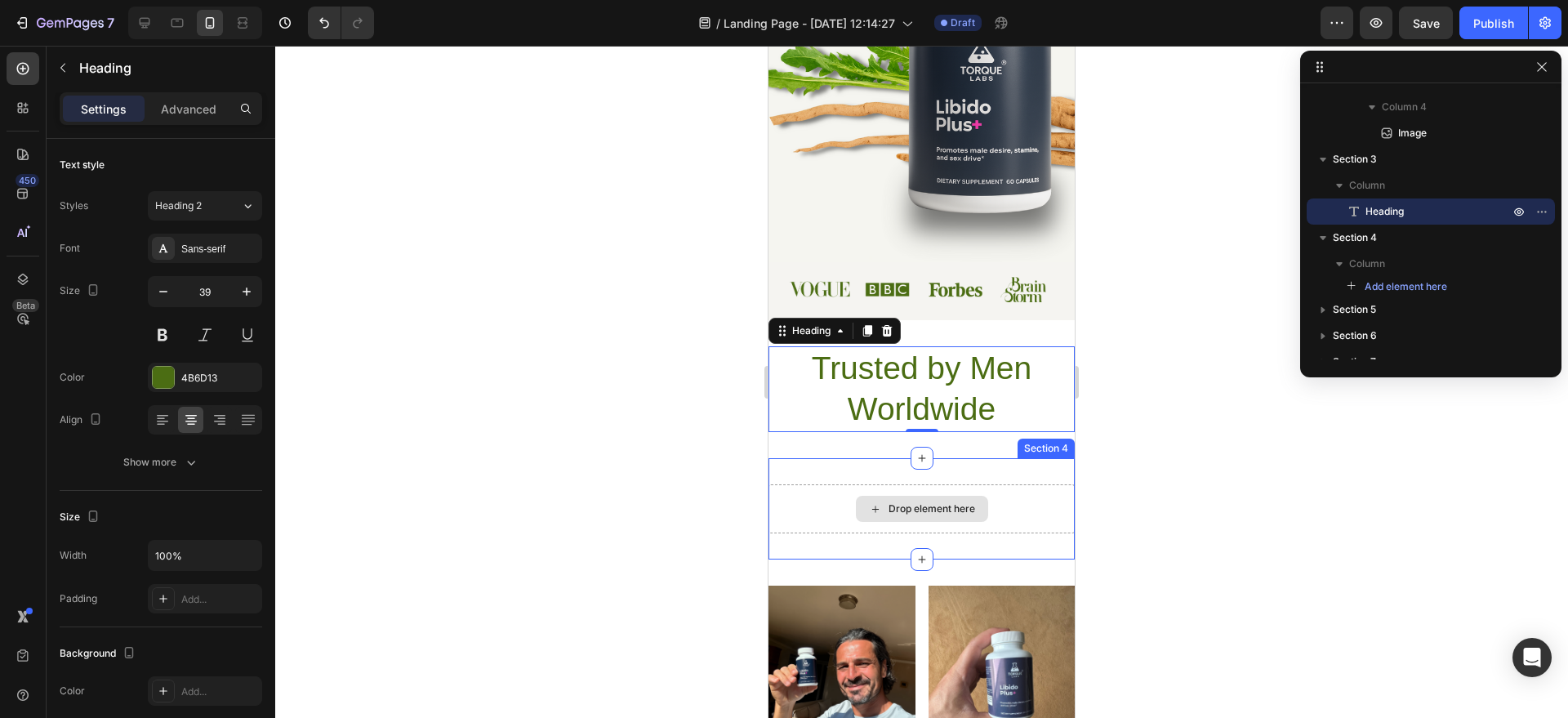
click at [953, 512] on div "Drop element here" at bounding box center [932, 509] width 87 height 13
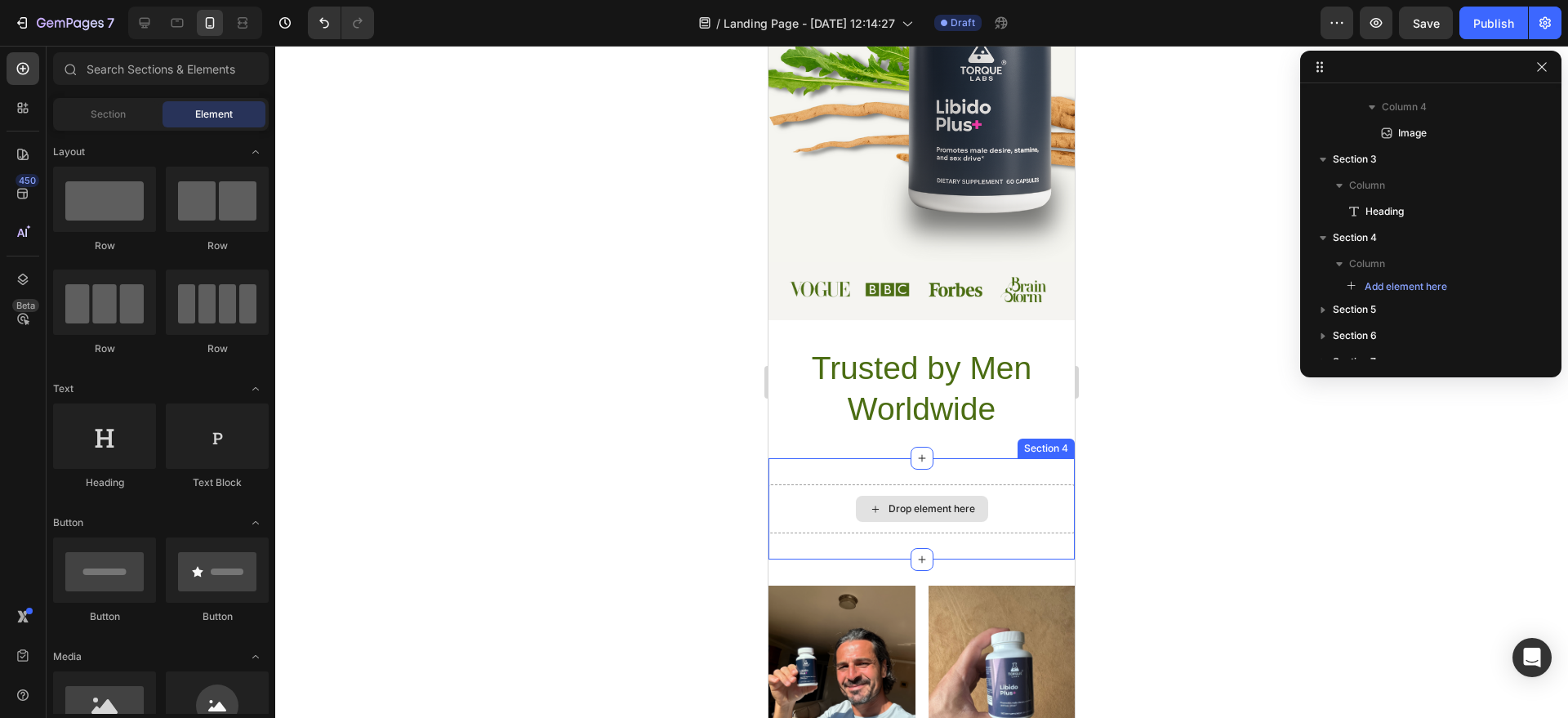
click at [944, 514] on div "Drop element here" at bounding box center [932, 509] width 87 height 13
click at [921, 500] on div "Drop element here" at bounding box center [922, 508] width 132 height 26
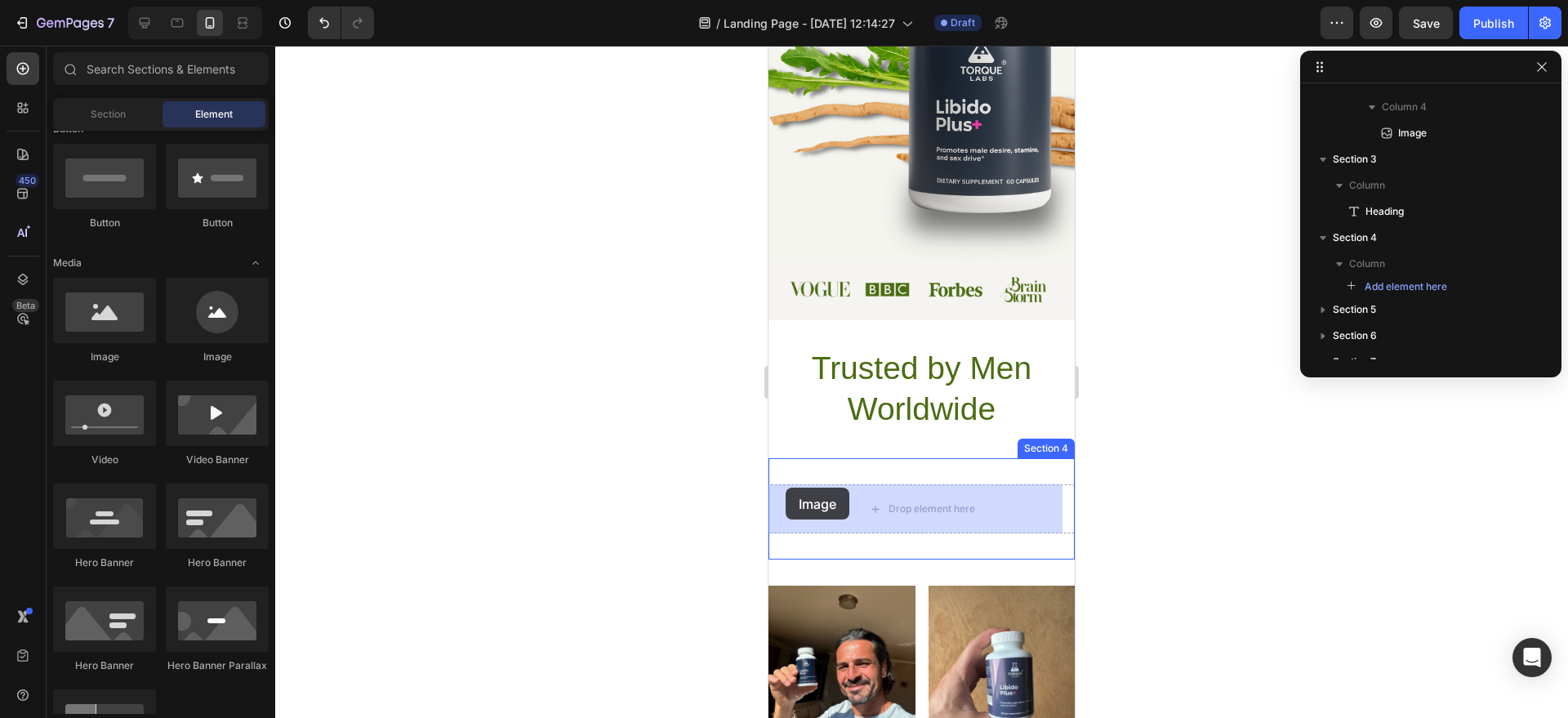
drag, startPoint x: 871, startPoint y: 385, endPoint x: 825, endPoint y: 497, distance: 121.1
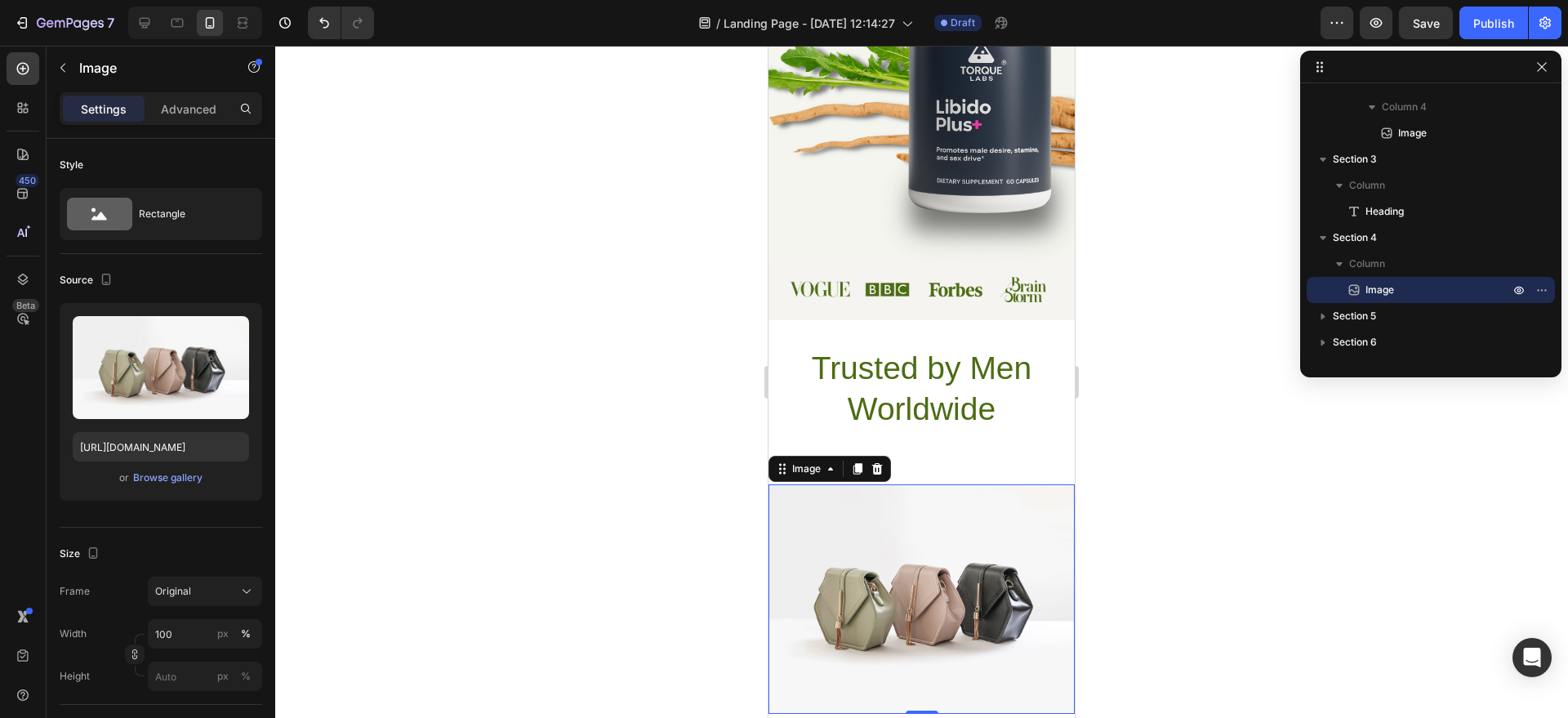
scroll to position [668, 0]
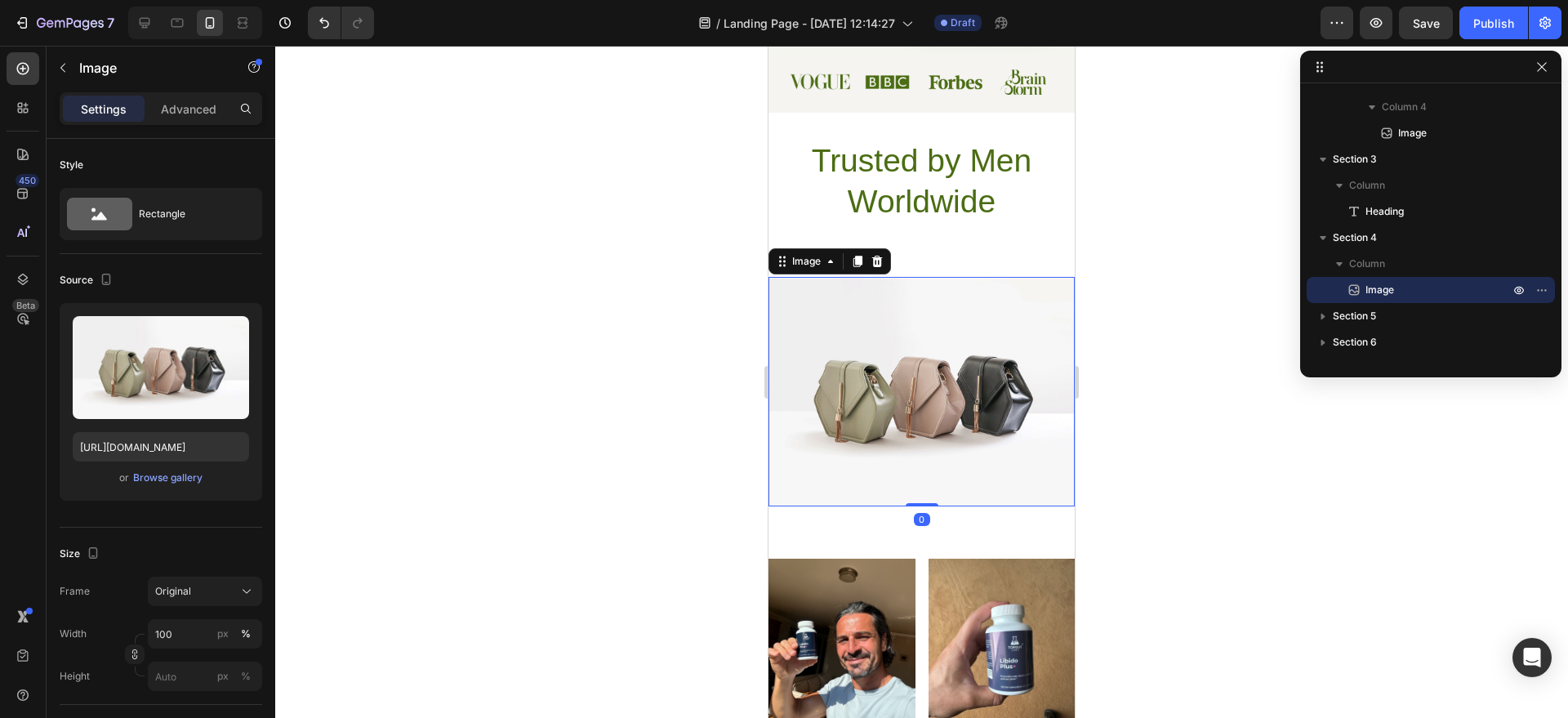
click at [886, 404] on img at bounding box center [922, 391] width 306 height 229
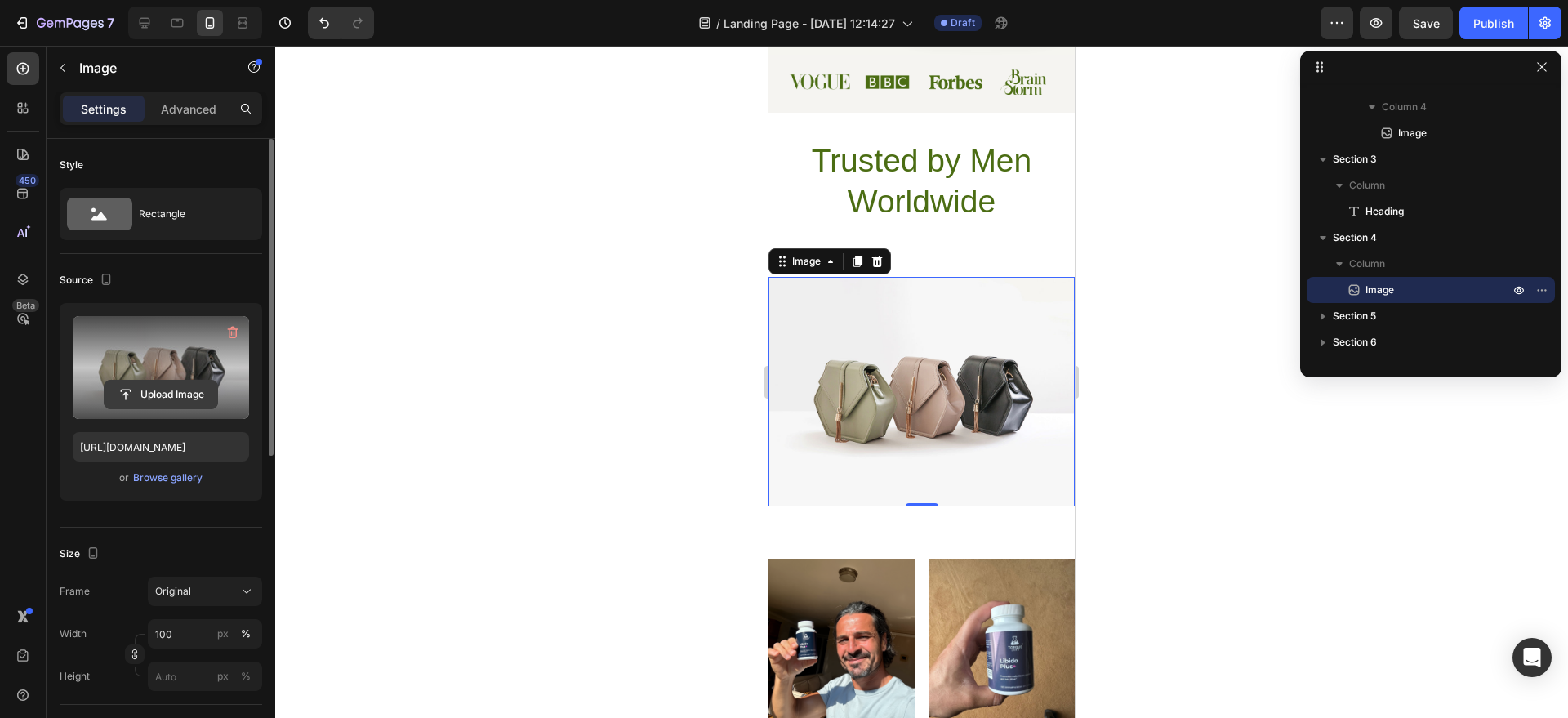
click at [178, 389] on input "file" at bounding box center [161, 394] width 113 height 28
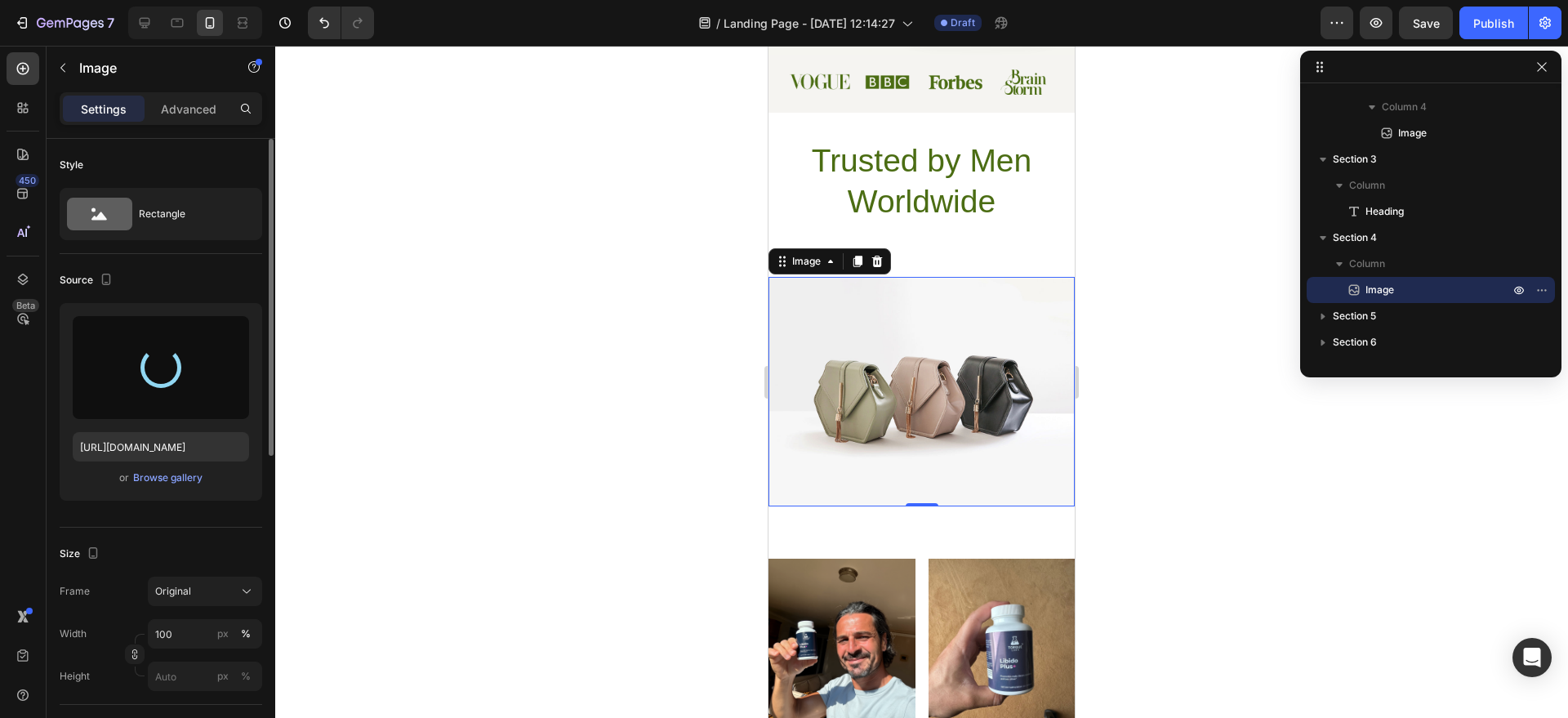
type input "[URL][DOMAIN_NAME]"
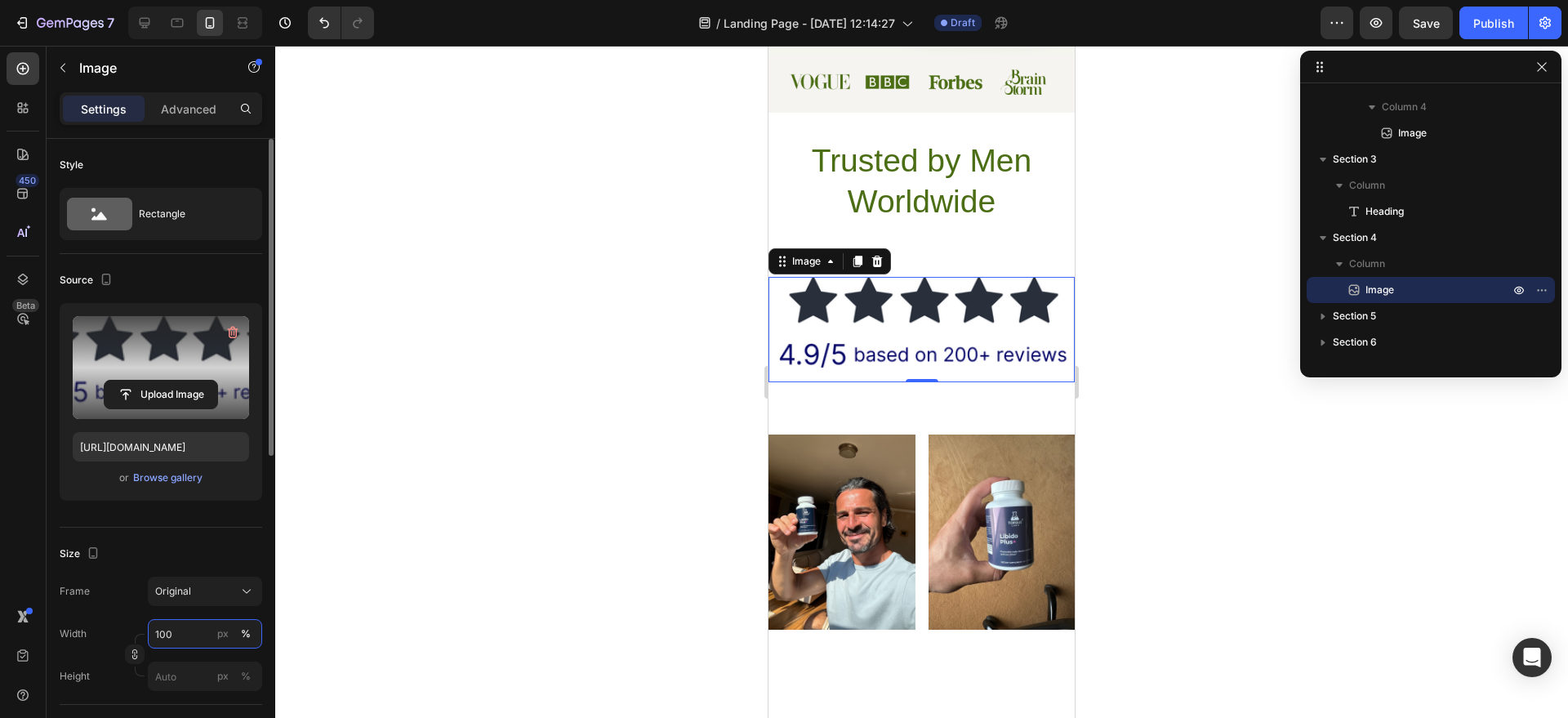
click at [207, 628] on input "100" at bounding box center [205, 633] width 115 height 29
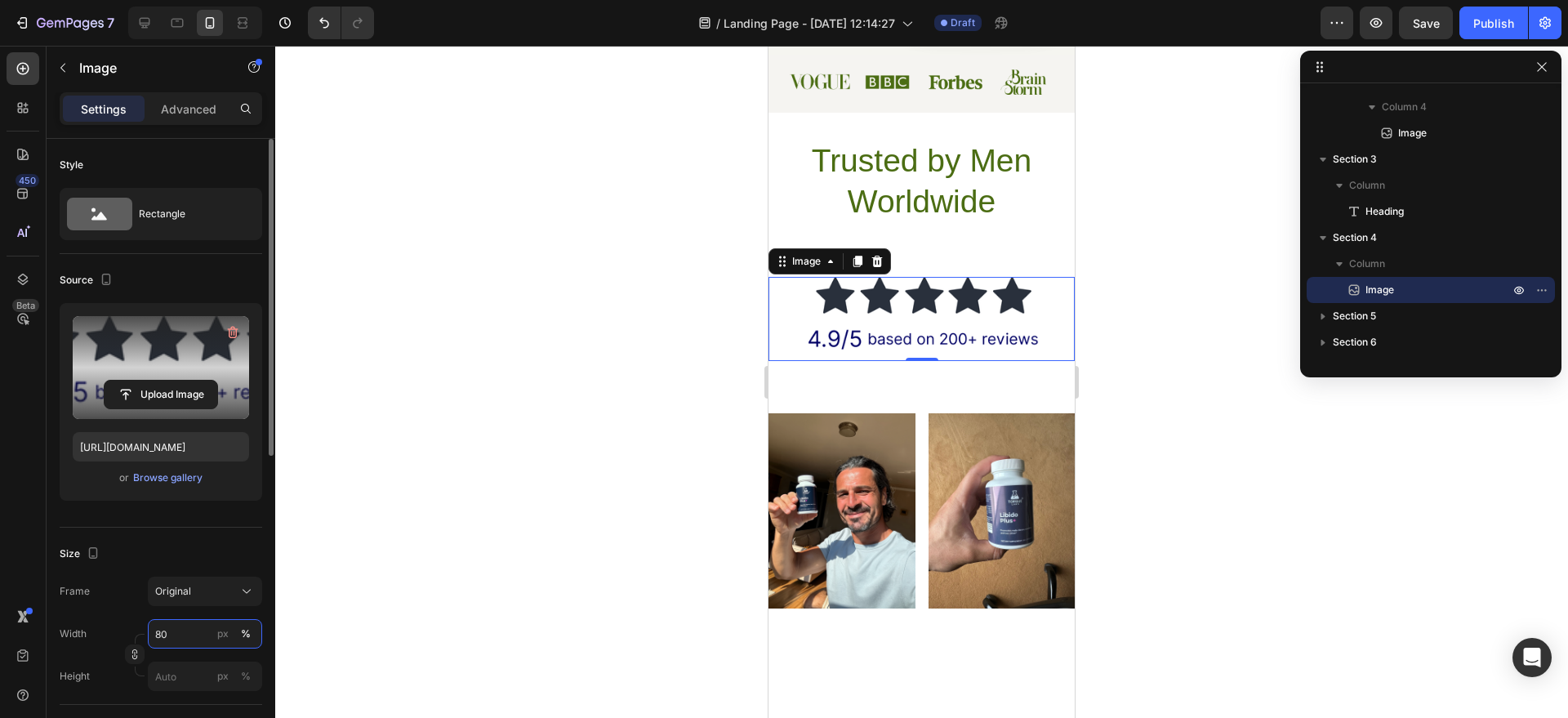
click at [175, 627] on input "80" at bounding box center [205, 633] width 115 height 29
click at [176, 628] on input "80" at bounding box center [205, 633] width 115 height 29
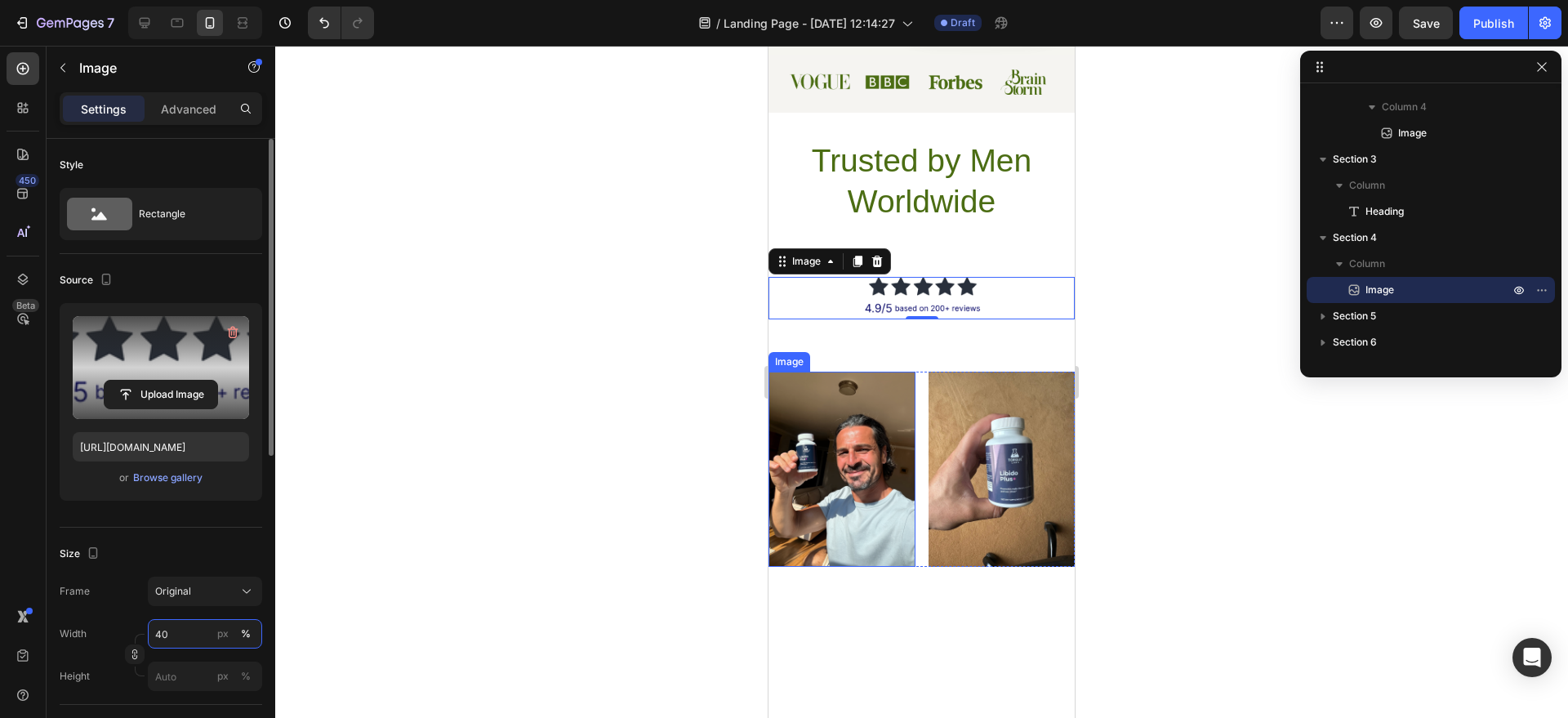
click at [194, 630] on input "40" at bounding box center [205, 633] width 115 height 29
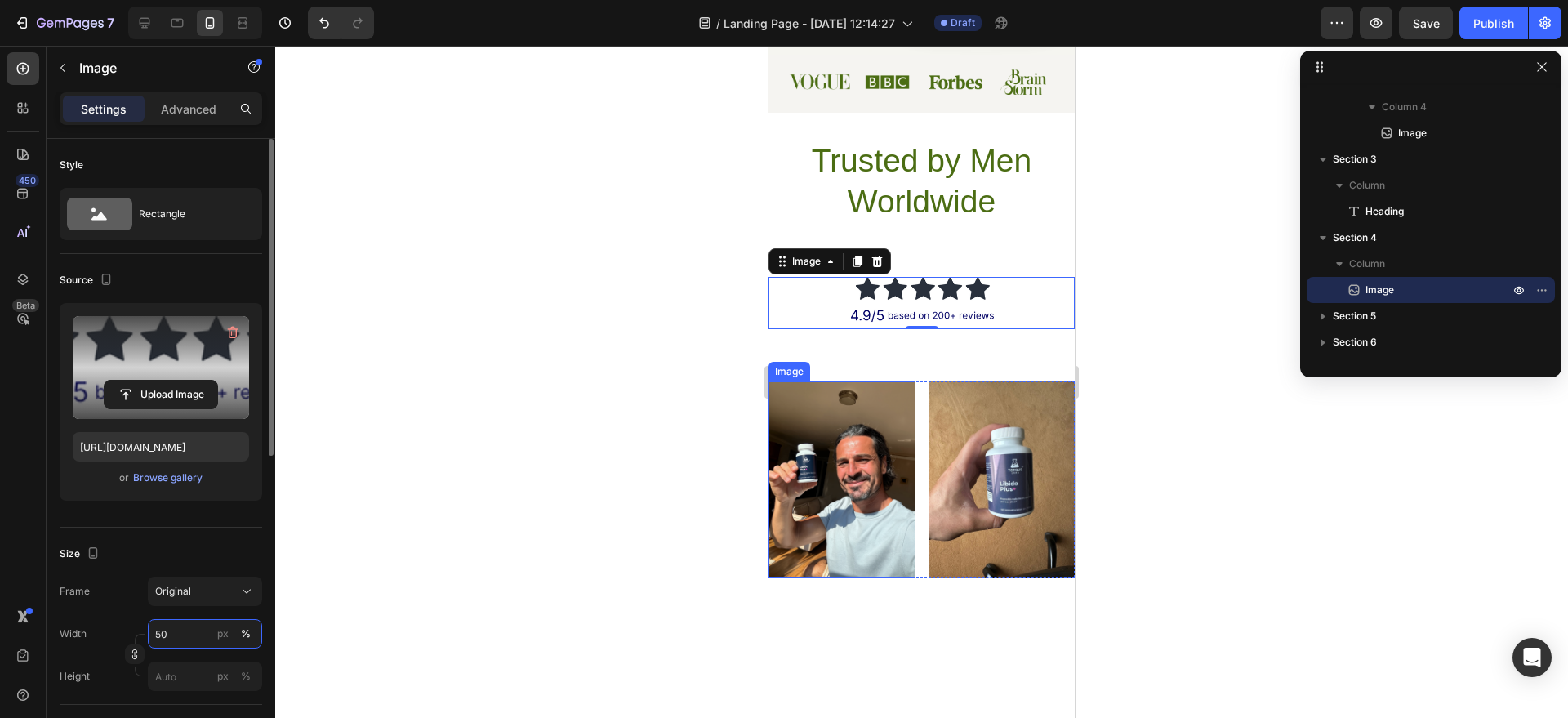
type input "50"
click at [973, 558] on img at bounding box center [1003, 478] width 147 height 195
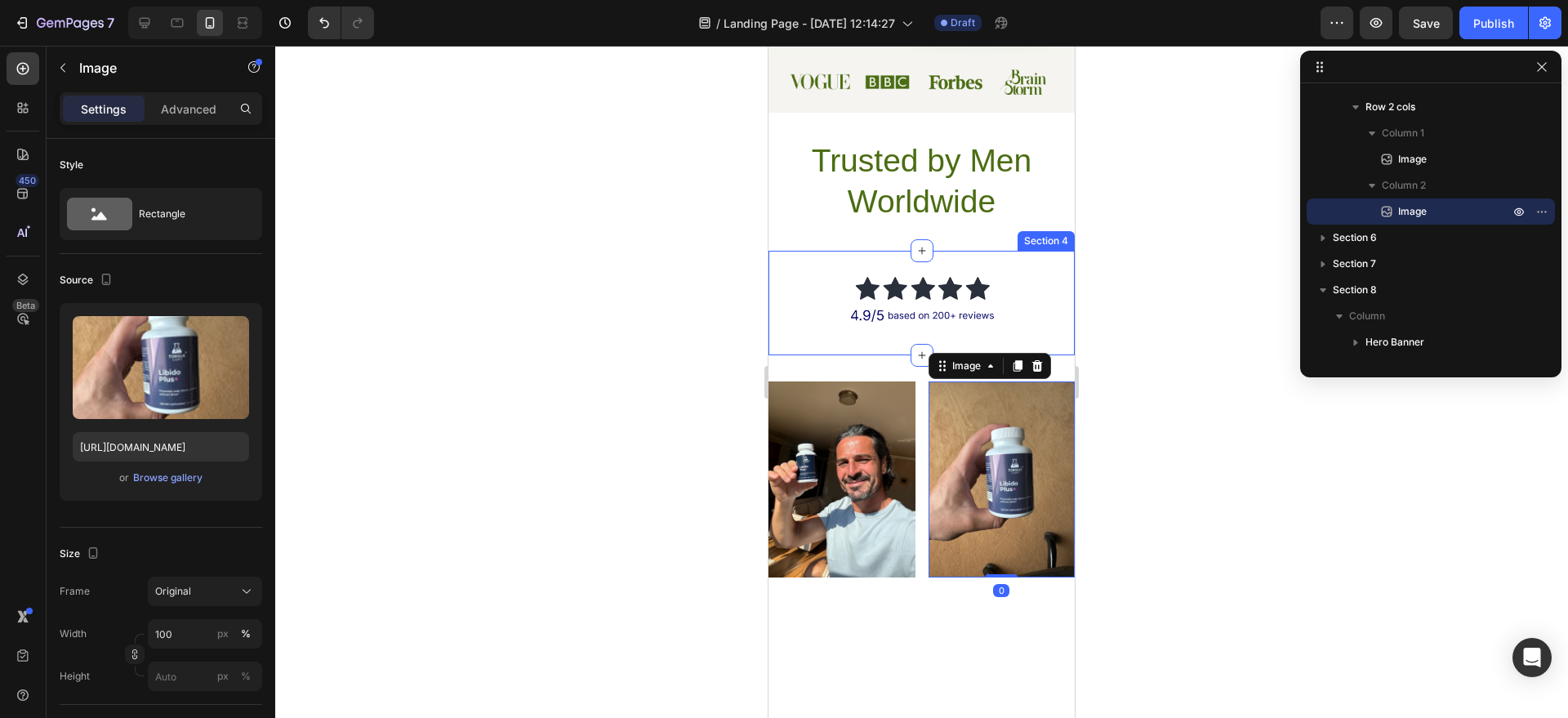
scroll to position [675, 0]
click at [896, 338] on div "Image Section 4" at bounding box center [922, 303] width 306 height 104
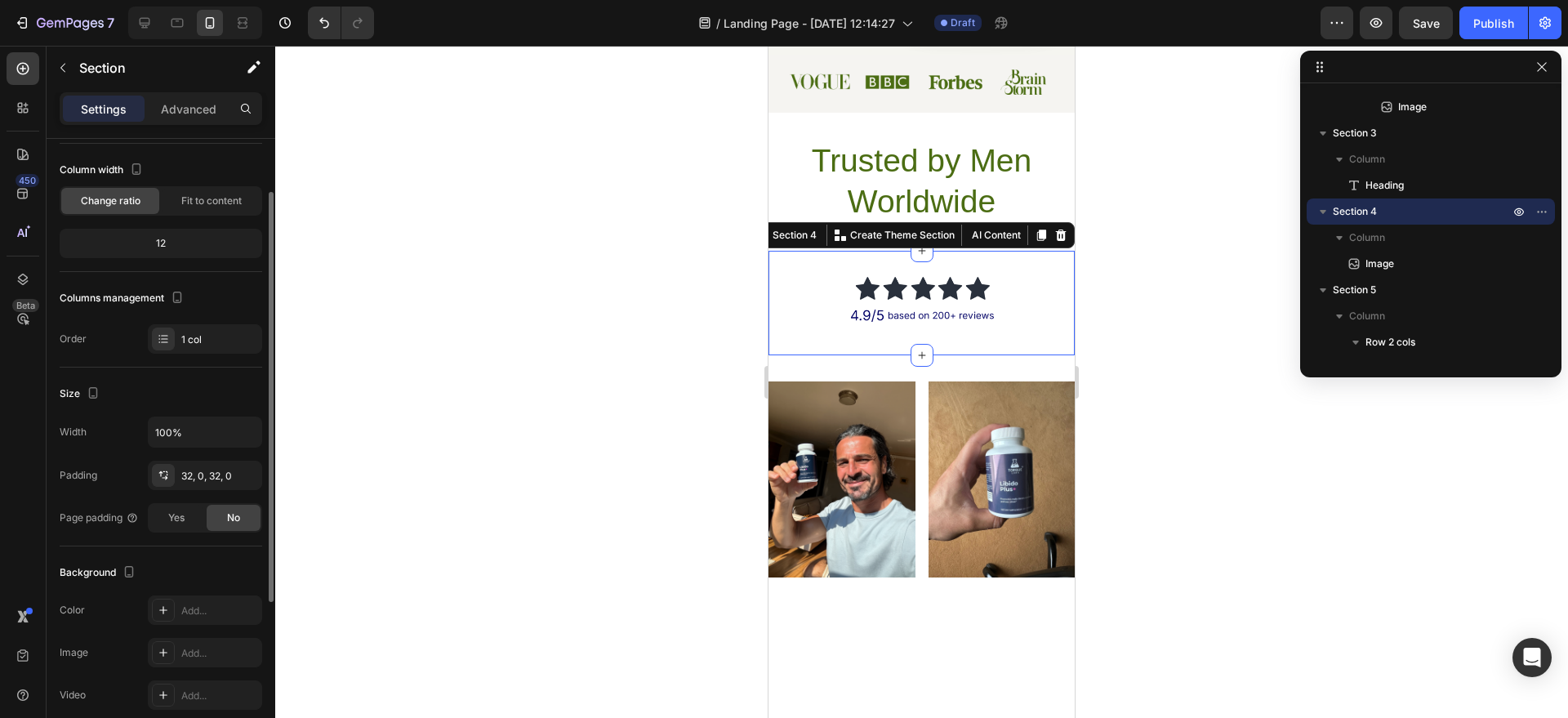
scroll to position [0, 0]
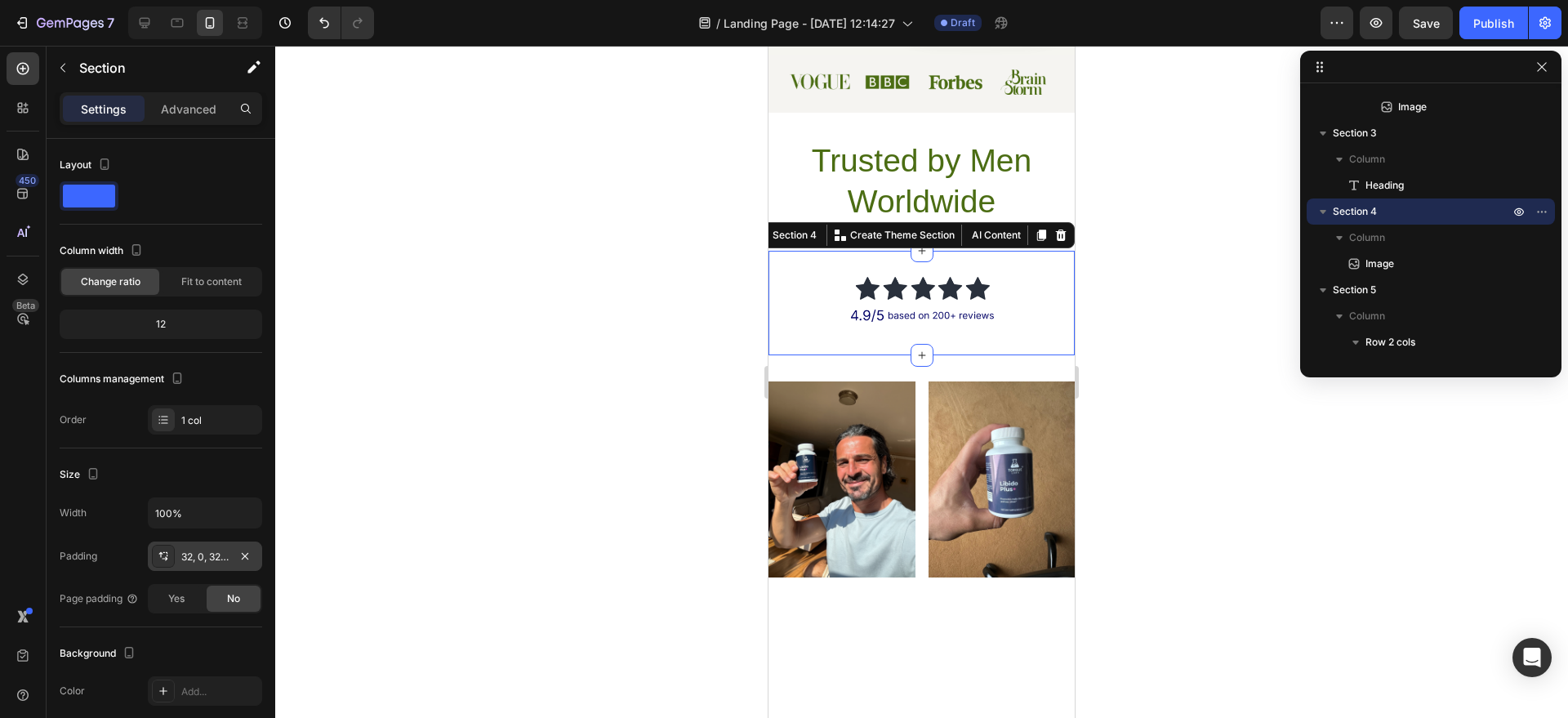
click at [164, 557] on icon at bounding box center [164, 556] width 13 height 13
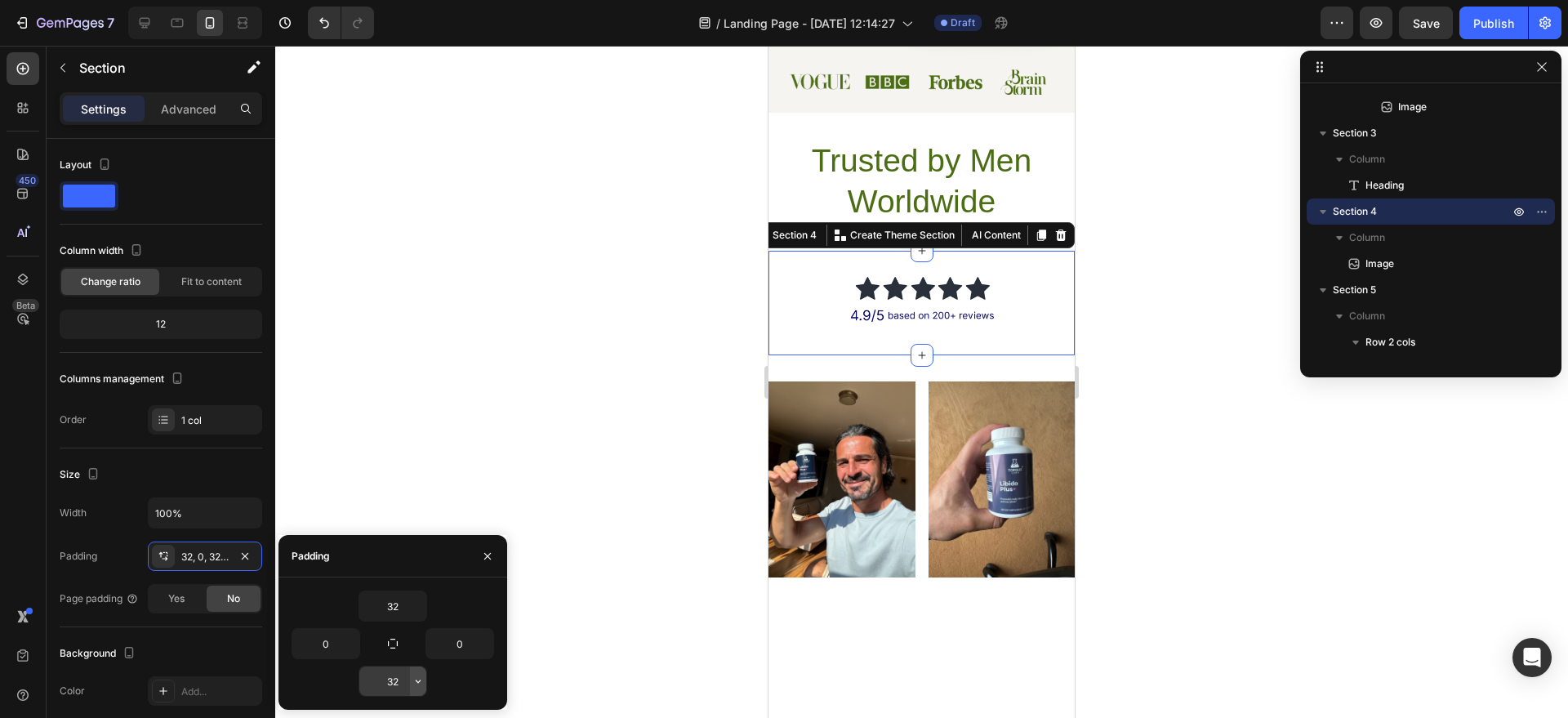
click at [418, 680] on icon "button" at bounding box center [418, 681] width 13 height 13
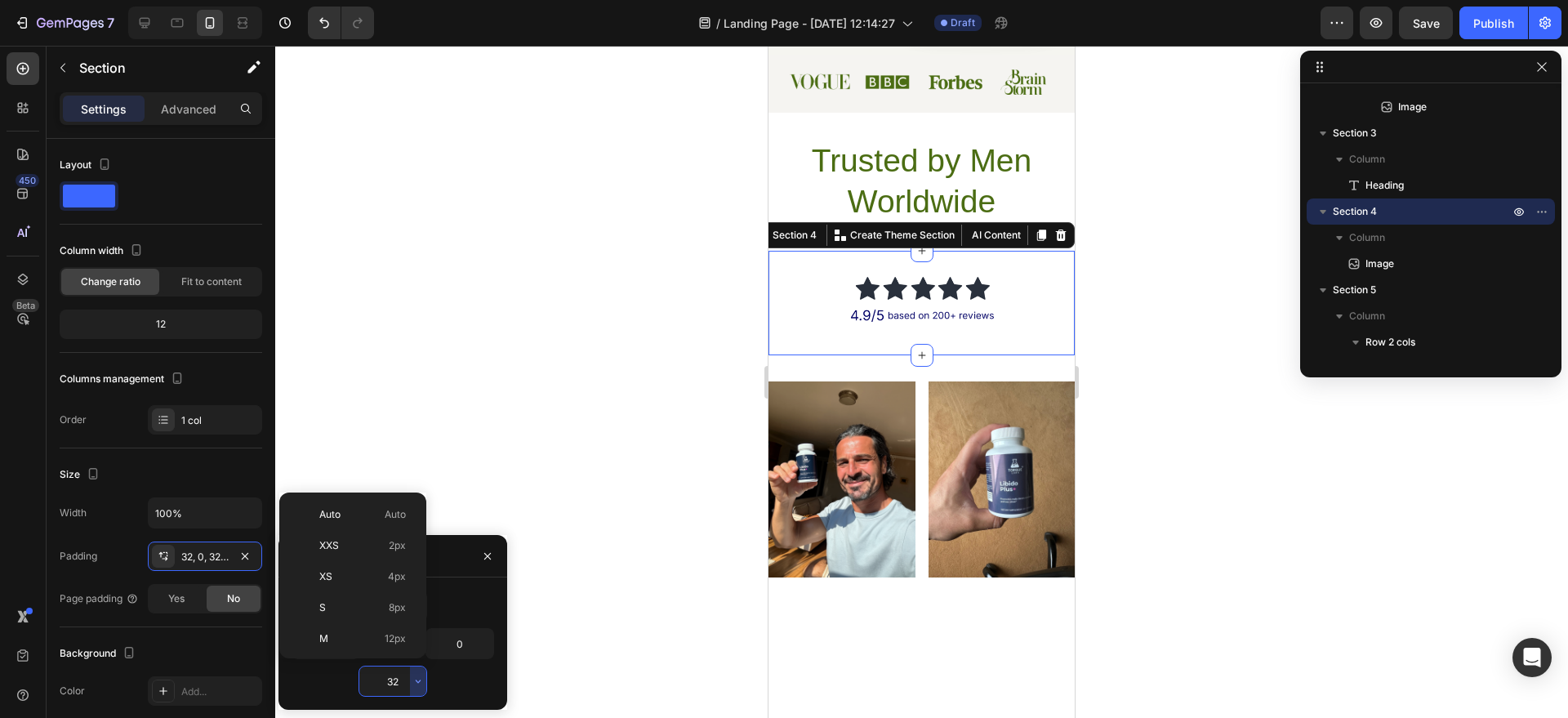
scroll to position [118, 0]
click at [349, 554] on p "L 16px" at bounding box center [363, 553] width 87 height 15
type input "16"
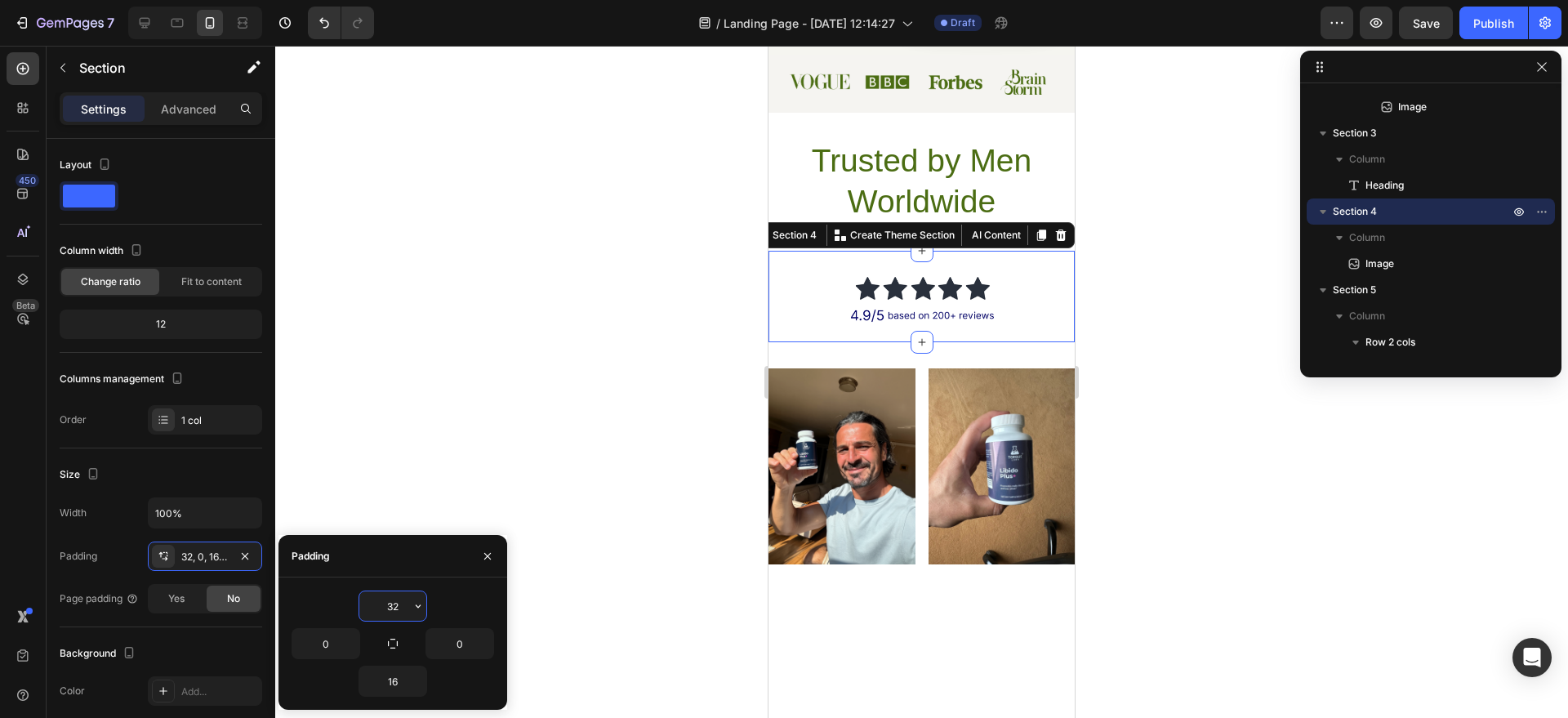
click at [398, 611] on input "32" at bounding box center [393, 605] width 67 height 29
click at [421, 604] on icon "button" at bounding box center [418, 606] width 13 height 13
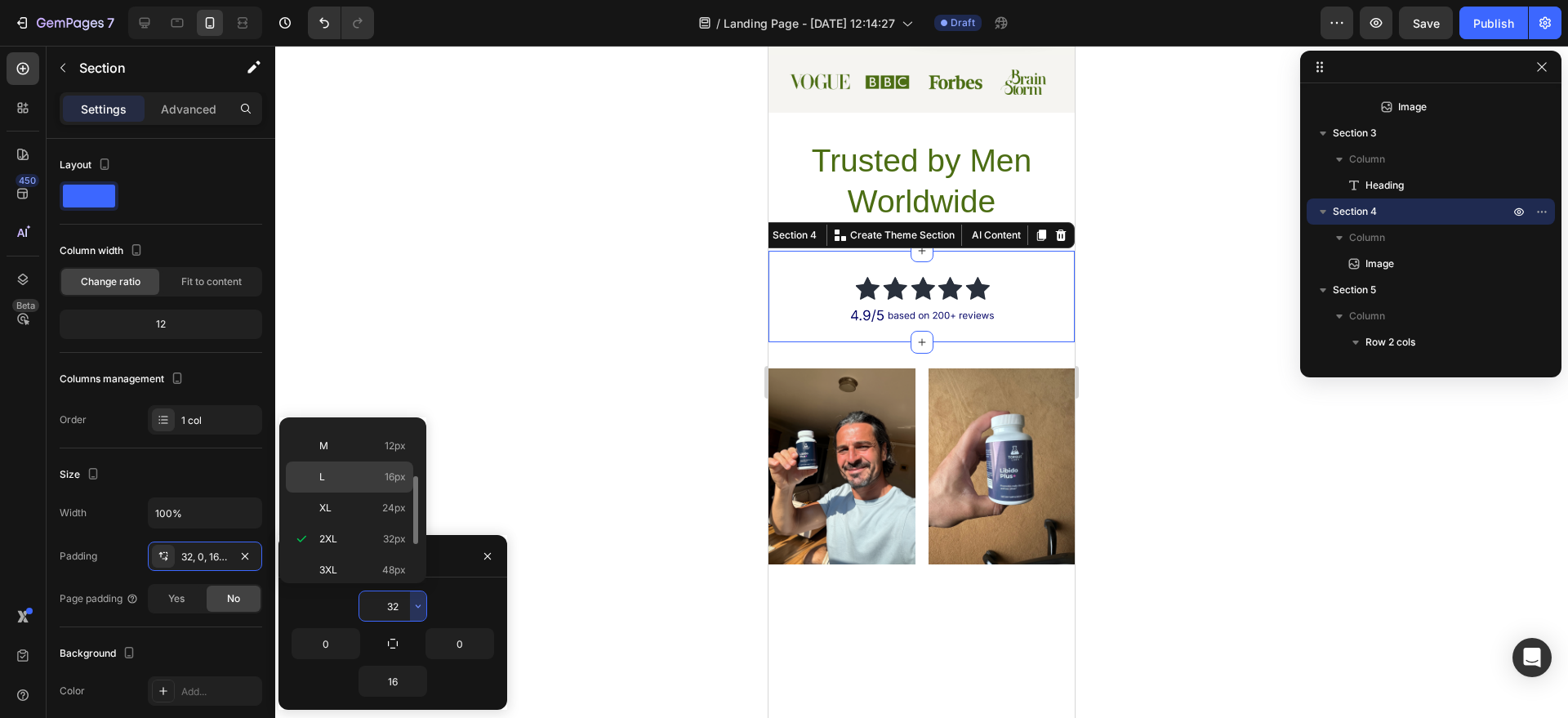
click at [355, 470] on p "L 16px" at bounding box center [363, 477] width 87 height 15
type input "16"
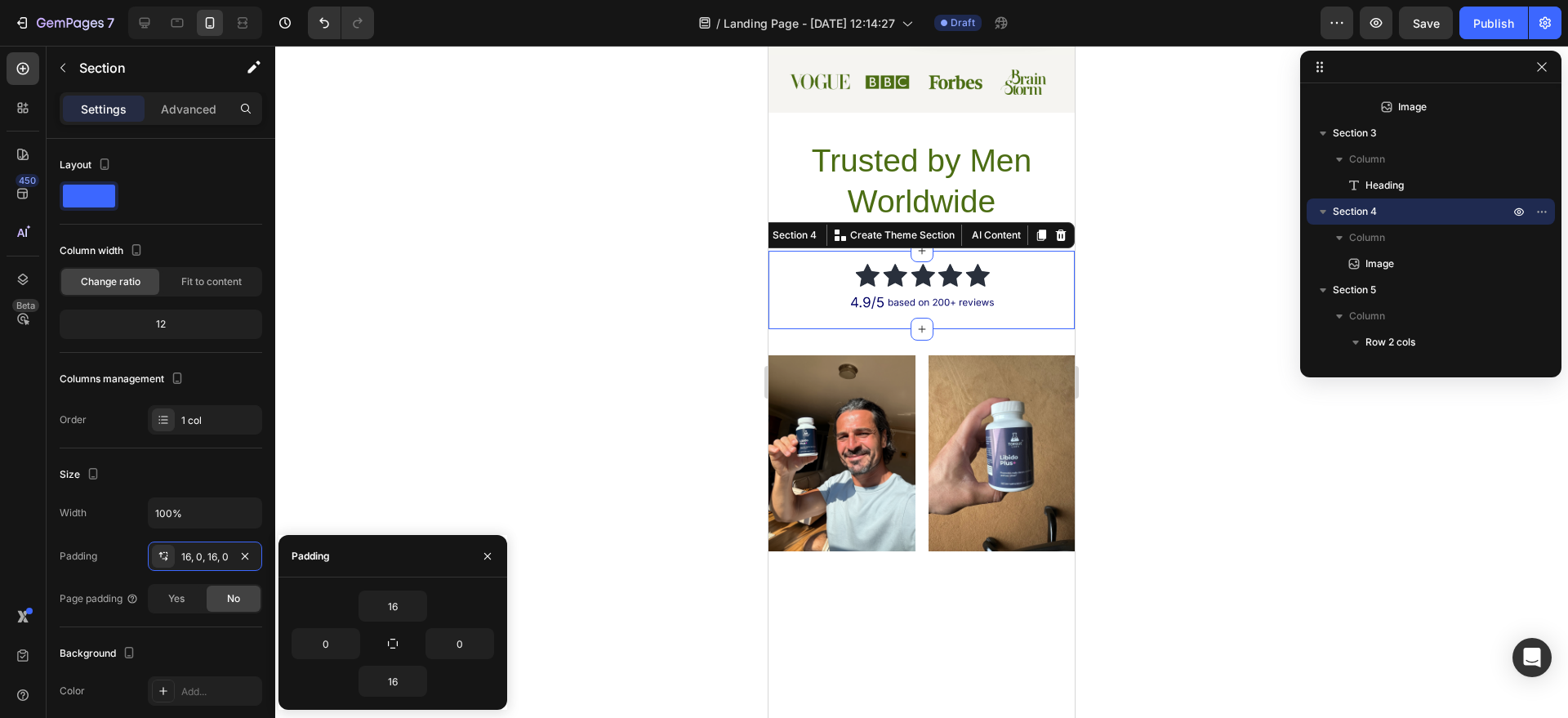
click at [1139, 385] on div at bounding box center [922, 382] width 1293 height 672
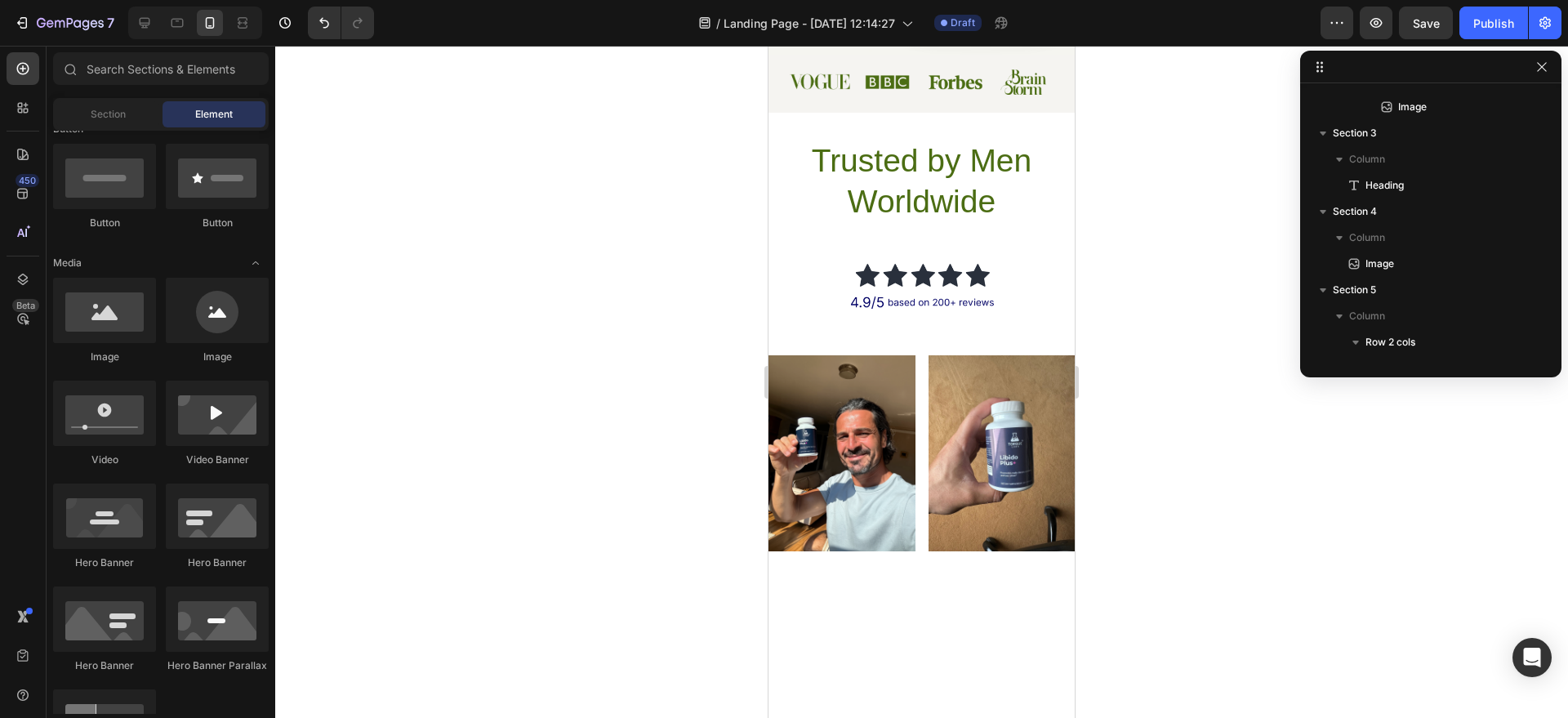
click at [1139, 385] on div at bounding box center [922, 382] width 1293 height 672
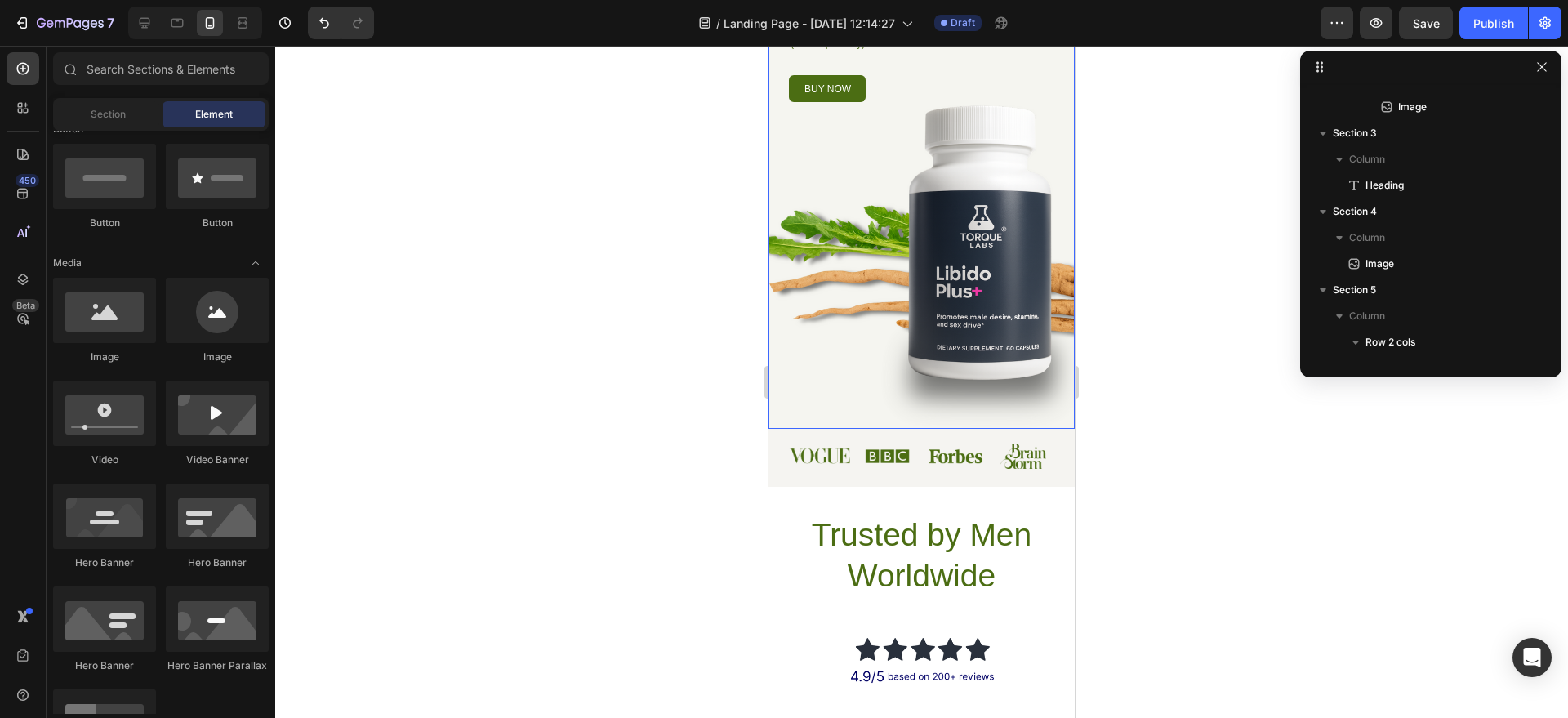
scroll to position [363, 0]
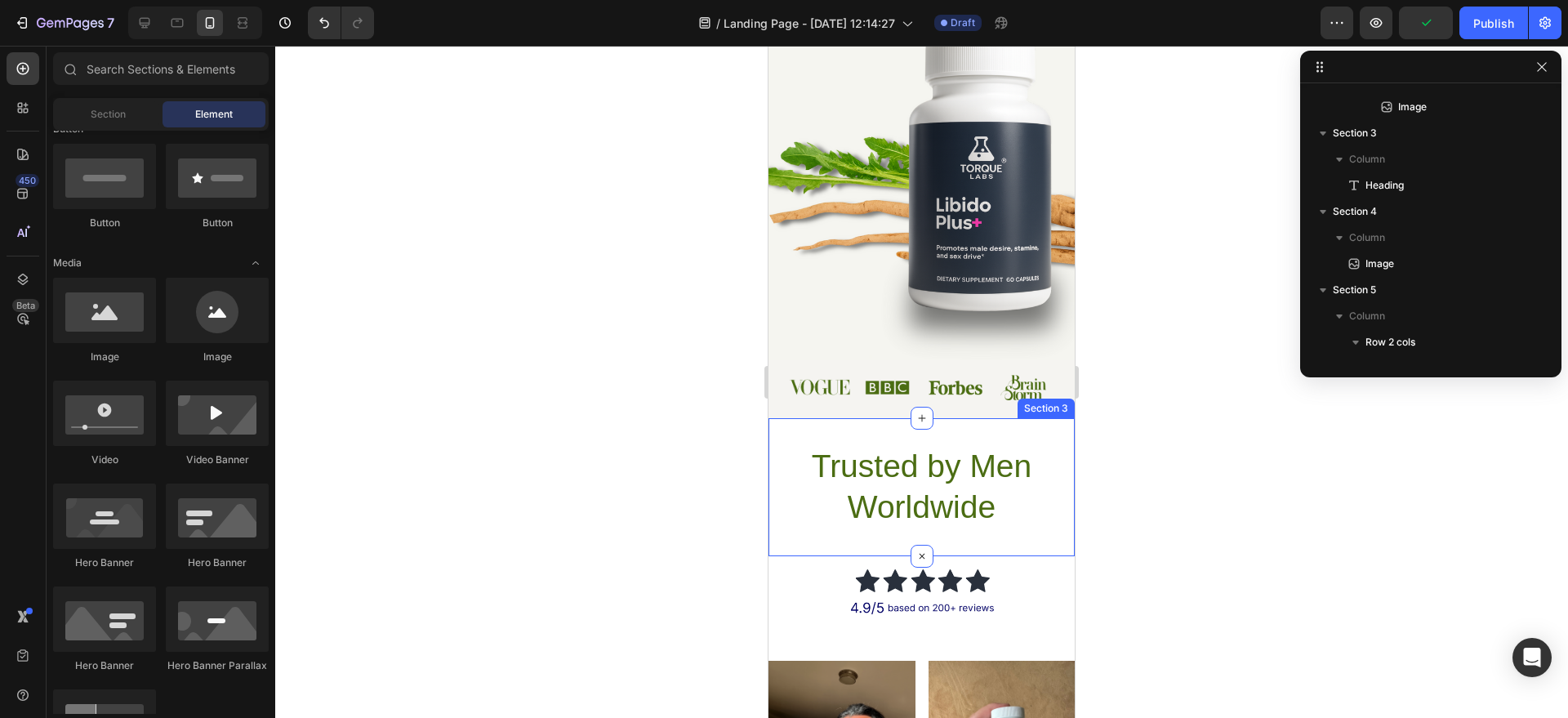
click at [1027, 431] on div "Trusted by Men Worldwide Heading Section 3" at bounding box center [922, 486] width 306 height 138
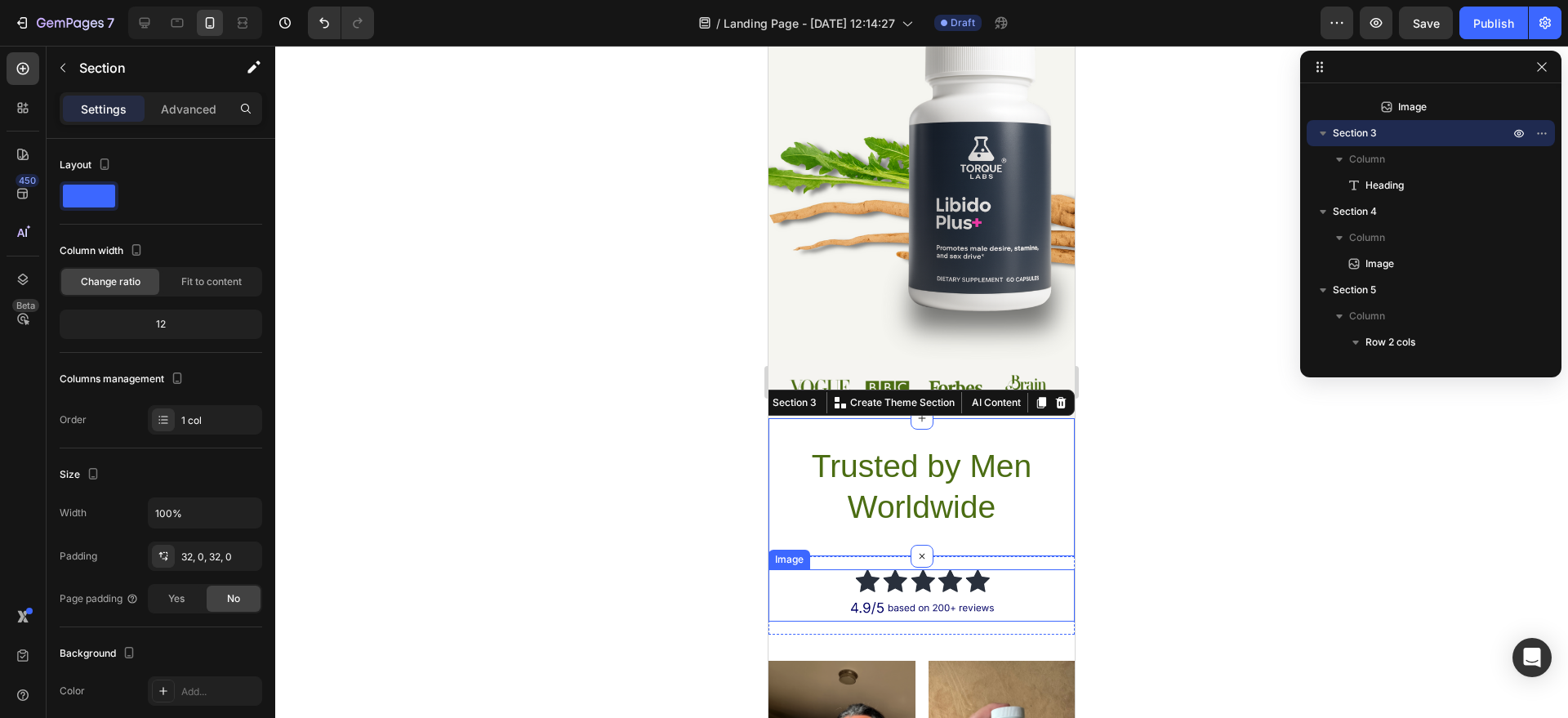
click at [1021, 583] on div at bounding box center [922, 595] width 306 height 53
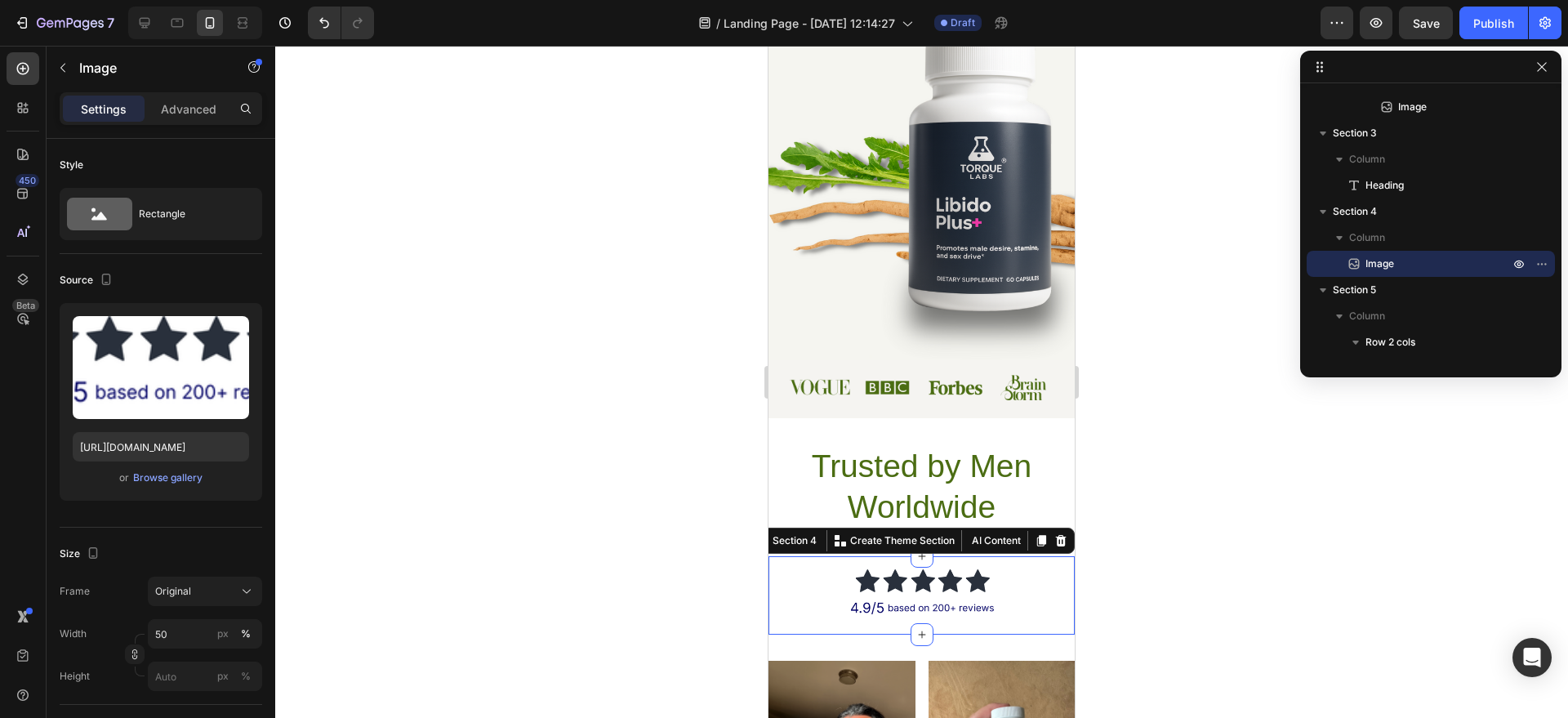
click at [1012, 559] on div "Image Section 4 You can create reusable sections Create Theme Section AI Conten…" at bounding box center [922, 595] width 306 height 79
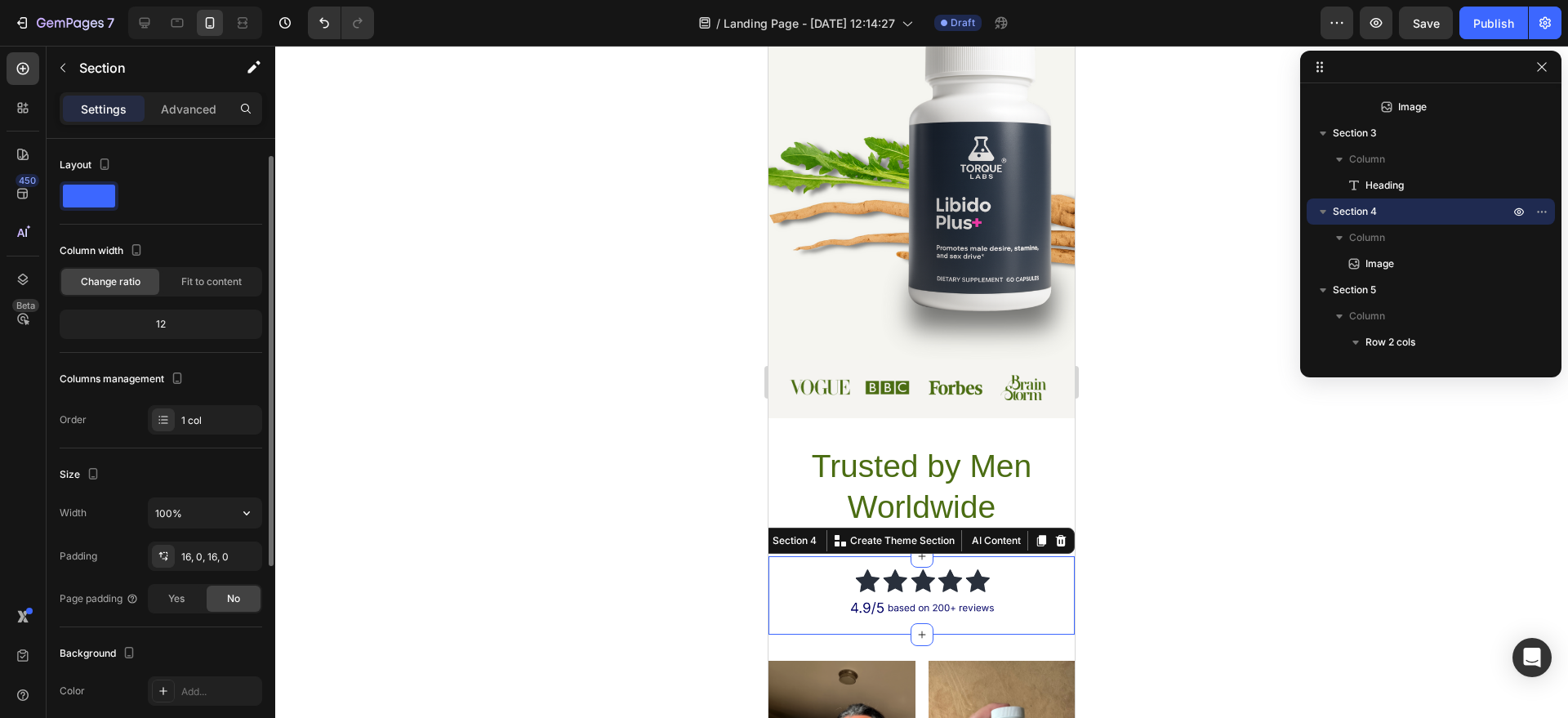
scroll to position [32, 0]
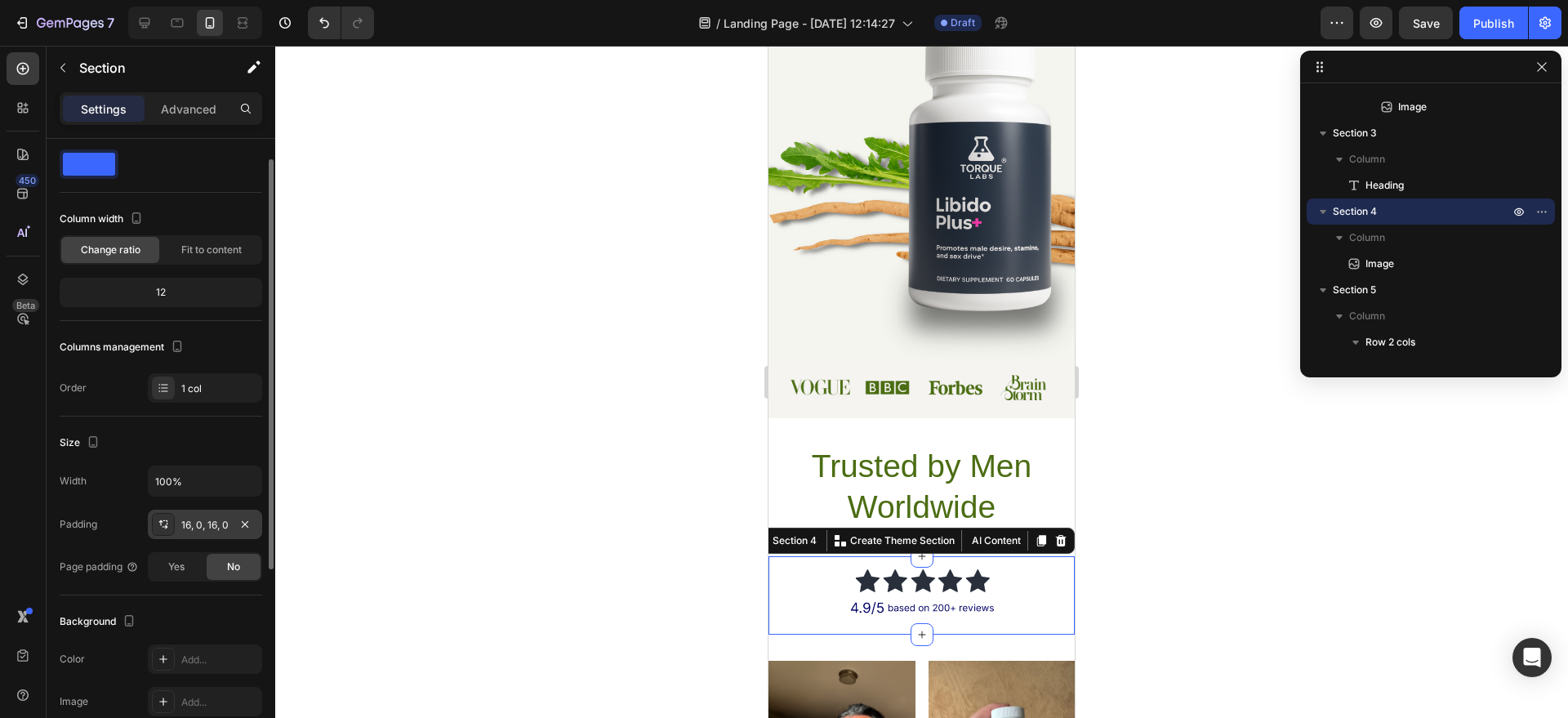
click at [156, 528] on div at bounding box center [163, 523] width 23 height 23
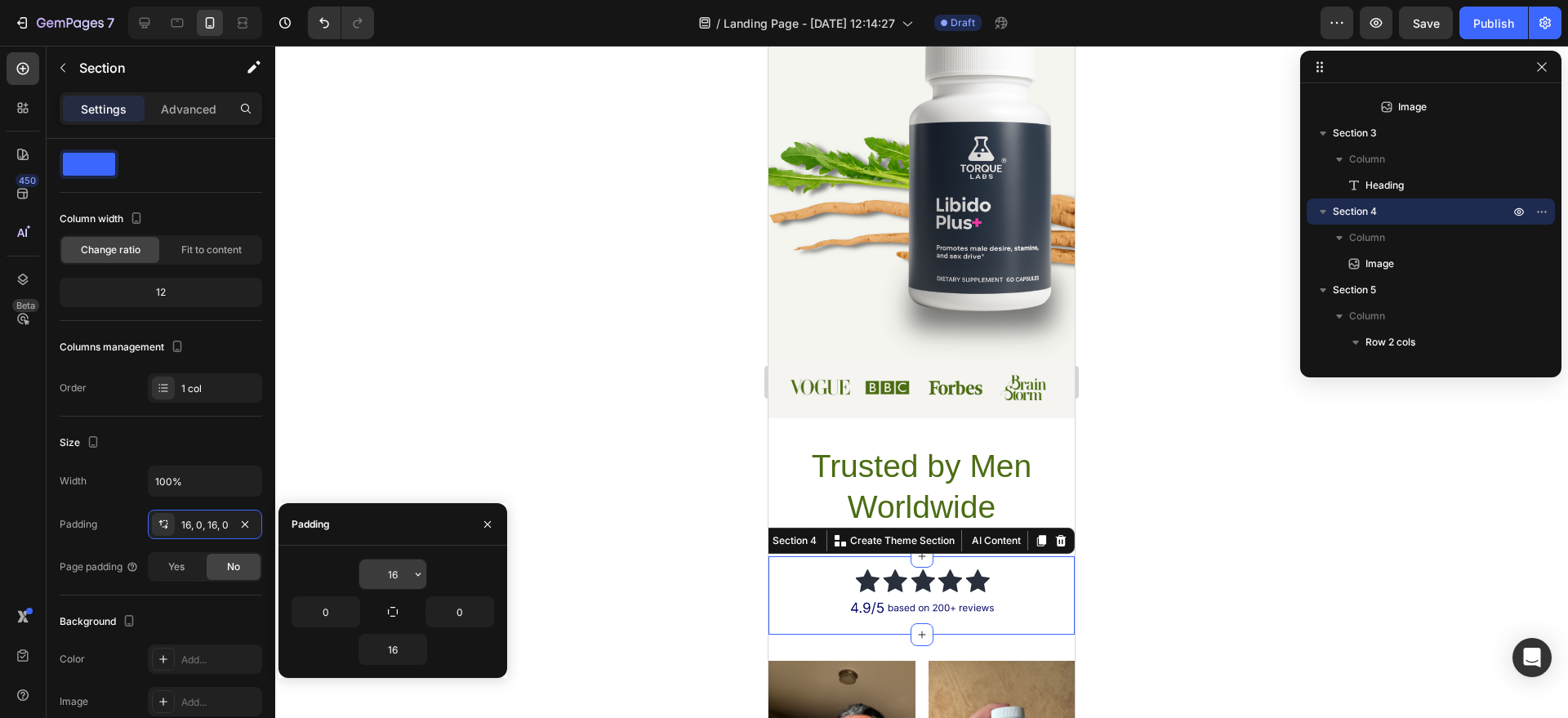
click at [386, 568] on input "16" at bounding box center [393, 573] width 67 height 29
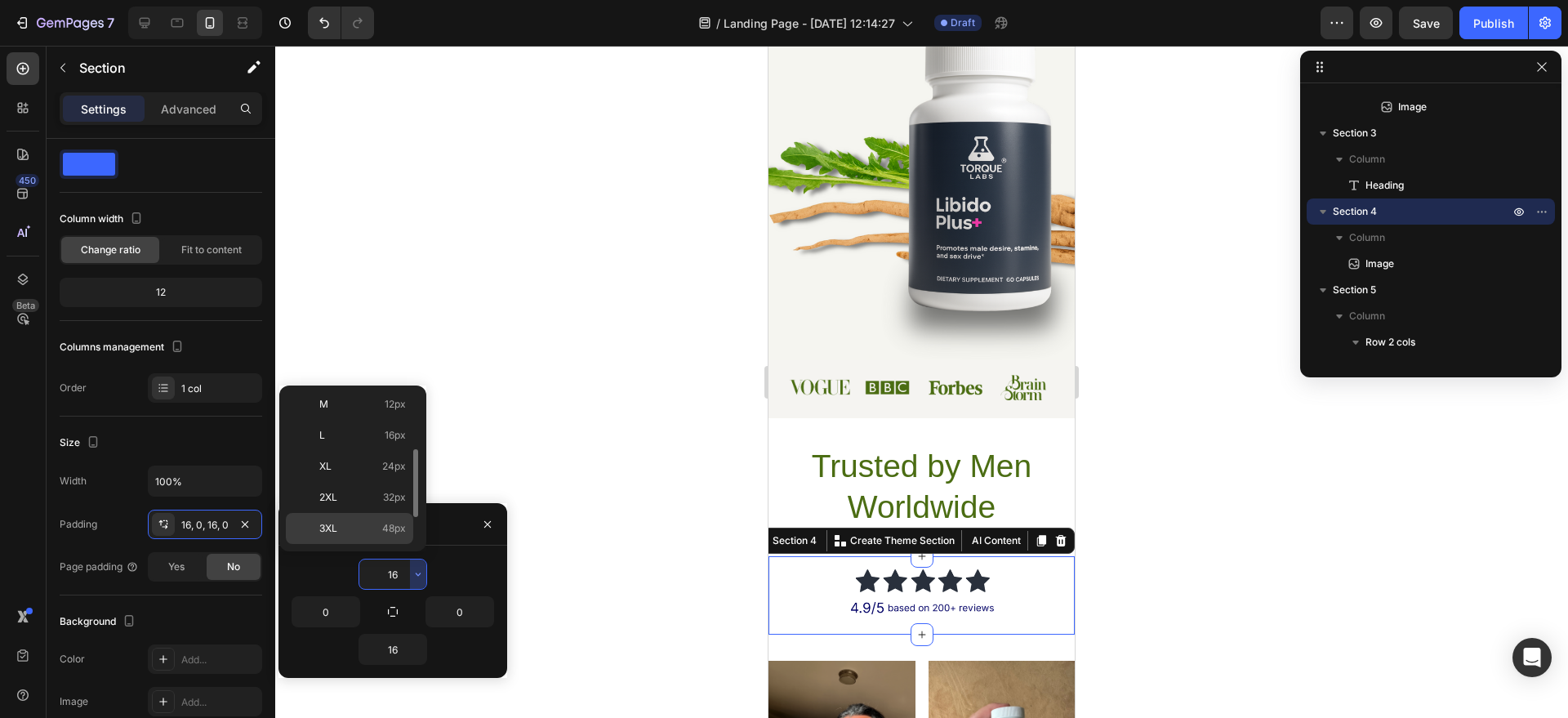
scroll to position [118, 0]
click at [348, 410] on p "M 12px" at bounding box center [363, 414] width 87 height 15
type input "12"
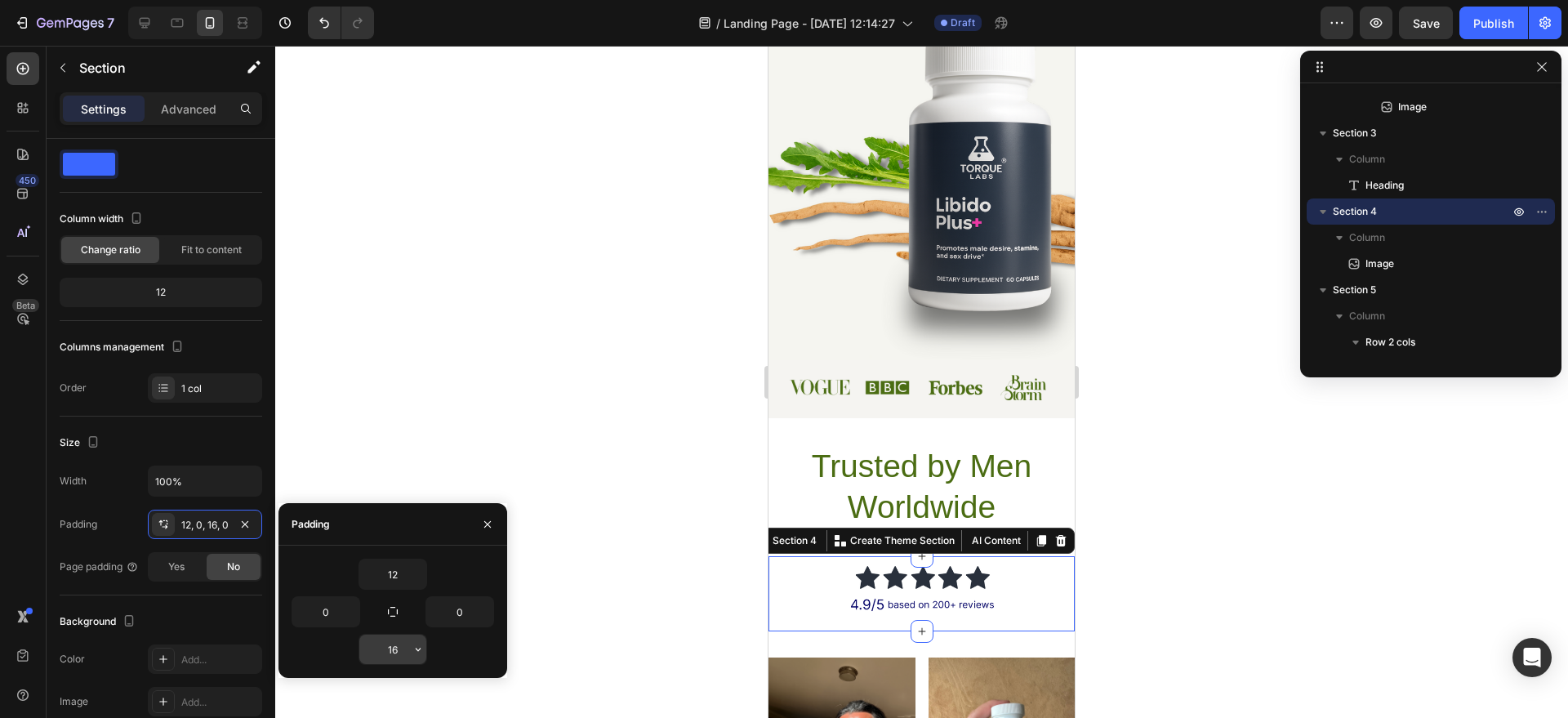
click at [402, 645] on input "16" at bounding box center [393, 649] width 67 height 29
click at [419, 648] on icon "button" at bounding box center [418, 649] width 13 height 13
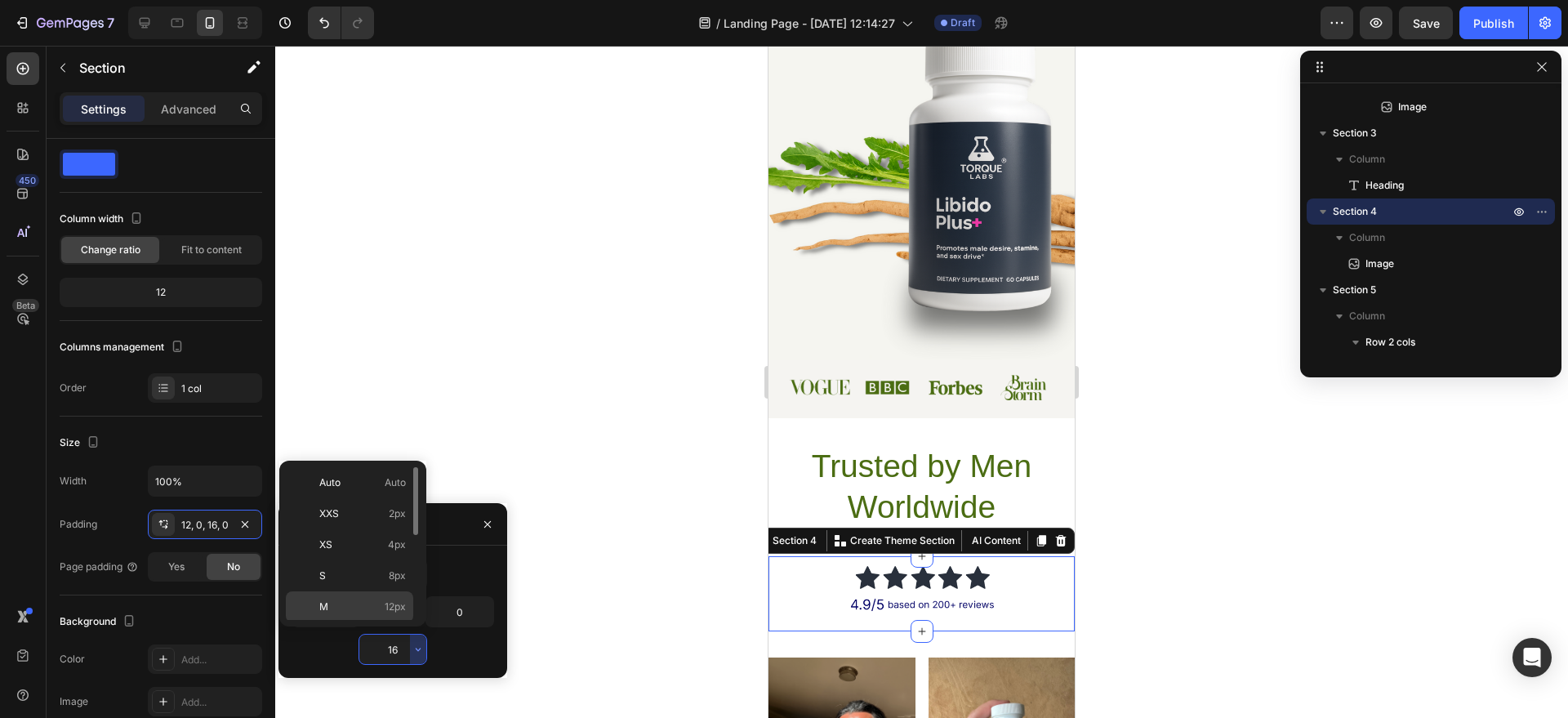
click at [365, 622] on div "M 12px" at bounding box center [350, 637] width 127 height 31
type input "12"
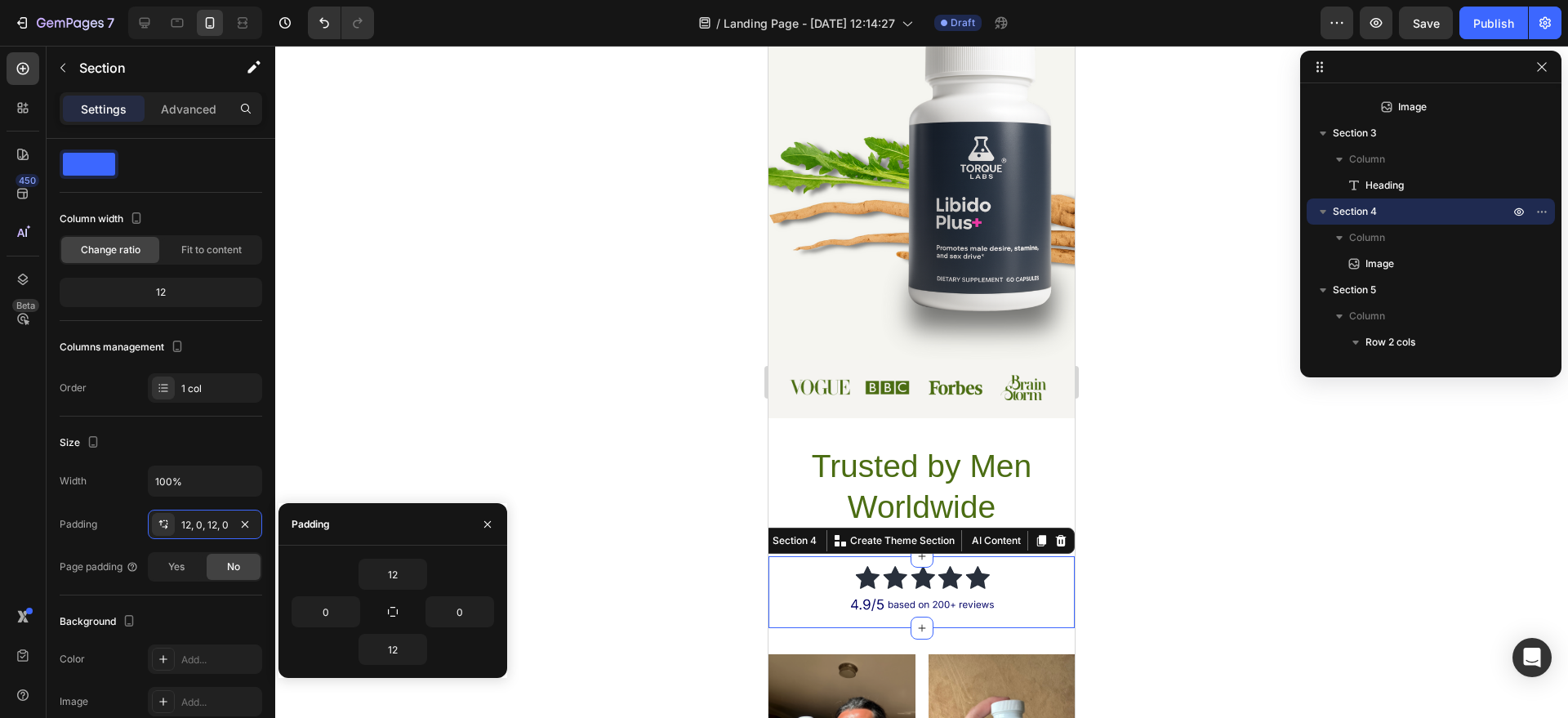
click at [1282, 528] on div at bounding box center [922, 382] width 1293 height 672
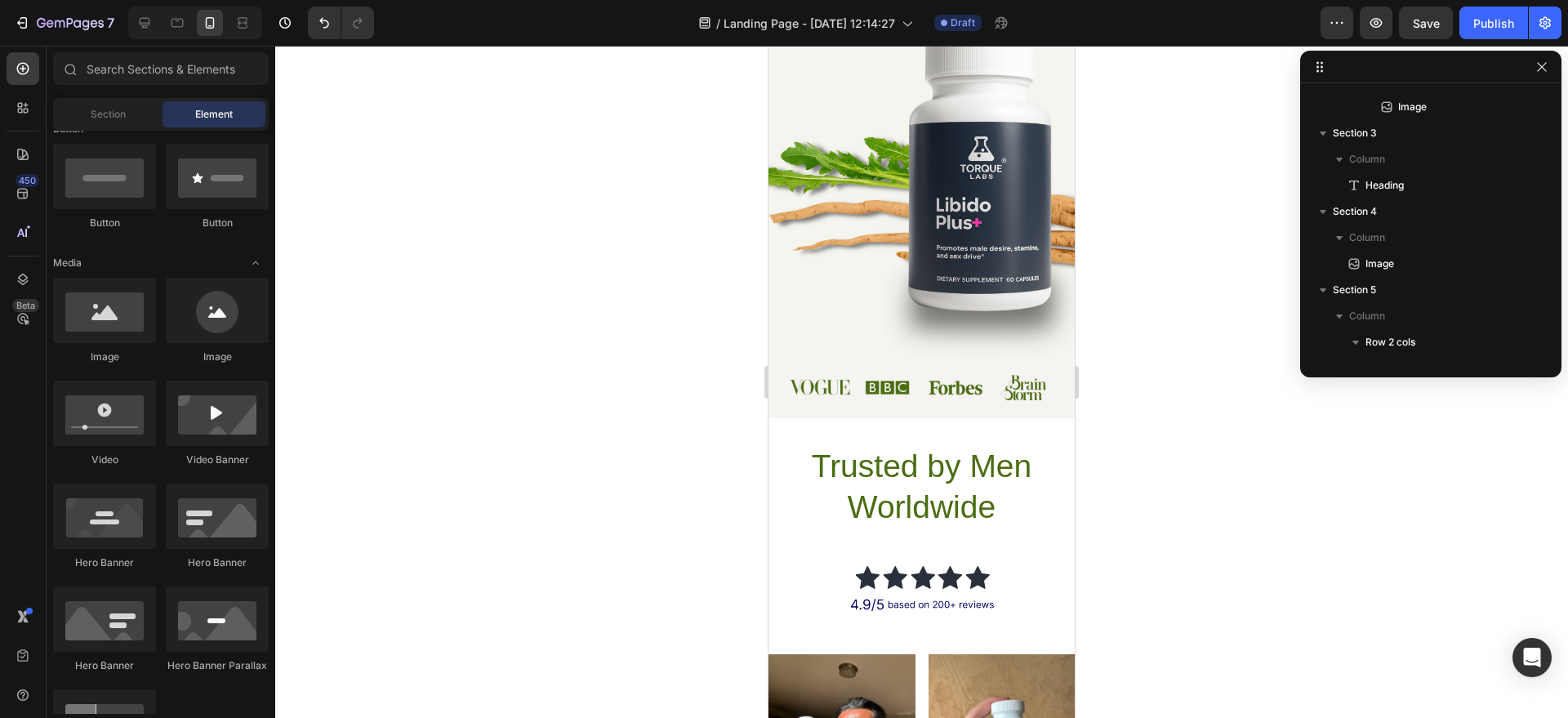
click at [1281, 528] on div at bounding box center [922, 382] width 1293 height 672
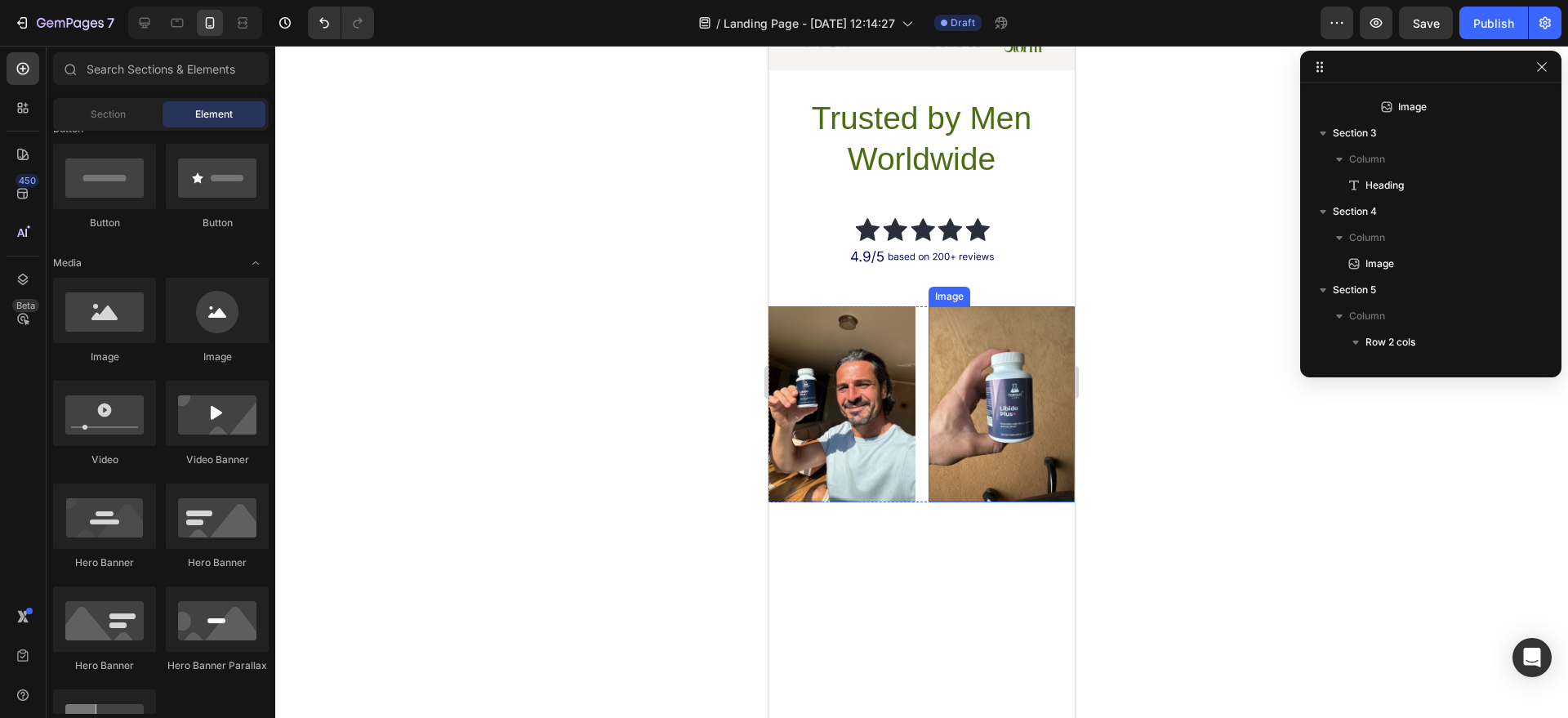
scroll to position [803, 0]
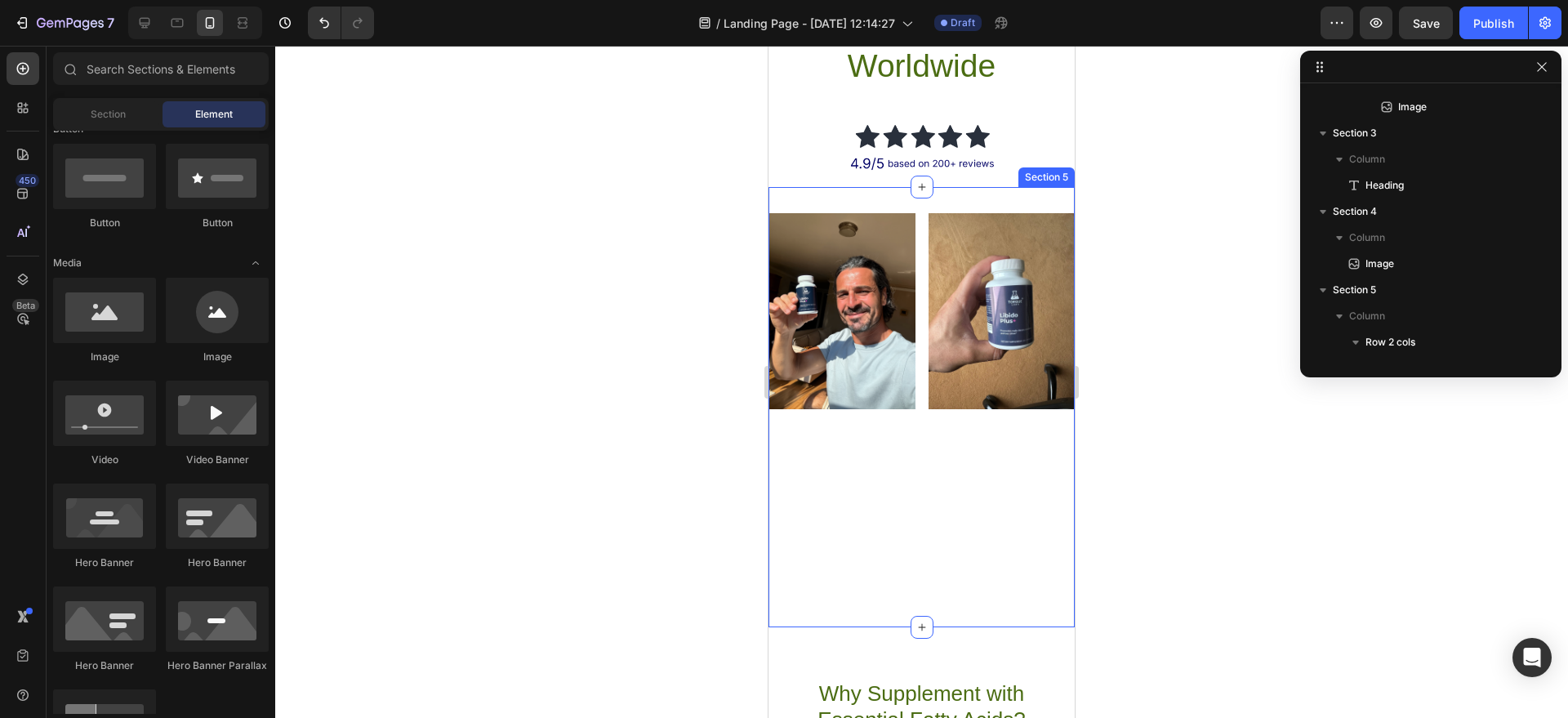
click at [891, 476] on div "Image Image Row" at bounding box center [922, 406] width 306 height 387
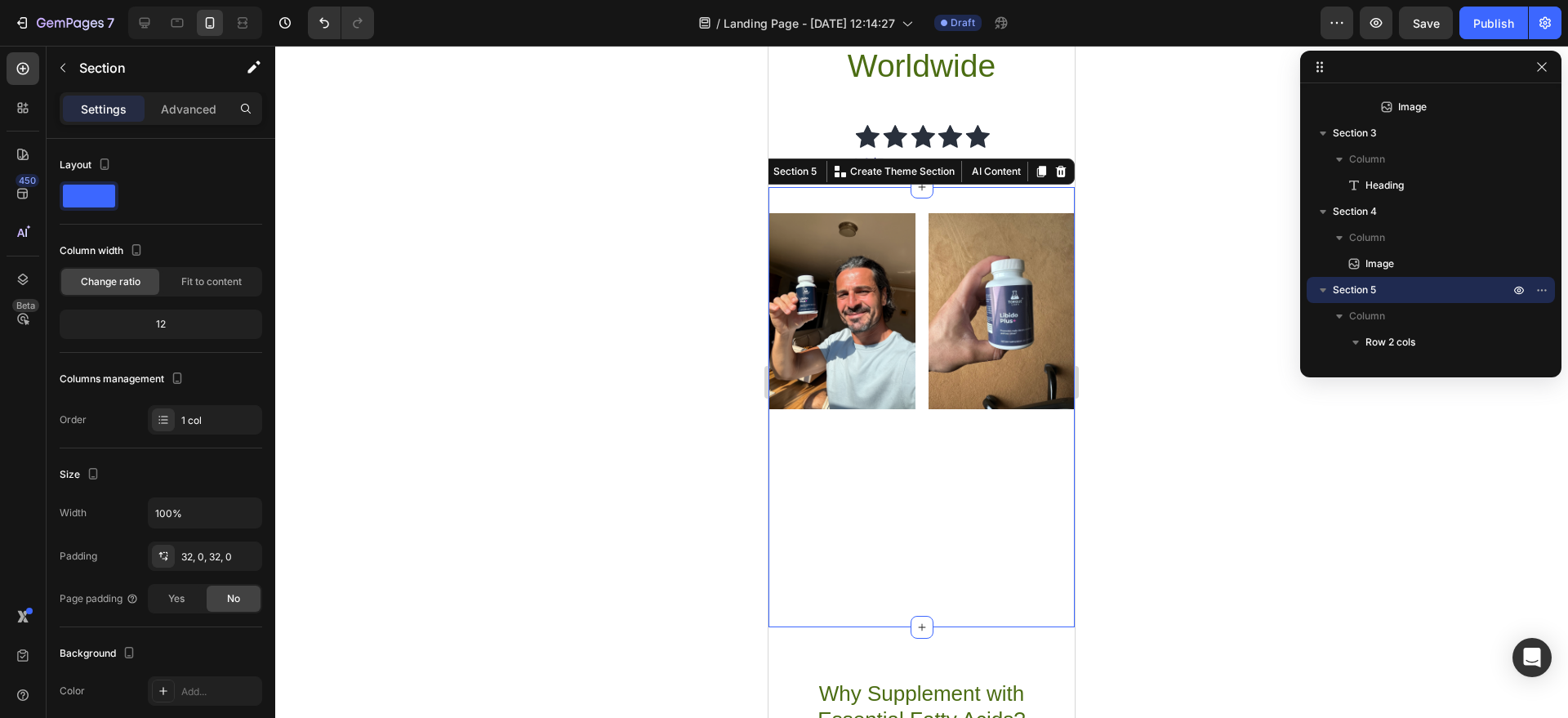
click at [947, 603] on div "Image Image Row Section 5 You can create reusable sections Create Theme Section…" at bounding box center [922, 407] width 306 height 440
drag, startPoint x: 922, startPoint y: 546, endPoint x: 926, endPoint y: 449, distance: 97.1
click at [926, 451] on div "Image Image Row Section 5 You can create reusable sections Create Theme Section…" at bounding box center [922, 407] width 306 height 440
click at [881, 383] on img at bounding box center [842, 310] width 147 height 195
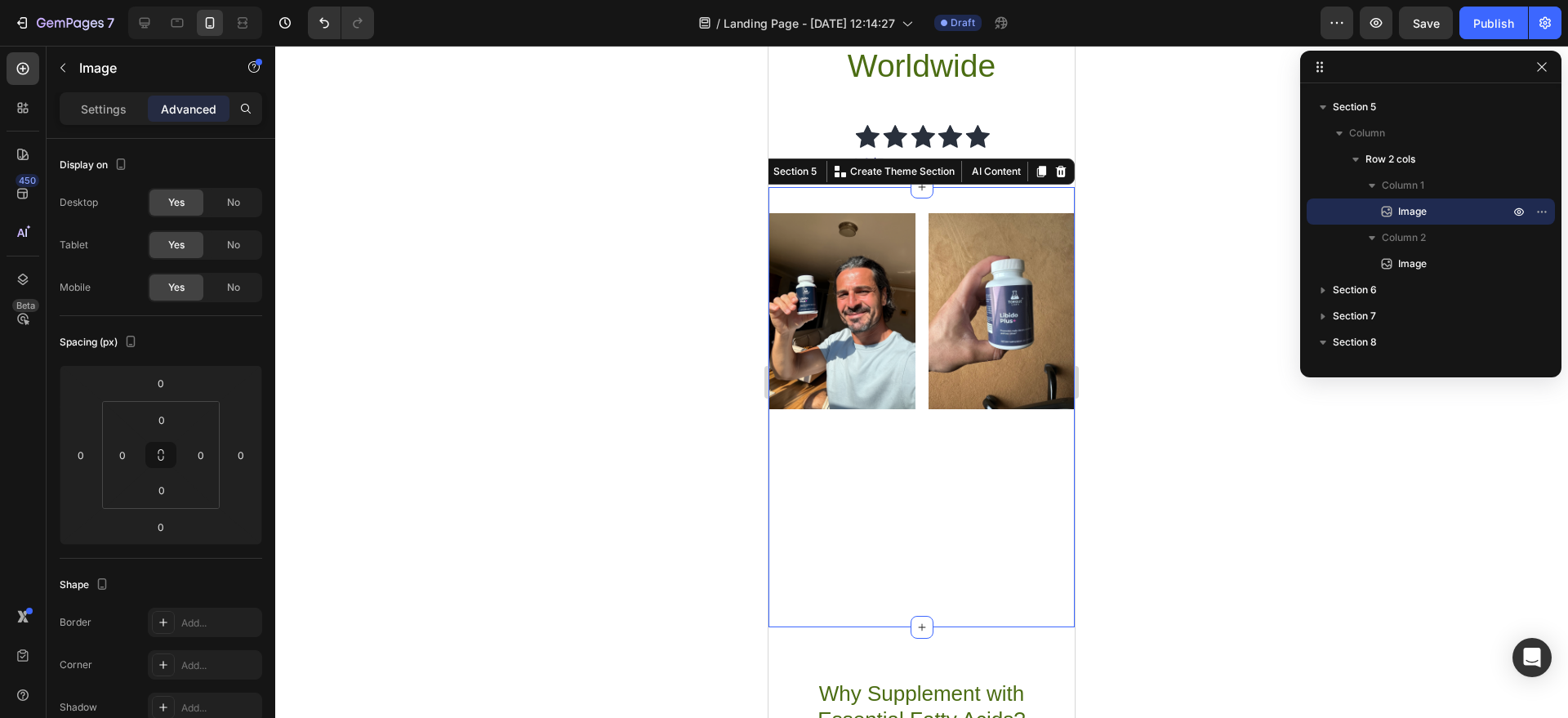
click at [892, 526] on div "Image Image Row" at bounding box center [922, 406] width 306 height 387
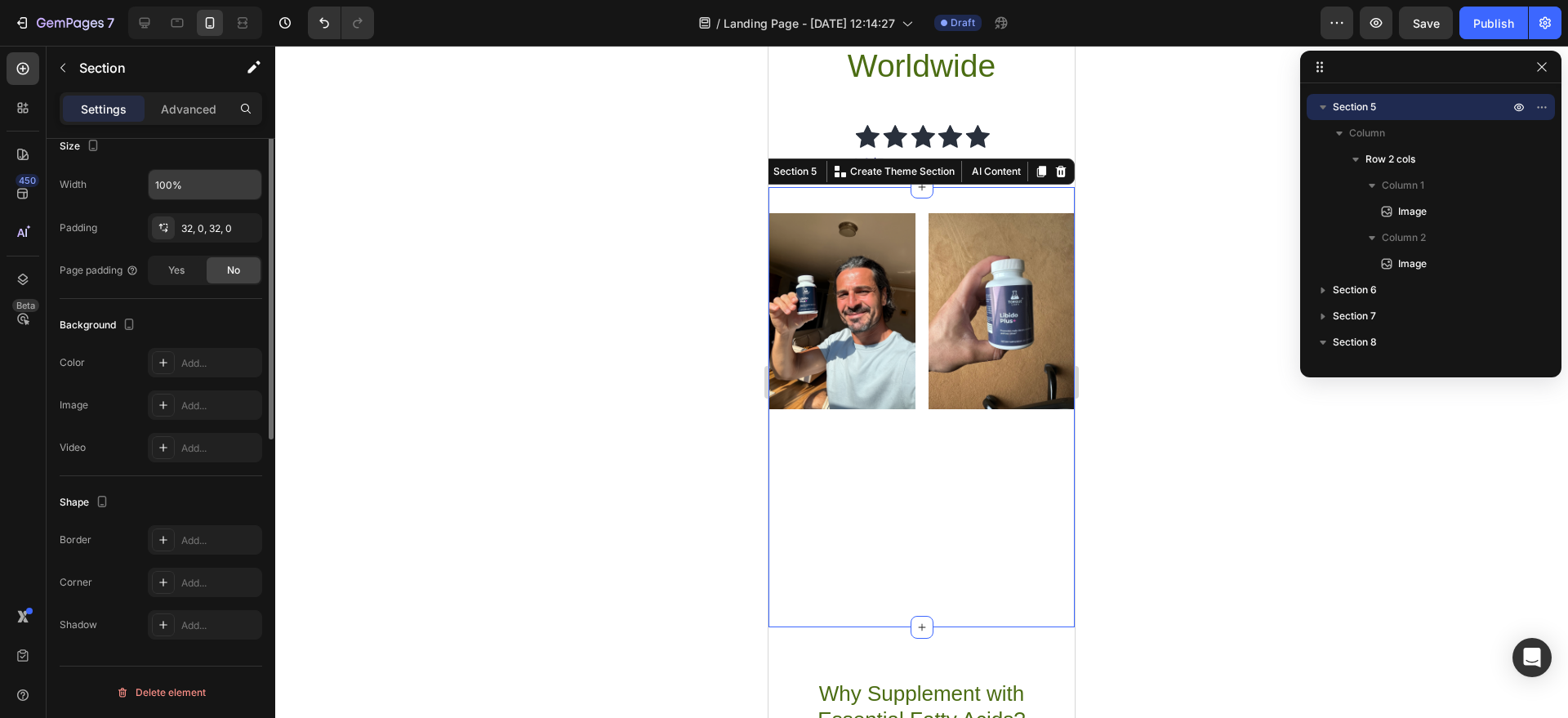
scroll to position [0, 0]
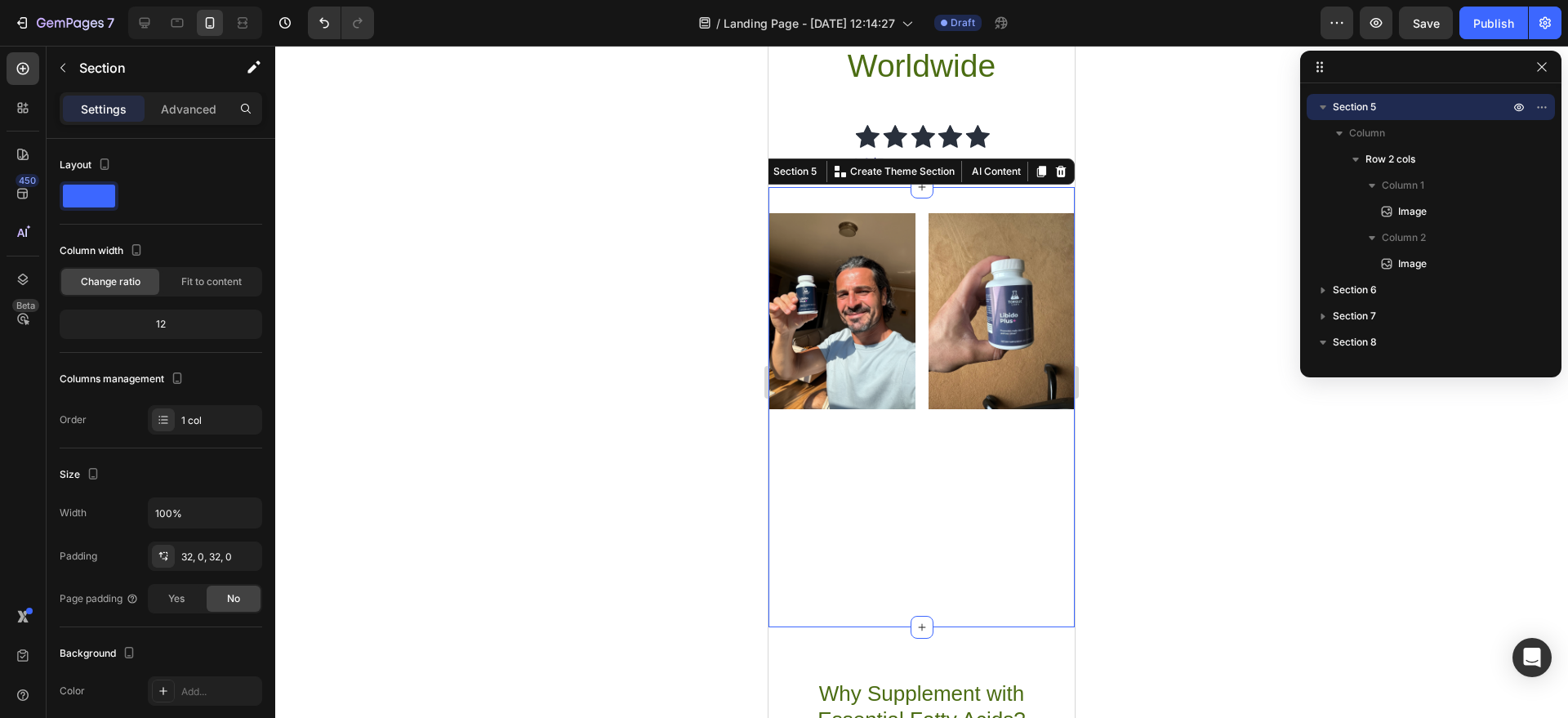
click at [845, 510] on div "Image Image Row" at bounding box center [922, 406] width 306 height 387
click at [1055, 169] on icon at bounding box center [1061, 171] width 13 height 13
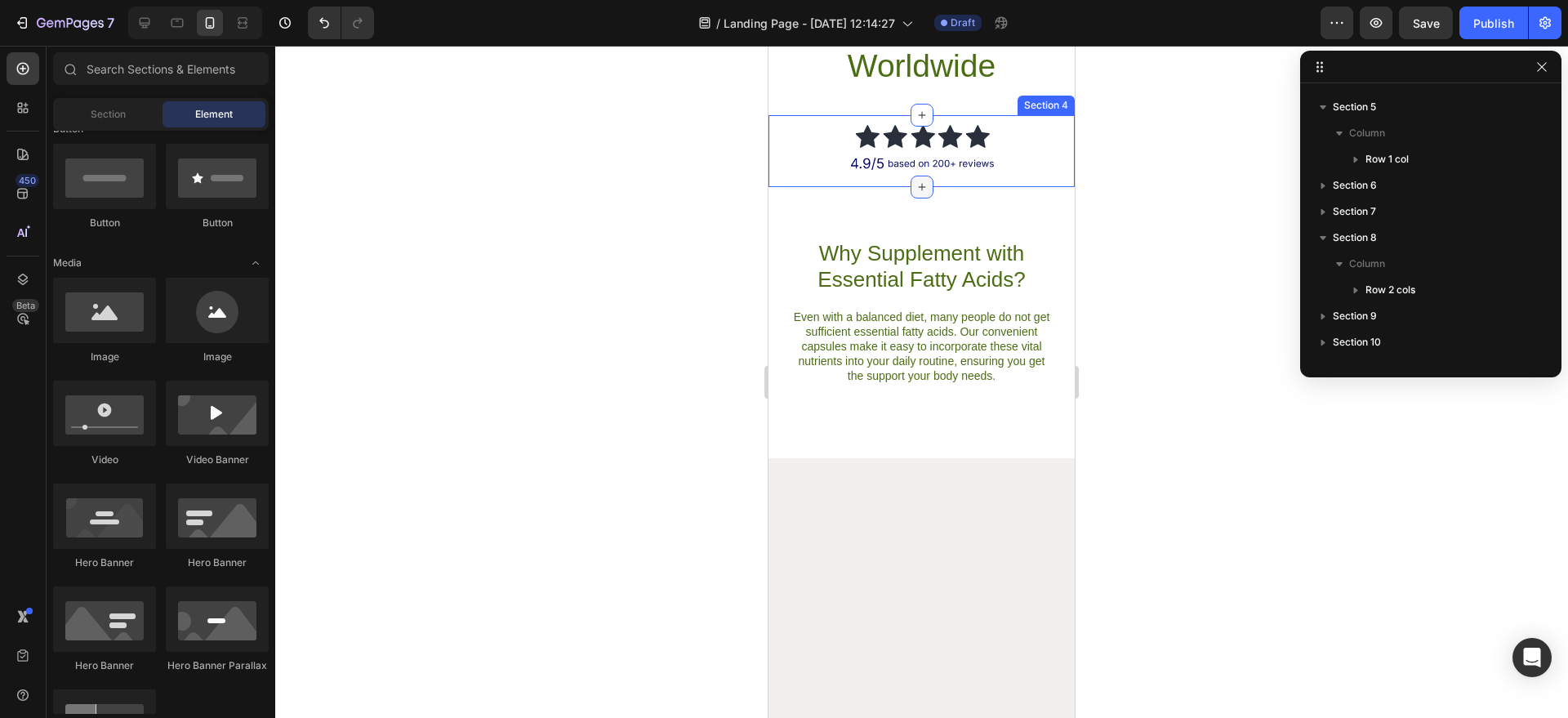
click at [916, 190] on icon at bounding box center [922, 187] width 13 height 13
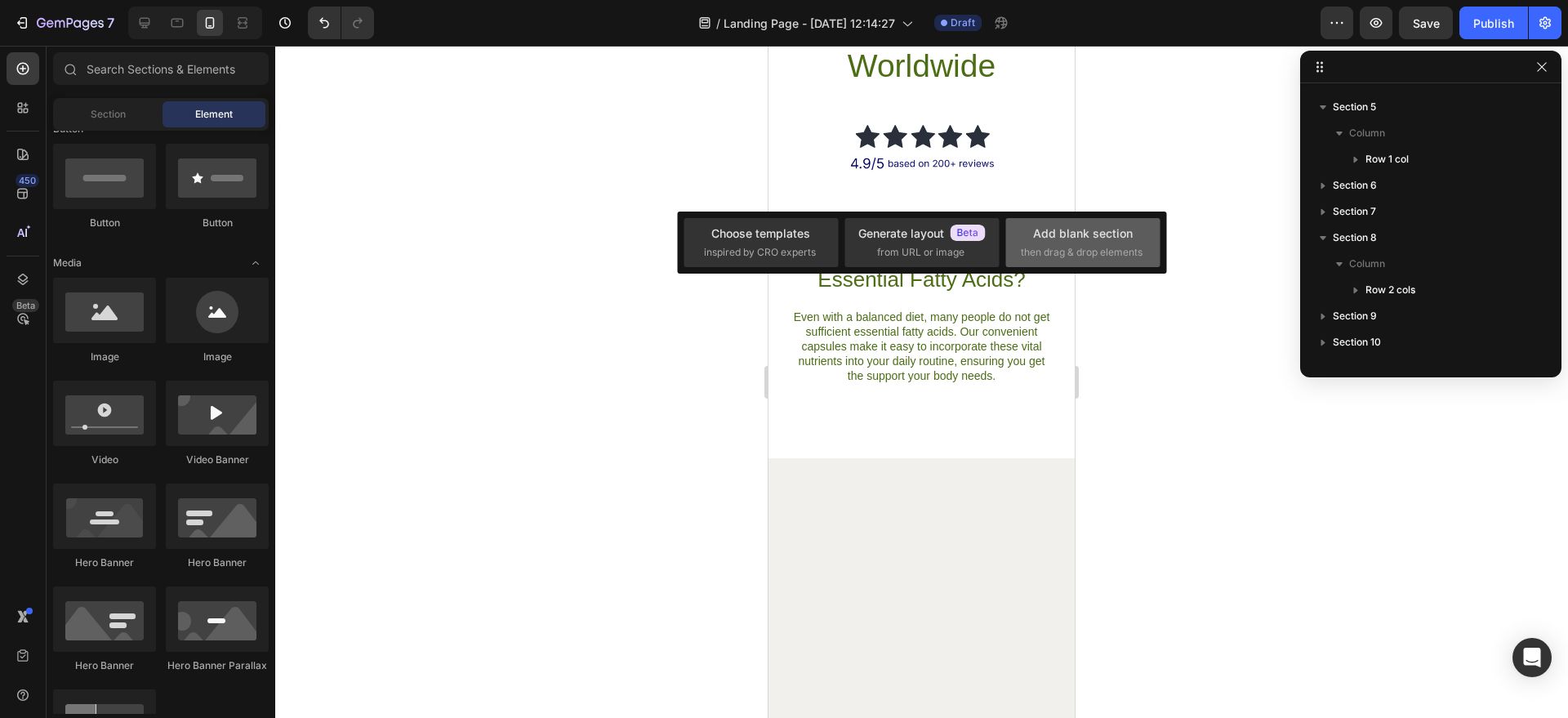
click at [1057, 237] on div "Add blank section" at bounding box center [1083, 233] width 100 height 18
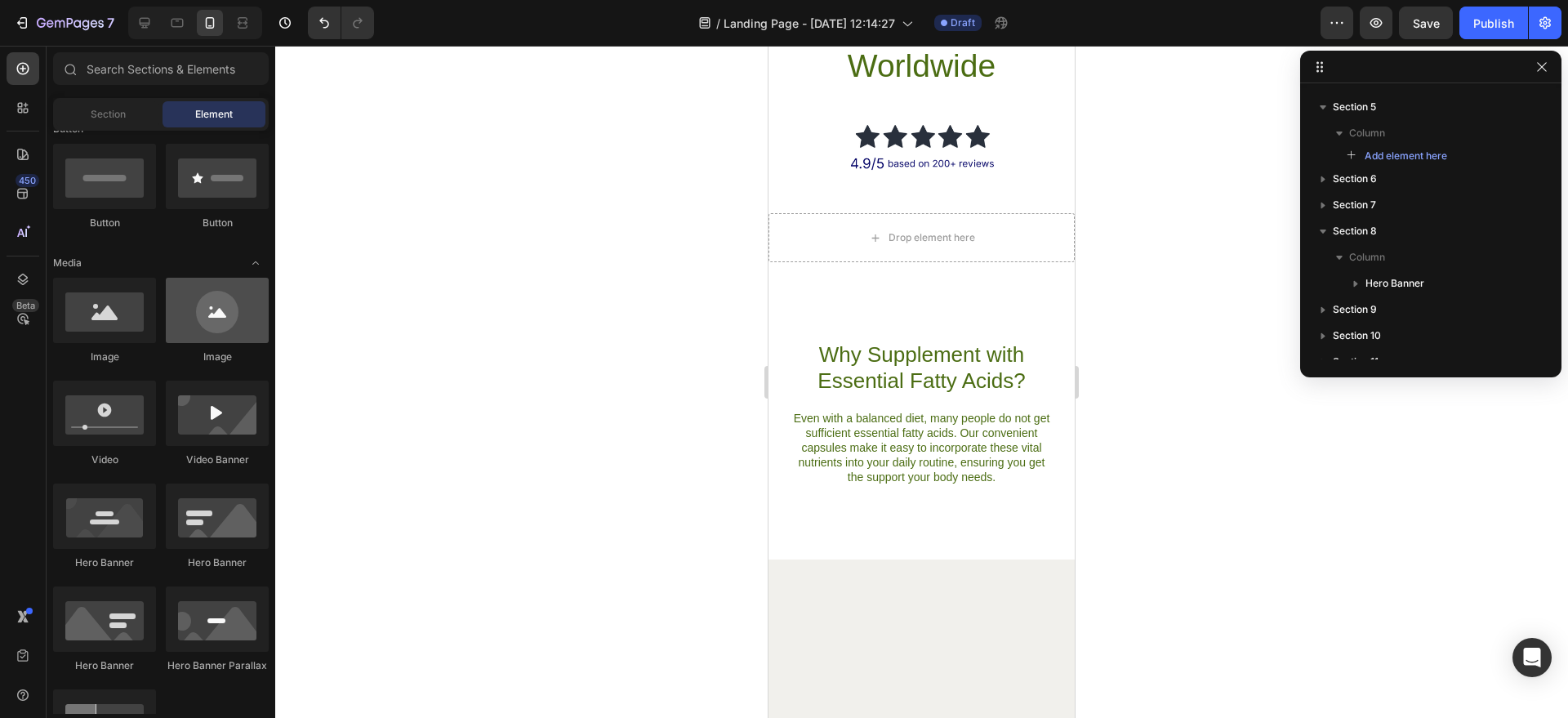
scroll to position [11, 0]
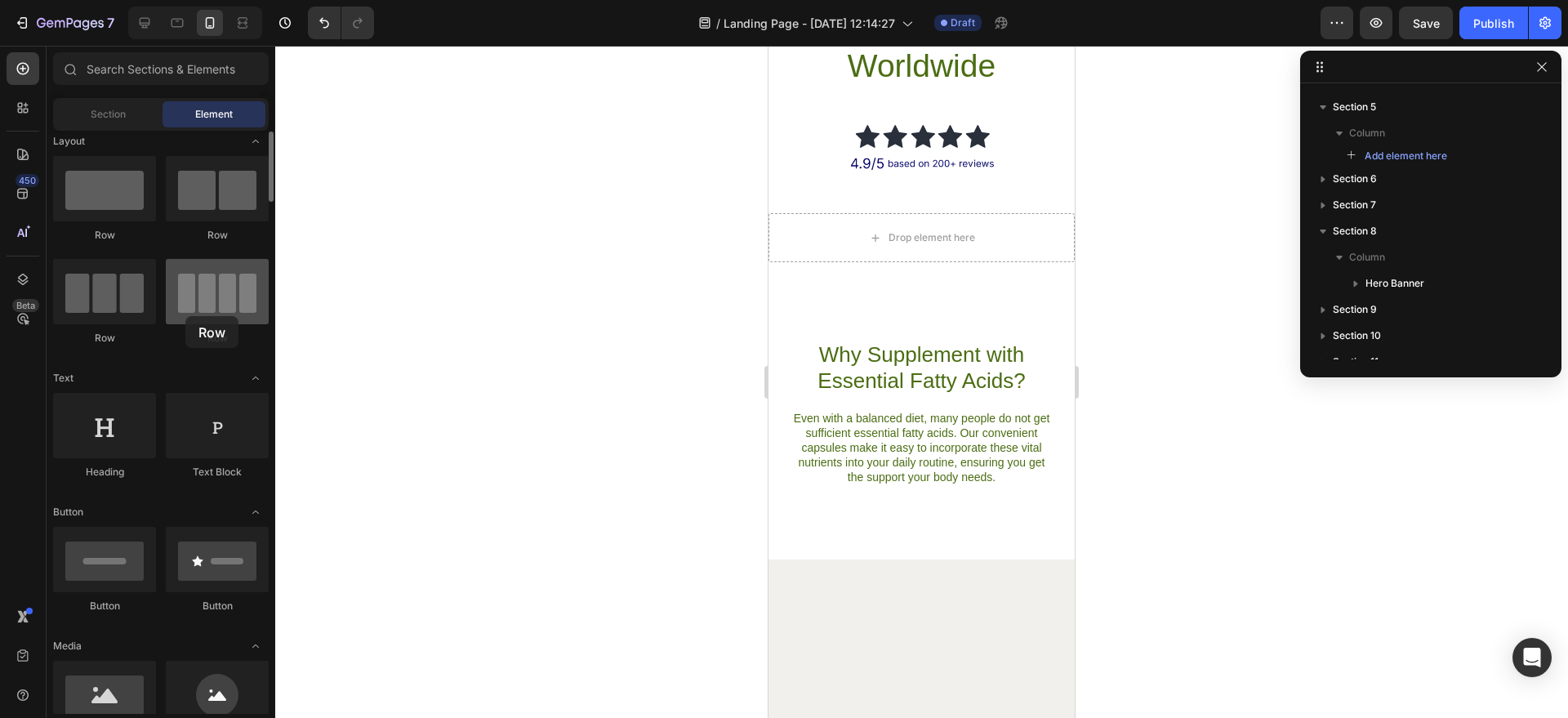
click at [186, 316] on div at bounding box center [217, 292] width 103 height 65
click at [210, 312] on div at bounding box center [217, 292] width 103 height 65
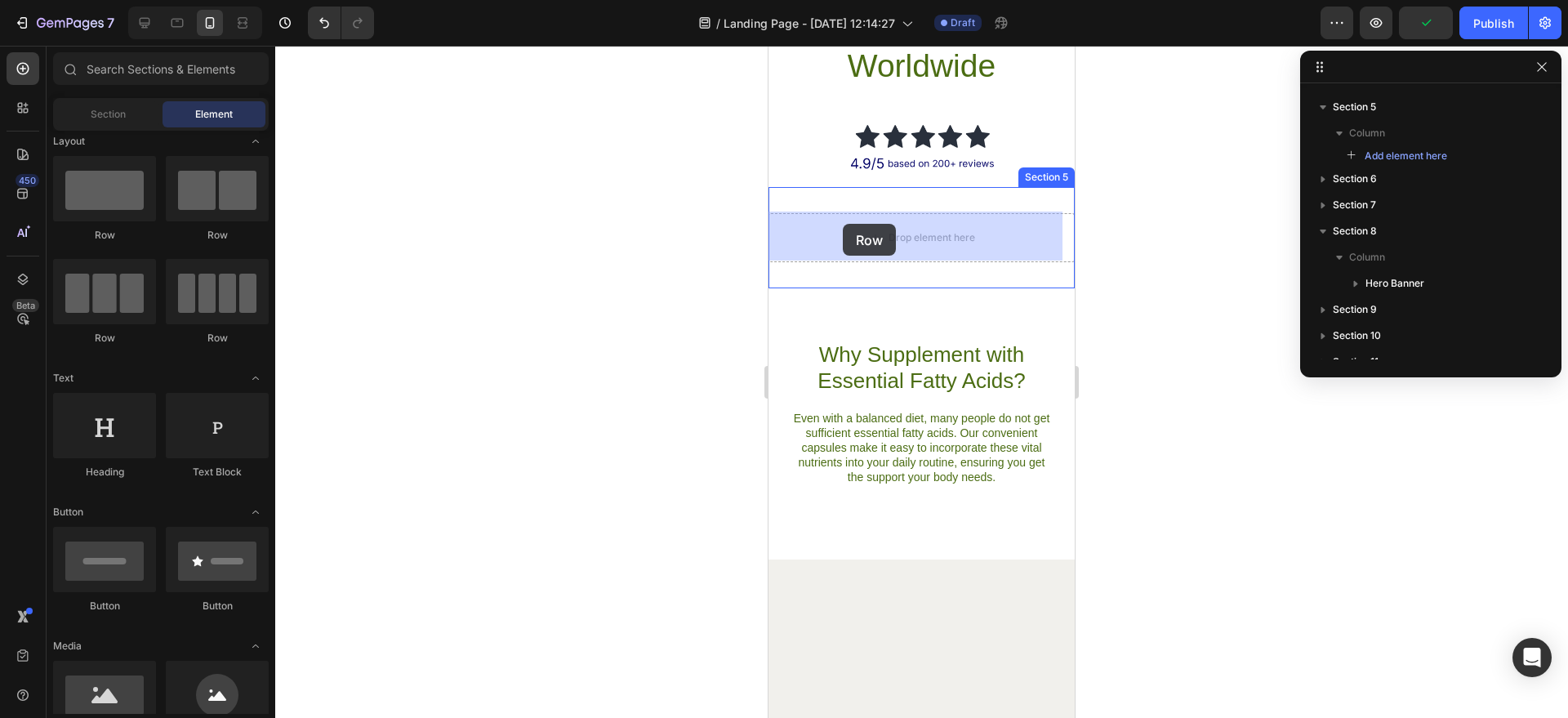
drag, startPoint x: 997, startPoint y: 349, endPoint x: 774, endPoint y: 223, distance: 256.1
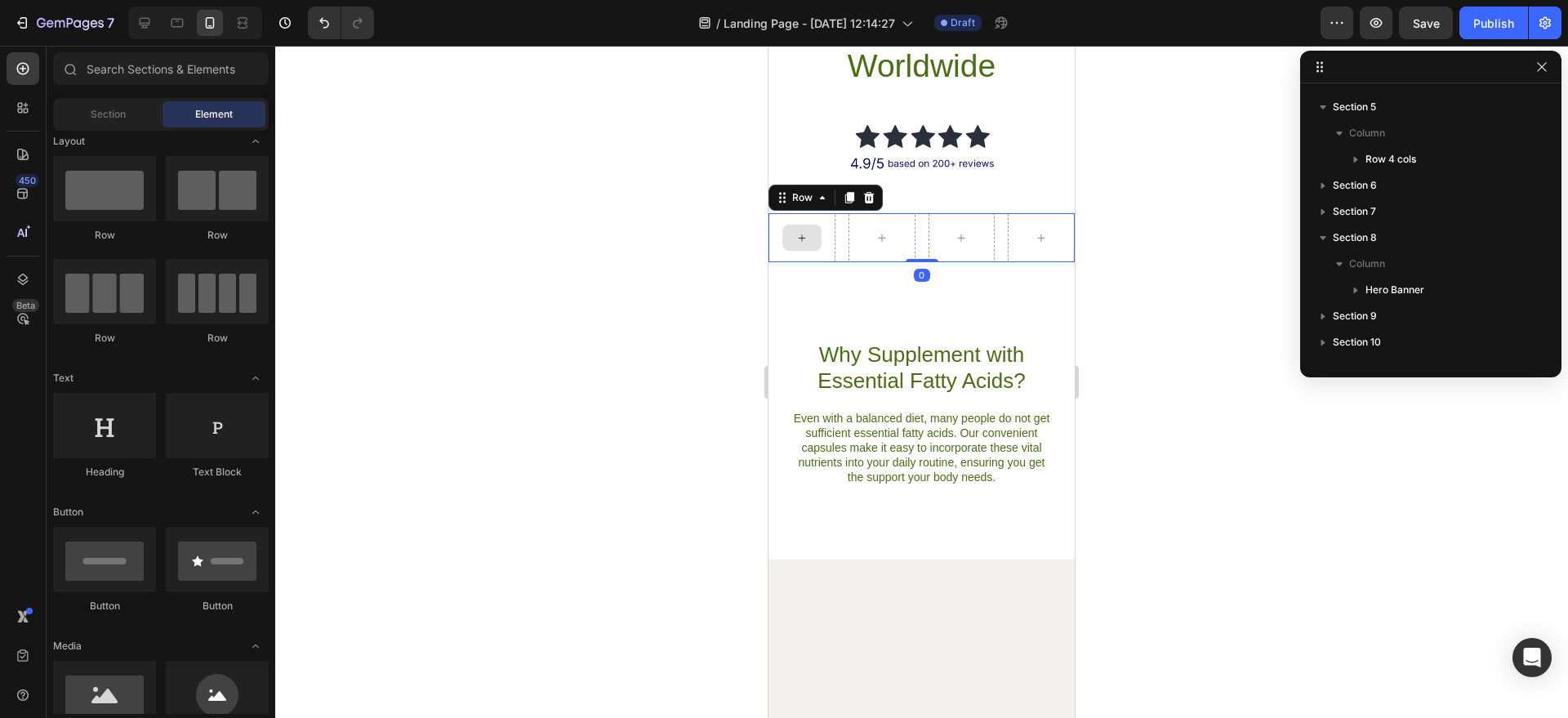
click at [795, 238] on icon at bounding box center [802, 237] width 13 height 14
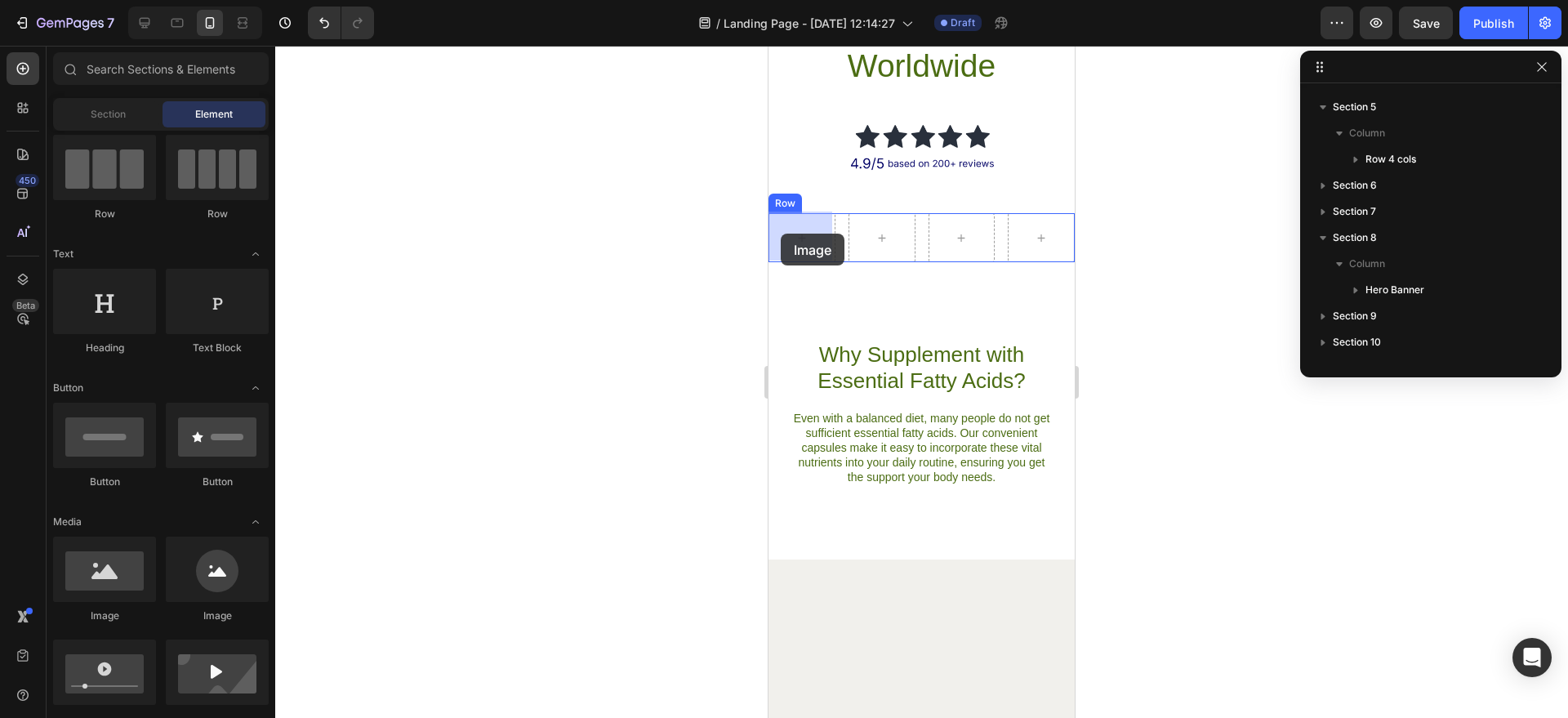
drag, startPoint x: 895, startPoint y: 619, endPoint x: 773, endPoint y: 245, distance: 393.4
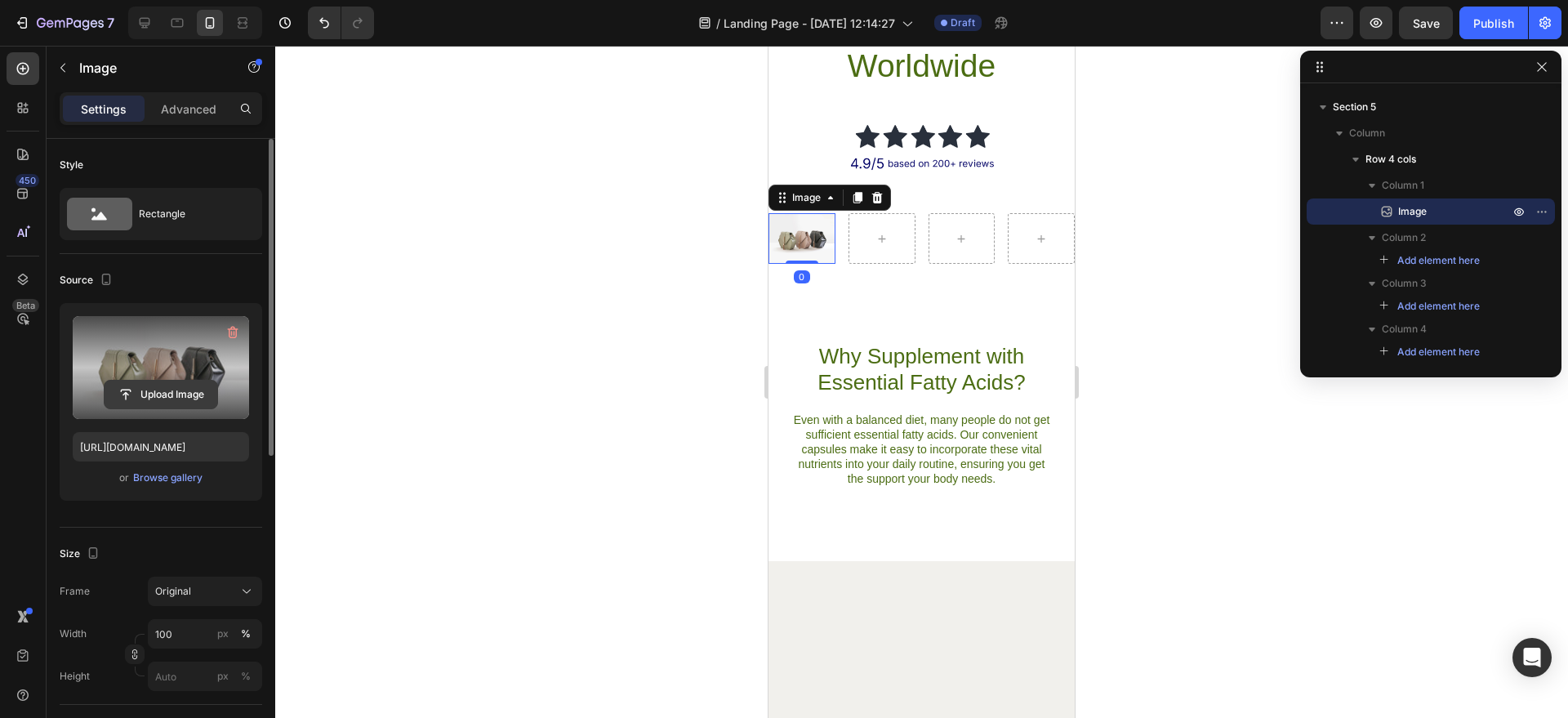
click at [173, 392] on input "file" at bounding box center [161, 394] width 113 height 28
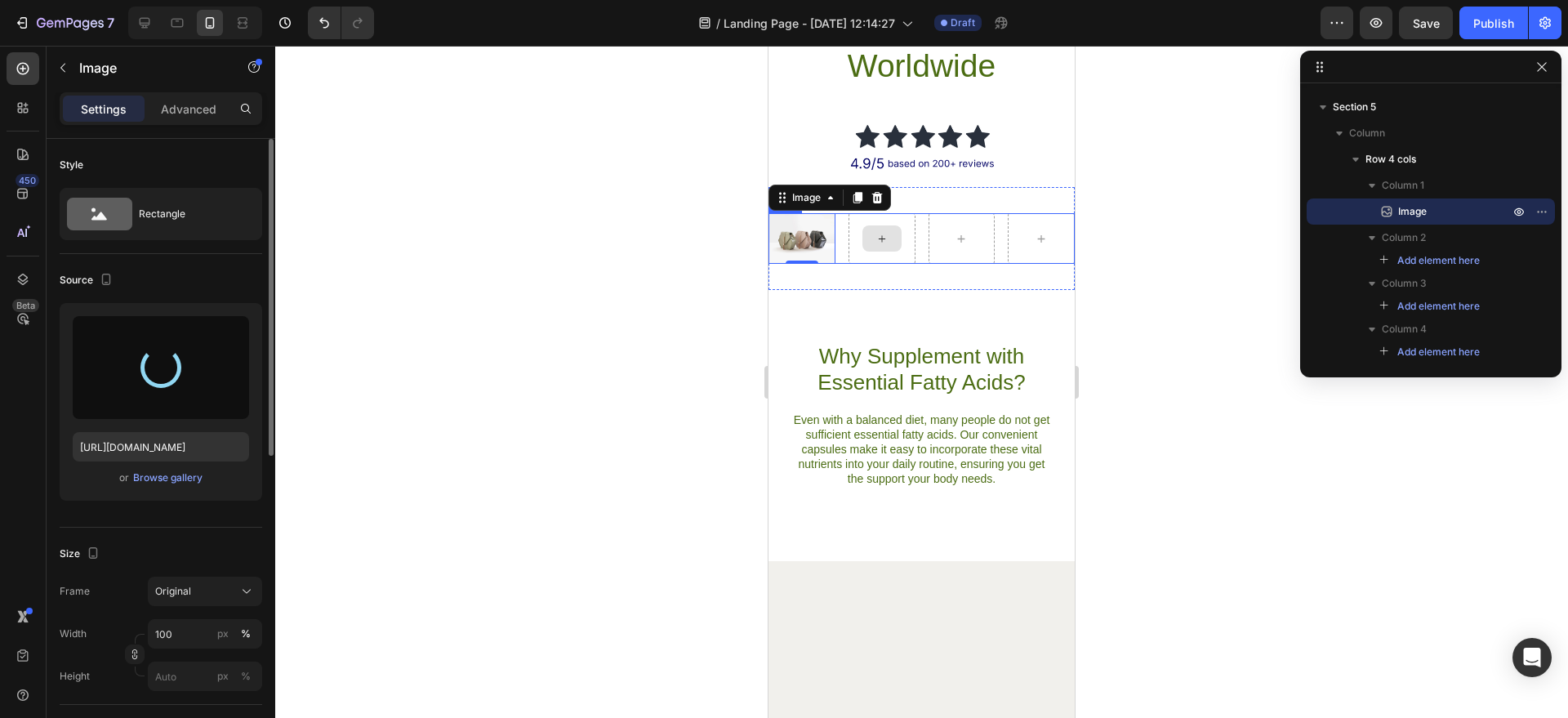
type input "[URL][DOMAIN_NAME]"
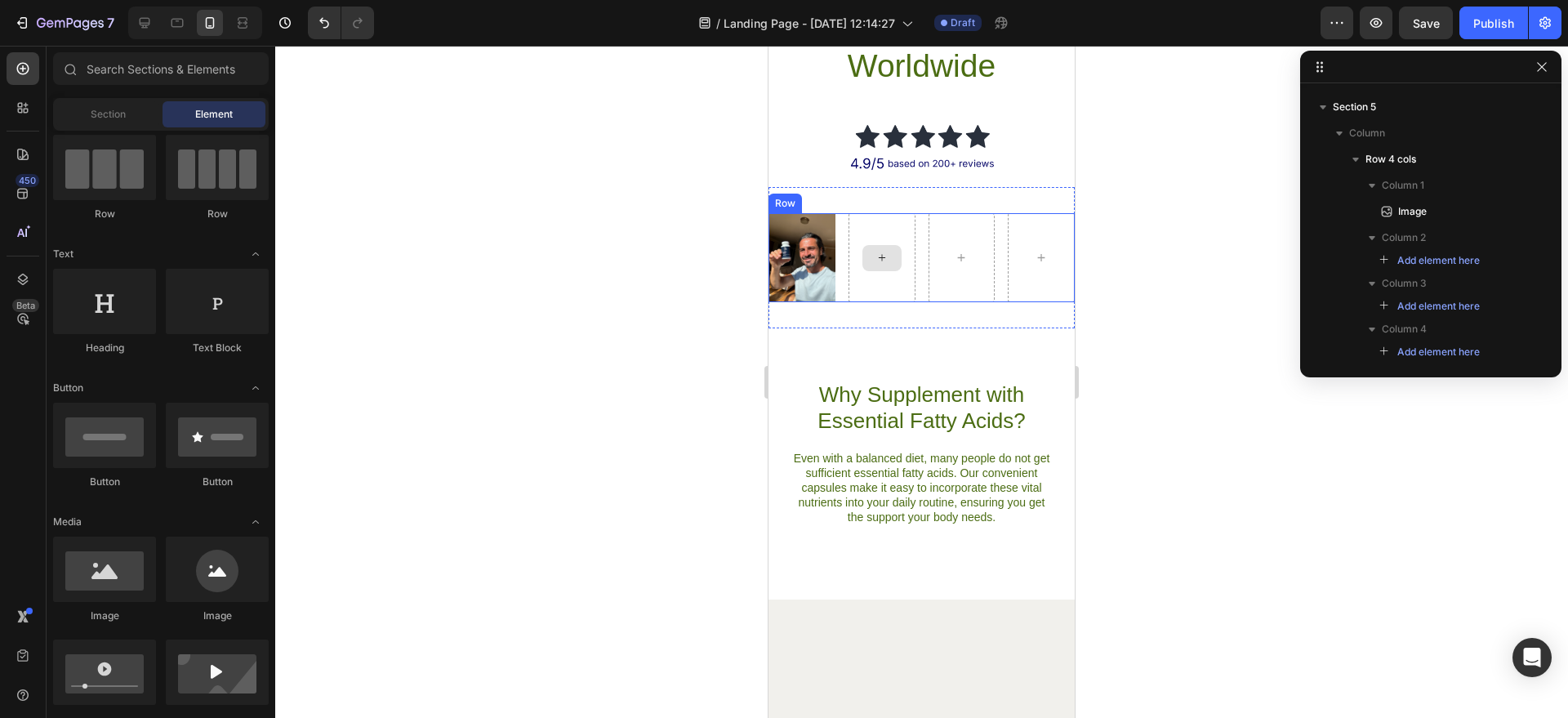
click at [867, 250] on div at bounding box center [882, 257] width 39 height 26
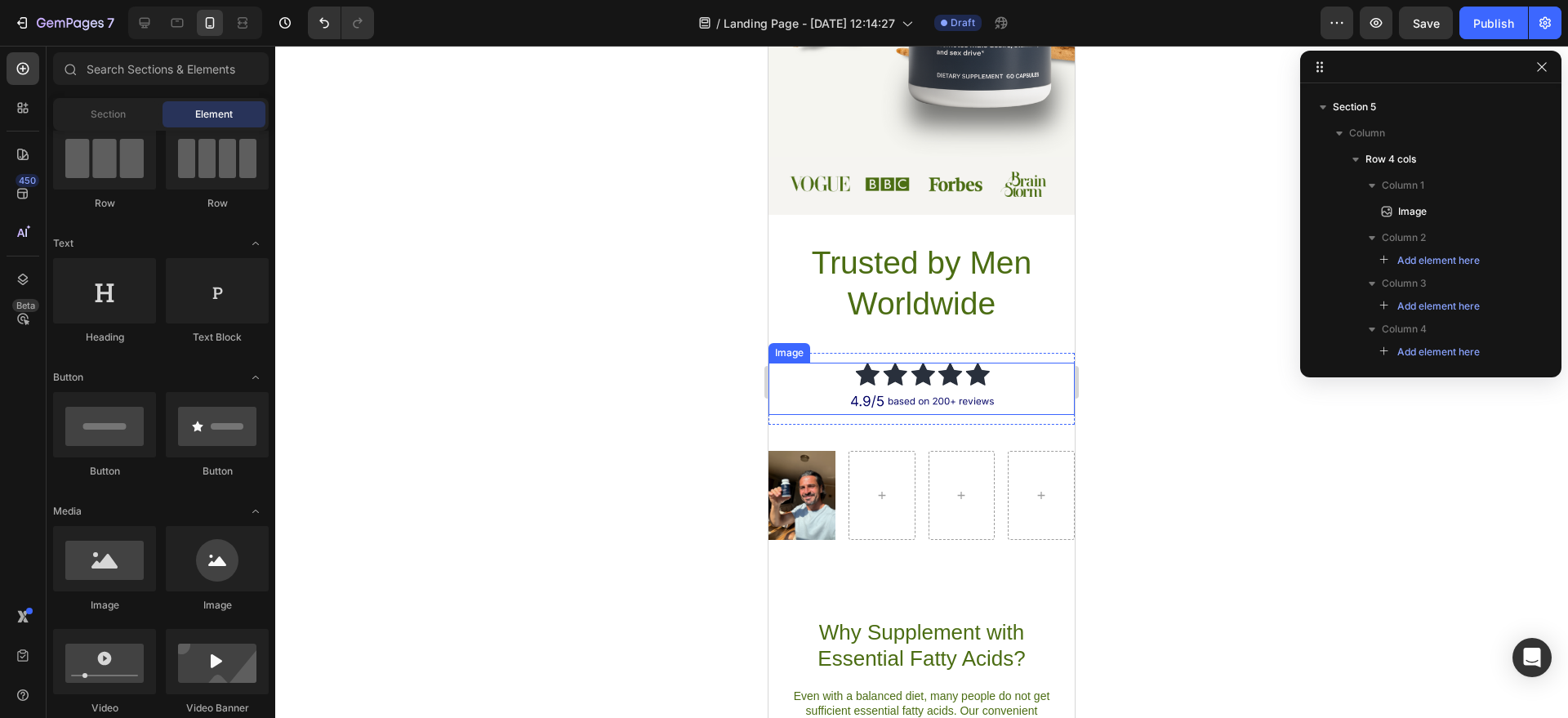
scroll to position [753, 0]
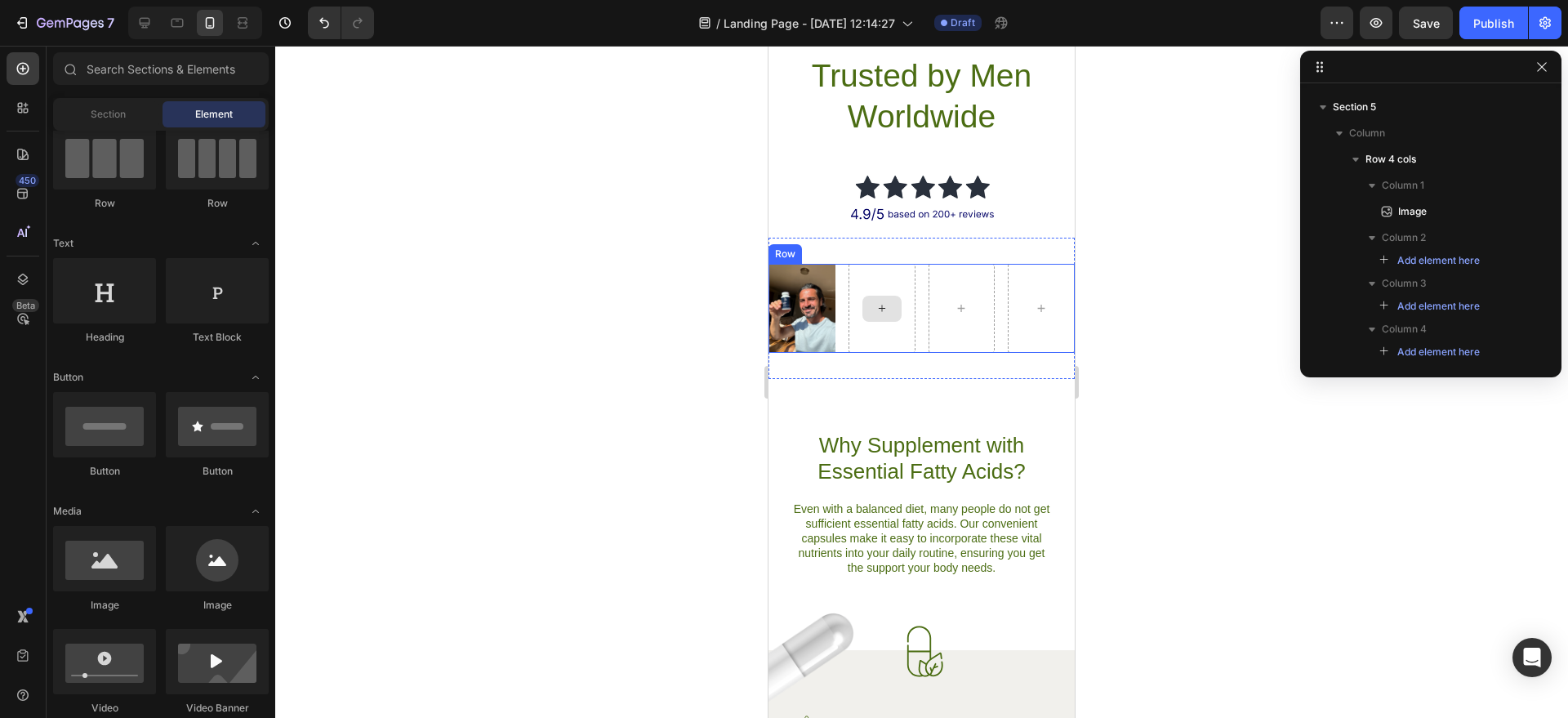
click at [876, 307] on icon at bounding box center [882, 308] width 13 height 14
click at [863, 308] on div at bounding box center [882, 308] width 39 height 26
drag, startPoint x: 889, startPoint y: 616, endPoint x: 848, endPoint y: 326, distance: 292.9
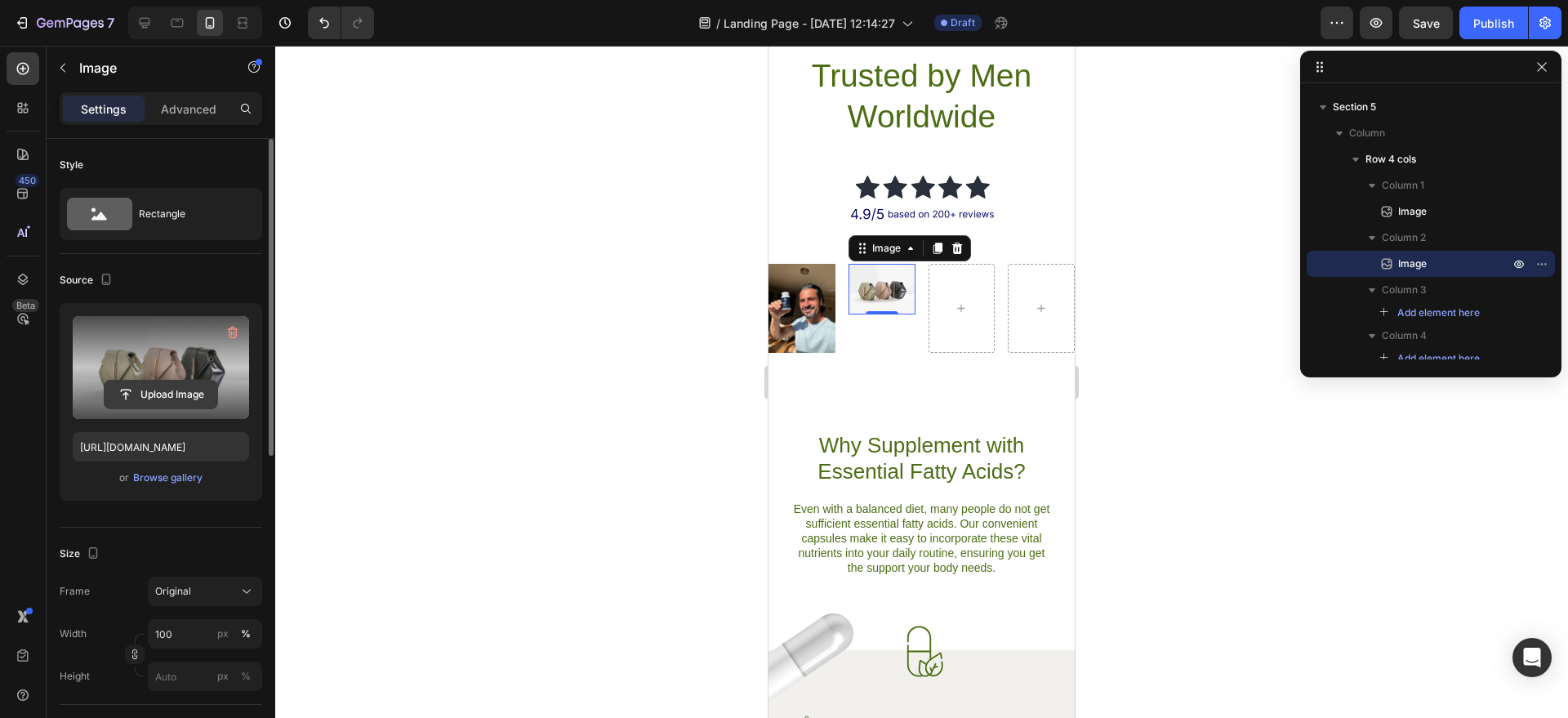
click at [174, 381] on button "Upload Image" at bounding box center [161, 394] width 115 height 29
click at [174, 385] on input "file" at bounding box center [161, 394] width 113 height 28
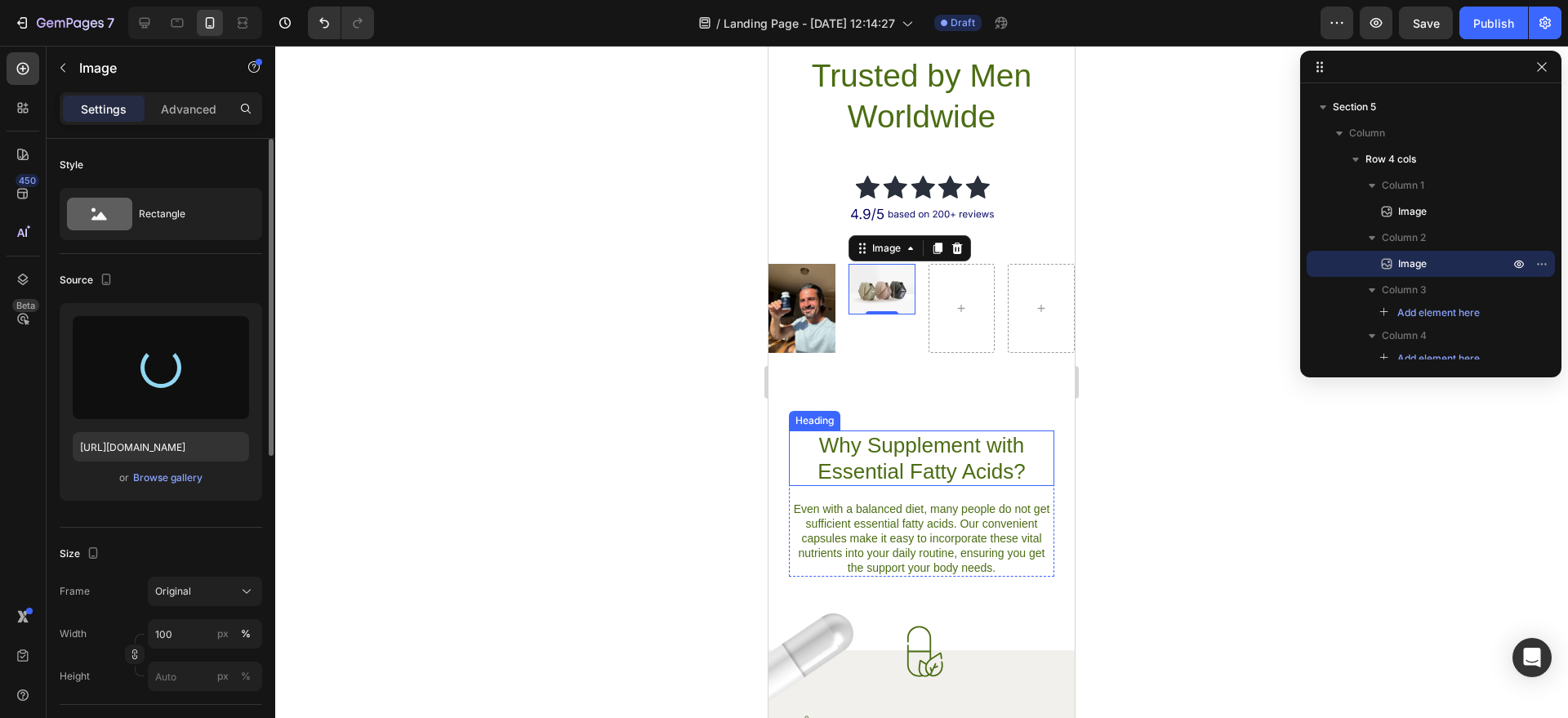
type input "[URL][DOMAIN_NAME]"
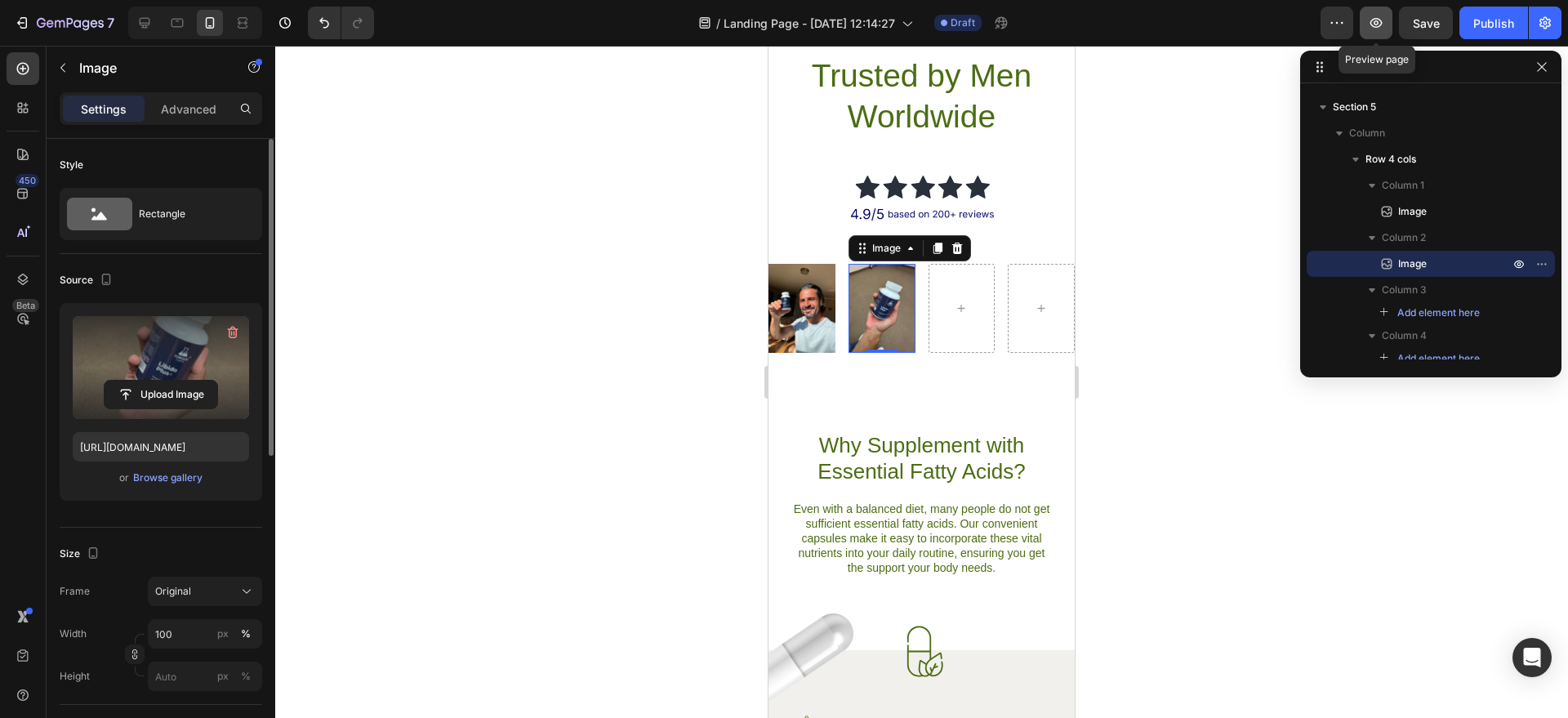
click at [1382, 30] on icon "button" at bounding box center [1376, 23] width 17 height 17
click at [1416, 34] on button "Save" at bounding box center [1426, 23] width 54 height 33
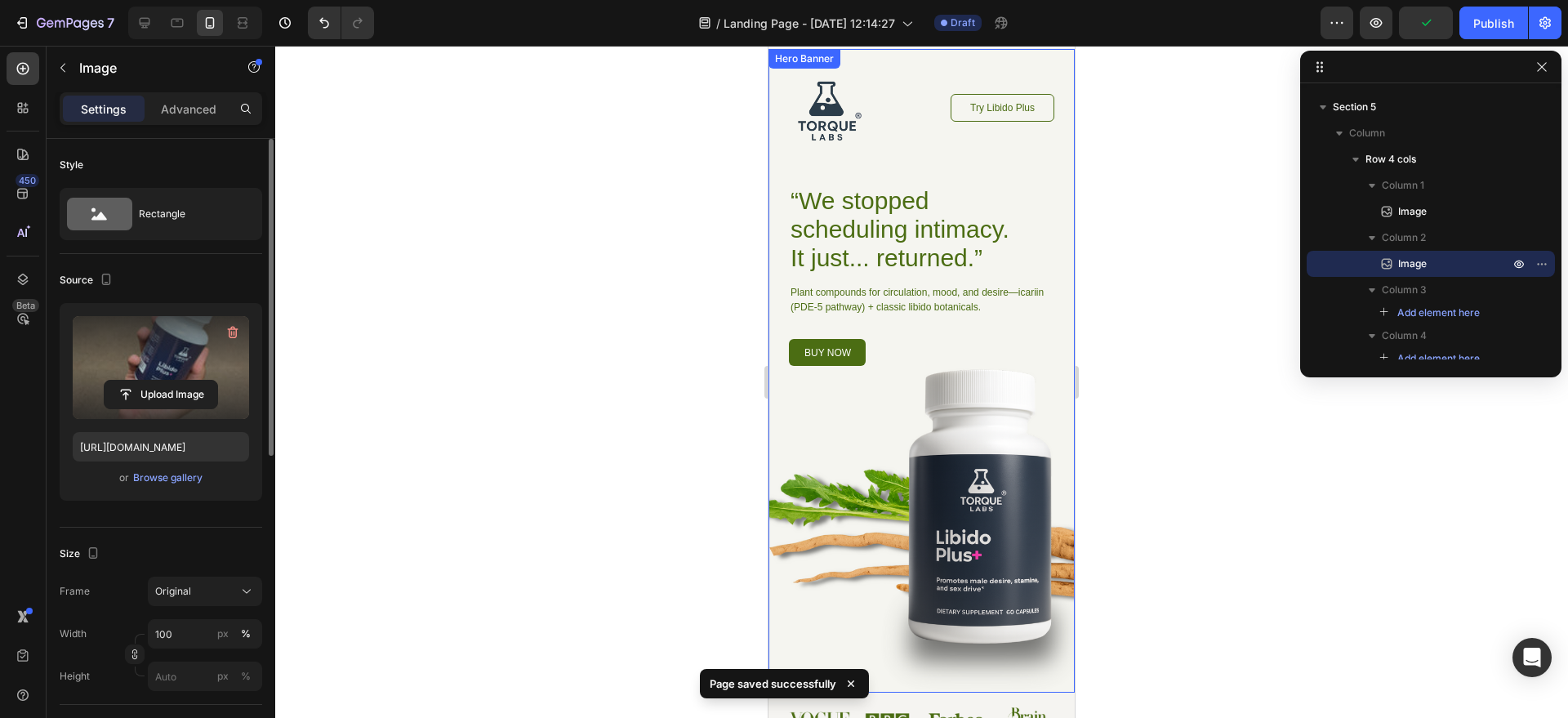
scroll to position [496, 0]
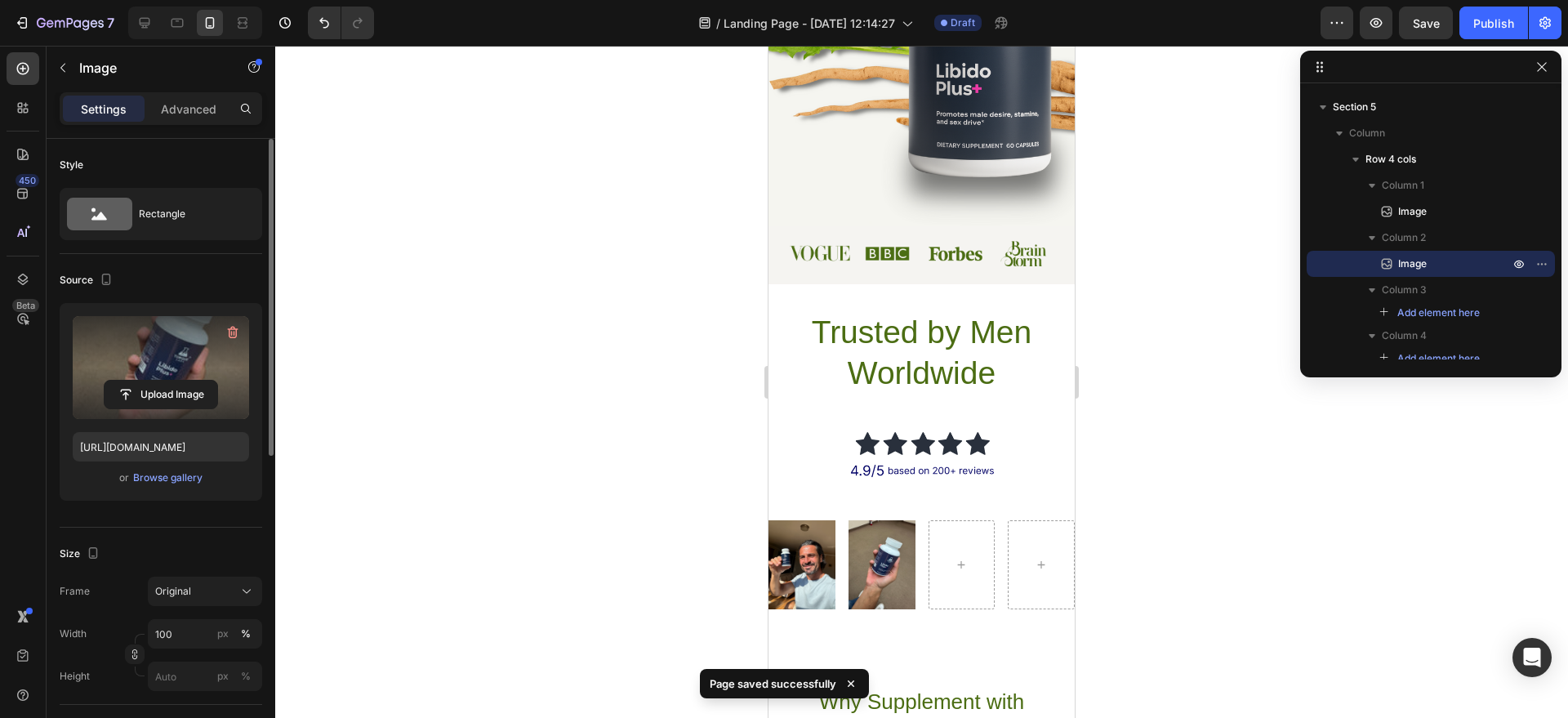
click at [852, 583] on img at bounding box center [882, 564] width 67 height 89
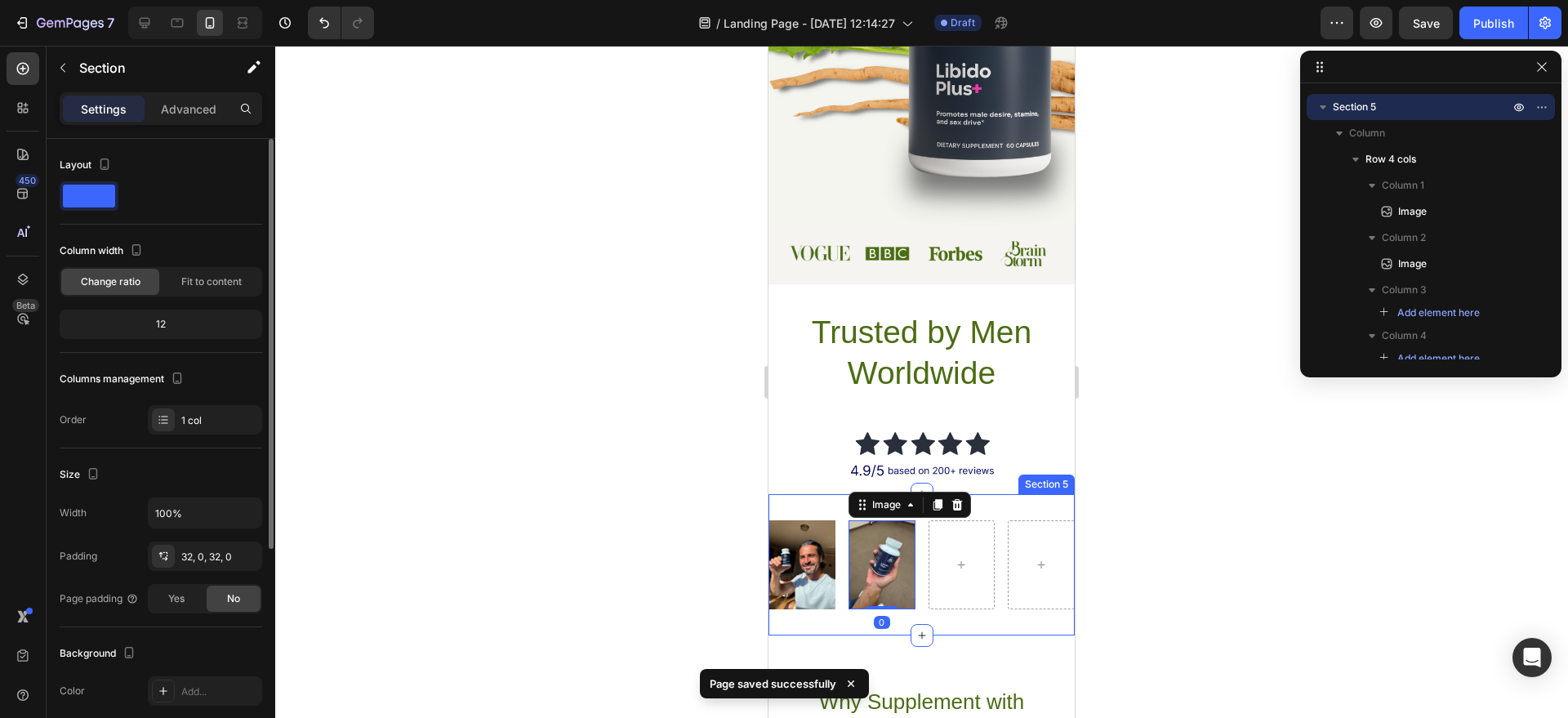
click at [1033, 501] on div "Image Image 0 Row Section 5" at bounding box center [922, 564] width 306 height 141
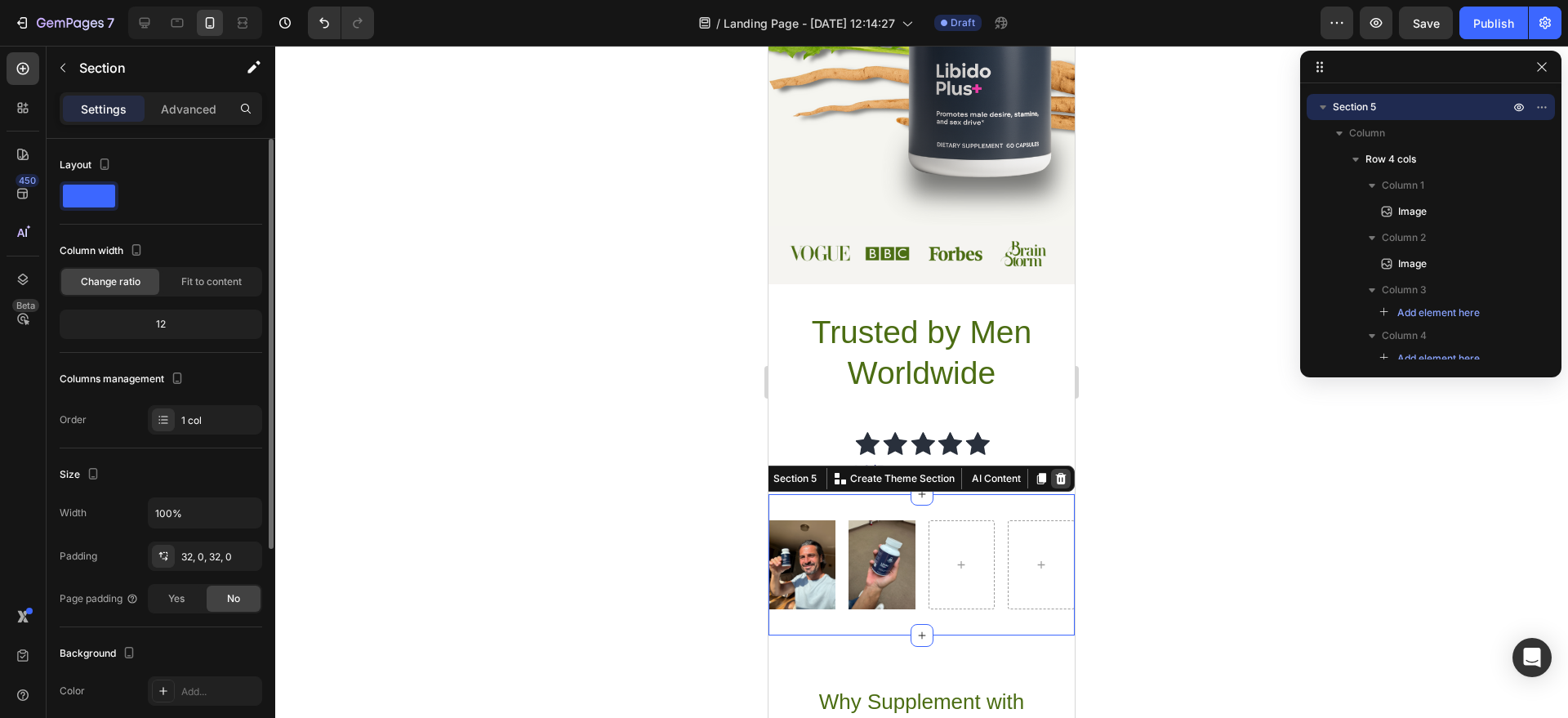
click at [1055, 477] on icon at bounding box center [1061, 479] width 13 height 13
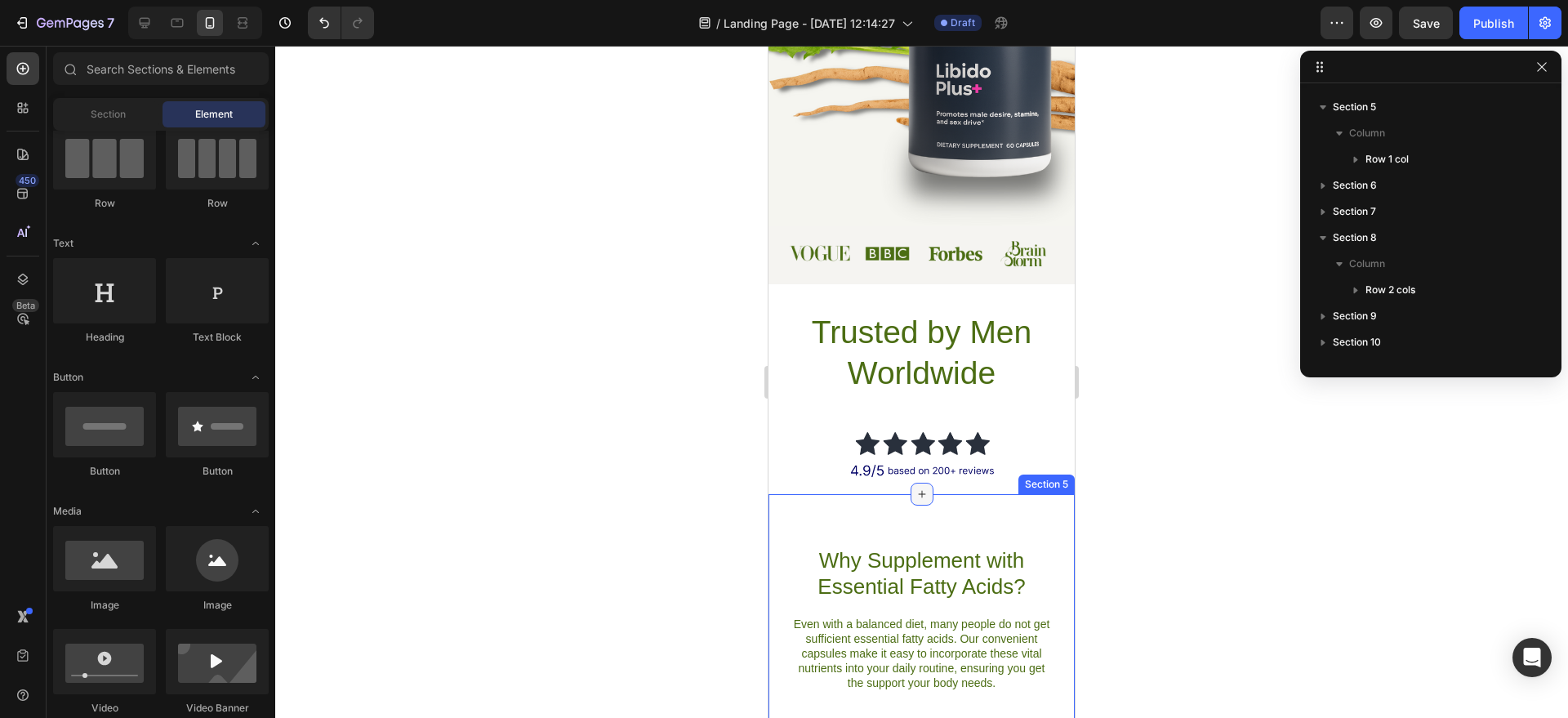
click at [923, 486] on div at bounding box center [922, 493] width 23 height 23
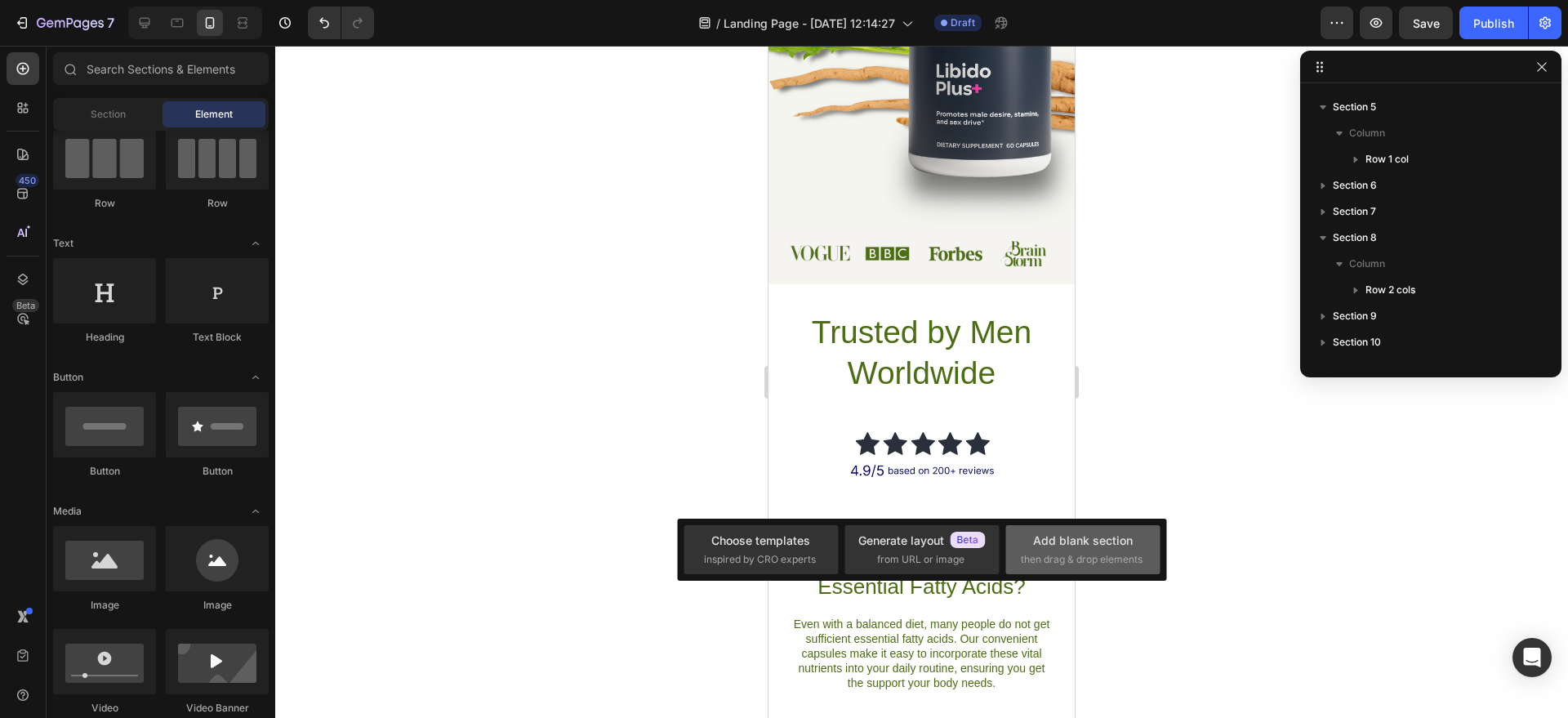
click at [1024, 536] on div "Add blank section then drag & drop elements" at bounding box center [1083, 549] width 124 height 35
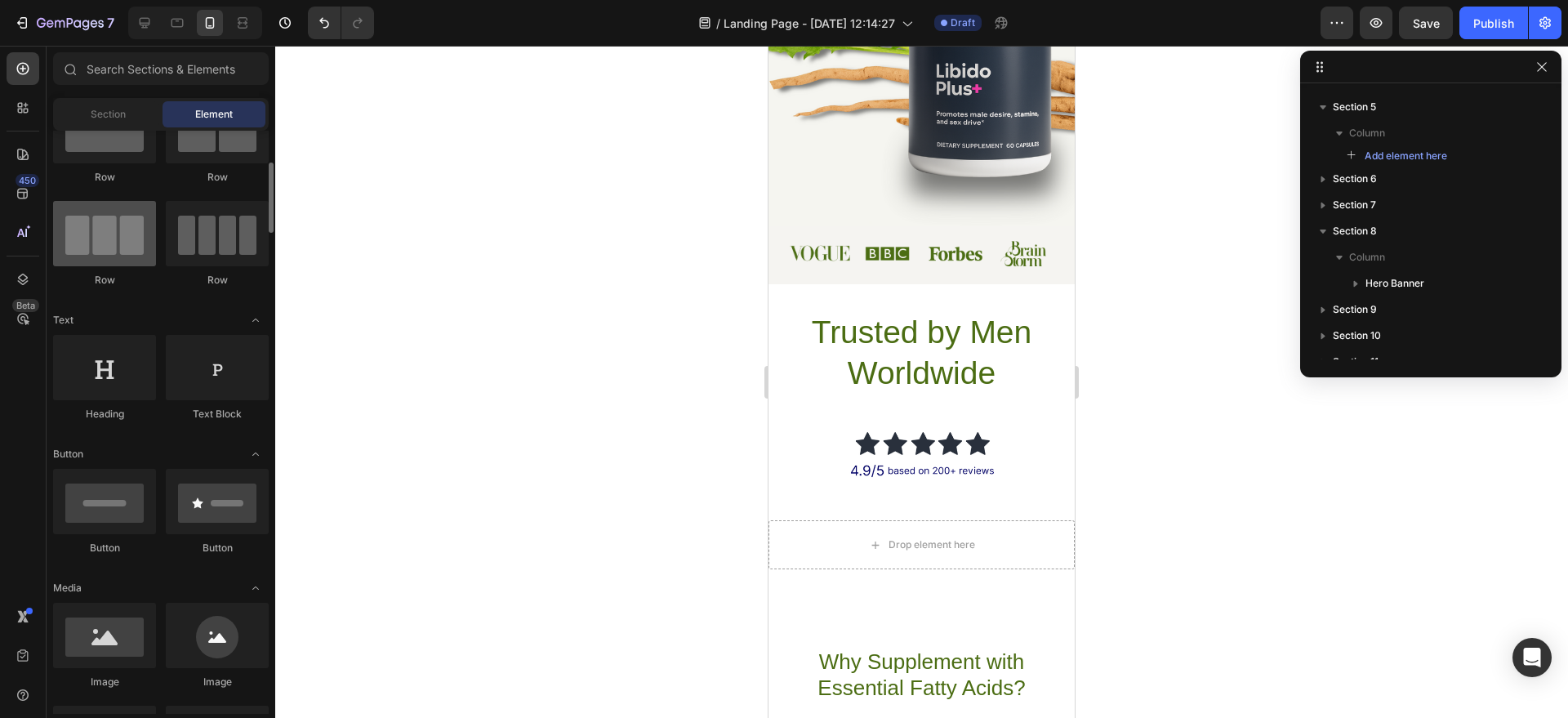
scroll to position [58, 0]
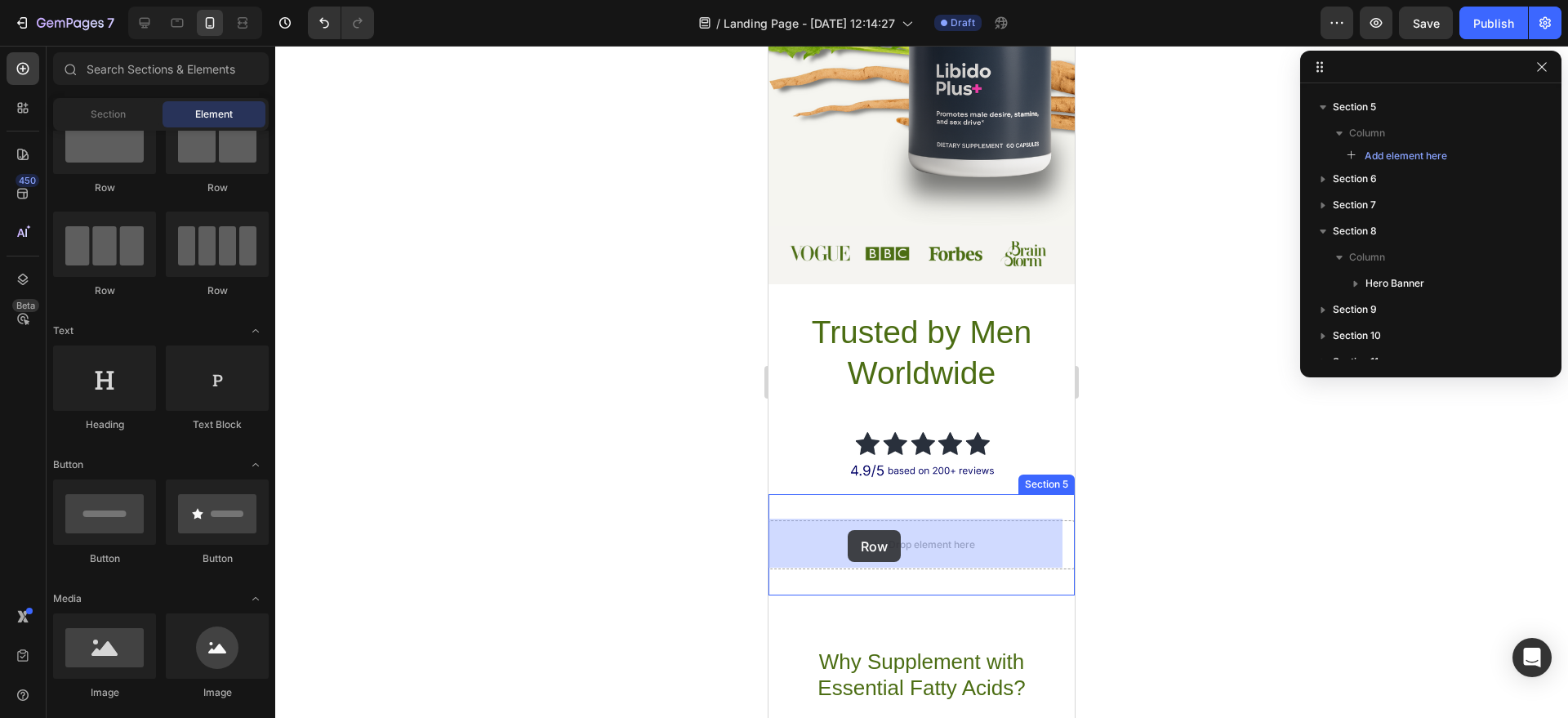
drag, startPoint x: 885, startPoint y: 292, endPoint x: 848, endPoint y: 530, distance: 240.9
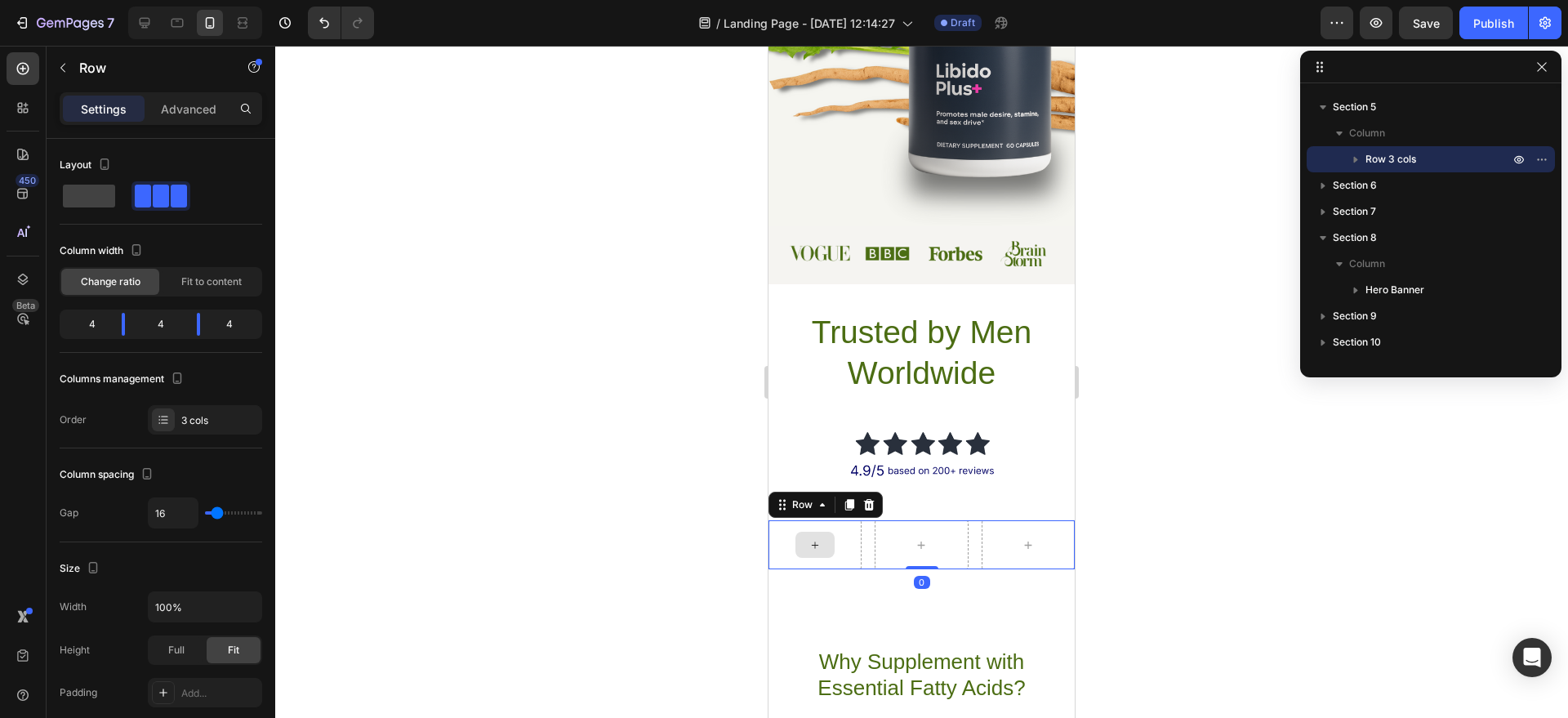
click at [801, 539] on div at bounding box center [815, 544] width 39 height 26
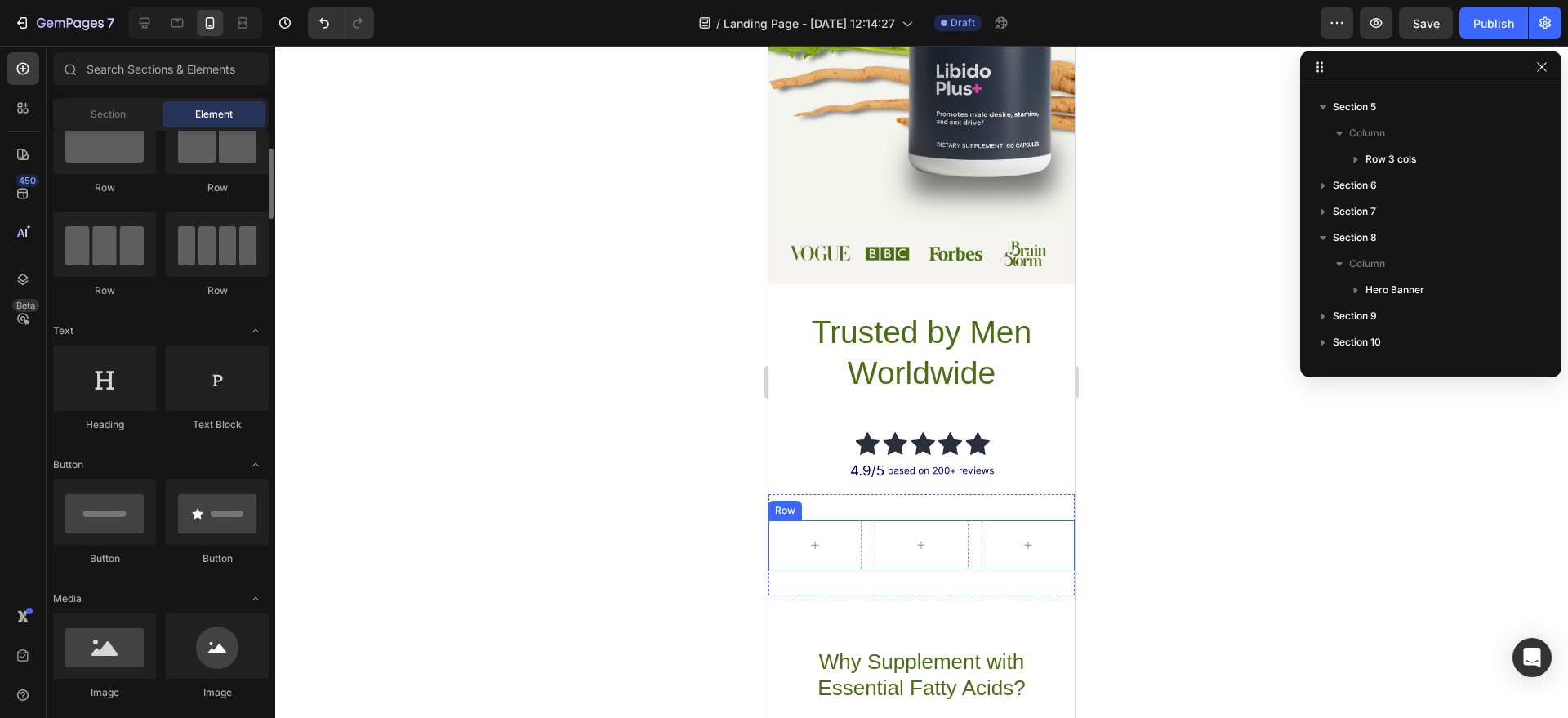
scroll to position [247, 0]
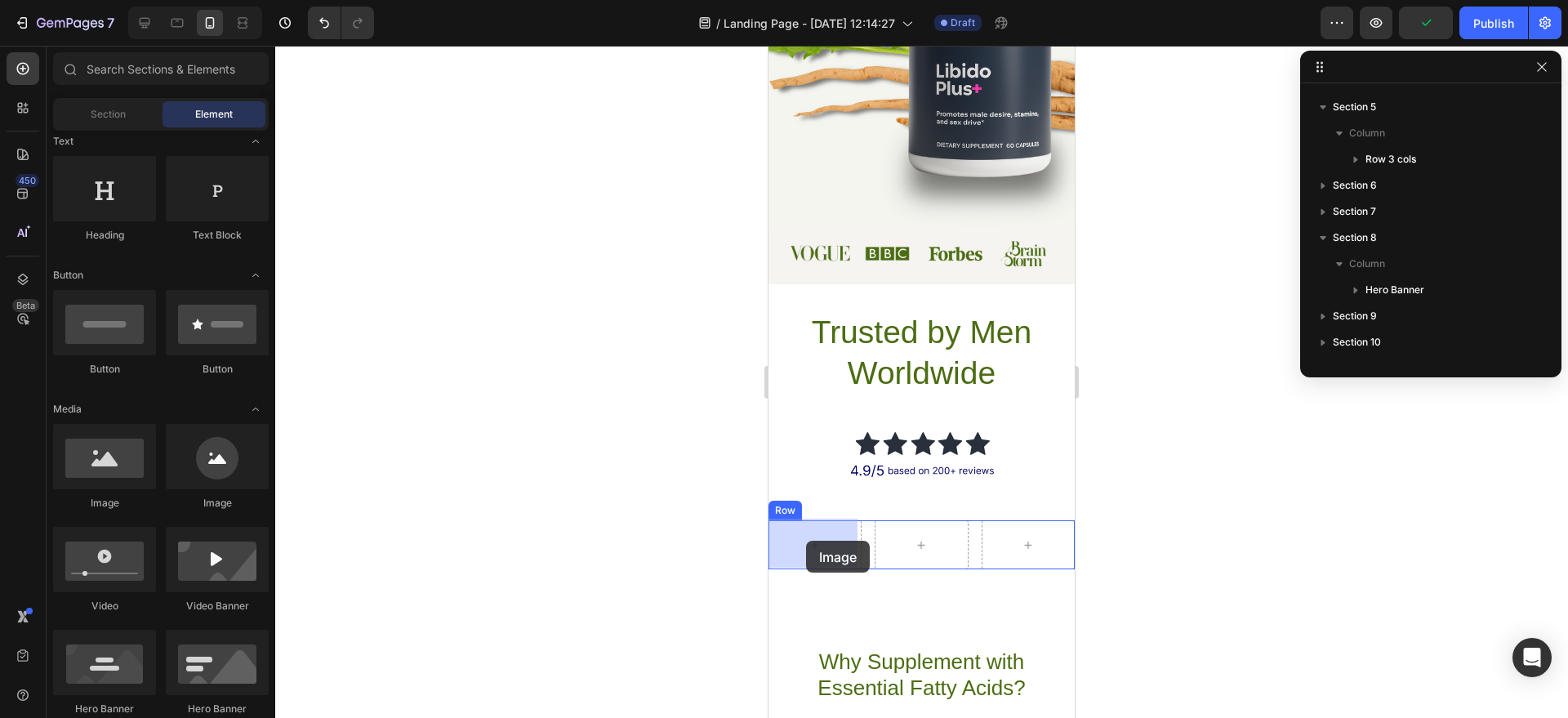
drag, startPoint x: 968, startPoint y: 512, endPoint x: 809, endPoint y: 540, distance: 161.4
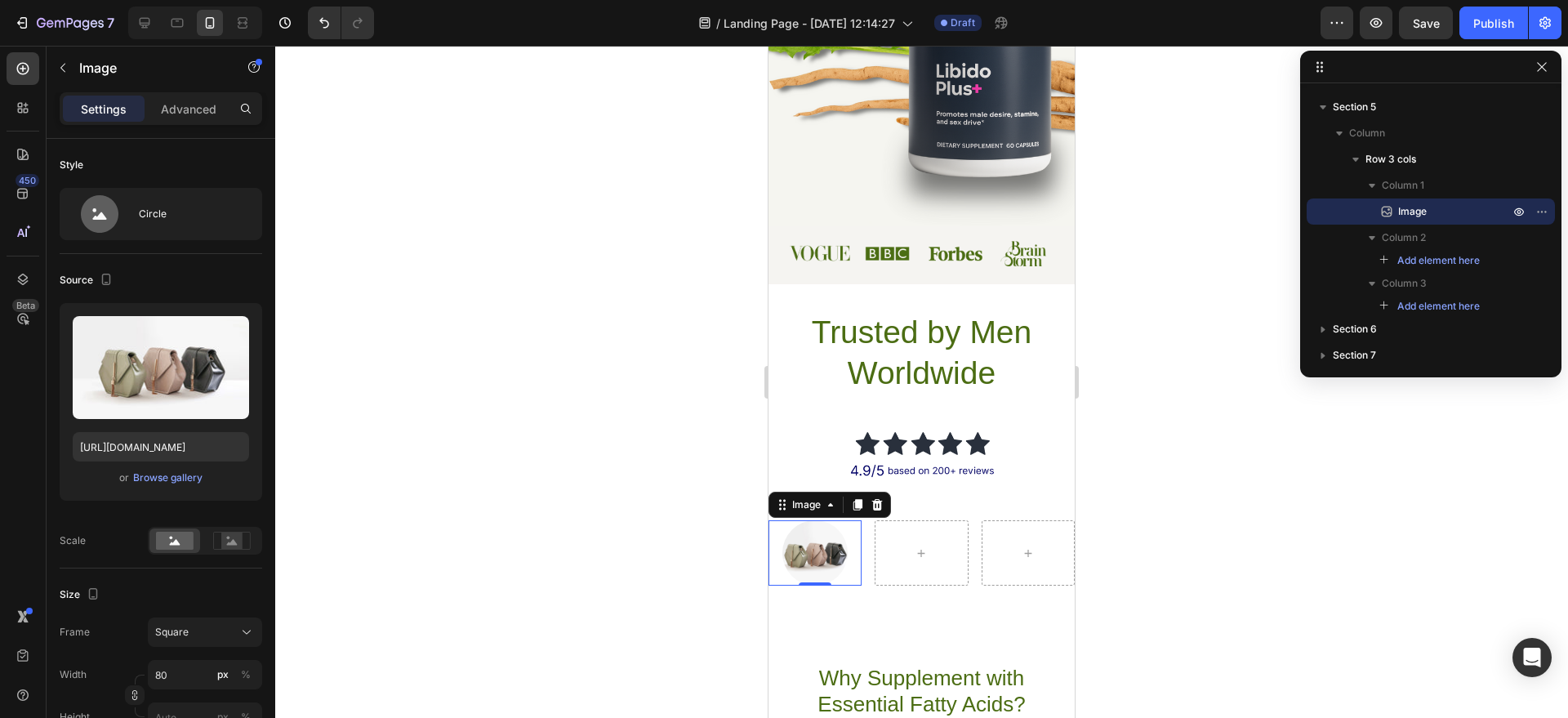
click at [836, 551] on img at bounding box center [815, 553] width 65 height 65
click at [876, 502] on icon at bounding box center [877, 505] width 11 height 12
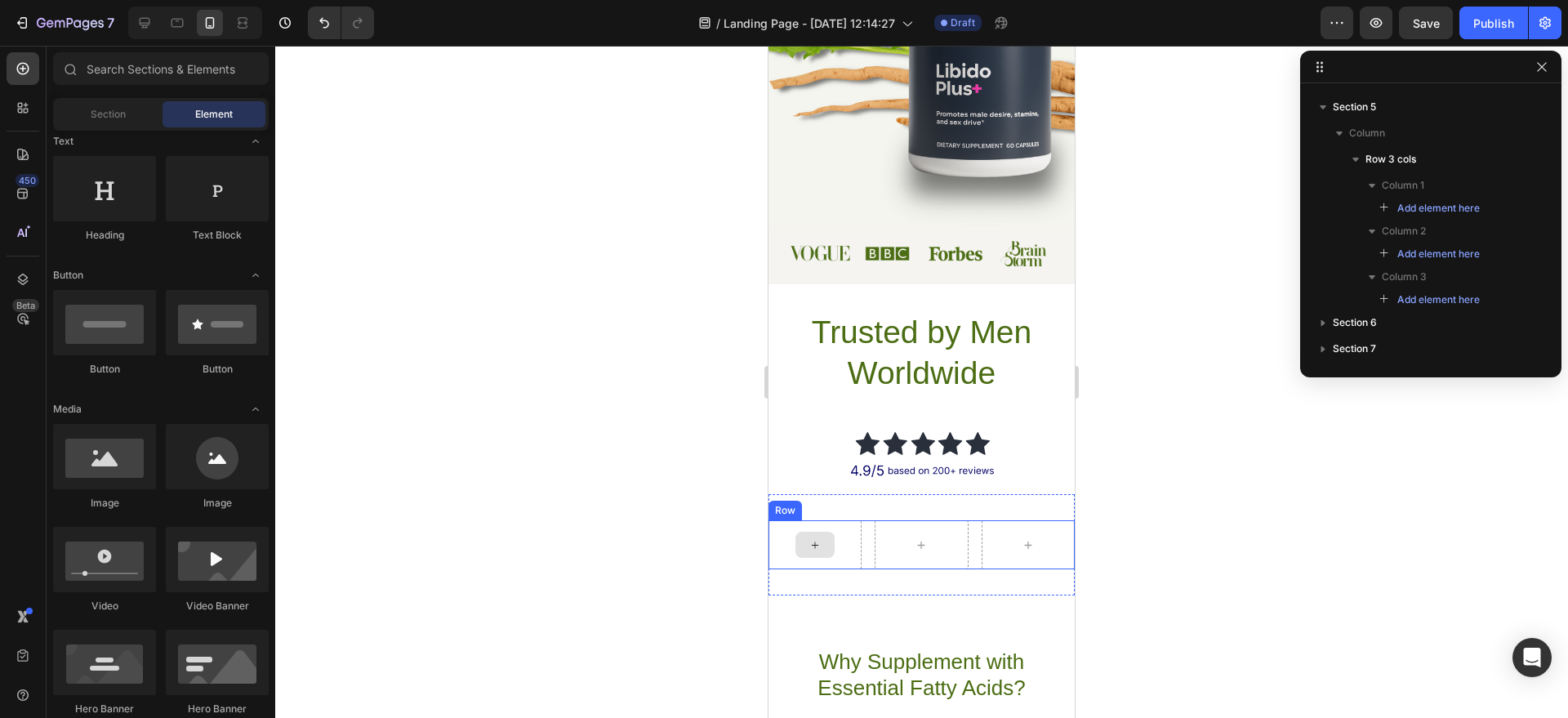
click at [817, 538] on icon at bounding box center [815, 545] width 13 height 14
drag, startPoint x: 1251, startPoint y: 588, endPoint x: 844, endPoint y: 557, distance: 408.2
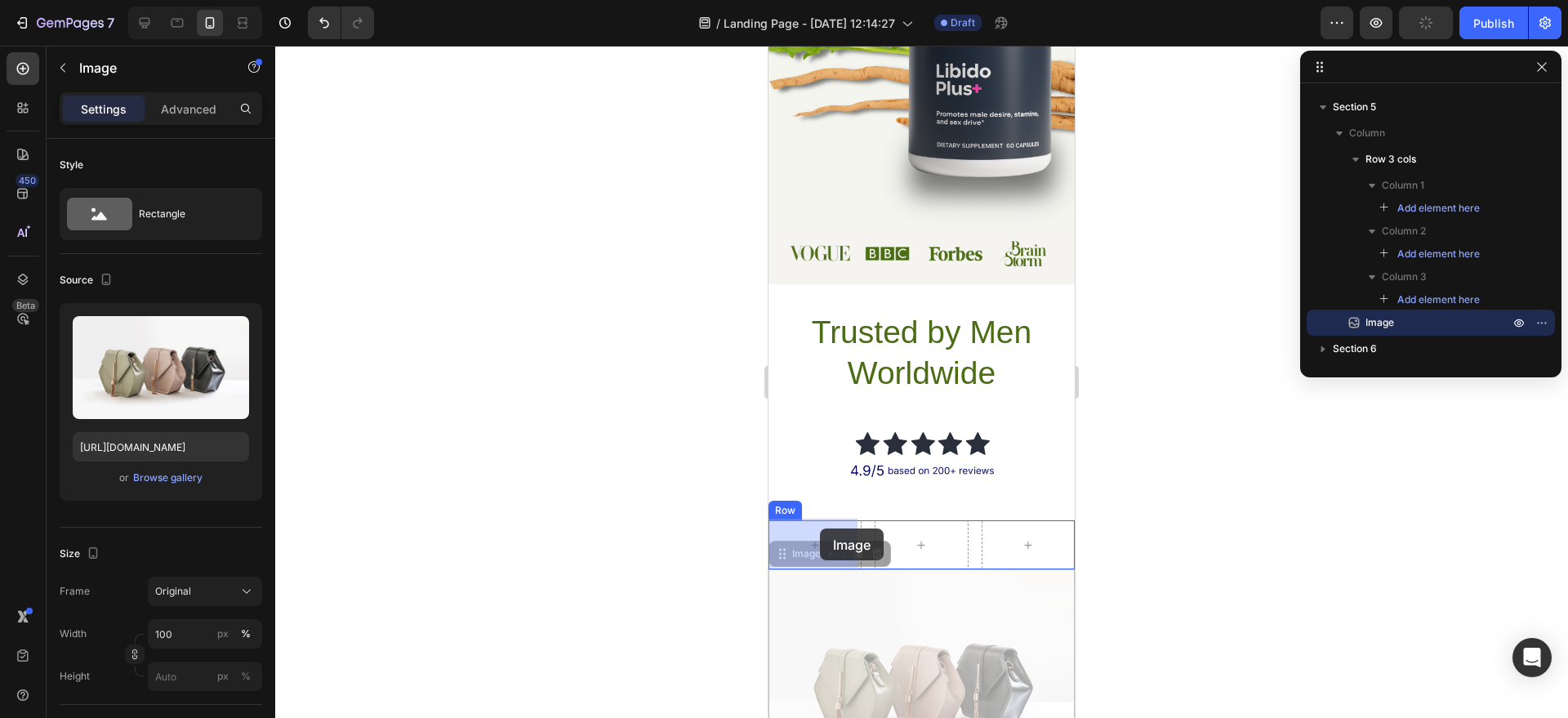
drag, startPoint x: 898, startPoint y: 629, endPoint x: 810, endPoint y: 519, distance: 140.9
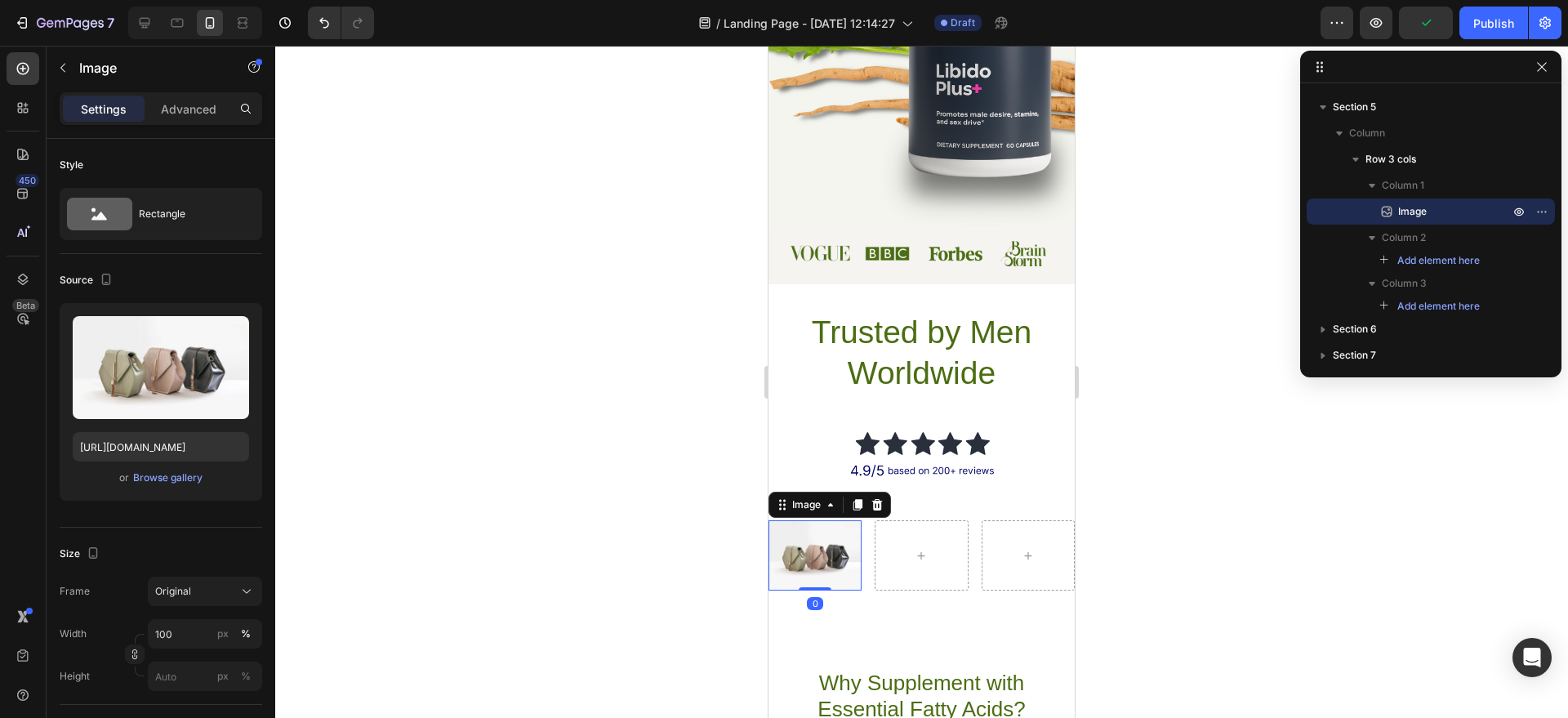
click at [821, 546] on img at bounding box center [815, 555] width 93 height 70
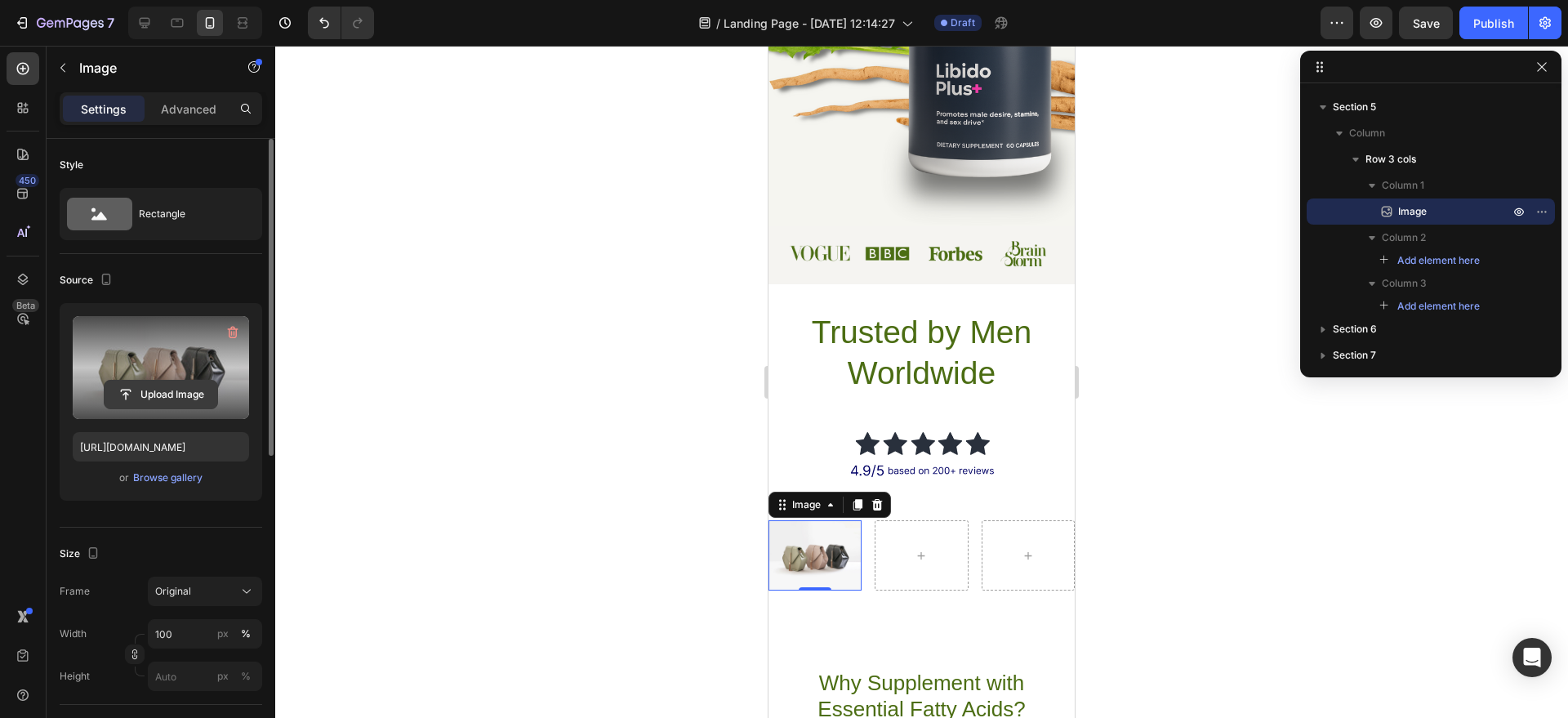
click at [155, 395] on input "file" at bounding box center [161, 394] width 113 height 28
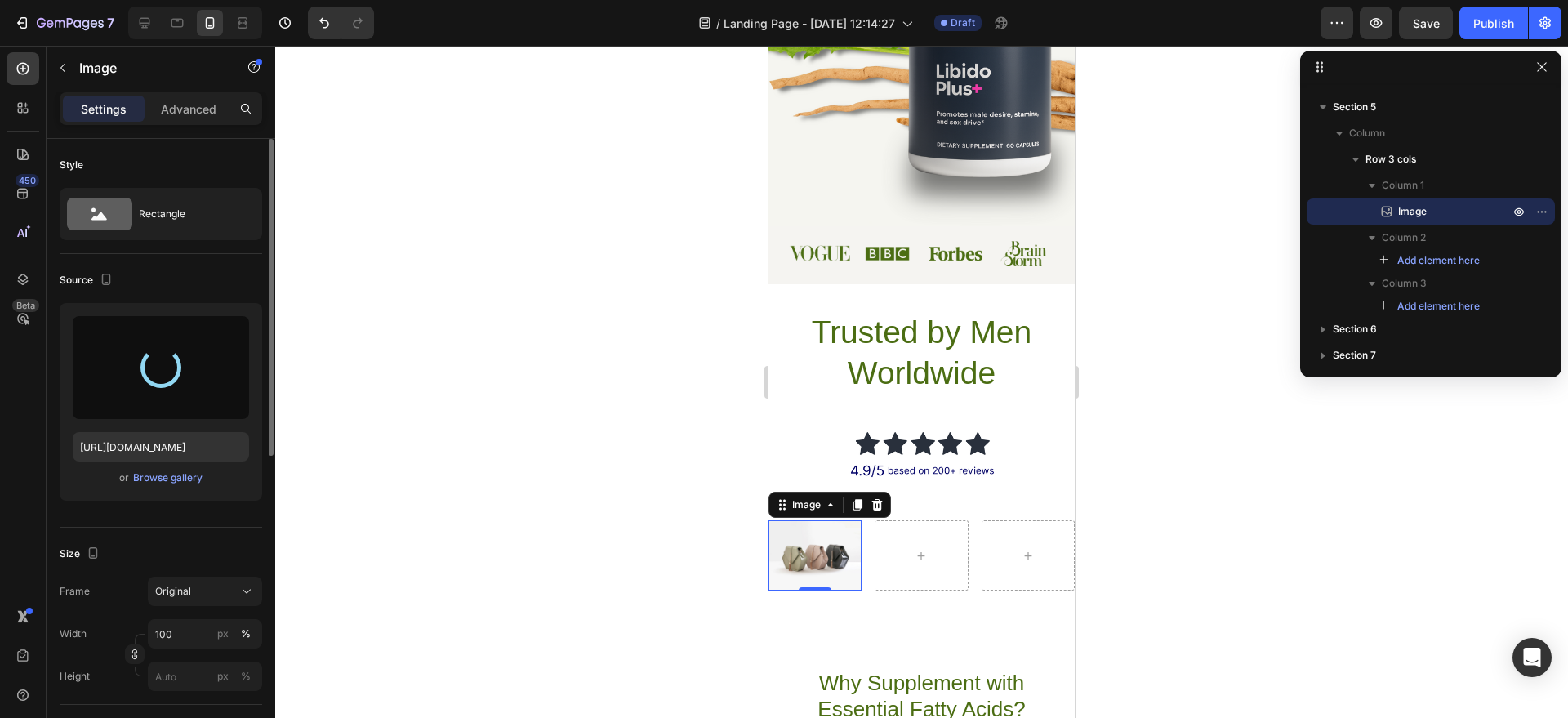
type input "[URL][DOMAIN_NAME]"
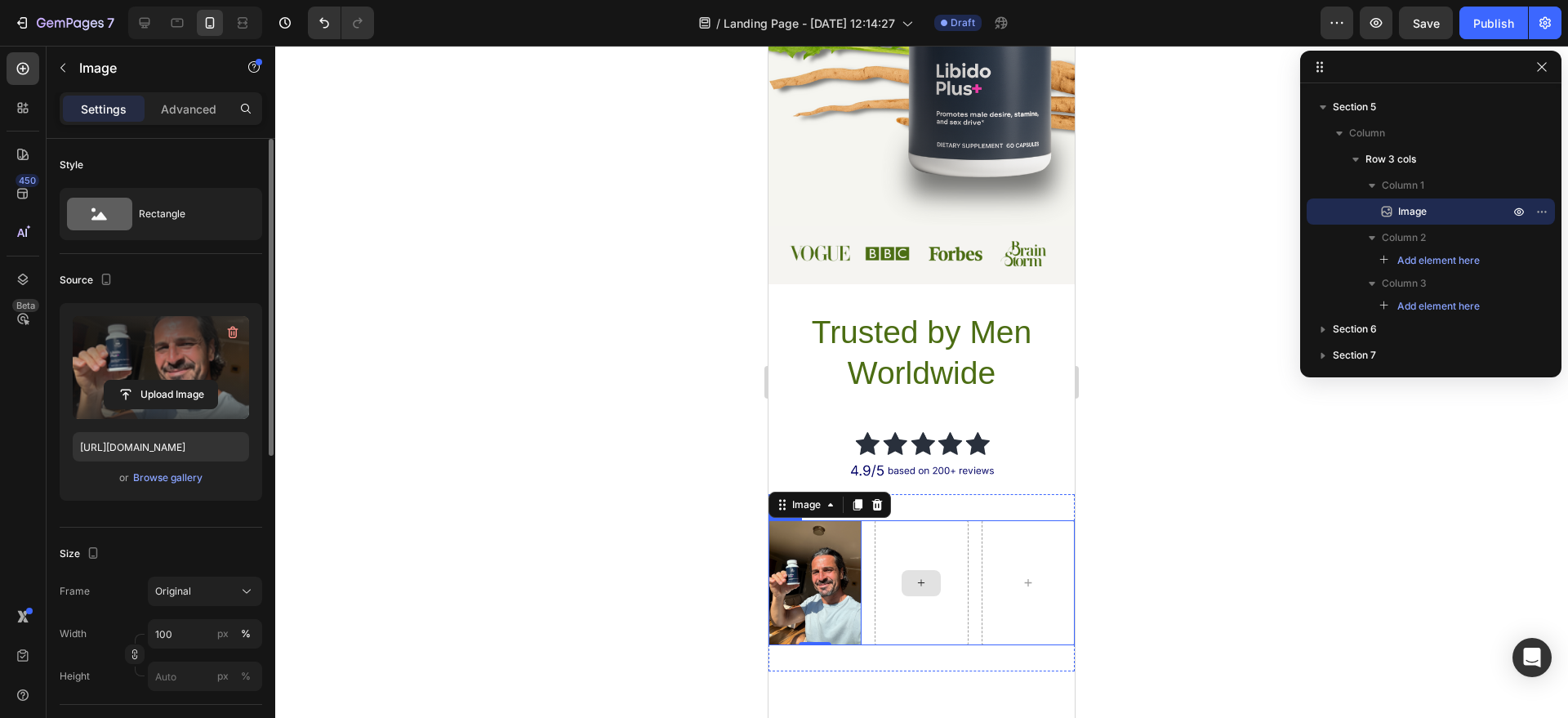
click at [930, 583] on div at bounding box center [921, 583] width 39 height 26
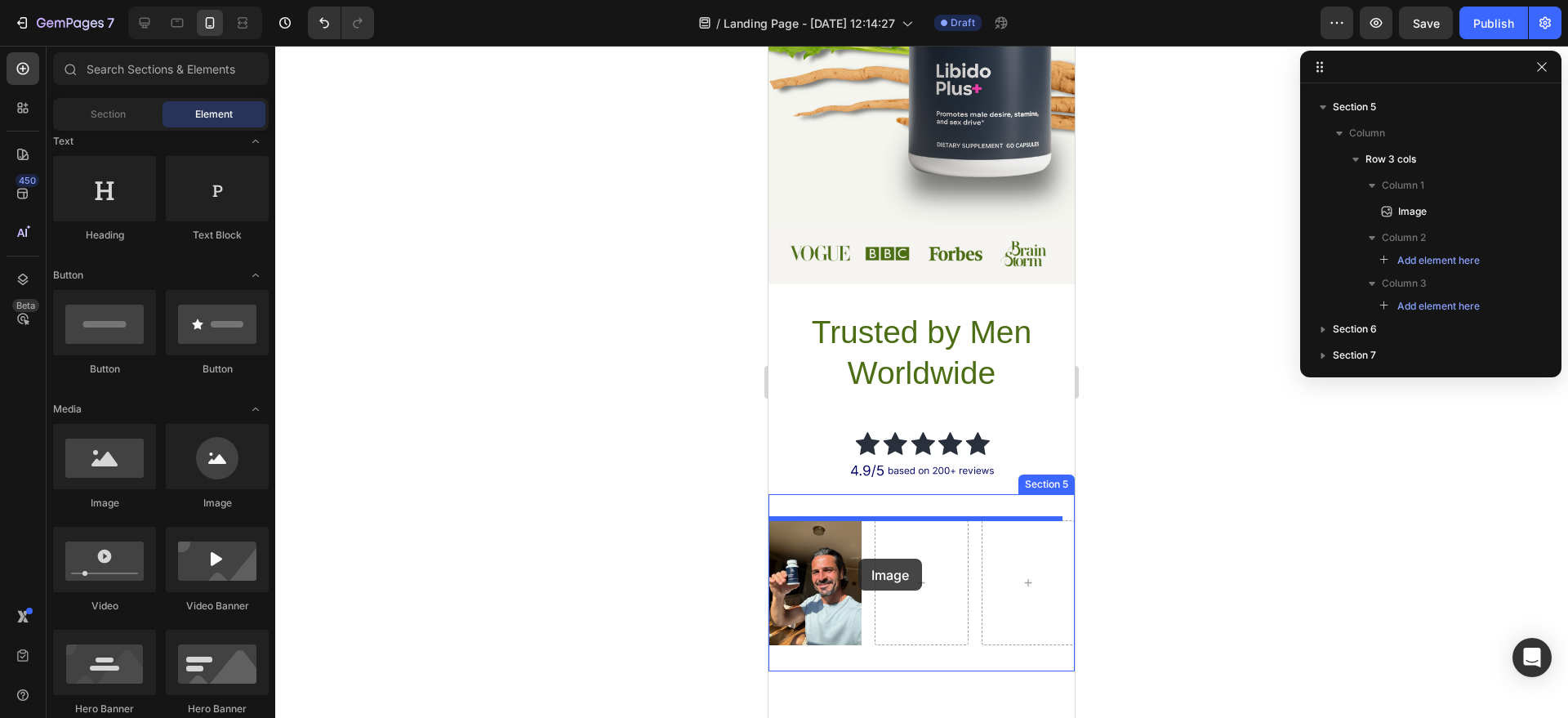
drag, startPoint x: 932, startPoint y: 522, endPoint x: 893, endPoint y: 564, distance: 57.3
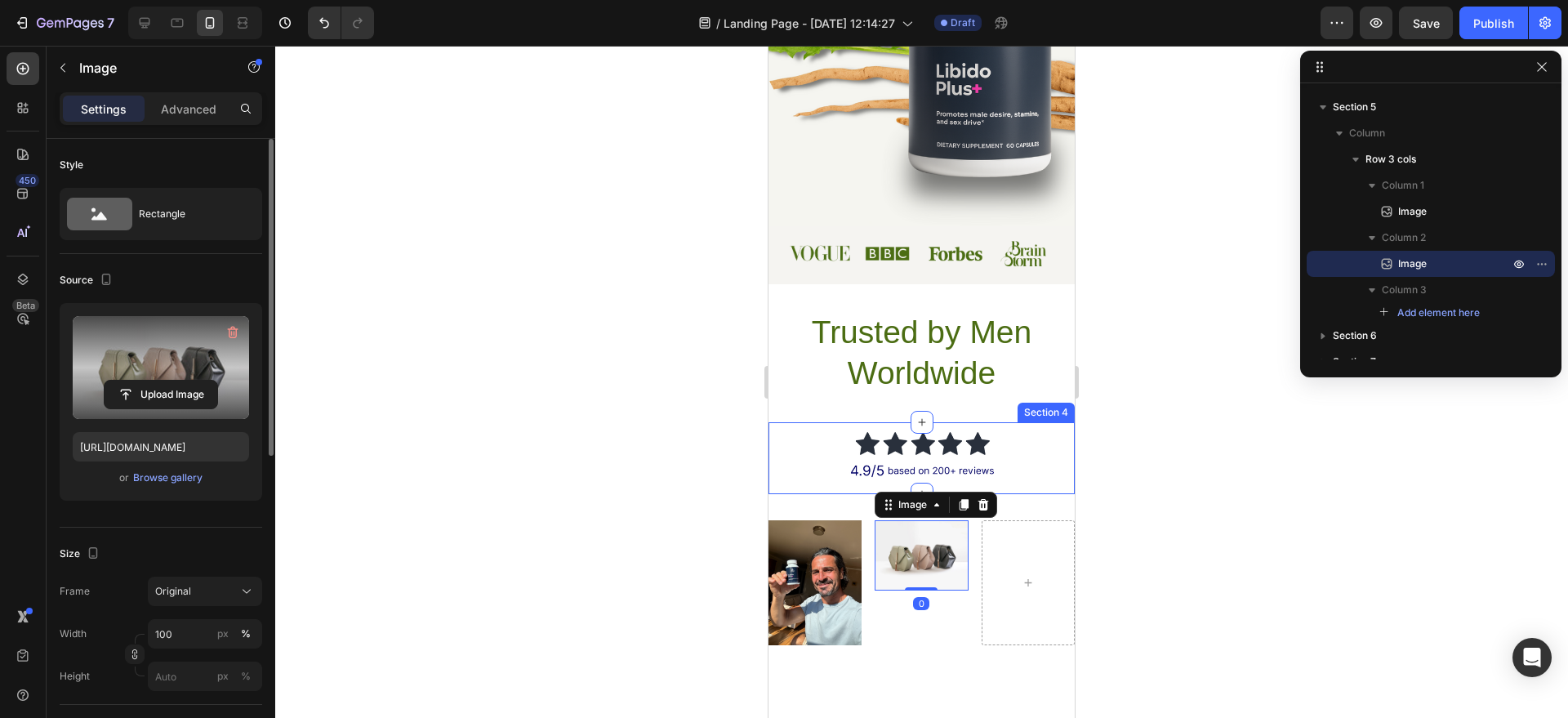
click at [168, 354] on label at bounding box center [161, 367] width 176 height 103
click at [168, 380] on input "file" at bounding box center [161, 394] width 113 height 28
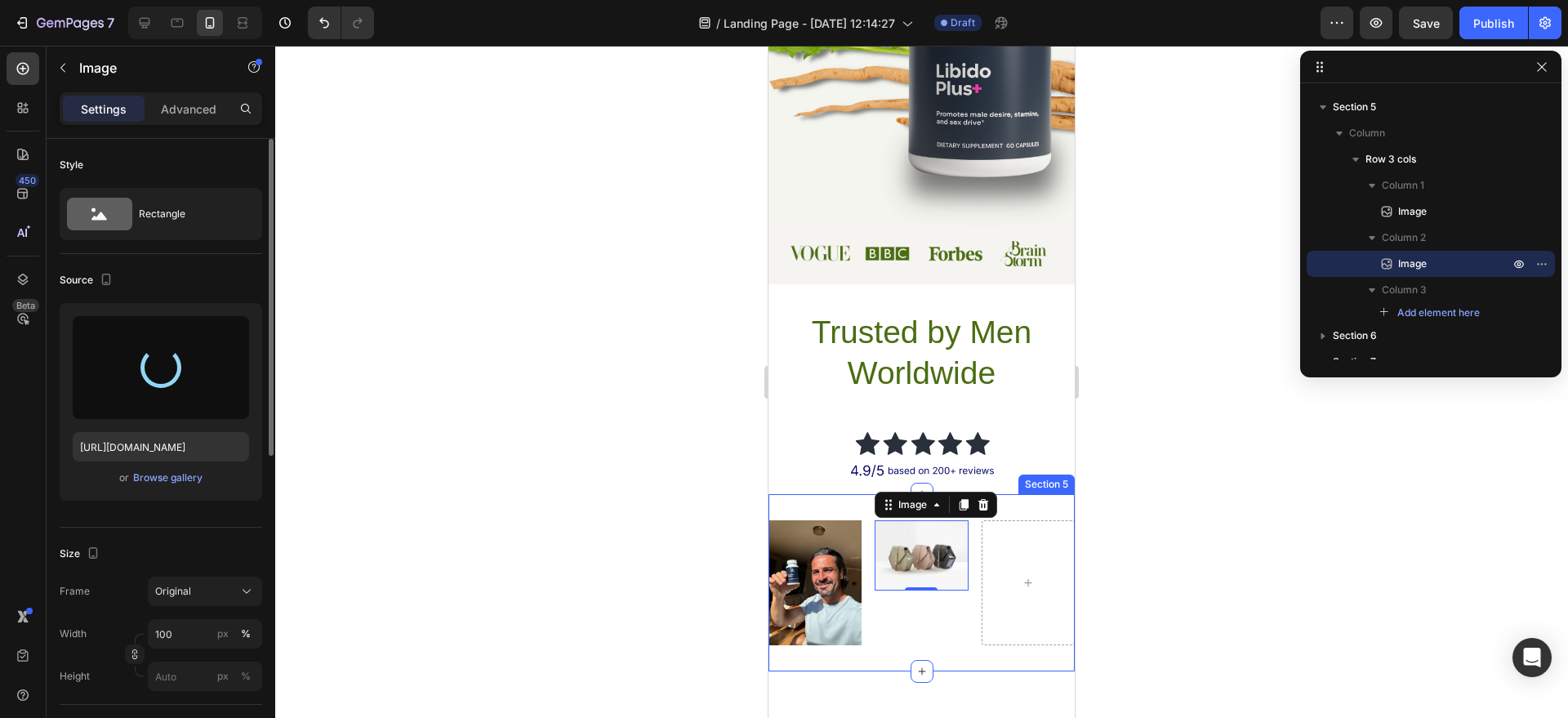
type input "[URL][DOMAIN_NAME]"
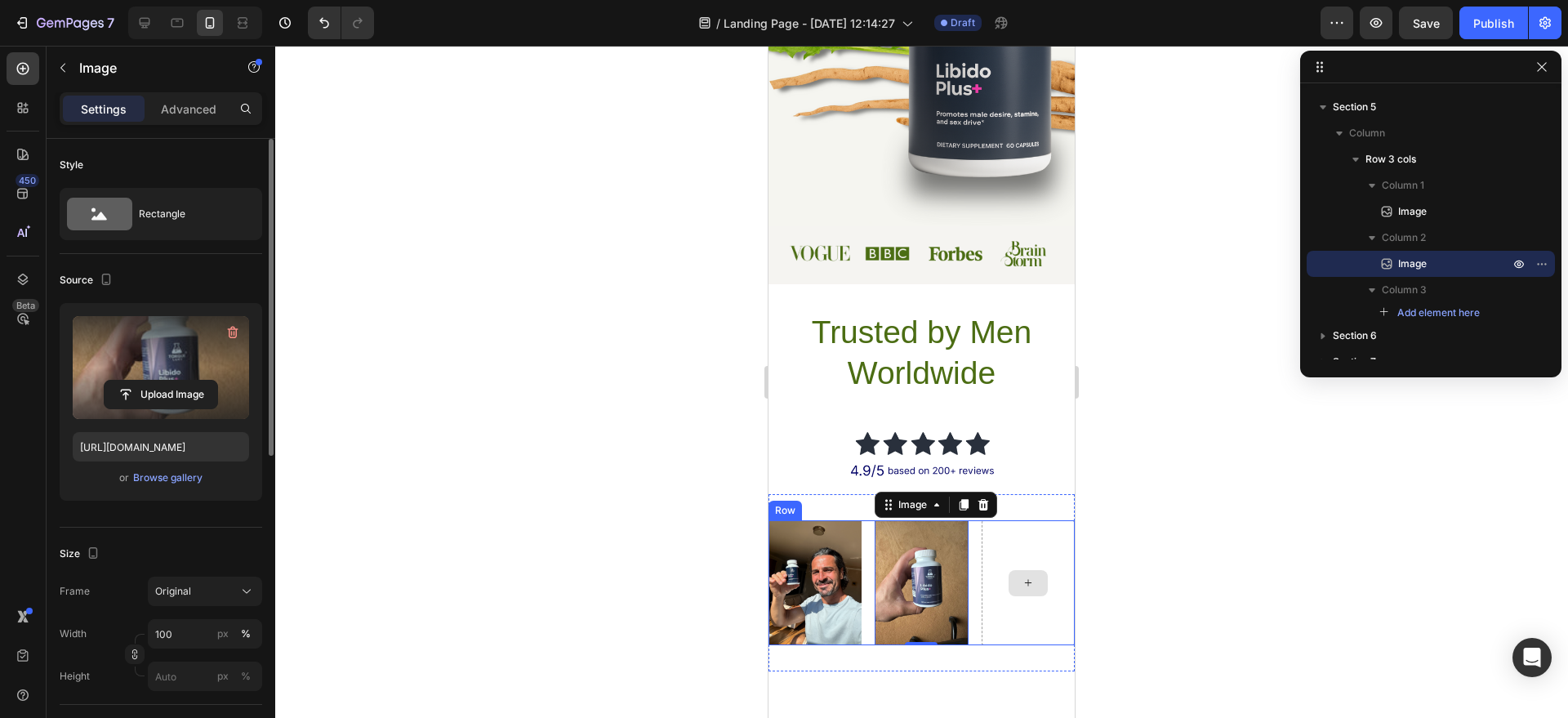
click at [1001, 562] on div at bounding box center [1028, 582] width 93 height 124
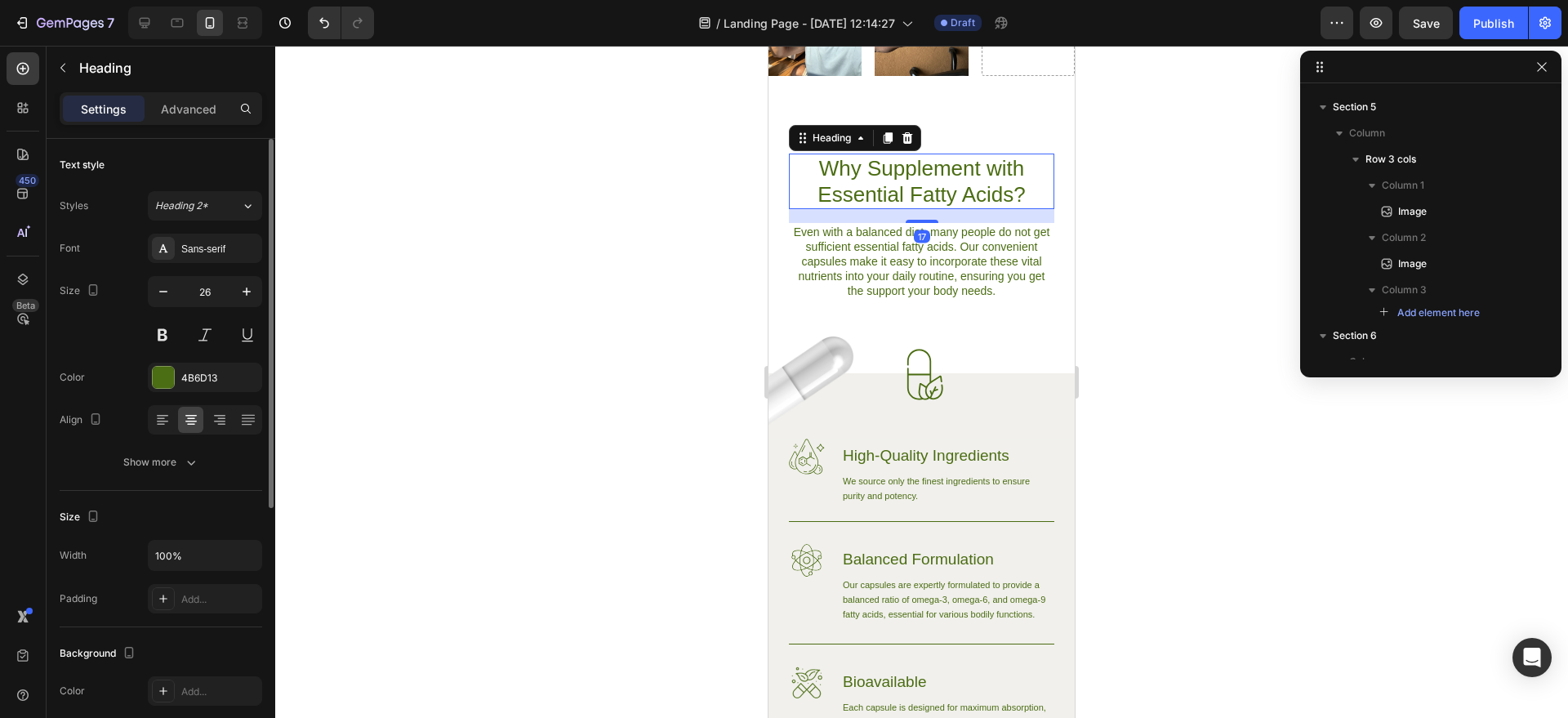
scroll to position [1087, 0]
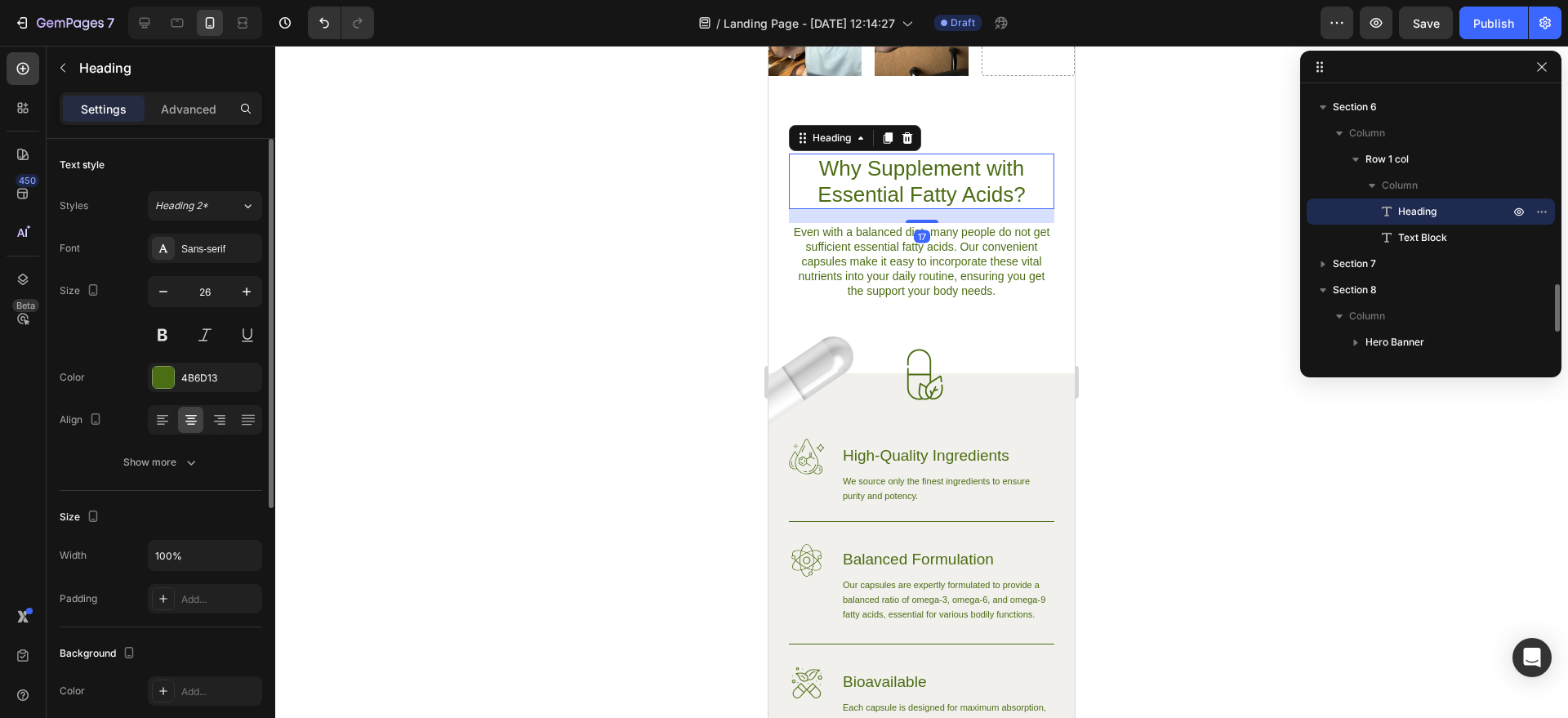
click at [935, 180] on h2 "Why Supplement with Essential Fatty Acids?" at bounding box center [922, 181] width 265 height 55
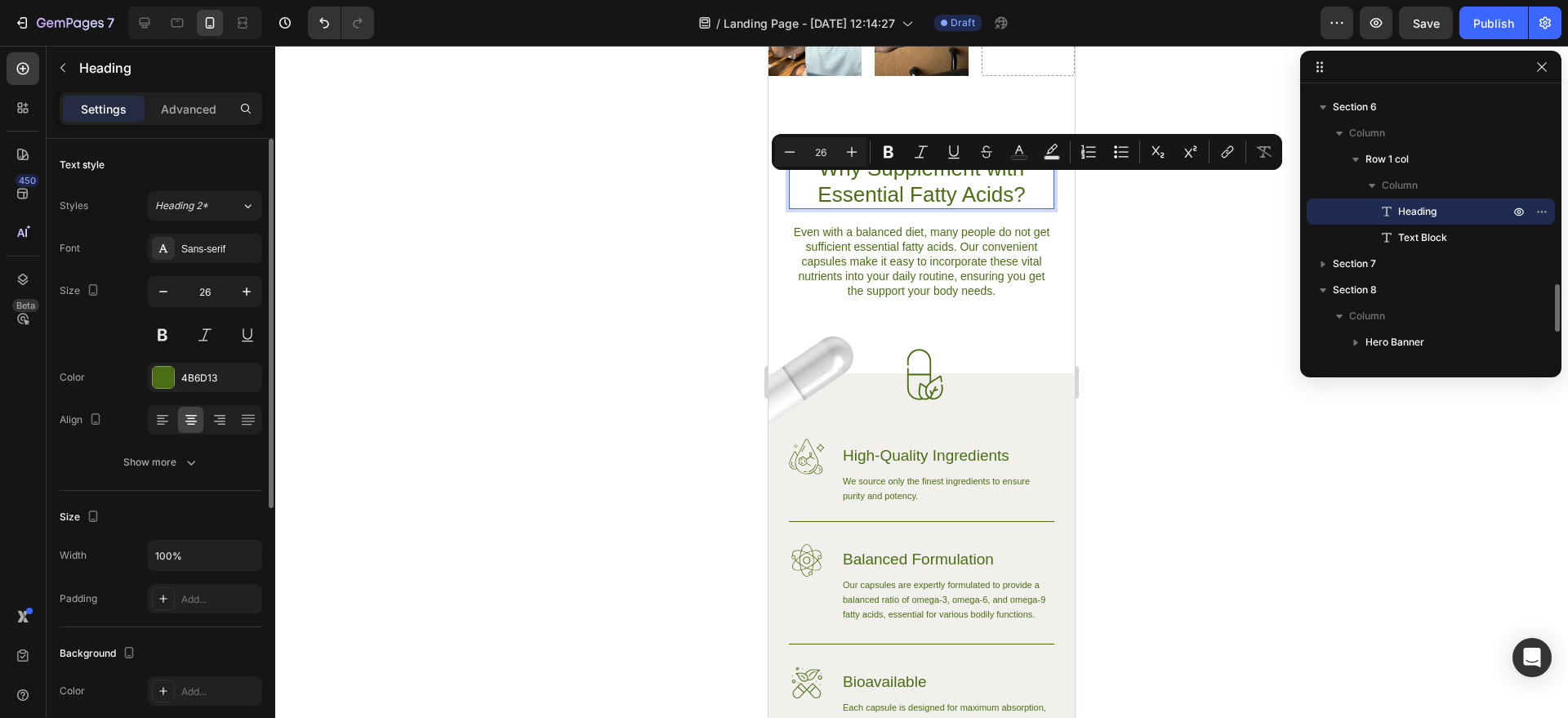
click at [884, 194] on p "Why Supplement with Essential Fatty Acids?" at bounding box center [922, 181] width 263 height 53
drag, startPoint x: 812, startPoint y: 191, endPoint x: 955, endPoint y: 185, distance: 143.1
click at [955, 185] on p "Why Supplement with Essential Fatty Acids?" at bounding box center [922, 181] width 263 height 53
click at [934, 190] on p "Why Supplement with Essential Fatty Acids?" at bounding box center [922, 181] width 263 height 53
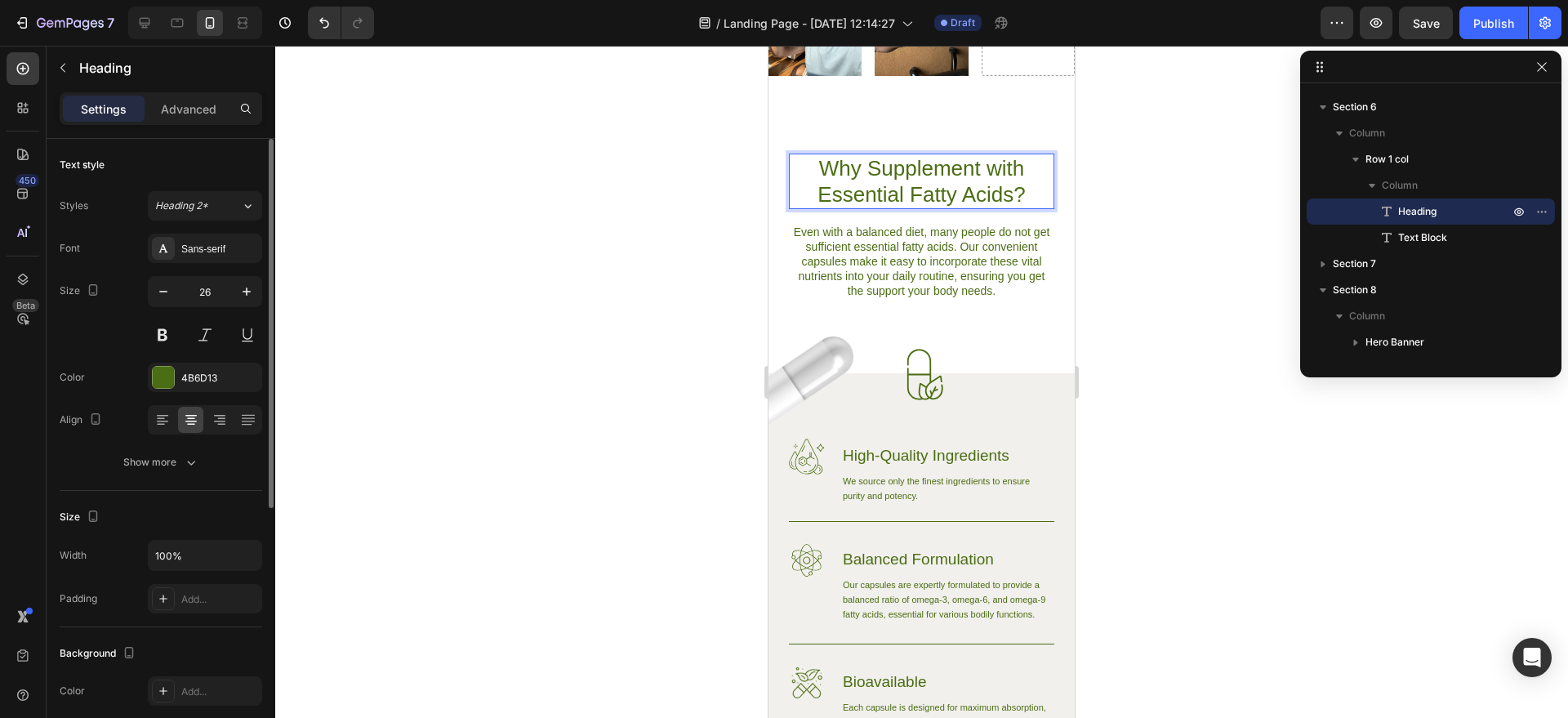
click at [860, 156] on p "Why Supplement with Essential Fatty Acids?" at bounding box center [922, 181] width 263 height 53
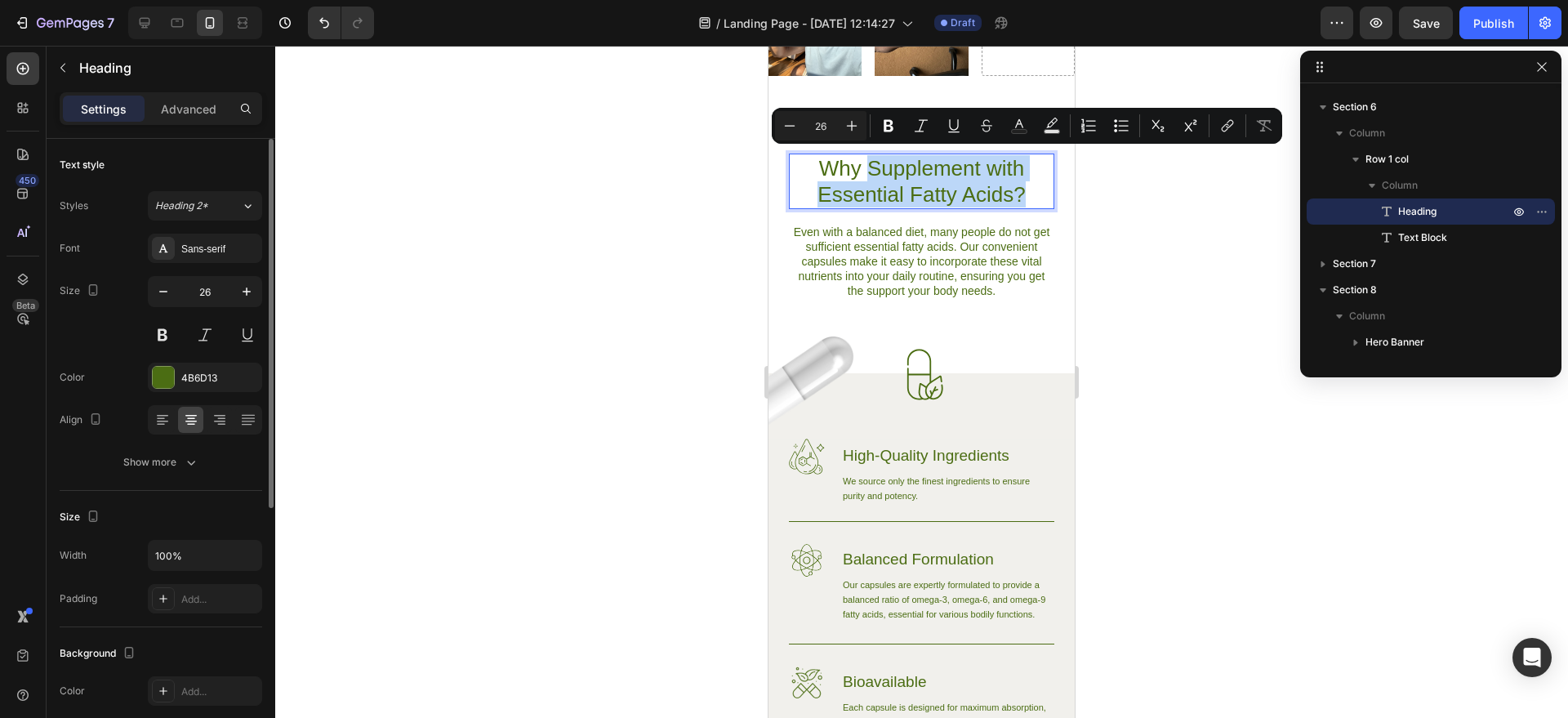
drag, startPoint x: 860, startPoint y: 156, endPoint x: 1017, endPoint y: 184, distance: 159.5
click at [1016, 184] on p "Why Supplement with Essential Fatty Acids?" at bounding box center [922, 181] width 263 height 53
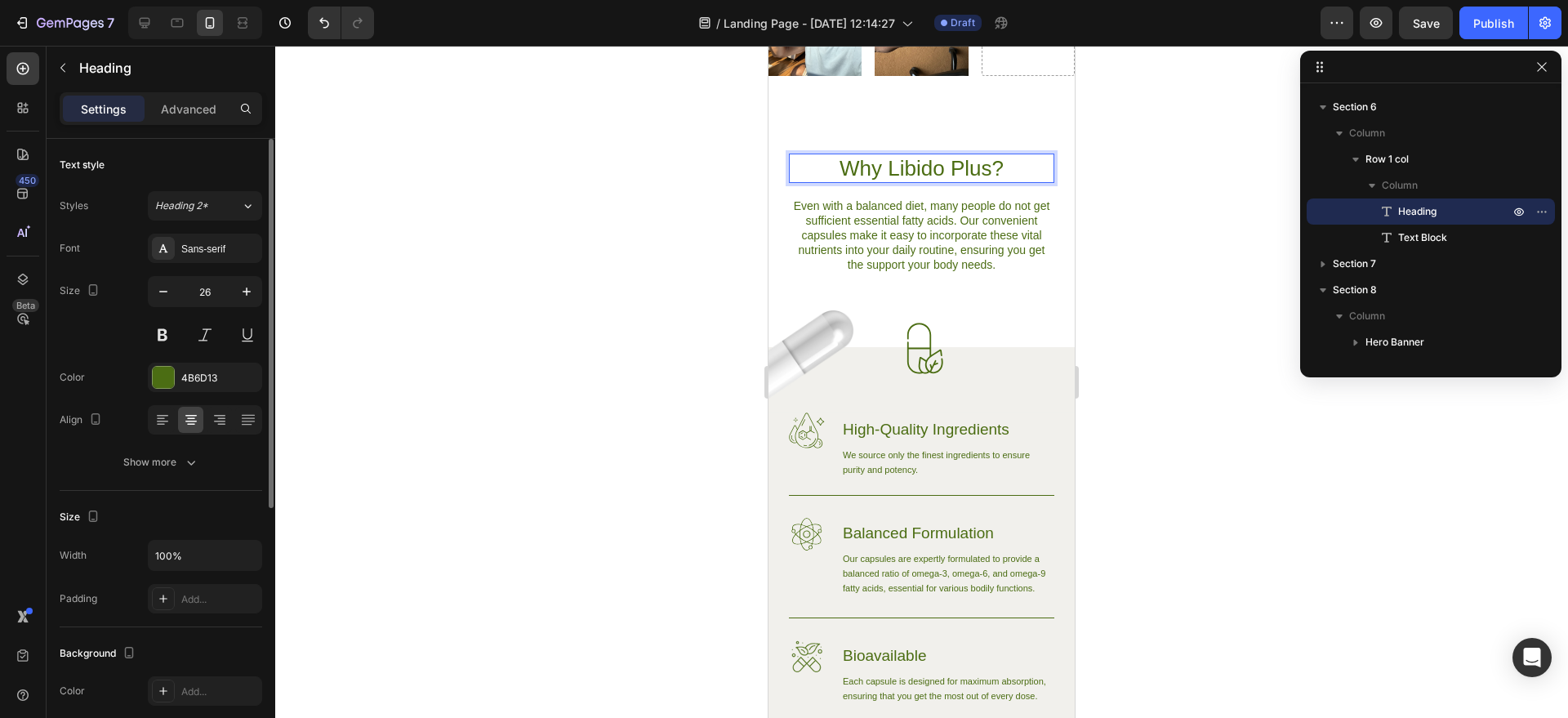
click at [1156, 159] on div at bounding box center [922, 382] width 1293 height 672
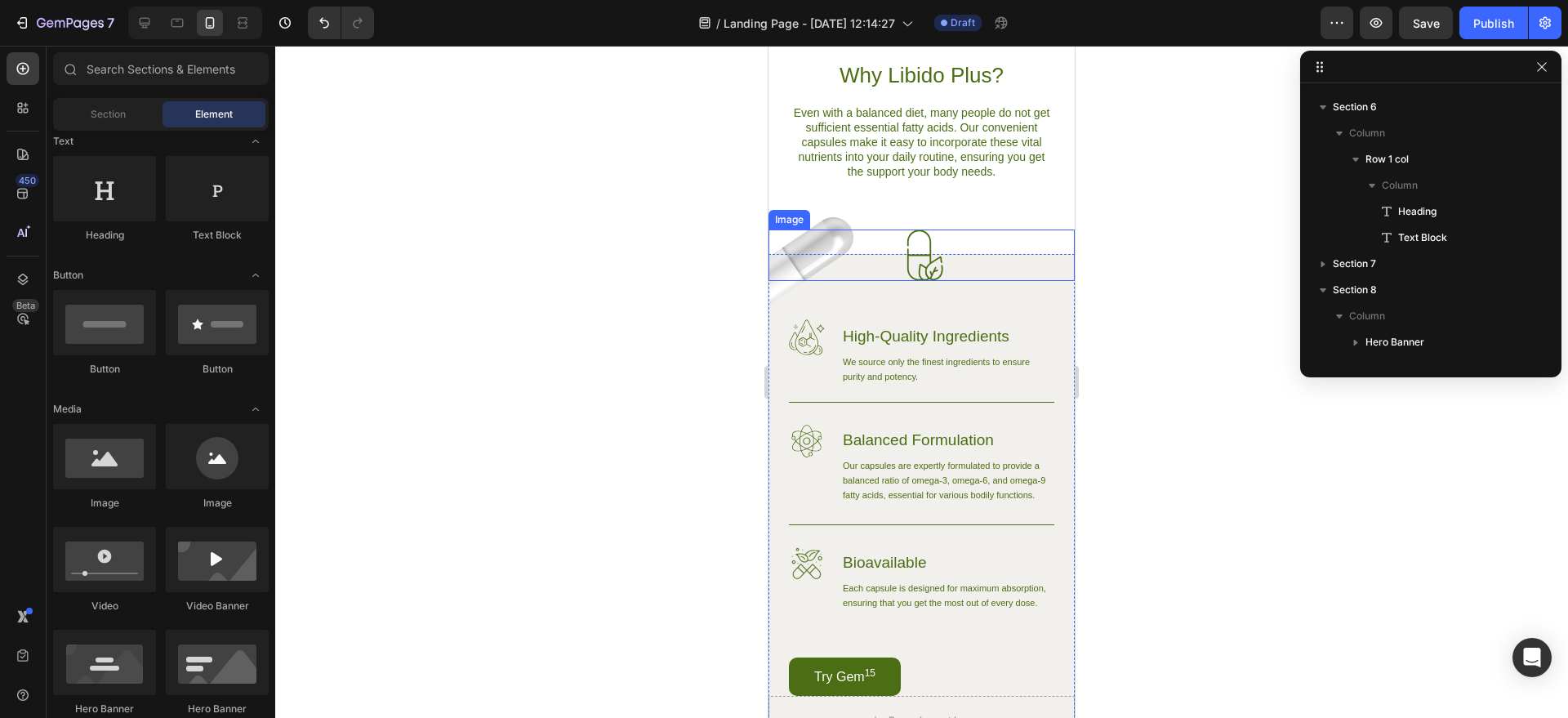
scroll to position [1158, 0]
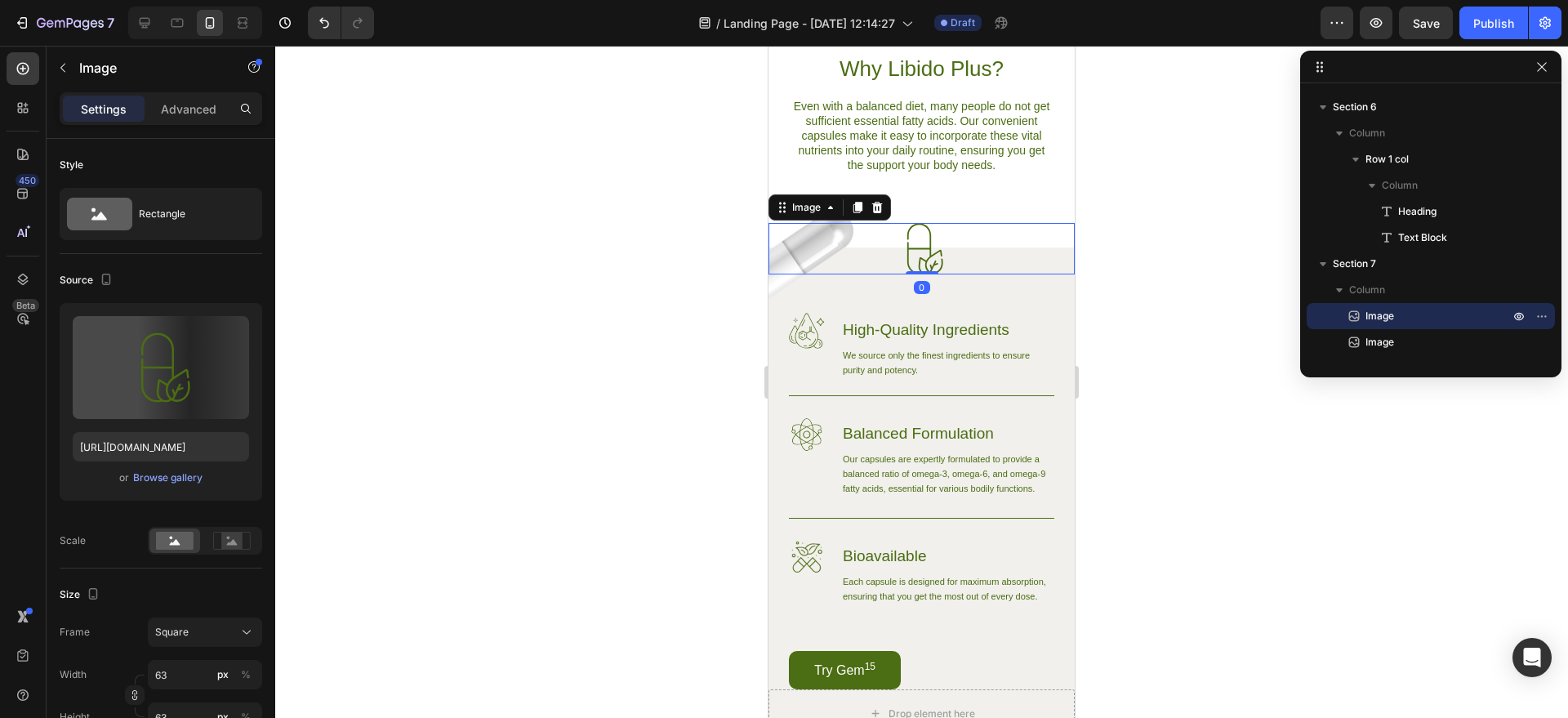
click at [809, 248] on div at bounding box center [922, 249] width 306 height 52
click at [770, 293] on img at bounding box center [817, 257] width 98 height 119
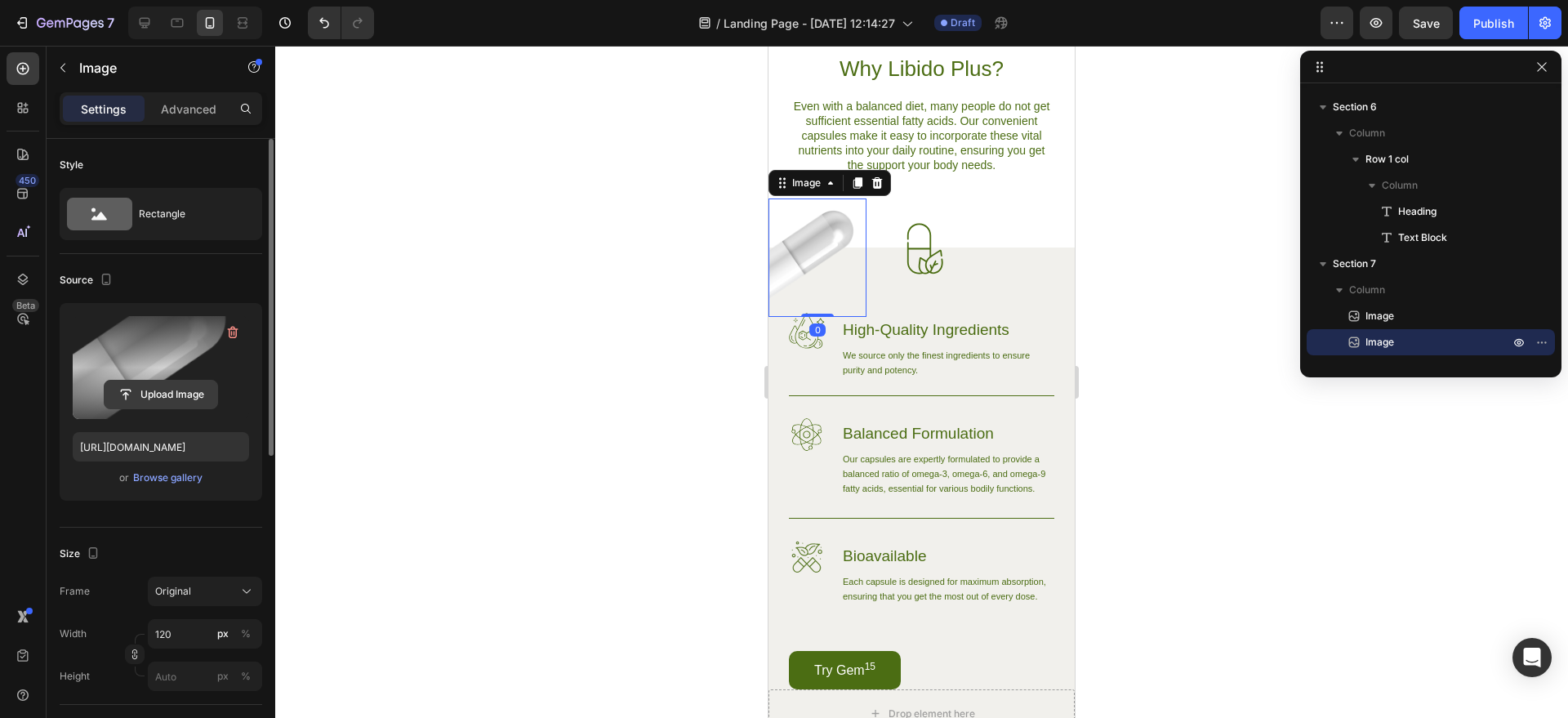
click at [180, 396] on input "file" at bounding box center [161, 394] width 113 height 28
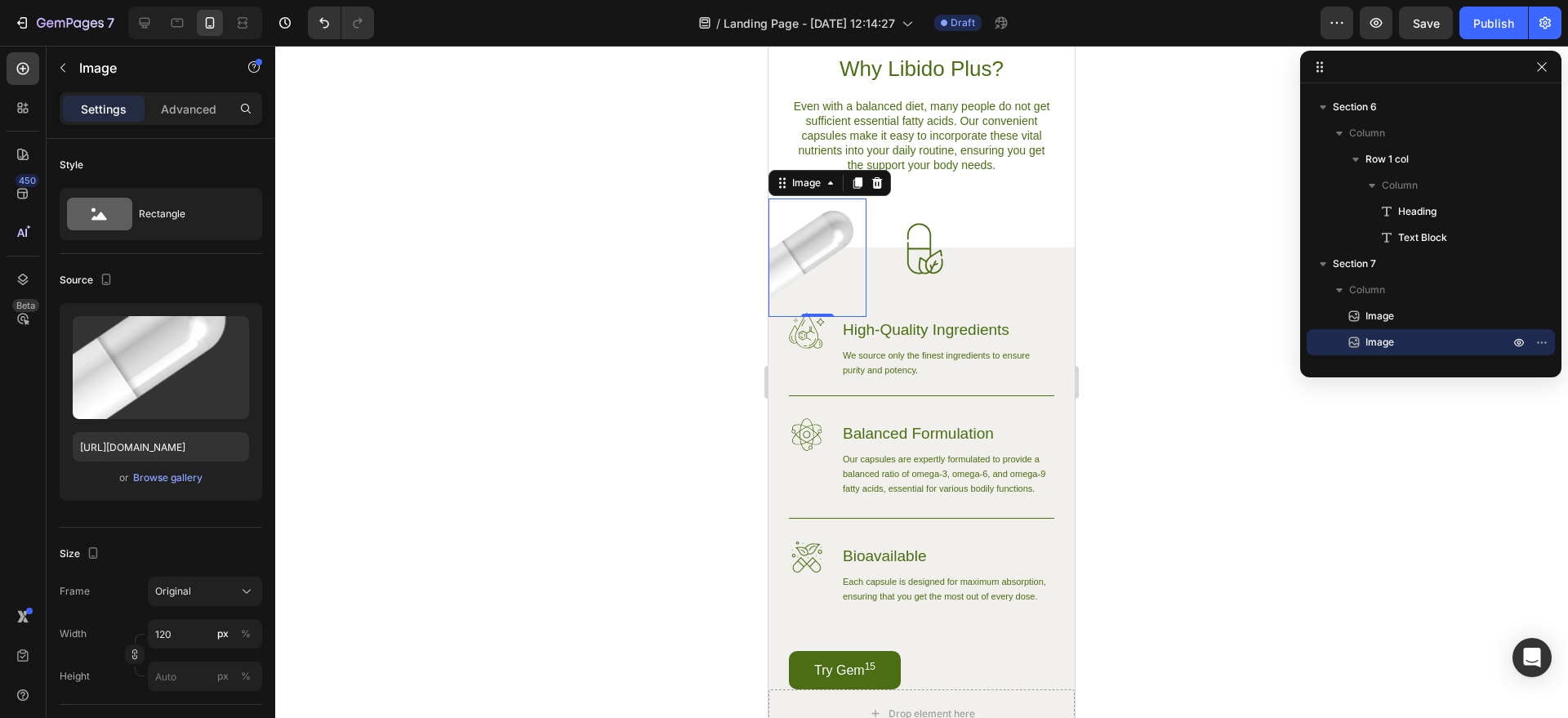
click at [580, 227] on div at bounding box center [922, 382] width 1293 height 672
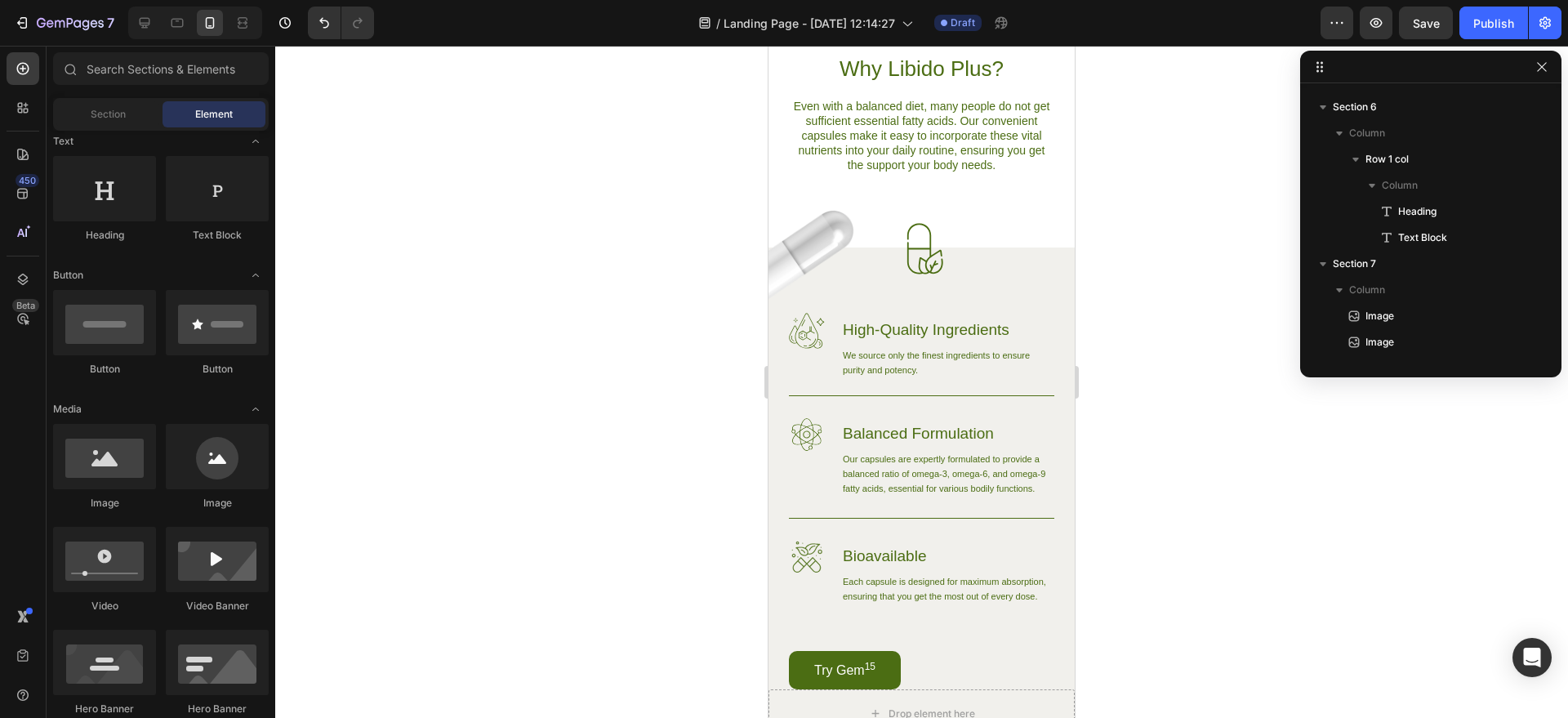
scroll to position [1087, 0]
click at [831, 247] on div at bounding box center [922, 249] width 306 height 52
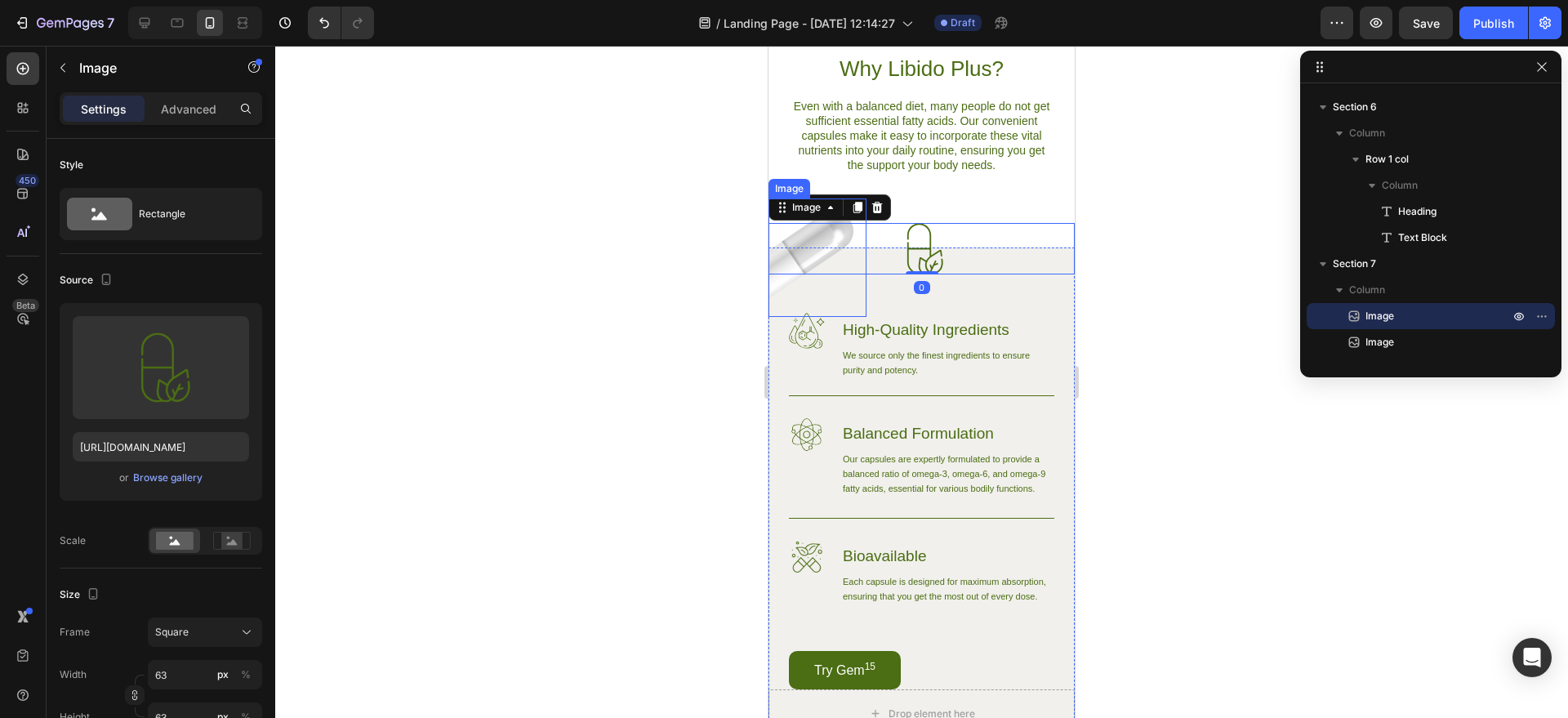
click at [776, 285] on img at bounding box center [817, 257] width 98 height 119
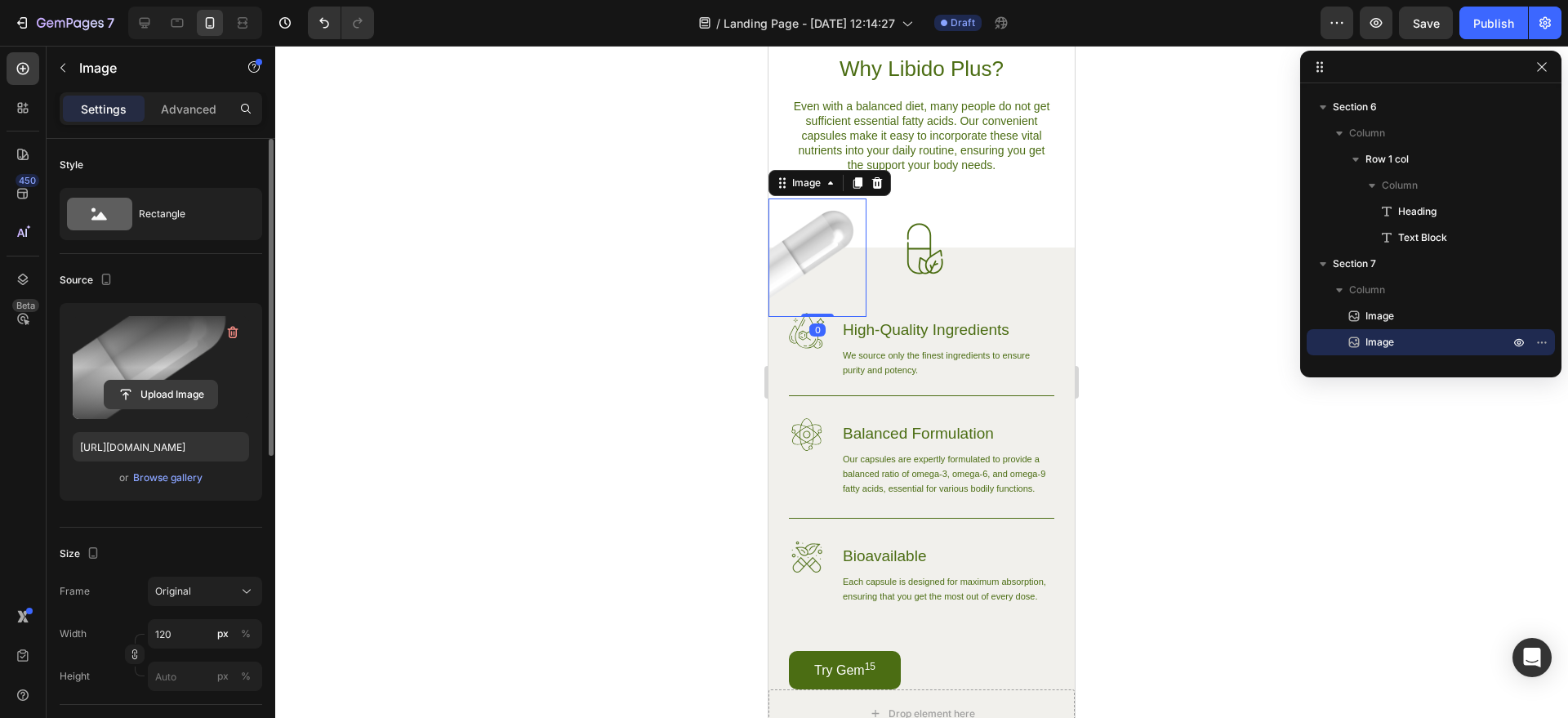
click at [151, 380] on input "file" at bounding box center [161, 394] width 113 height 28
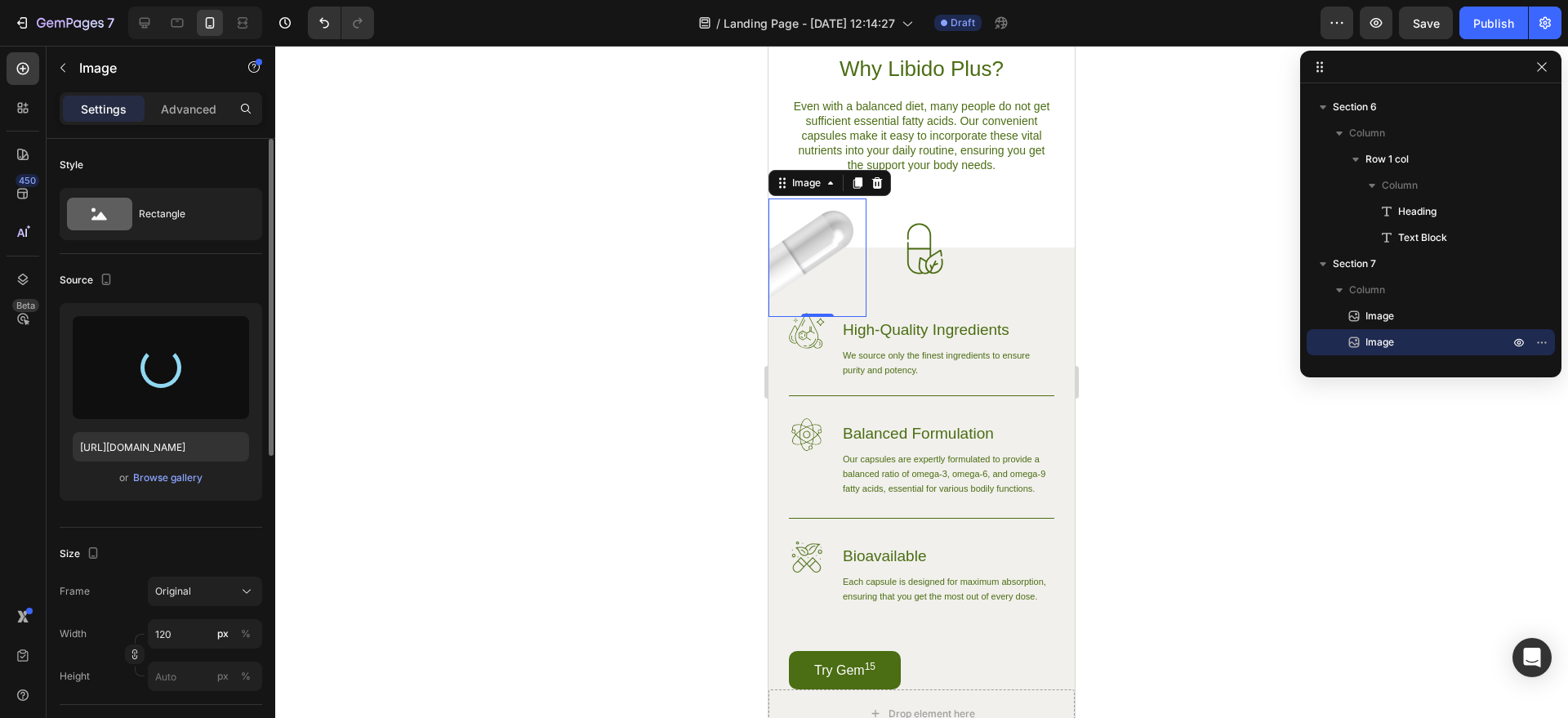
type input "[URL][DOMAIN_NAME]"
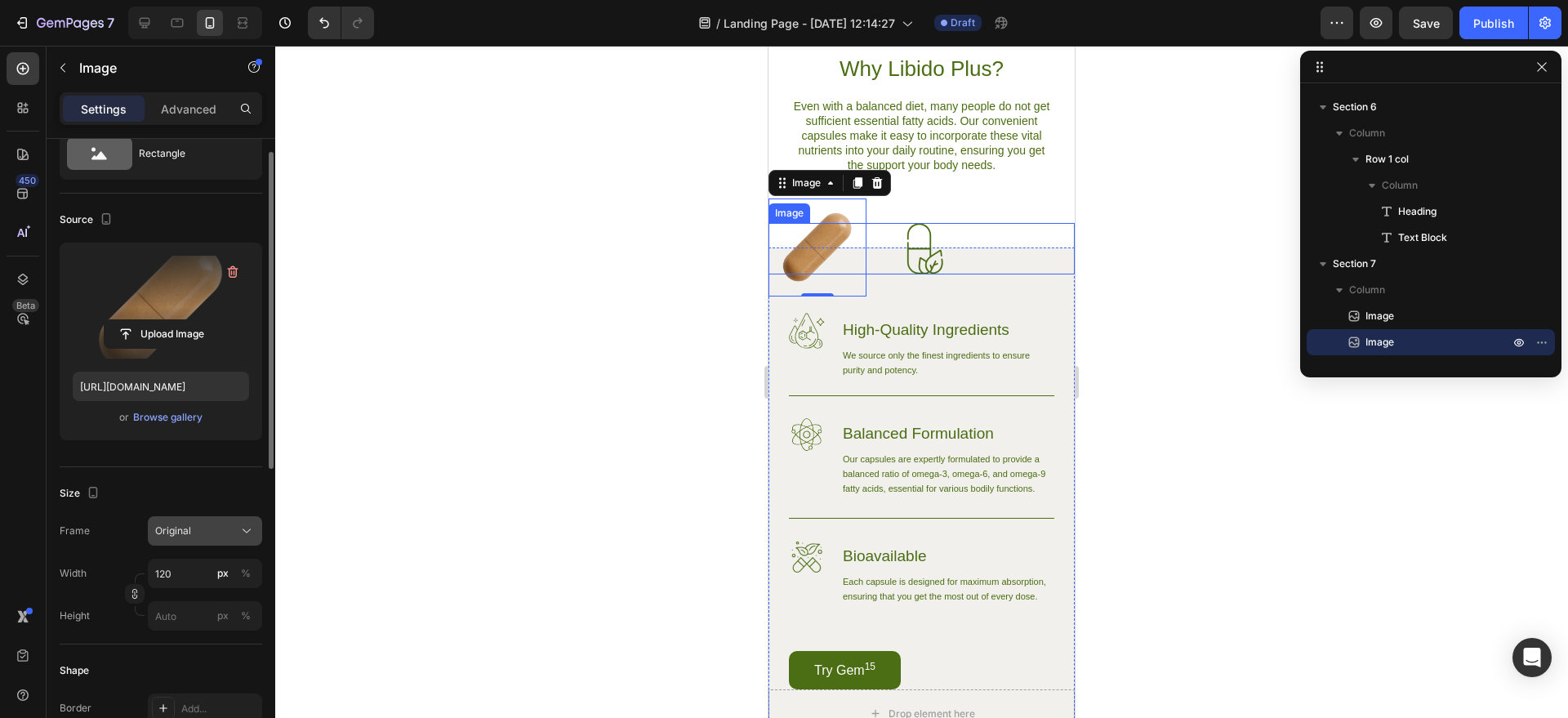
scroll to position [68, 0]
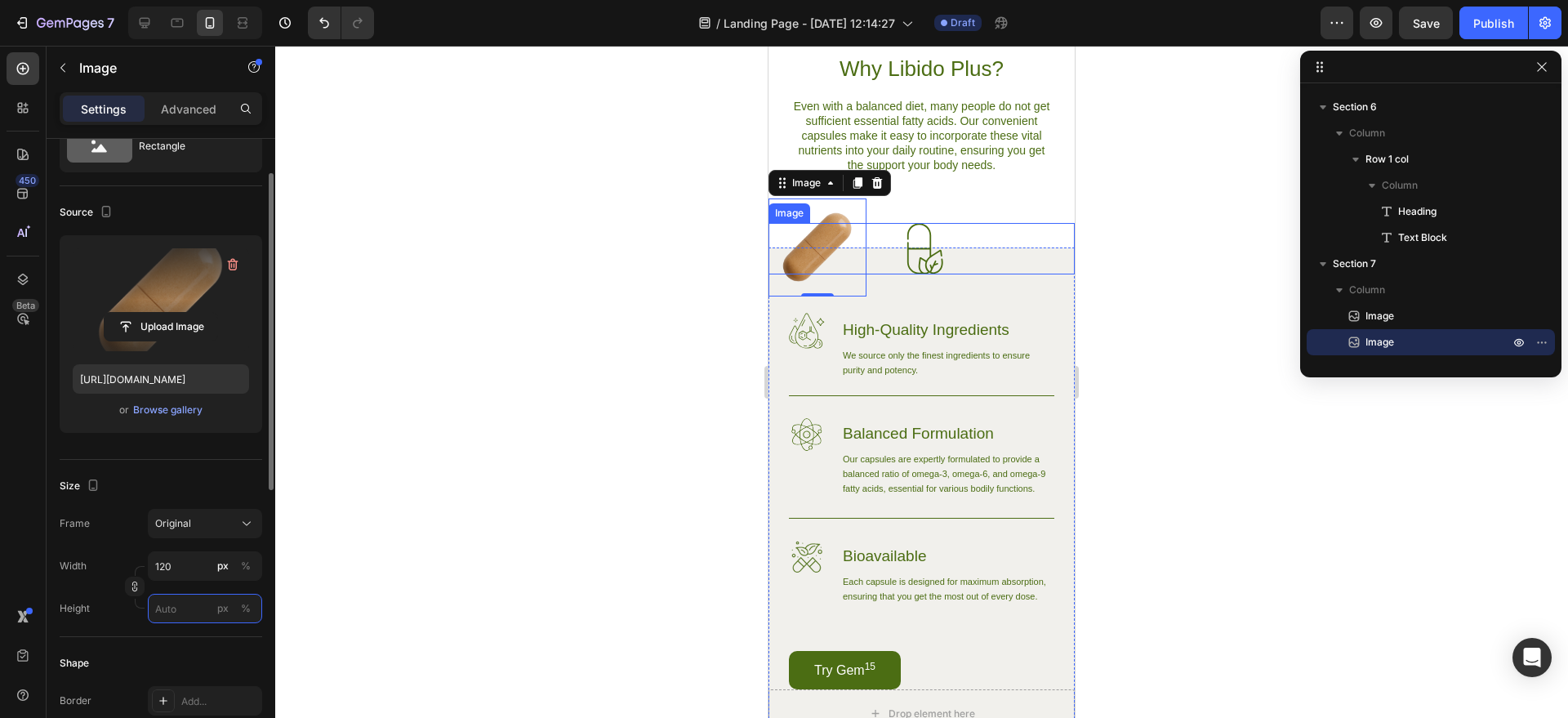
click at [192, 604] on input "px %" at bounding box center [205, 608] width 115 height 29
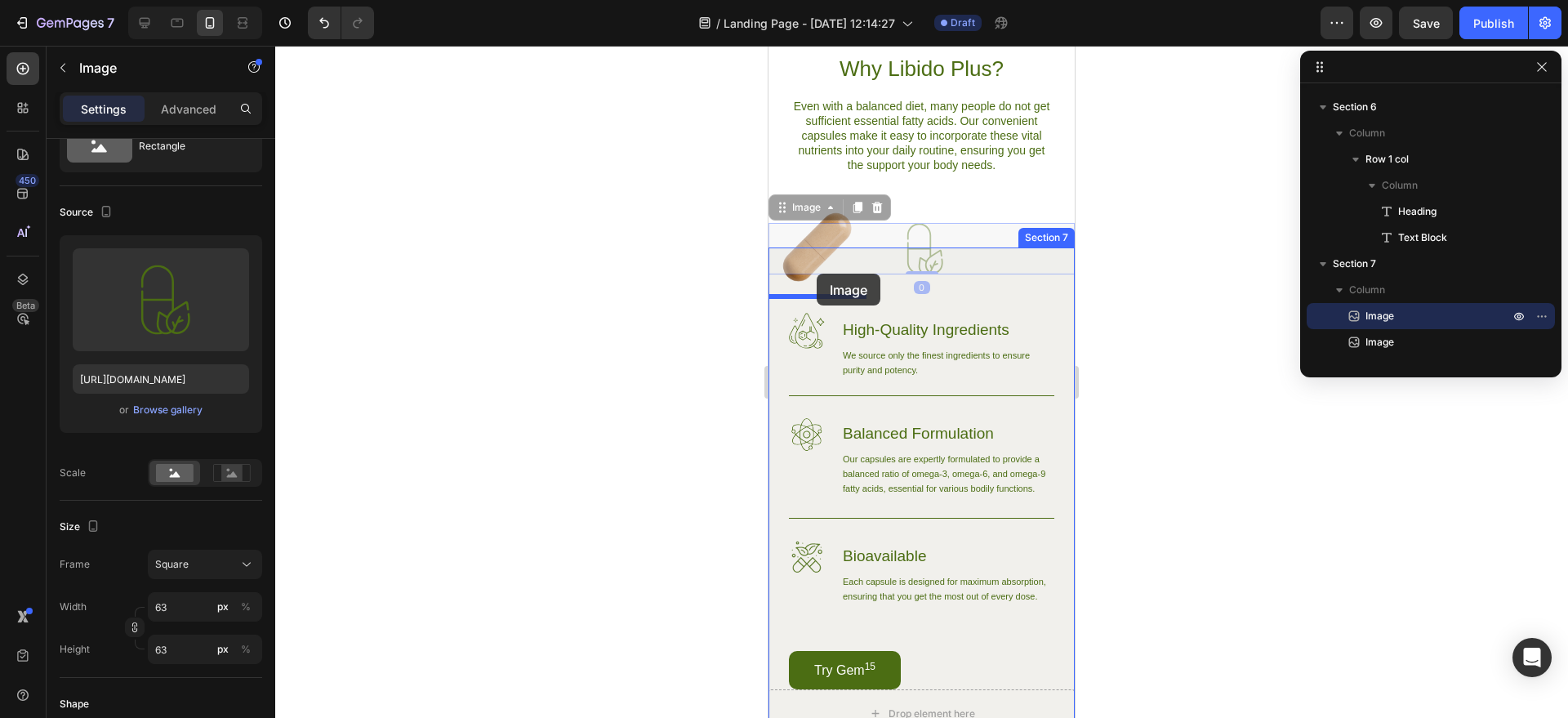
drag, startPoint x: 834, startPoint y: 273, endPoint x: 814, endPoint y: 273, distance: 20.0
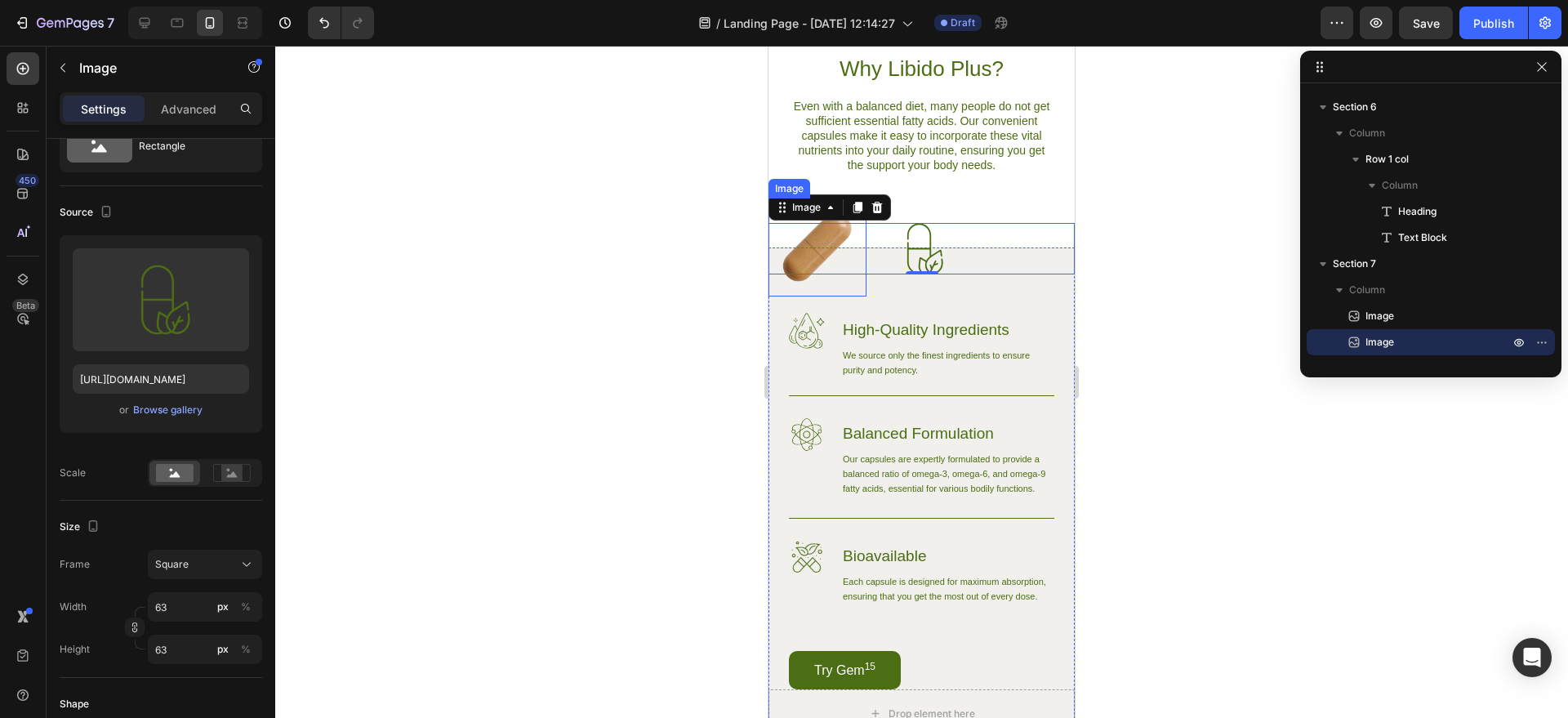
click at [802, 282] on img at bounding box center [817, 247] width 98 height 98
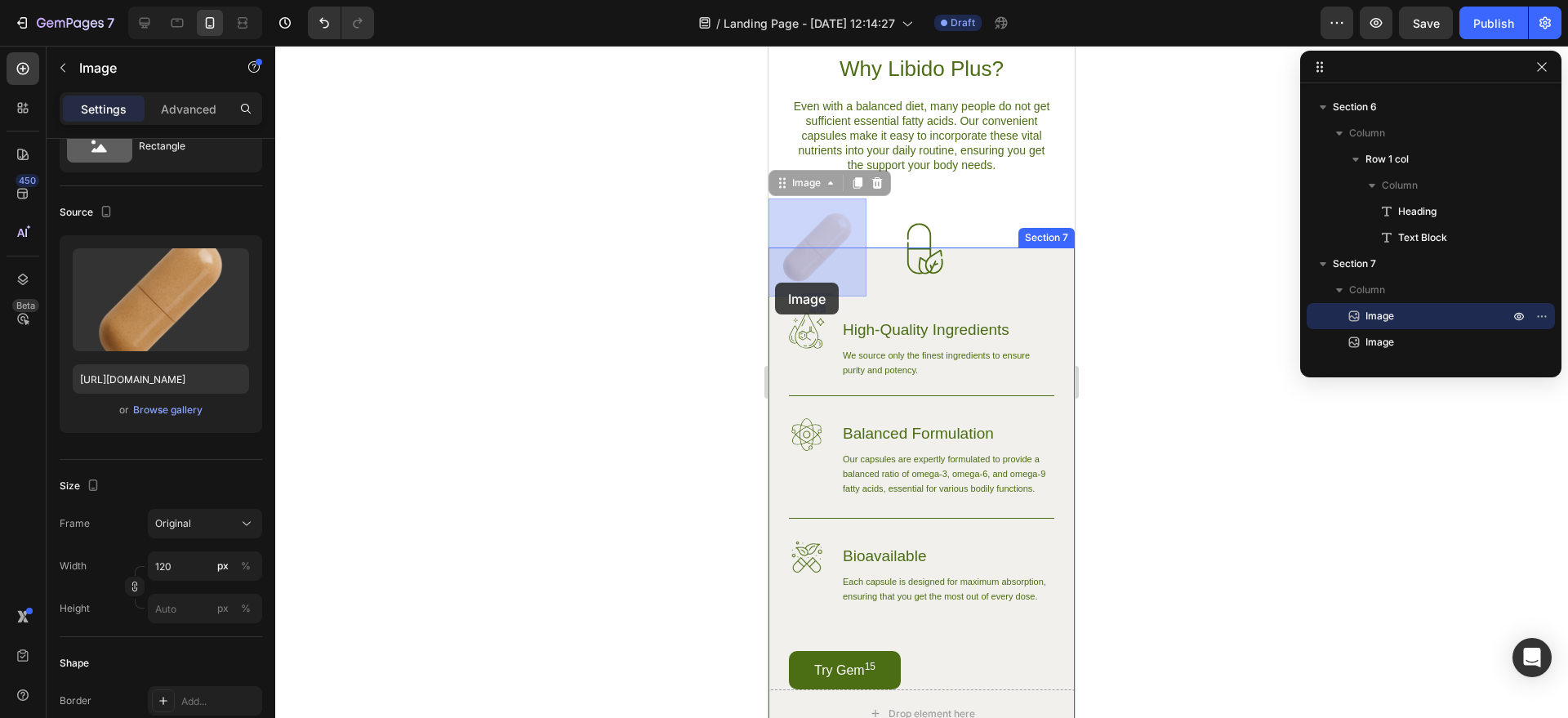
drag, startPoint x: 802, startPoint y: 282, endPoint x: 791, endPoint y: 282, distance: 11.0
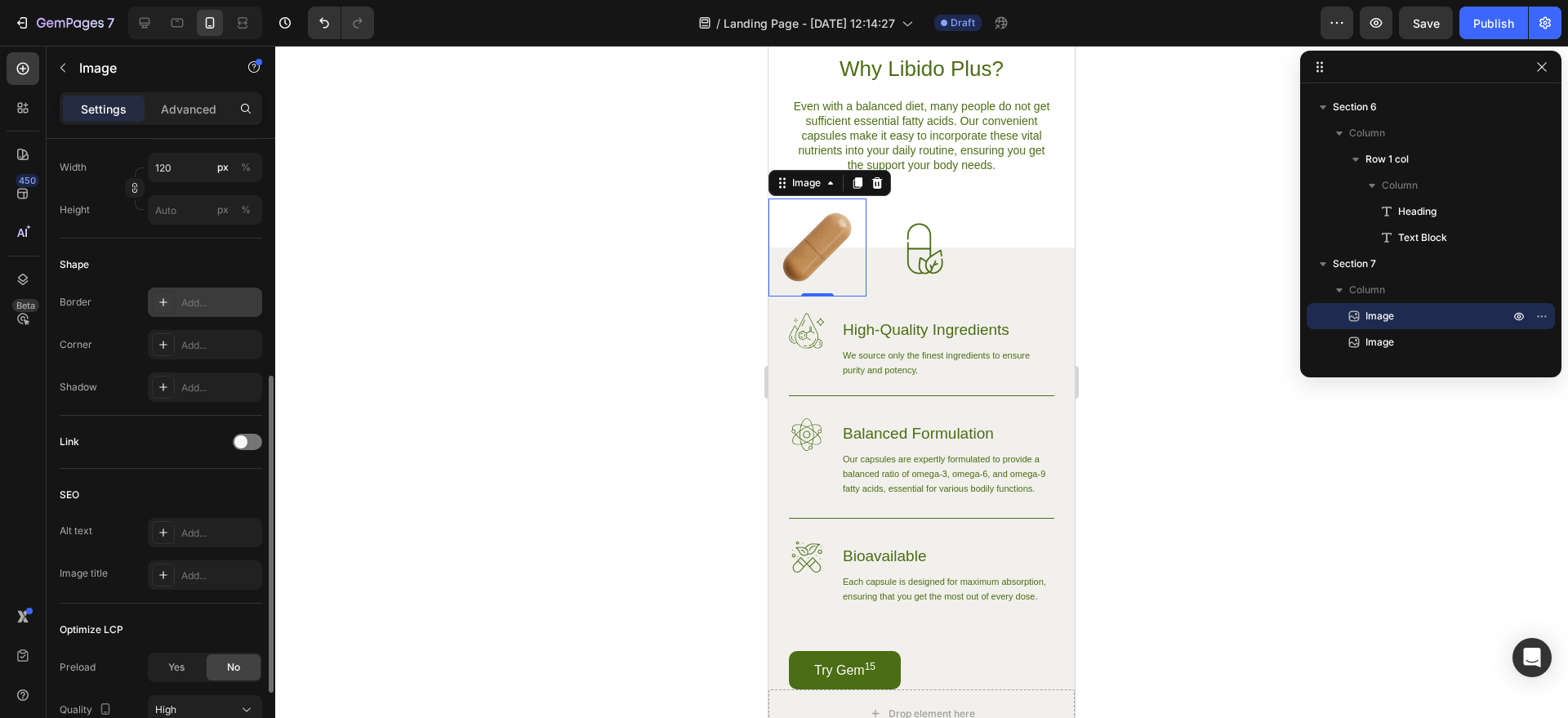
scroll to position [608, 0]
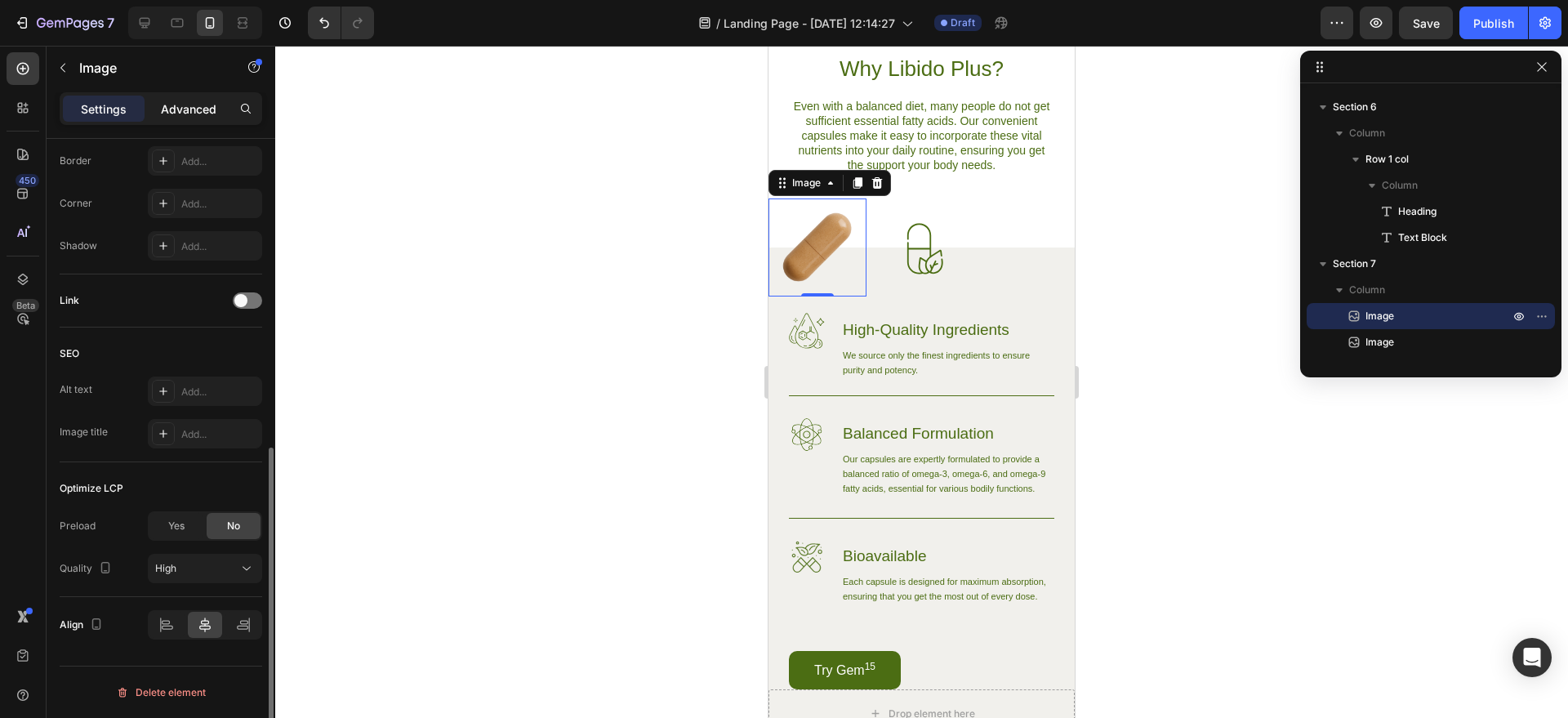
click at [164, 115] on p "Advanced" at bounding box center [188, 109] width 55 height 18
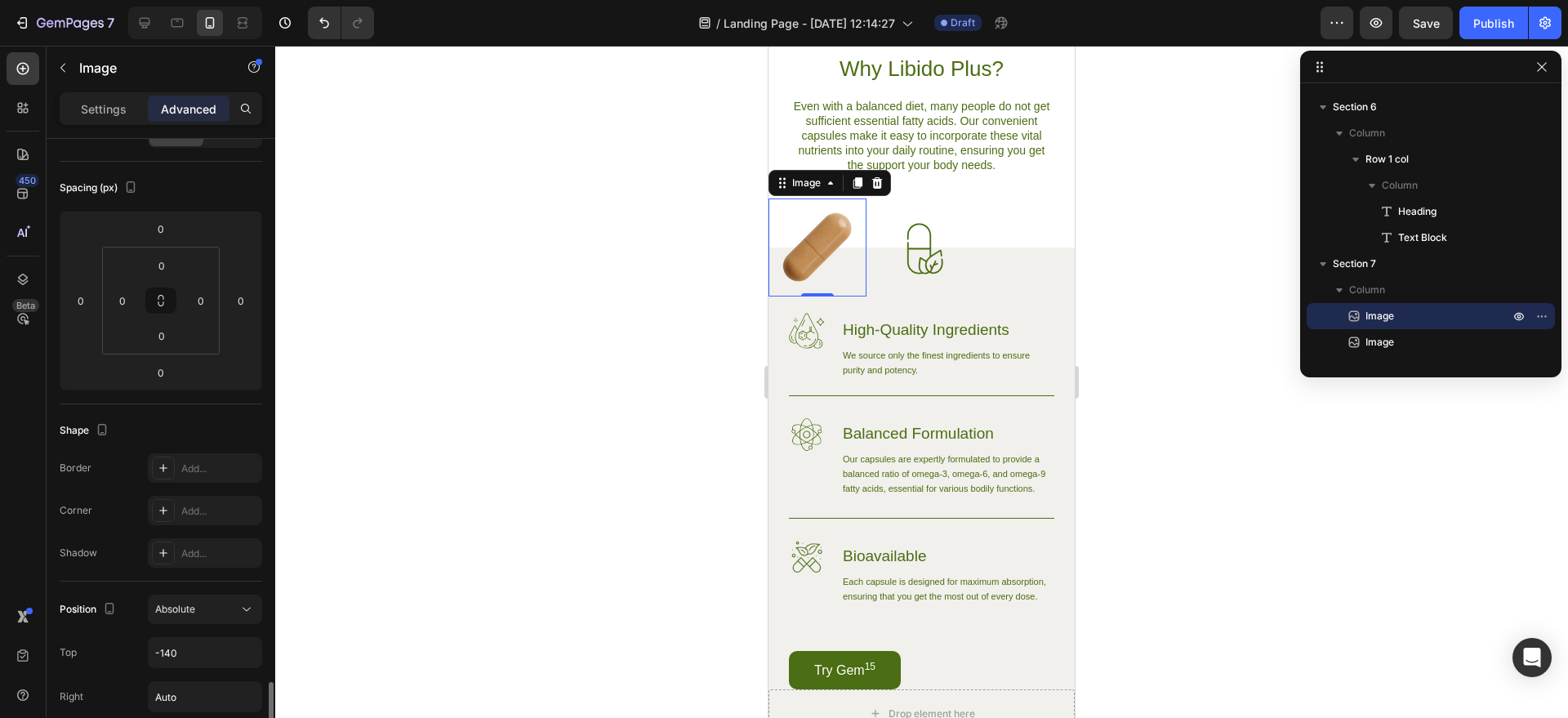
scroll to position [0, 0]
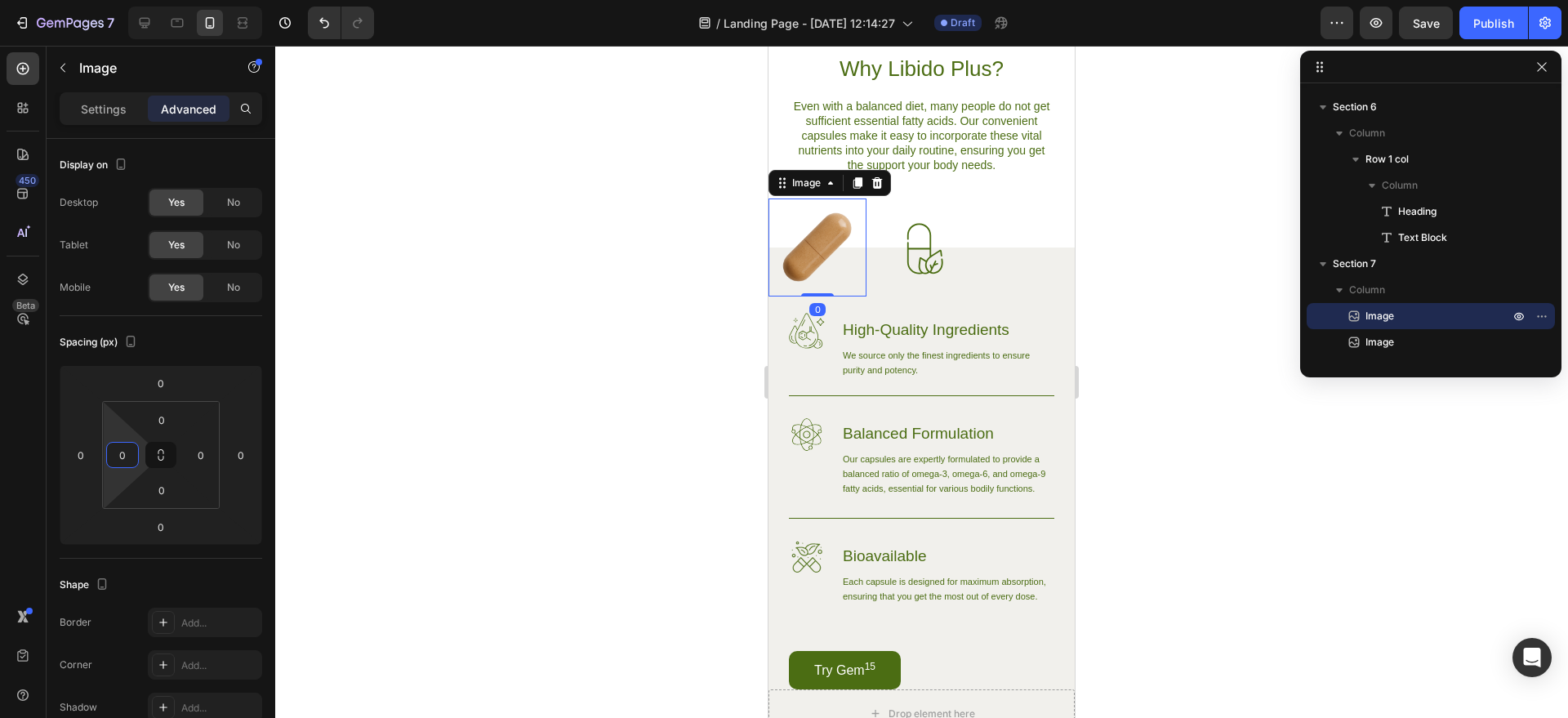
click at [111, 451] on input "0" at bounding box center [122, 454] width 24 height 24
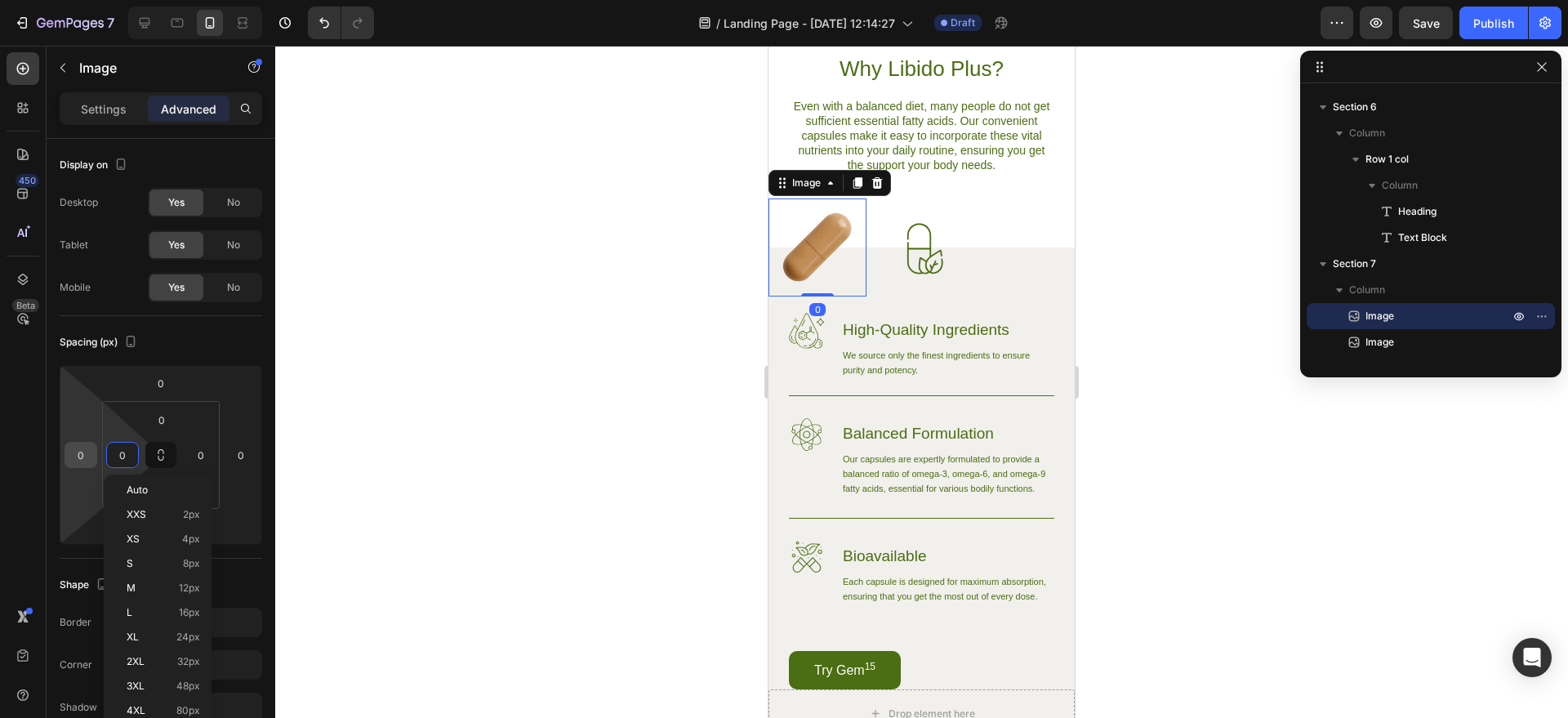
click at [76, 455] on input "0" at bounding box center [80, 454] width 24 height 24
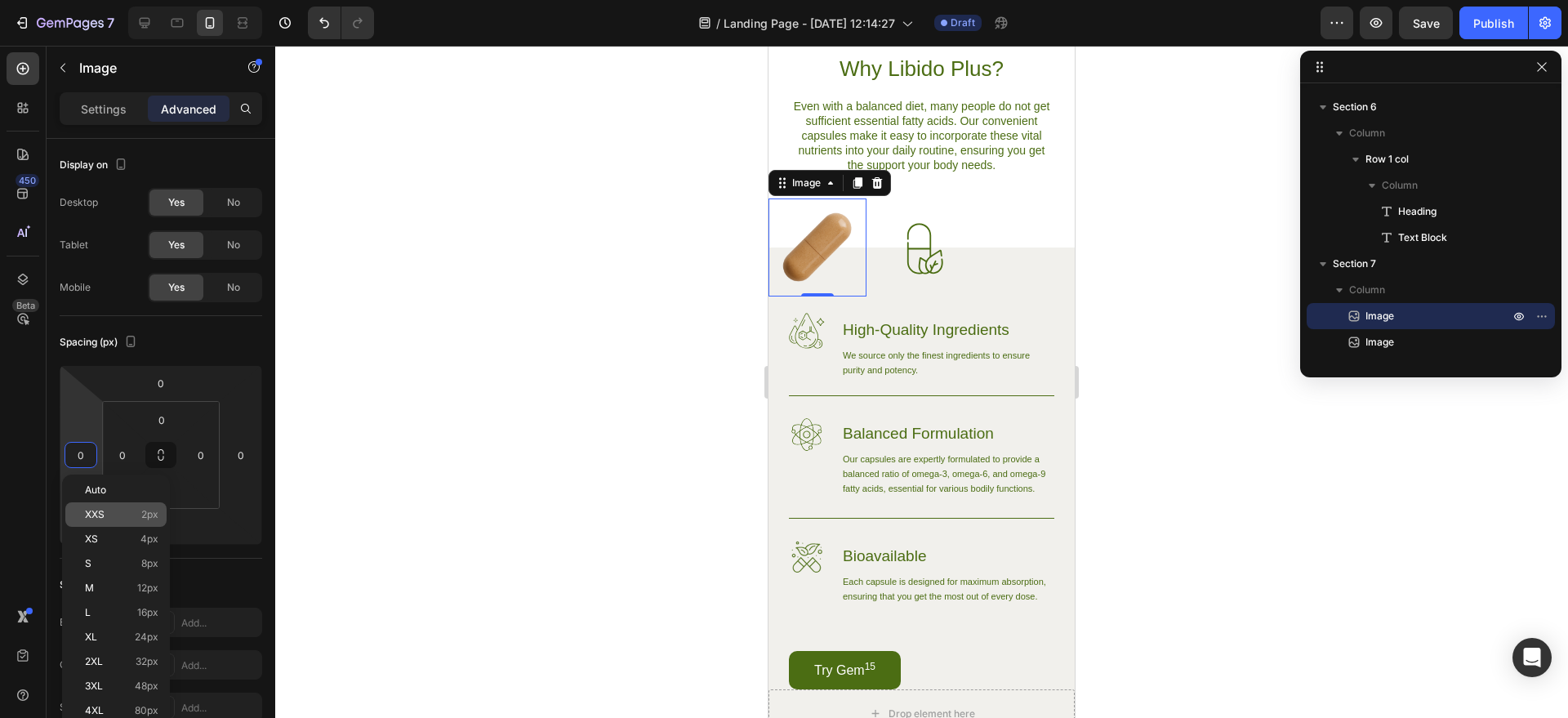
click at [88, 502] on div "XXS 2px" at bounding box center [115, 514] width 101 height 24
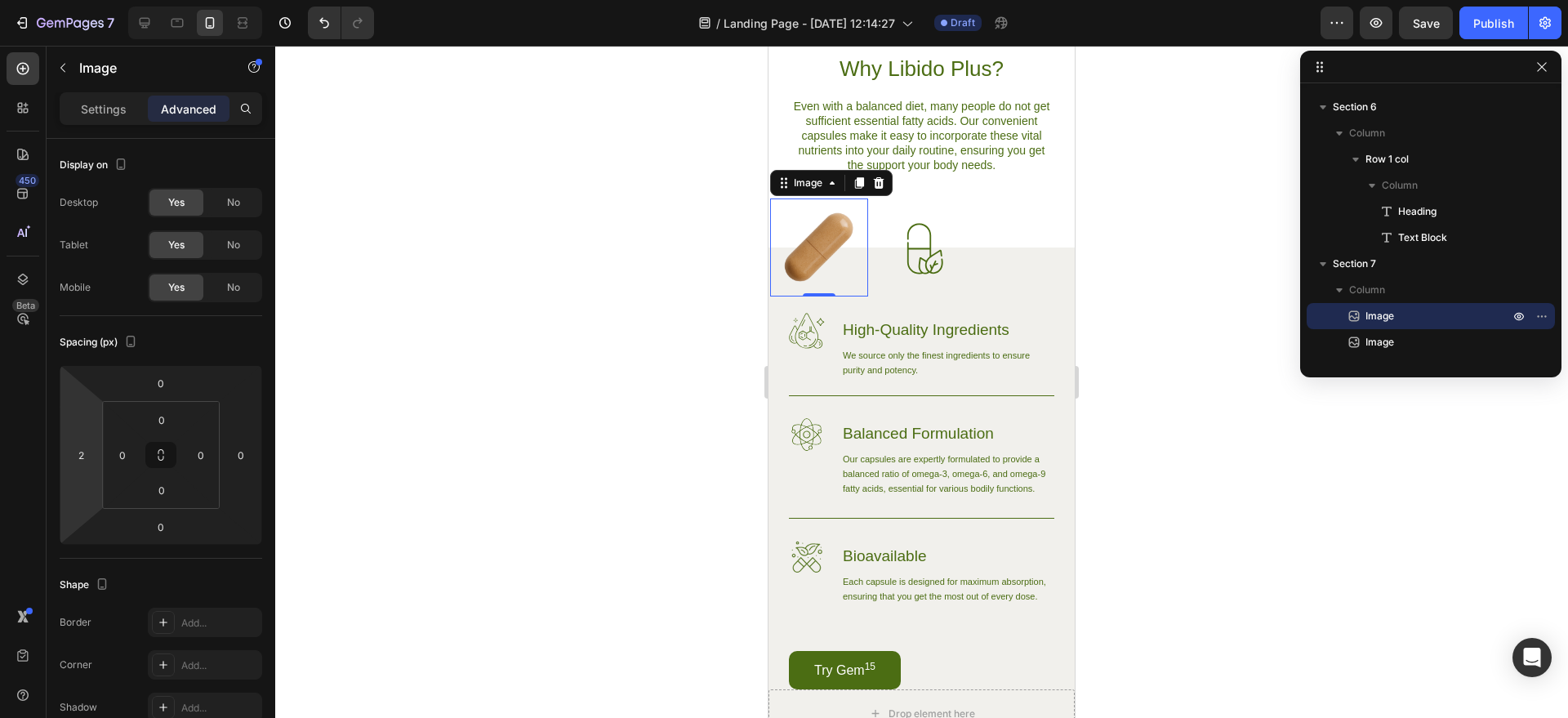
type input "0"
click at [211, 466] on div "0" at bounding box center [201, 454] width 33 height 26
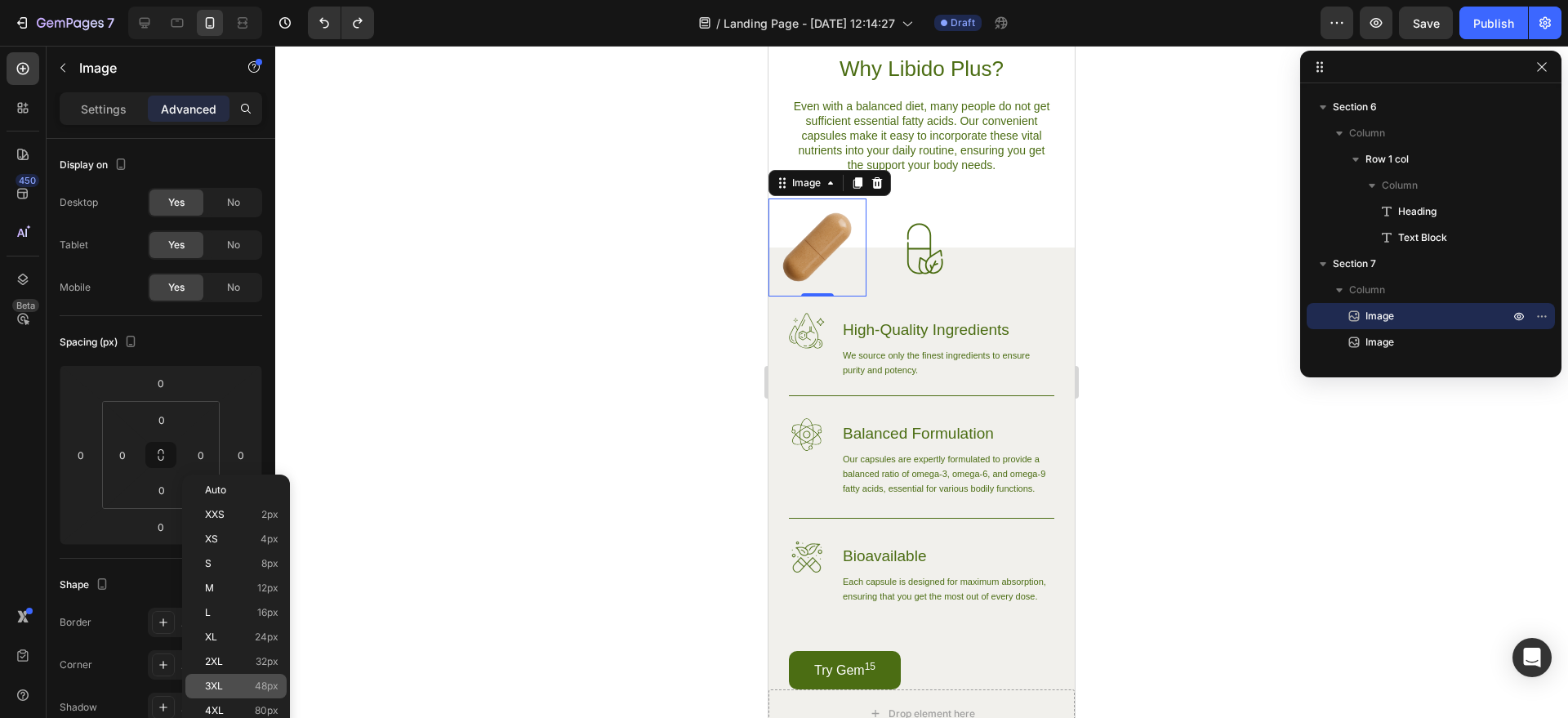
click at [234, 684] on p "3XL 48px" at bounding box center [242, 686] width 74 height 12
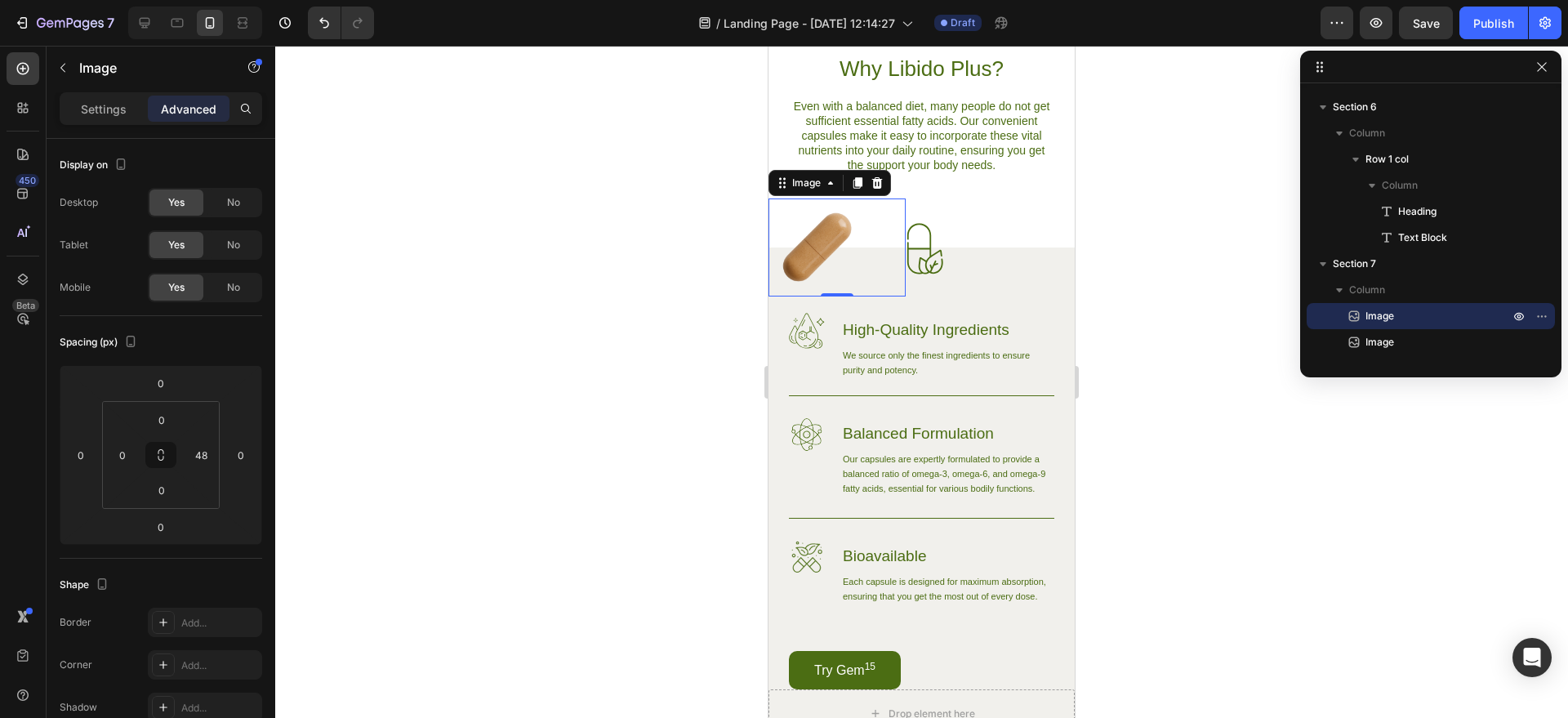
type input "0"
click at [1087, 165] on div at bounding box center [922, 382] width 1293 height 672
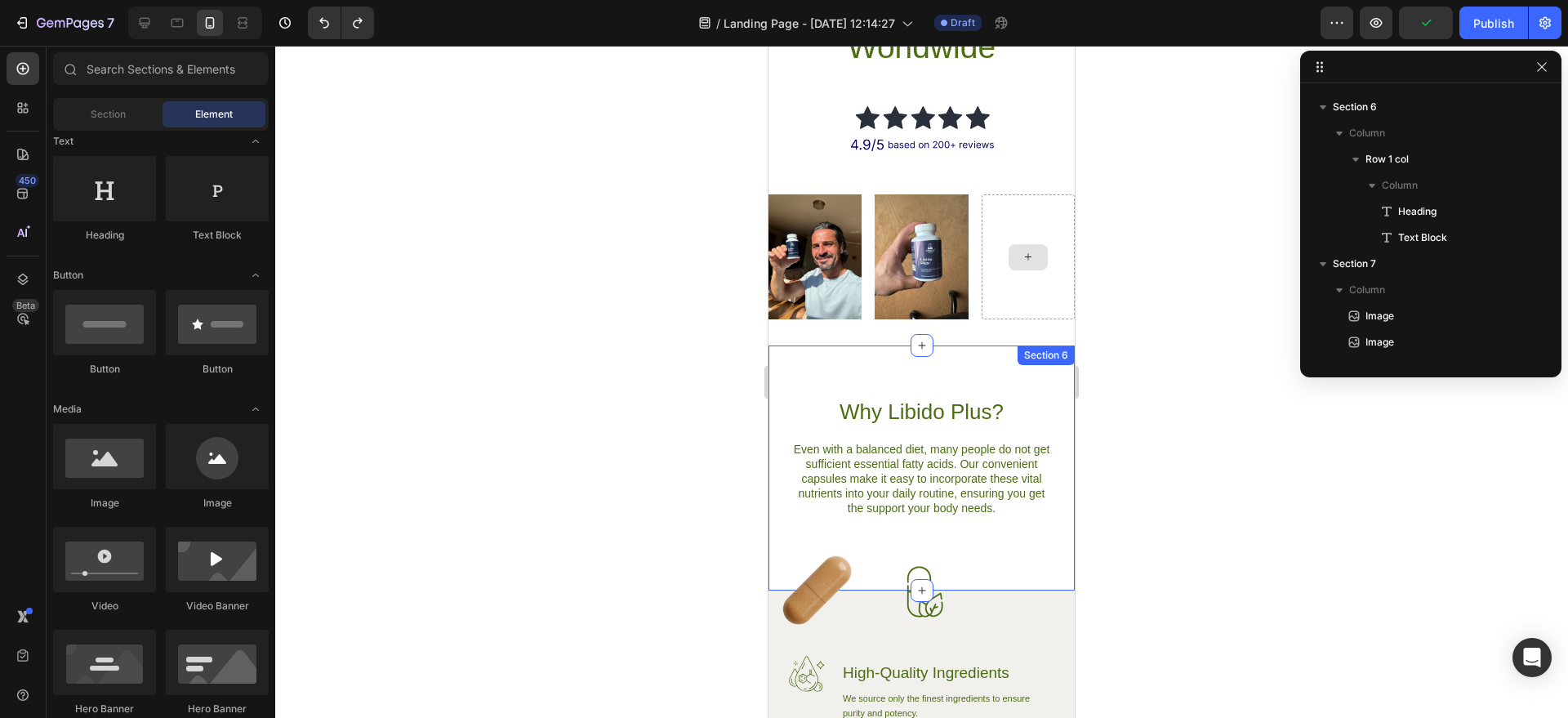
scroll to position [824, 0]
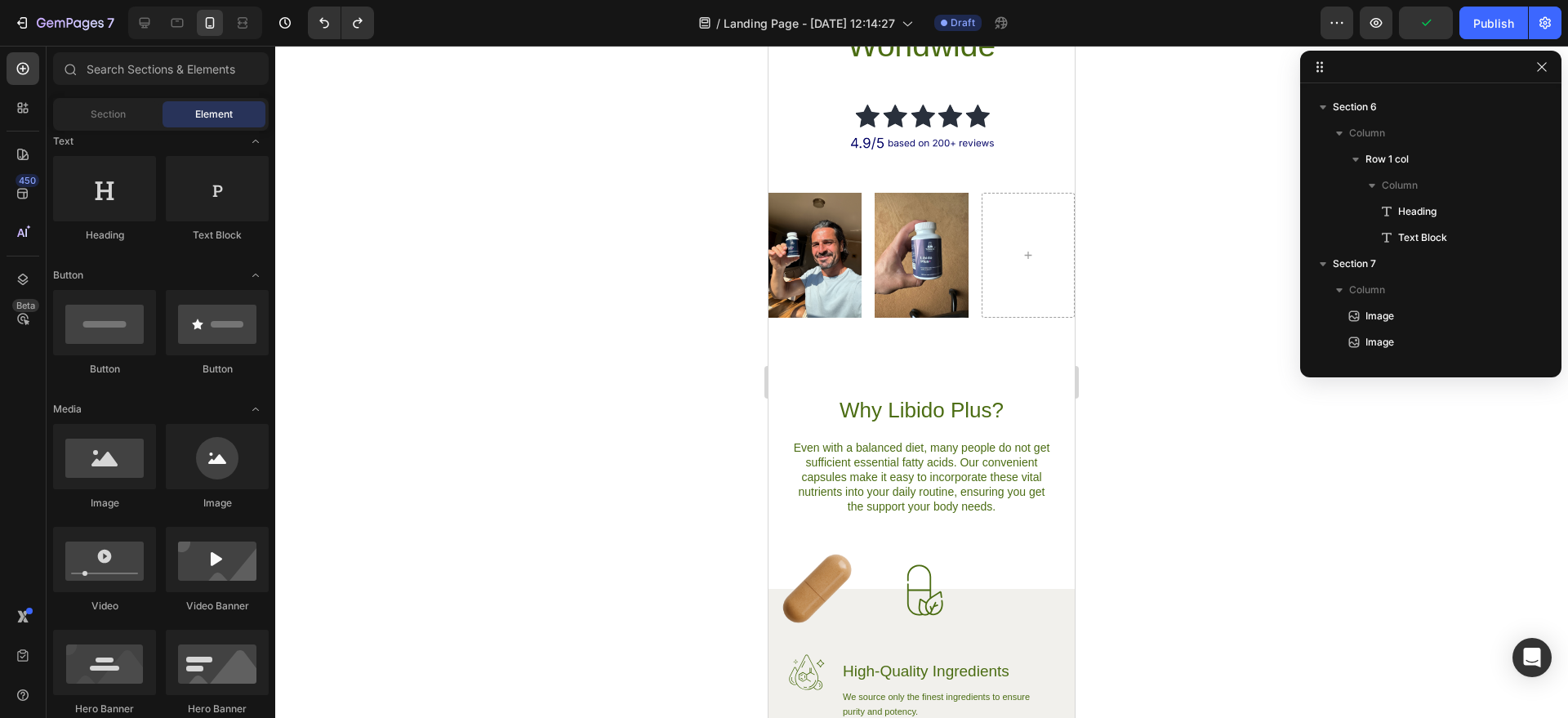
click at [1143, 237] on div at bounding box center [922, 382] width 1293 height 672
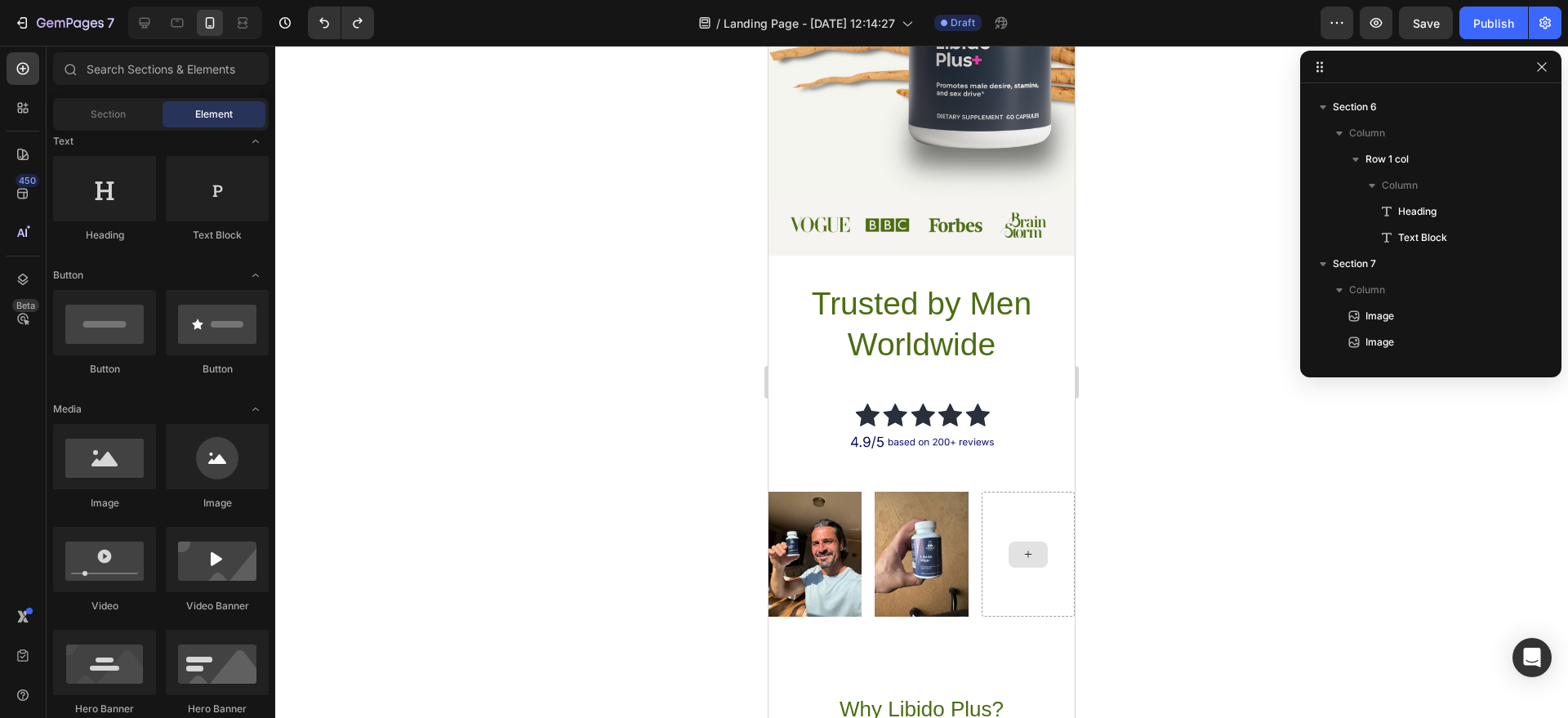
scroll to position [522, 0]
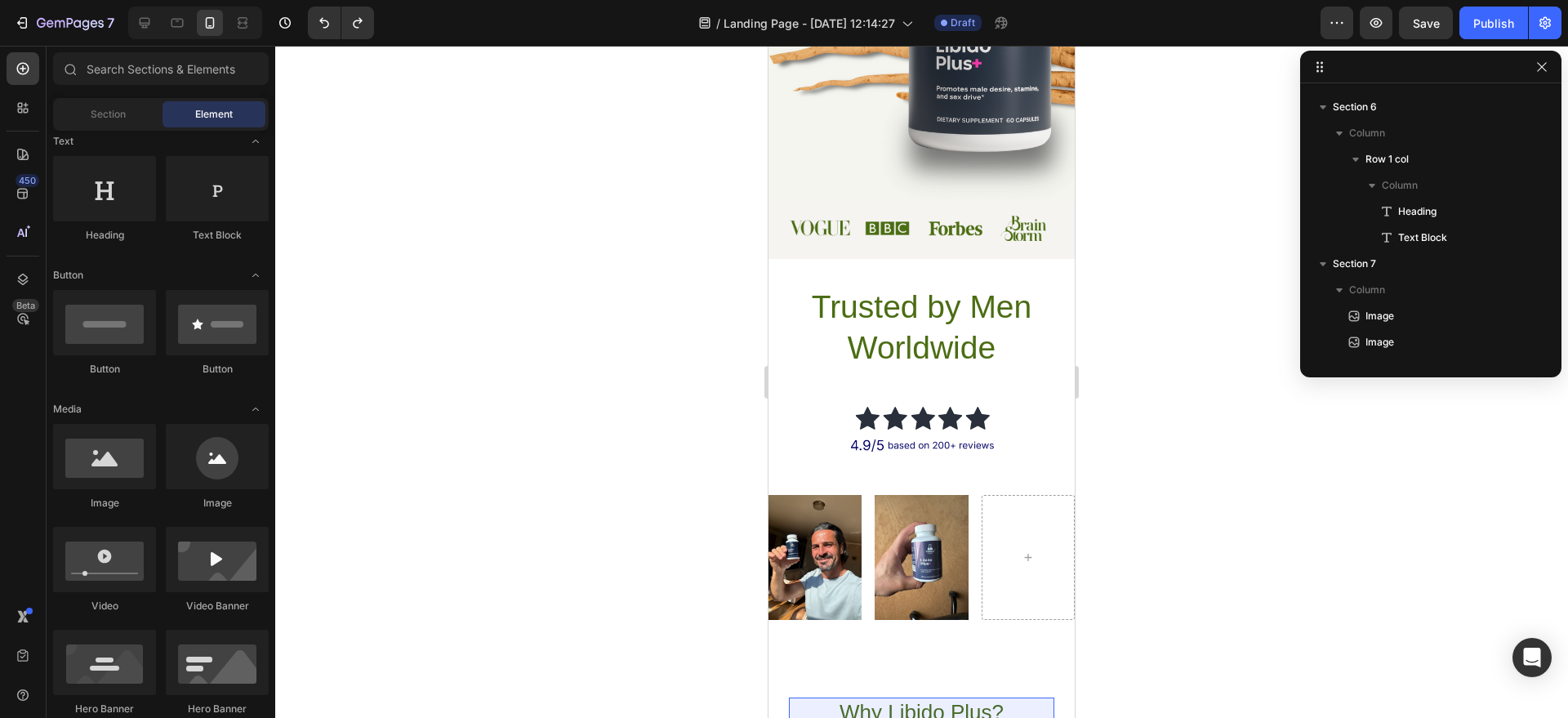
scroll to position [522, 0]
click at [1025, 551] on div at bounding box center [1028, 558] width 39 height 26
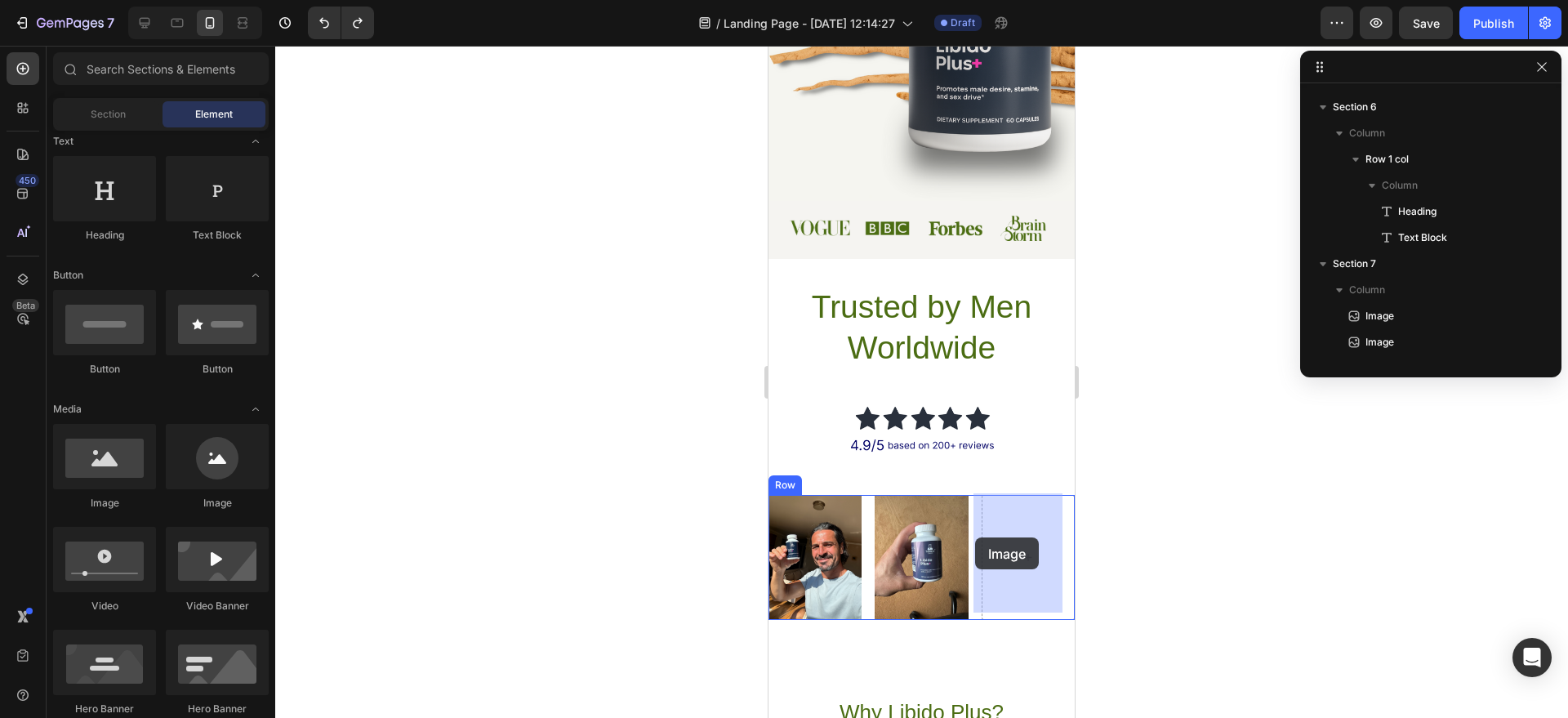
drag, startPoint x: 866, startPoint y: 517, endPoint x: 979, endPoint y: 544, distance: 116.2
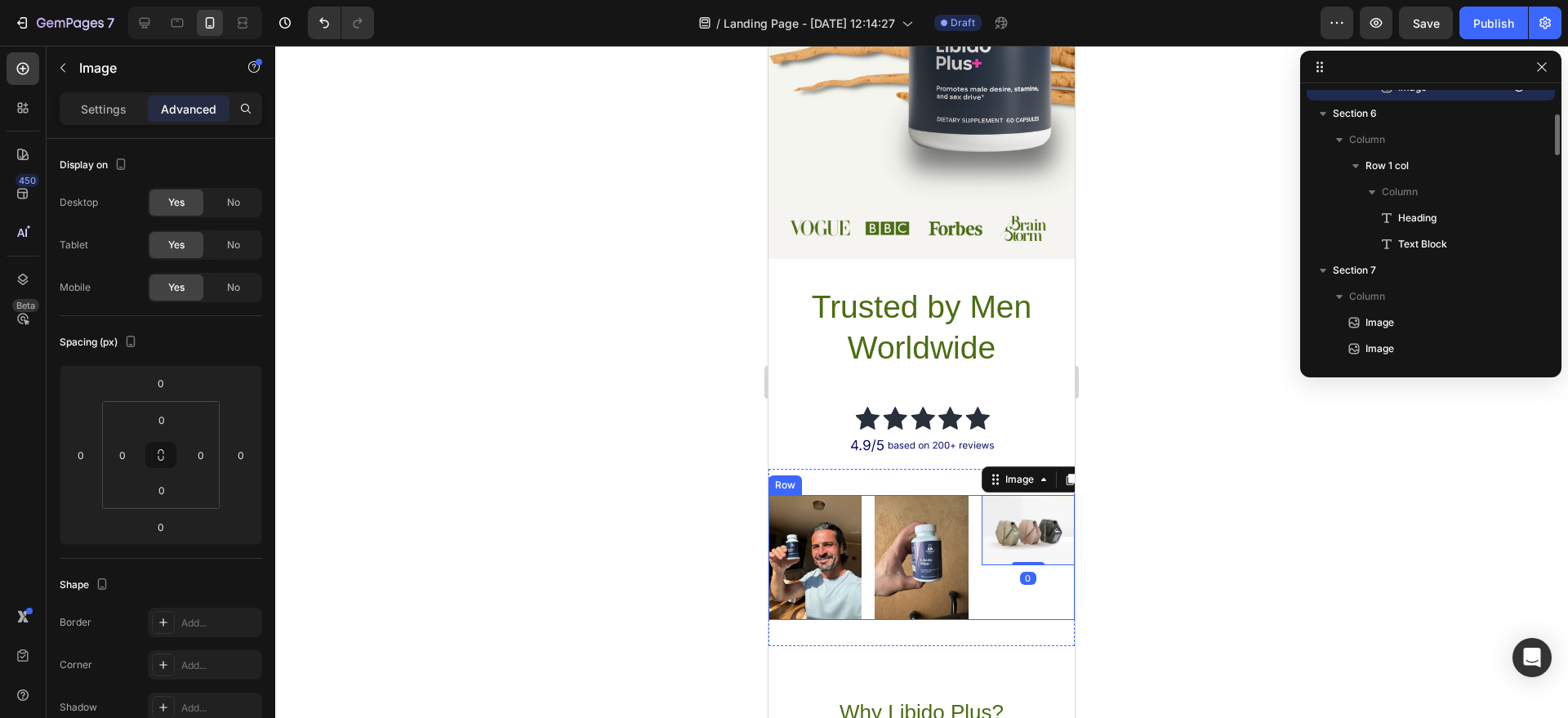
scroll to position [963, 0]
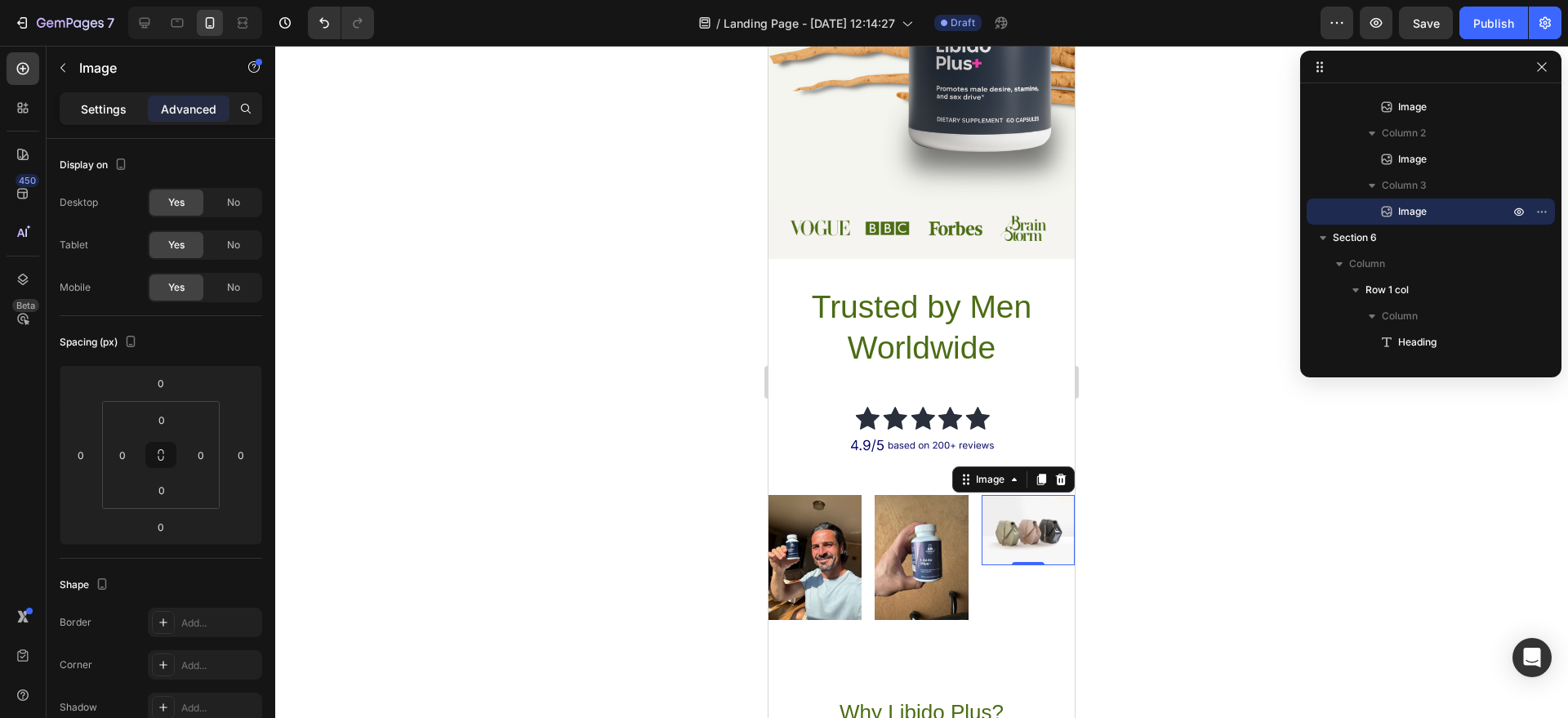
click at [103, 101] on p "Settings" at bounding box center [104, 109] width 46 height 18
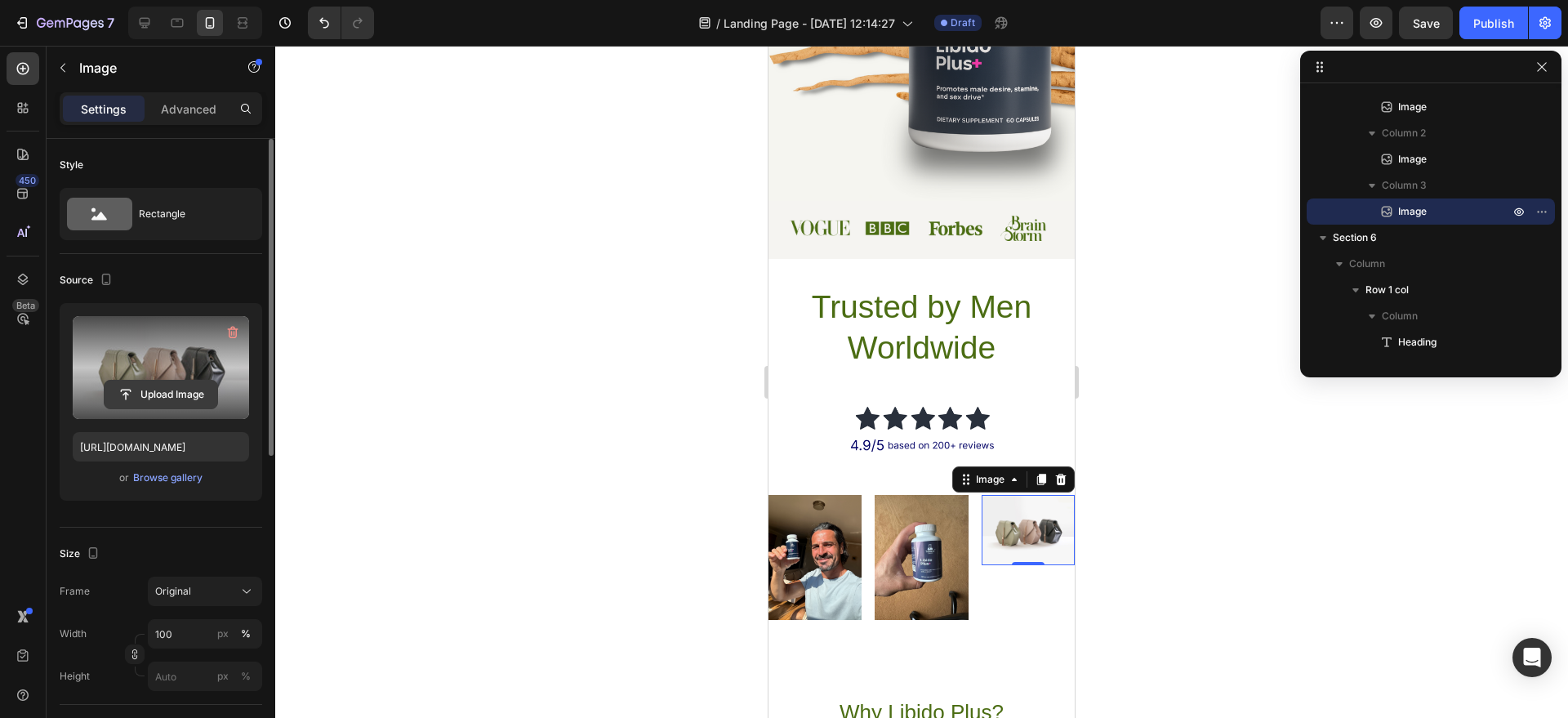
click at [177, 403] on input "file" at bounding box center [161, 394] width 113 height 28
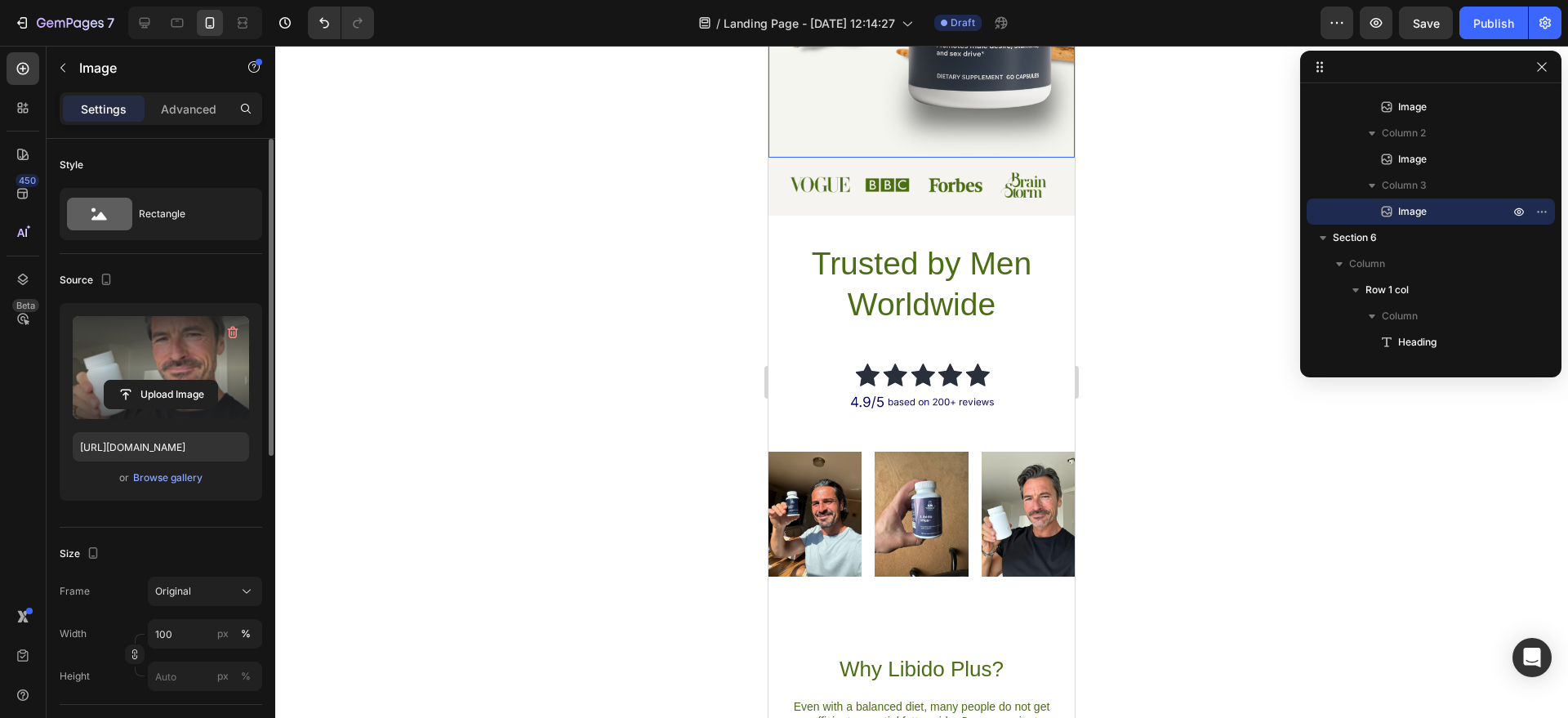
scroll to position [570, 0]
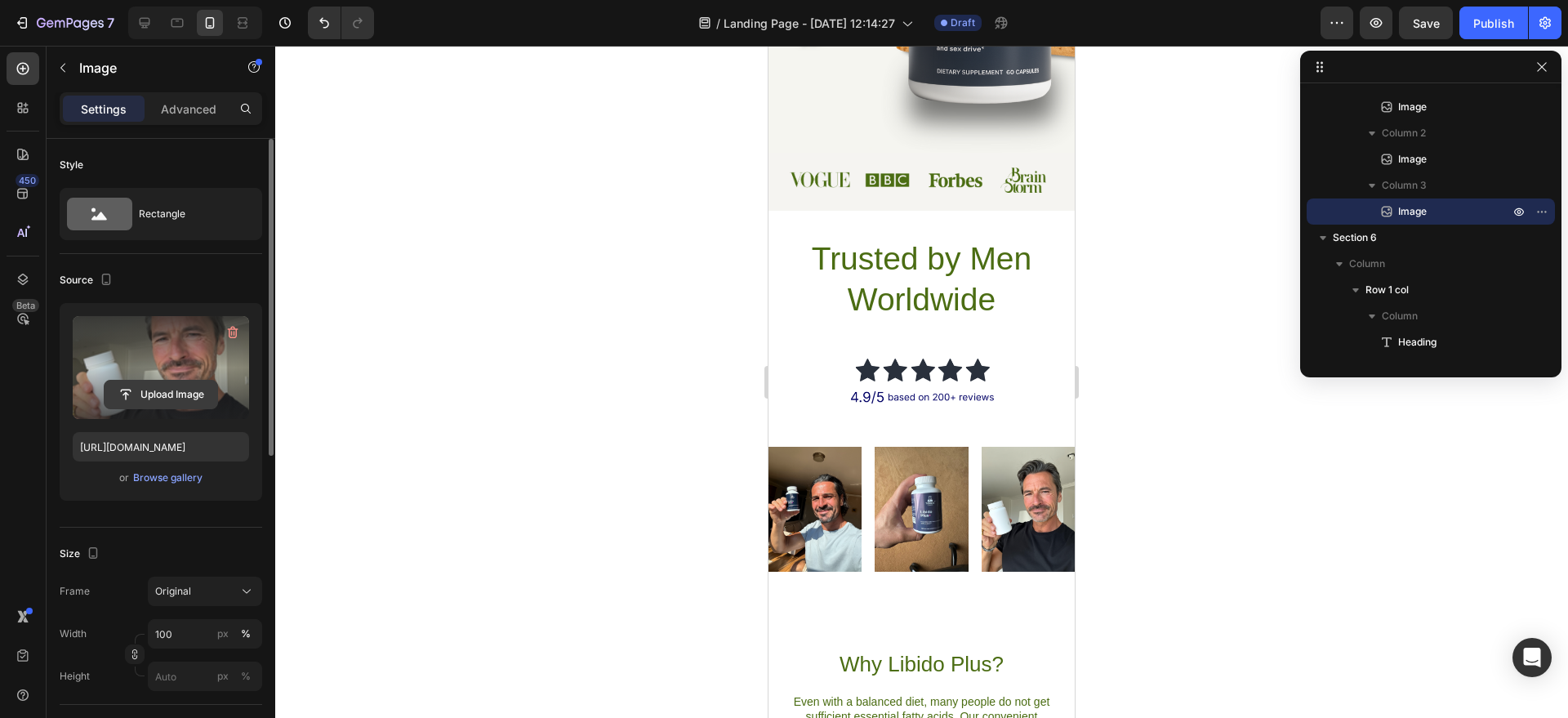
click at [190, 386] on input "file" at bounding box center [161, 394] width 113 height 28
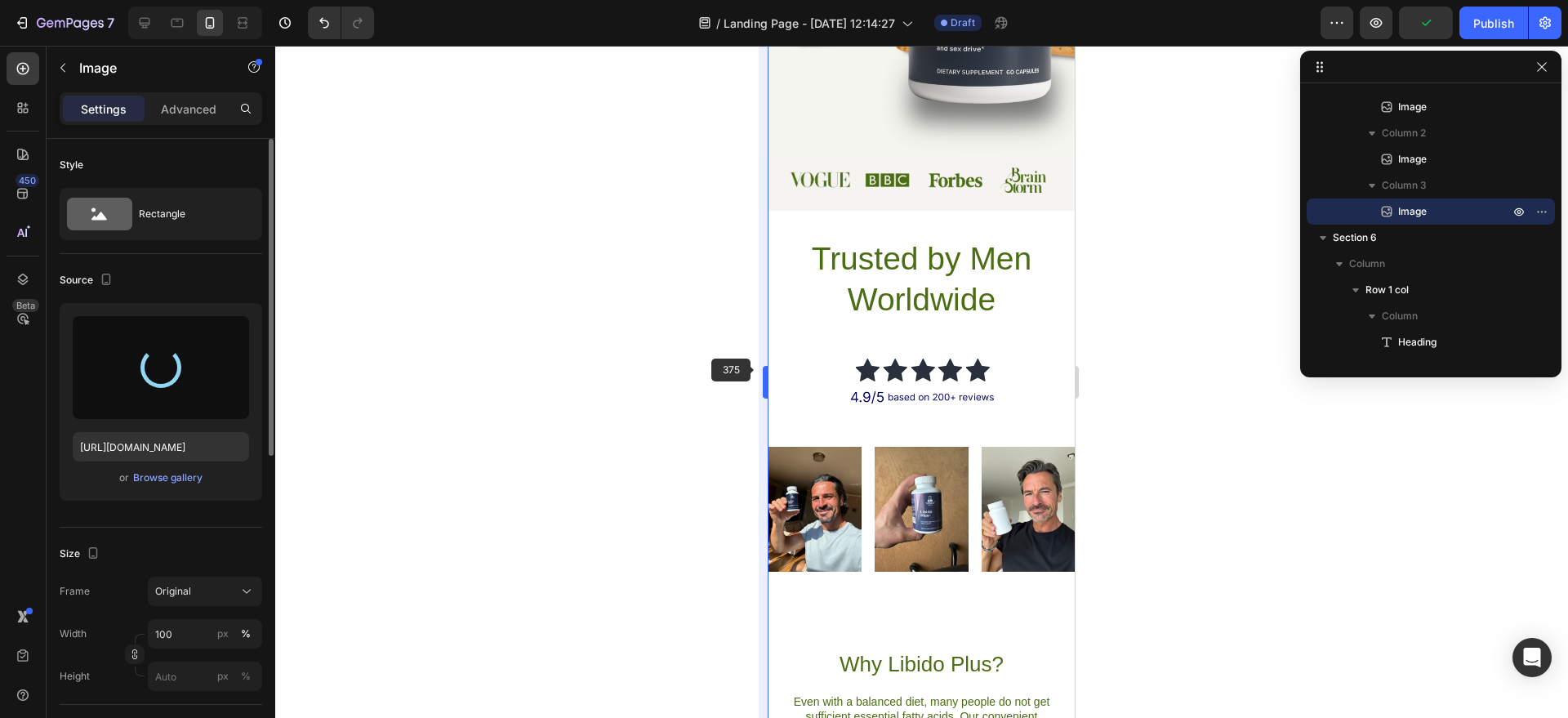
type input "https://cdn.shopify.com/s/files/1/0758/0021/5768/files/gempages_581802790699926…"
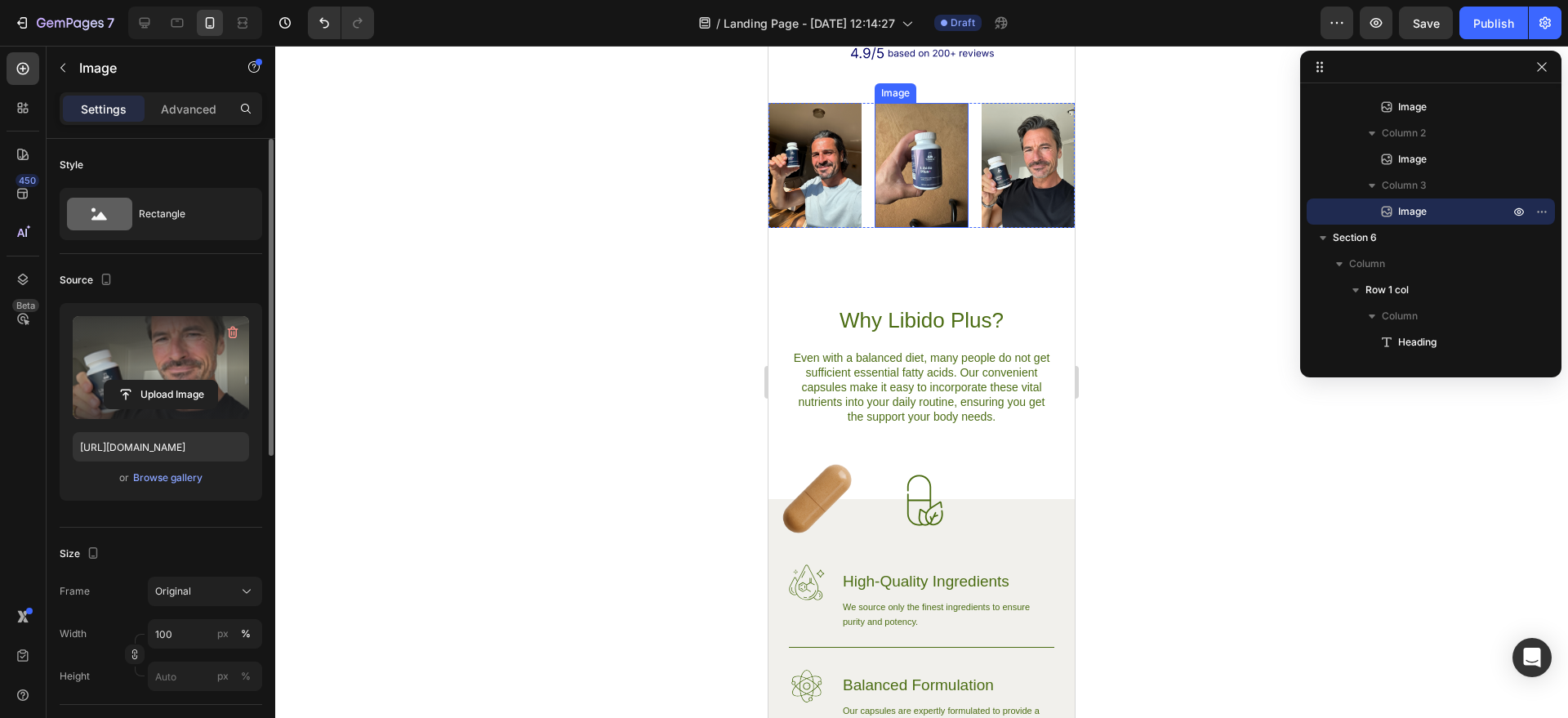
scroll to position [915, 0]
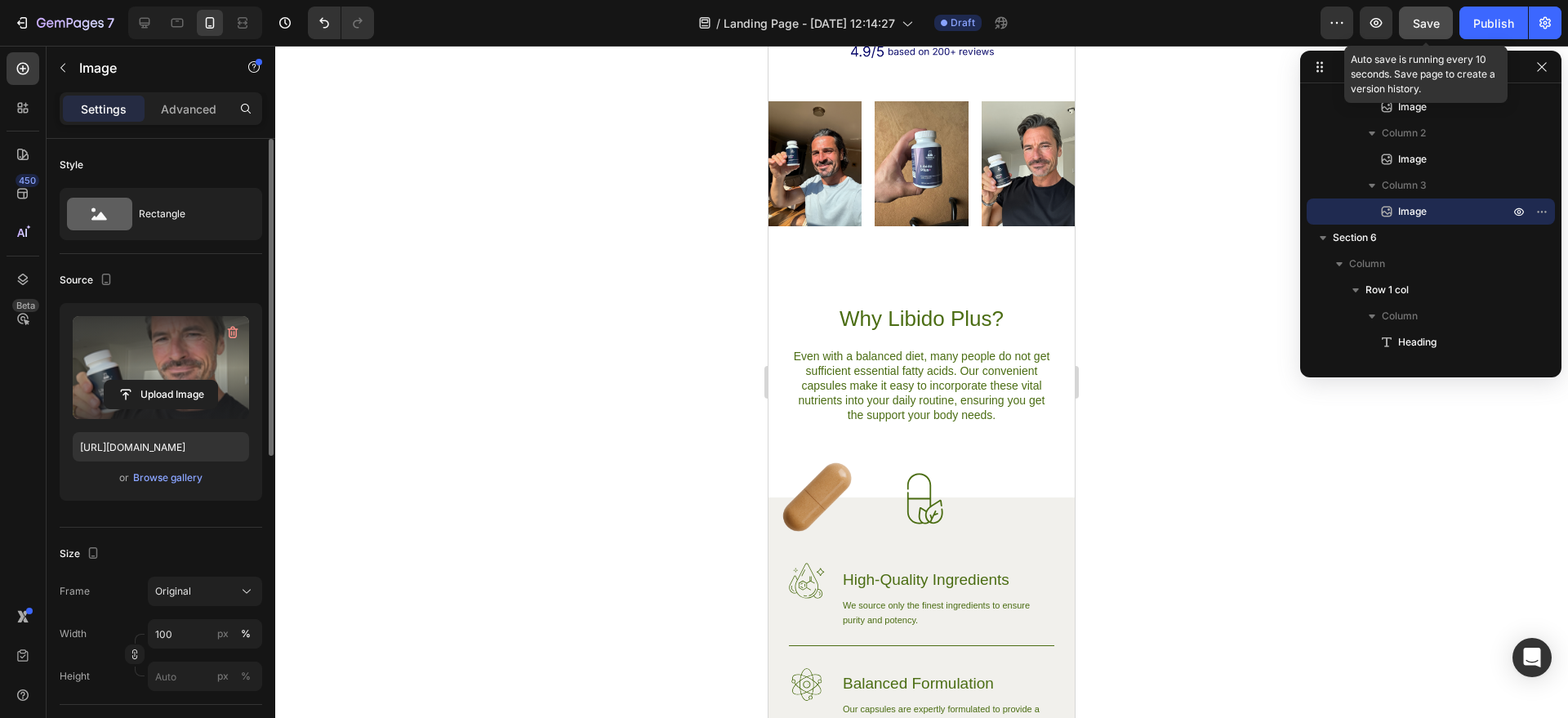
click at [1448, 30] on button "Save" at bounding box center [1426, 23] width 54 height 33
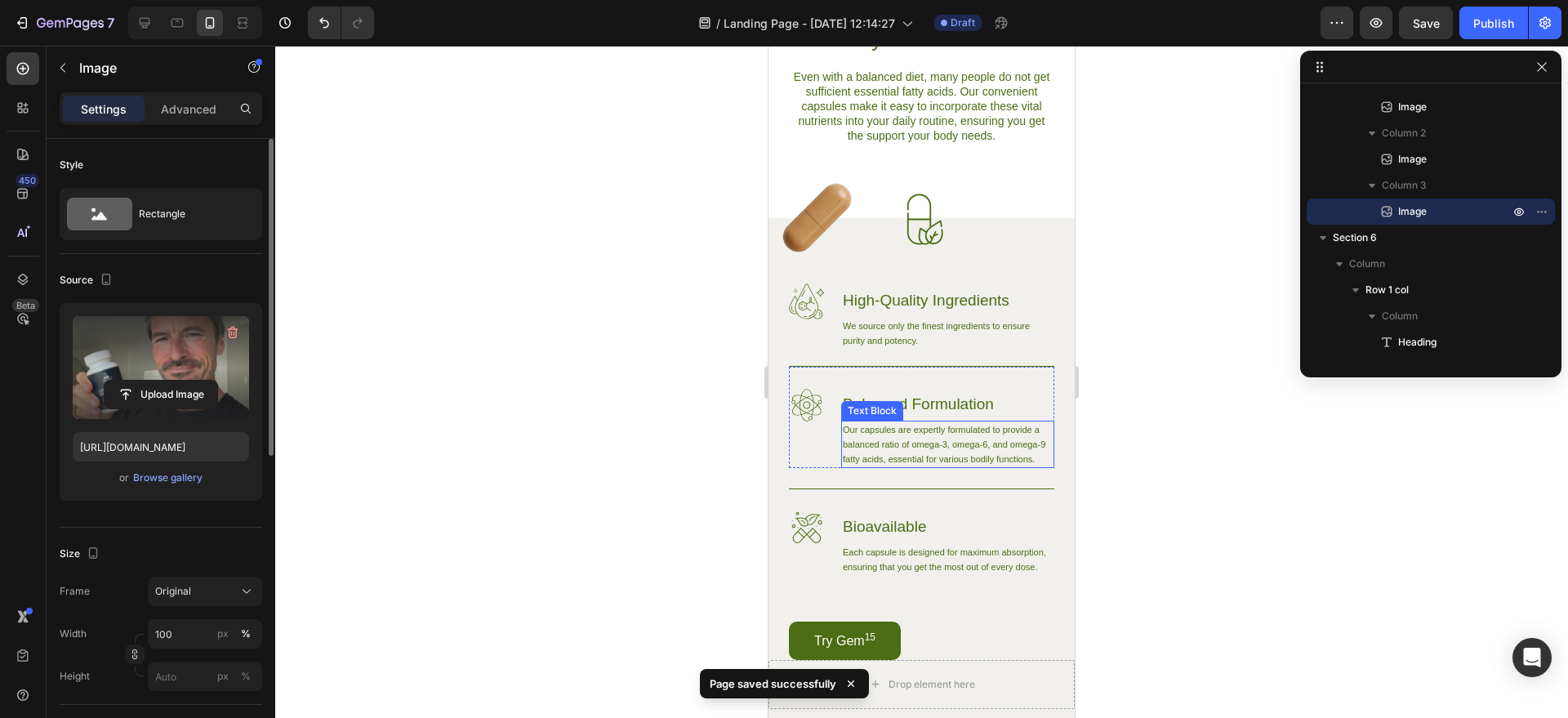
scroll to position [1206, 0]
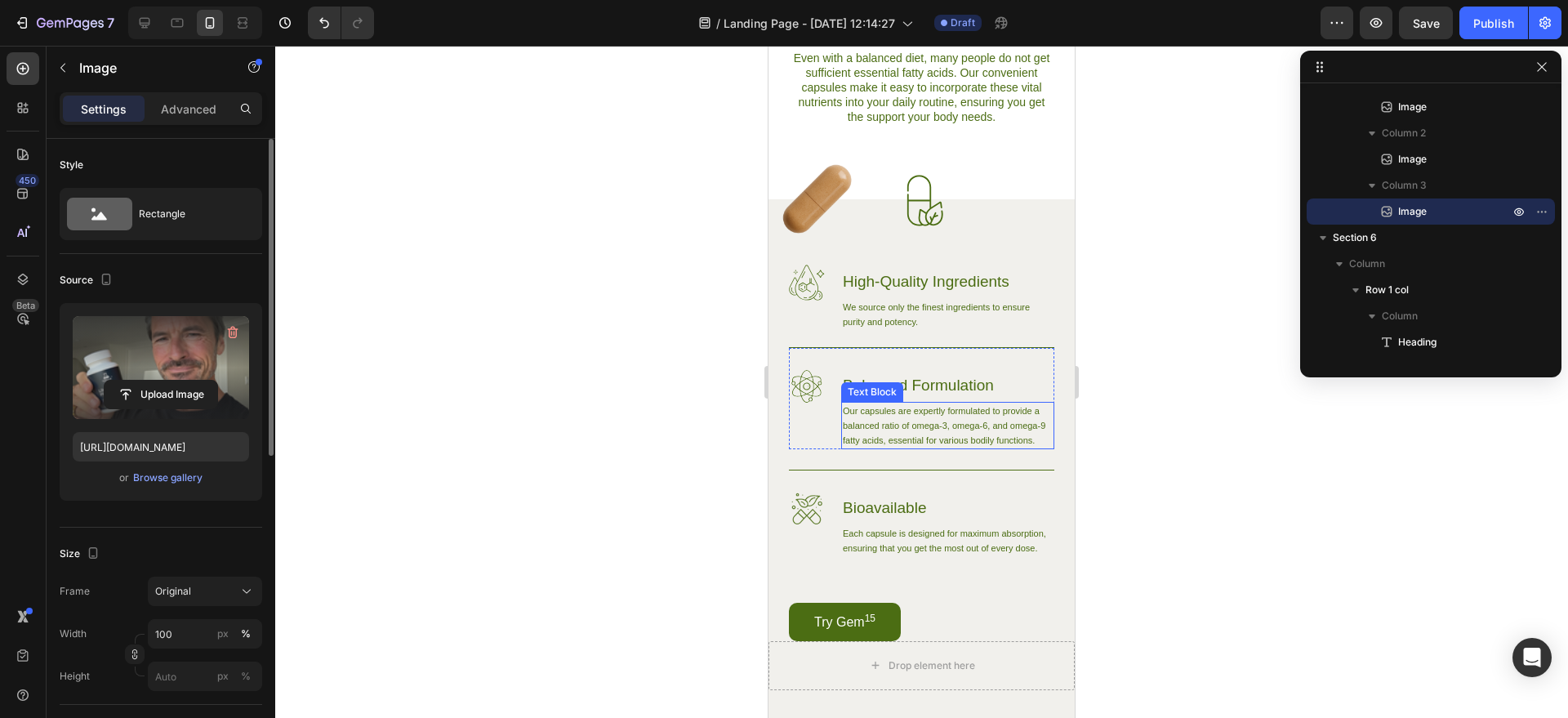
click at [954, 432] on p "Our capsules are expertly formulated to provide a balanced ratio of omega-3, om…" at bounding box center [947, 425] width 210 height 44
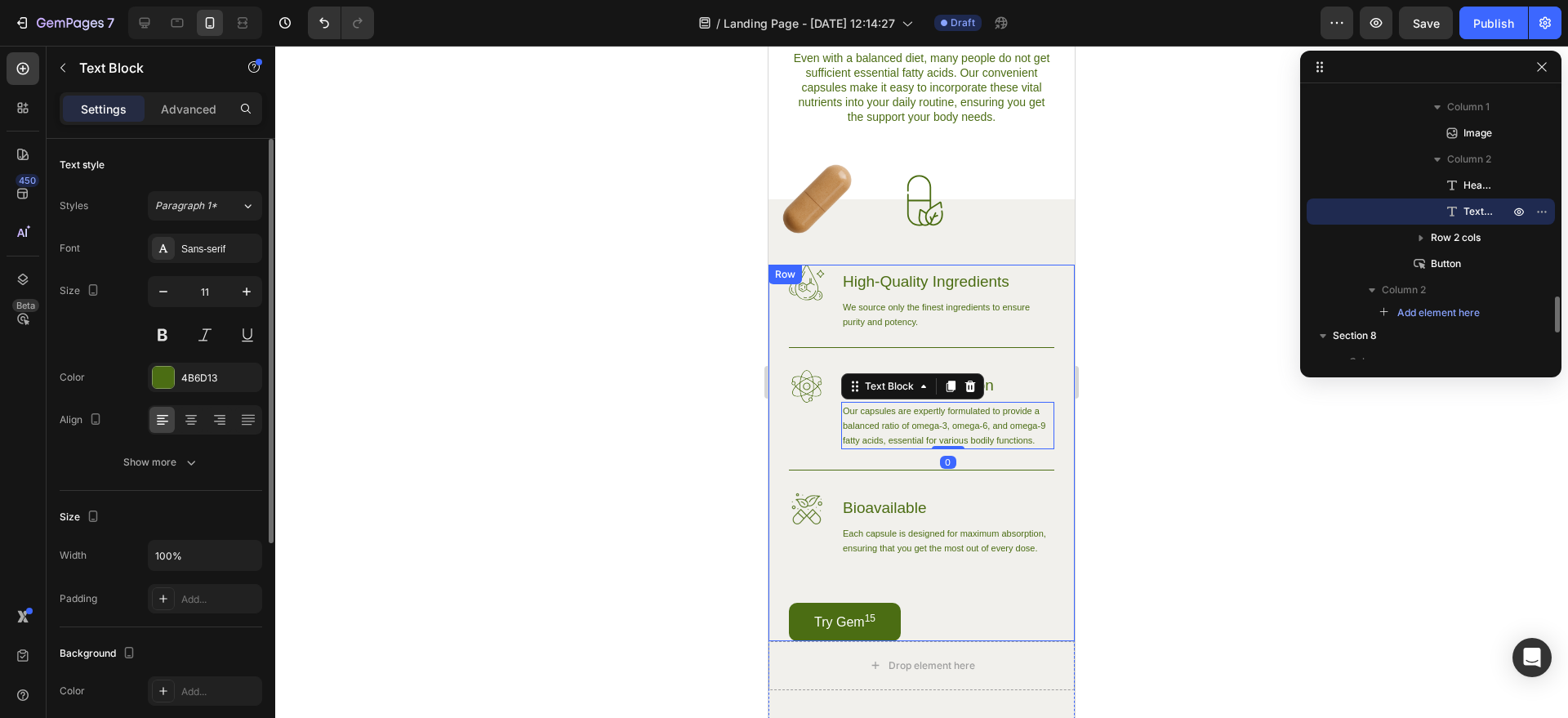
click at [1161, 451] on div at bounding box center [922, 382] width 1293 height 672
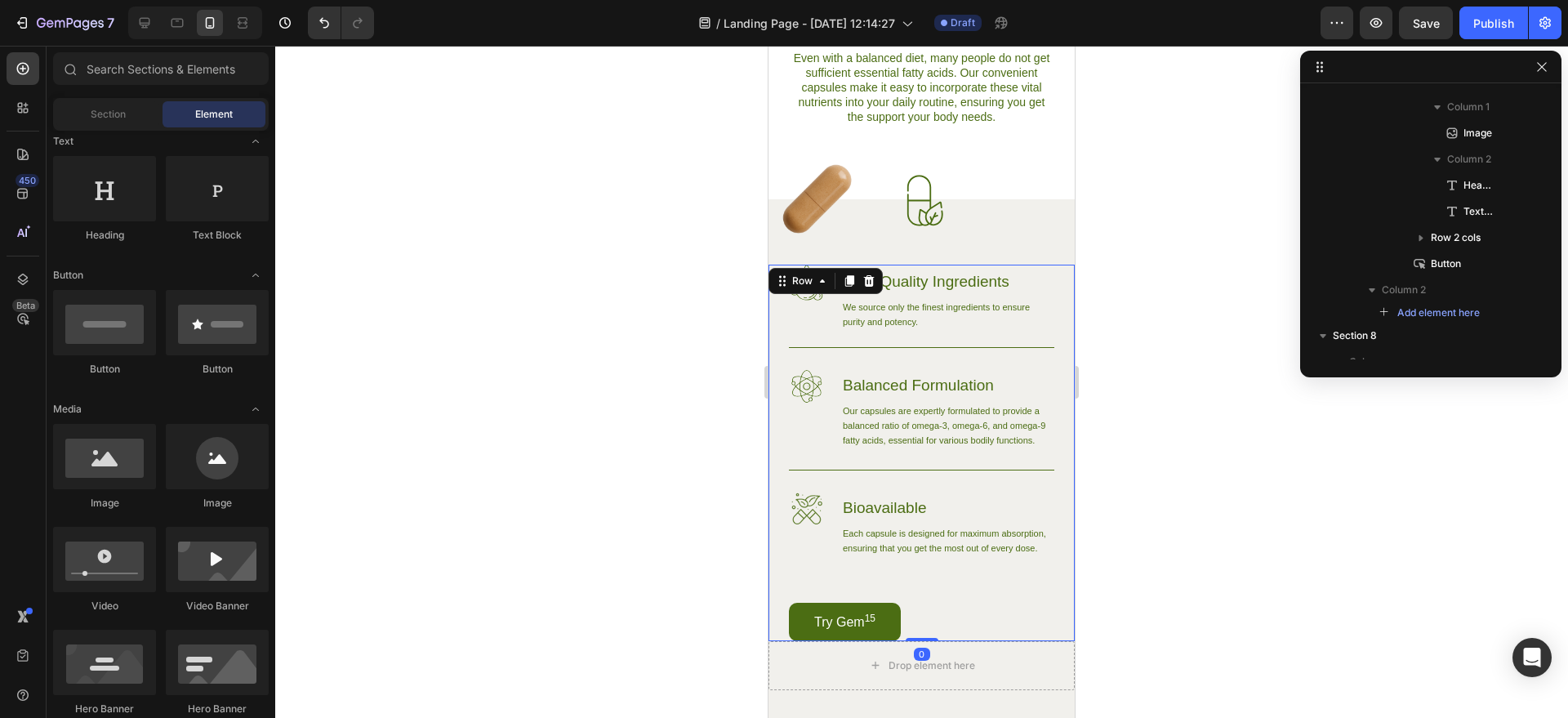
click at [982, 599] on div "Image High-Quality Ingredients Heading We source only the finest ingredients to…" at bounding box center [922, 452] width 265 height 376
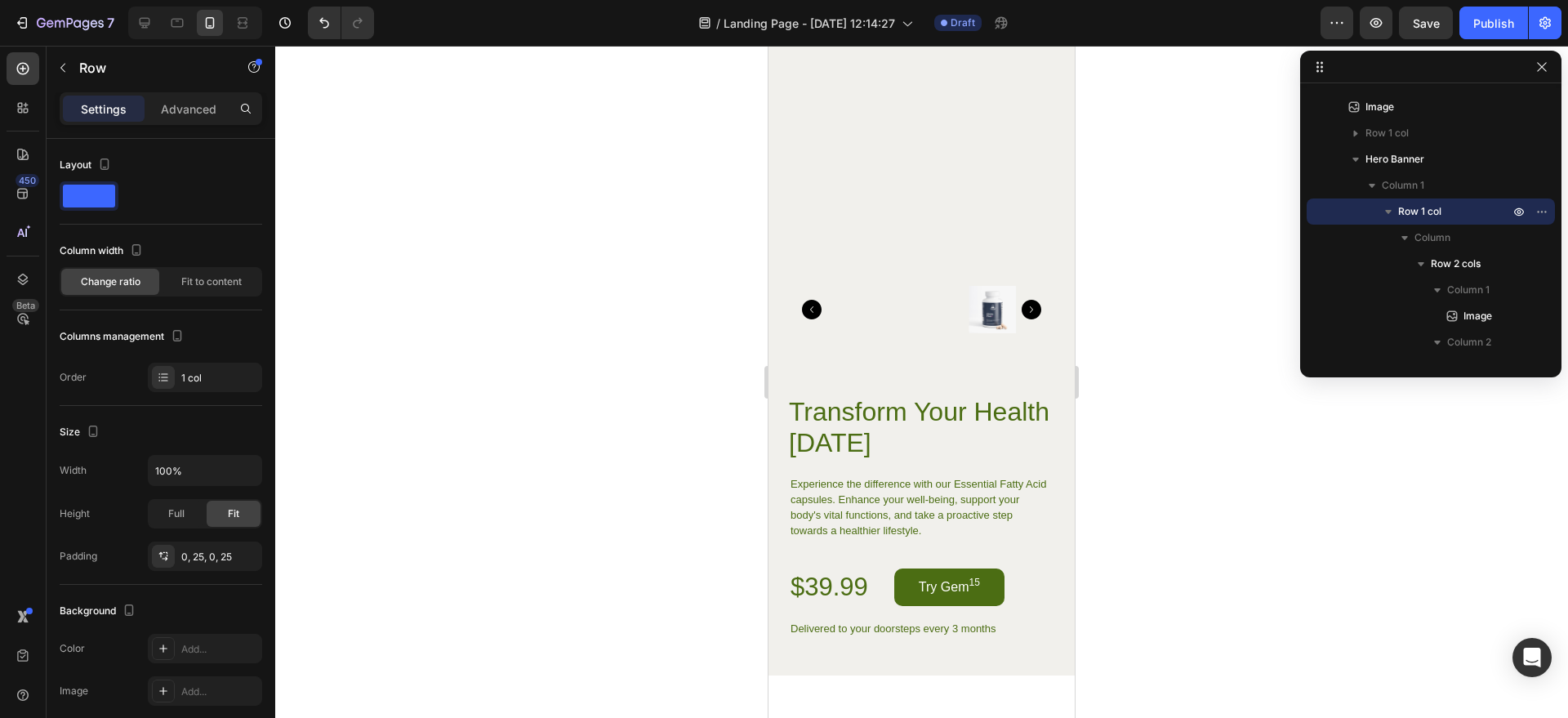
scroll to position [3538, 0]
